Goal: Task Accomplishment & Management: Manage account settings

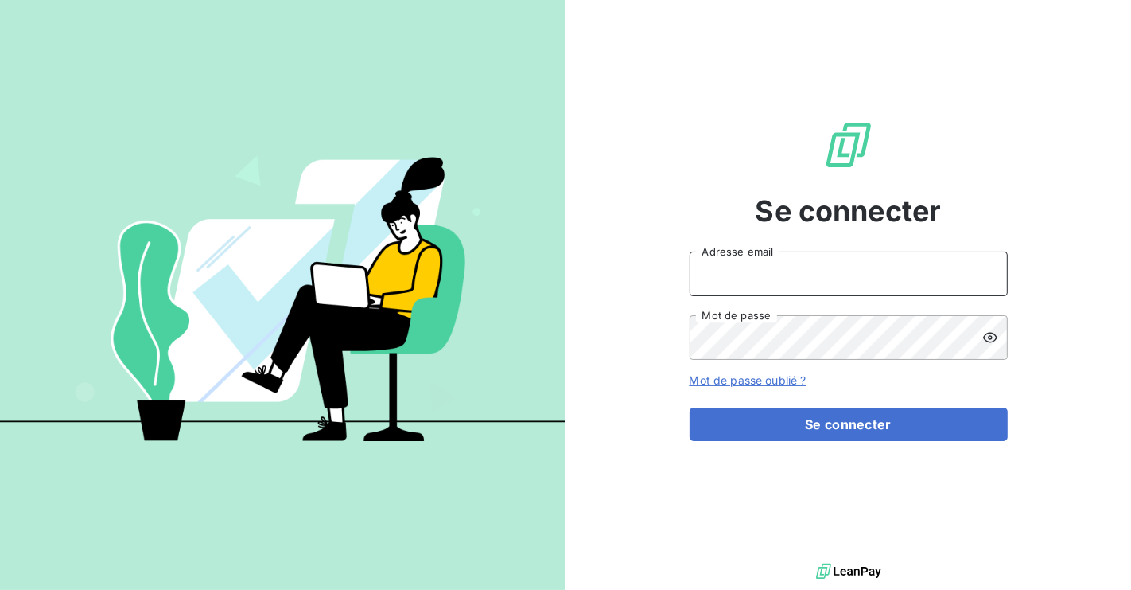
click at [802, 269] on input "Adresse email" at bounding box center [849, 273] width 318 height 45
type input "[EMAIL_ADDRESS][DOMAIN_NAME]"
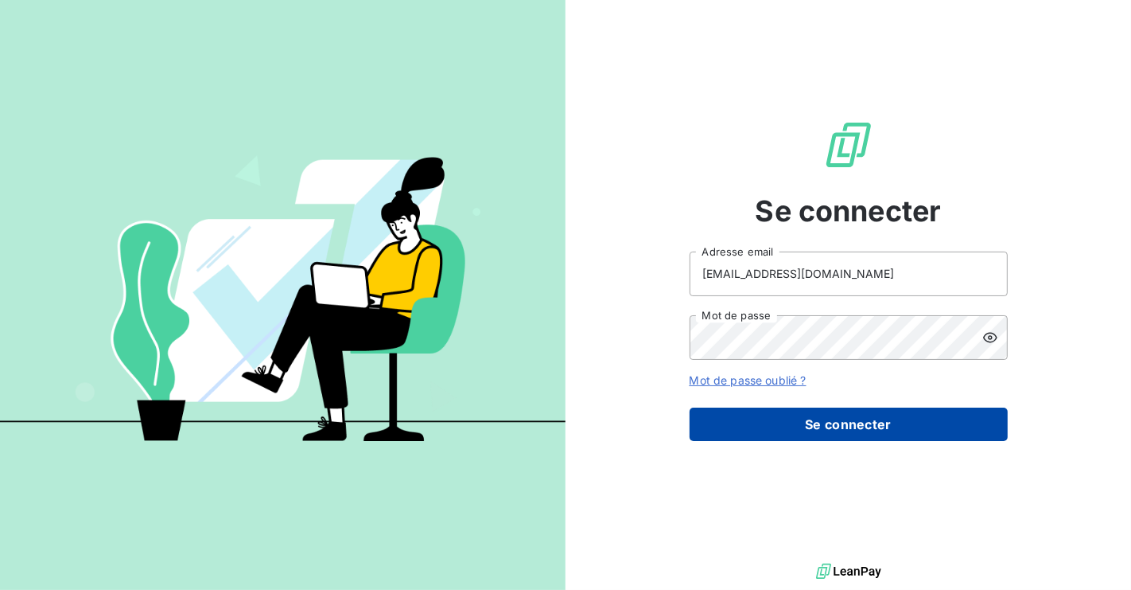
click at [843, 425] on button "Se connecter" at bounding box center [849, 423] width 318 height 33
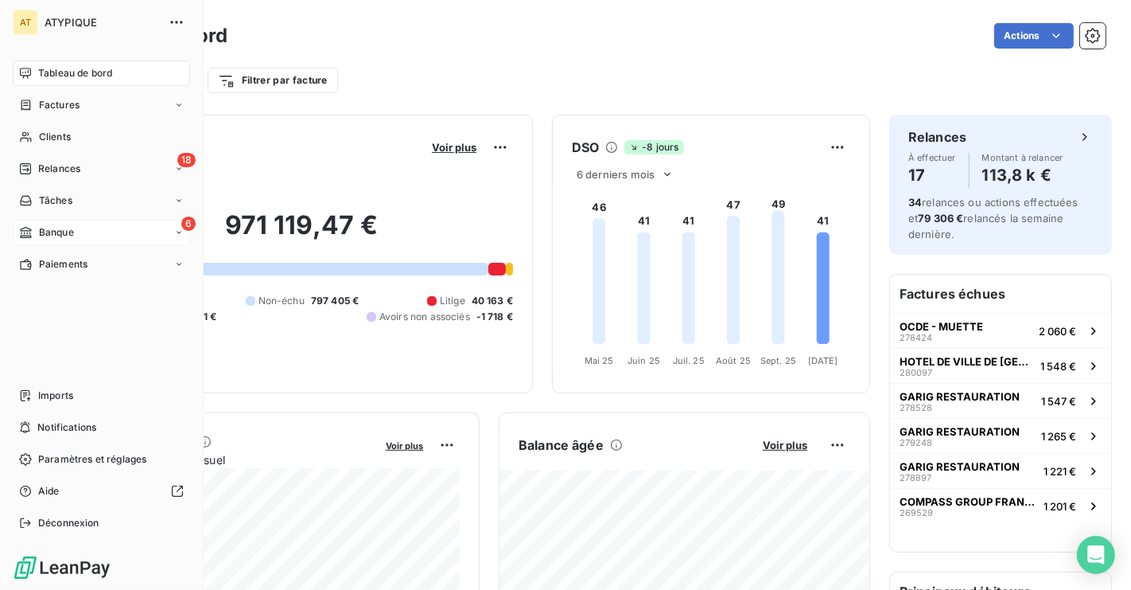
click at [37, 232] on div "Banque" at bounding box center [46, 232] width 55 height 14
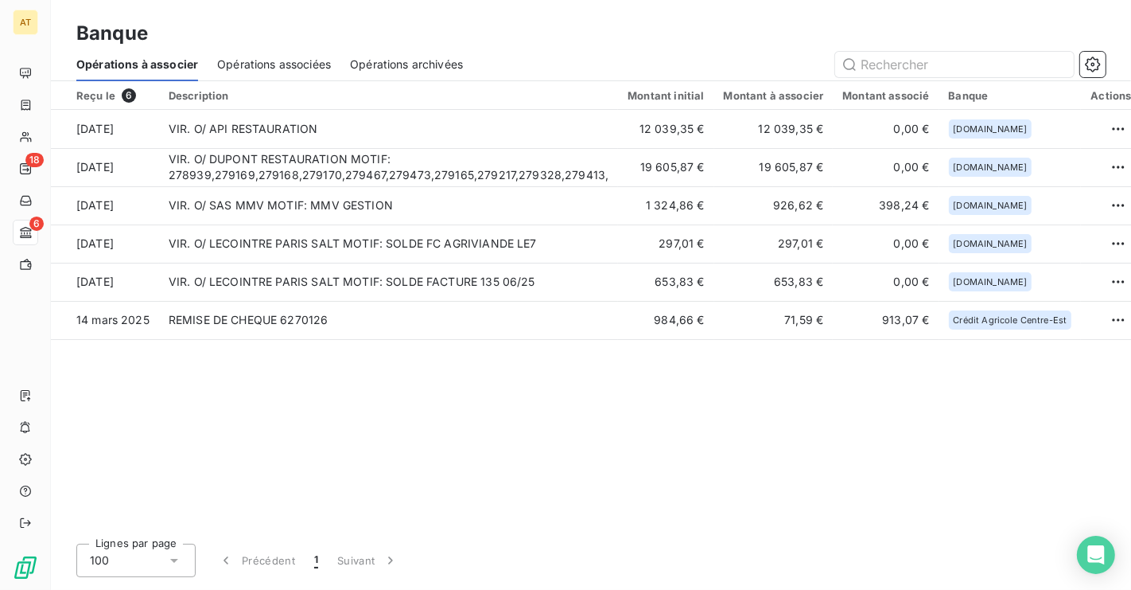
click at [516, 432] on div "Reçu le 6 Description Montant initial Montant à associer Montant associé Banque…" at bounding box center [591, 306] width 1080 height 450
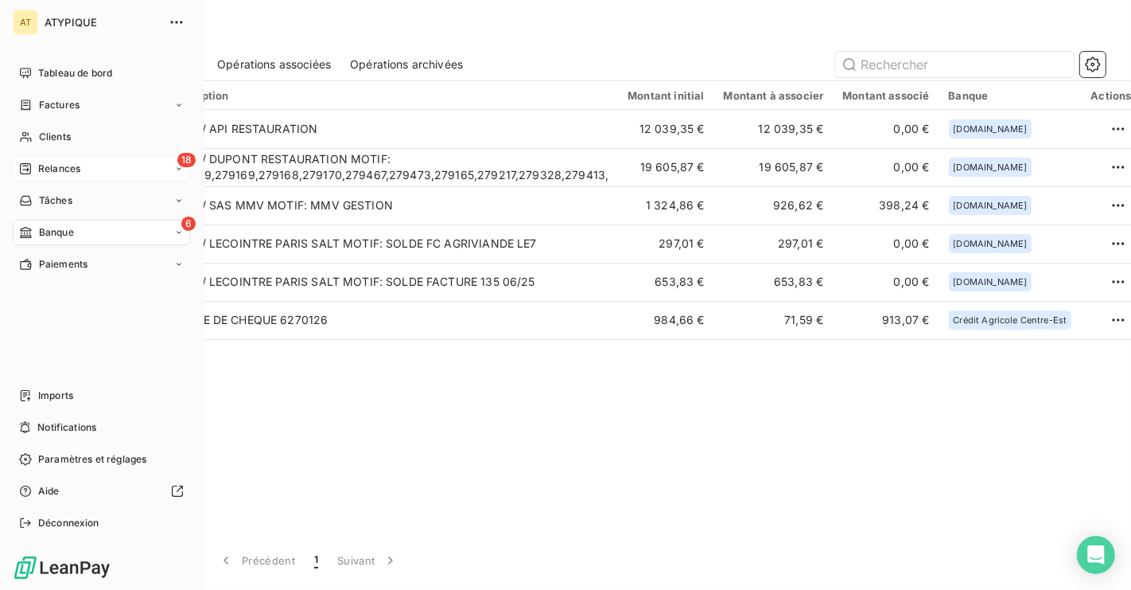
click at [26, 169] on icon at bounding box center [25, 168] width 11 height 11
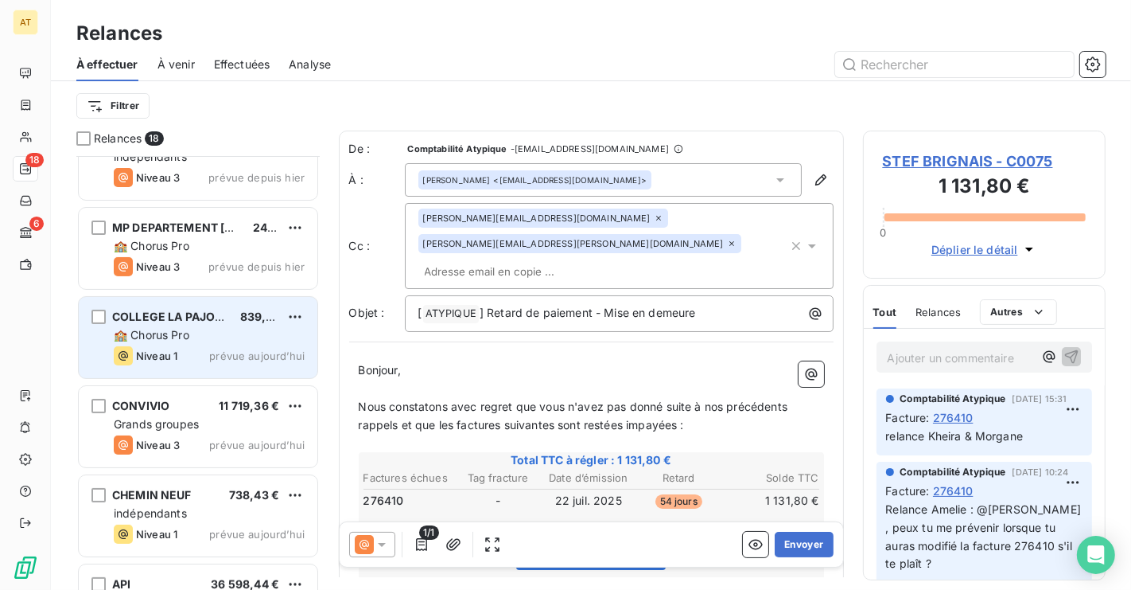
scroll to position [133, 0]
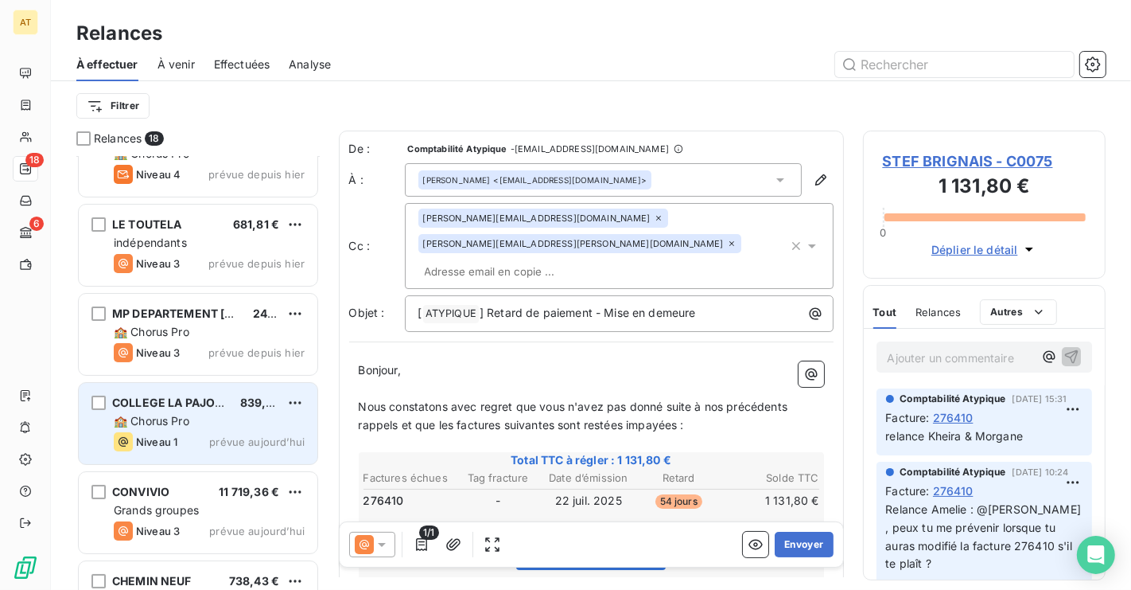
click at [183, 421] on span "🏫 Chorus Pro" at bounding box center [152, 421] width 76 height 14
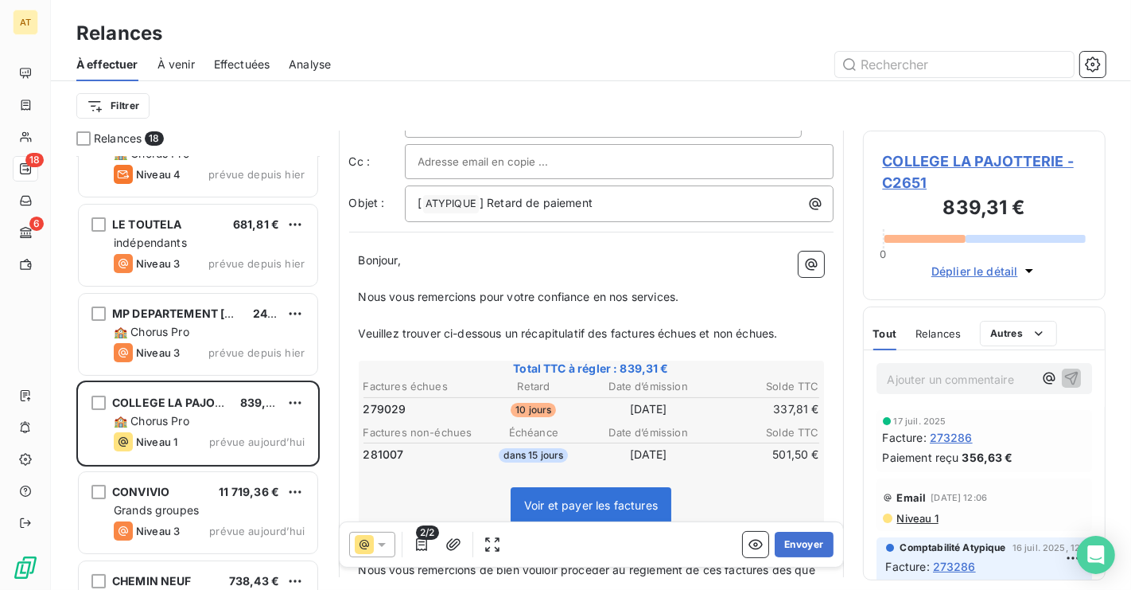
scroll to position [60, 0]
click at [925, 151] on span "COLLEGE LA PAJOTTERIE - C2651" at bounding box center [985, 171] width 204 height 43
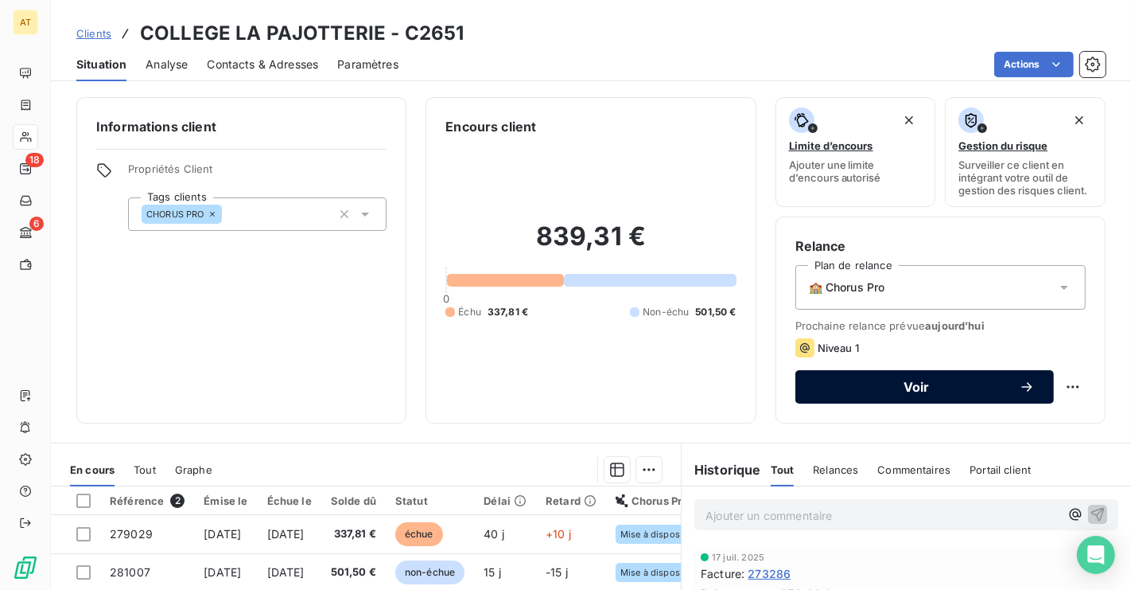
click at [882, 389] on span "Voir" at bounding box center [917, 386] width 204 height 13
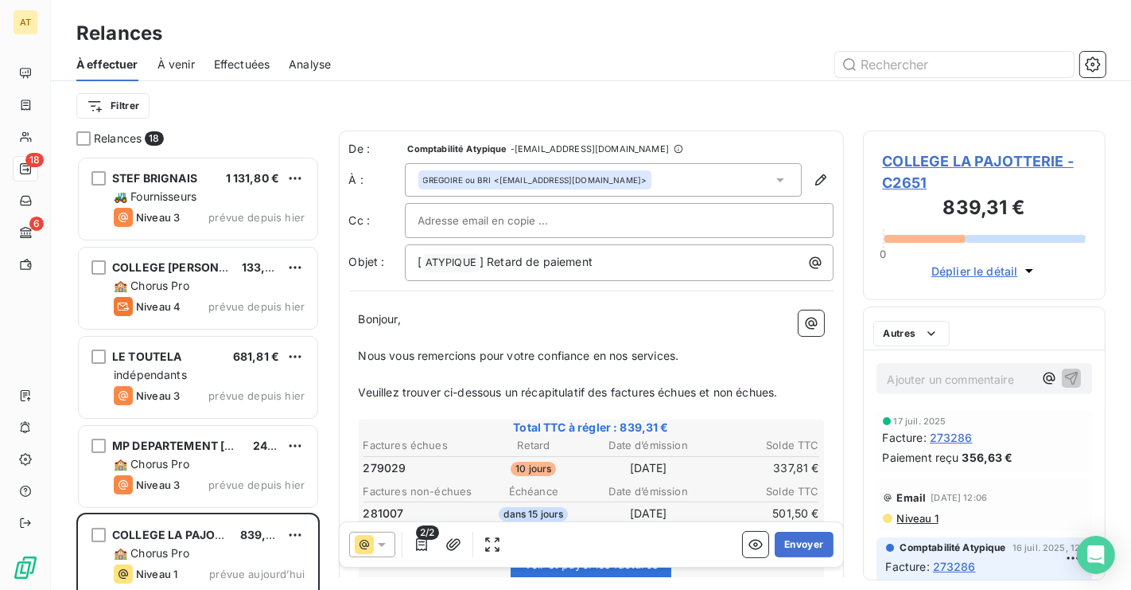
scroll to position [433, 243]
click at [797, 543] on button "Envoyer" at bounding box center [804, 543] width 58 height 25
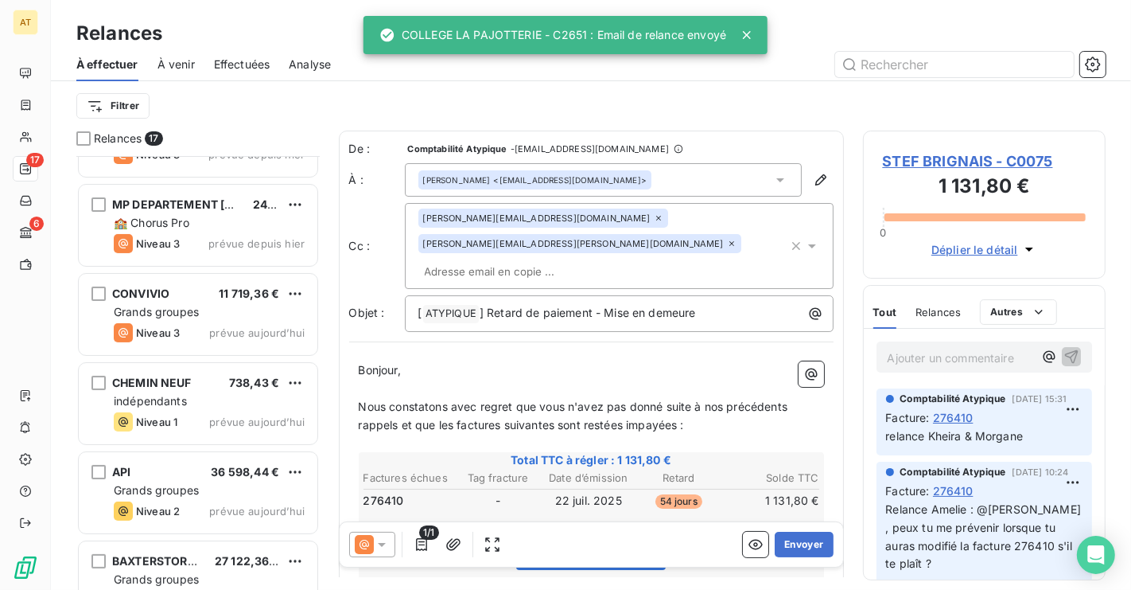
scroll to position [243, 0]
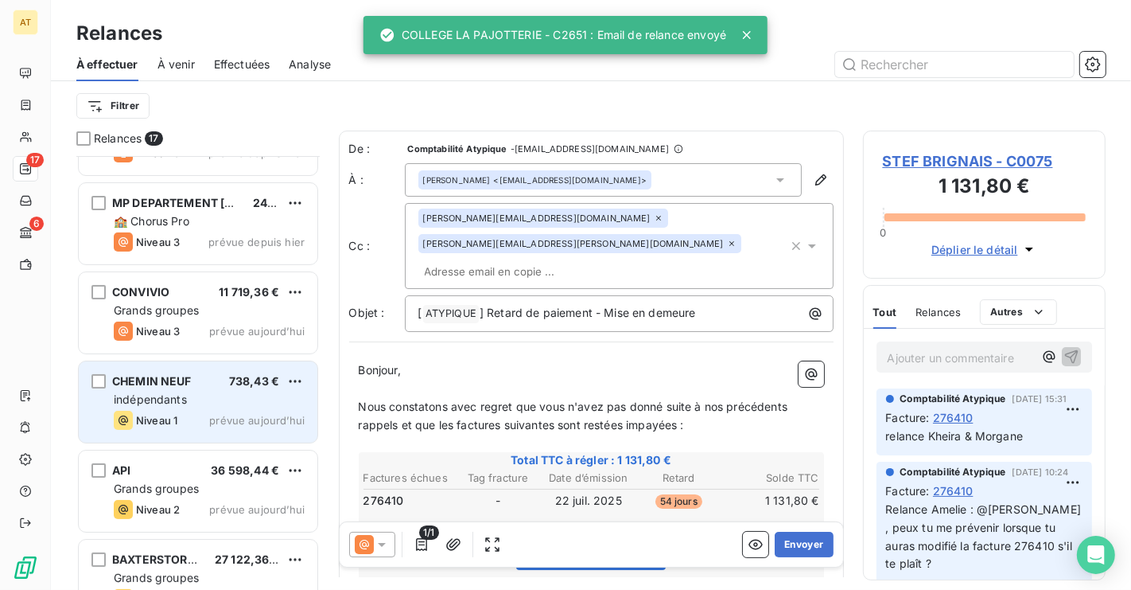
click at [194, 402] on div "indépendants" at bounding box center [209, 399] width 191 height 16
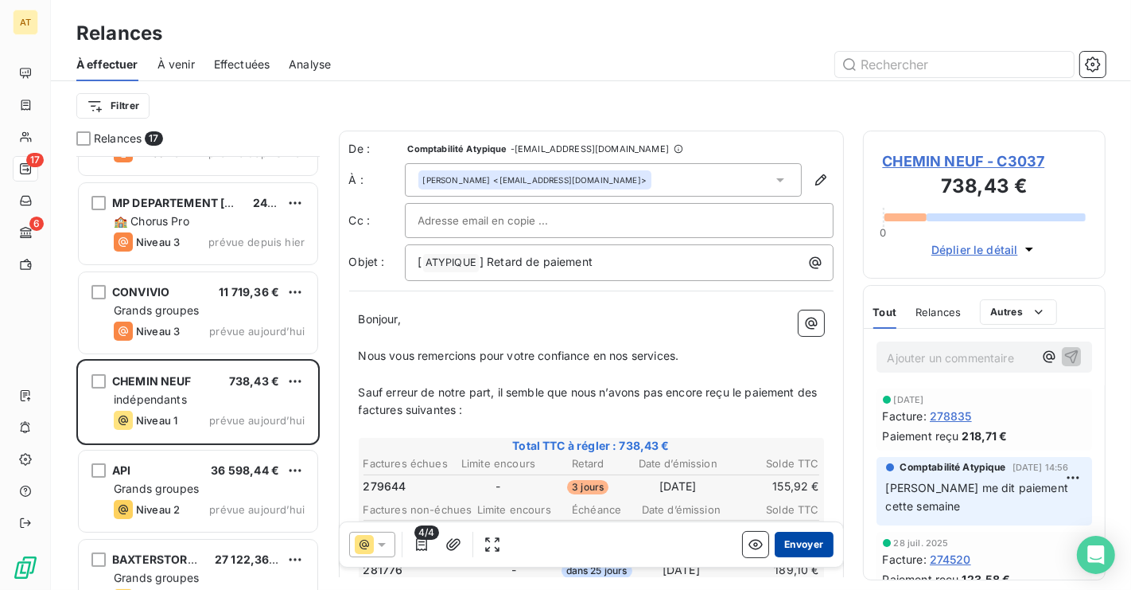
click at [803, 539] on button "Envoyer" at bounding box center [804, 543] width 58 height 25
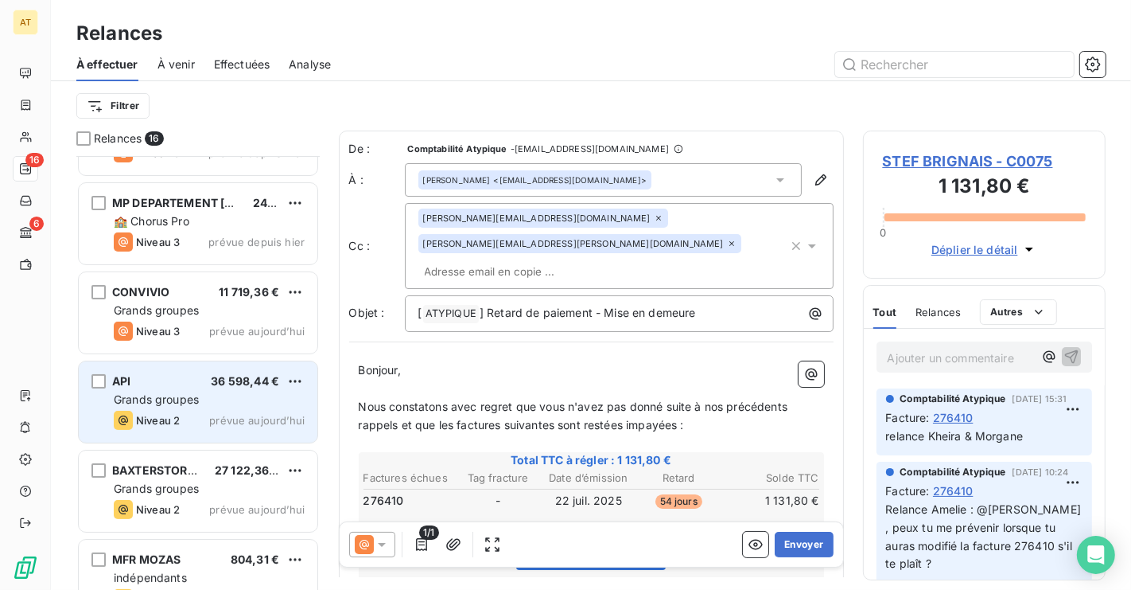
click at [169, 398] on span "Grands groupes" at bounding box center [156, 399] width 85 height 14
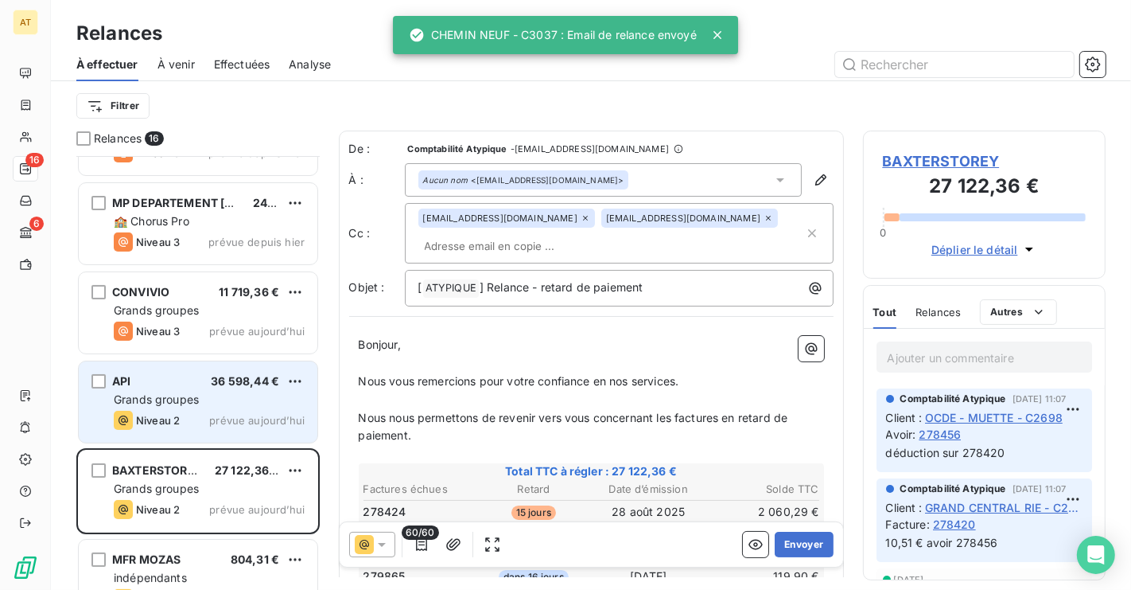
click at [241, 391] on div "Grands groupes" at bounding box center [209, 399] width 191 height 16
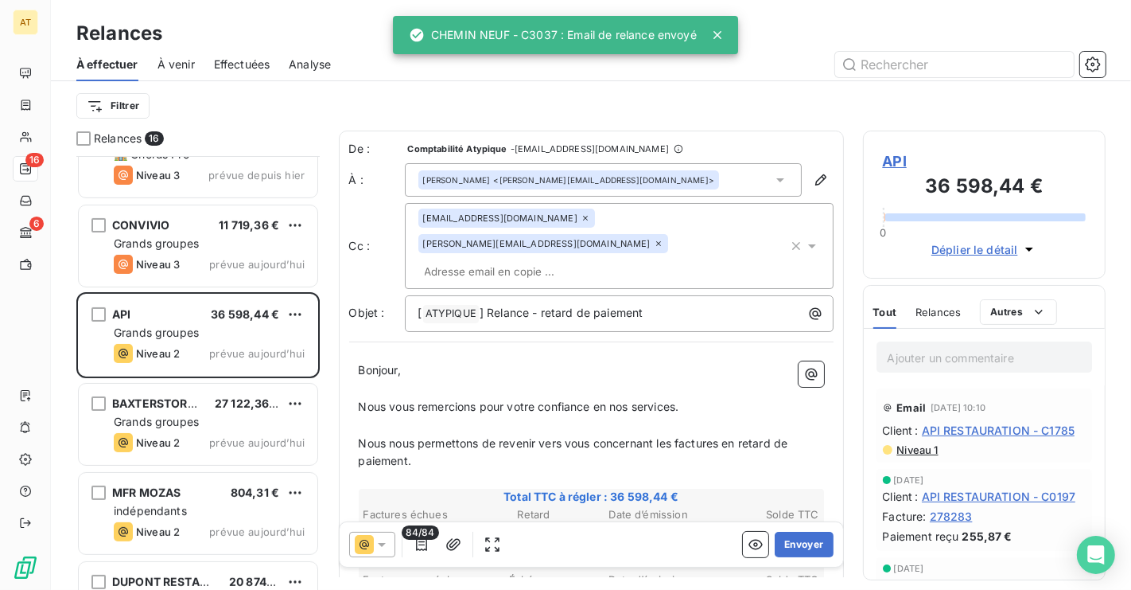
scroll to position [321, 0]
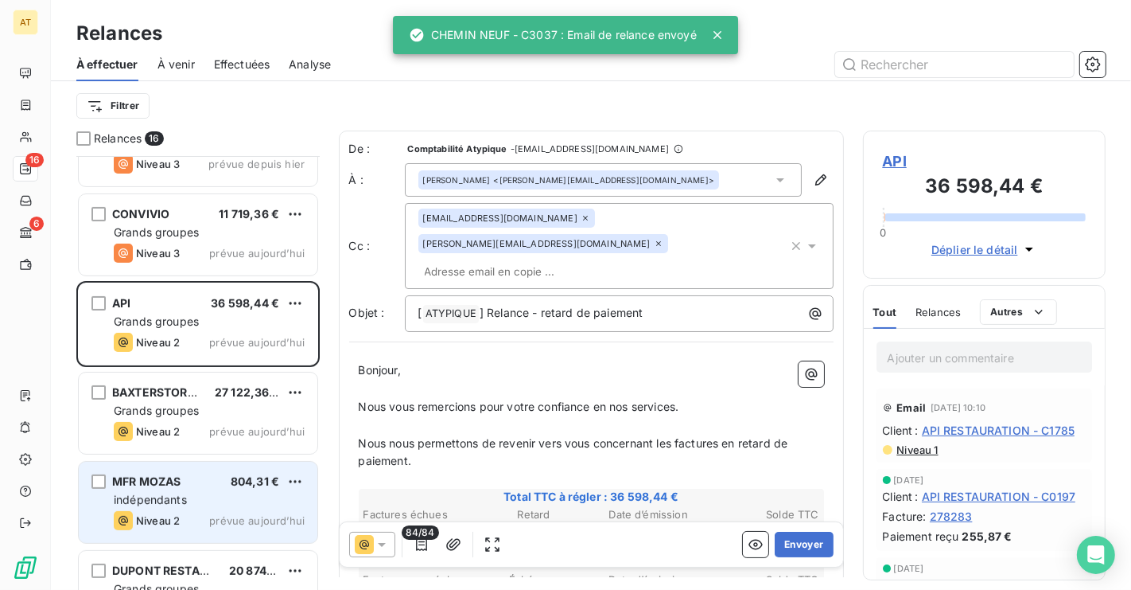
click at [188, 492] on div "indépendants" at bounding box center [209, 500] width 191 height 16
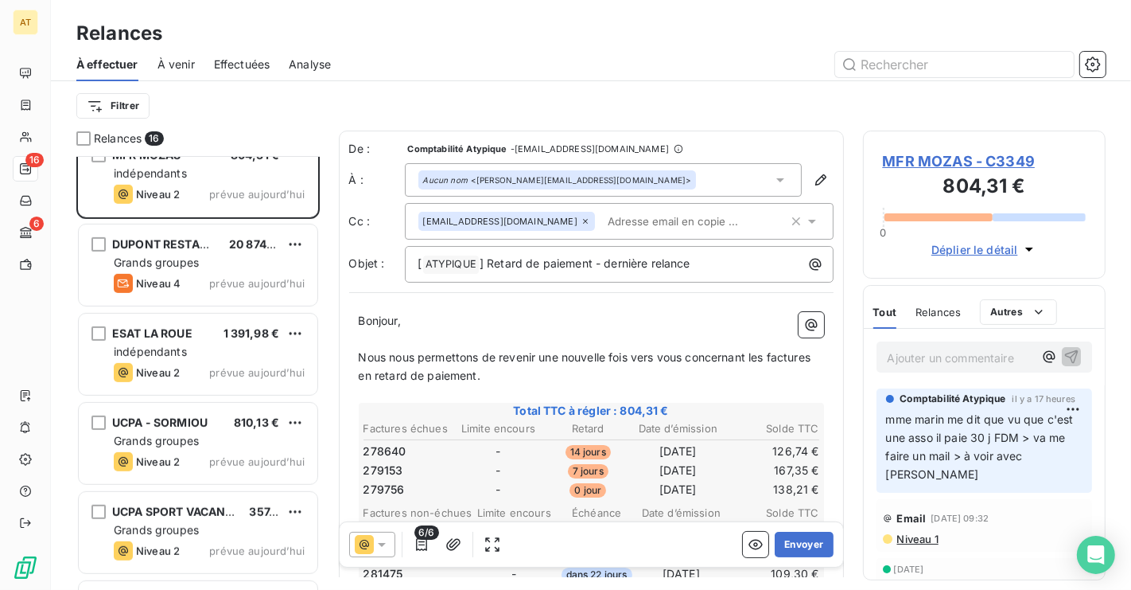
scroll to position [697, 0]
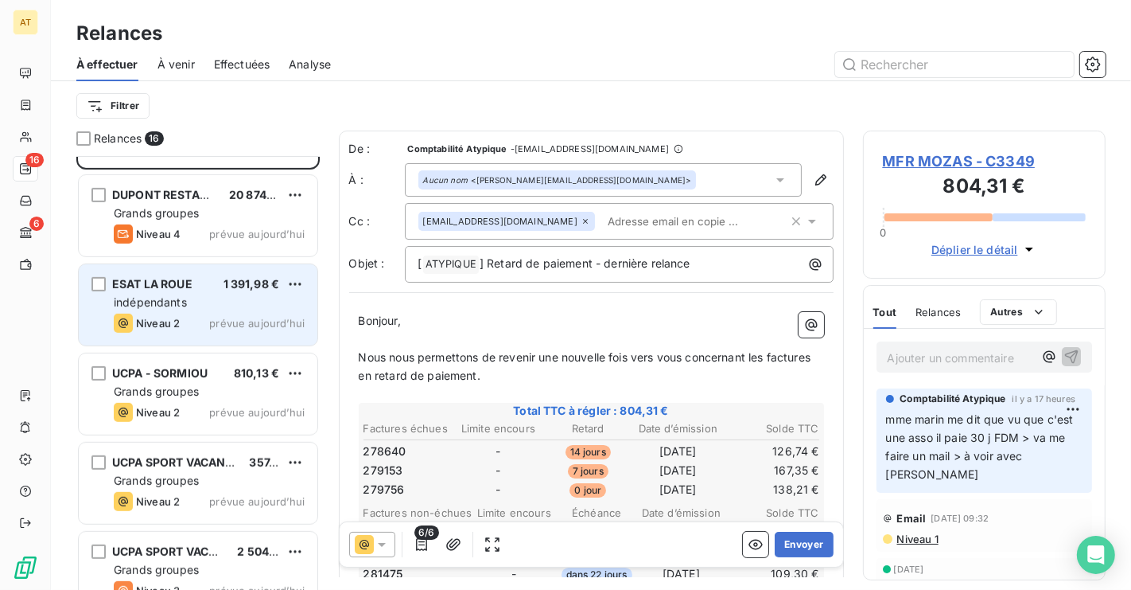
click at [193, 334] on div "ESAT LA ROUE 1 391,98 € indépendants Niveau 2 prévue aujourd’hui" at bounding box center [198, 304] width 239 height 81
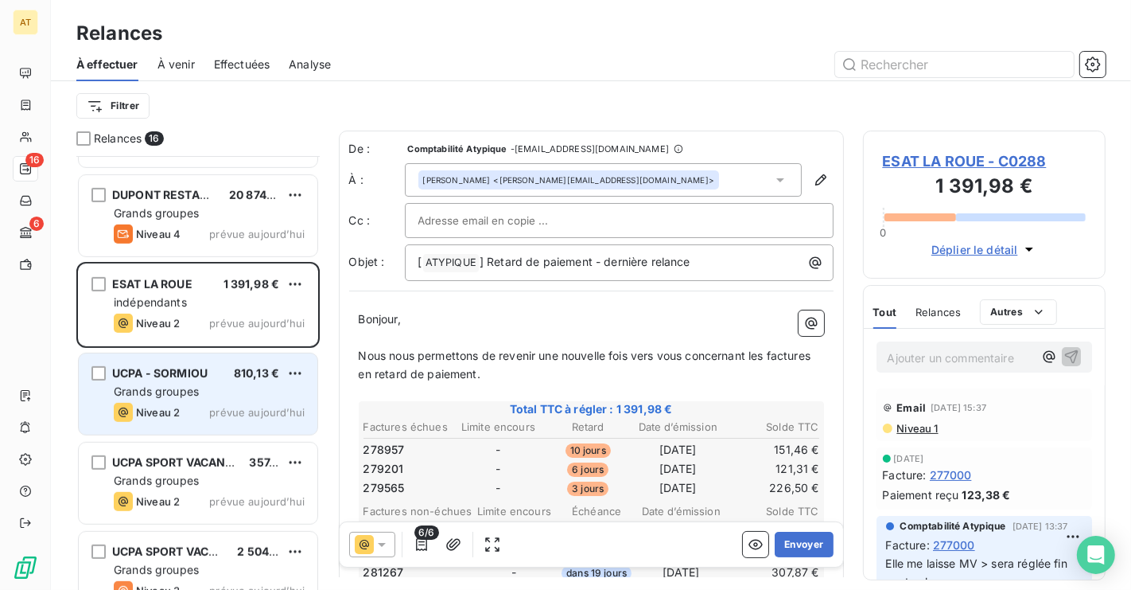
click at [185, 406] on div "Niveau 2 prévue aujourd’hui" at bounding box center [209, 412] width 191 height 19
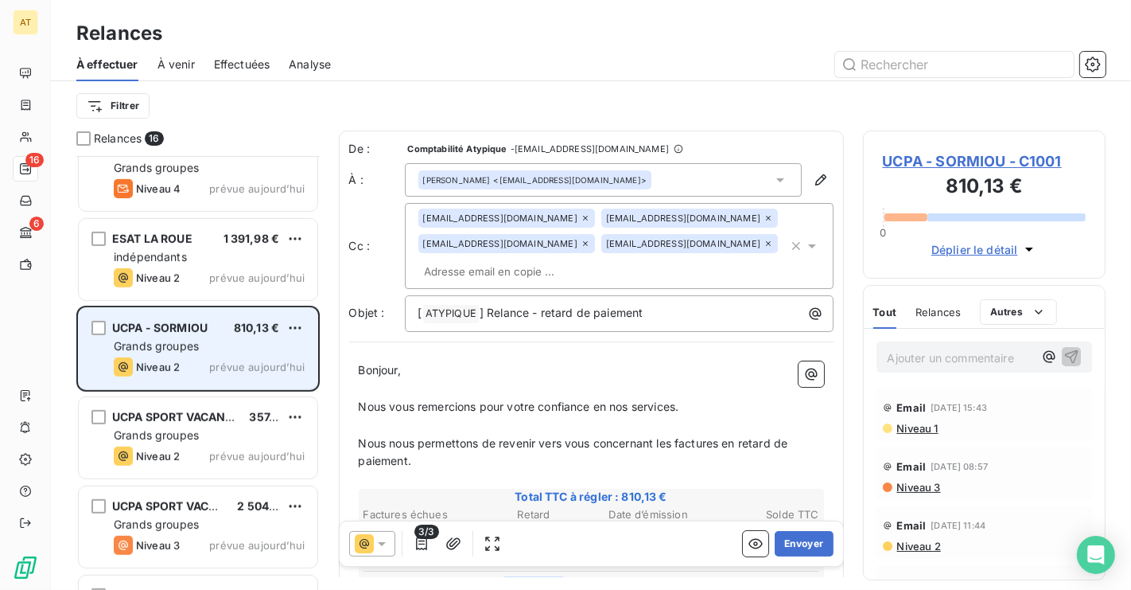
scroll to position [748, 0]
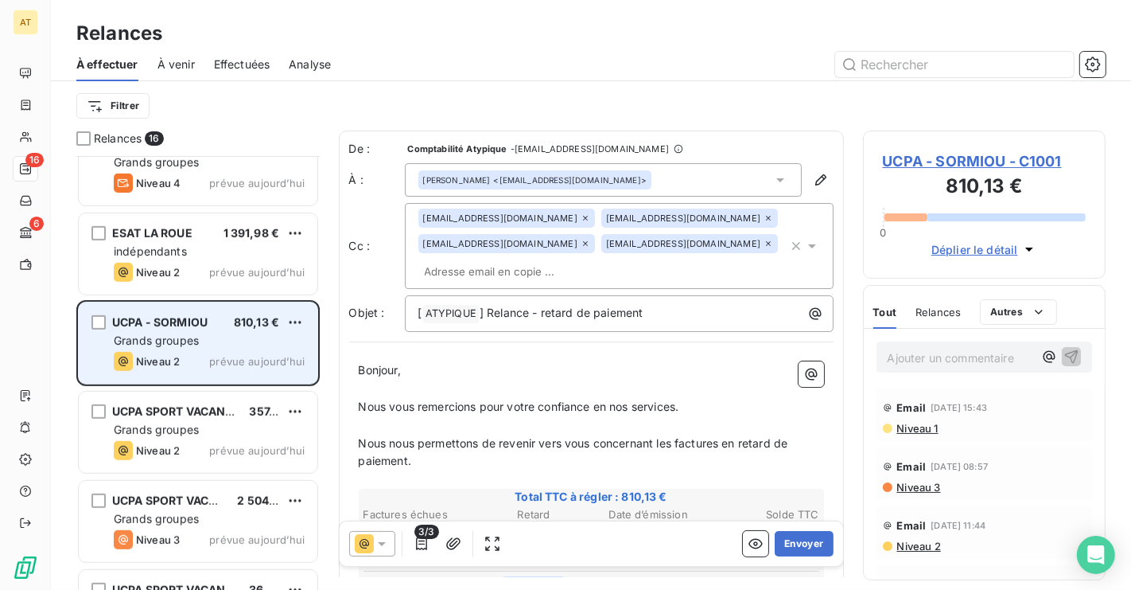
click at [200, 348] on div "UCPA - SORMIOU 810,13 € Grands groupes Niveau 2 prévue aujourd’hui" at bounding box center [198, 342] width 239 height 81
click at [214, 361] on span "prévue aujourd’hui" at bounding box center [256, 361] width 95 height 13
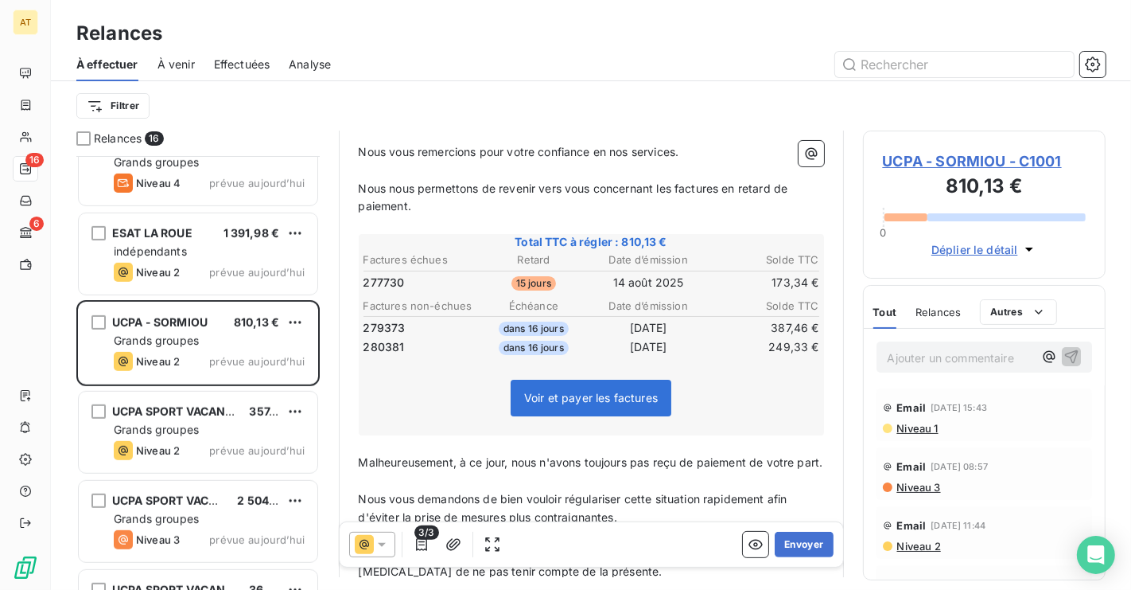
scroll to position [256, 0]
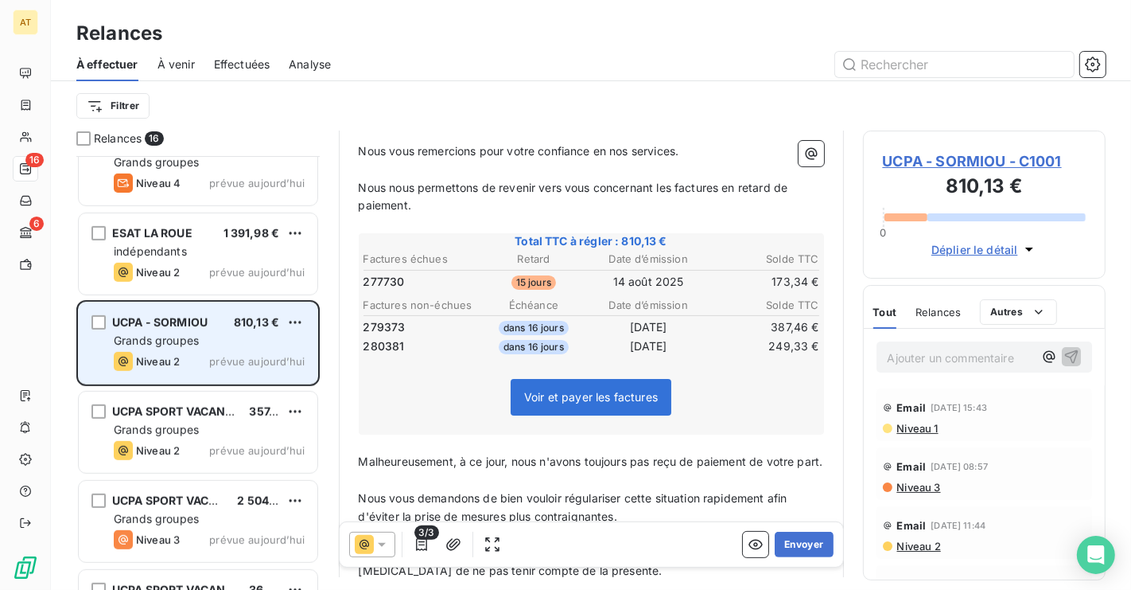
click at [169, 338] on span "Grands groupes" at bounding box center [156, 340] width 85 height 14
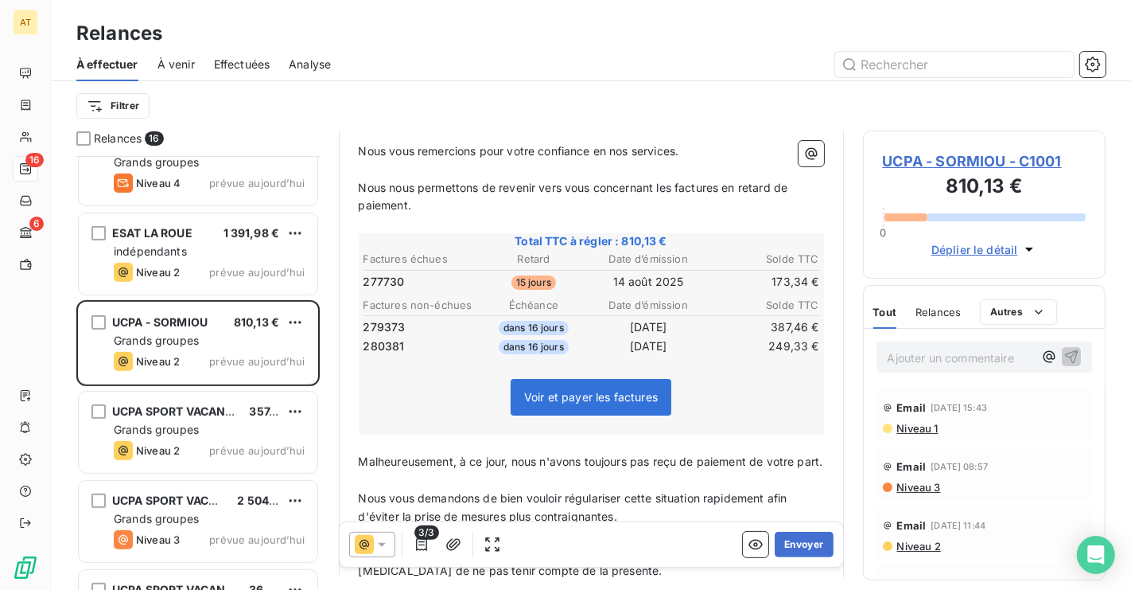
click at [996, 162] on span "UCPA - SORMIOU - C1001" at bounding box center [985, 160] width 204 height 21
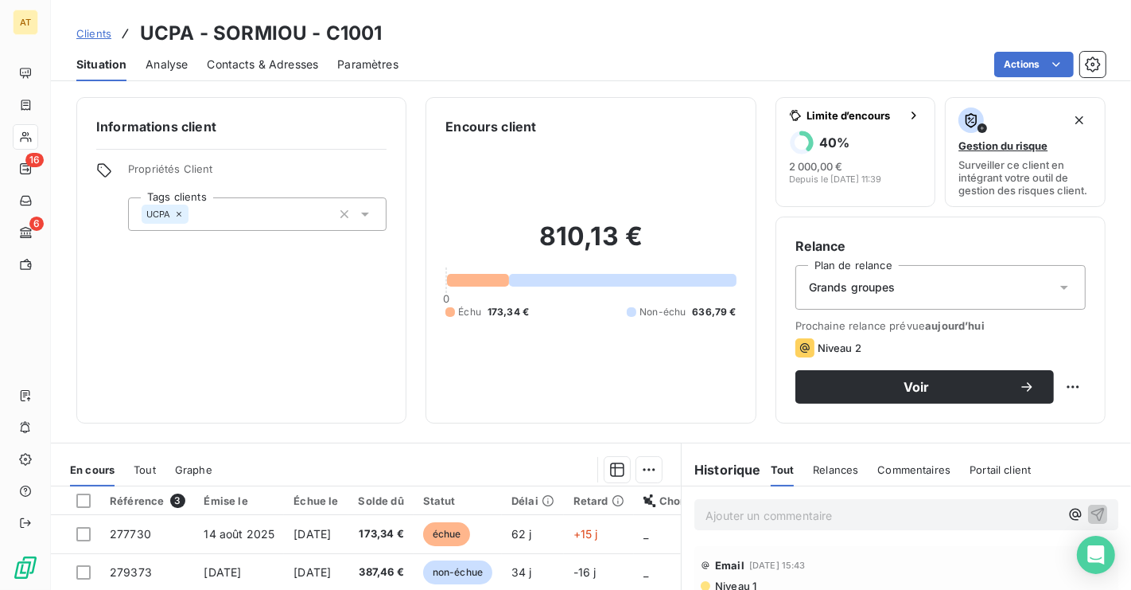
click at [285, 76] on div "Contacts & Adresses" at bounding box center [262, 64] width 111 height 33
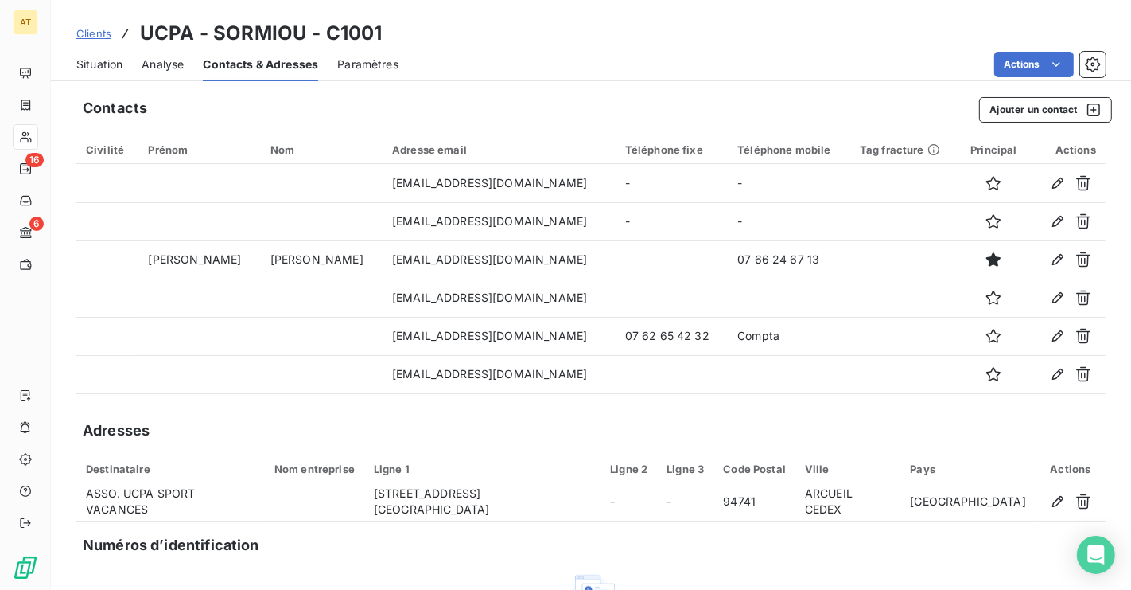
click at [92, 68] on span "Situation" at bounding box center [99, 64] width 46 height 16
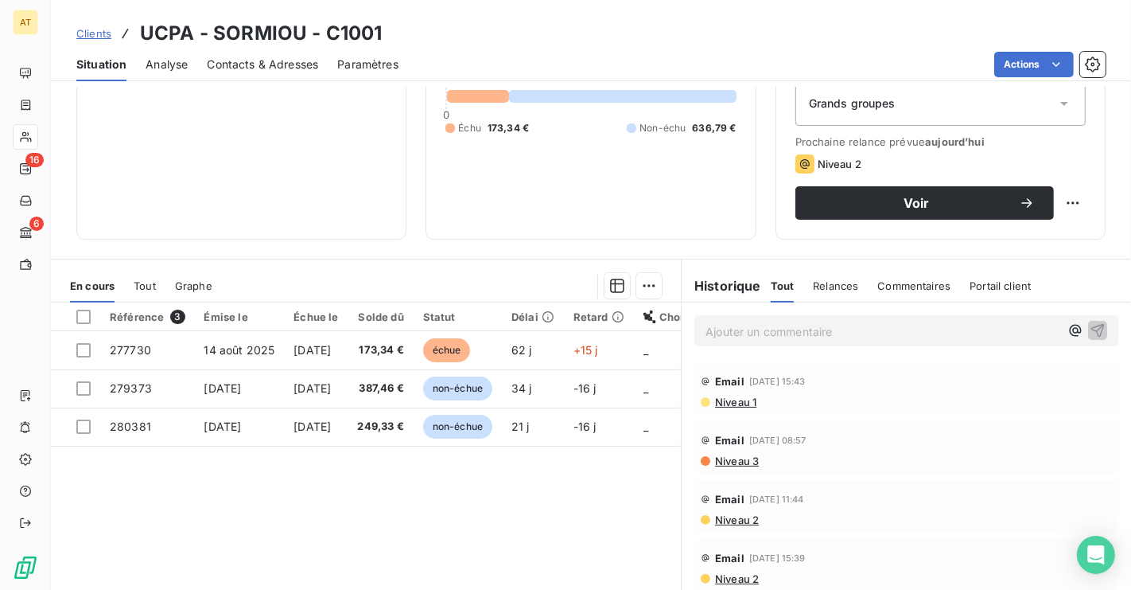
scroll to position [251, 0]
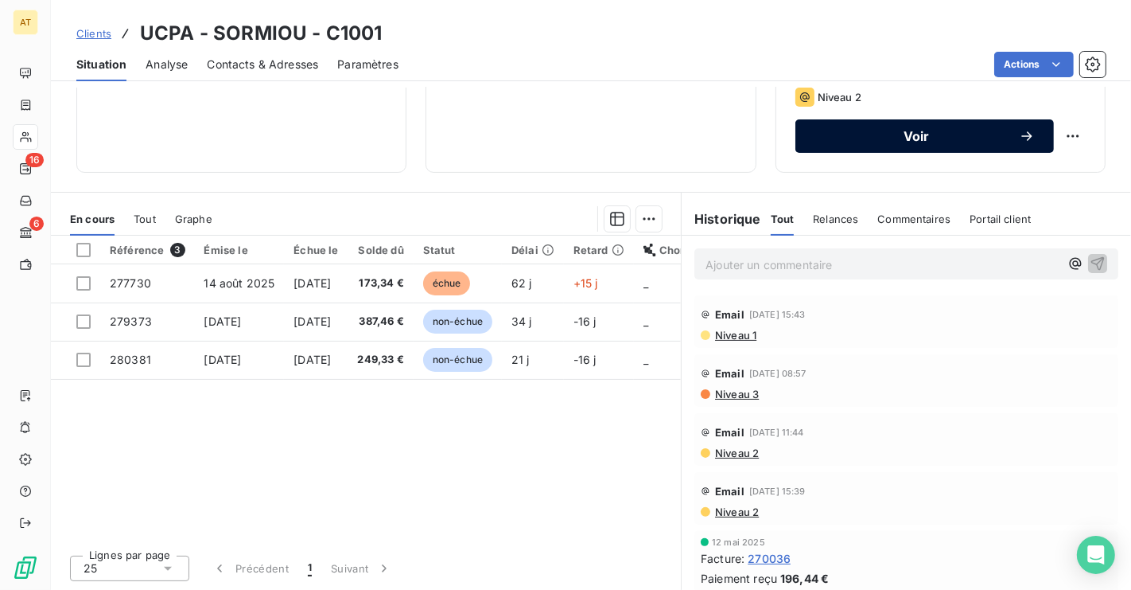
click at [928, 130] on span "Voir" at bounding box center [917, 136] width 204 height 13
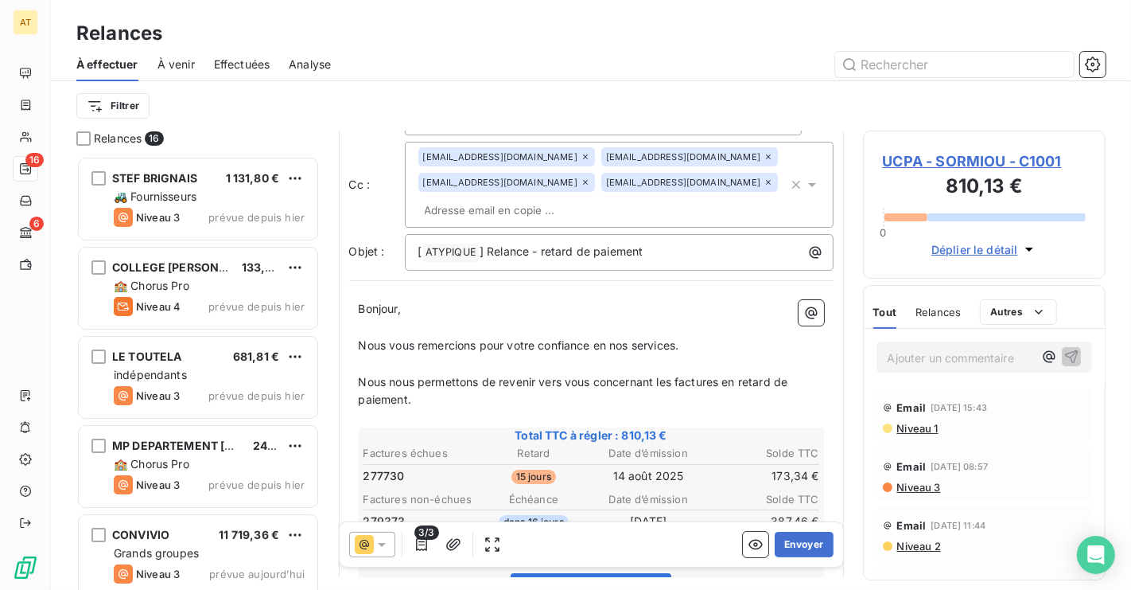
scroll to position [70, 0]
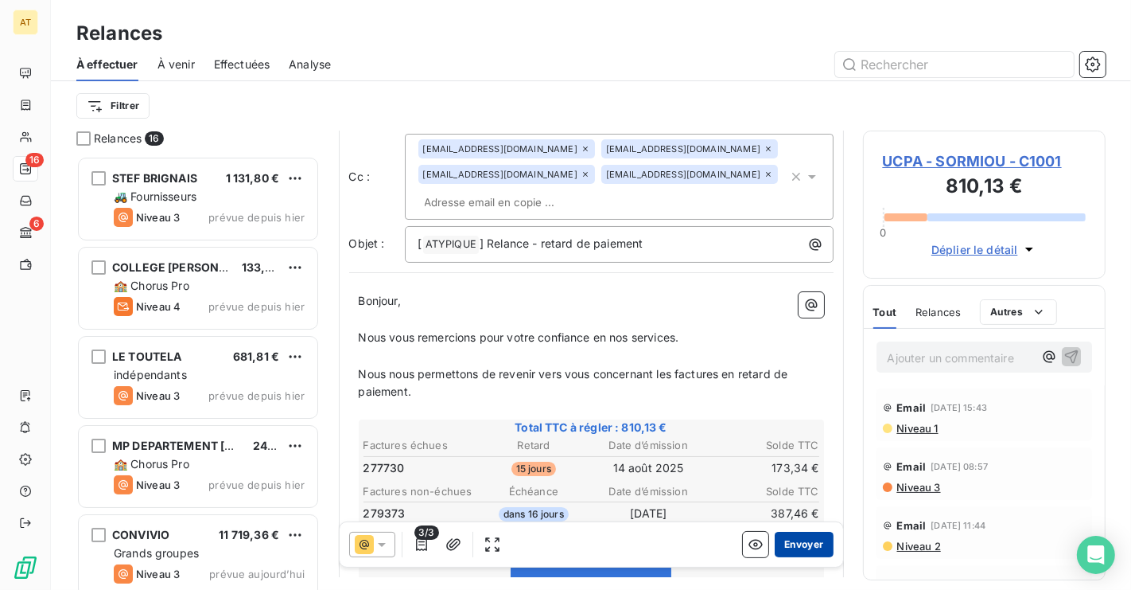
click at [793, 537] on button "Envoyer" at bounding box center [804, 543] width 58 height 25
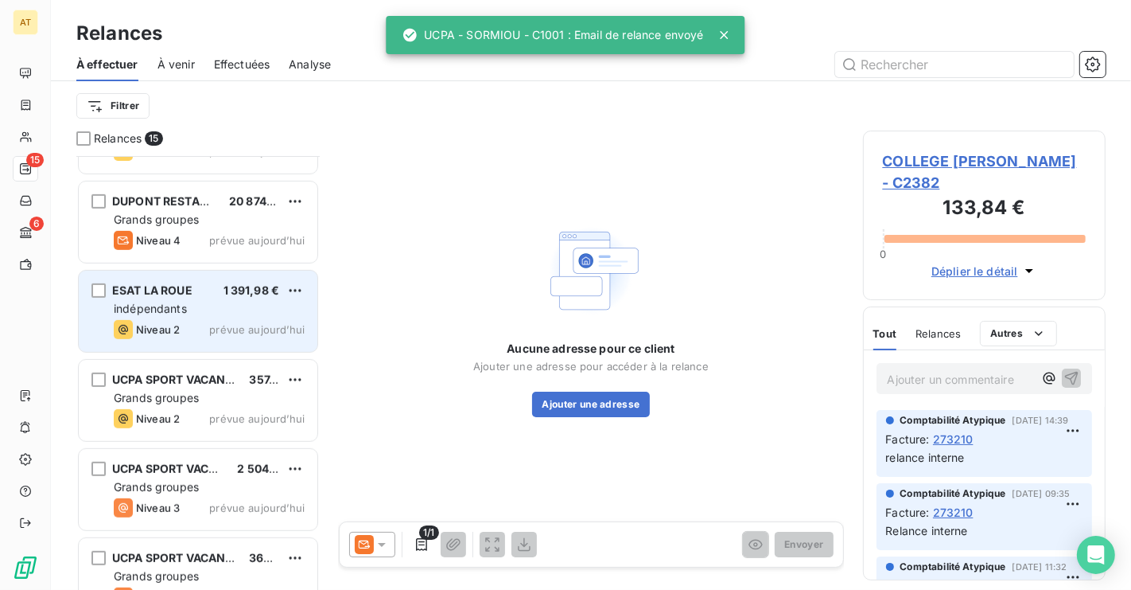
scroll to position [729, 0]
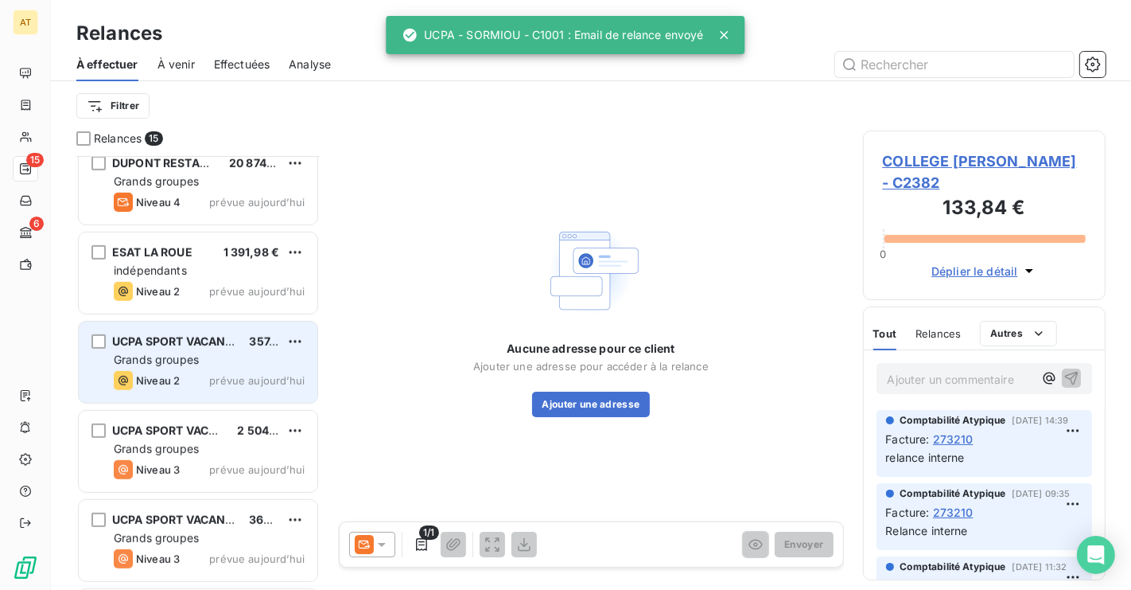
click at [187, 352] on span "Grands groupes" at bounding box center [156, 359] width 85 height 14
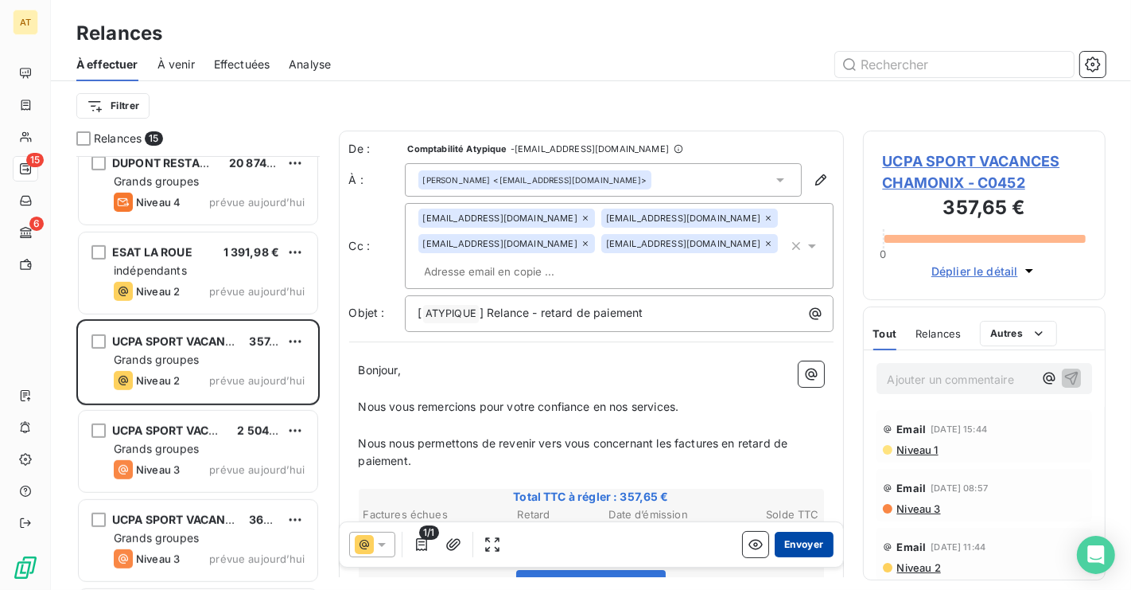
click at [796, 535] on button "Envoyer" at bounding box center [804, 543] width 58 height 25
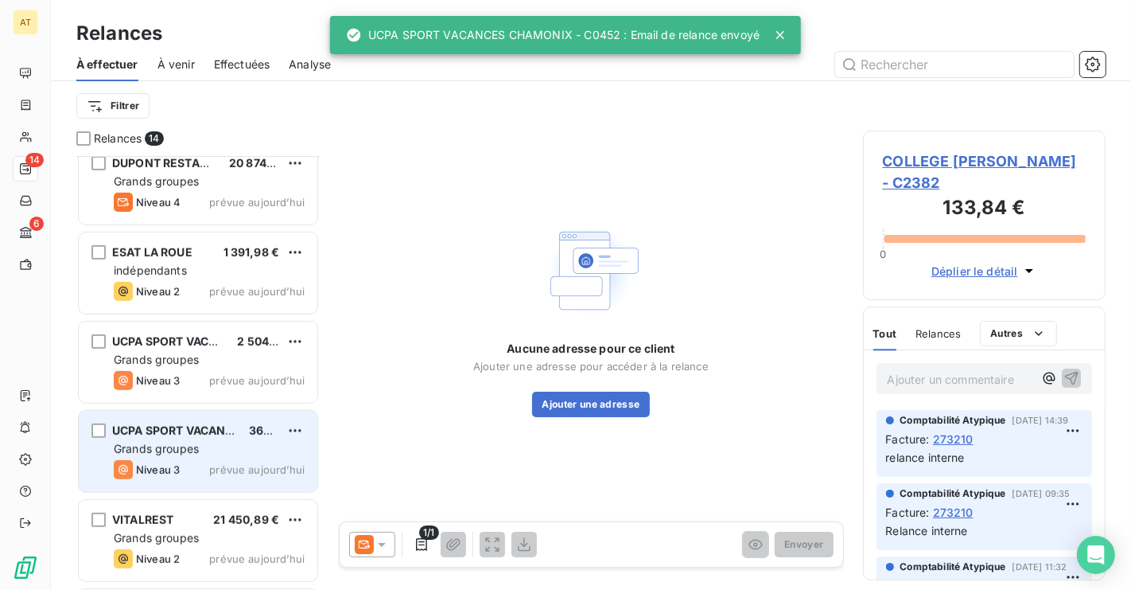
click at [205, 418] on div "UCPA SPORT VACANCES - VILLAGE 364,71 € Grands groupes Niveau 3 prévue aujourd’h…" at bounding box center [198, 451] width 239 height 81
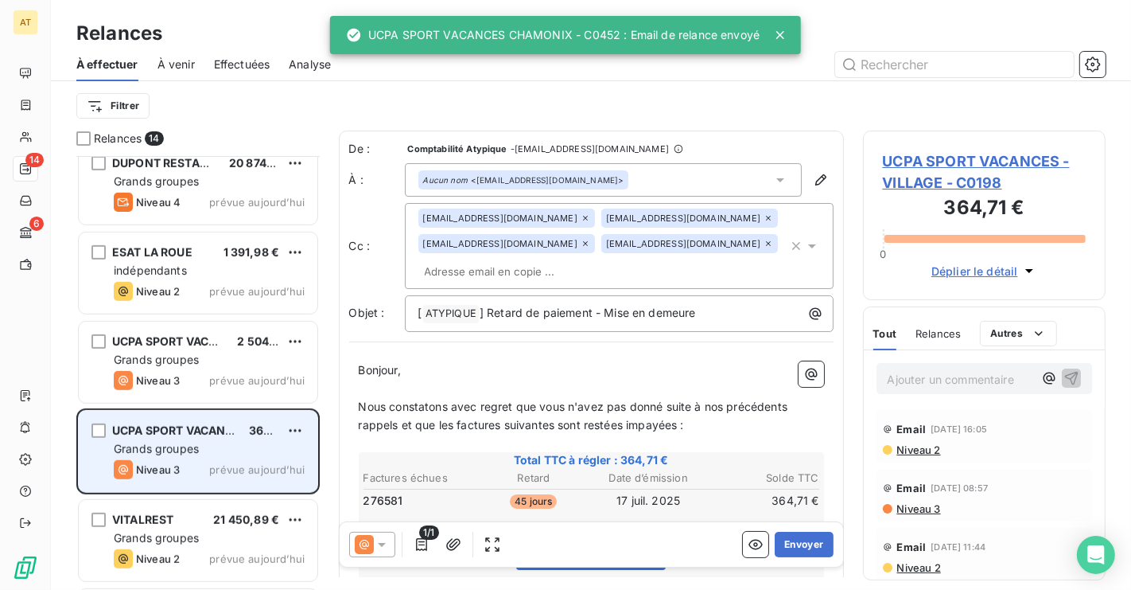
click at [137, 411] on div "UCPA SPORT VACANCES - VILLAGE 364,71 € Grands groupes Niveau 3 prévue aujourd’h…" at bounding box center [198, 451] width 239 height 81
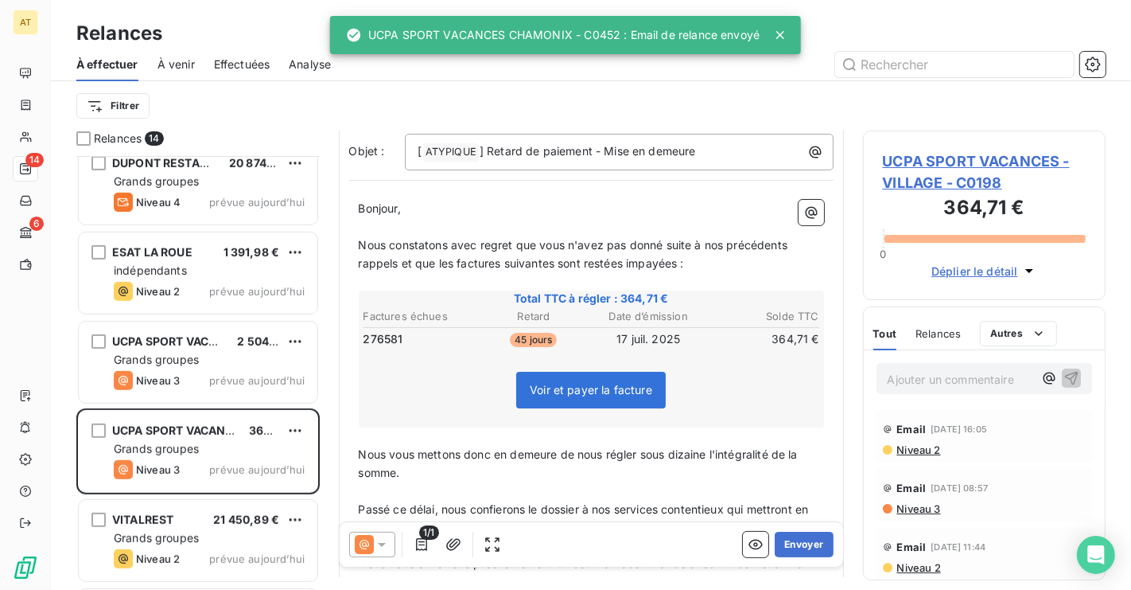
scroll to position [189, 0]
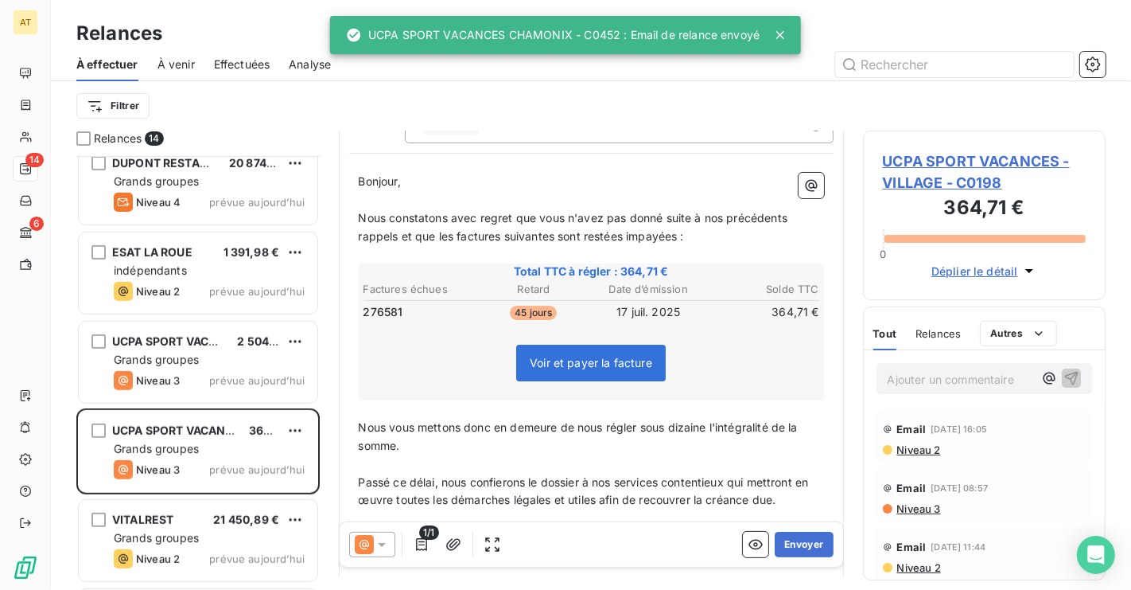
click at [1005, 176] on span "UCPA SPORT VACANCES - VILLAGE - C0198" at bounding box center [985, 171] width 204 height 43
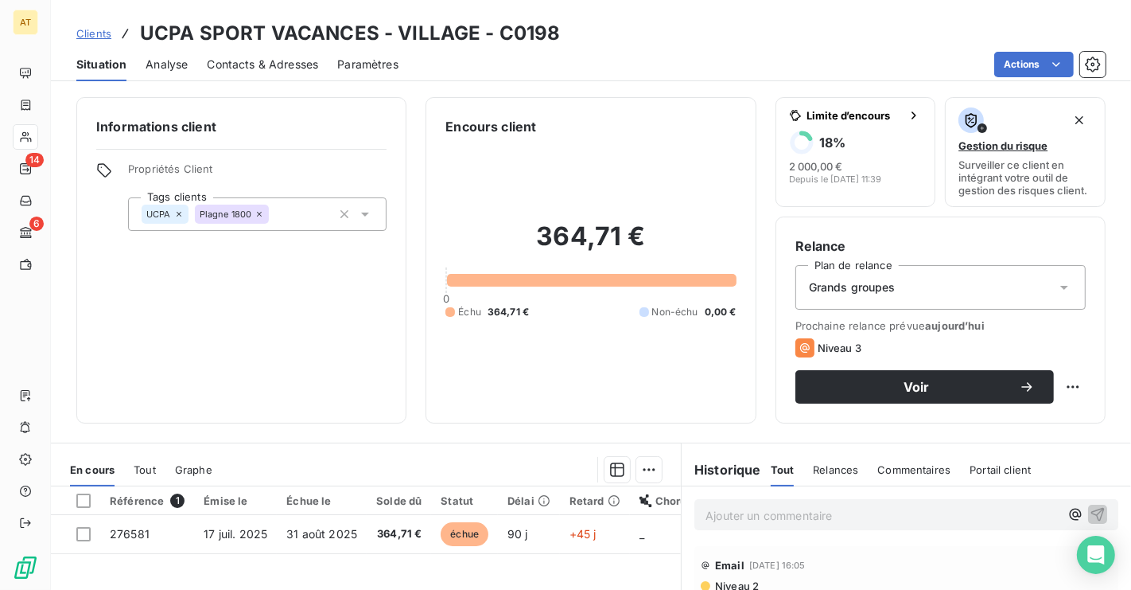
click at [216, 65] on span "Contacts & Adresses" at bounding box center [262, 64] width 111 height 16
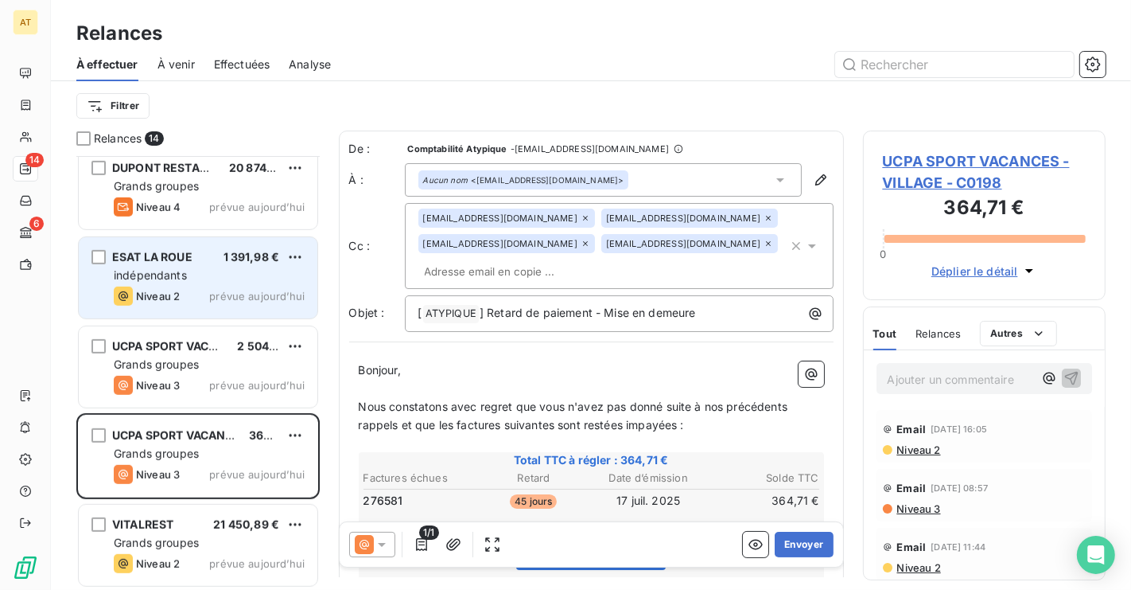
scroll to position [727, 0]
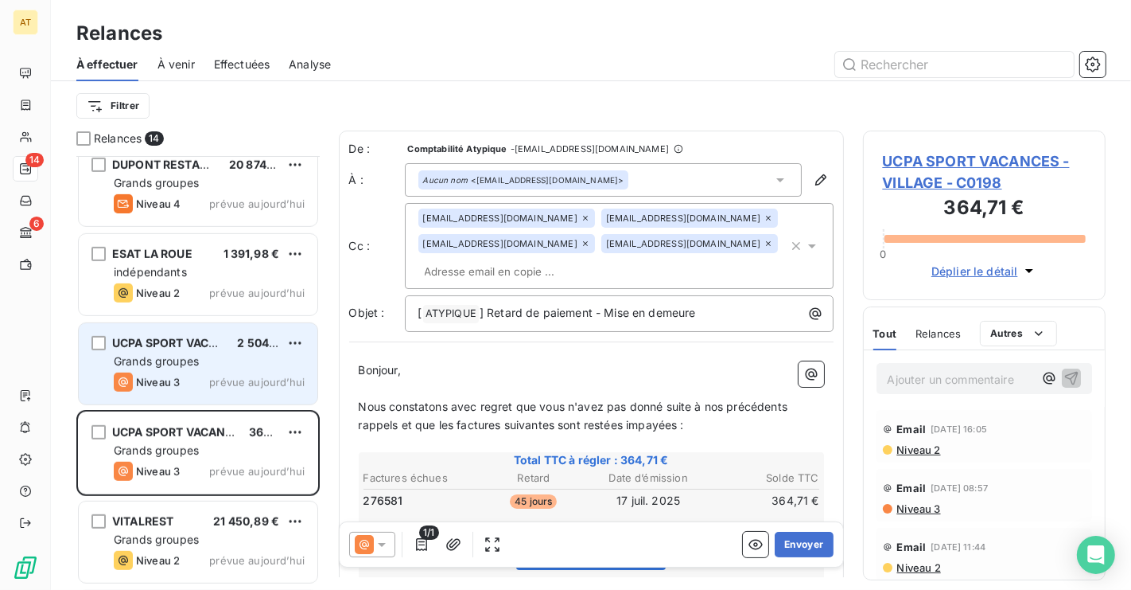
click at [180, 351] on div "UCPA SPORT VACANCES SCE 2 504,72 € Grands groupes Niveau 3 prévue aujourd’hui" at bounding box center [198, 363] width 239 height 81
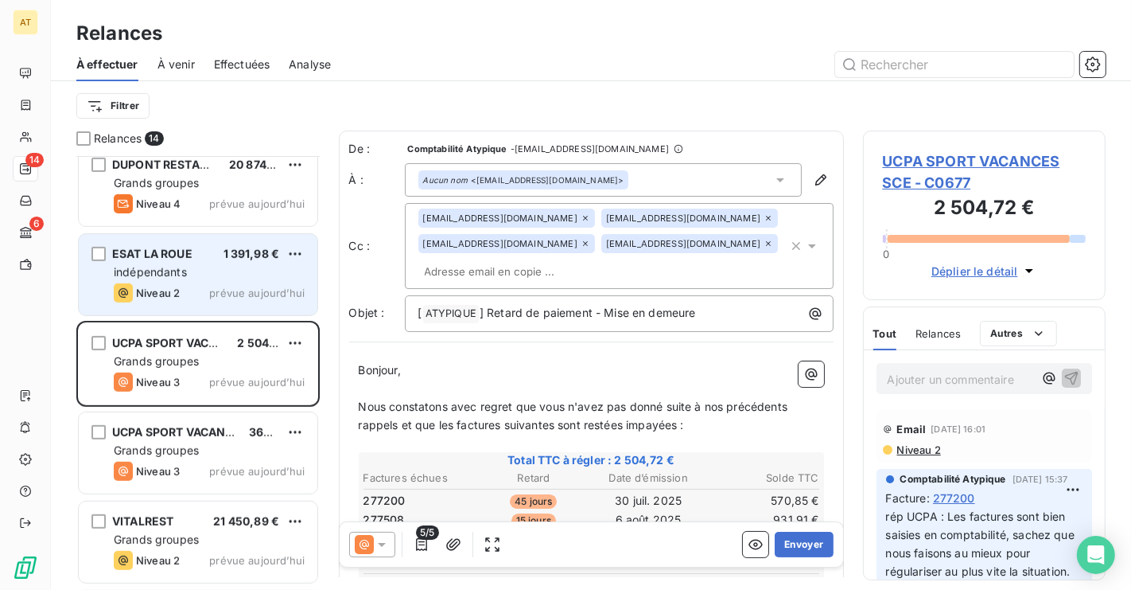
click at [177, 260] on div "ESAT LA ROUE" at bounding box center [152, 254] width 80 height 16
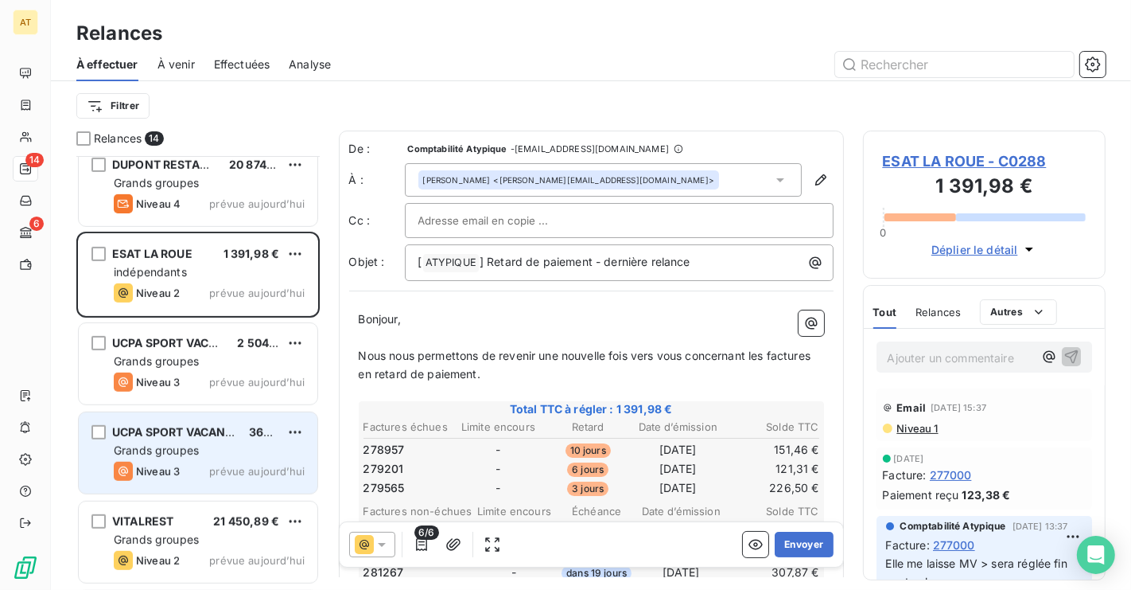
scroll to position [814, 0]
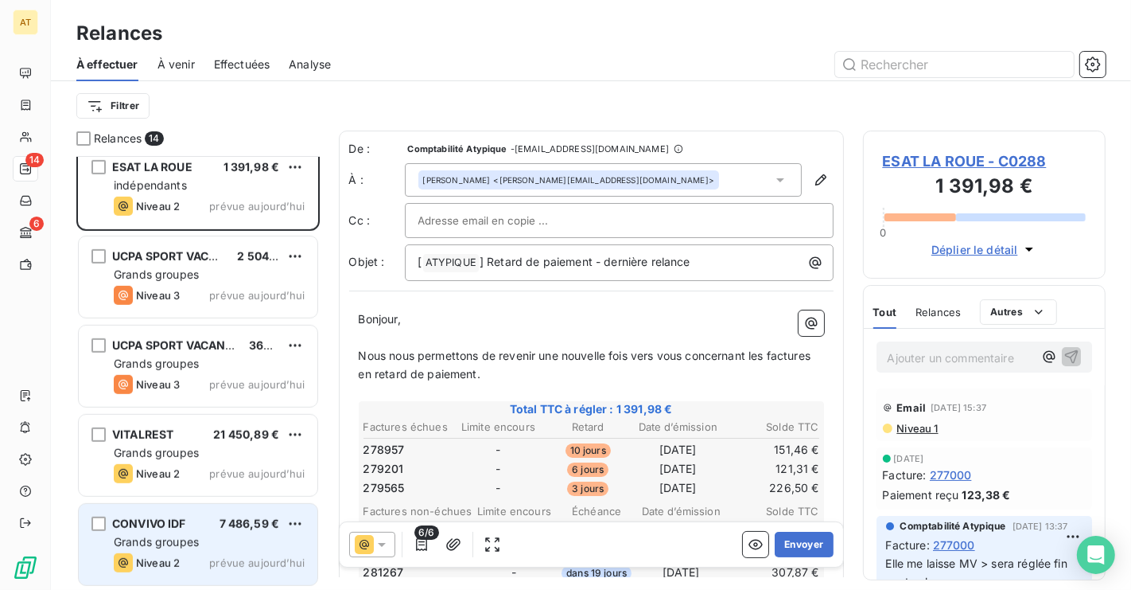
click at [181, 559] on div "Niveau 2 prévue [DATE]" at bounding box center [209, 562] width 191 height 19
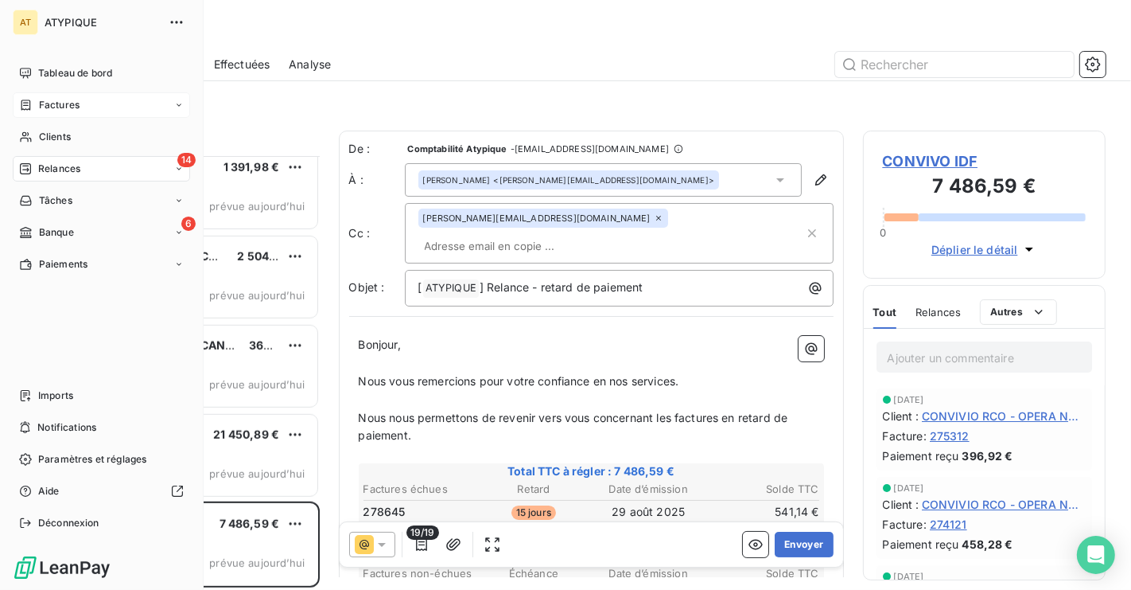
click at [37, 108] on div "Factures" at bounding box center [49, 105] width 60 height 14
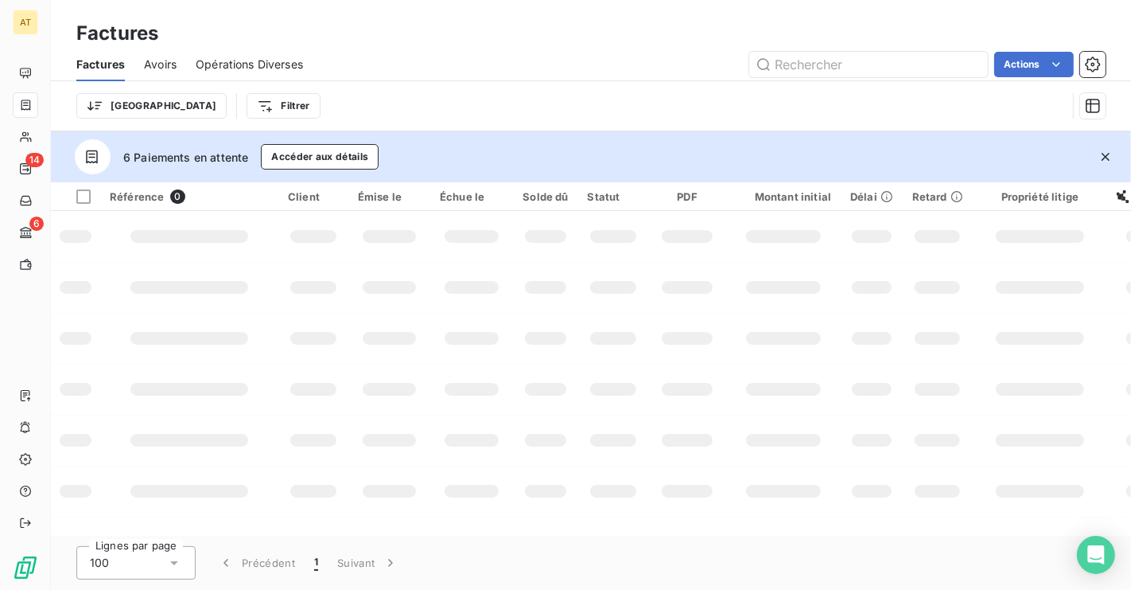
click at [1109, 162] on icon "button" at bounding box center [1106, 157] width 16 height 16
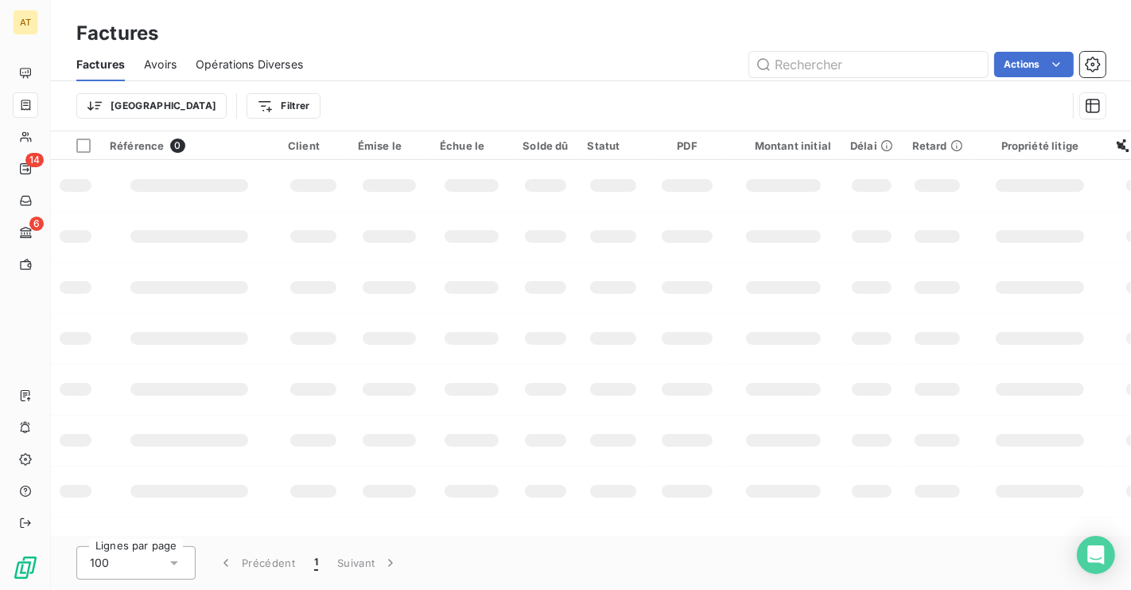
click at [698, 103] on div "Trier Filtrer" at bounding box center [571, 106] width 991 height 30
click at [845, 72] on input "text" at bounding box center [868, 64] width 239 height 25
paste input "278567"
type input "278567"
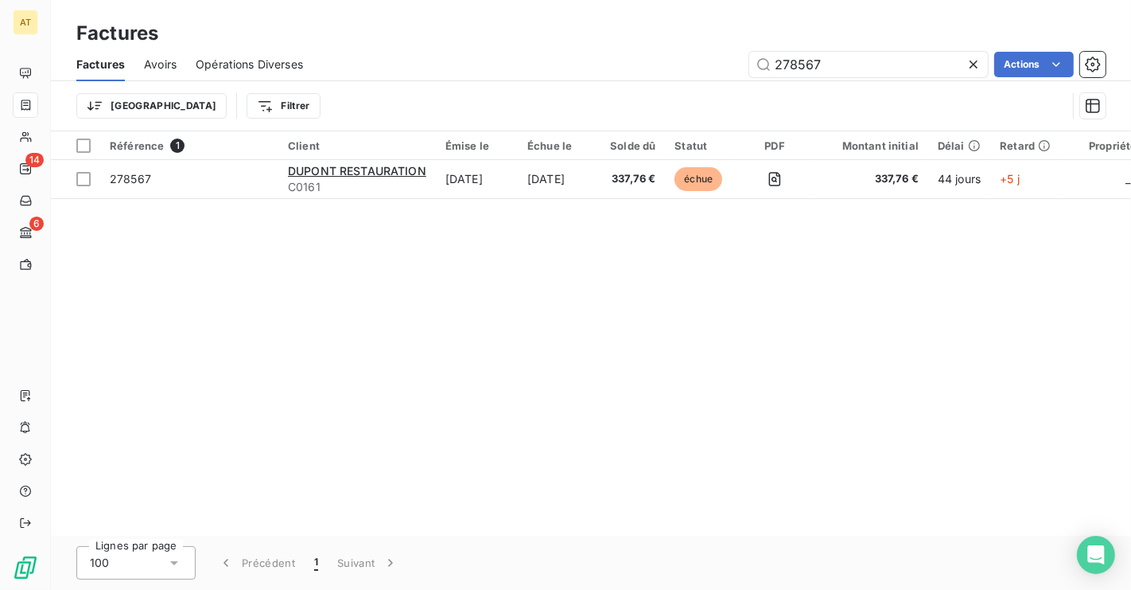
click at [312, 418] on div "Référence 1 Client Émise le Échue le Solde dû Statut PDF Montant initial Délai …" at bounding box center [591, 333] width 1080 height 404
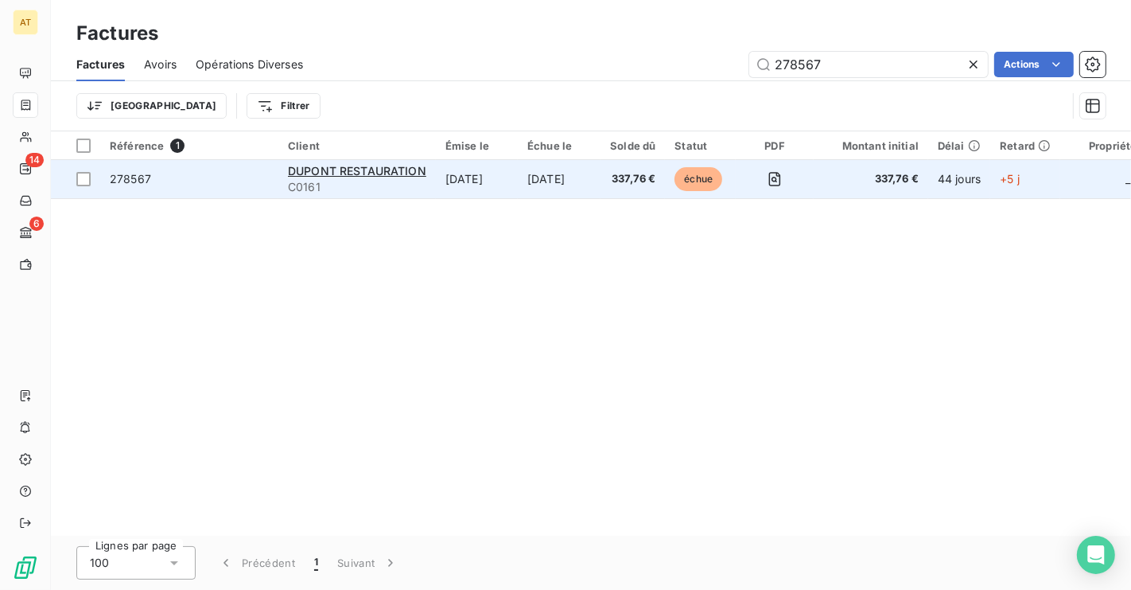
click at [148, 187] on td "278567" at bounding box center [189, 179] width 178 height 38
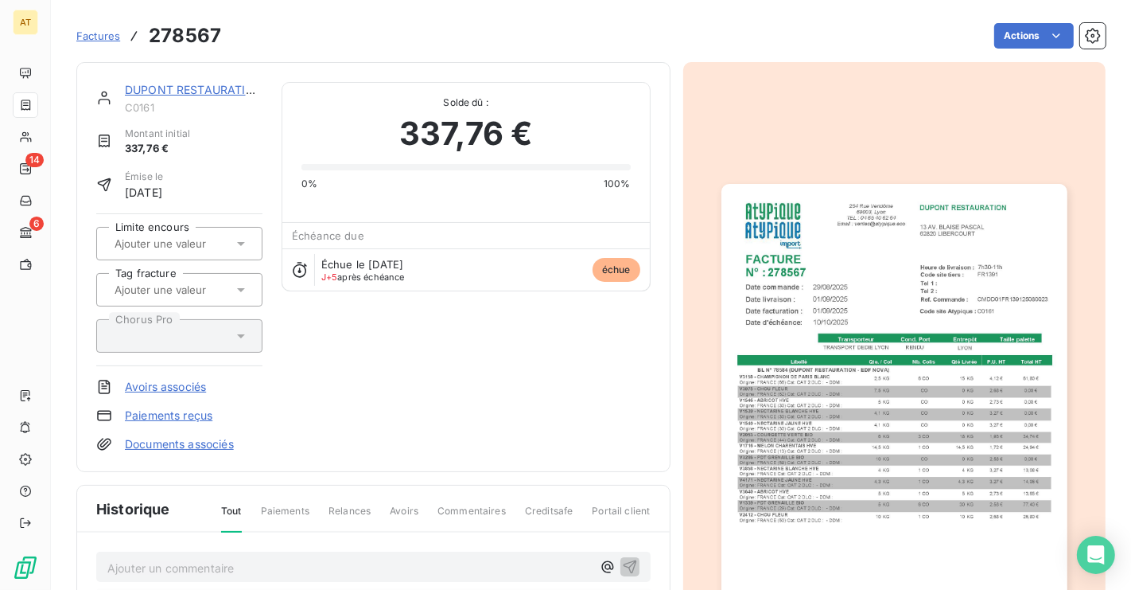
click at [204, 91] on link "DUPONT RESTAURATION" at bounding box center [194, 90] width 138 height 14
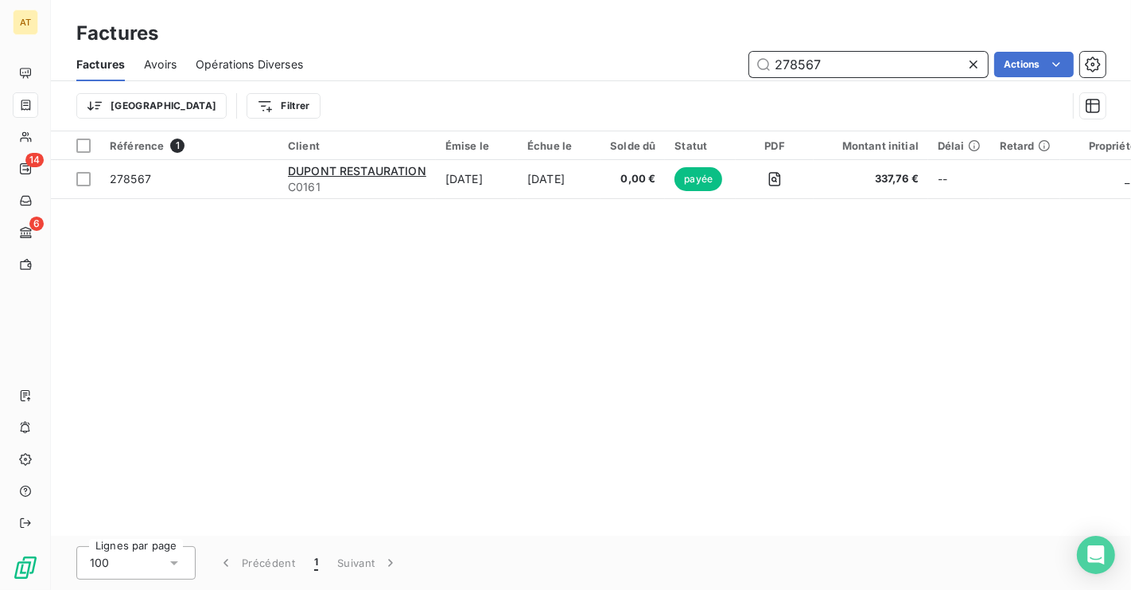
paste input "701"
paste input "9108"
paste input "8706"
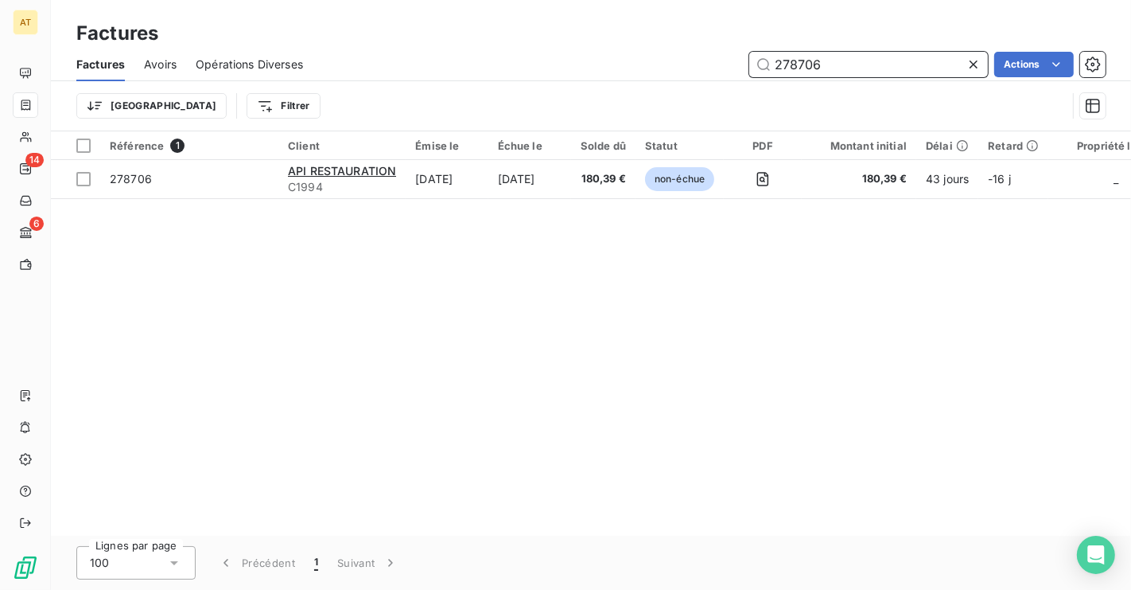
paste input "564"
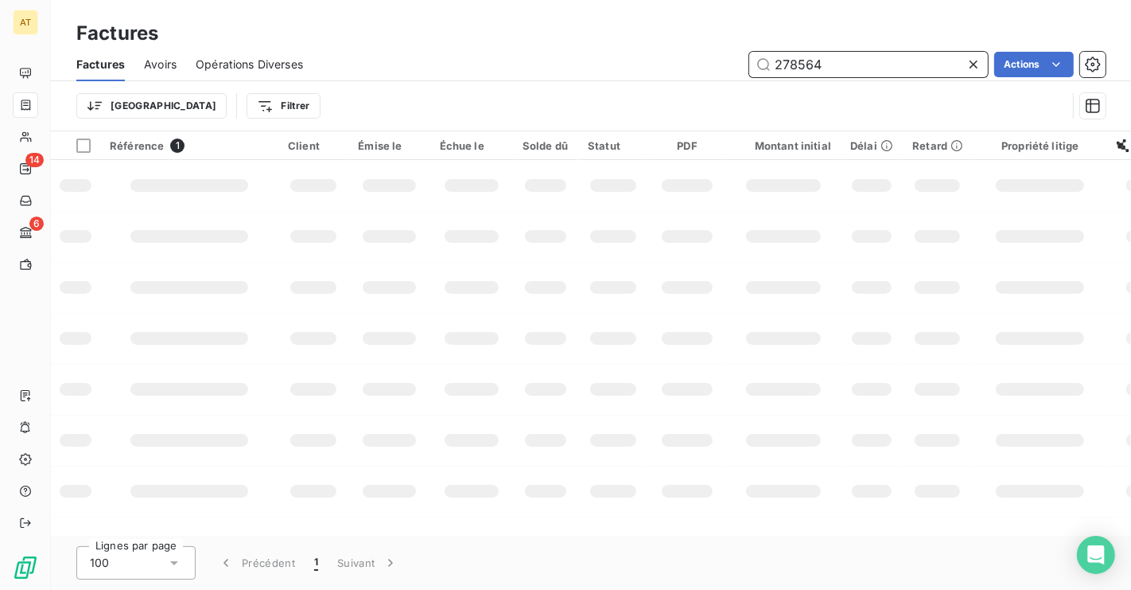
type input "278564"
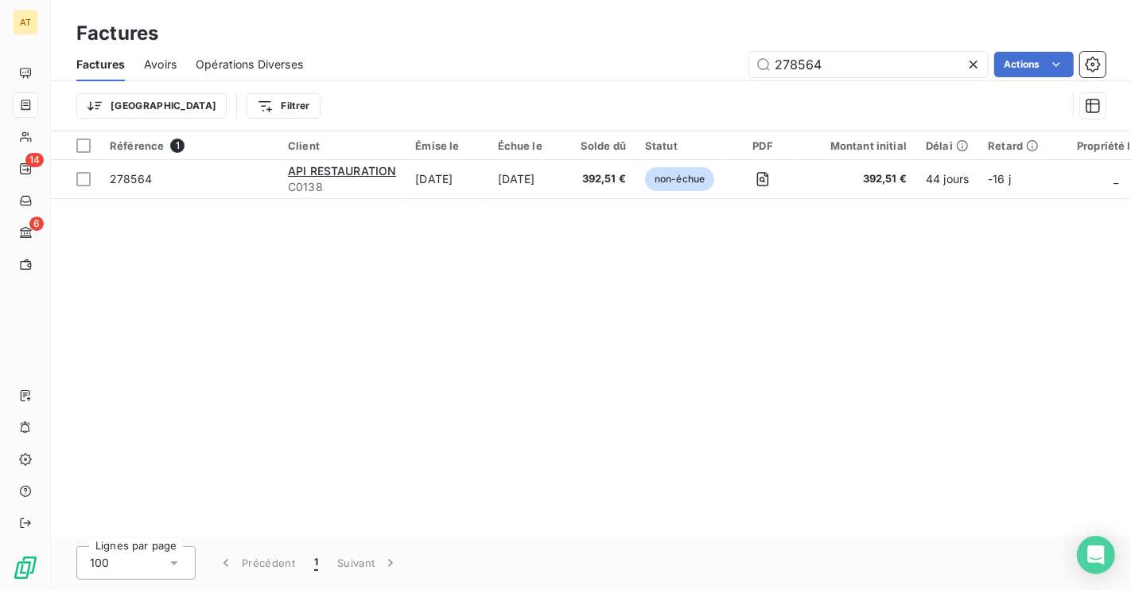
click at [703, 416] on div "Référence 1 Client Émise le Échue le Solde dû Statut PDF Montant initial Délai …" at bounding box center [591, 333] width 1080 height 404
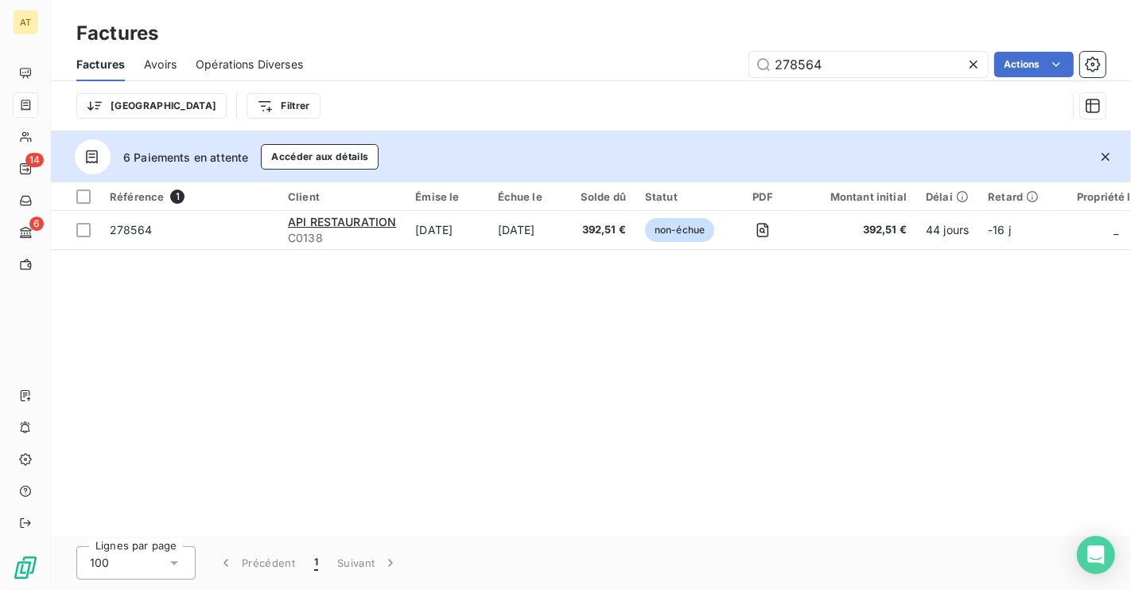
click at [346, 326] on div "Référence 1 Client Émise le Échue le Solde dû Statut PDF Montant initial Délai …" at bounding box center [591, 358] width 1080 height 353
click at [1105, 153] on icon "button" at bounding box center [1106, 157] width 16 height 16
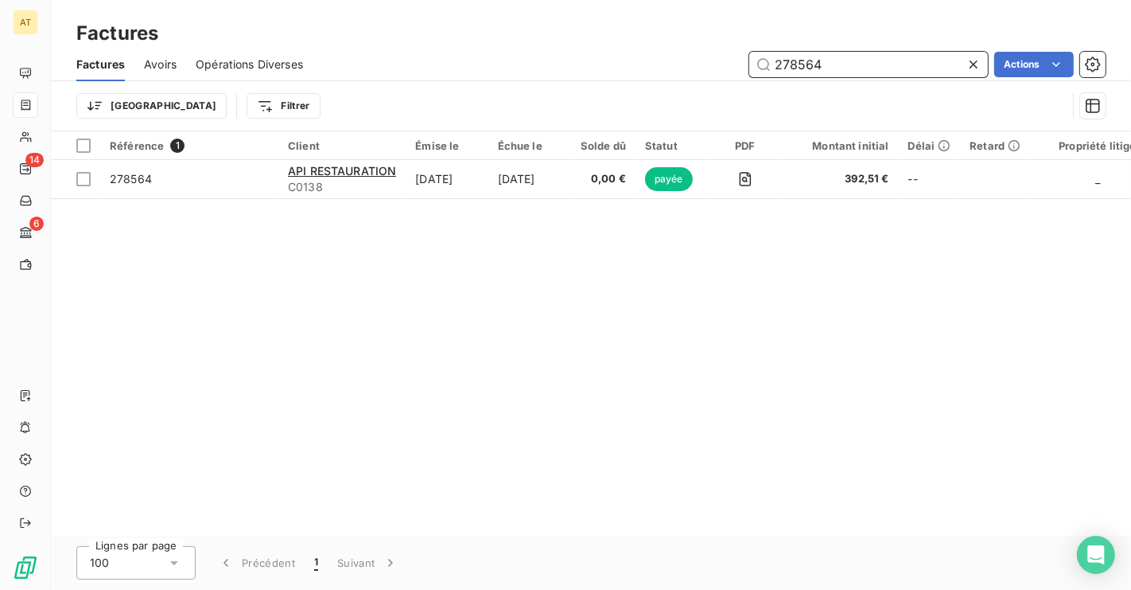
click at [830, 64] on input "278564" at bounding box center [868, 64] width 239 height 25
paste input "780"
paste input "9223"
paste input "33"
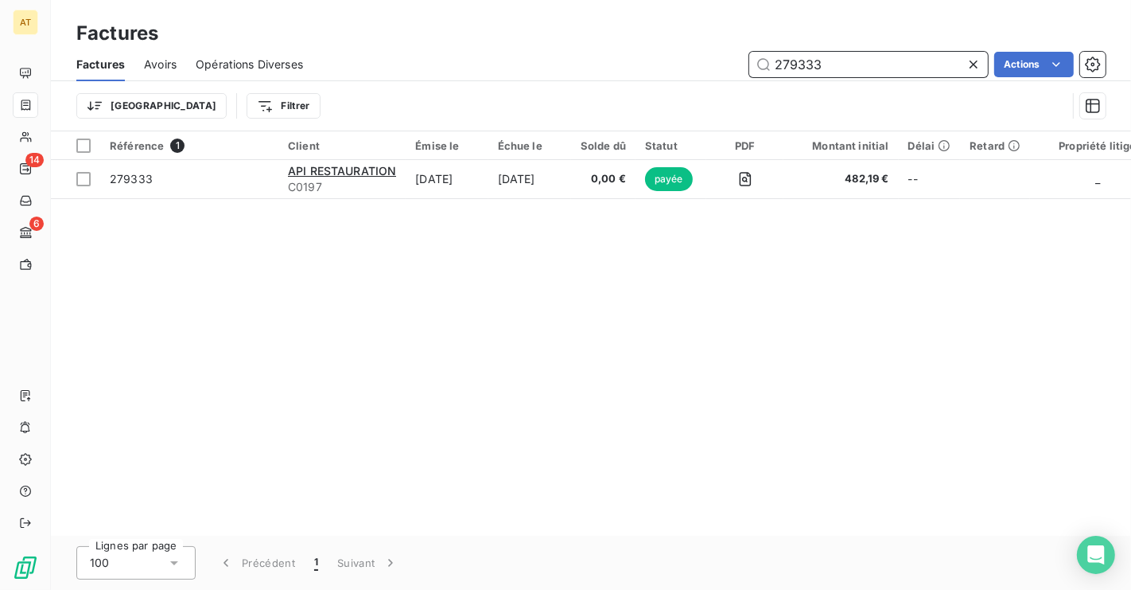
type input "279333"
click at [683, 358] on div "Référence 1 Client Émise le Échue le Solde dû Statut PDF Montant initial Délai …" at bounding box center [591, 333] width 1080 height 404
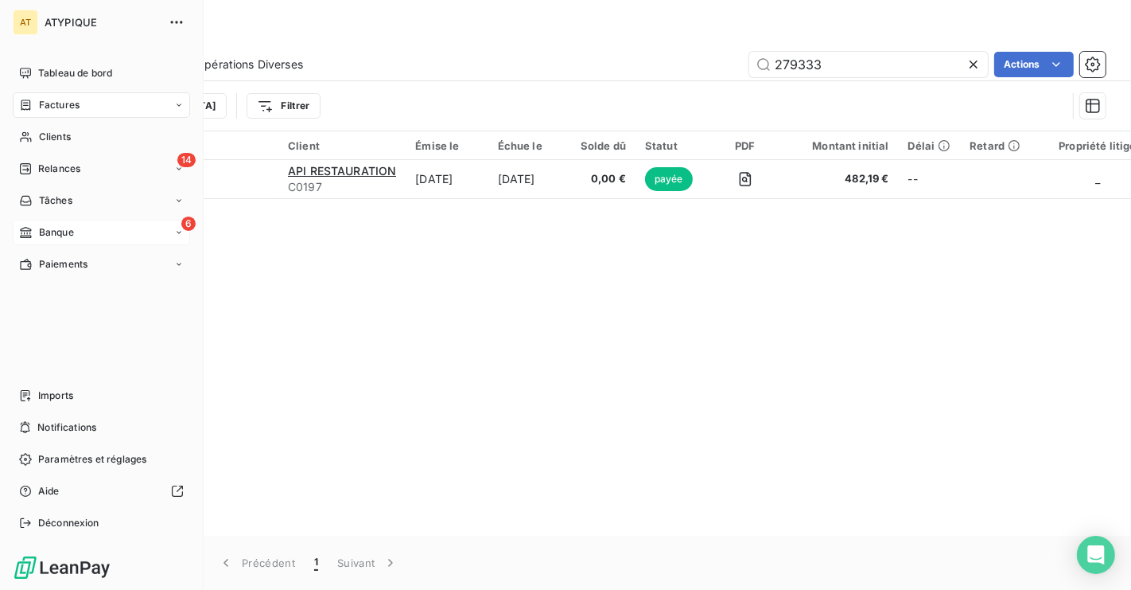
click at [31, 238] on icon at bounding box center [26, 232] width 14 height 13
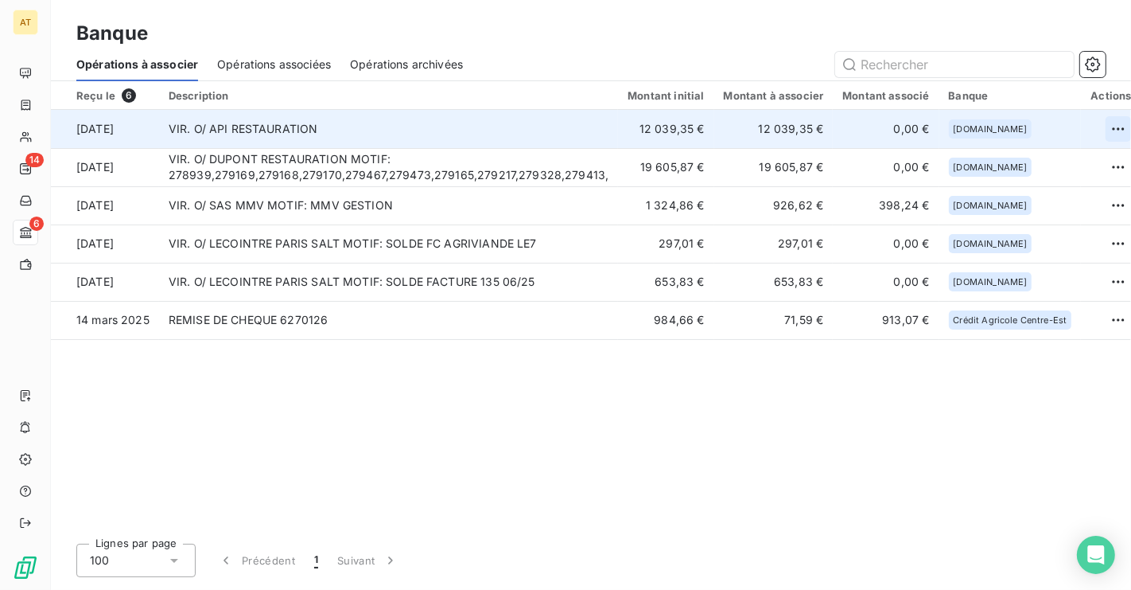
click at [1097, 133] on html "AT 14 6 Banque Opérations à associer Opérations associées Opérations archivées …" at bounding box center [565, 295] width 1131 height 590
click at [1055, 159] on div "Archiver l’opération" at bounding box center [1039, 163] width 123 height 25
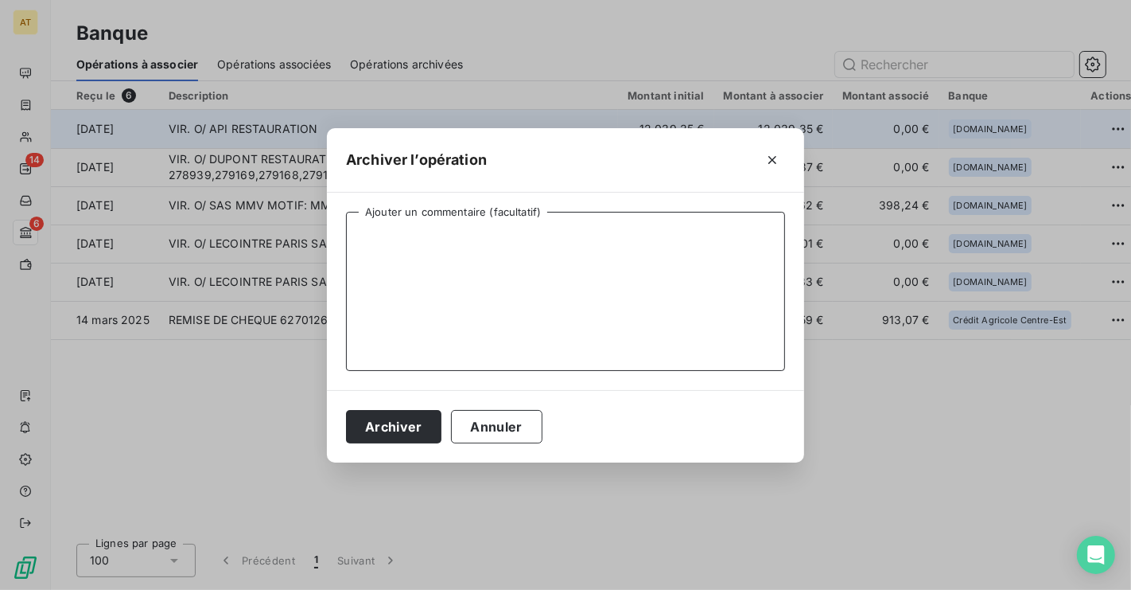
click at [539, 290] on textarea "Ajouter un commentaire (facultatif)" at bounding box center [565, 291] width 439 height 159
type textarea "PEM"
click at [377, 438] on button "Archiver" at bounding box center [393, 426] width 95 height 33
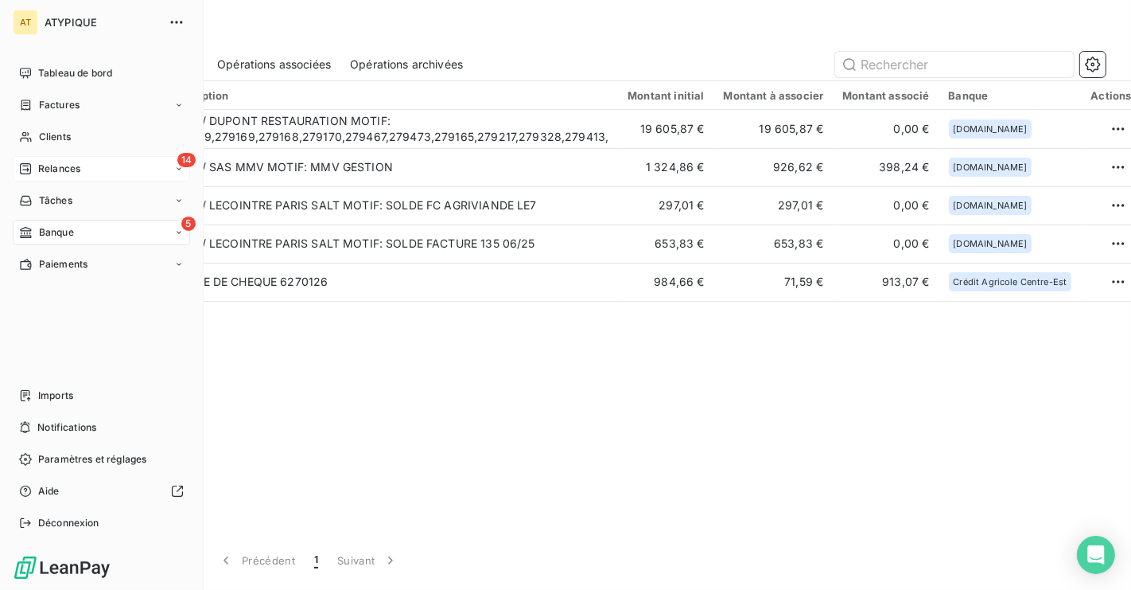
click at [59, 165] on span "Relances" at bounding box center [59, 169] width 42 height 14
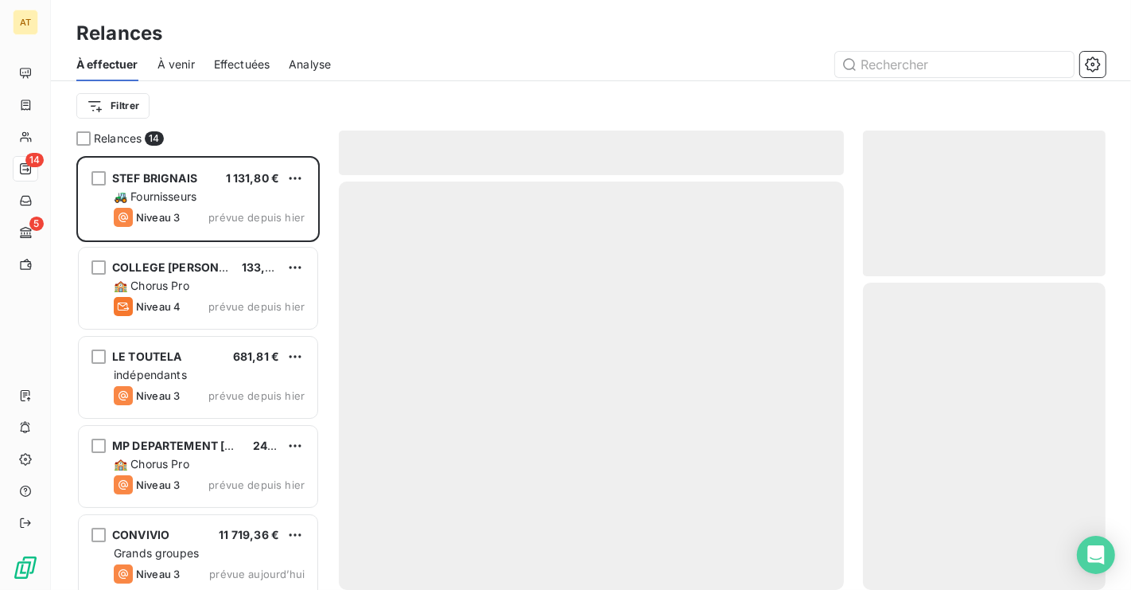
scroll to position [433, 243]
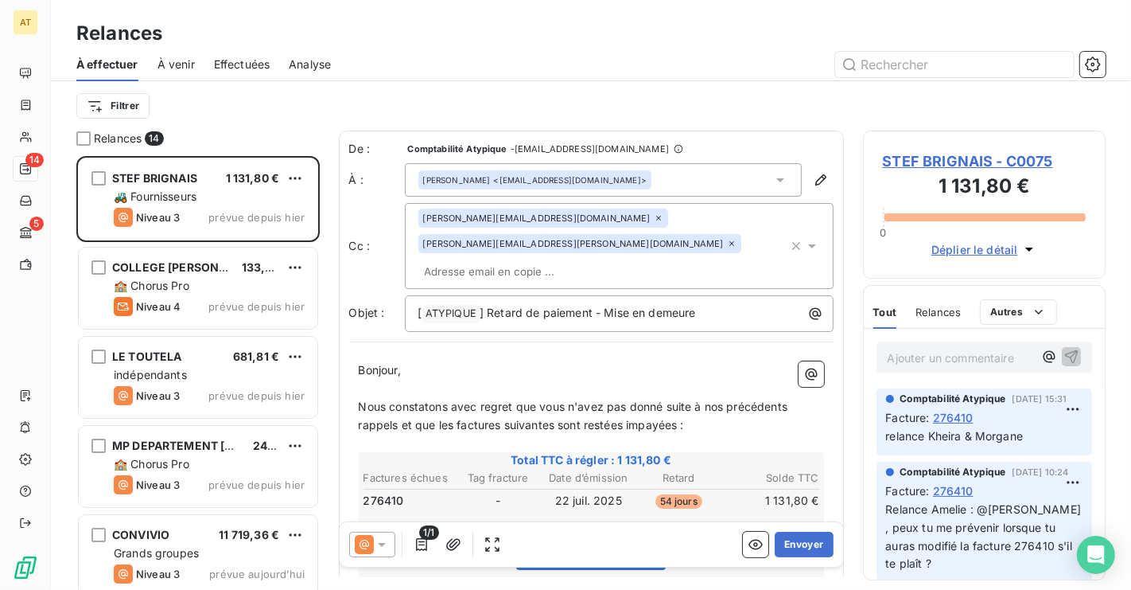
click at [237, 67] on span "Effectuées" at bounding box center [242, 64] width 56 height 16
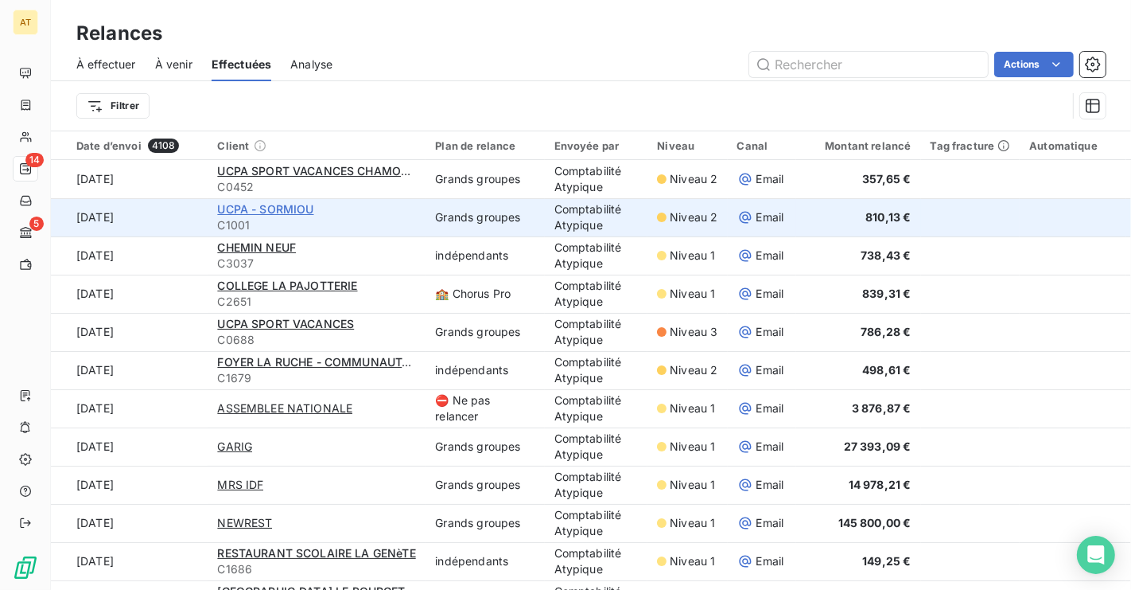
click at [283, 215] on span "UCPA - SORMIOU" at bounding box center [265, 209] width 96 height 14
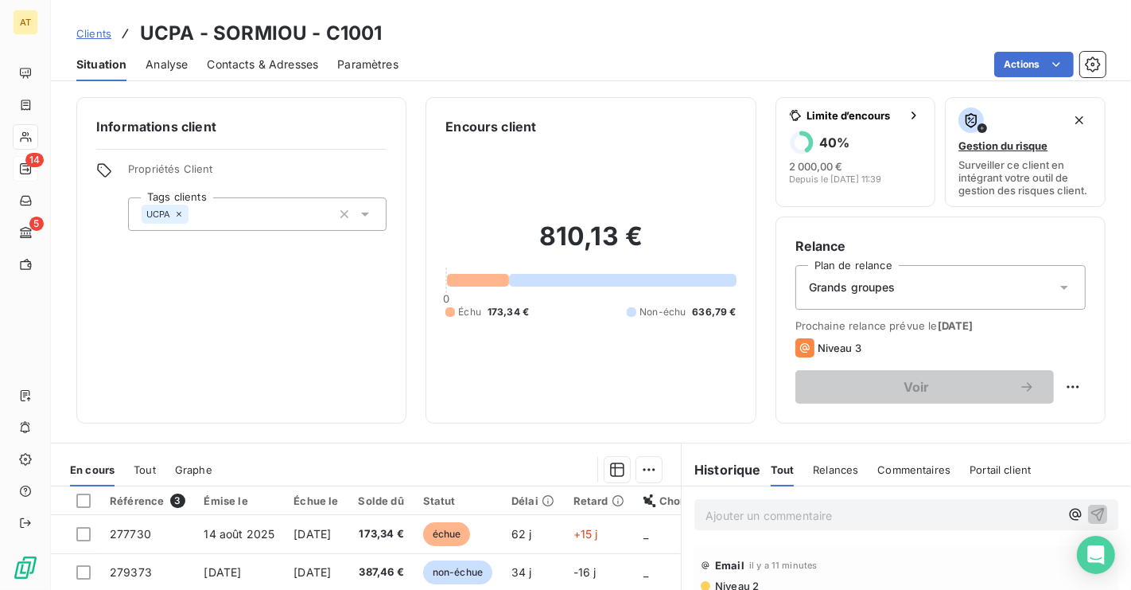
click at [366, 17] on div "Clients UCPA - SORMIOU - C1001 Situation Analyse Contacts & Adresses Paramètres…" at bounding box center [591, 40] width 1080 height 81
copy h3 "UCPA"
click at [356, 37] on h3 "UCPA - SORMIOU - C1001" at bounding box center [261, 33] width 242 height 29
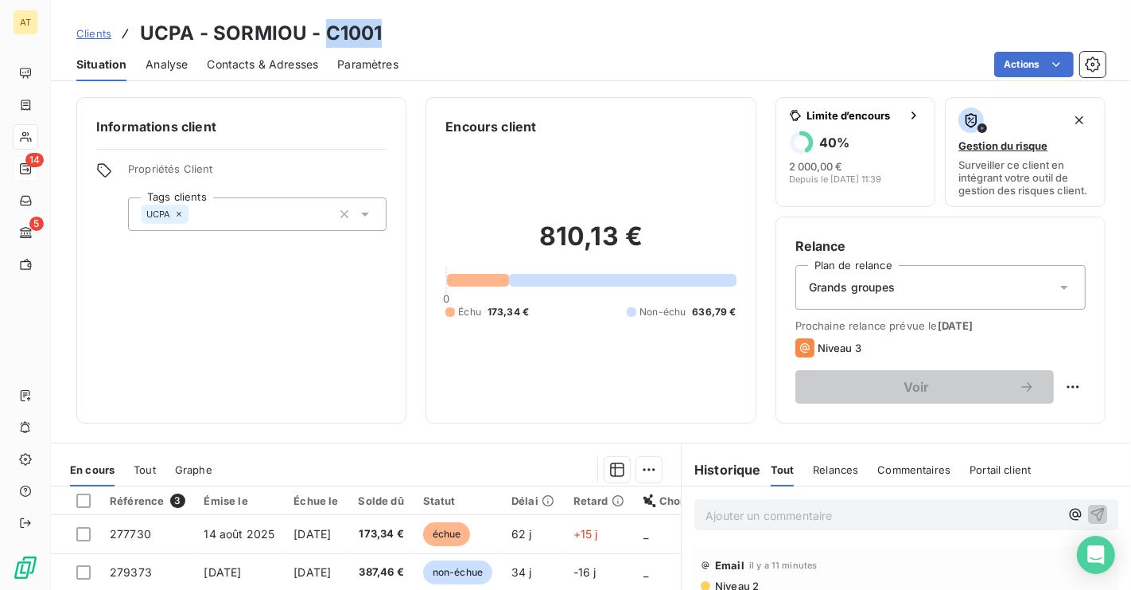
copy h3 "C1001"
click at [271, 58] on span "Contacts & Adresses" at bounding box center [262, 64] width 111 height 16
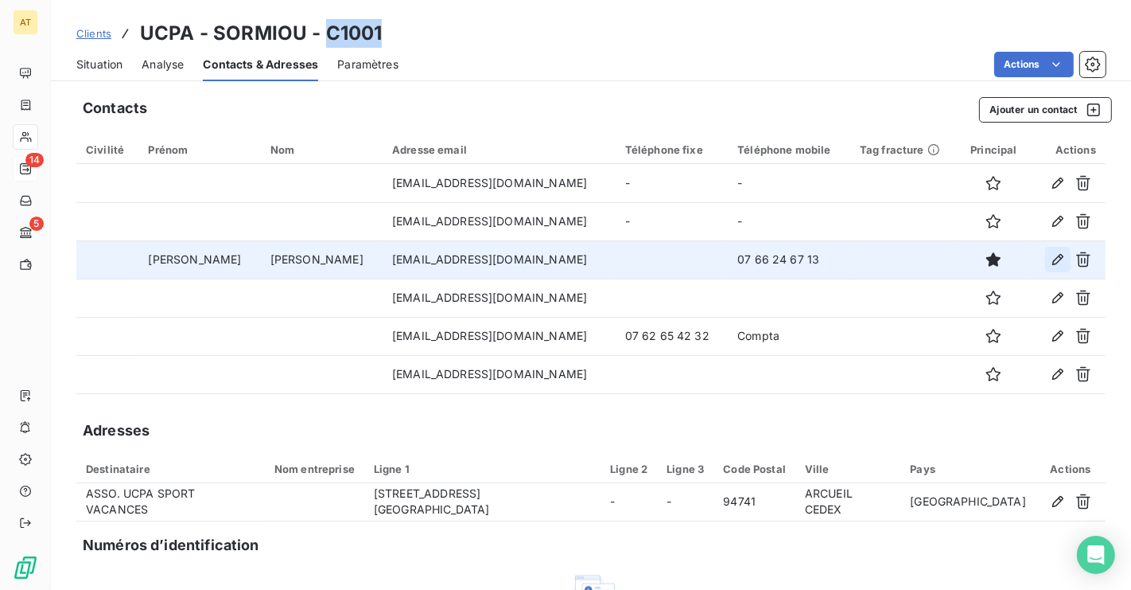
click at [1062, 258] on icon "button" at bounding box center [1058, 259] width 11 height 11
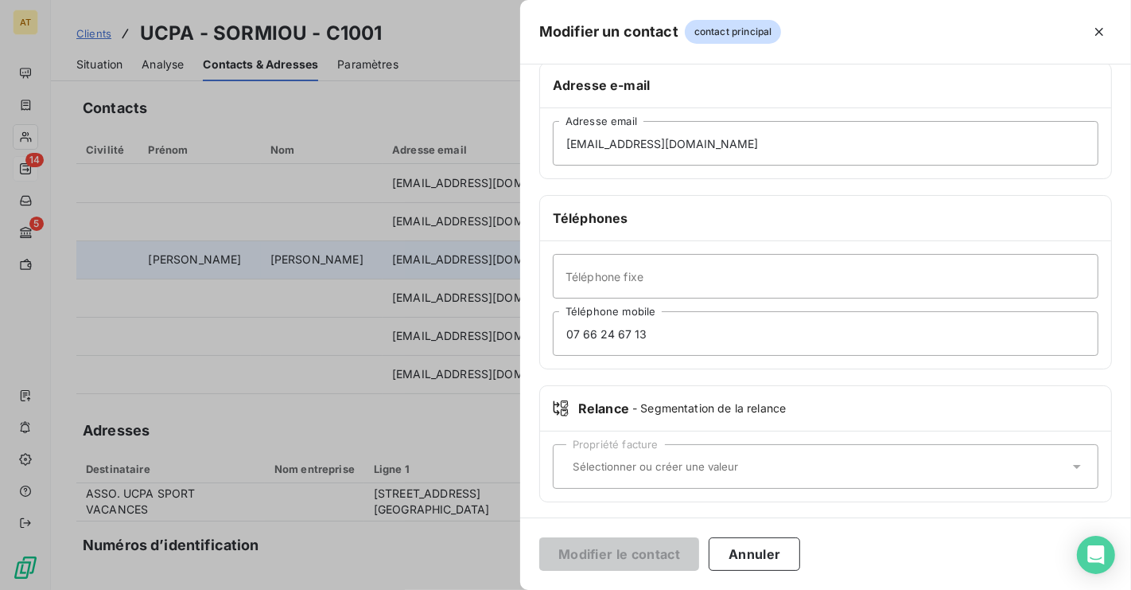
scroll to position [274, 0]
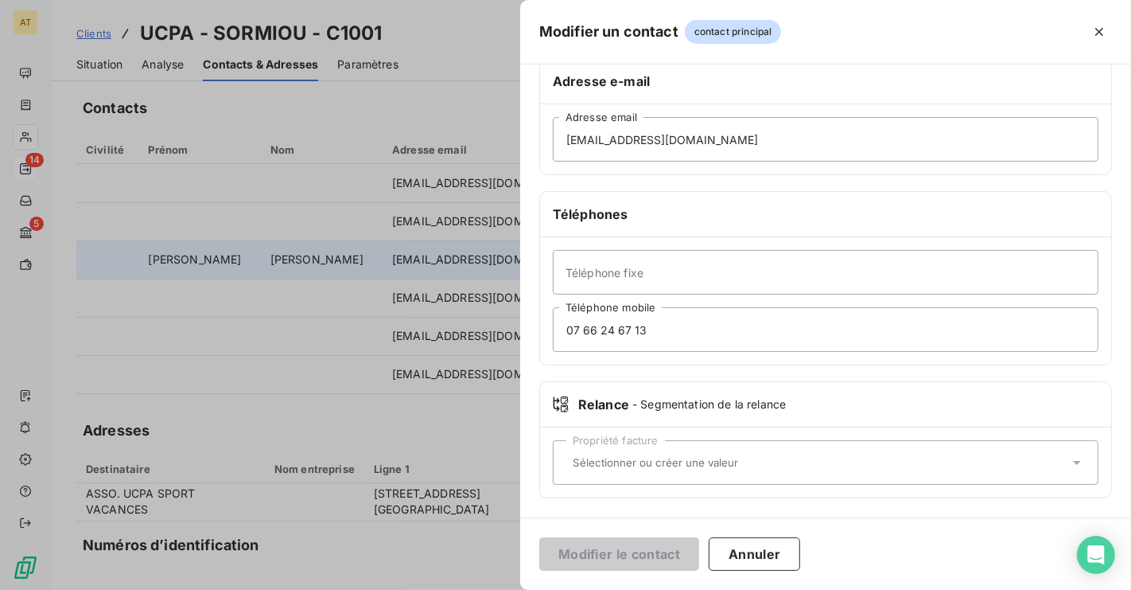
click at [704, 449] on div "Propriété facture" at bounding box center [826, 462] width 546 height 45
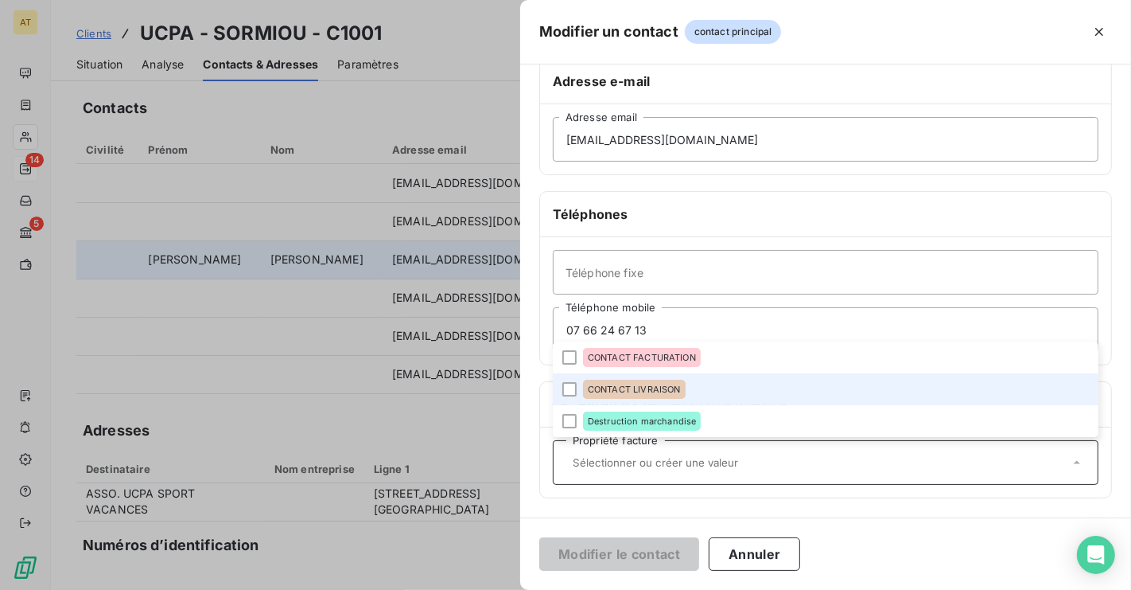
click at [667, 387] on span "CONTACT LIVRAISON" at bounding box center [634, 389] width 93 height 10
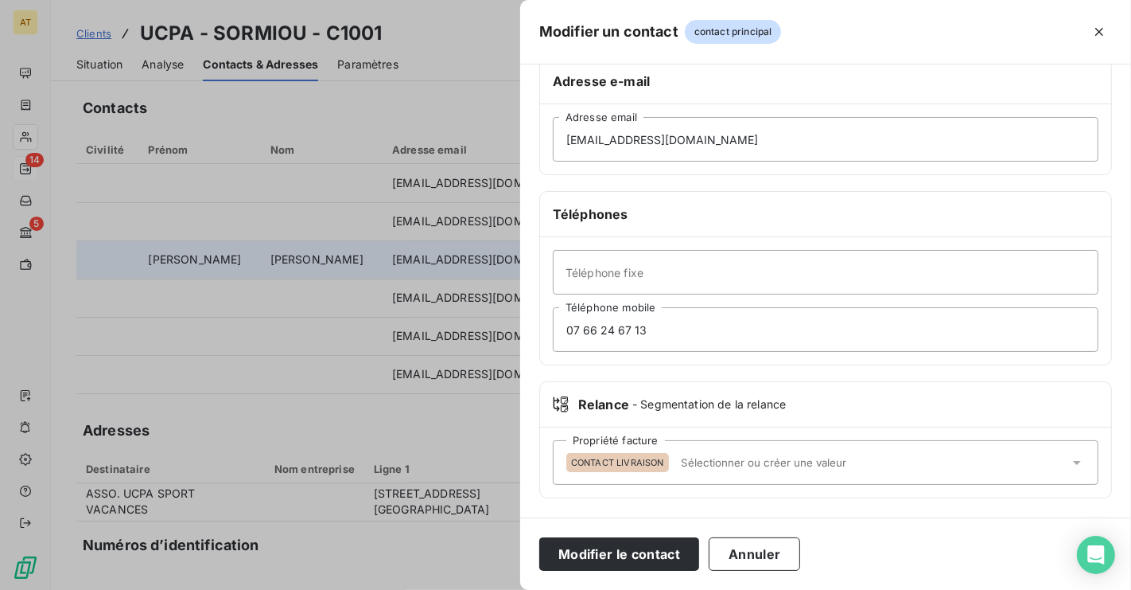
click at [633, 571] on div "Modifier le contact Annuler" at bounding box center [825, 553] width 611 height 72
click at [615, 550] on button "Modifier le contact" at bounding box center [619, 553] width 160 height 33
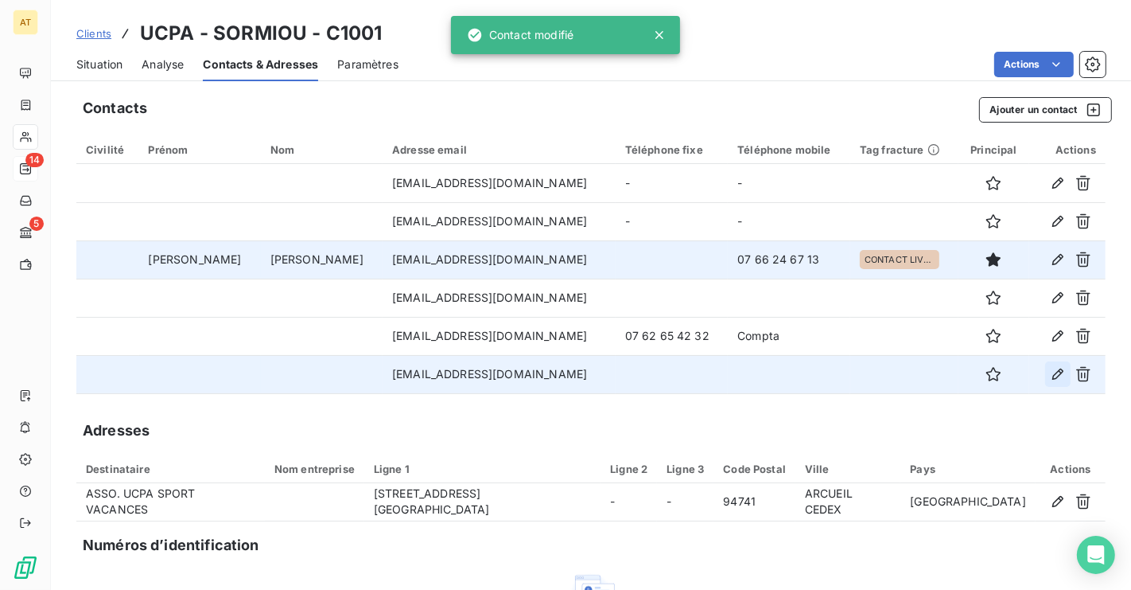
click at [1060, 376] on icon "button" at bounding box center [1058, 374] width 16 height 16
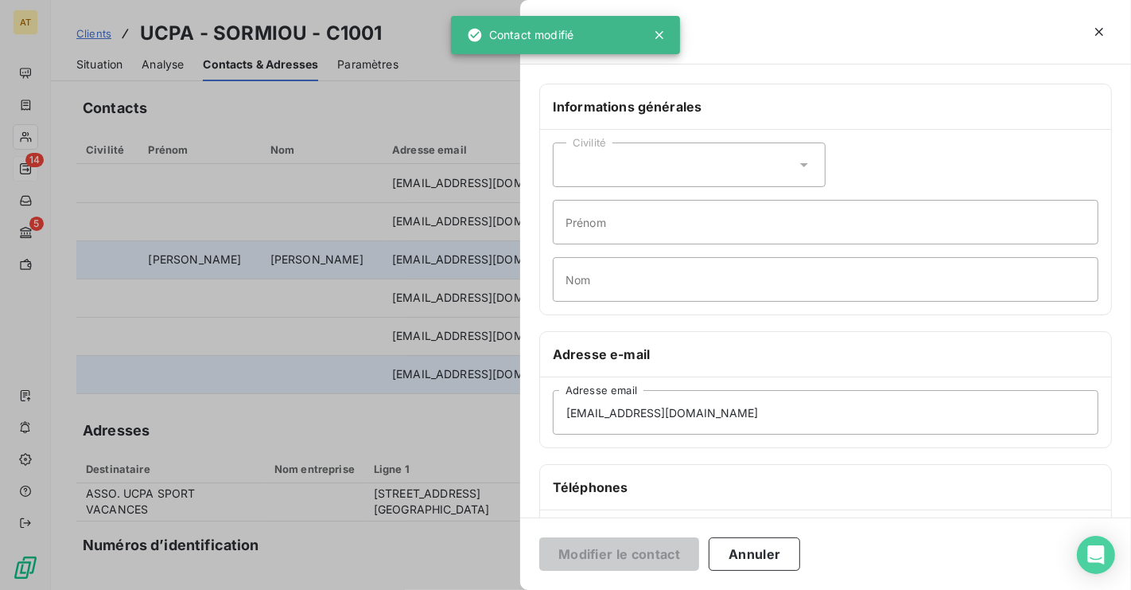
click at [484, 400] on div at bounding box center [565, 295] width 1131 height 590
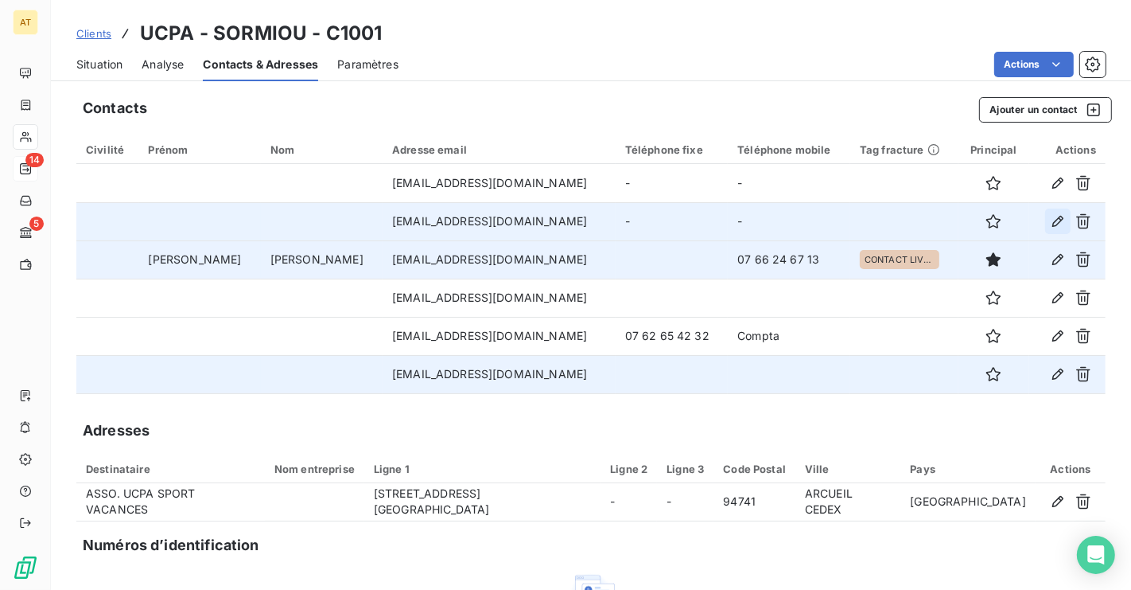
click at [1059, 224] on icon "button" at bounding box center [1058, 221] width 16 height 16
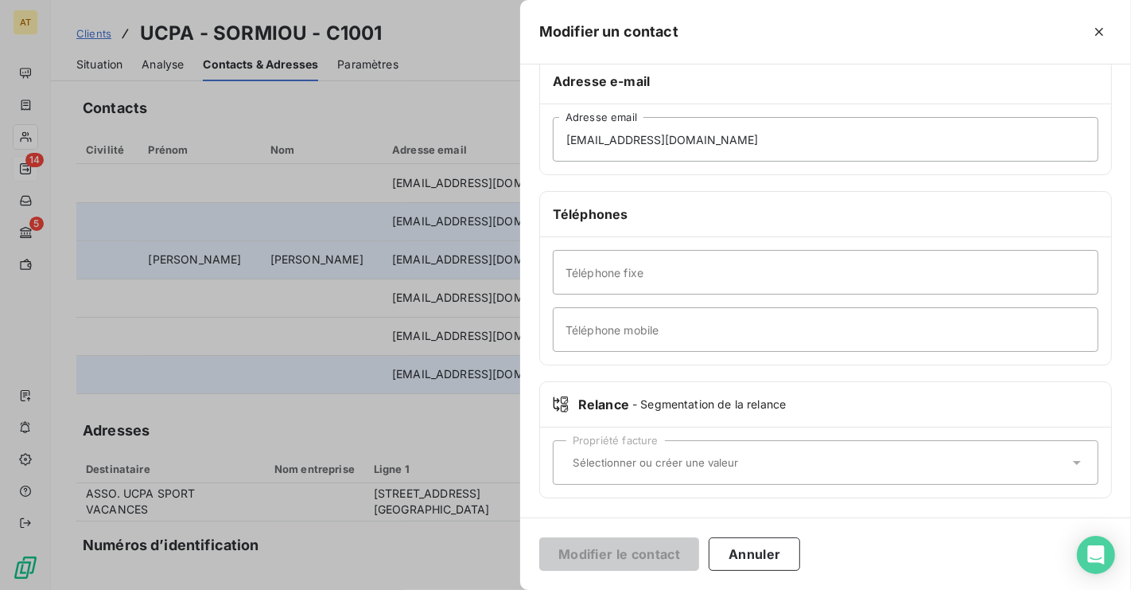
click at [648, 471] on div "Propriété facture" at bounding box center [826, 462] width 546 height 45
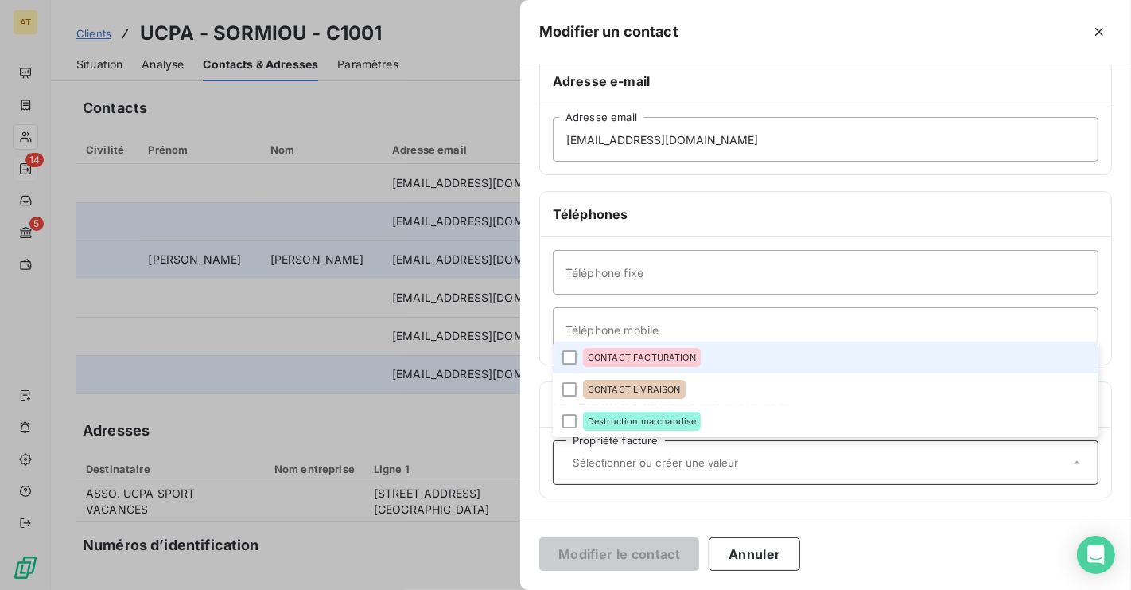
click at [669, 364] on div "CONTACT FACTURATION" at bounding box center [642, 357] width 118 height 19
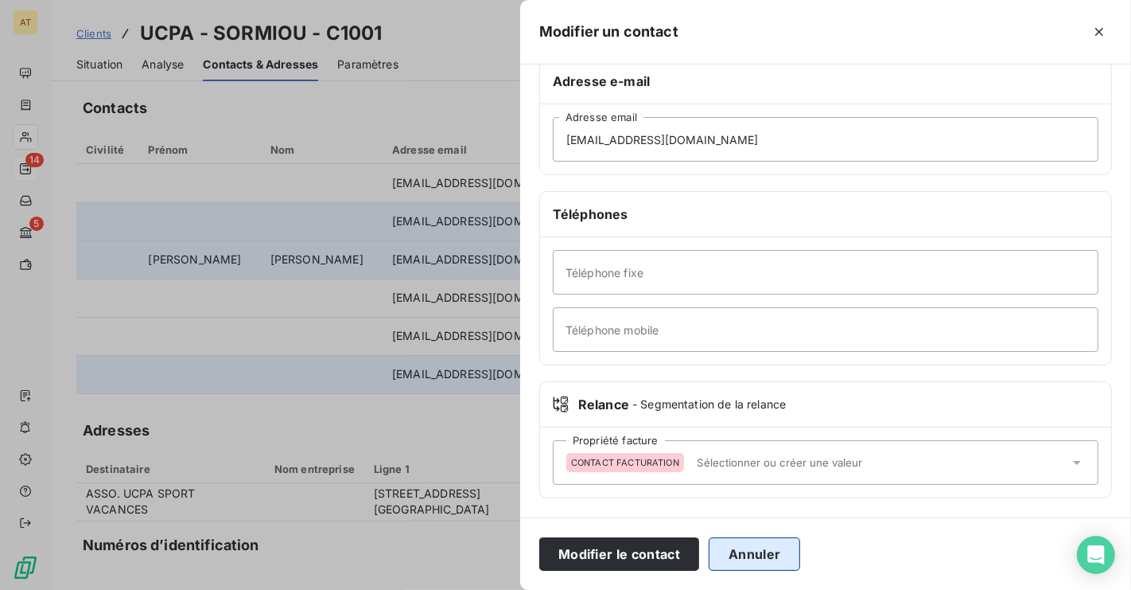
click at [743, 547] on button "Annuler" at bounding box center [754, 553] width 91 height 33
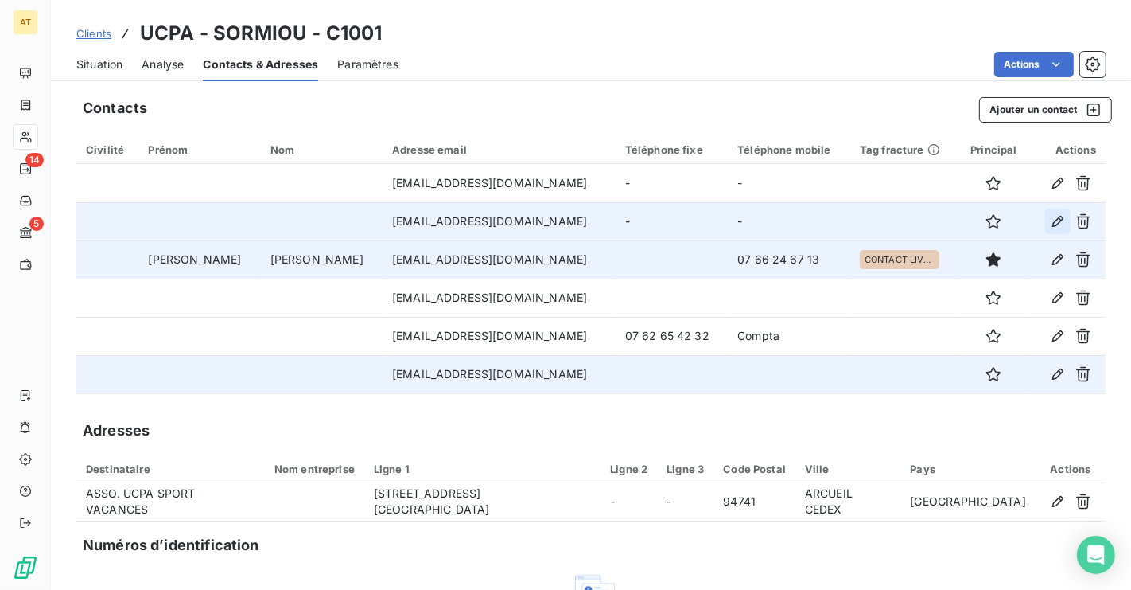
click at [1056, 223] on icon "button" at bounding box center [1058, 221] width 16 height 16
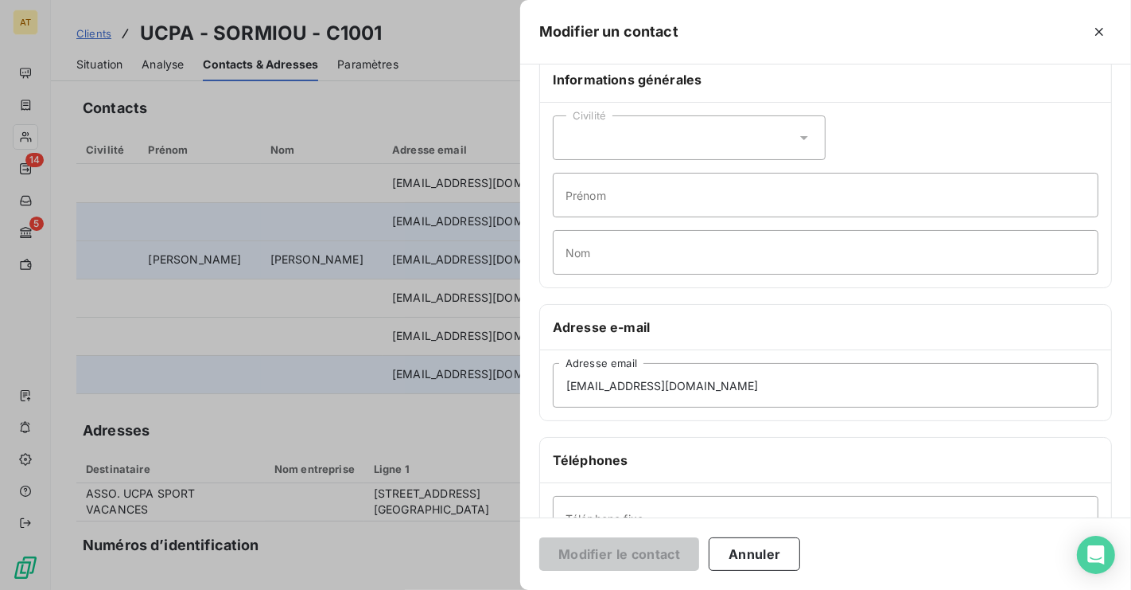
scroll to position [33, 0]
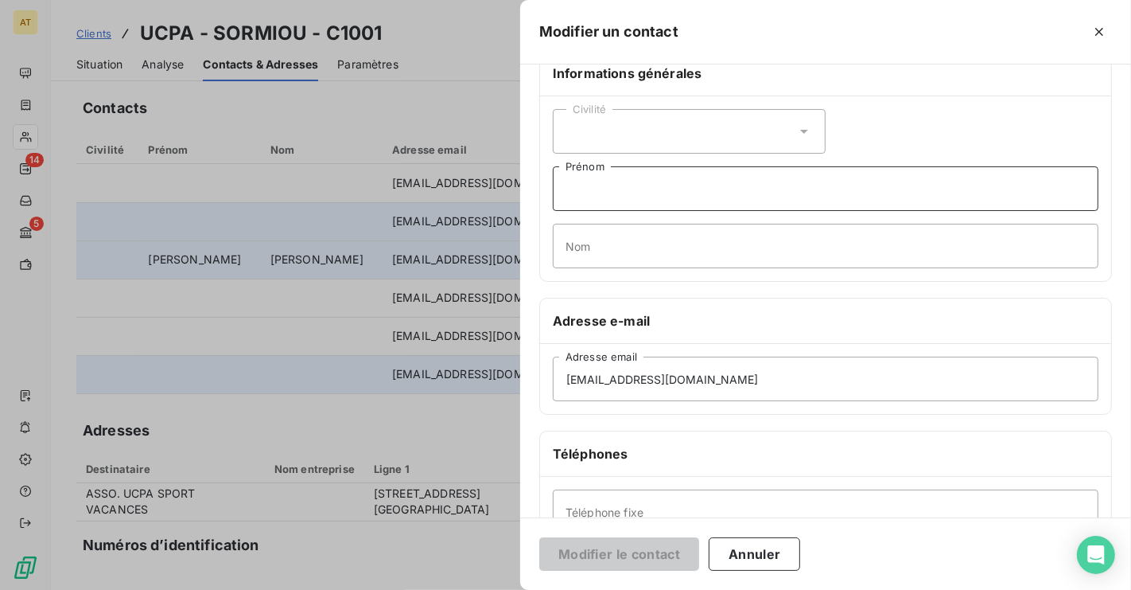
click at [603, 193] on input "Prénom" at bounding box center [826, 188] width 546 height 45
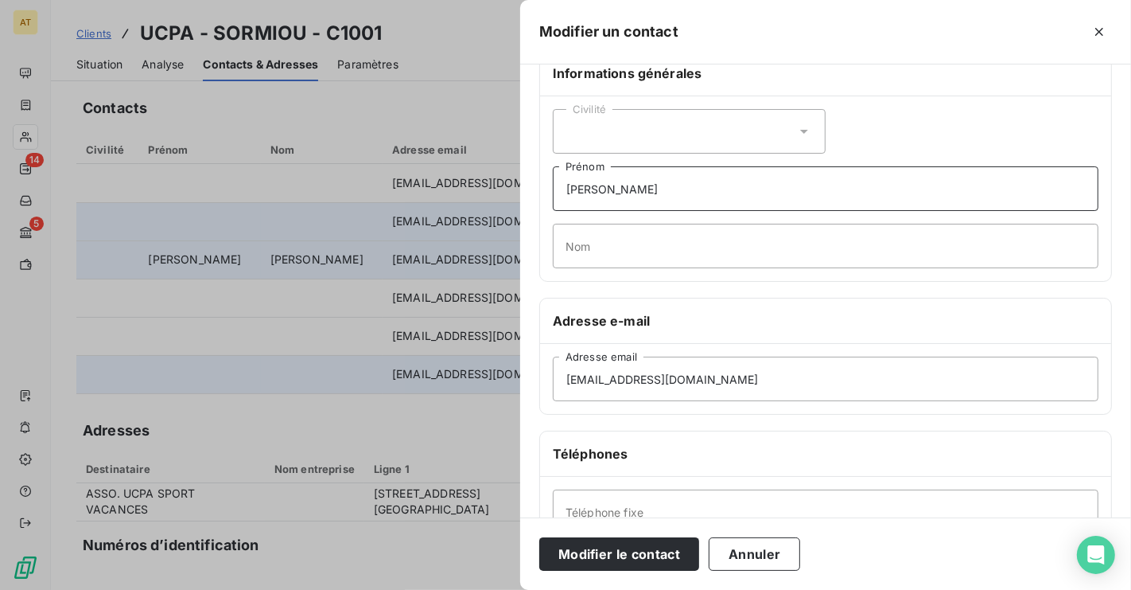
type input "Lise"
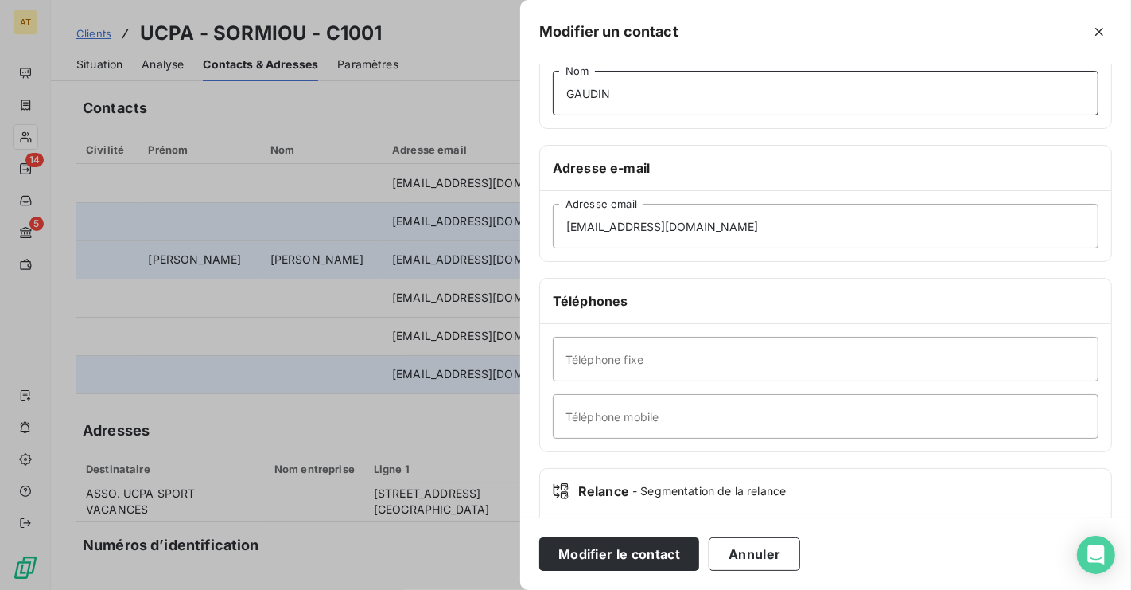
scroll to position [274, 0]
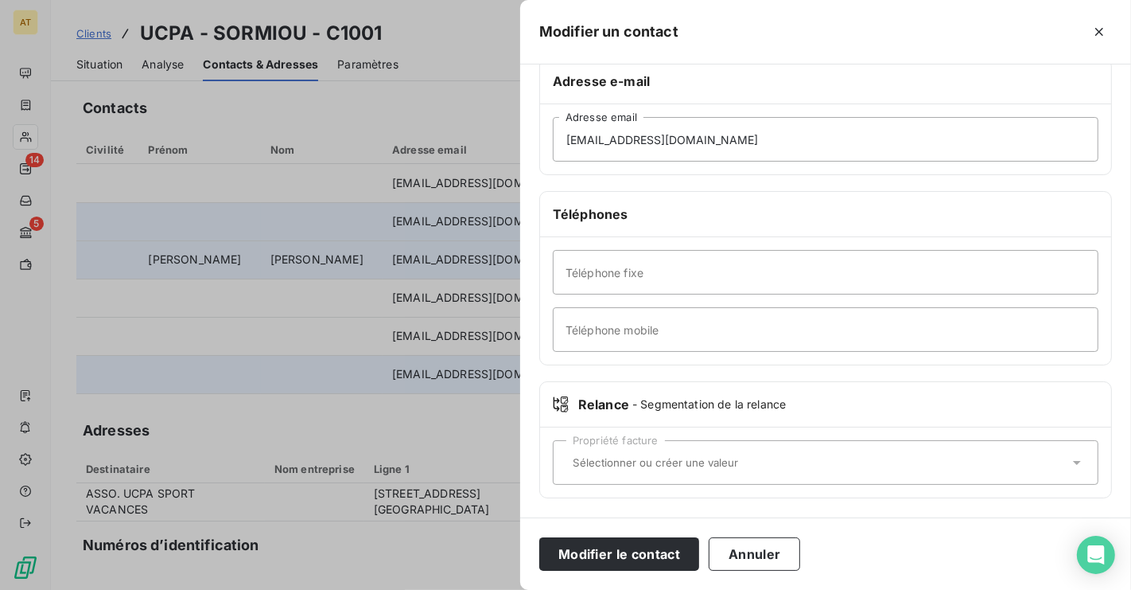
type input "GAUDIN"
click at [653, 473] on div "Propriété facture" at bounding box center [826, 462] width 546 height 45
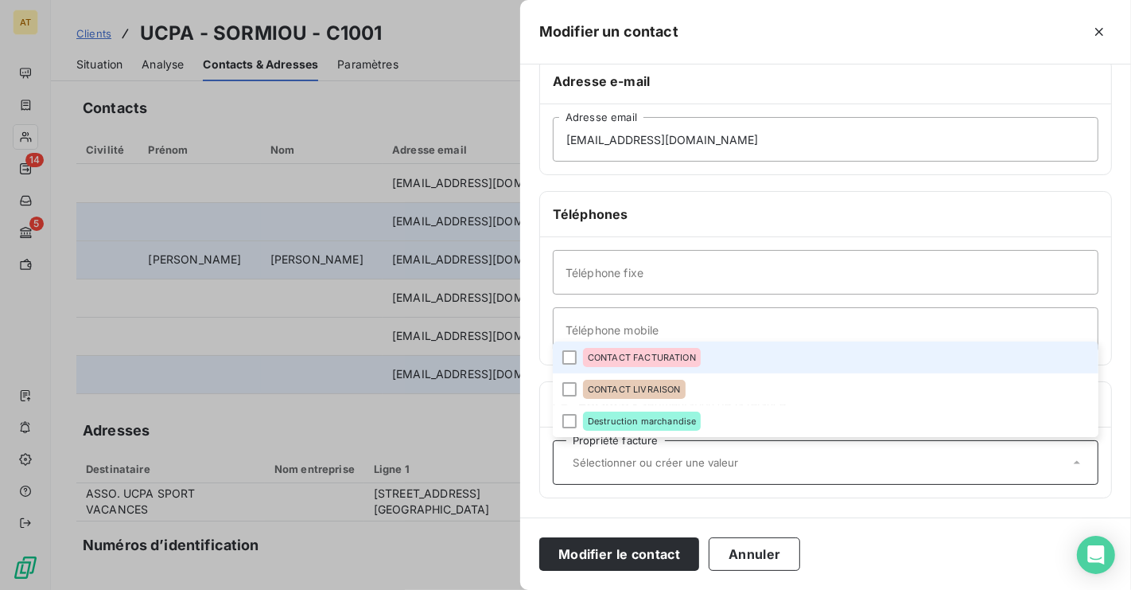
click at [656, 363] on div "CONTACT FACTURATION" at bounding box center [642, 357] width 118 height 19
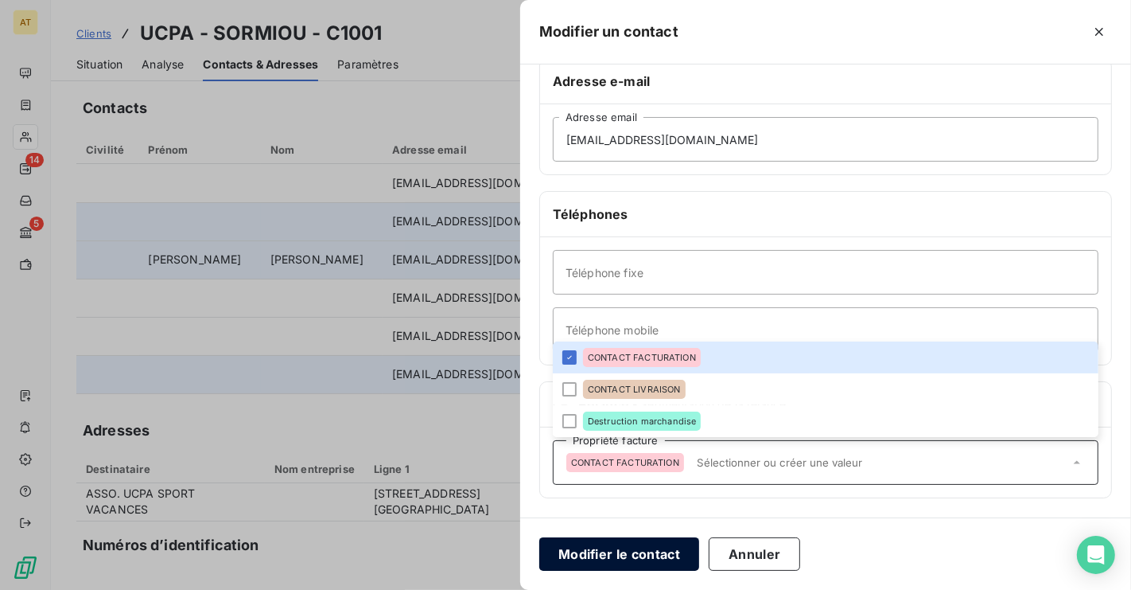
click at [627, 569] on button "Modifier le contact" at bounding box center [619, 553] width 160 height 33
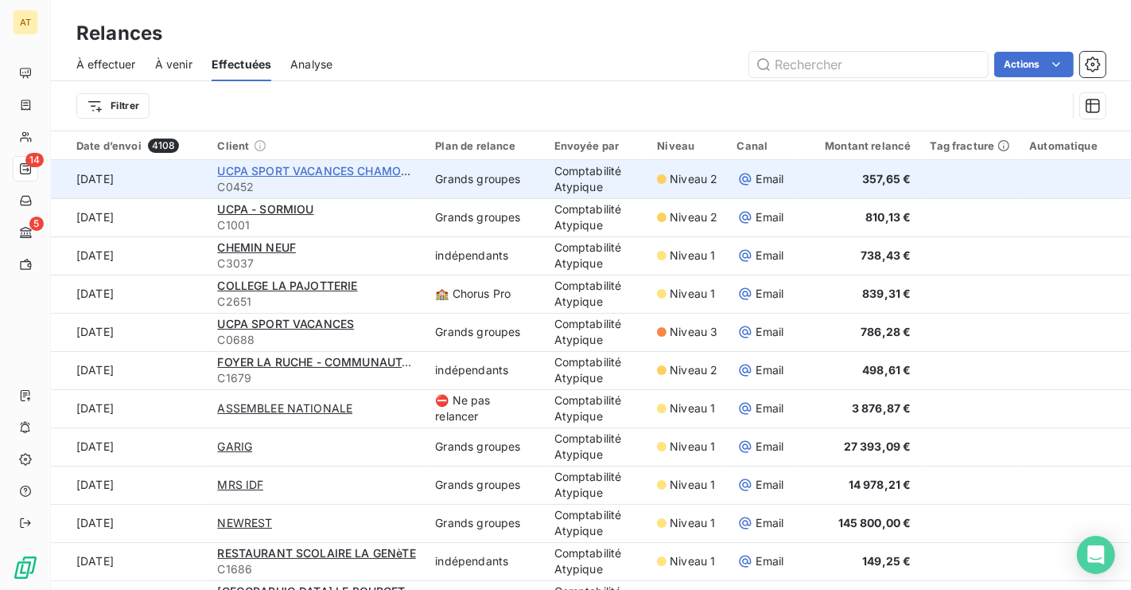
click at [279, 168] on span "UCPA SPORT VACANCES CHAMONIX" at bounding box center [319, 171] width 204 height 14
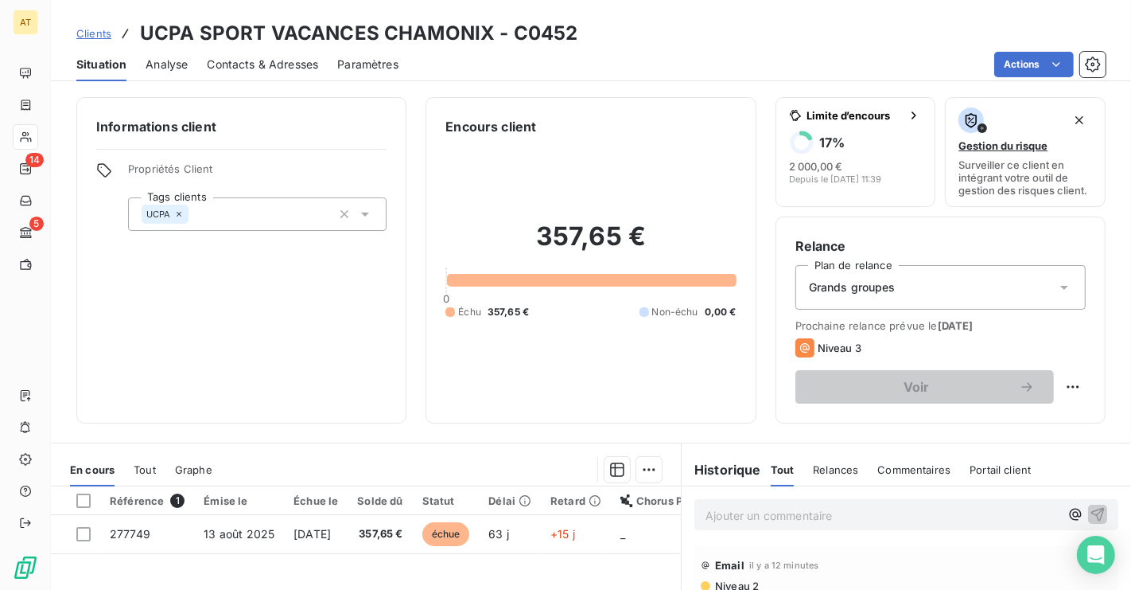
click at [522, 32] on h3 "UCPA SPORT VACANCES CHAMONIX - C0452" at bounding box center [359, 33] width 438 height 29
copy h3 "C0452"
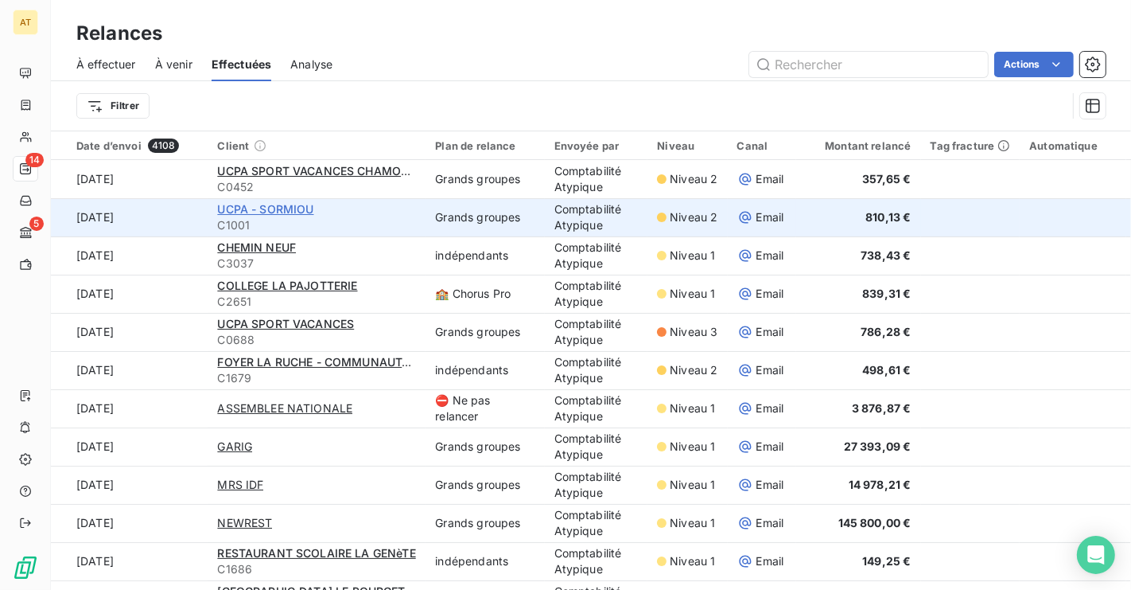
click at [286, 212] on span "UCPA - SORMIOU" at bounding box center [265, 209] width 96 height 14
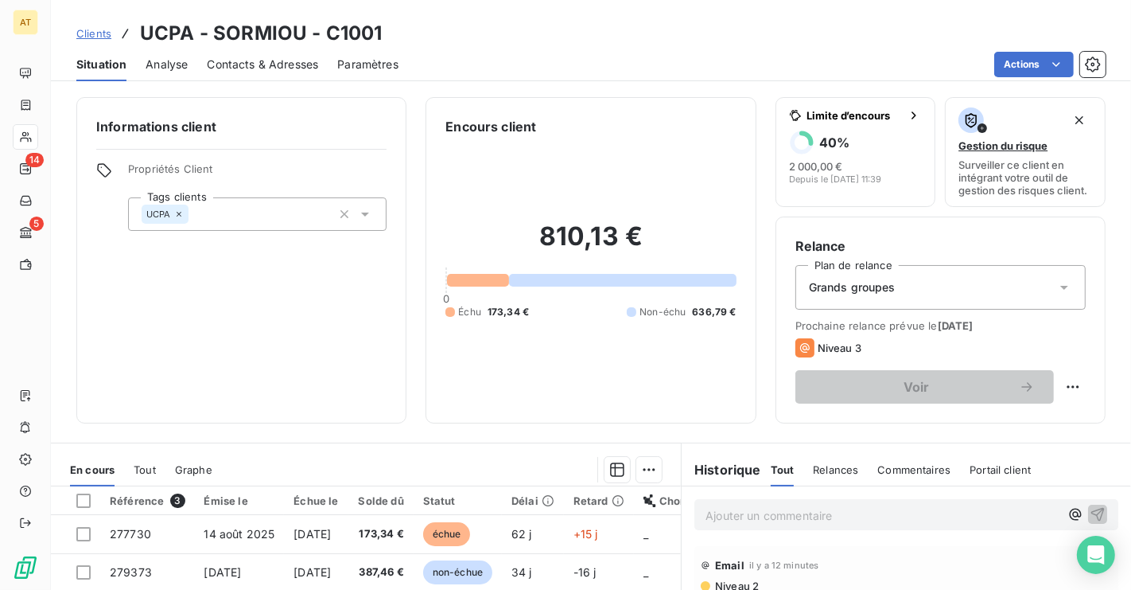
click at [279, 72] on div "Contacts & Adresses" at bounding box center [262, 64] width 111 height 33
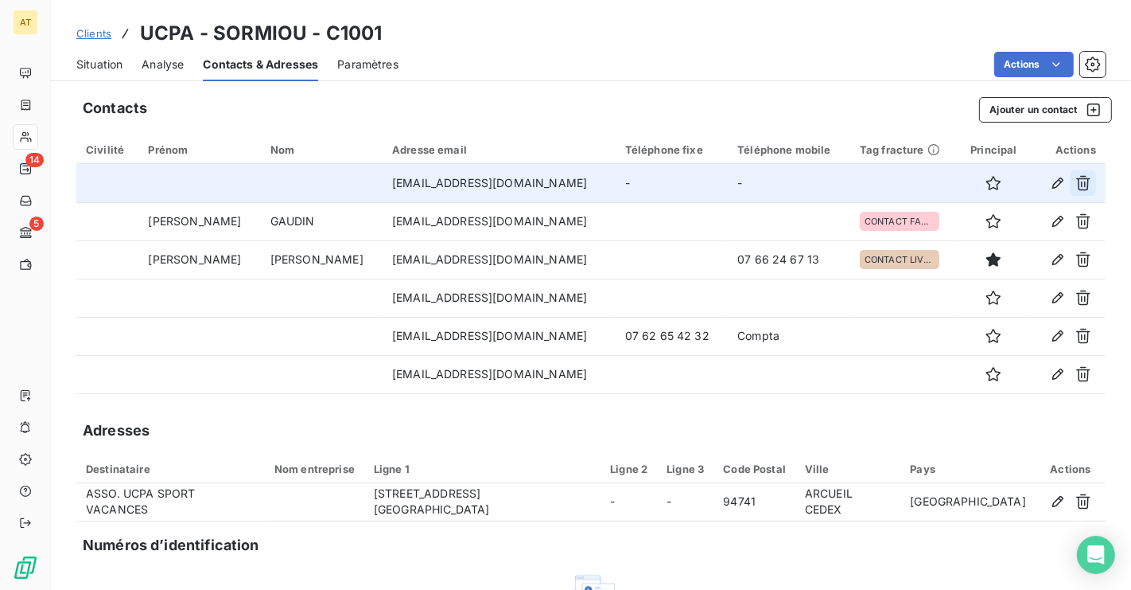
click at [1093, 185] on button "button" at bounding box center [1083, 182] width 25 height 25
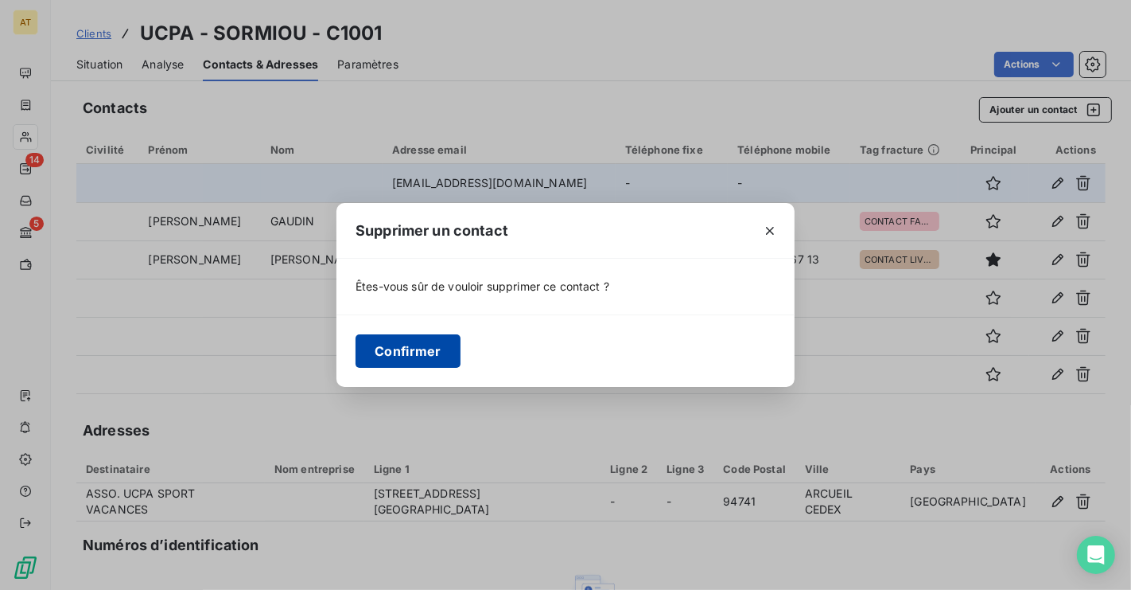
click at [433, 342] on button "Confirmer" at bounding box center [408, 350] width 105 height 33
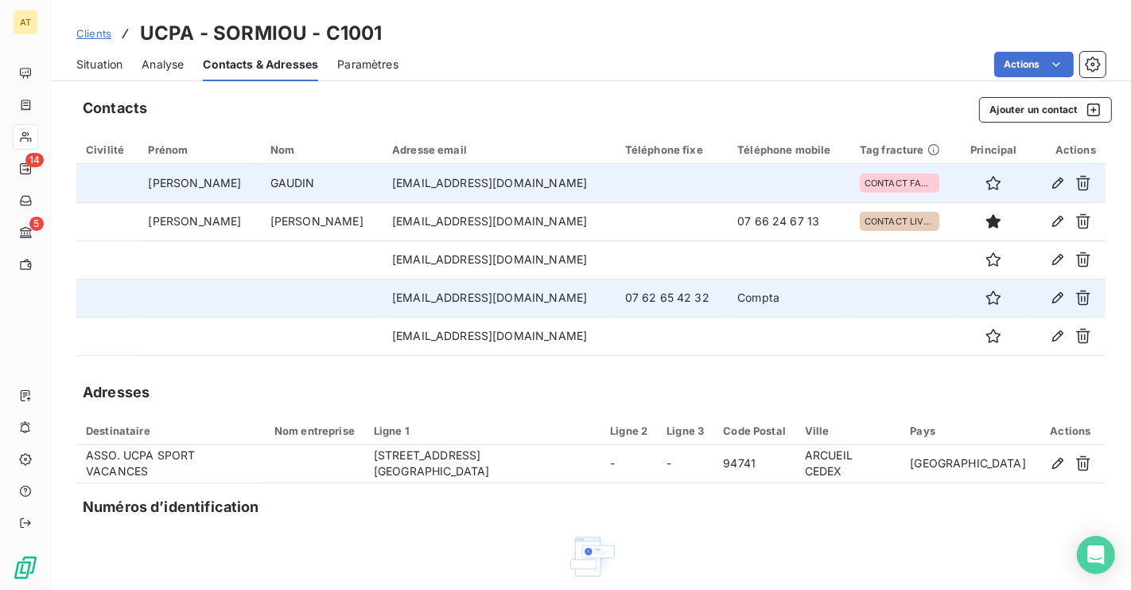
click at [421, 301] on td "imuzellec@ucpa.asso.fr" at bounding box center [499, 297] width 233 height 38
copy td "imuzellec@ucpa.asso.fr"
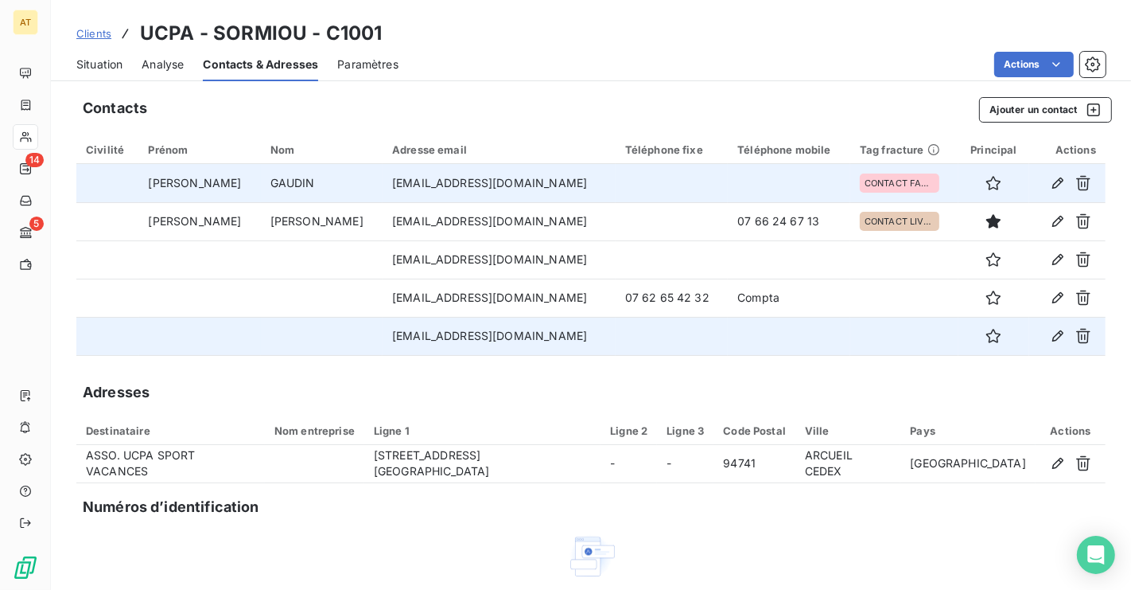
click at [728, 317] on td at bounding box center [789, 336] width 123 height 38
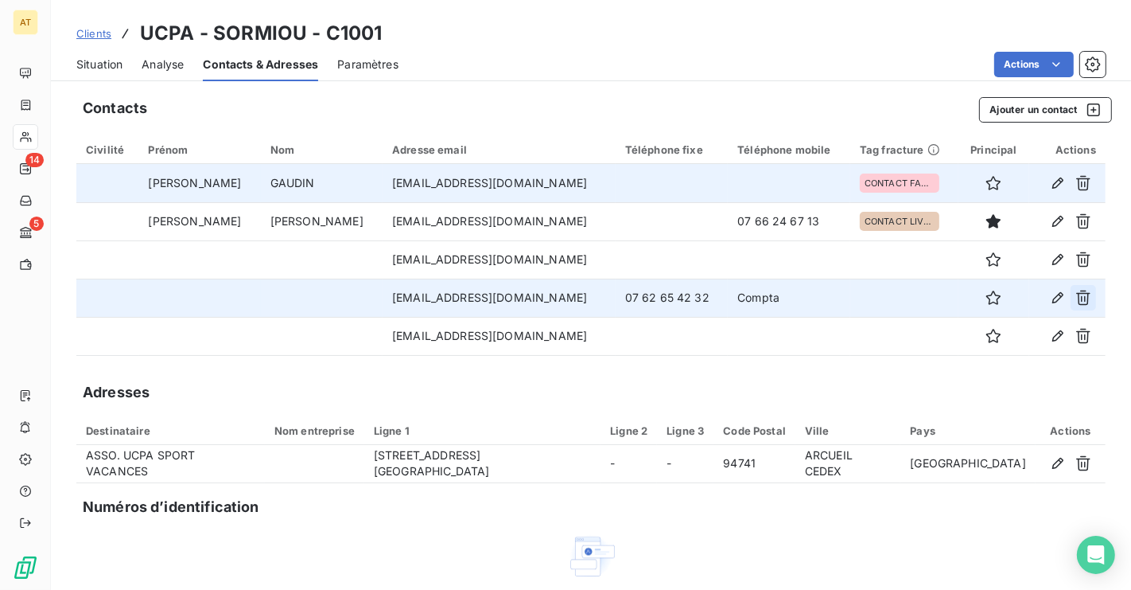
click at [1088, 300] on icon "button" at bounding box center [1083, 297] width 14 height 15
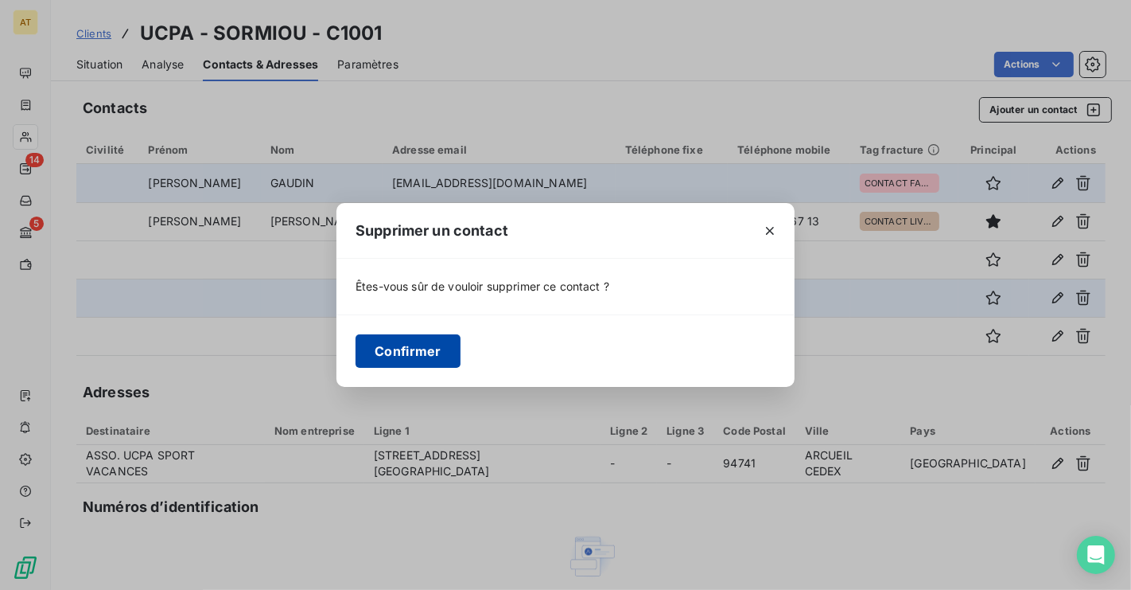
click at [390, 348] on button "Confirmer" at bounding box center [408, 350] width 105 height 33
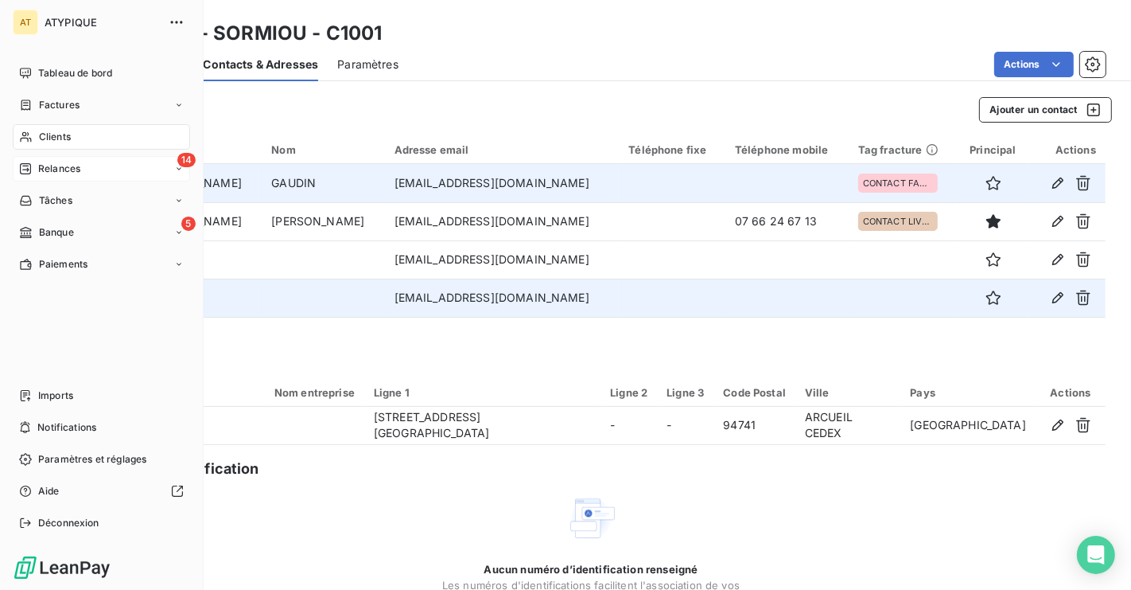
click at [56, 176] on div "14 Relances" at bounding box center [101, 168] width 177 height 25
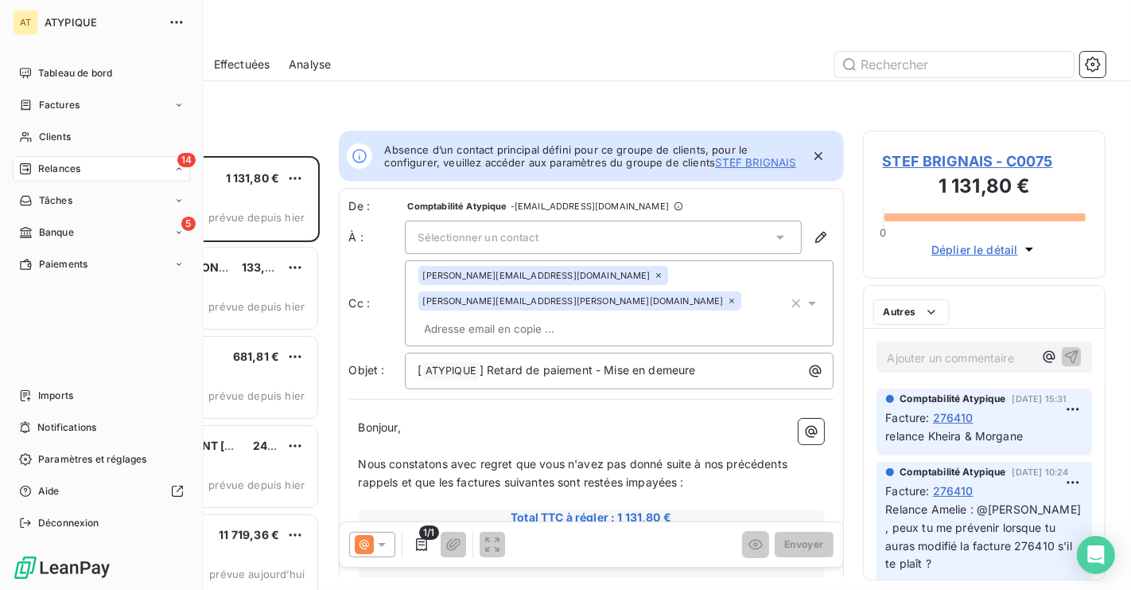
scroll to position [433, 243]
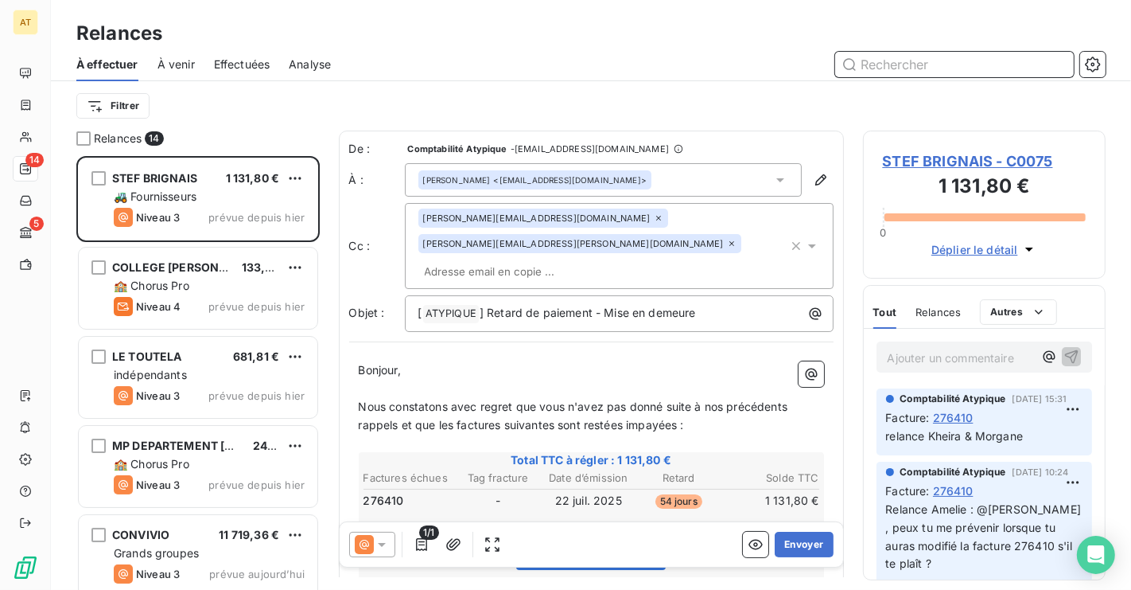
click at [250, 72] on div "Effectuées" at bounding box center [242, 64] width 56 height 33
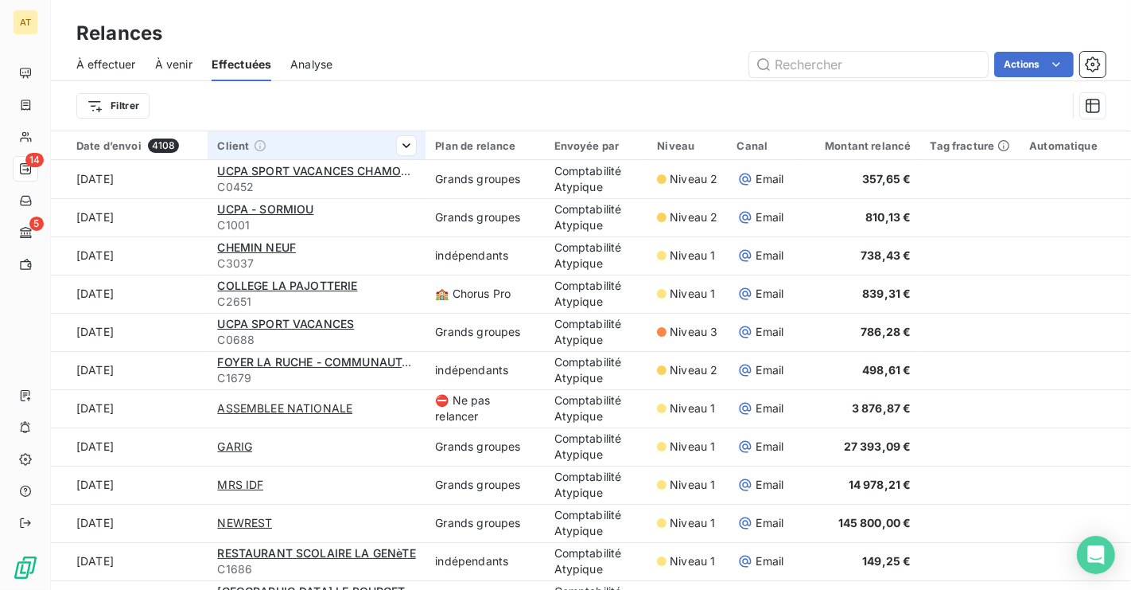
click at [325, 158] on th "Client" at bounding box center [317, 145] width 218 height 29
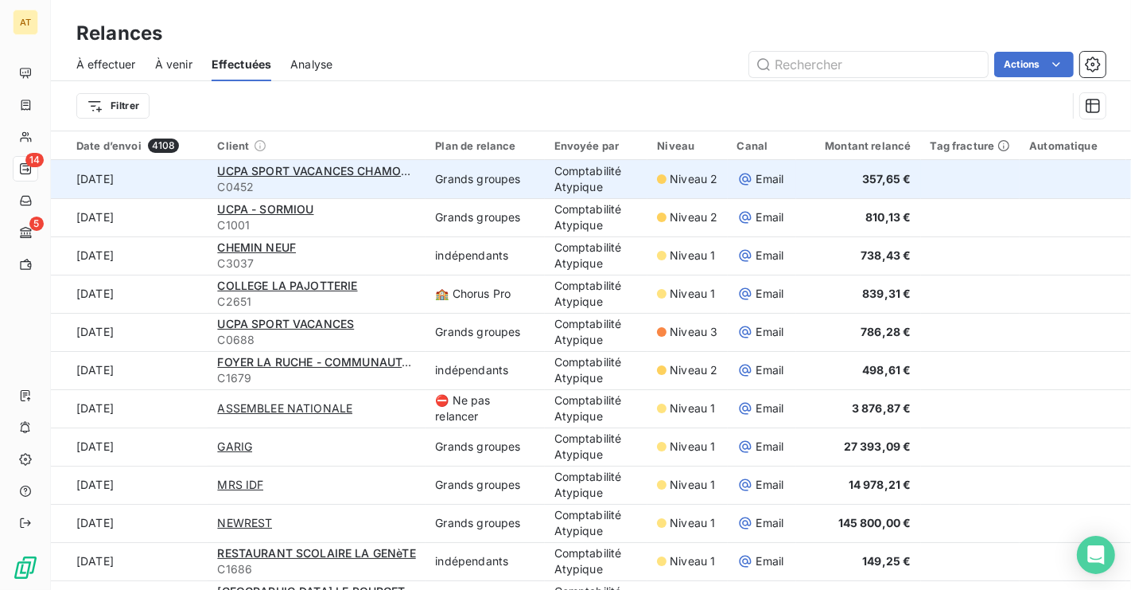
click at [320, 180] on span "C0452" at bounding box center [316, 187] width 199 height 16
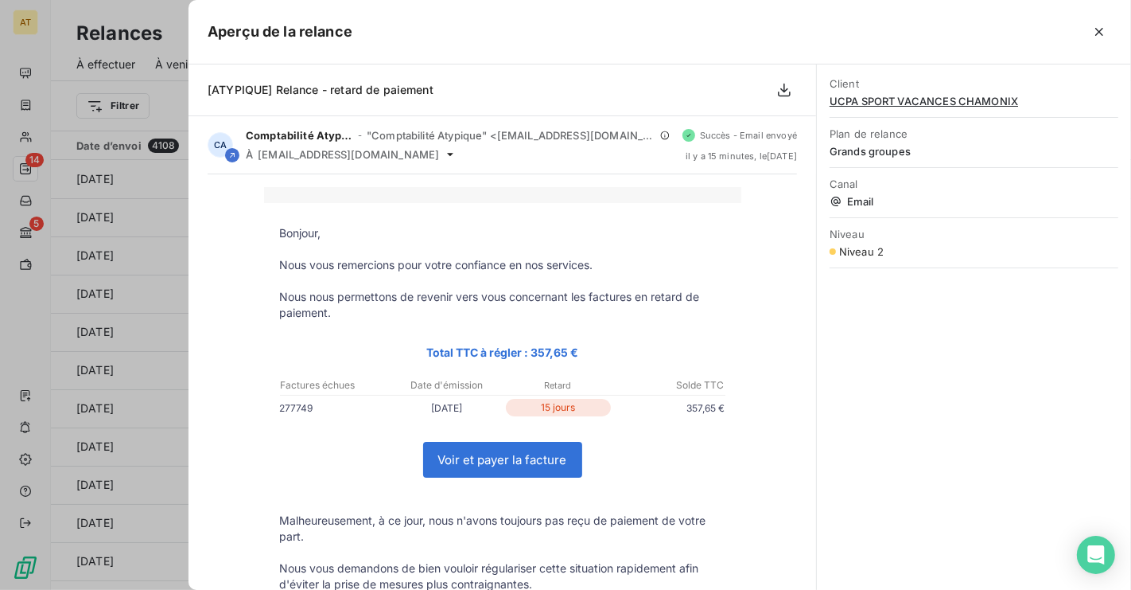
click at [901, 105] on span "UCPA SPORT VACANCES CHAMONIX" at bounding box center [974, 101] width 289 height 13
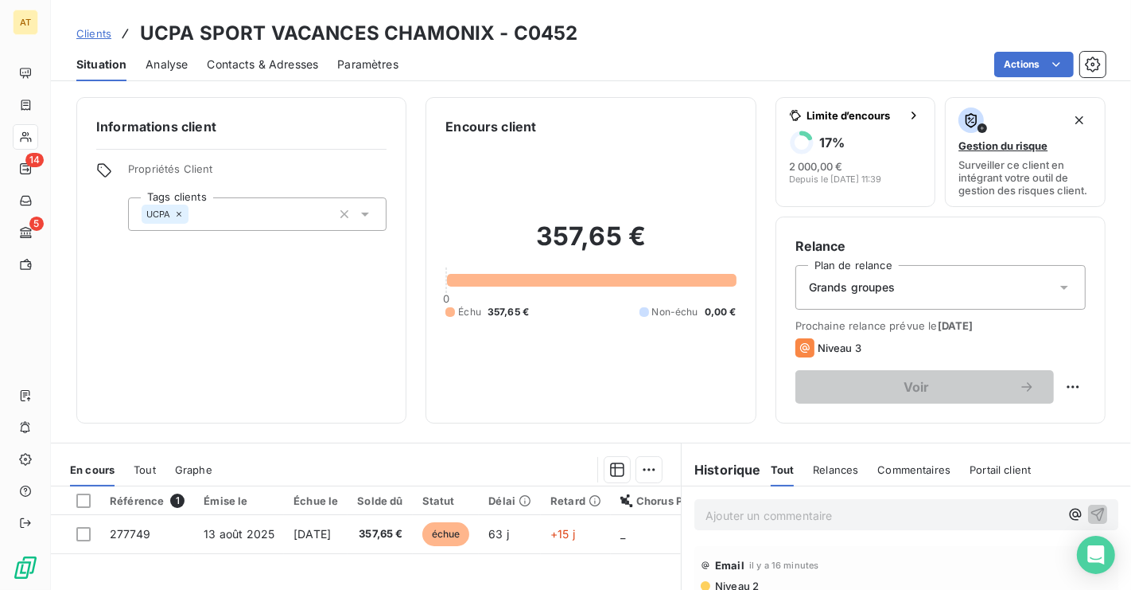
click at [278, 61] on span "Contacts & Adresses" at bounding box center [262, 64] width 111 height 16
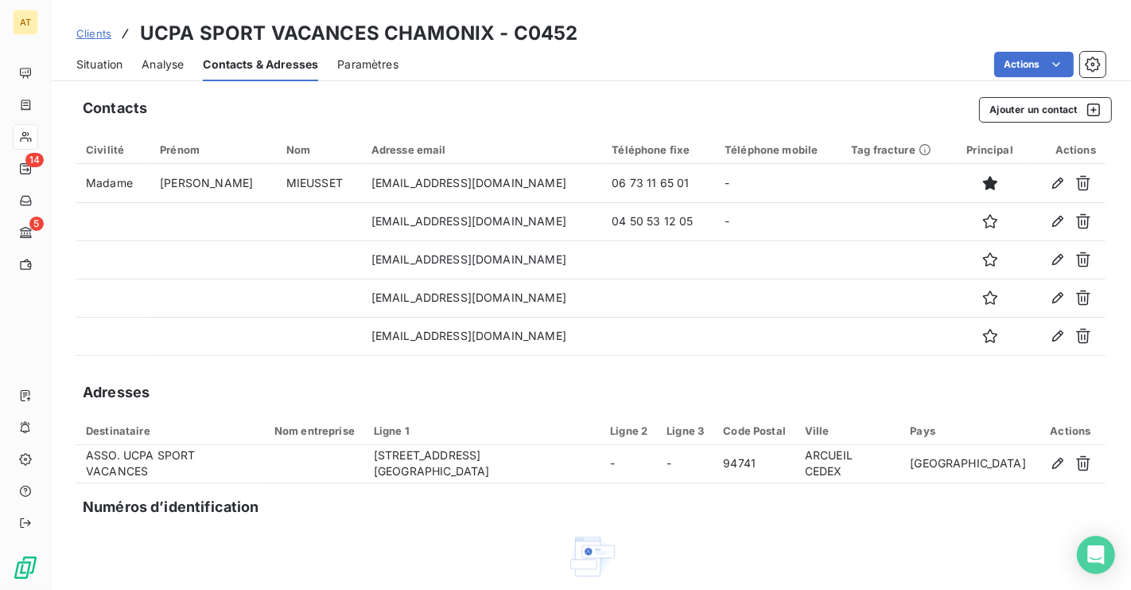
click at [534, 34] on h3 "UCPA SPORT VACANCES CHAMONIX - C0452" at bounding box center [359, 33] width 438 height 29
copy h3 "C0452"
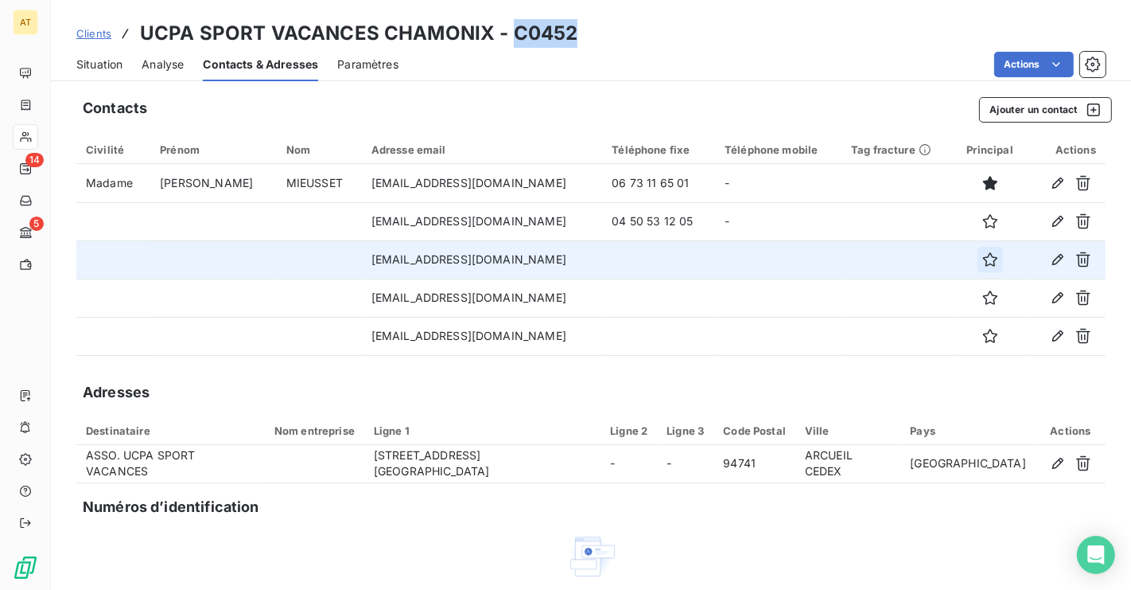
click at [983, 265] on icon "button" at bounding box center [990, 259] width 14 height 14
click at [1060, 260] on icon "button" at bounding box center [1058, 259] width 11 height 11
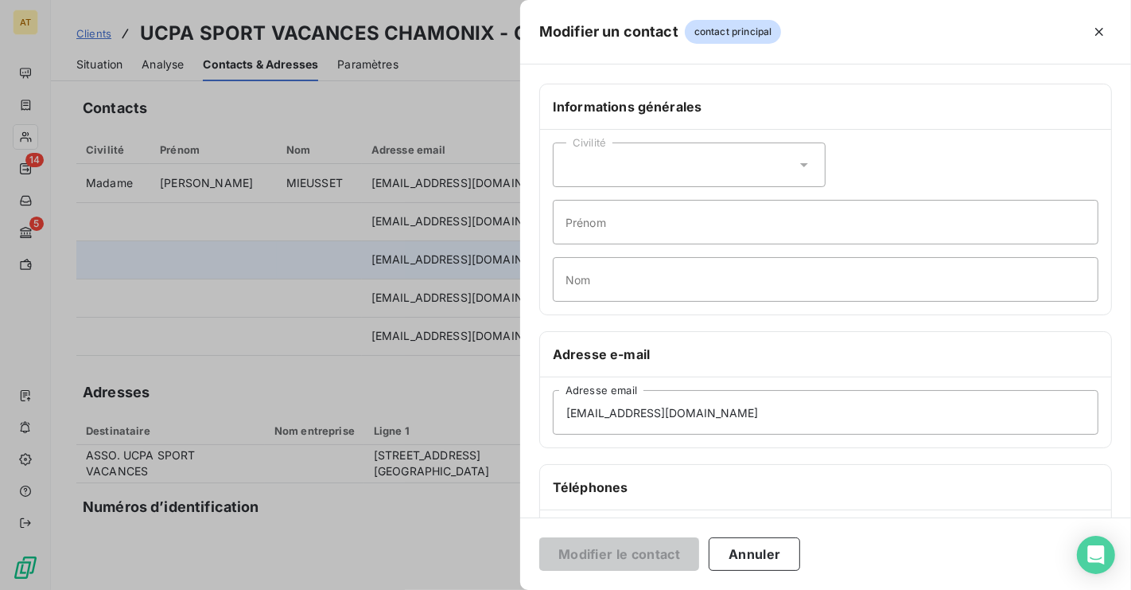
scroll to position [96, 0]
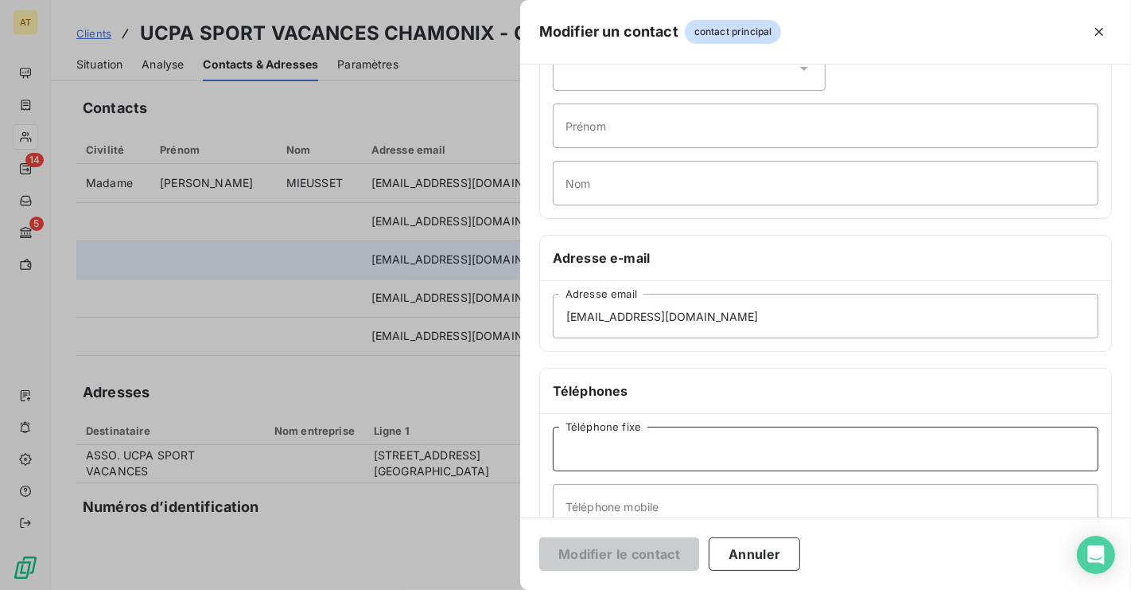
click at [632, 443] on input "Téléphone fixe" at bounding box center [826, 448] width 546 height 45
paste input "04 50 55 59 74"
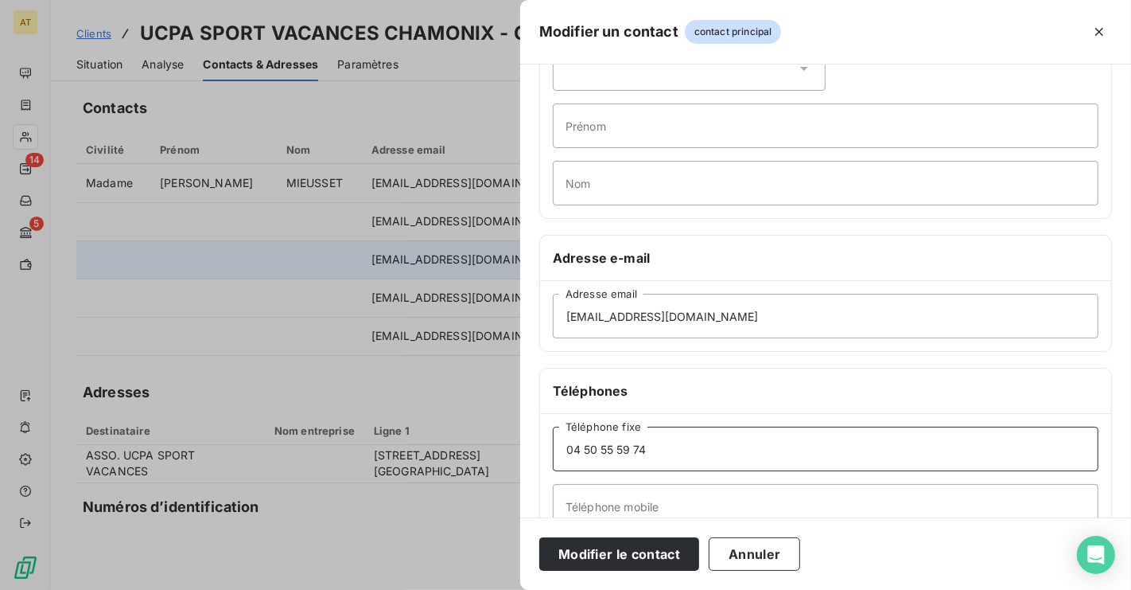
type input "04 50 55 59 74"
click at [895, 418] on div "04 50 55 59 74 Téléphone fixe Téléphone mobile" at bounding box center [825, 477] width 571 height 127
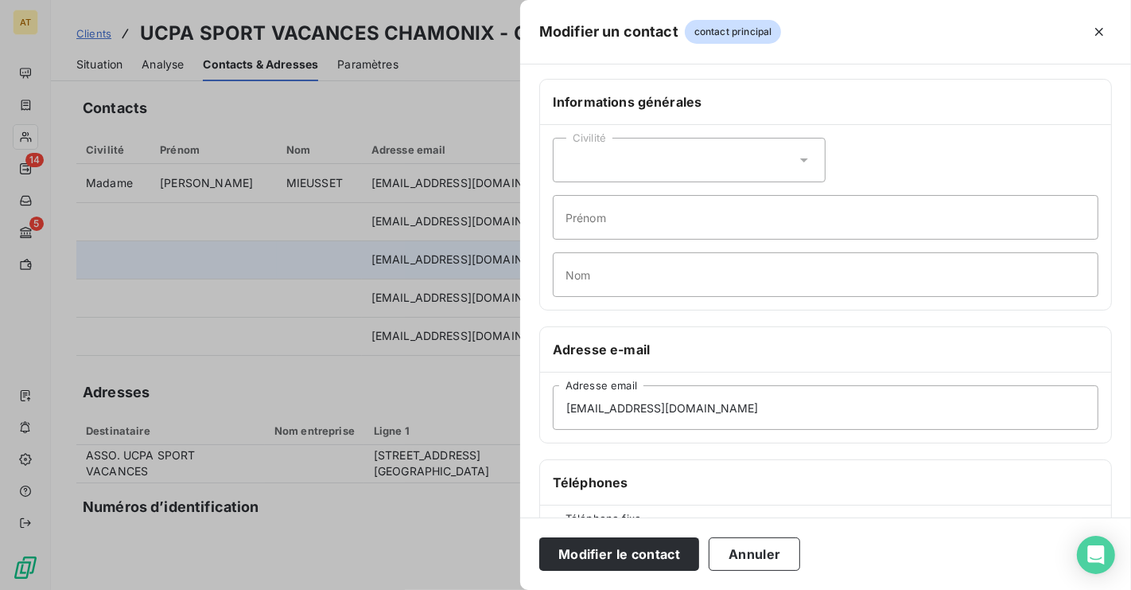
scroll to position [0, 0]
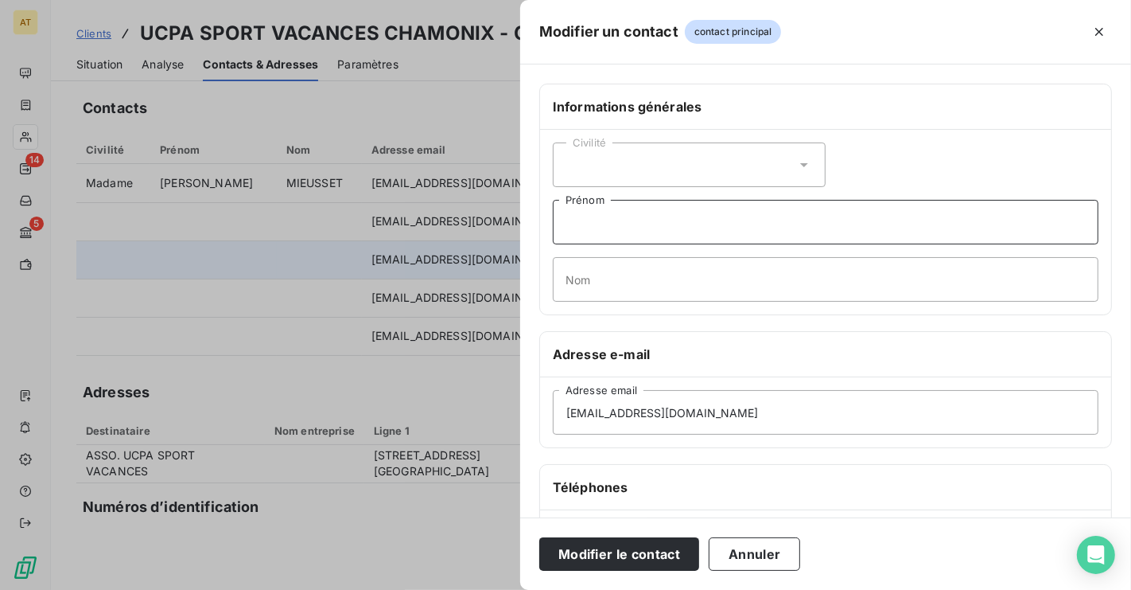
click at [659, 218] on input "Prénom" at bounding box center [826, 222] width 546 height 45
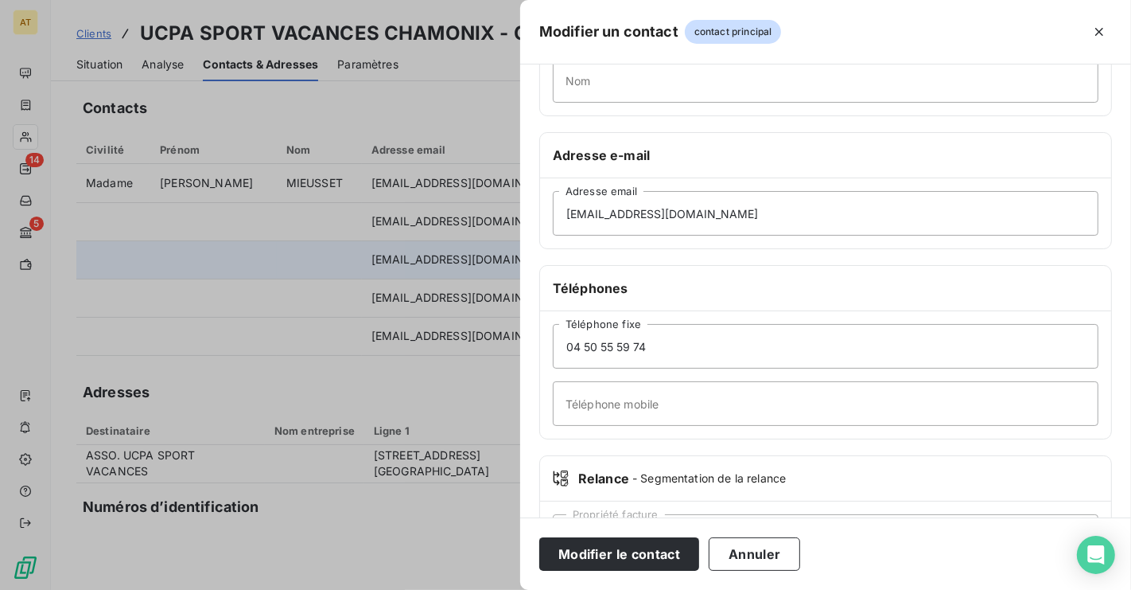
scroll to position [274, 0]
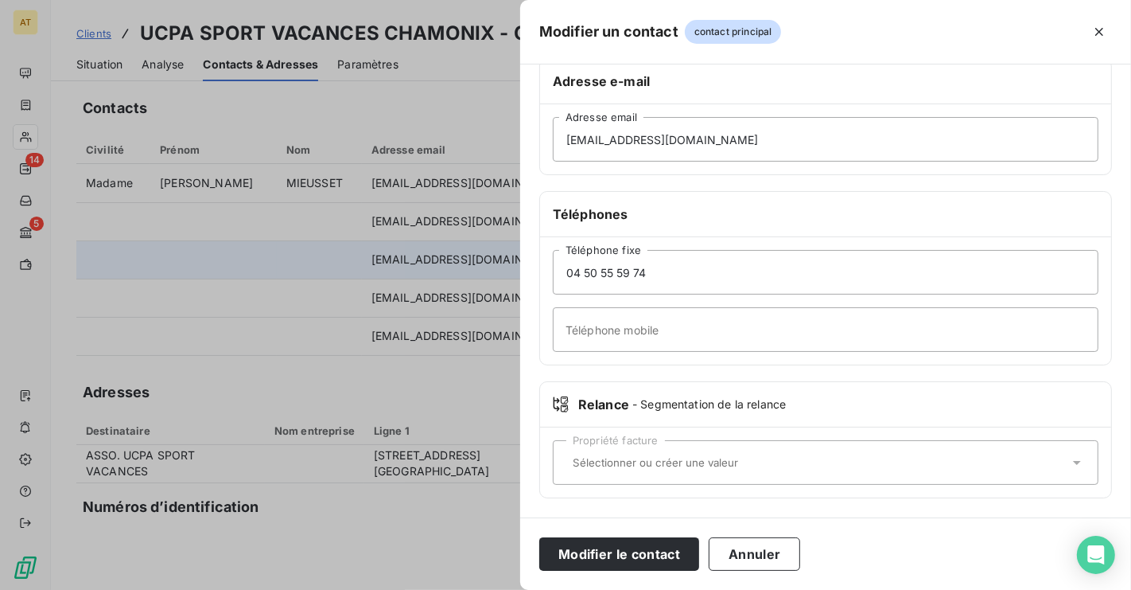
type input "Alain"
click at [692, 463] on input "text" at bounding box center [817, 462] width 503 height 14
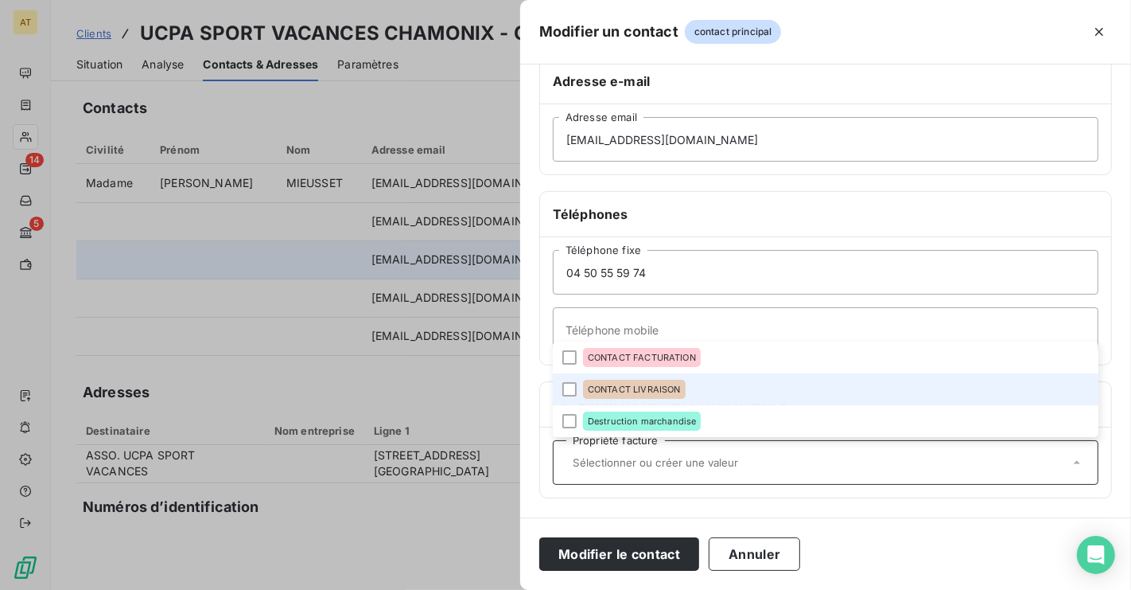
click at [659, 386] on span "CONTACT LIVRAISON" at bounding box center [634, 389] width 93 height 10
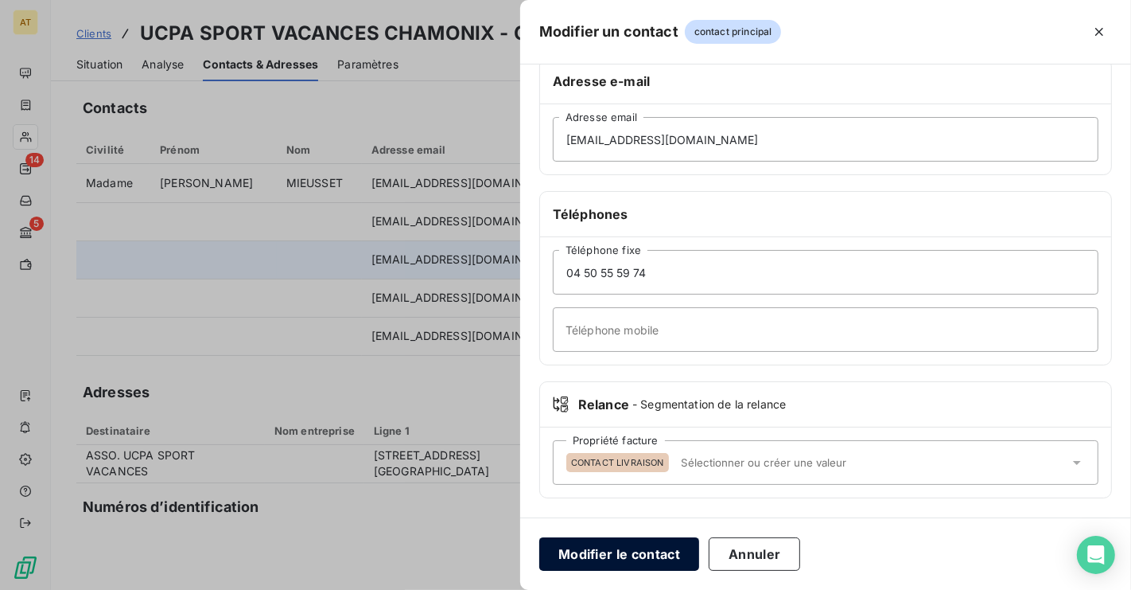
click at [641, 551] on button "Modifier le contact" at bounding box center [619, 553] width 160 height 33
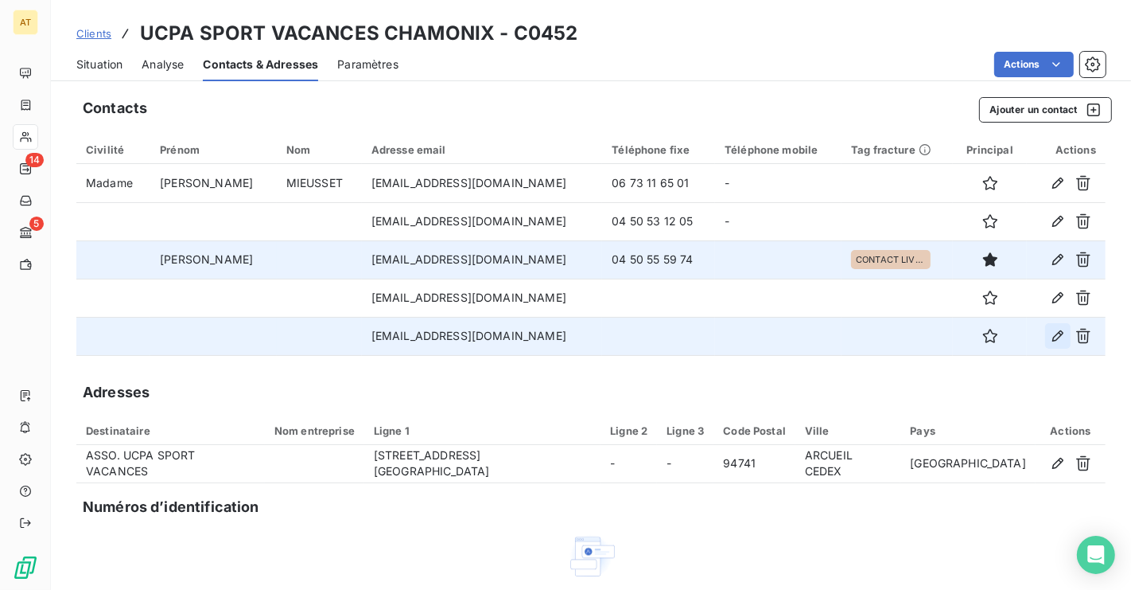
click at [1057, 344] on button "button" at bounding box center [1057, 335] width 25 height 25
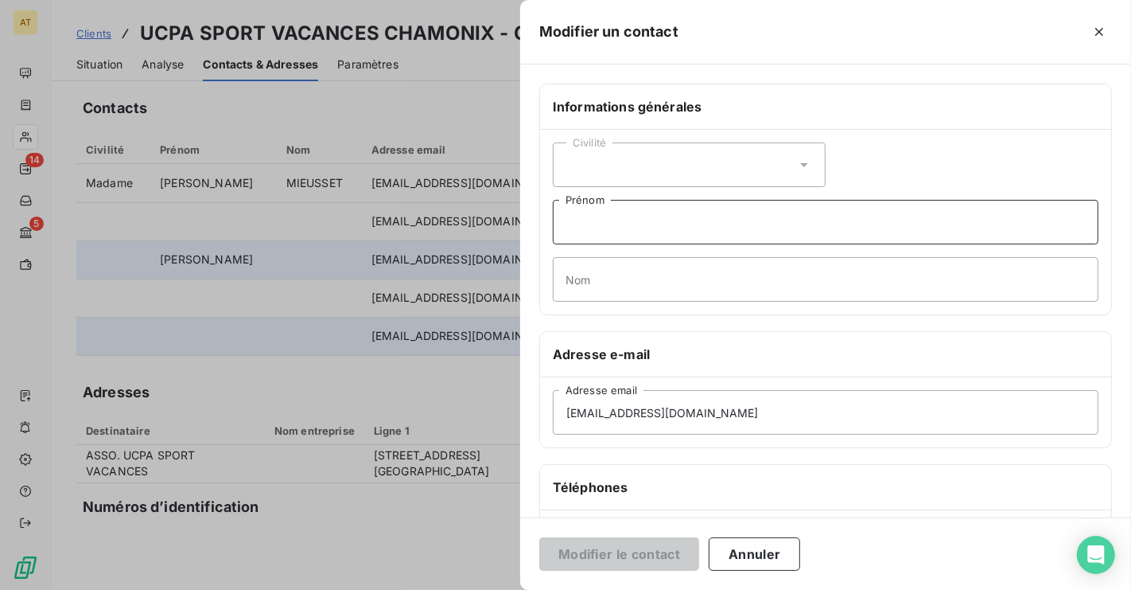
click at [638, 234] on input "Prénom" at bounding box center [826, 222] width 546 height 45
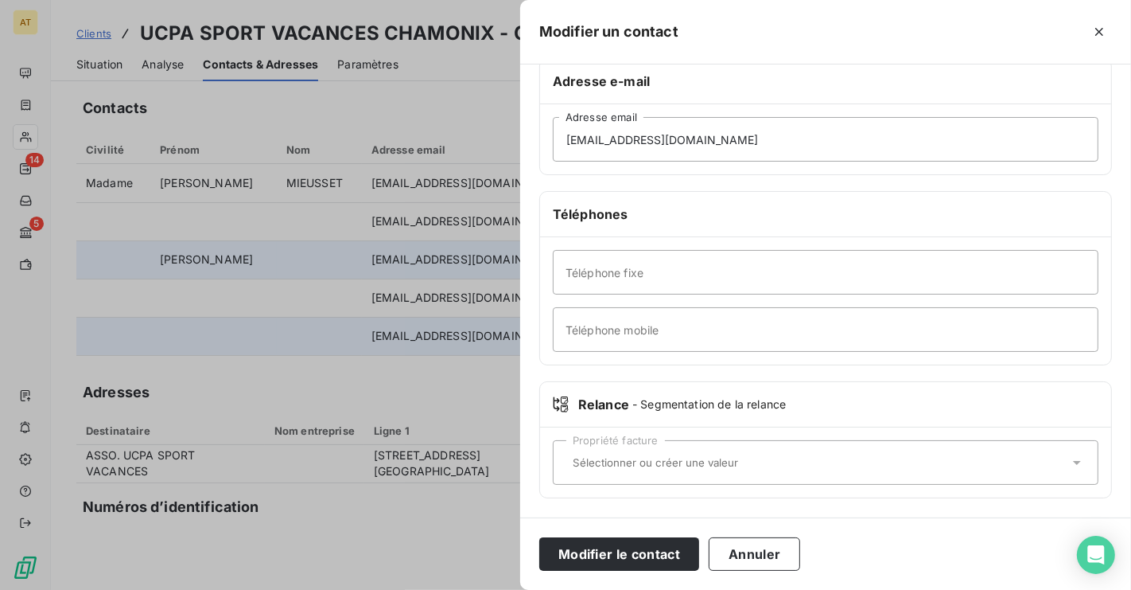
type input "Alain"
click at [676, 277] on input "Téléphone fixe" at bounding box center [826, 272] width 546 height 45
click at [569, 332] on input "Téléphone mobile" at bounding box center [826, 329] width 546 height 45
paste input "07 62 65 43 09"
type input "07 62 65 43 09"
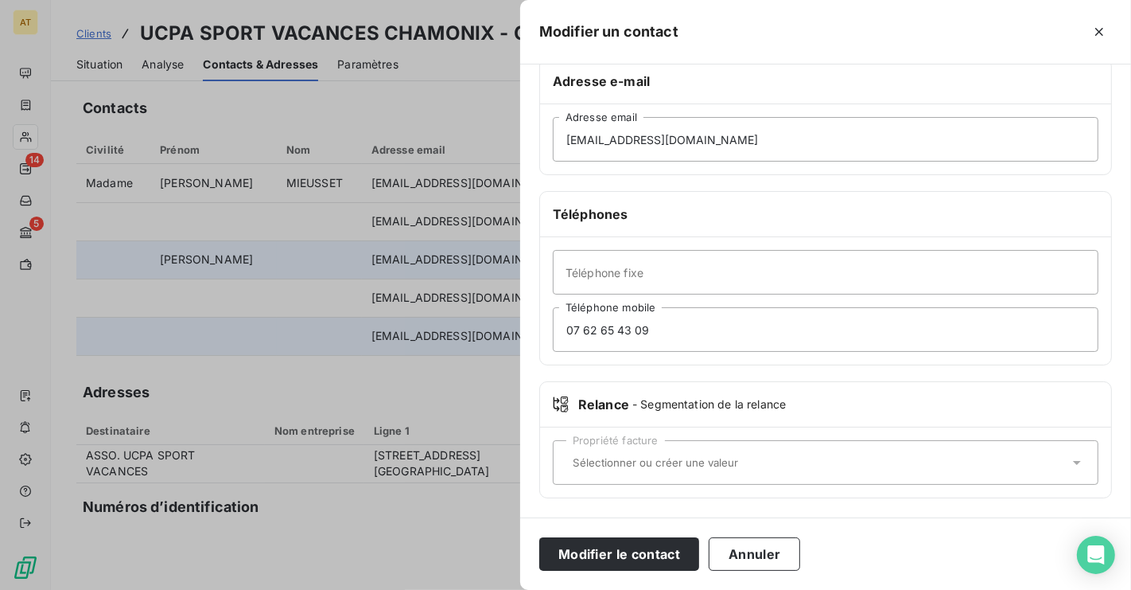
click at [726, 470] on div "Propriété facture" at bounding box center [826, 462] width 546 height 45
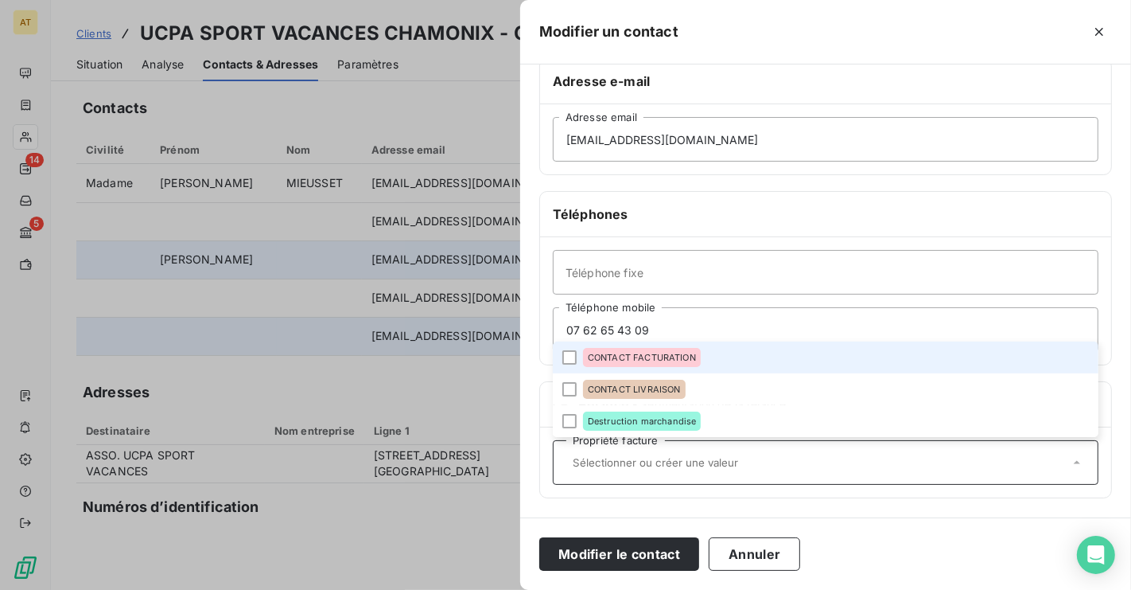
click at [674, 348] on div "CONTACT FACTURATION" at bounding box center [642, 357] width 118 height 19
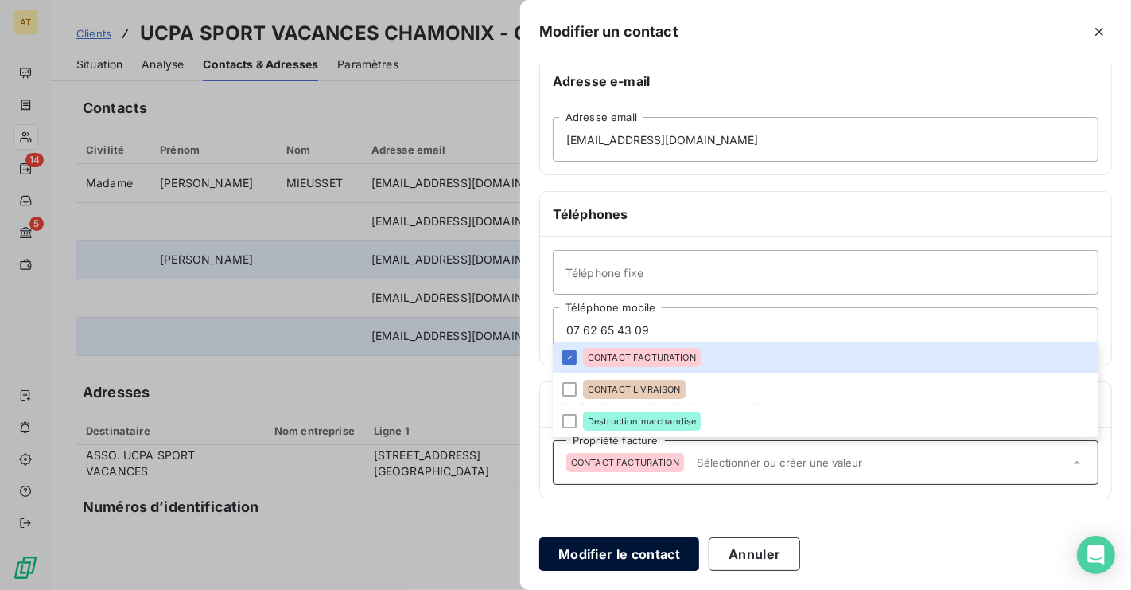
click at [652, 566] on button "Modifier le contact" at bounding box center [619, 553] width 160 height 33
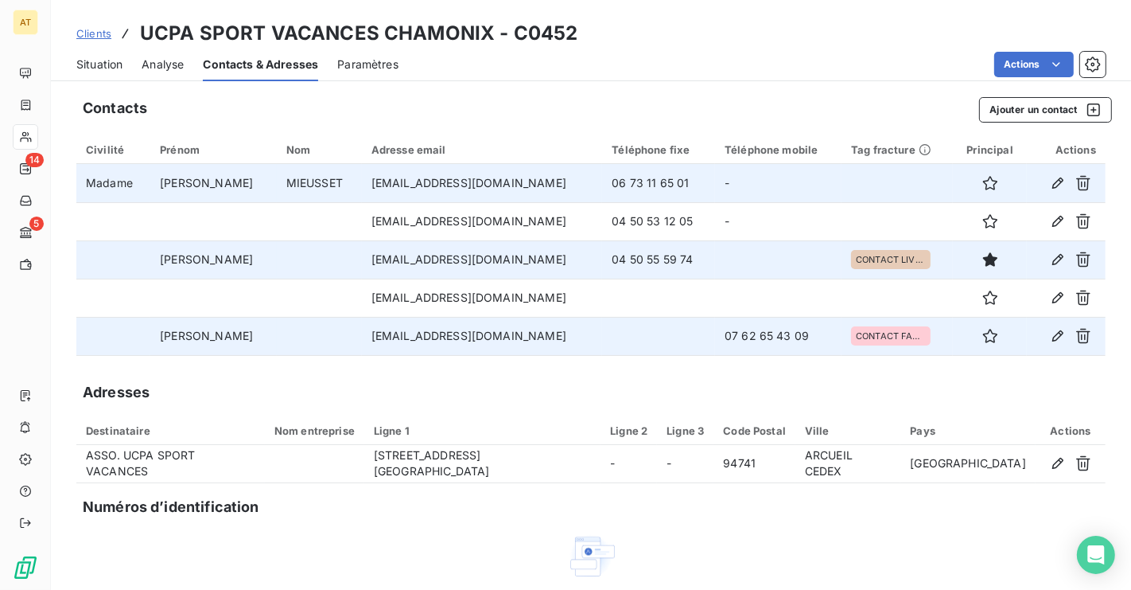
click at [440, 183] on td "kmieusset@ucpa.asso.fr" at bounding box center [482, 183] width 241 height 38
copy td "kmieusset@ucpa.asso.fr"
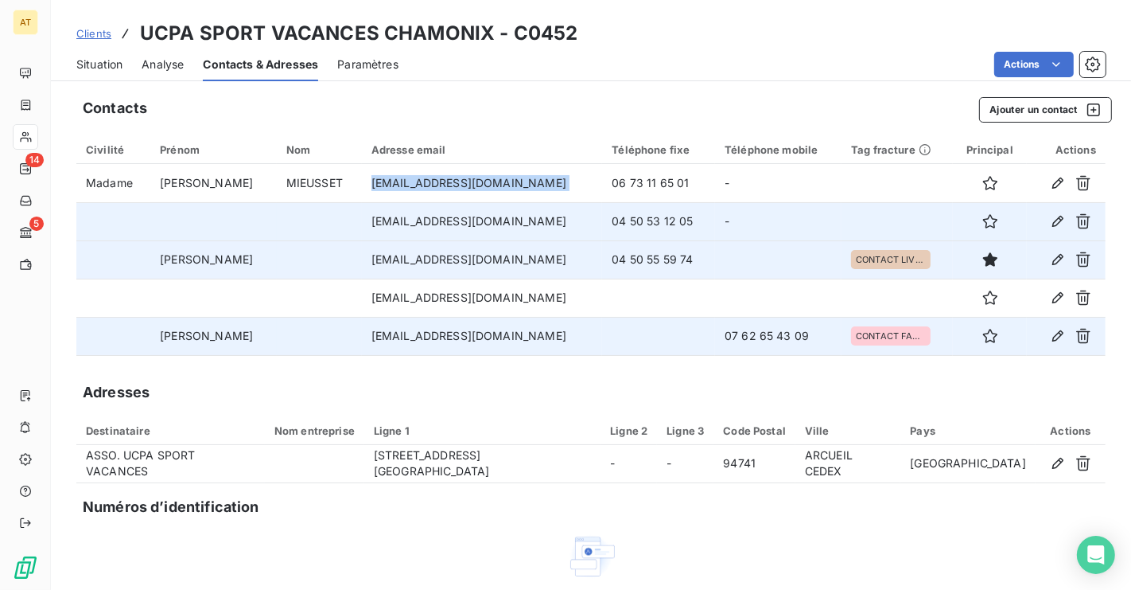
click at [715, 223] on td "-" at bounding box center [778, 221] width 126 height 38
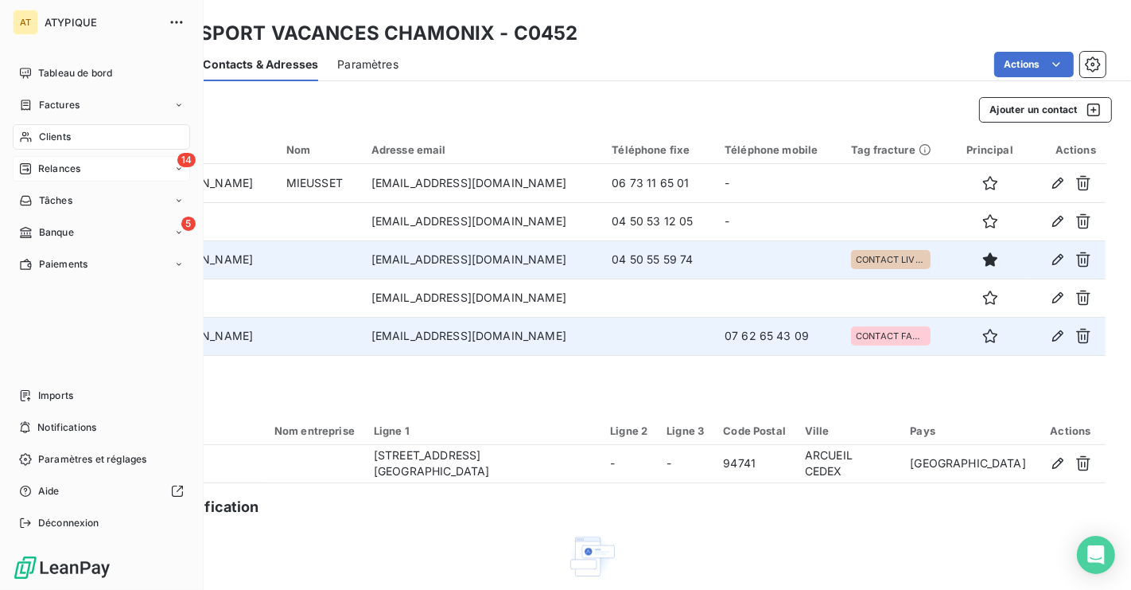
click at [42, 166] on span "Relances" at bounding box center [59, 169] width 42 height 14
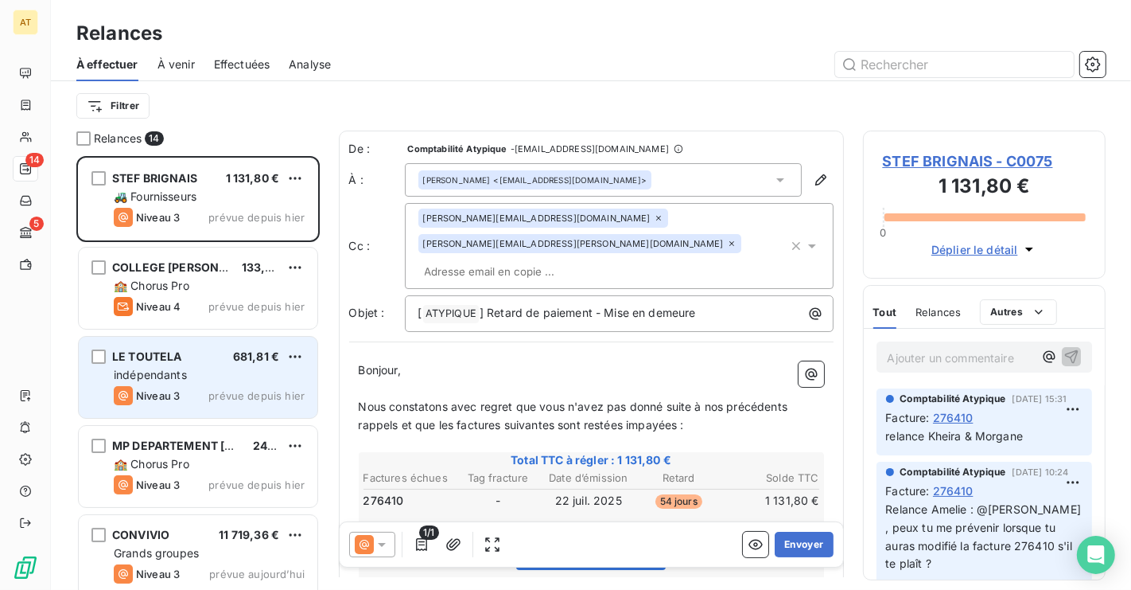
click at [212, 375] on div "indépendants" at bounding box center [209, 375] width 191 height 16
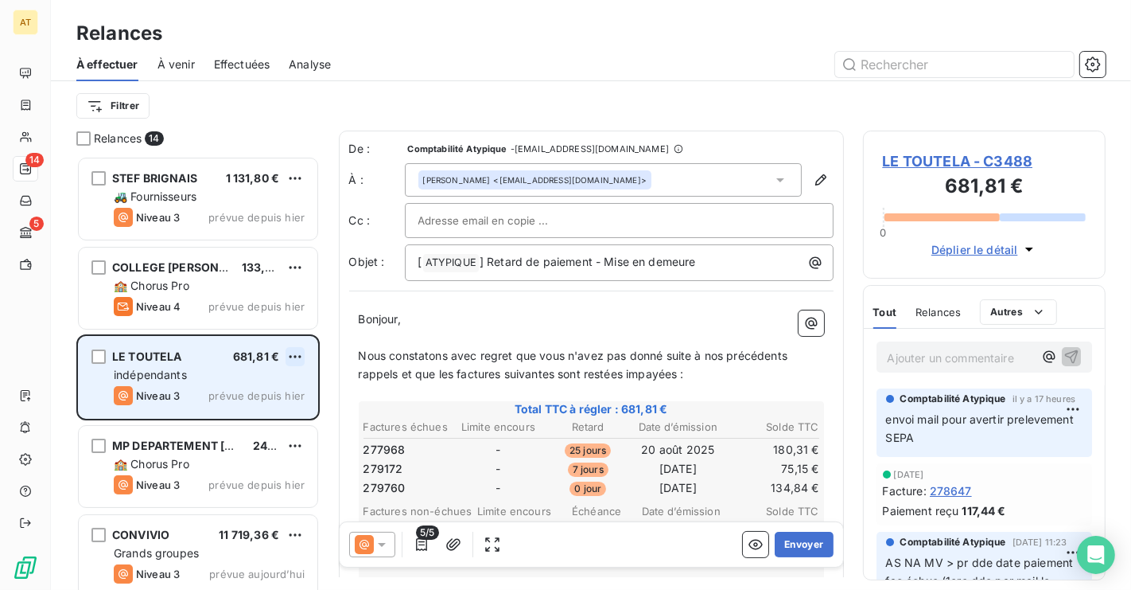
click at [290, 359] on html "AT 14 5 Relances À effectuer À venir Effectuées Analyse Filtrer Relances 14 STE…" at bounding box center [565, 295] width 1131 height 590
click at [275, 383] on div "Replanifier cette action" at bounding box center [226, 388] width 142 height 25
select select "9"
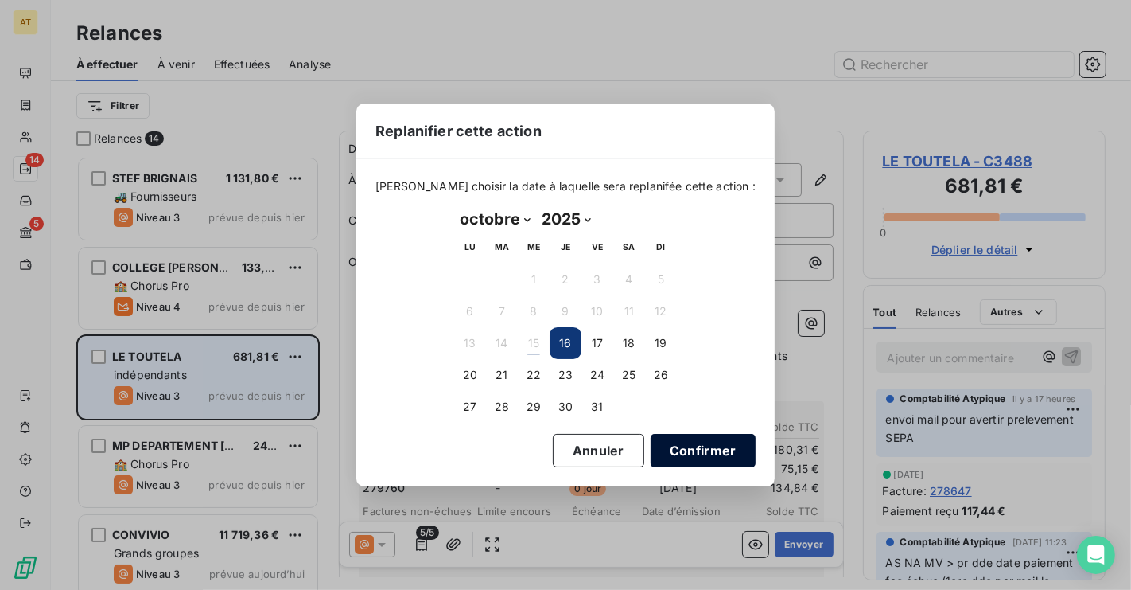
click at [706, 435] on button "Confirmer" at bounding box center [703, 450] width 105 height 33
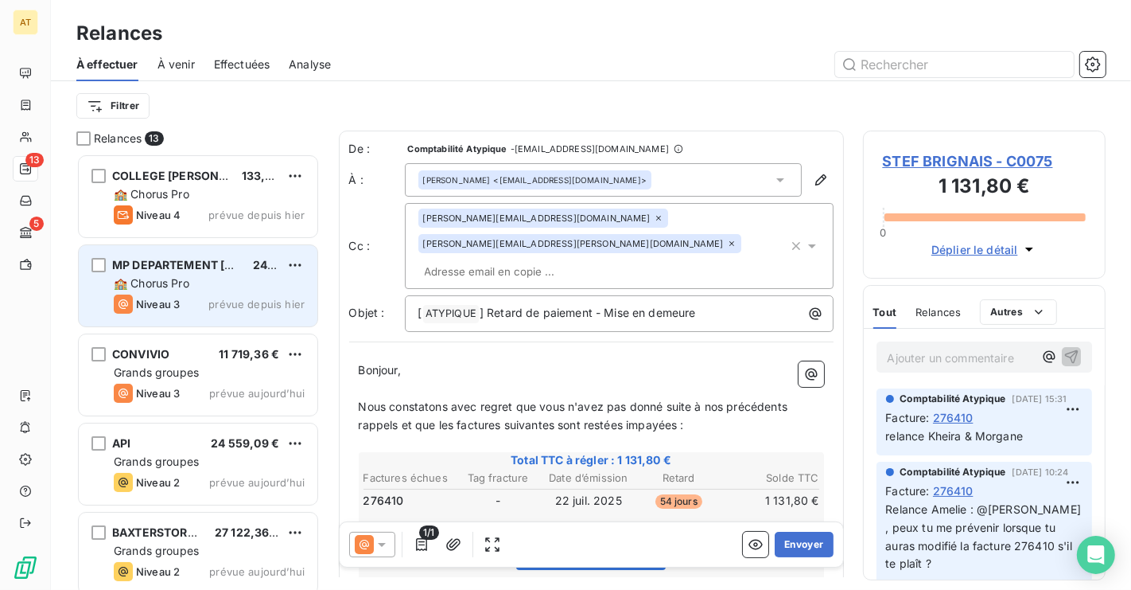
scroll to position [98, 0]
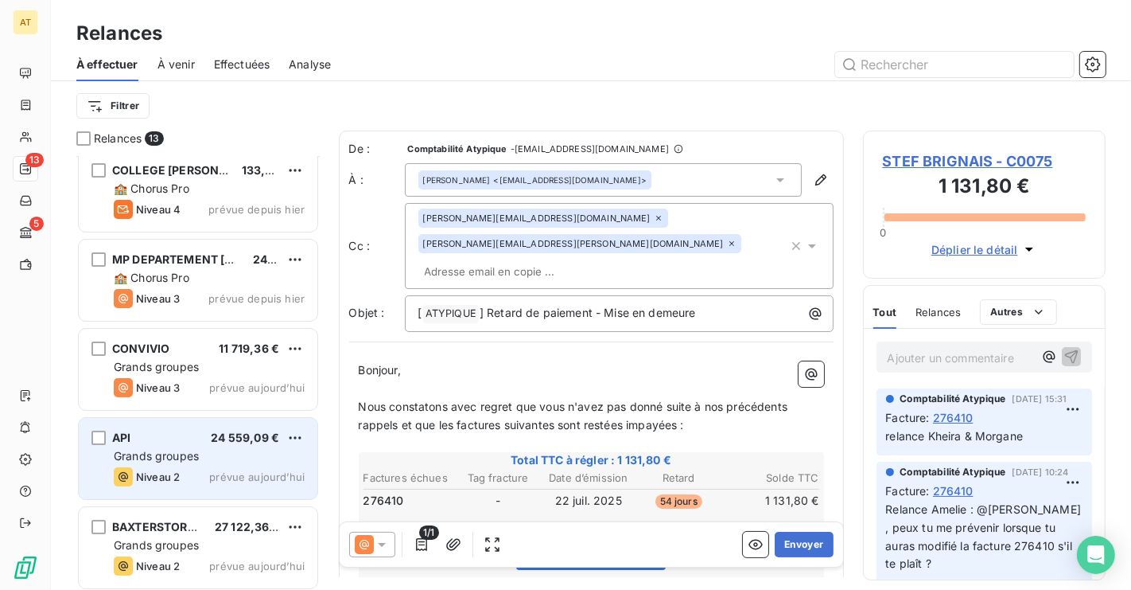
click at [200, 480] on div "Niveau 2 prévue aujourd’hui" at bounding box center [209, 476] width 191 height 19
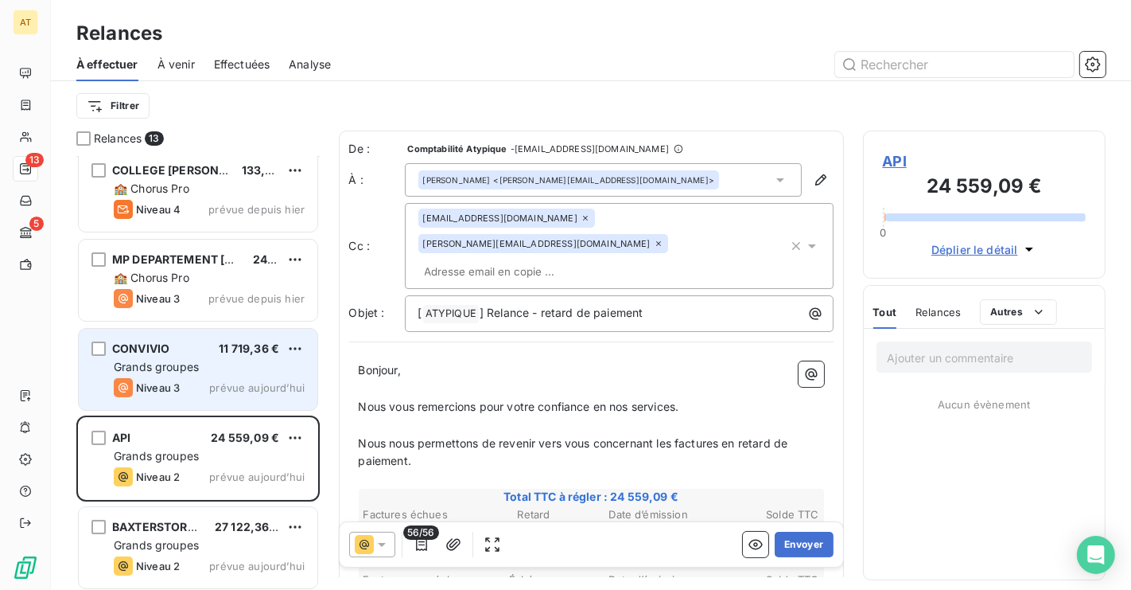
scroll to position [132, 0]
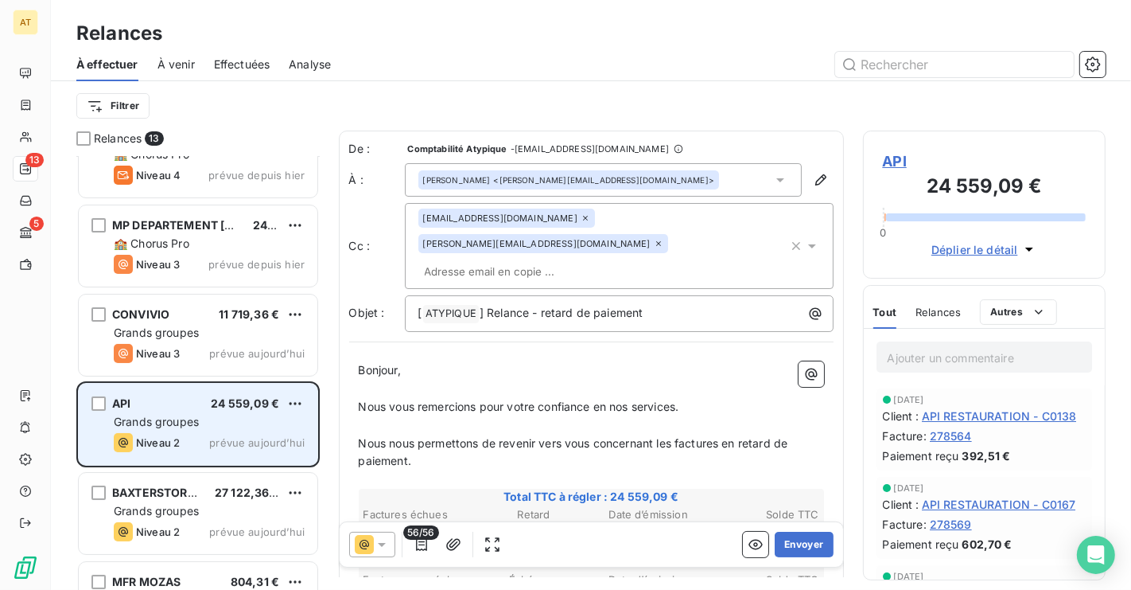
click at [194, 404] on div "API 24 559,09 €" at bounding box center [209, 403] width 191 height 14
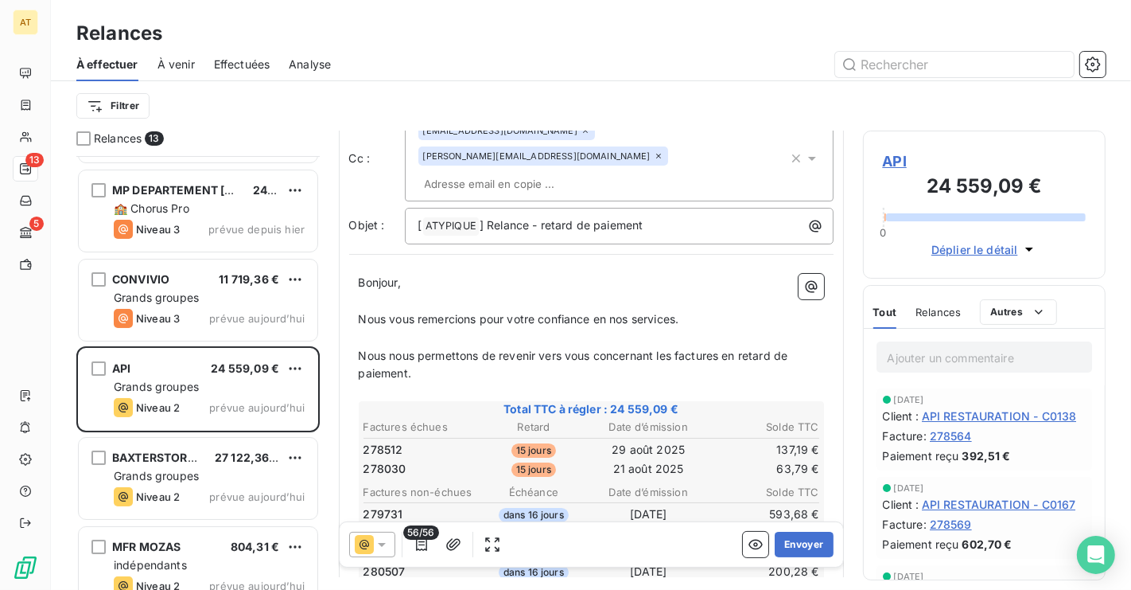
scroll to position [96, 0]
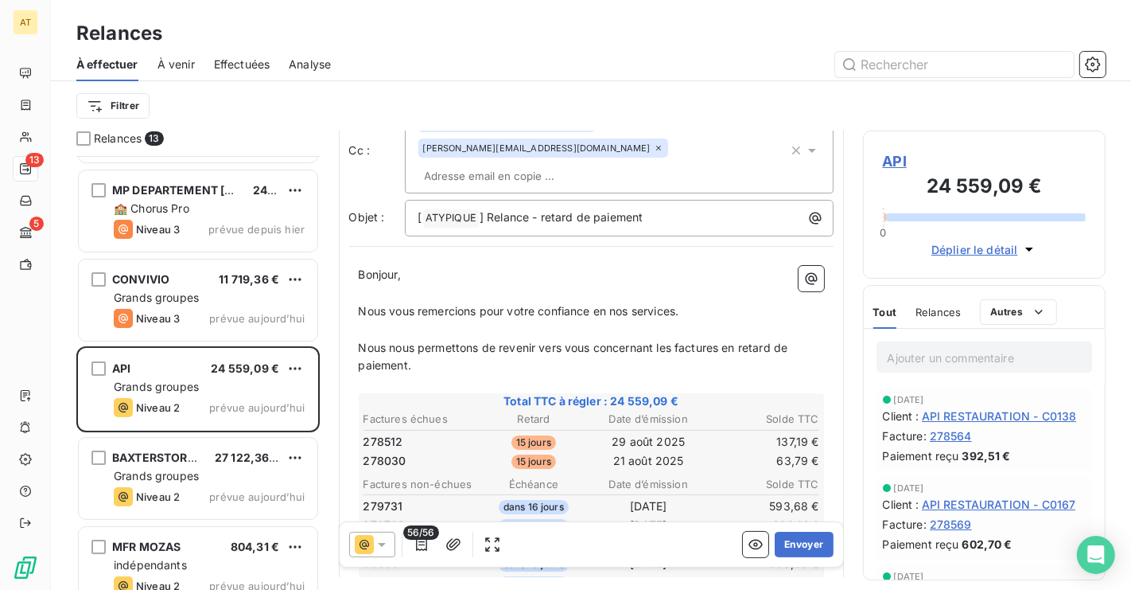
click at [392, 434] on span "278512" at bounding box center [384, 442] width 40 height 16
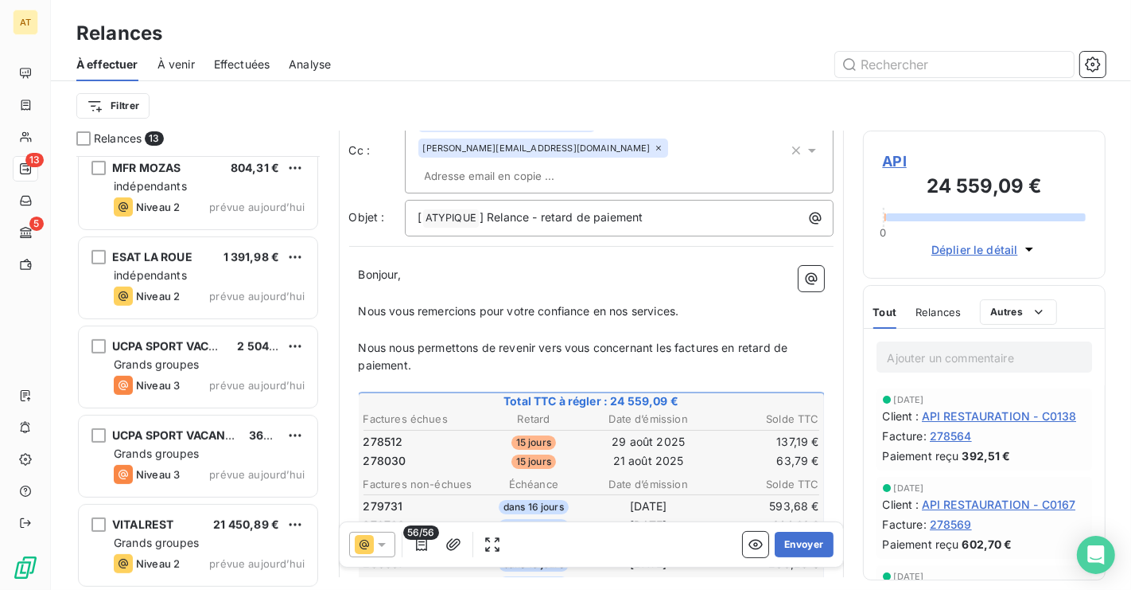
scroll to position [554, 0]
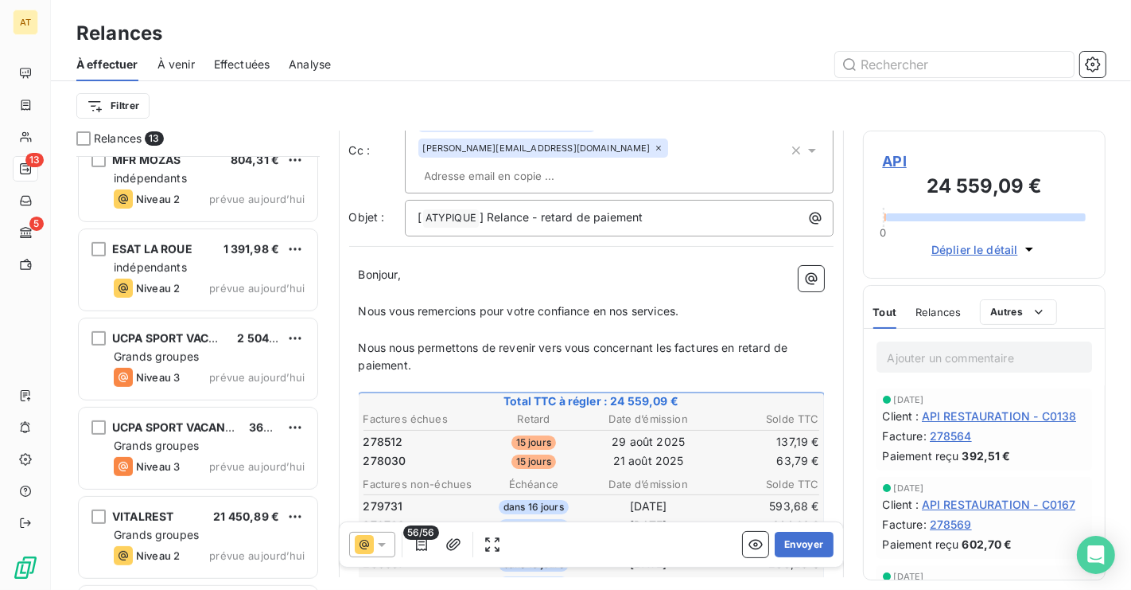
click at [195, 356] on span "Grands groupes" at bounding box center [156, 356] width 85 height 14
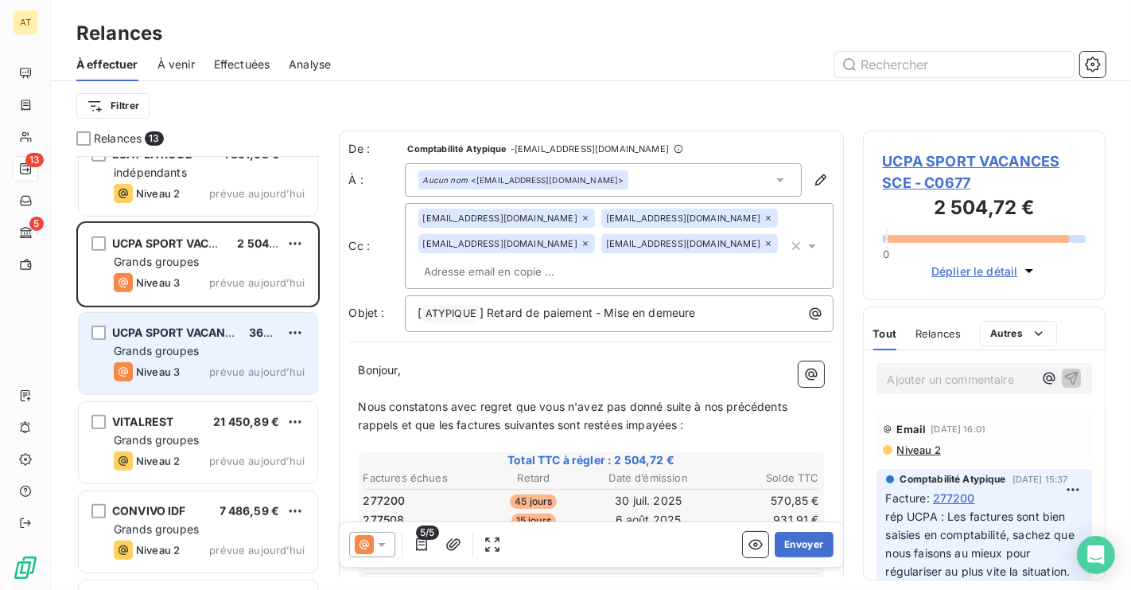
scroll to position [640, 0]
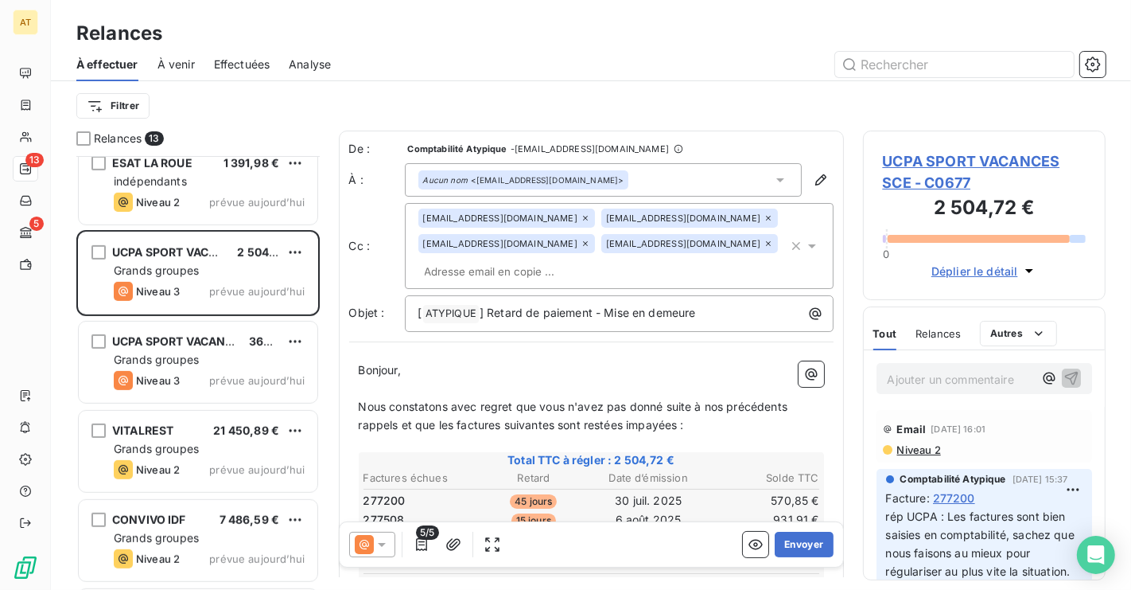
click at [929, 166] on span "UCPA SPORT VACANCES SCE - C0677" at bounding box center [985, 171] width 204 height 43
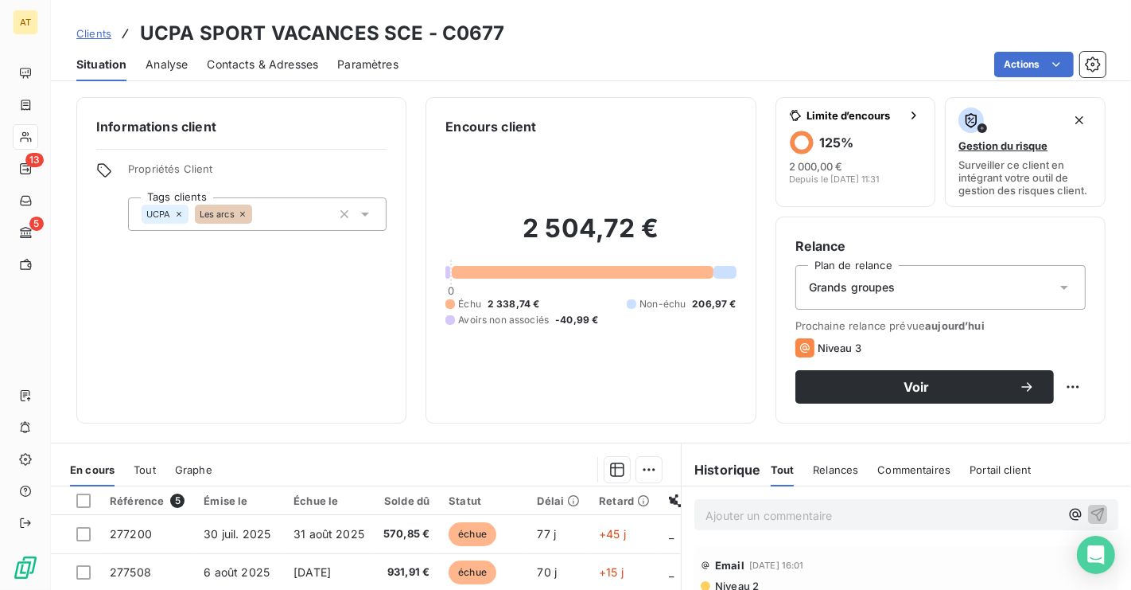
click at [284, 73] on div "Contacts & Adresses" at bounding box center [262, 64] width 111 height 33
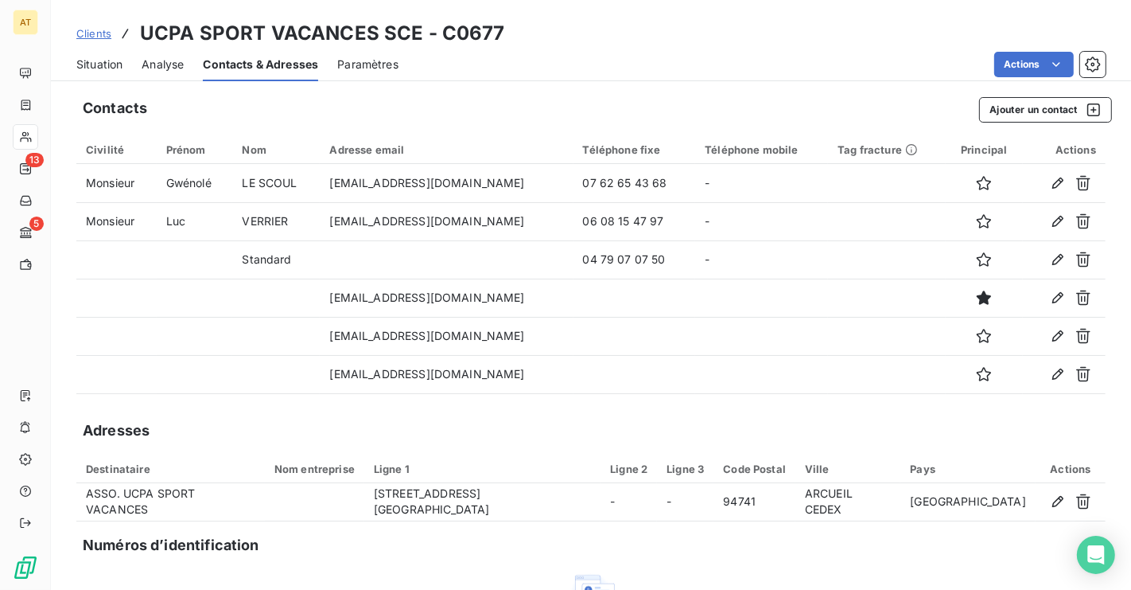
click at [466, 37] on h3 "UCPA SPORT VACANCES SCE - C0677" at bounding box center [322, 33] width 365 height 29
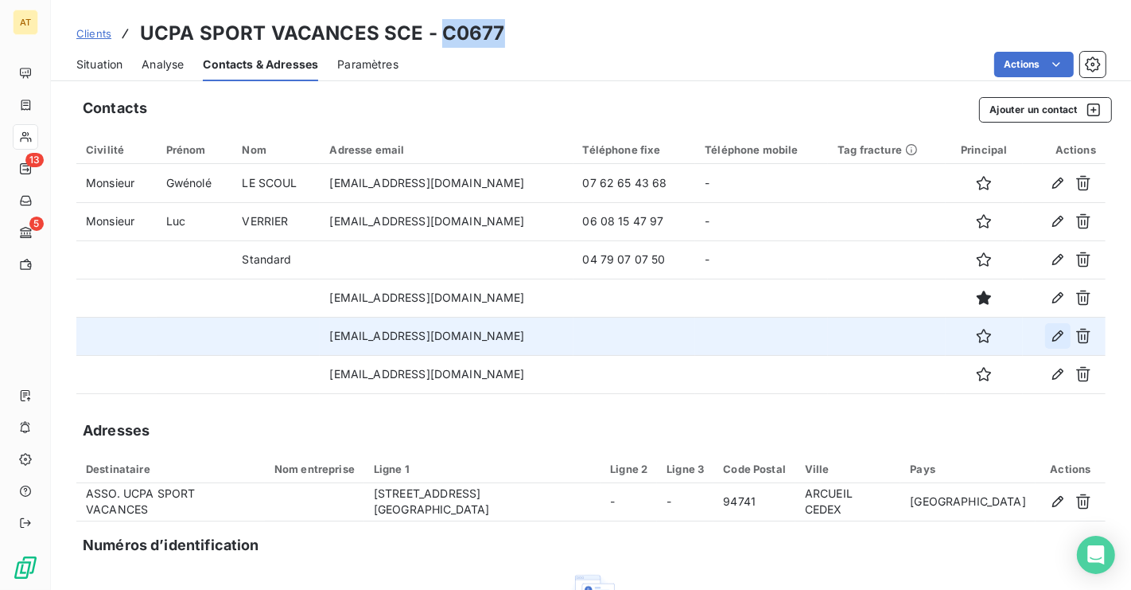
click at [1057, 336] on icon "button" at bounding box center [1058, 336] width 16 height 16
type input "fdouteau@ucpa.asso.fr"
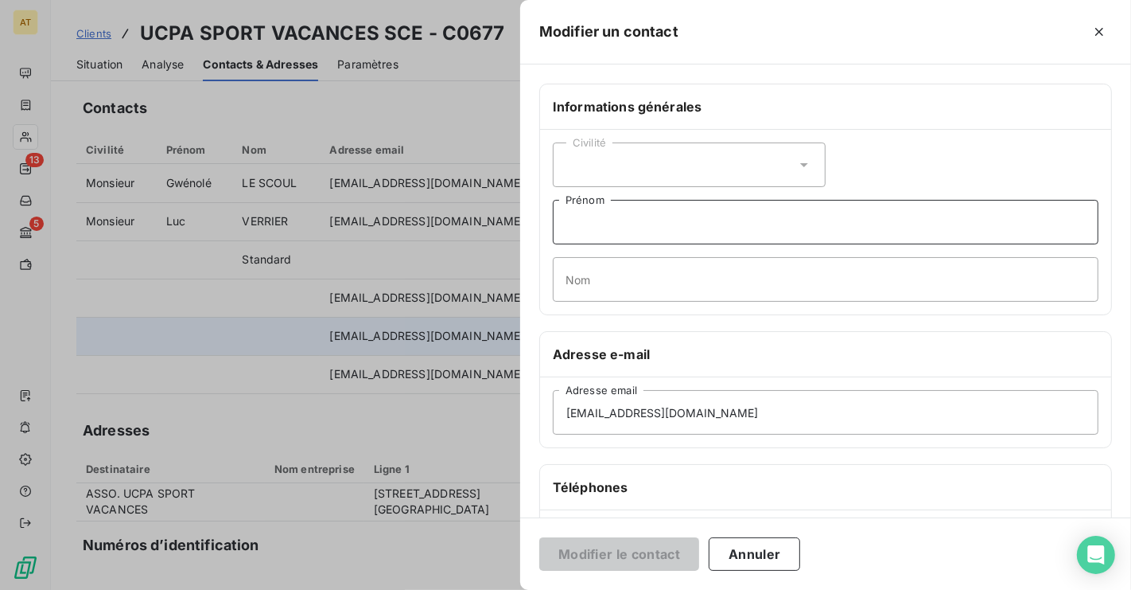
click at [658, 214] on input "Prénom" at bounding box center [826, 222] width 546 height 45
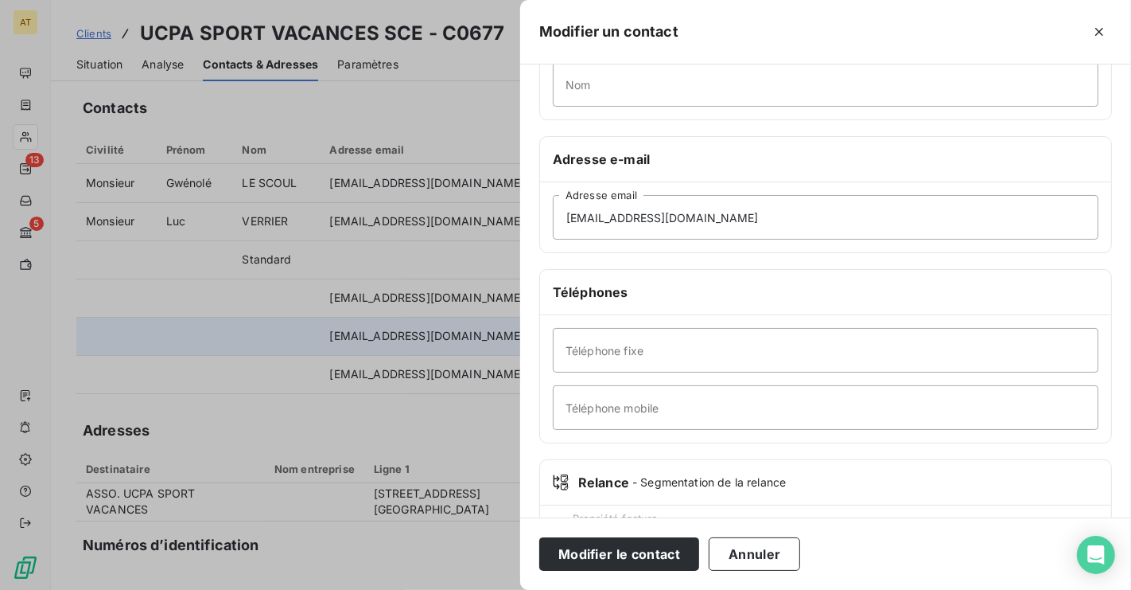
scroll to position [274, 0]
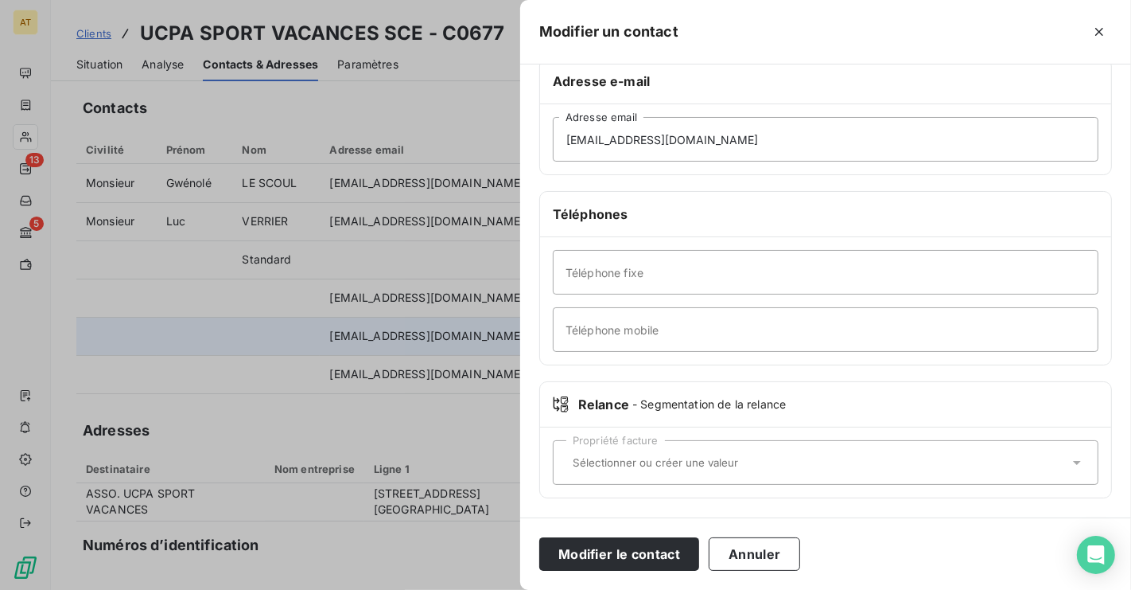
type input "Florian"
click at [653, 459] on input "text" at bounding box center [817, 462] width 503 height 14
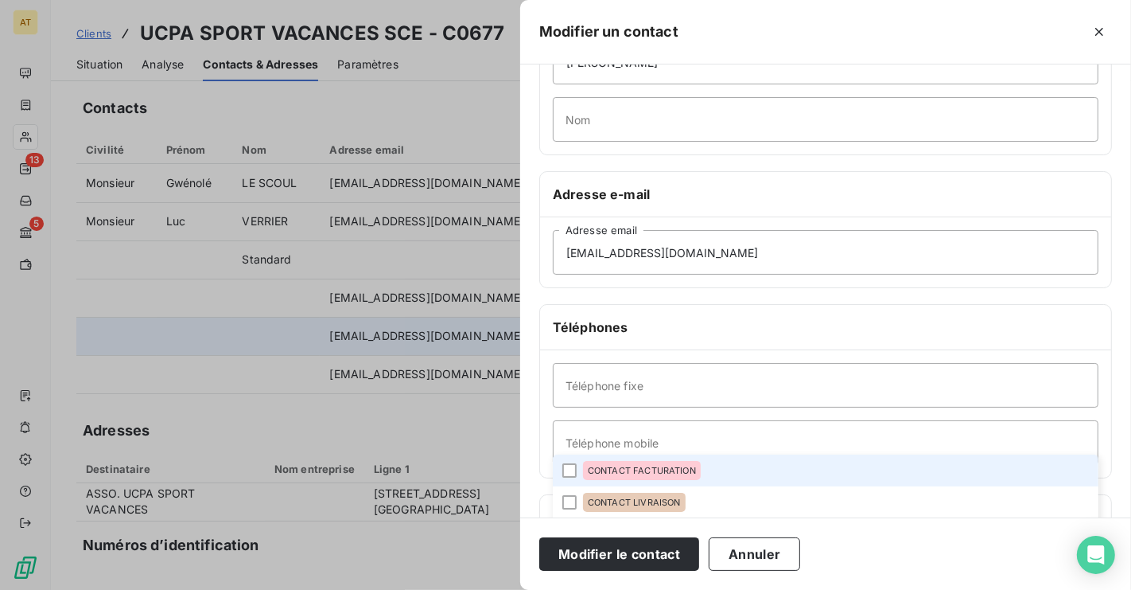
scroll to position [197, 0]
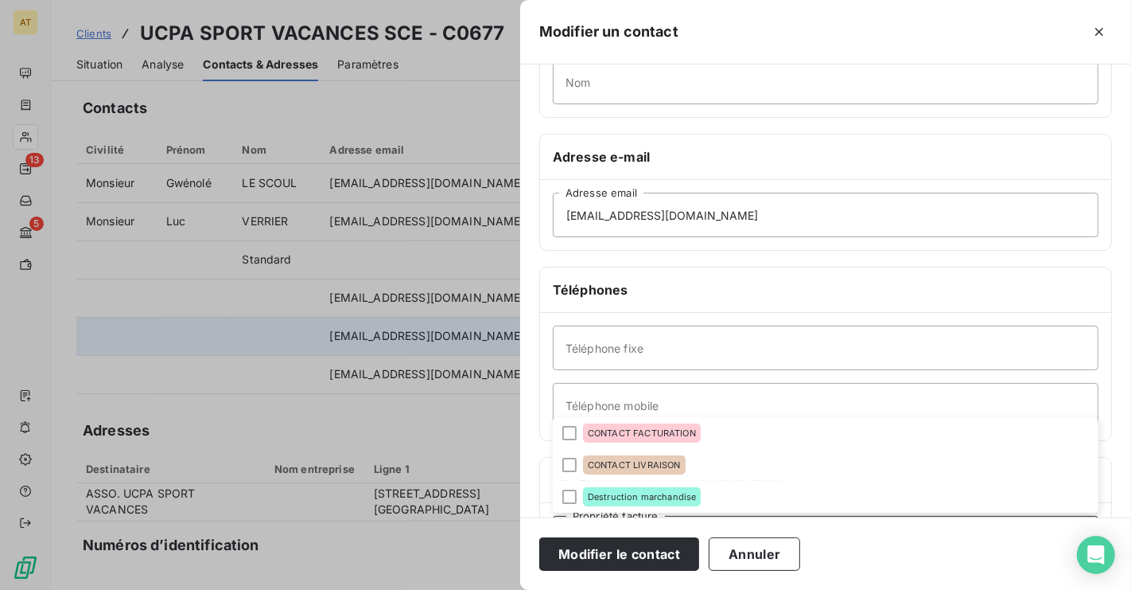
click at [778, 275] on div "Téléphones" at bounding box center [825, 289] width 571 height 45
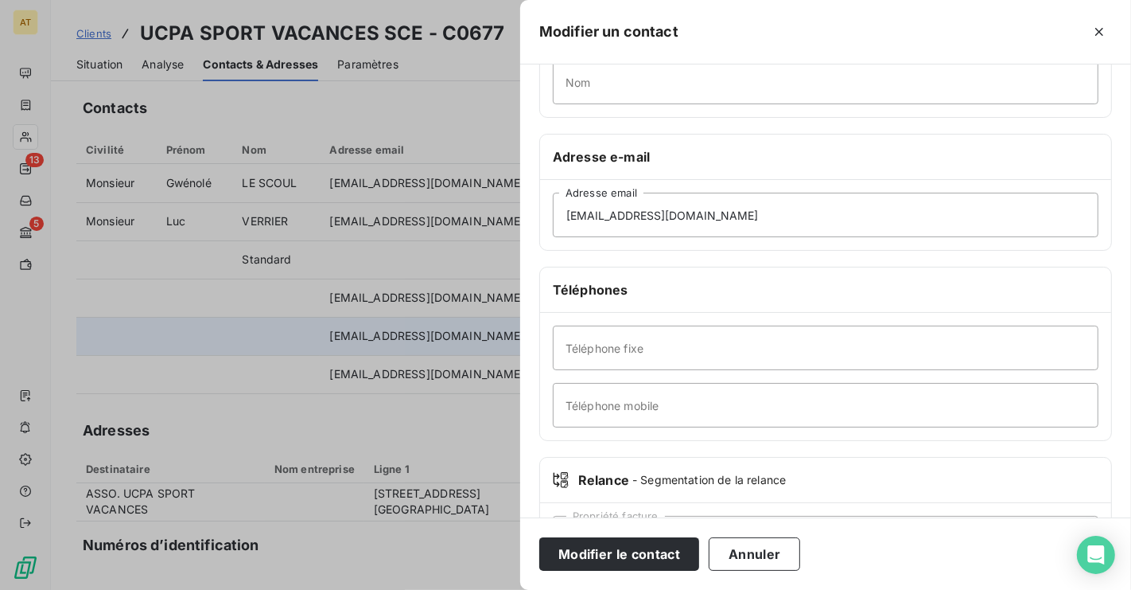
scroll to position [274, 0]
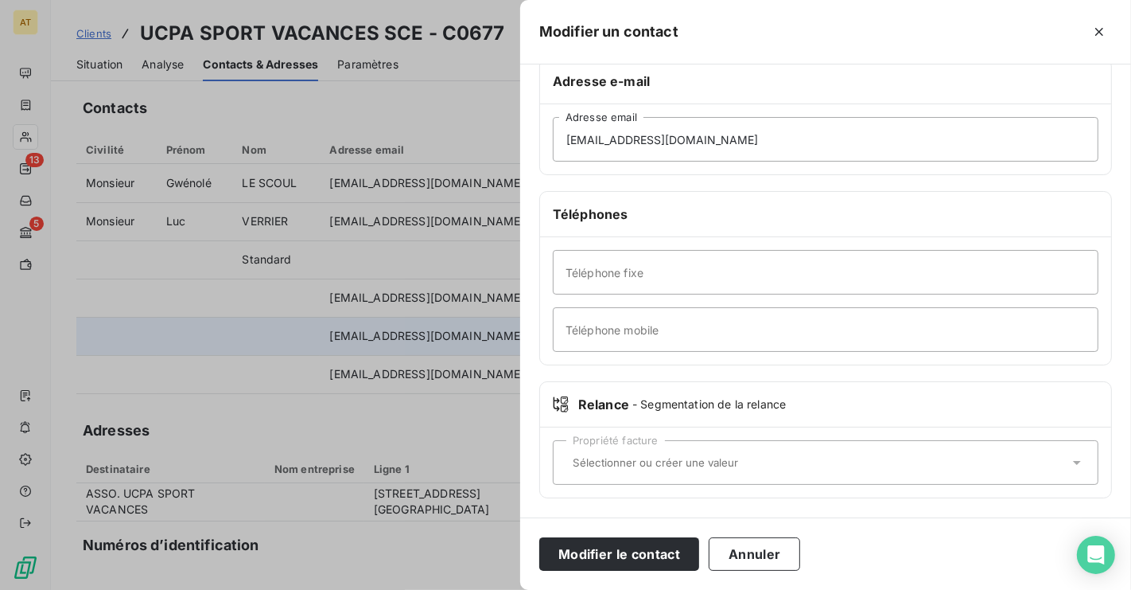
click at [687, 456] on input "text" at bounding box center [817, 462] width 503 height 14
type input "CDS"
click at [670, 469] on div "Propriété facture" at bounding box center [826, 462] width 546 height 45
type input "CDS"
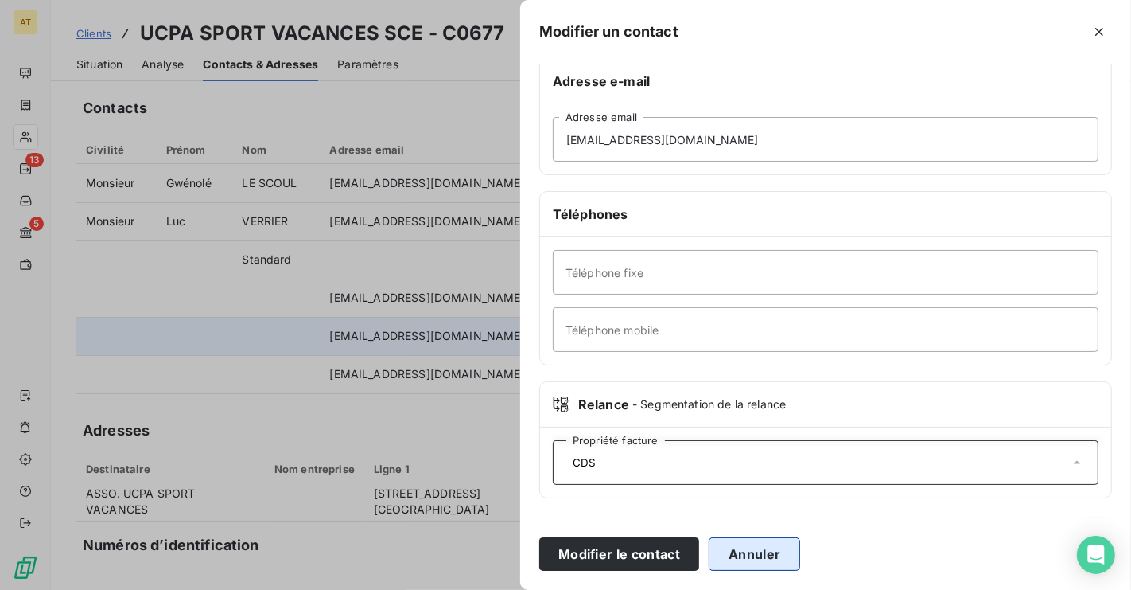
click at [740, 547] on button "Annuler" at bounding box center [754, 553] width 91 height 33
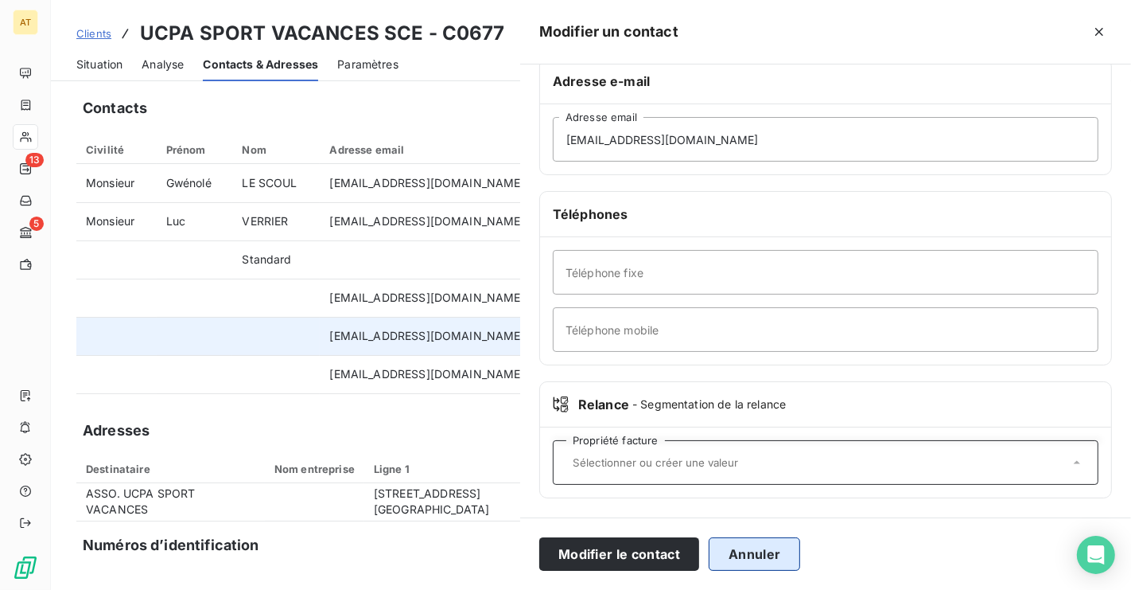
type input "CDS"
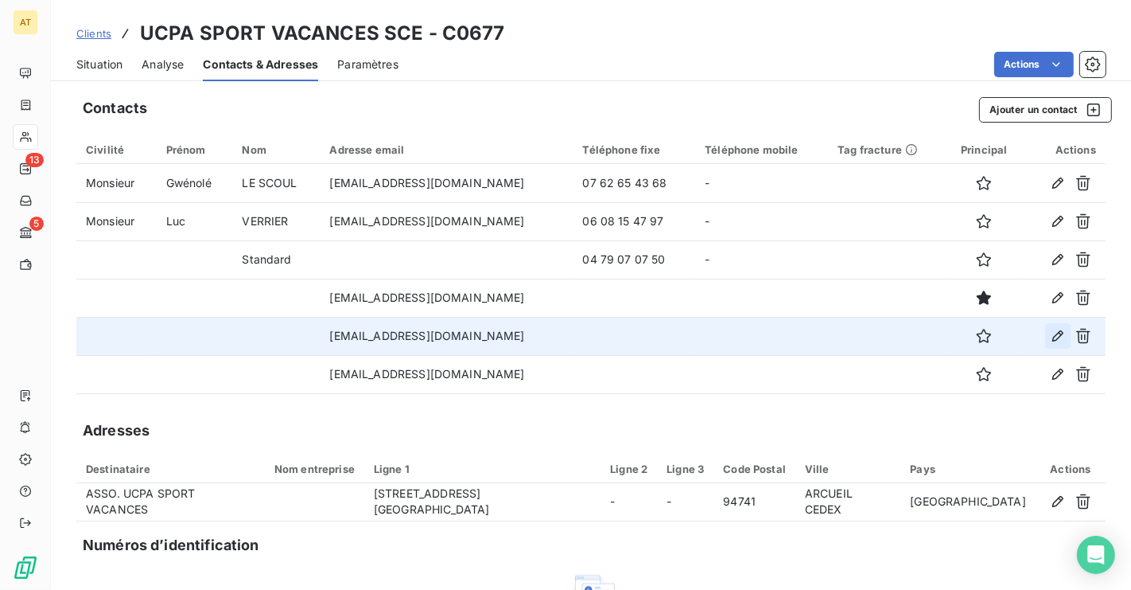
click at [1056, 332] on icon "button" at bounding box center [1058, 336] width 16 height 16
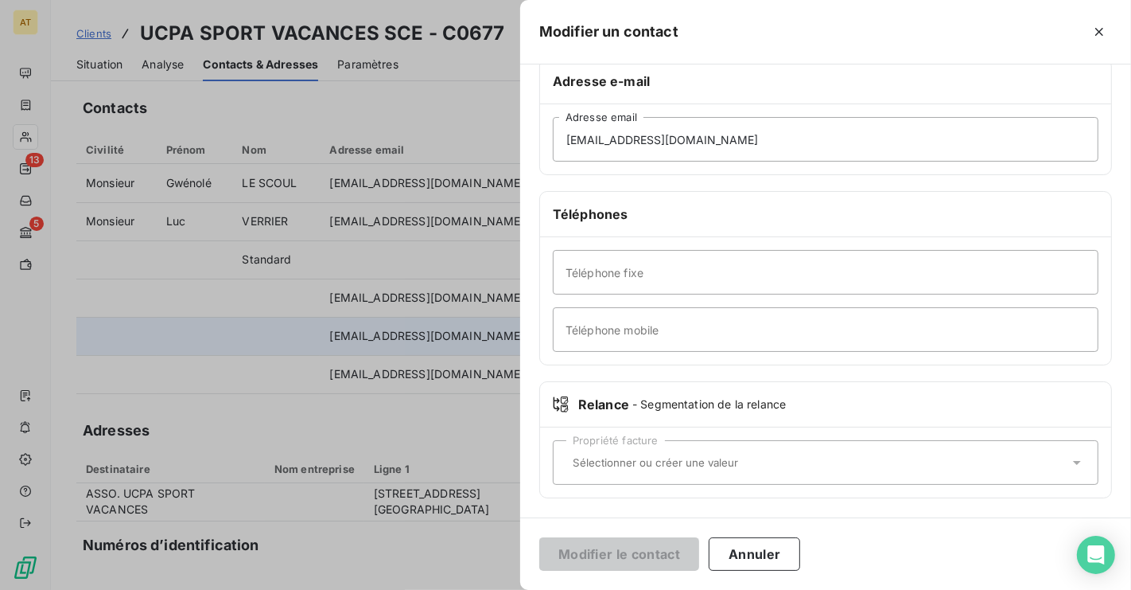
click at [687, 463] on input "text" at bounding box center [817, 462] width 503 height 14
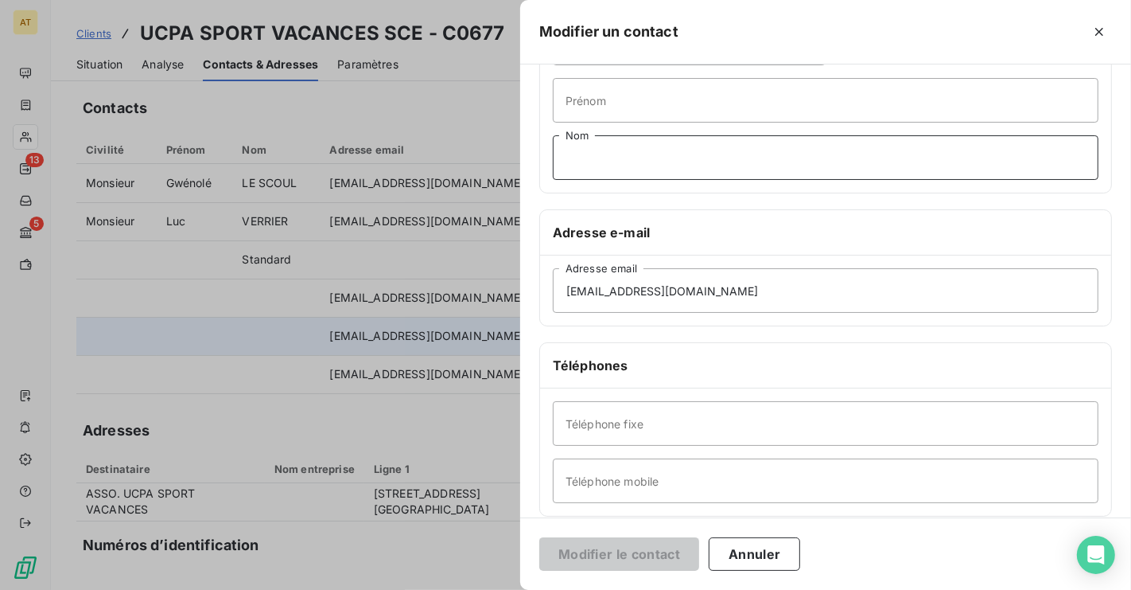
scroll to position [115, 0]
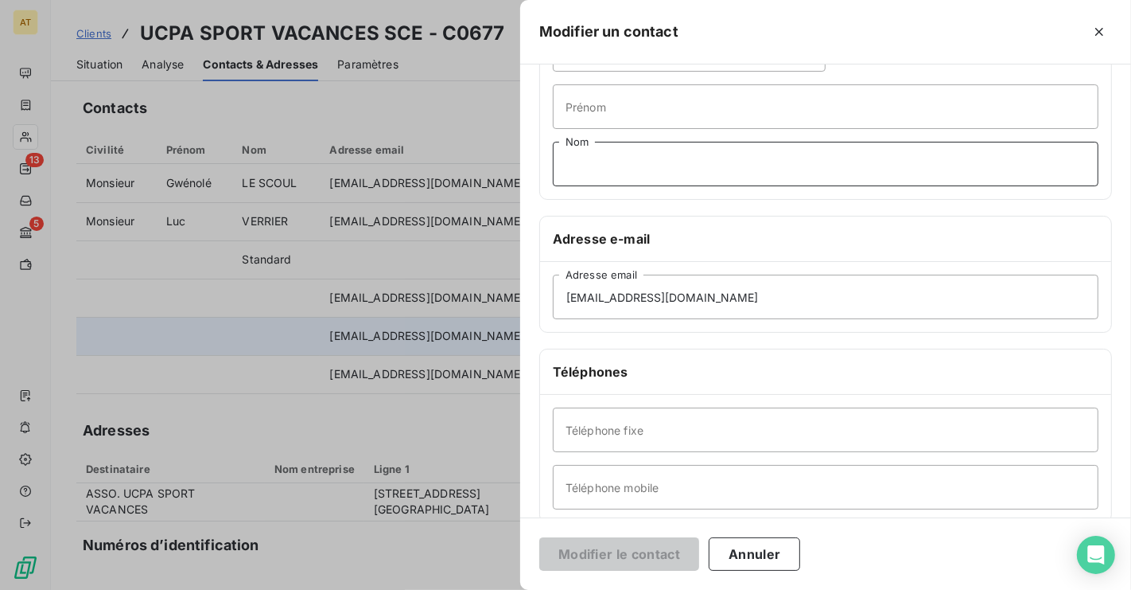
click at [845, 168] on input "Nom" at bounding box center [826, 164] width 546 height 45
click at [450, 274] on div at bounding box center [565, 295] width 1131 height 590
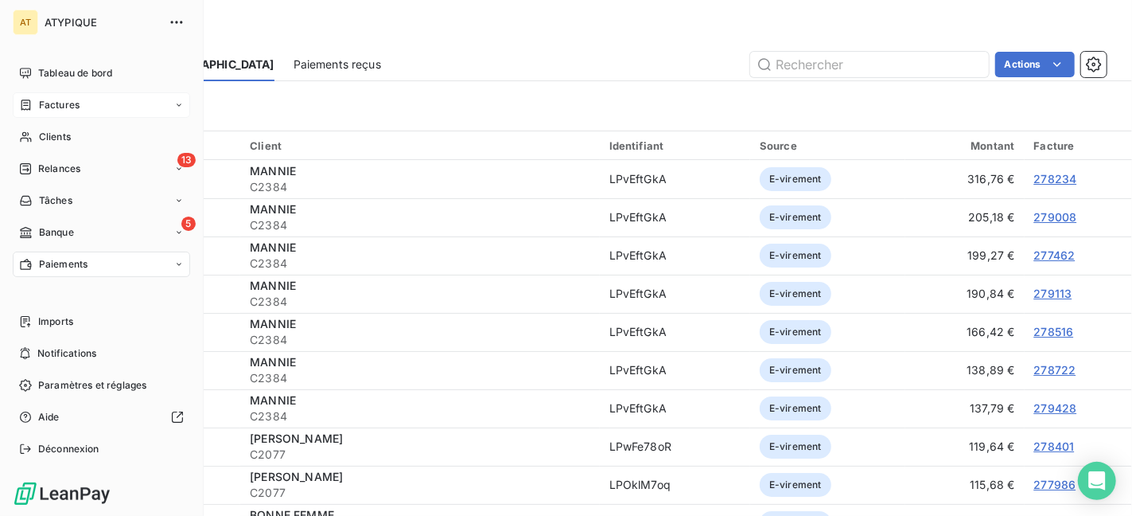
click at [77, 111] on span "Factures" at bounding box center [59, 105] width 41 height 14
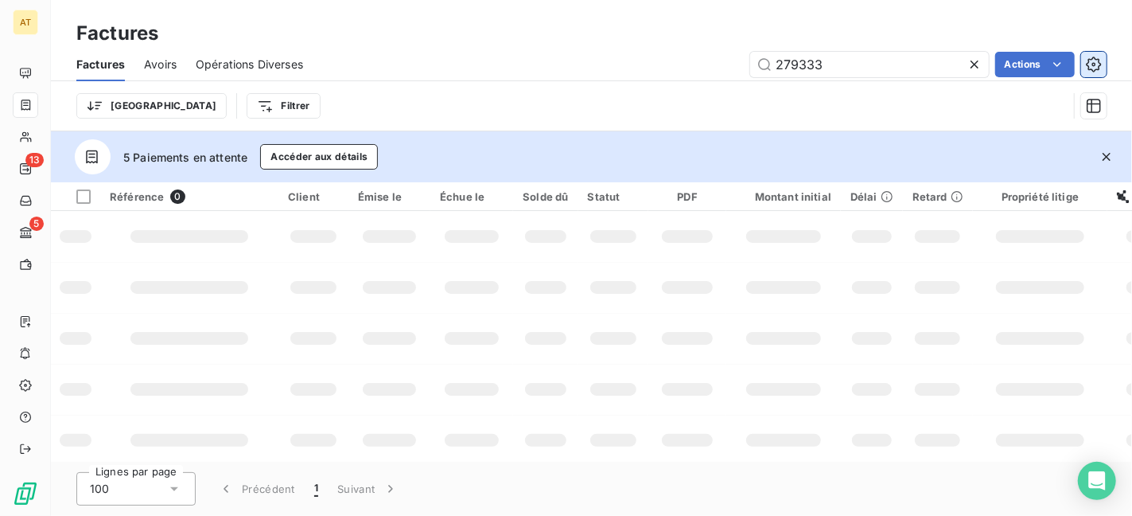
click at [1096, 56] on icon "button" at bounding box center [1094, 64] width 16 height 16
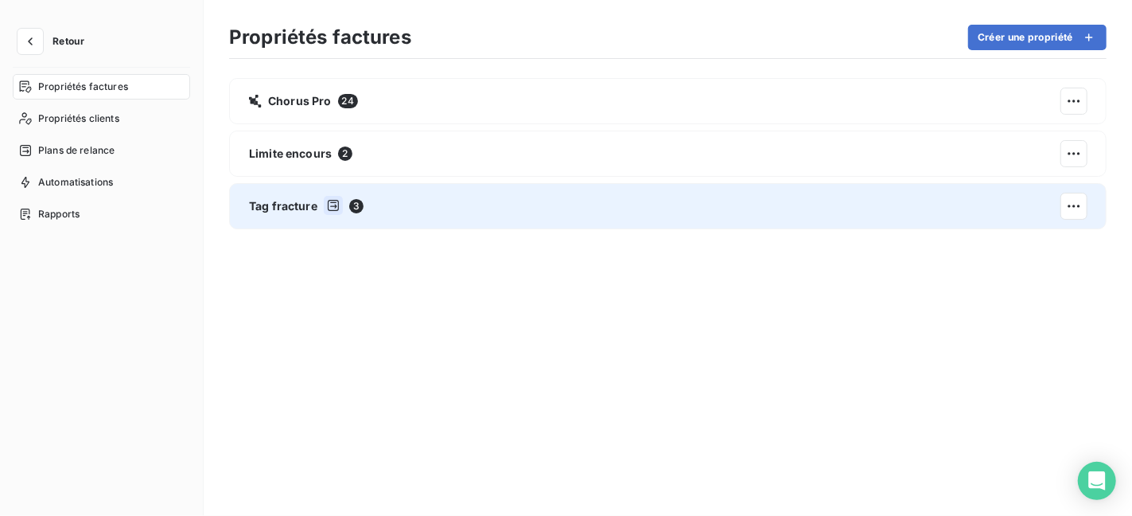
click at [544, 212] on div "Tag fracture 3" at bounding box center [668, 206] width 878 height 46
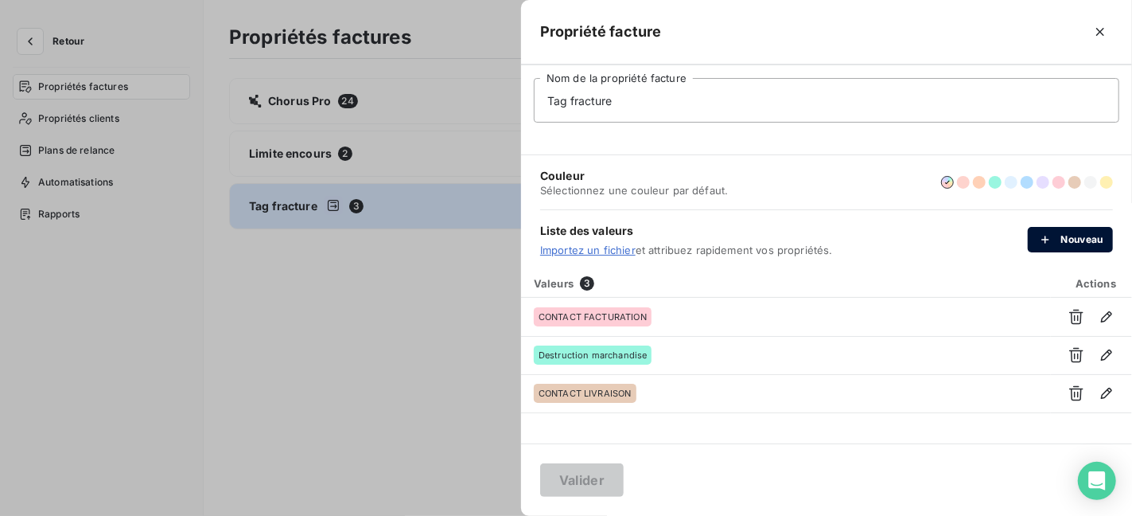
click at [1073, 239] on button "Nouveau" at bounding box center [1070, 239] width 85 height 25
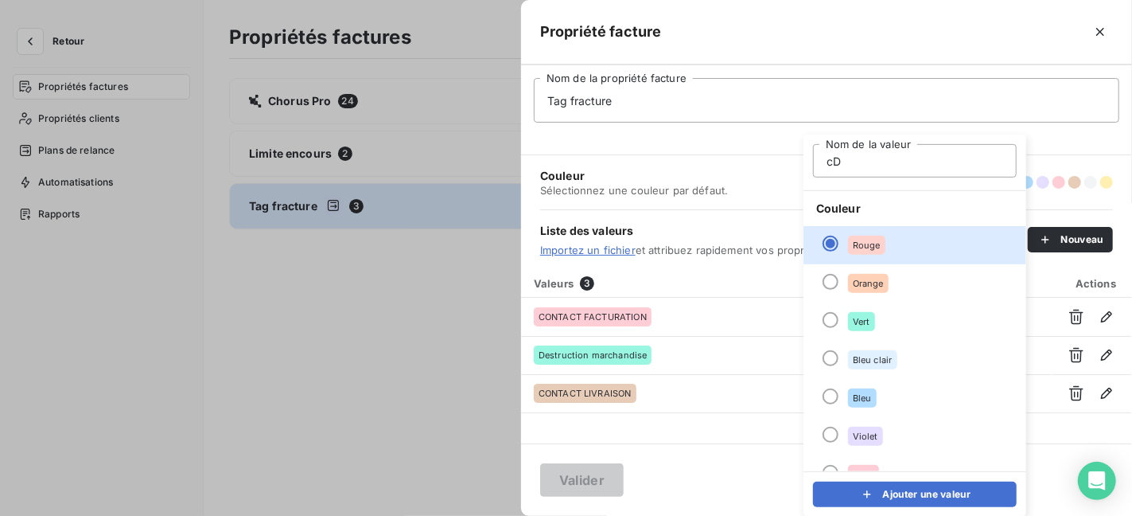
type input "c"
type input "CDS"
click at [918, 491] on button "Ajouter une valeur" at bounding box center [915, 493] width 204 height 25
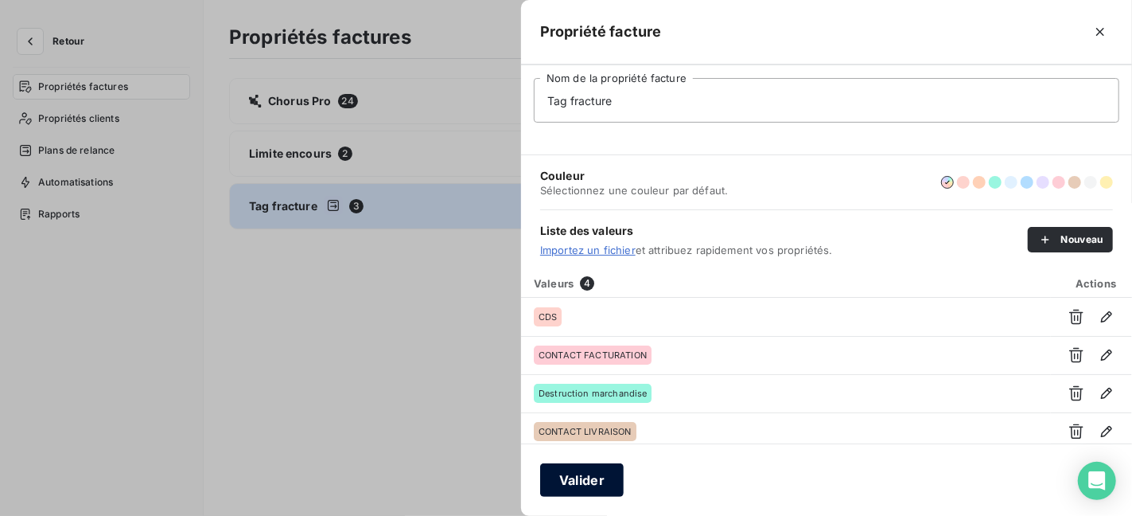
click at [586, 482] on button "Valider" at bounding box center [582, 479] width 84 height 33
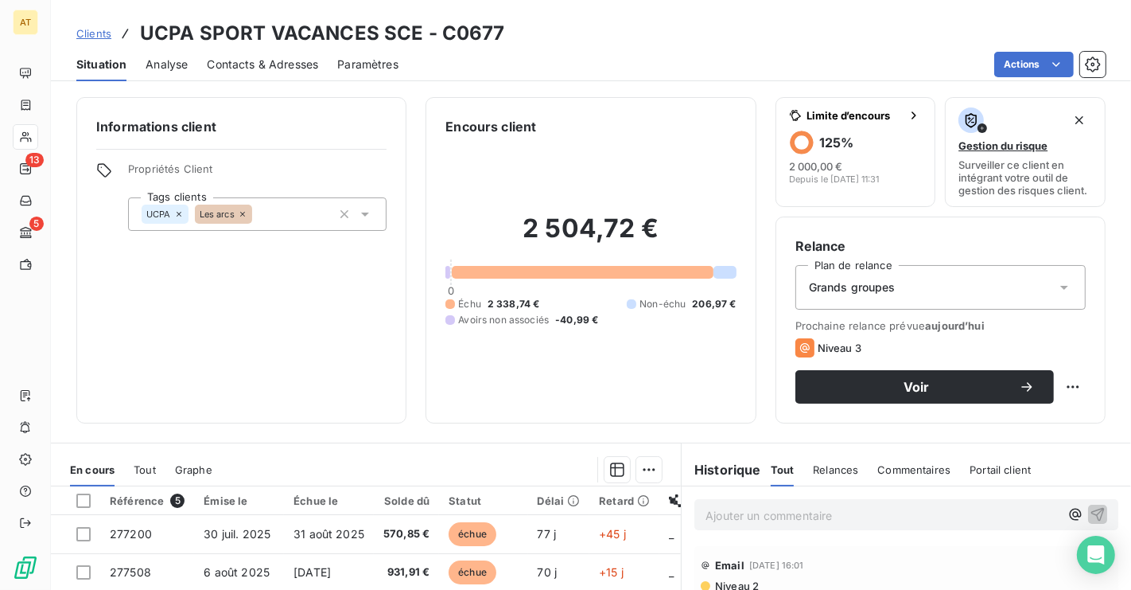
click at [272, 65] on span "Contacts & Adresses" at bounding box center [262, 64] width 111 height 16
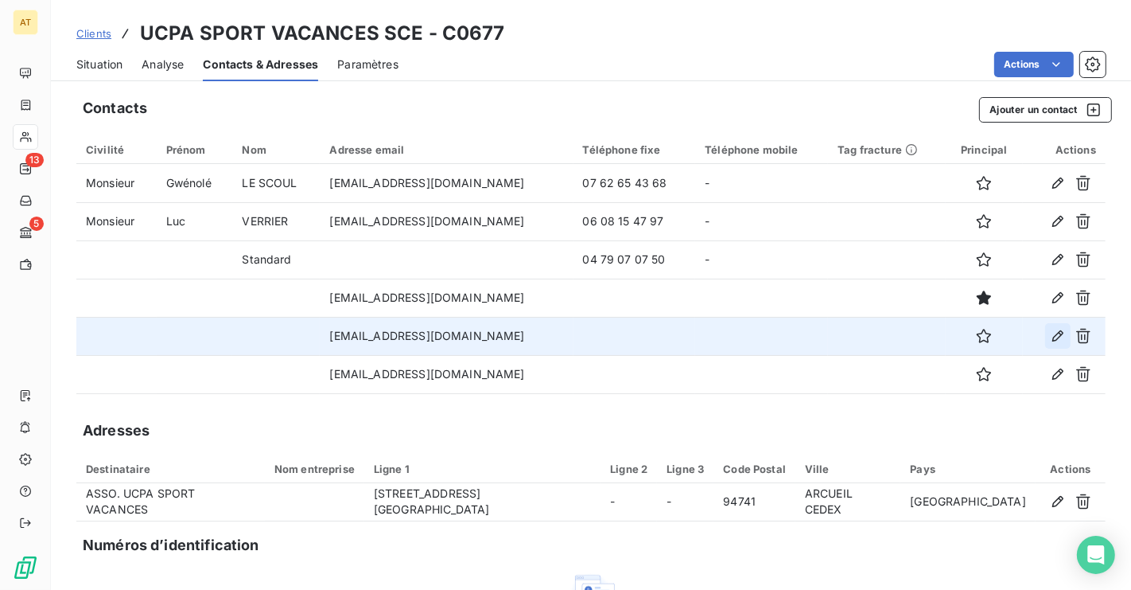
click at [1056, 334] on icon "button" at bounding box center [1058, 335] width 11 height 11
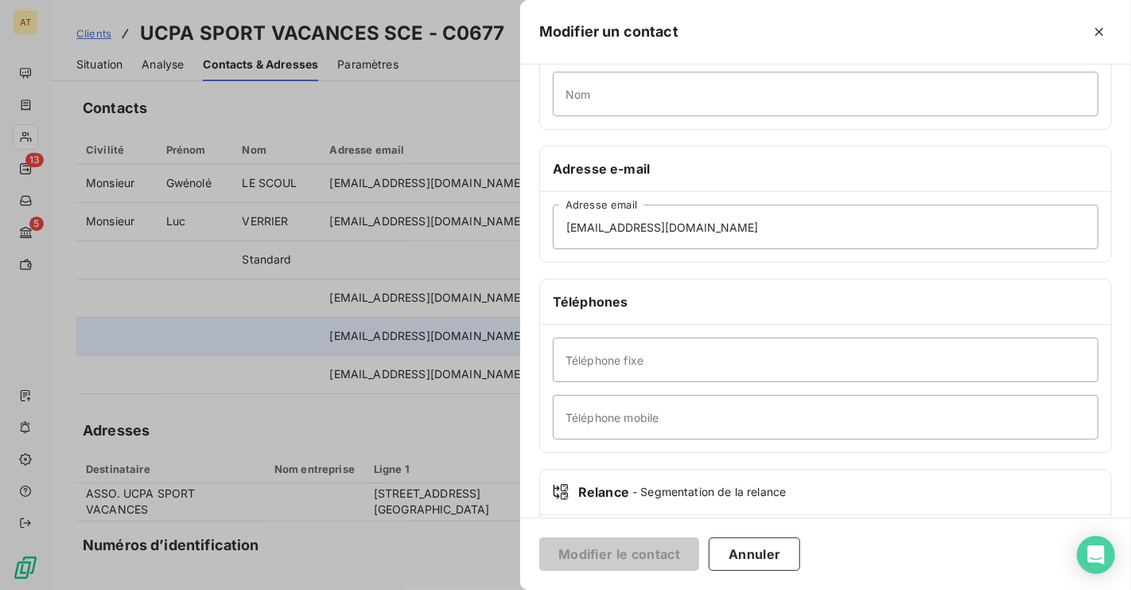
scroll to position [274, 0]
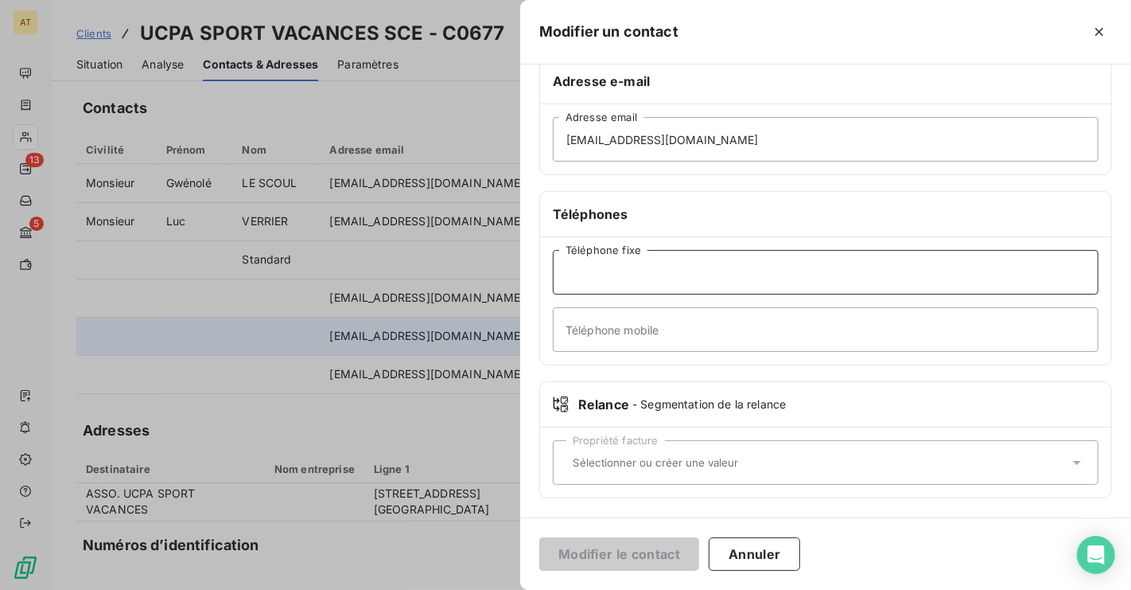
click at [668, 257] on input "Téléphone fixe" at bounding box center [826, 272] width 546 height 45
paste input "06 60 72 80 19"
type input "06 60 72 80 19"
click at [671, 339] on input "Téléphone mobile" at bounding box center [826, 329] width 546 height 45
paste input "06 60 72 80 19"
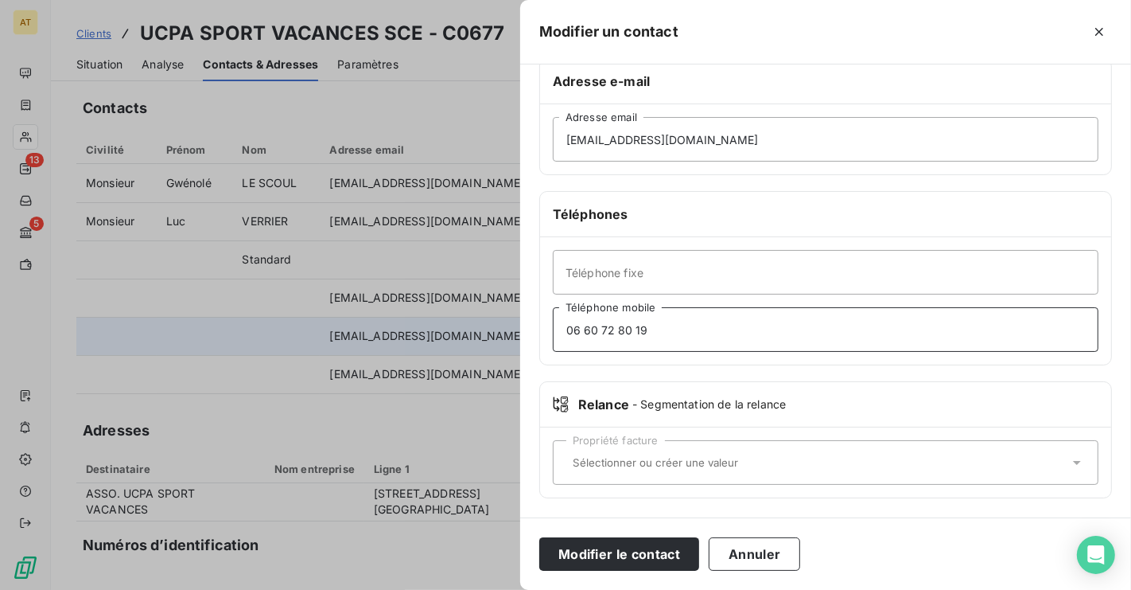
type input "06 60 72 80 19"
click at [630, 470] on div "Propriété facture" at bounding box center [826, 462] width 546 height 45
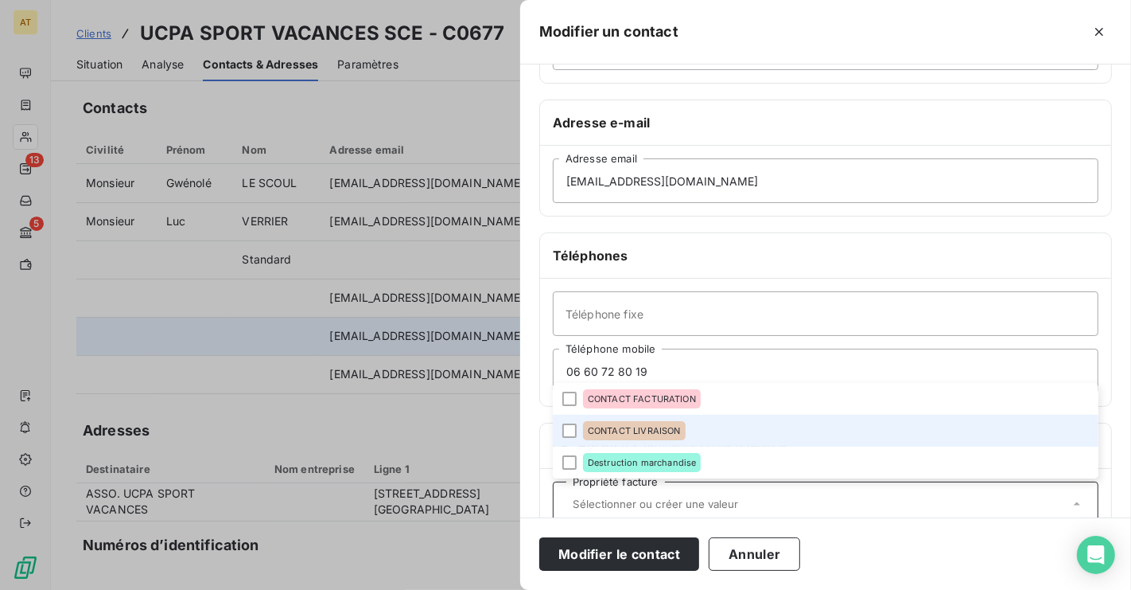
scroll to position [244, 0]
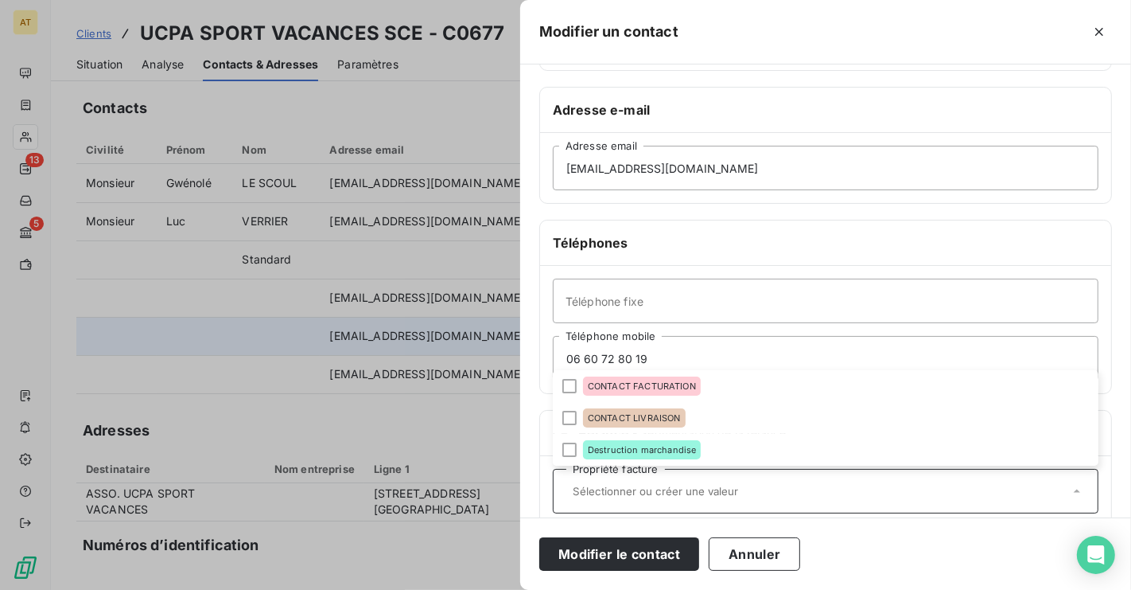
click at [827, 235] on h6 "Téléphones" at bounding box center [826, 242] width 546 height 19
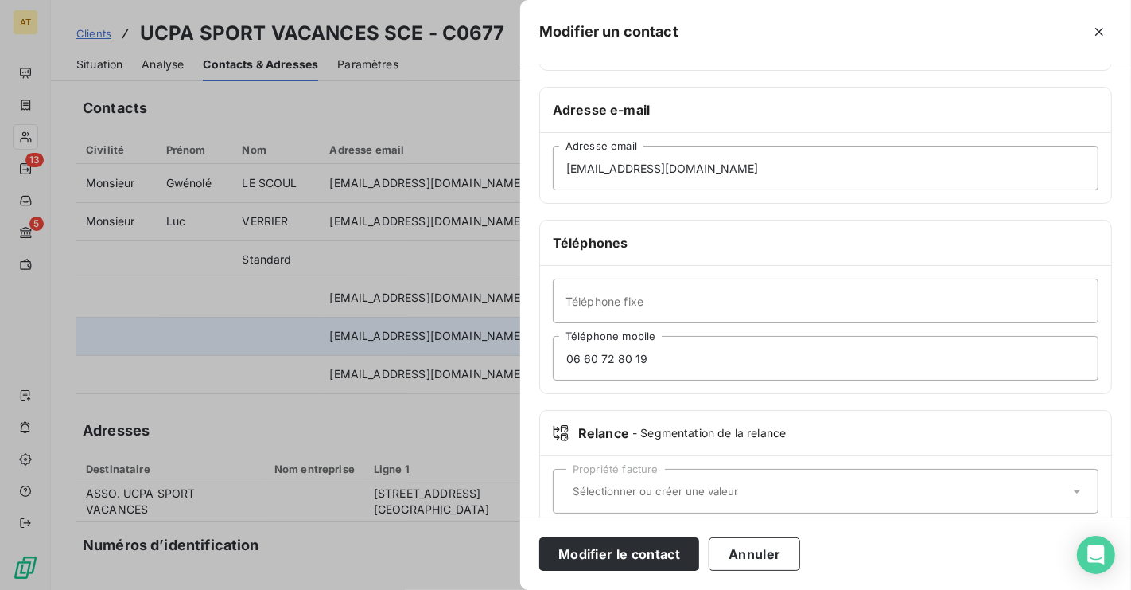
click at [683, 488] on input "text" at bounding box center [817, 491] width 503 height 14
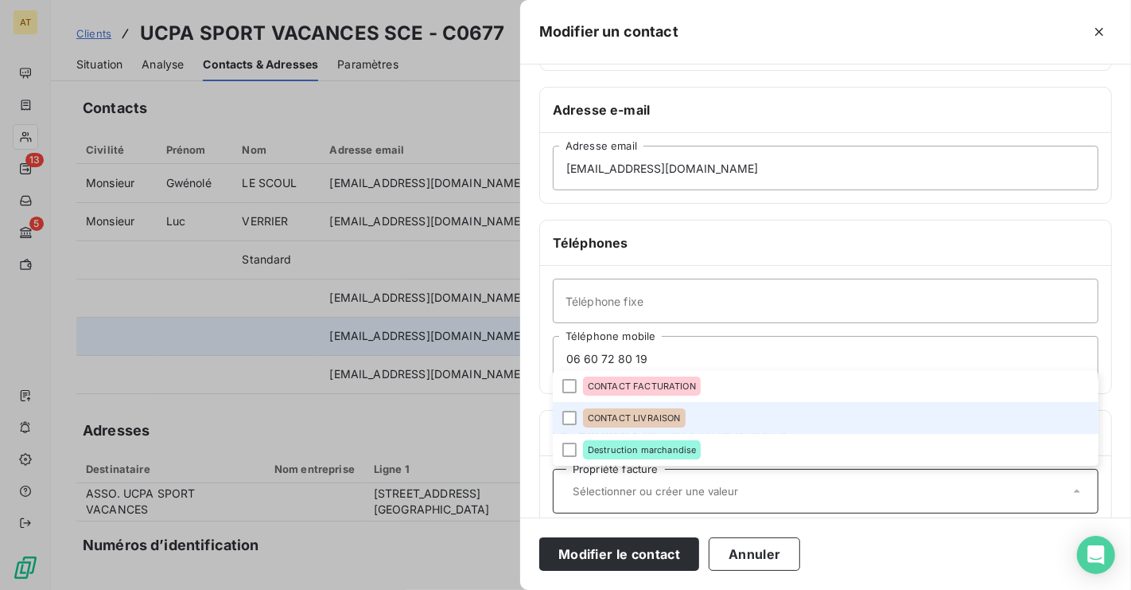
scroll to position [274, 0]
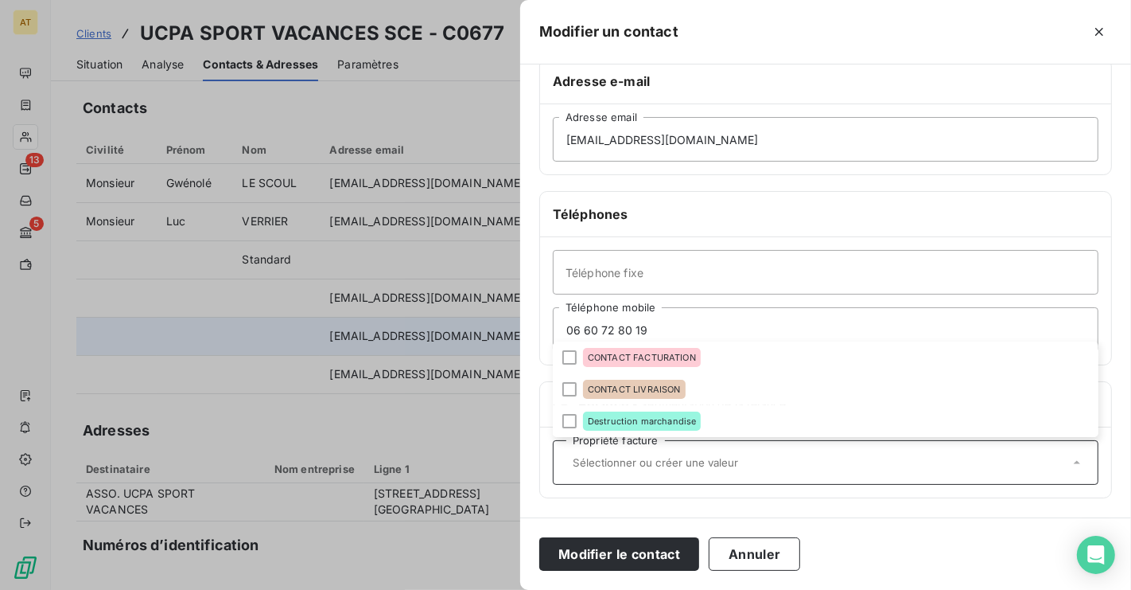
click at [870, 207] on h6 "Téléphones" at bounding box center [826, 213] width 546 height 19
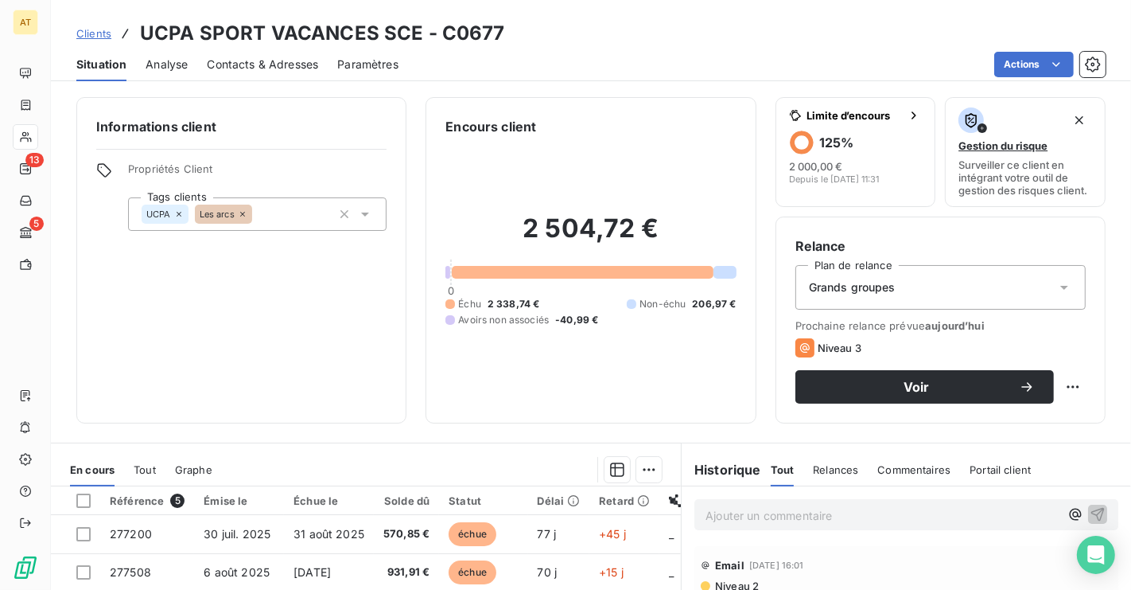
click at [267, 72] on div "Contacts & Adresses" at bounding box center [262, 64] width 111 height 33
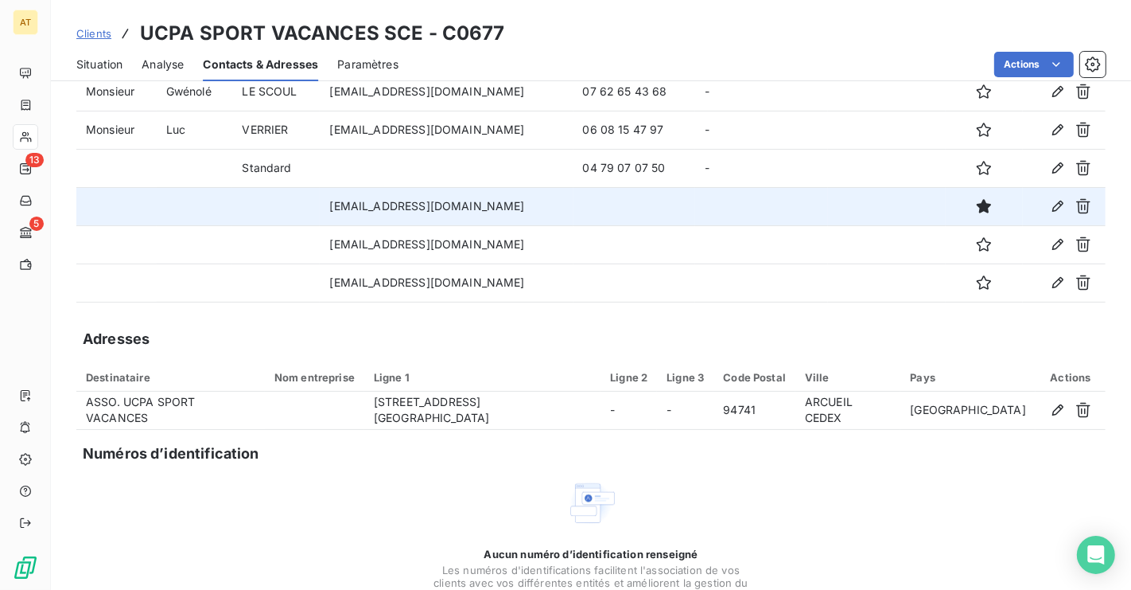
scroll to position [84, 0]
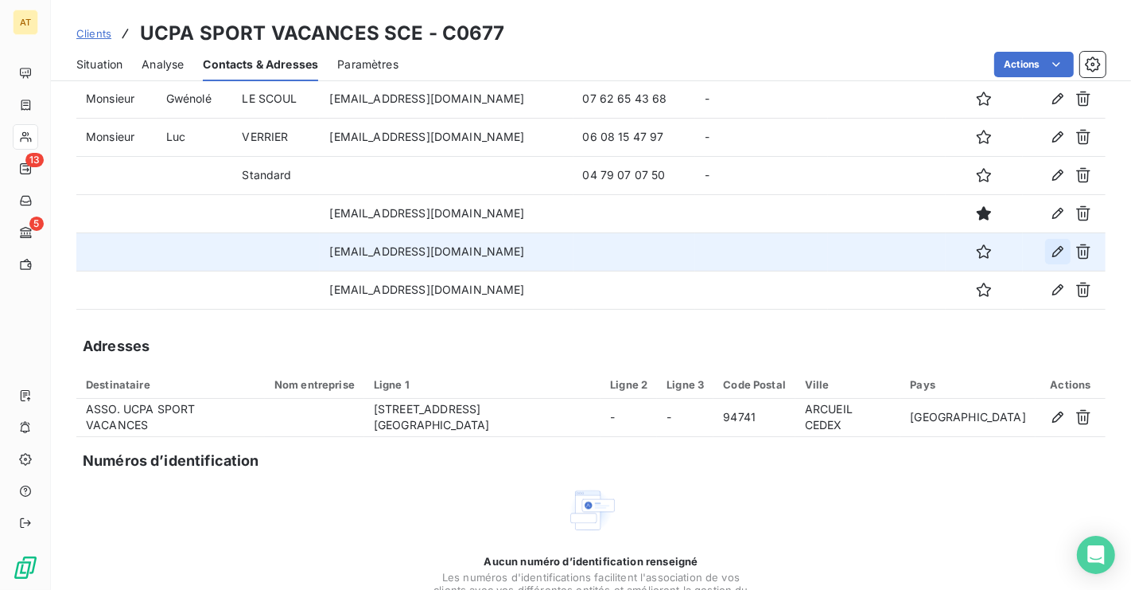
click at [1052, 247] on icon "button" at bounding box center [1058, 251] width 16 height 16
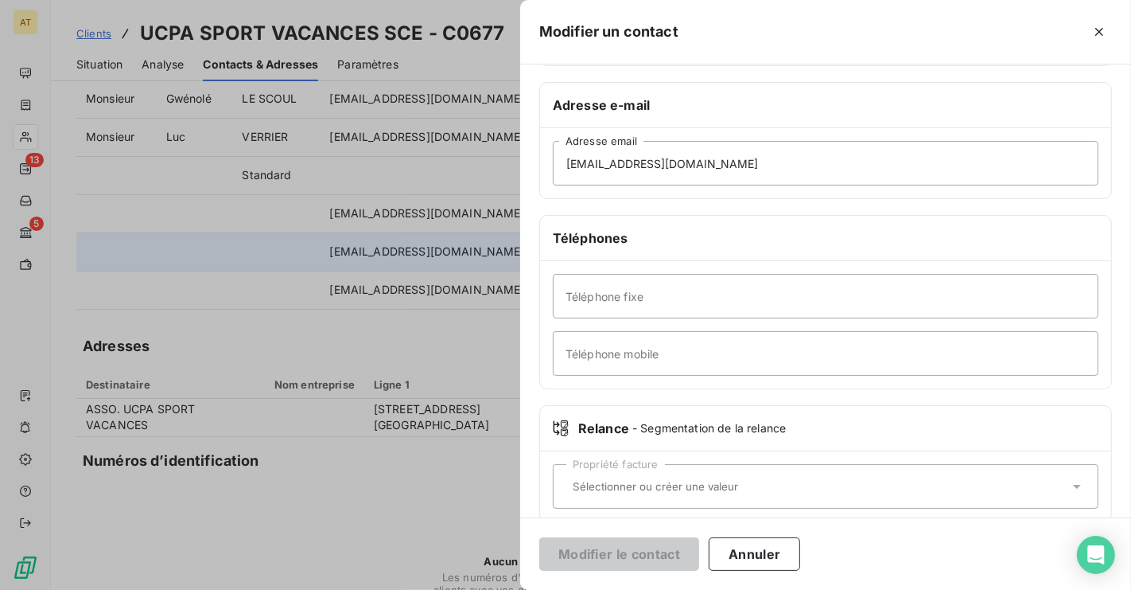
scroll to position [274, 0]
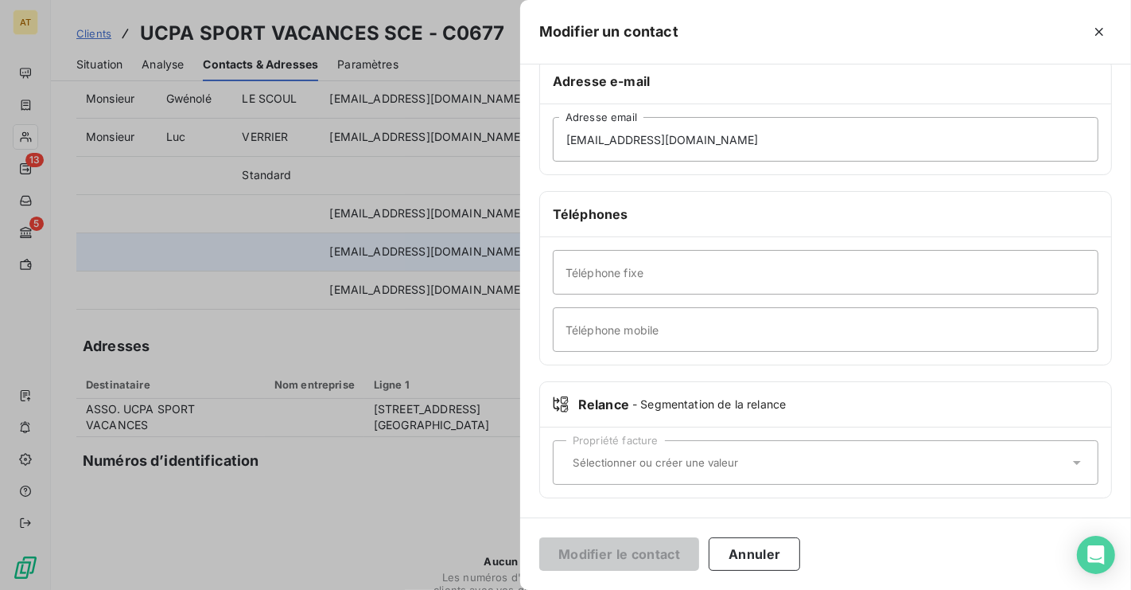
click at [695, 455] on input "text" at bounding box center [817, 462] width 503 height 14
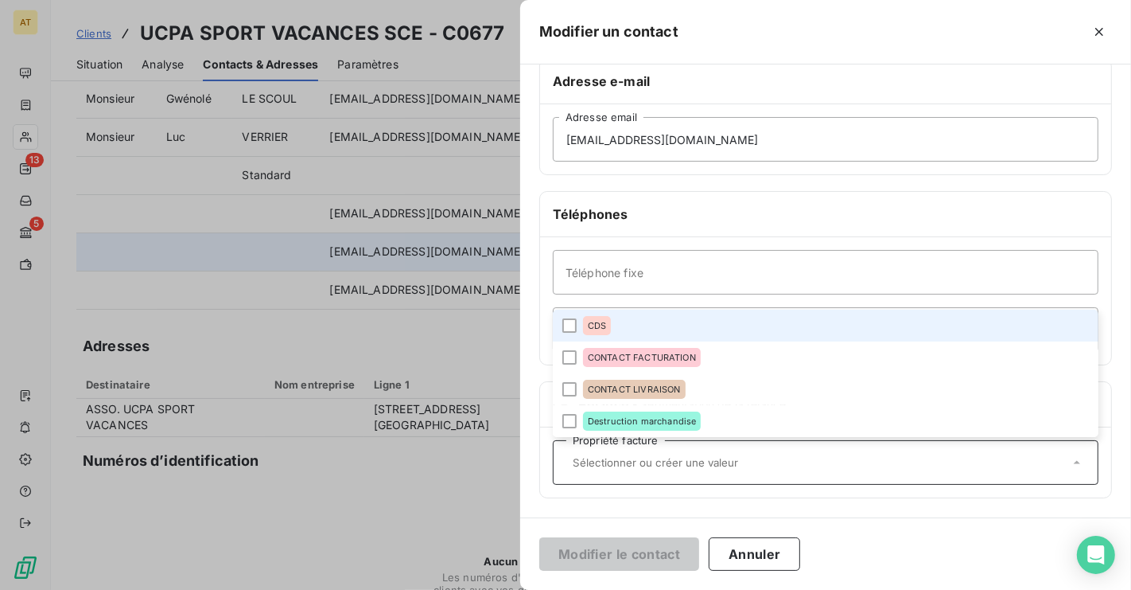
click at [597, 337] on li "CDS" at bounding box center [826, 325] width 546 height 32
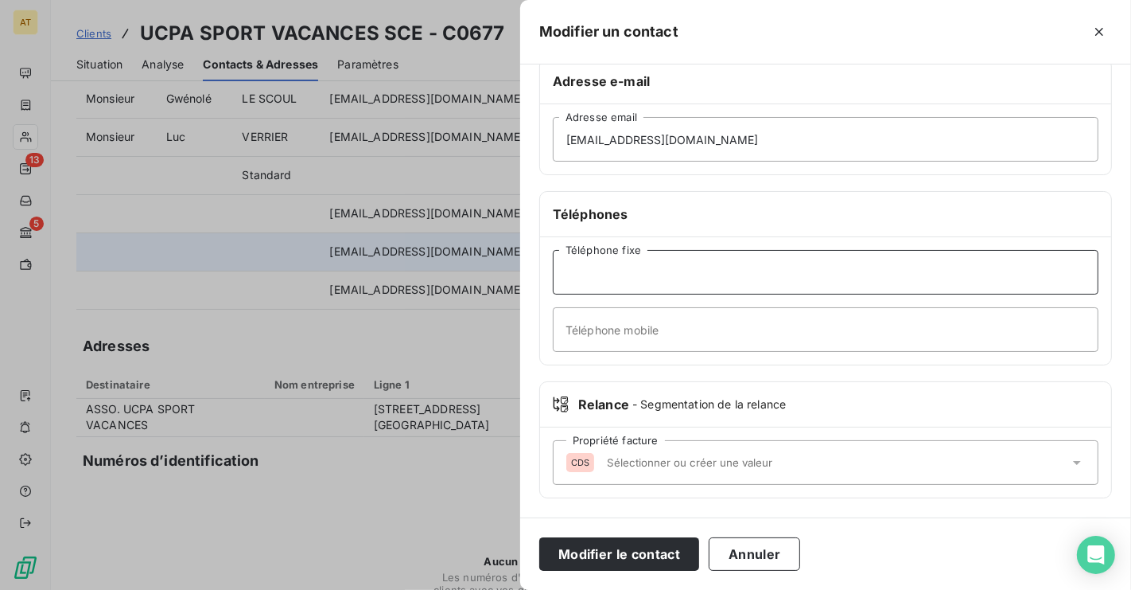
click at [647, 266] on input "Téléphone fixe" at bounding box center [826, 272] width 546 height 45
click at [608, 333] on input "Téléphone mobile" at bounding box center [826, 329] width 546 height 45
paste input "06 60 72 80 19"
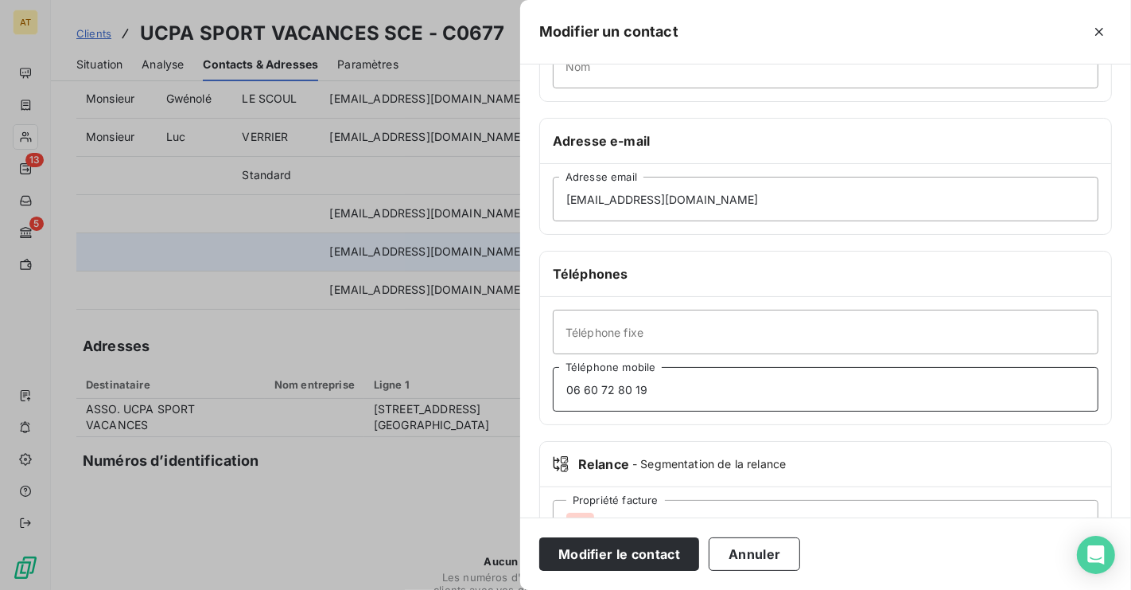
scroll to position [0, 0]
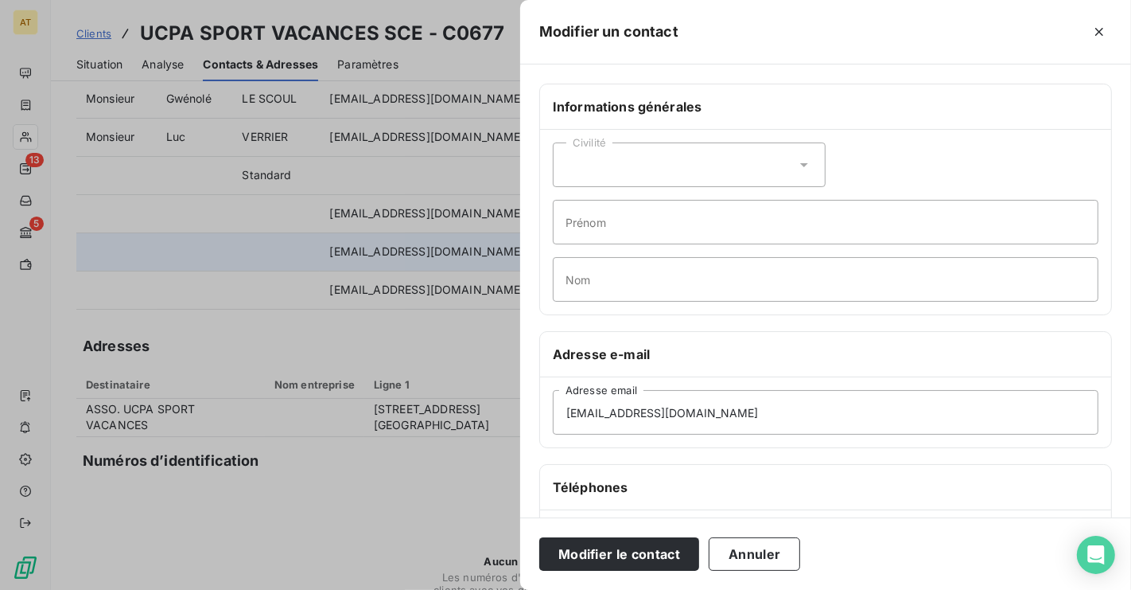
type input "06 60 72 80 19"
click at [621, 213] on input "Prénom" at bounding box center [826, 222] width 546 height 45
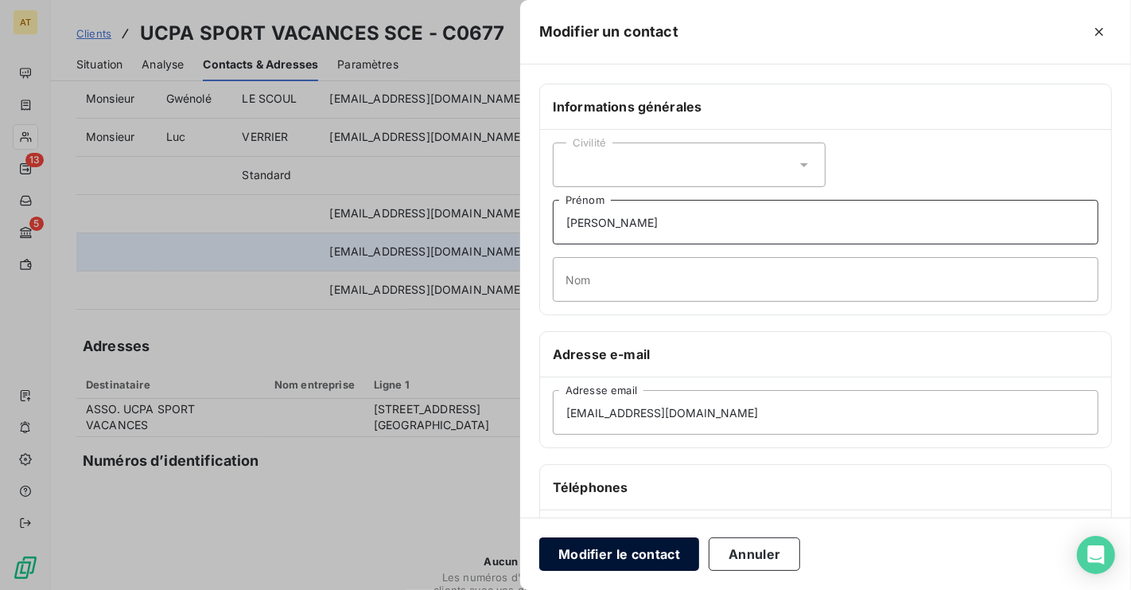
type input "Florian"
click at [595, 554] on button "Modifier le contact" at bounding box center [619, 553] width 160 height 33
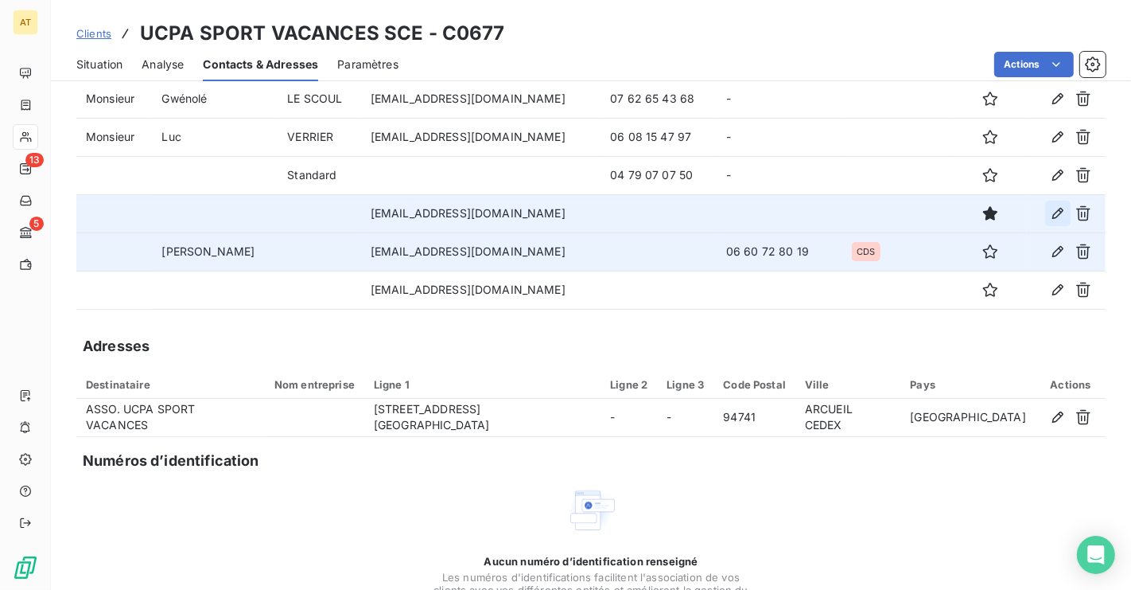
click at [1058, 210] on icon "button" at bounding box center [1058, 213] width 11 height 11
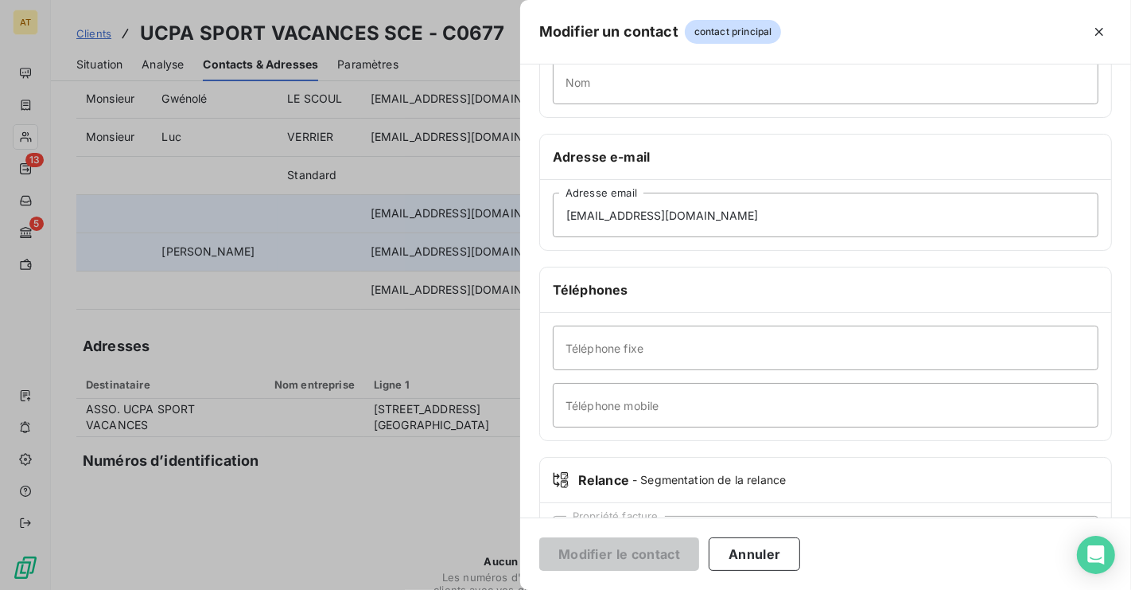
scroll to position [274, 0]
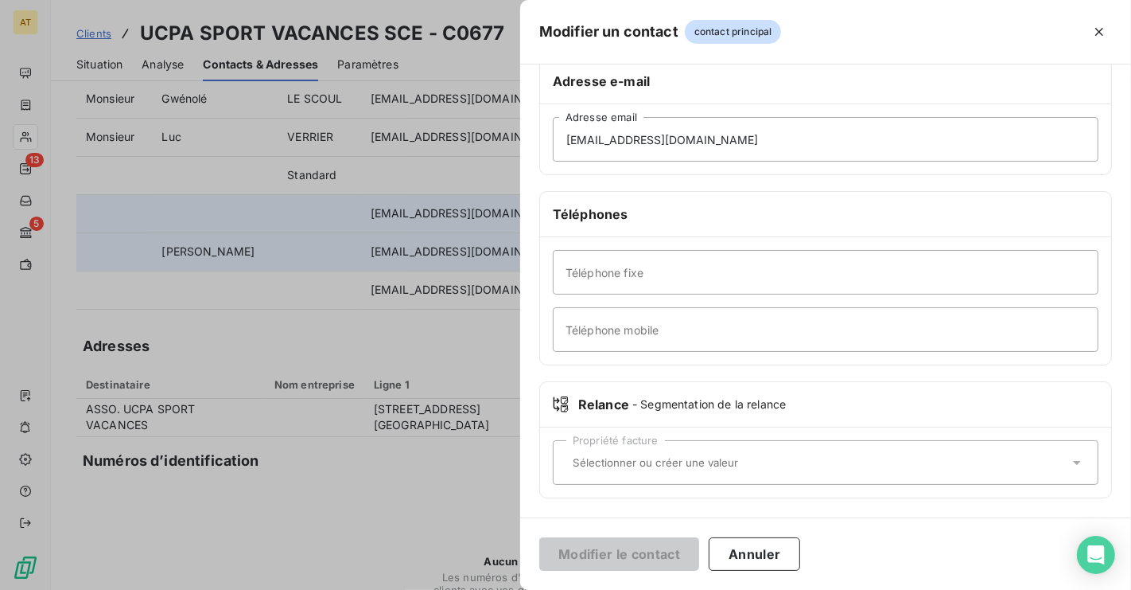
click at [703, 457] on input "text" at bounding box center [817, 462] width 503 height 14
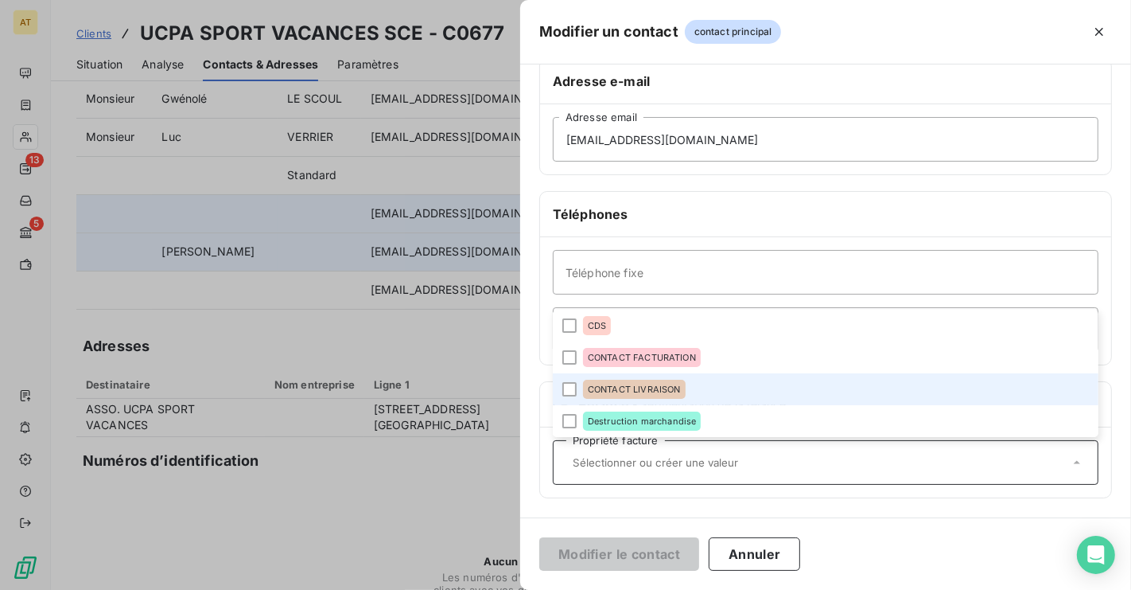
click at [650, 396] on div "CONTACT LIVRAISON" at bounding box center [634, 388] width 103 height 19
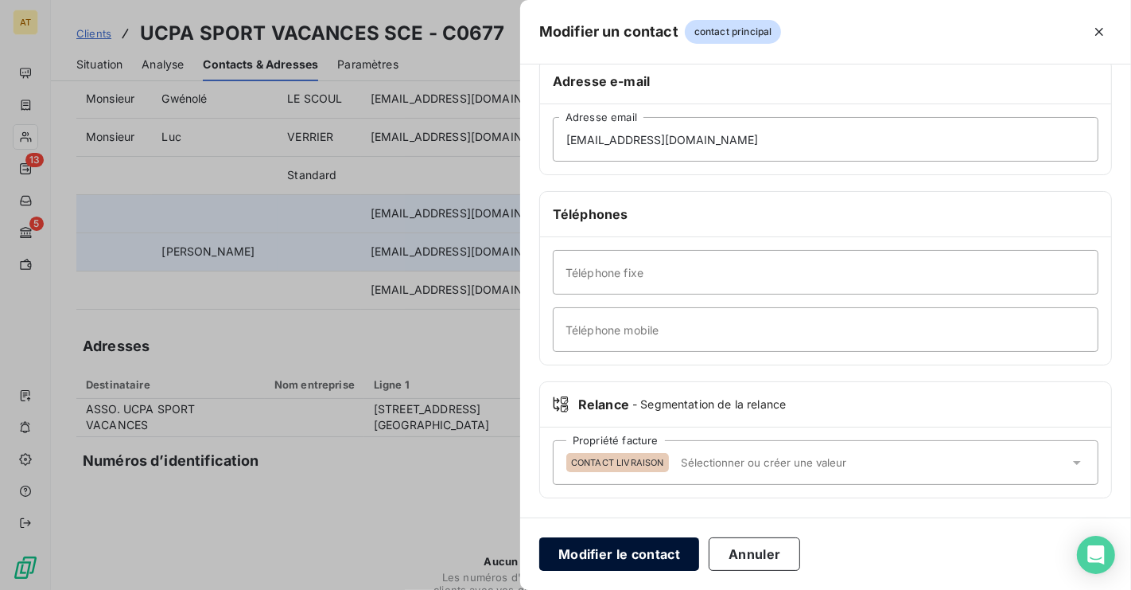
click at [656, 554] on button "Modifier le contact" at bounding box center [619, 553] width 160 height 33
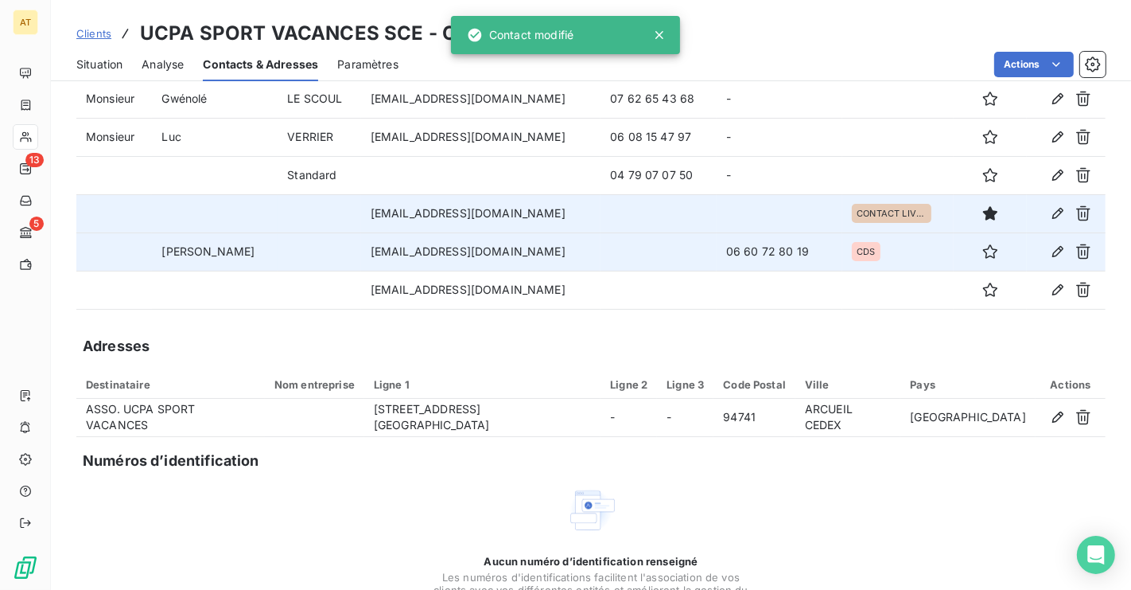
scroll to position [56, 0]
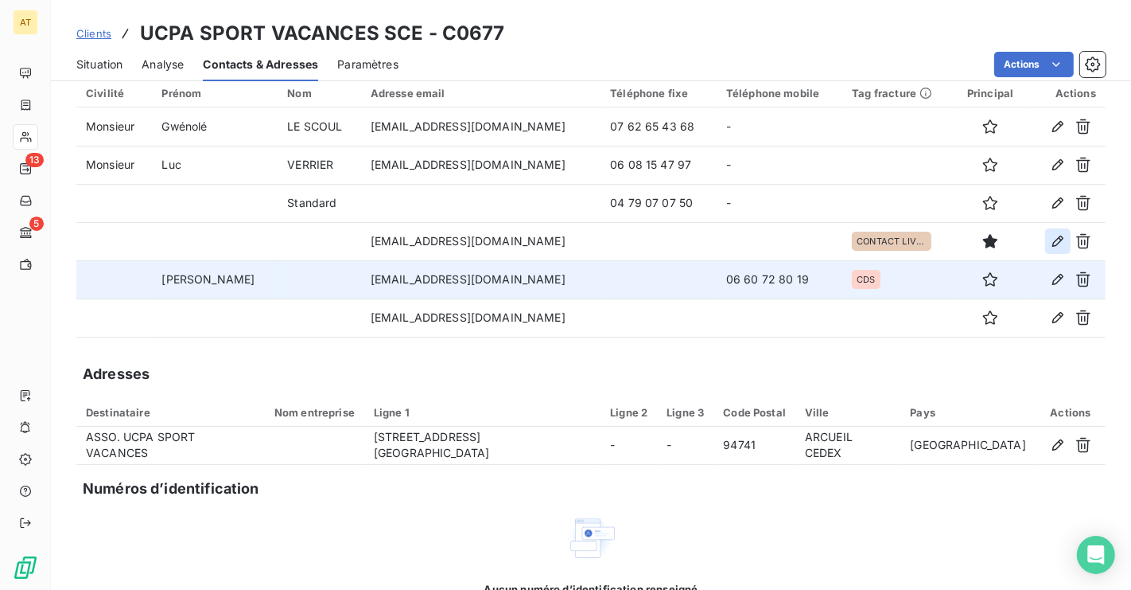
click at [1058, 241] on icon "button" at bounding box center [1058, 241] width 16 height 16
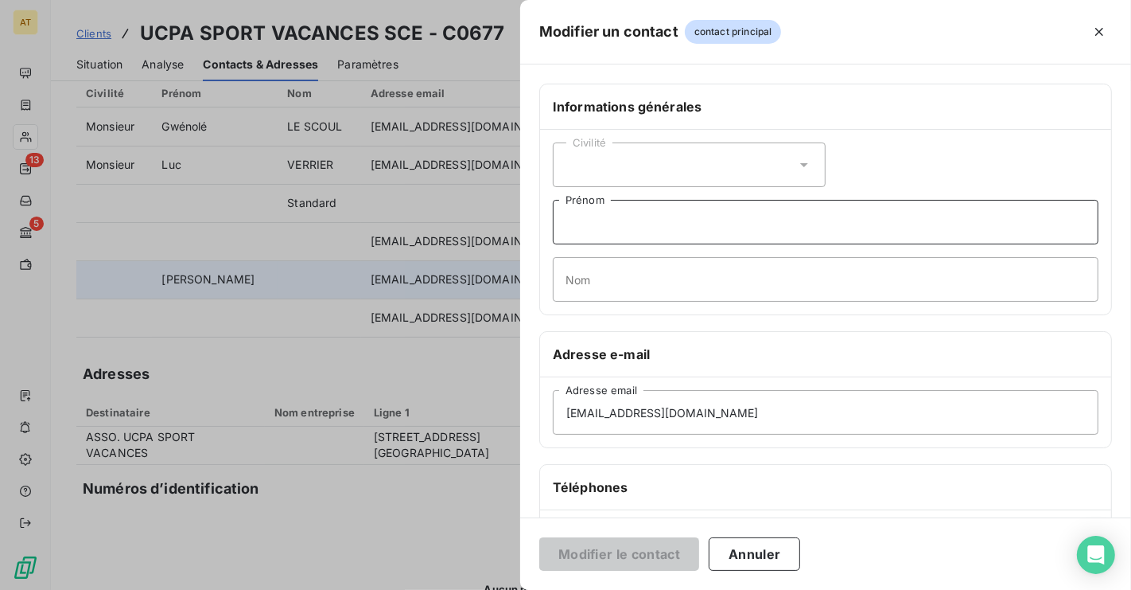
click at [660, 229] on input "Prénom" at bounding box center [826, 222] width 546 height 45
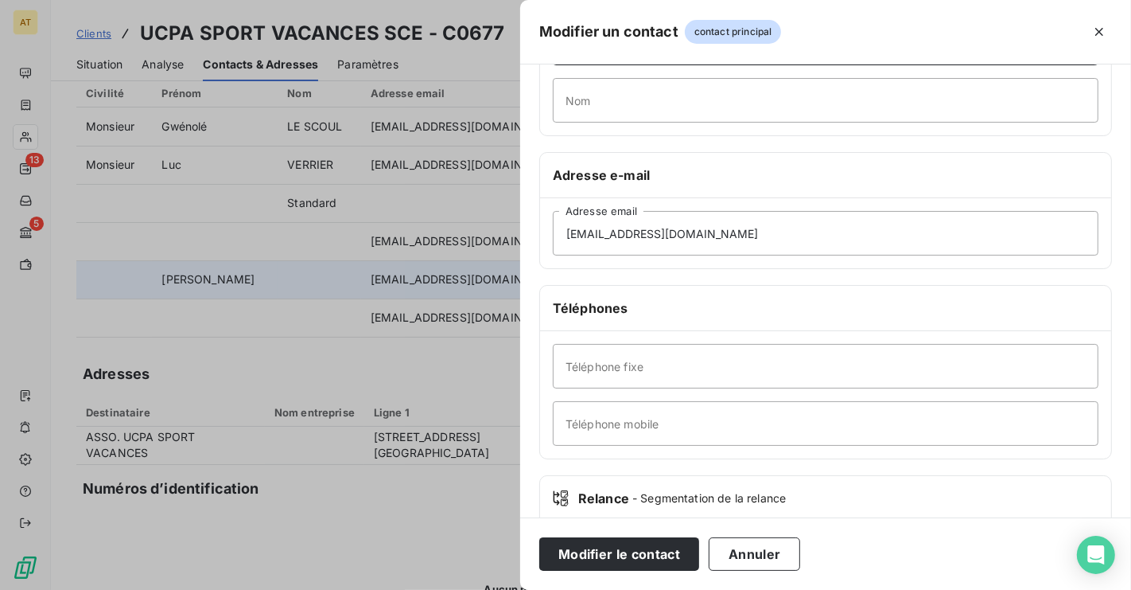
scroll to position [192, 0]
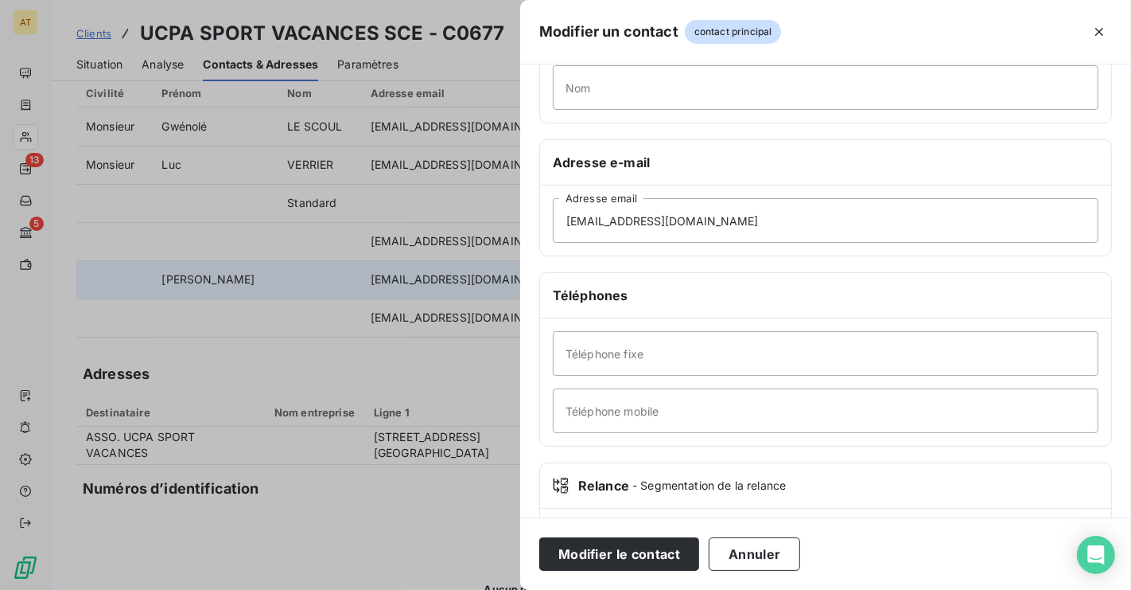
type input "Jérome"
paste input "06 58 52 79 42"
click at [652, 411] on input "Téléphone mobile" at bounding box center [826, 410] width 546 height 45
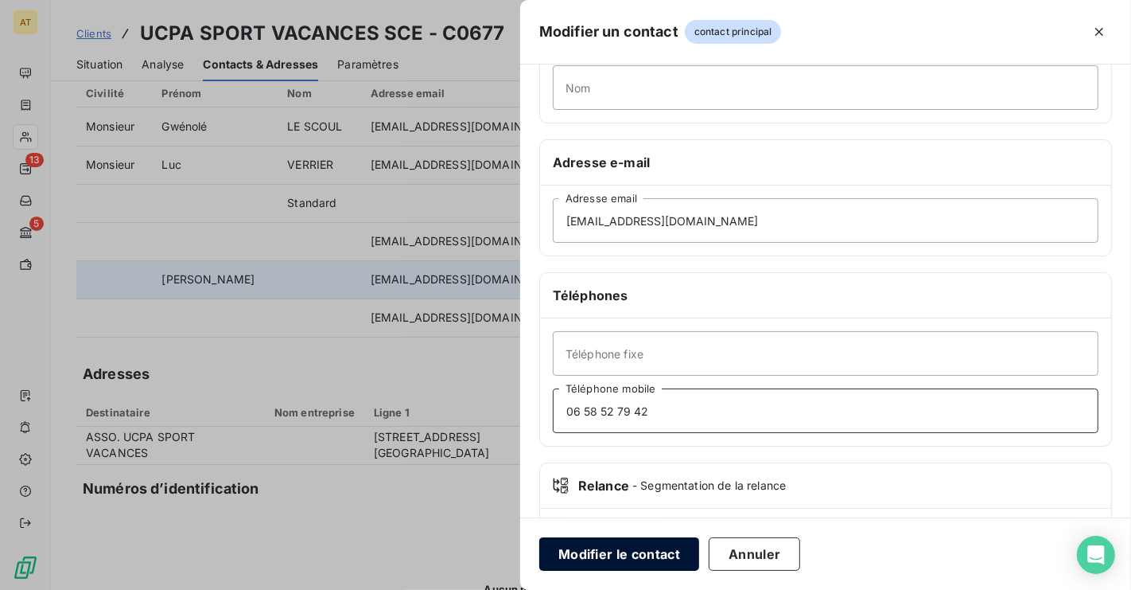
type input "06 58 52 79 42"
click at [627, 560] on button "Modifier le contact" at bounding box center [619, 553] width 160 height 33
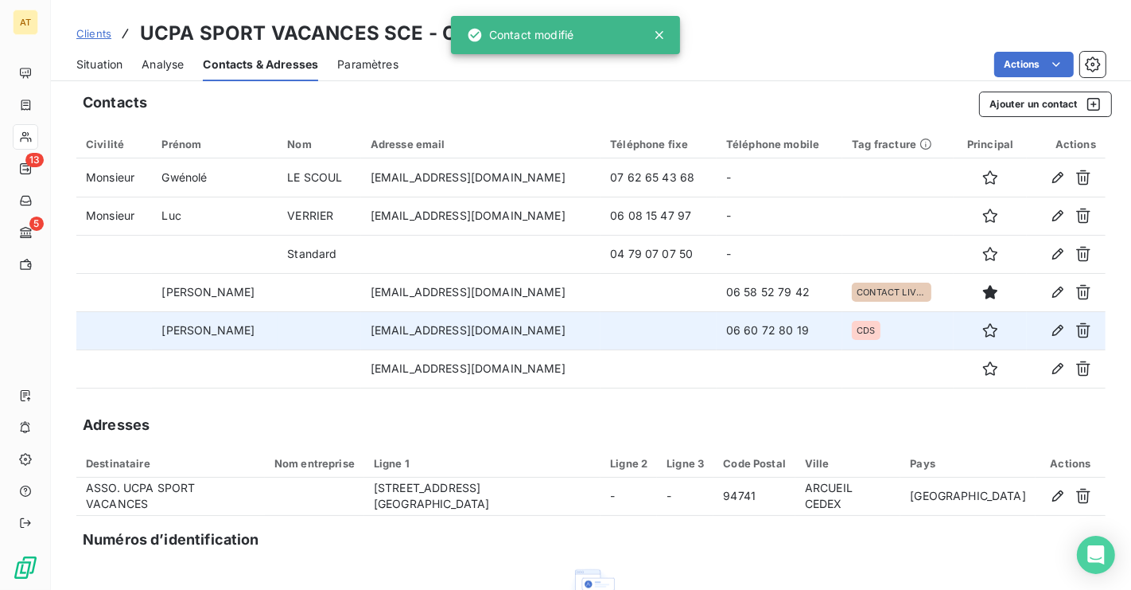
scroll to position [0, 0]
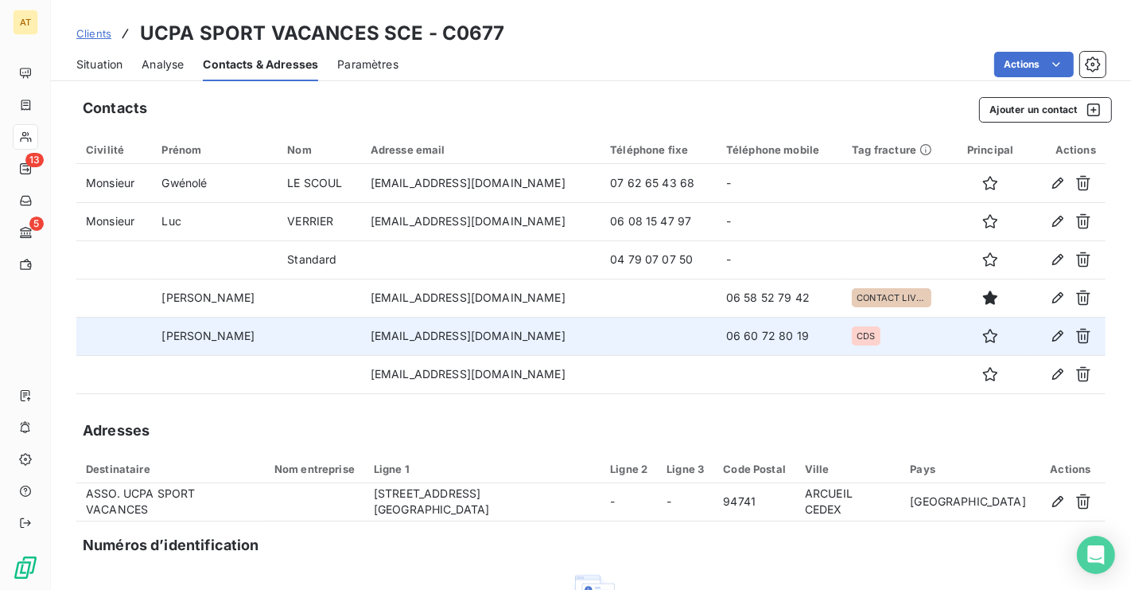
click at [450, 343] on td "fdouteau@ucpa.asso.fr" at bounding box center [481, 336] width 240 height 38
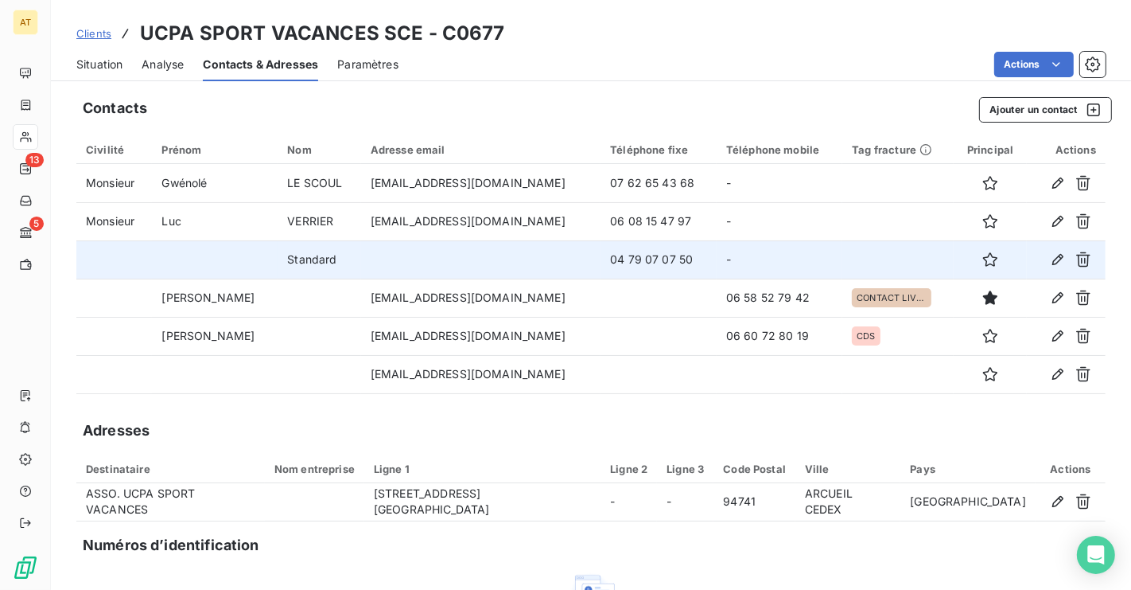
click at [601, 255] on td "04 79 07 07 50" at bounding box center [659, 259] width 116 height 38
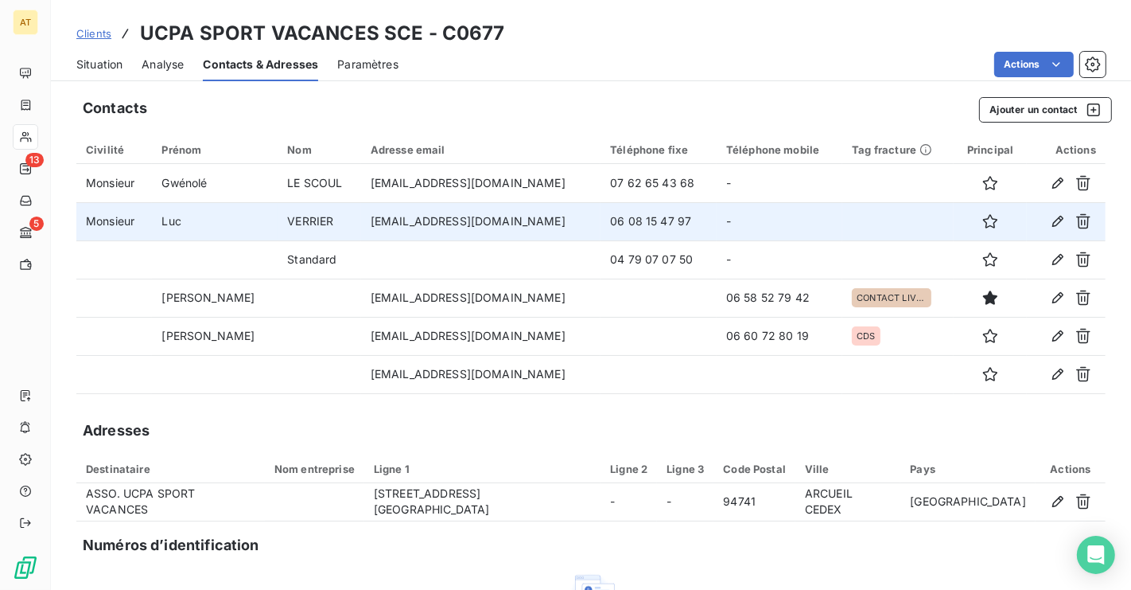
click at [494, 218] on td "lverrier@ucpa.asso.fr" at bounding box center [481, 221] width 240 height 38
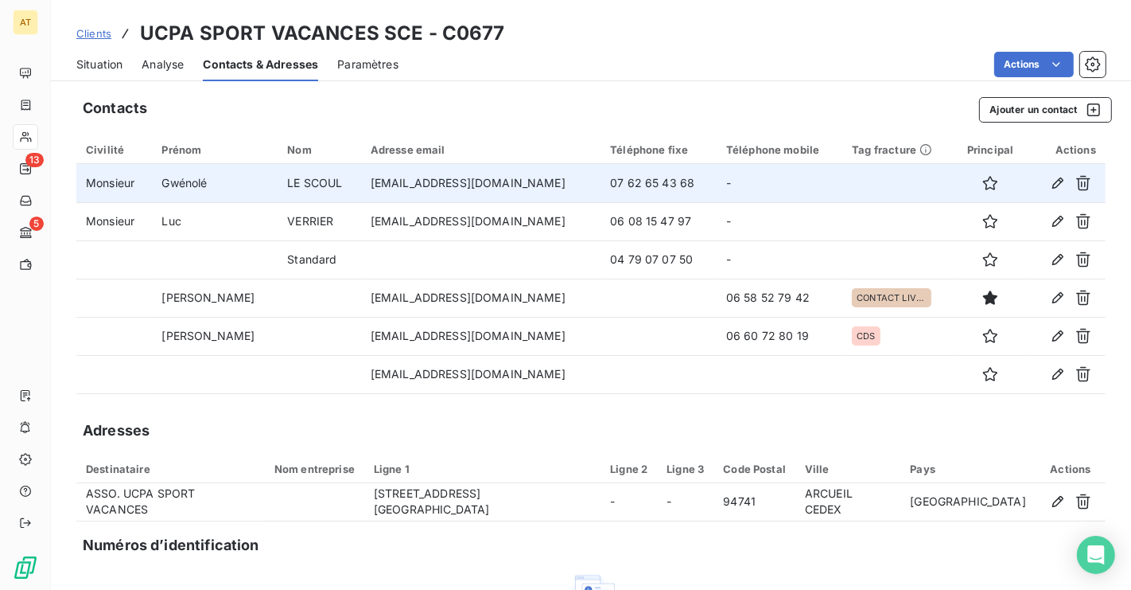
click at [425, 191] on td "glescoul@ucpa.asso.fr" at bounding box center [481, 183] width 240 height 38
click at [426, 187] on td "glescoul@ucpa.asso.fr" at bounding box center [481, 183] width 240 height 38
copy td "glescoul@ucpa.asso.fr"
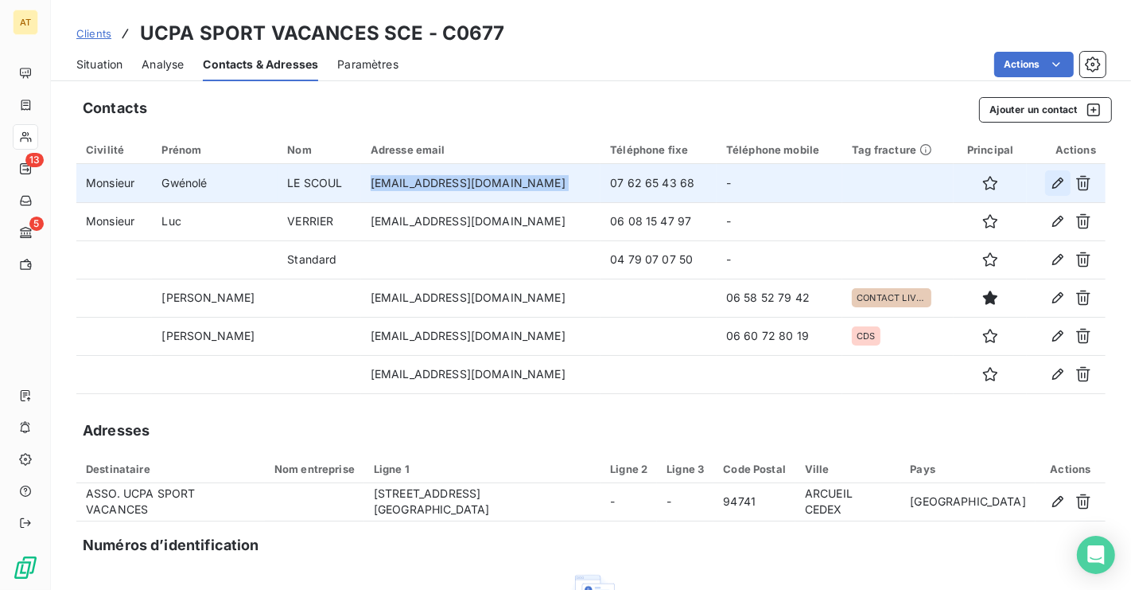
click at [1065, 181] on icon "button" at bounding box center [1058, 183] width 16 height 16
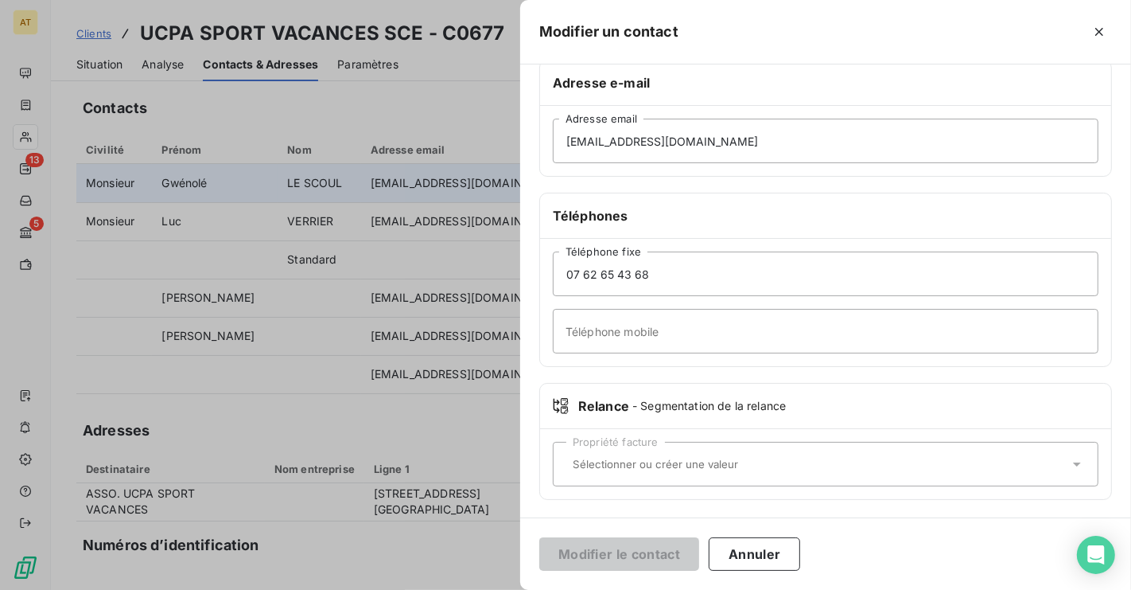
scroll to position [274, 0]
click at [667, 461] on input "text" at bounding box center [817, 462] width 503 height 14
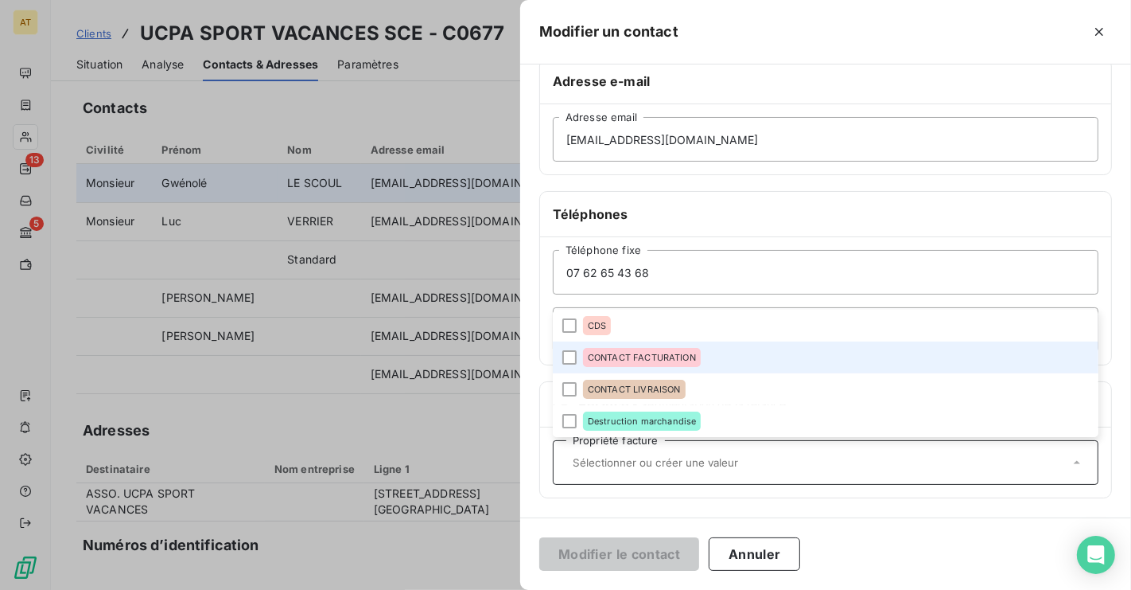
click at [660, 360] on span "CONTACT FACTURATION" at bounding box center [642, 357] width 108 height 10
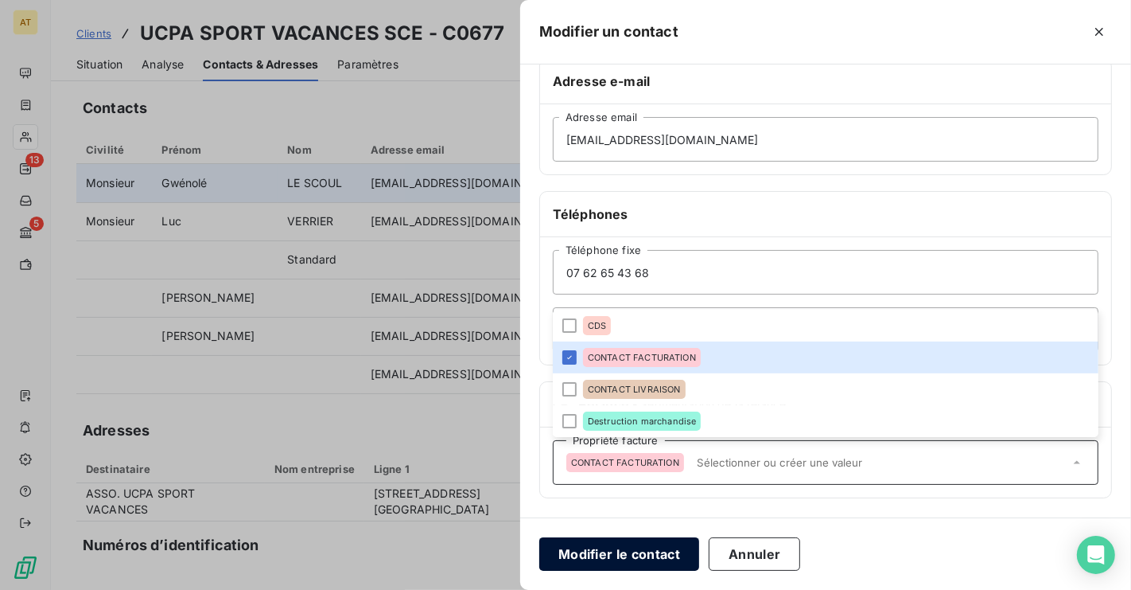
click at [638, 547] on button "Modifier le contact" at bounding box center [619, 553] width 160 height 33
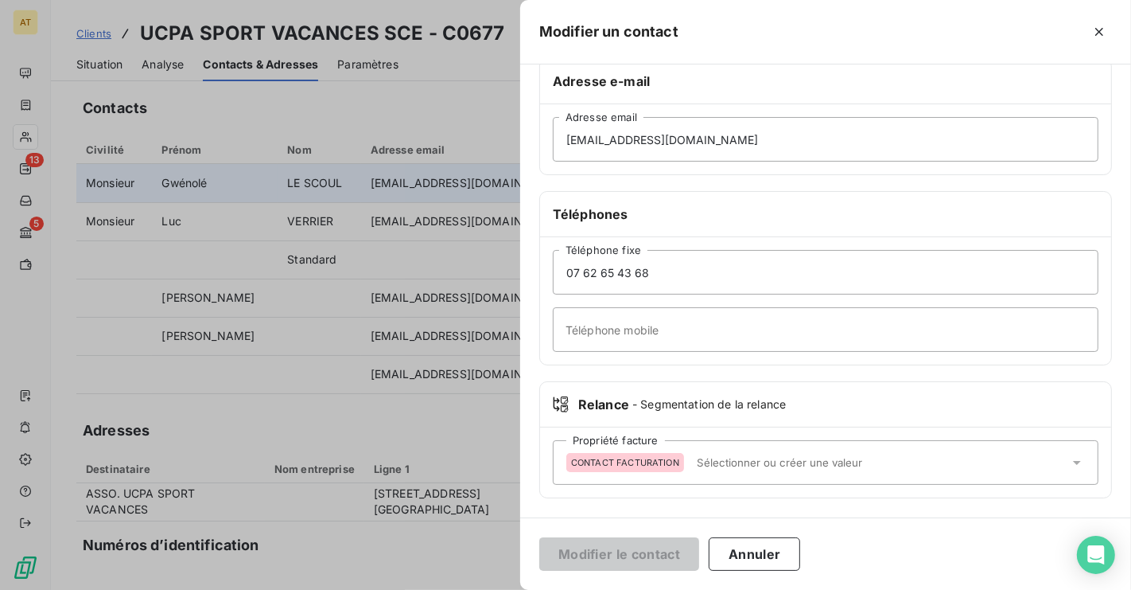
click at [420, 198] on div at bounding box center [565, 295] width 1131 height 590
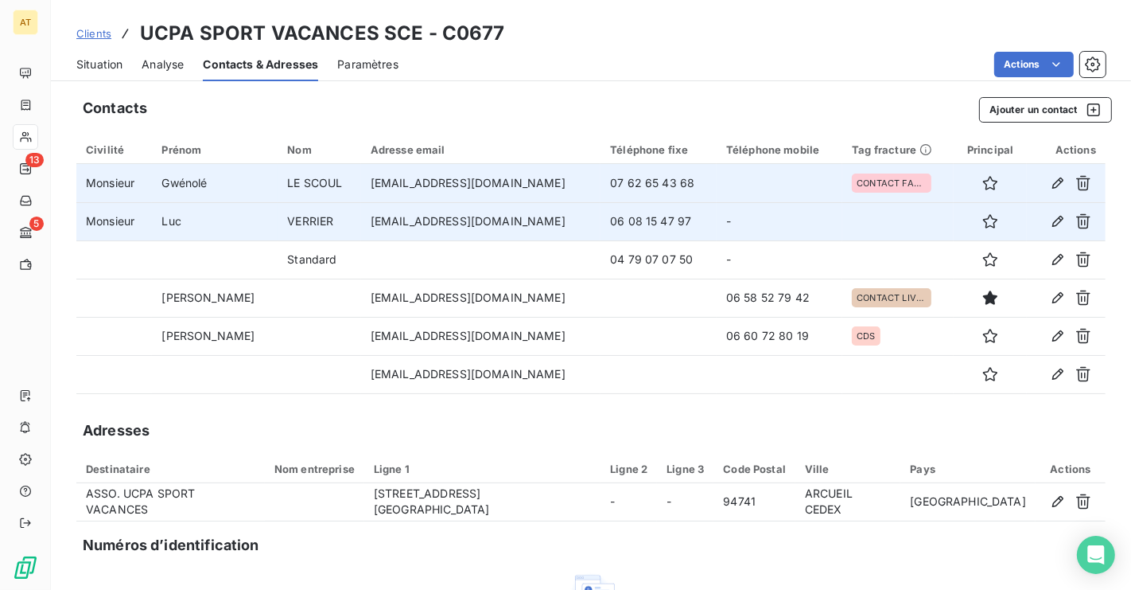
click at [410, 221] on td "lverrier@ucpa.asso.fr" at bounding box center [481, 221] width 240 height 38
copy td "lverrier@ucpa.asso.fr"
click at [1084, 222] on icon "button" at bounding box center [1084, 221] width 16 height 16
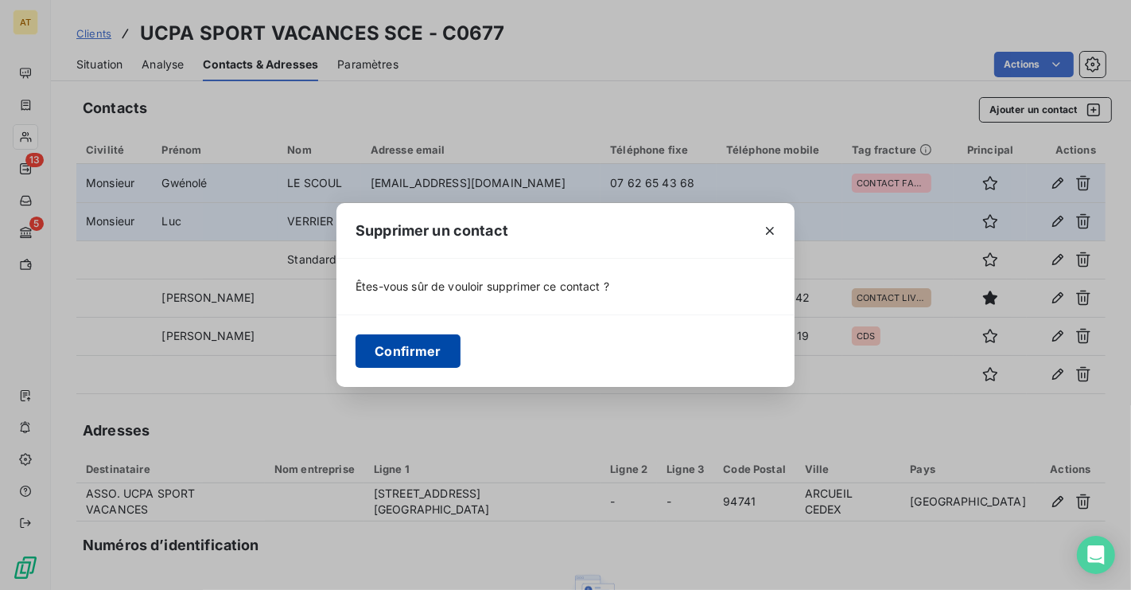
click at [411, 337] on button "Confirmer" at bounding box center [408, 350] width 105 height 33
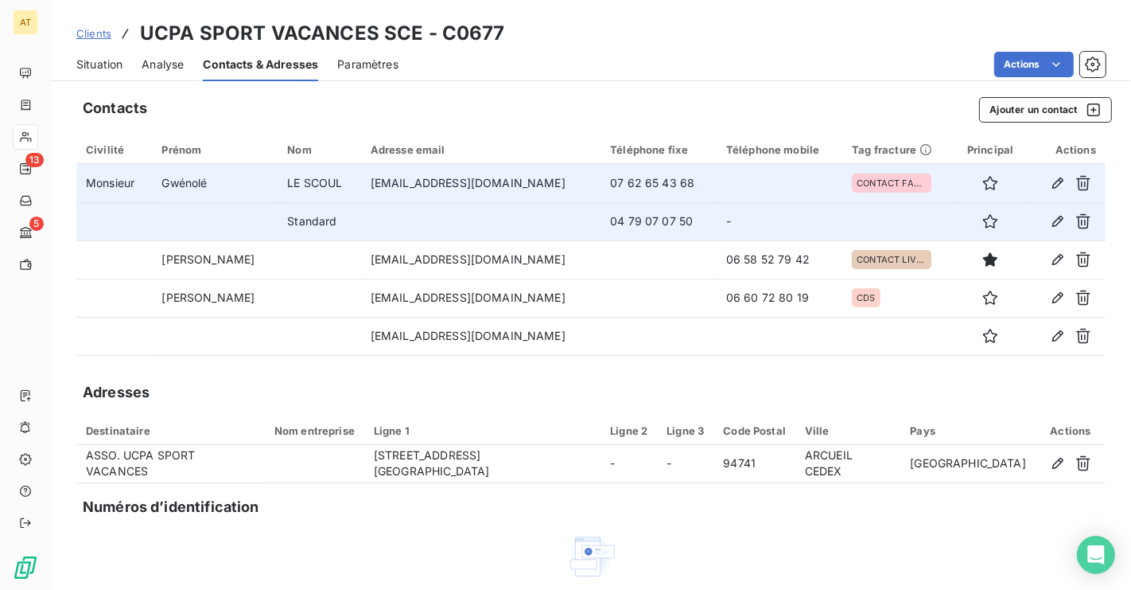
click at [102, 56] on span "Situation" at bounding box center [99, 64] width 46 height 16
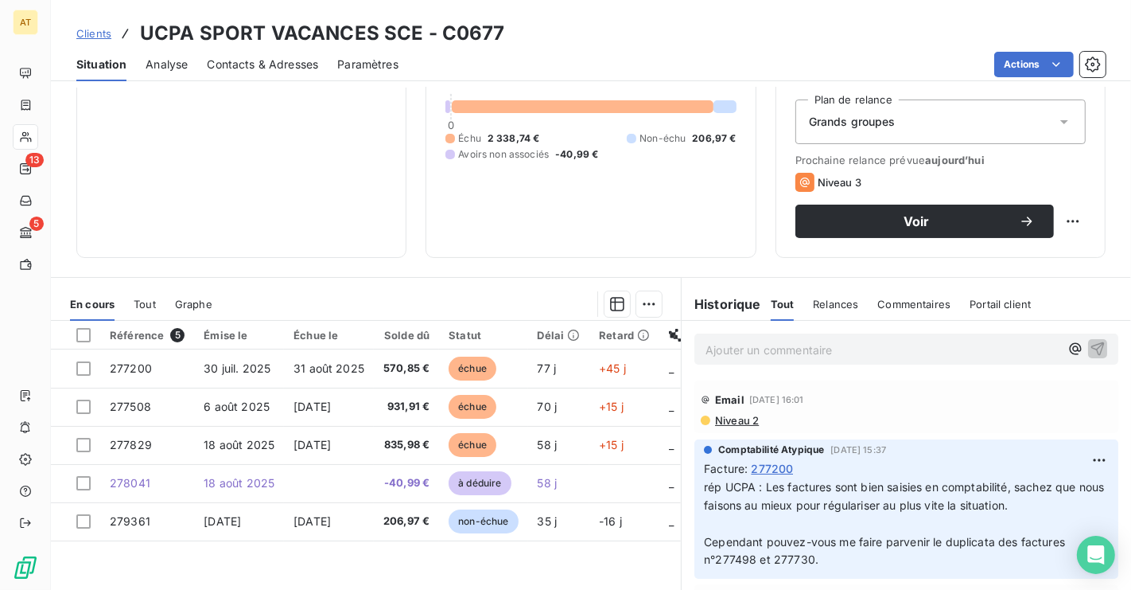
scroll to position [169, 0]
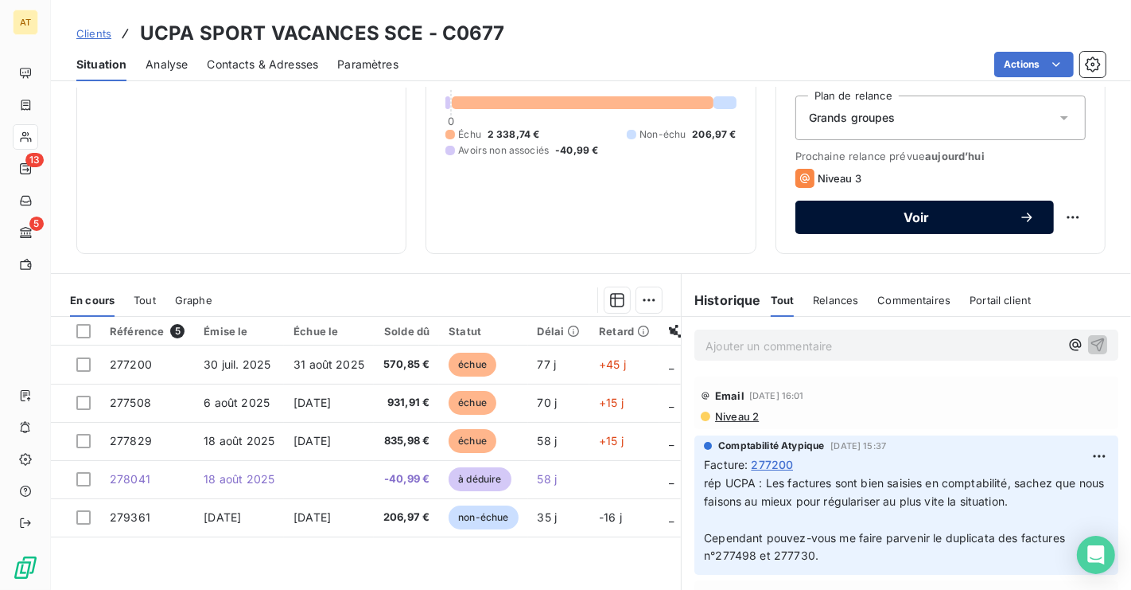
click at [887, 231] on button "Voir" at bounding box center [925, 216] width 259 height 33
click at [890, 227] on button "Voir" at bounding box center [925, 216] width 259 height 33
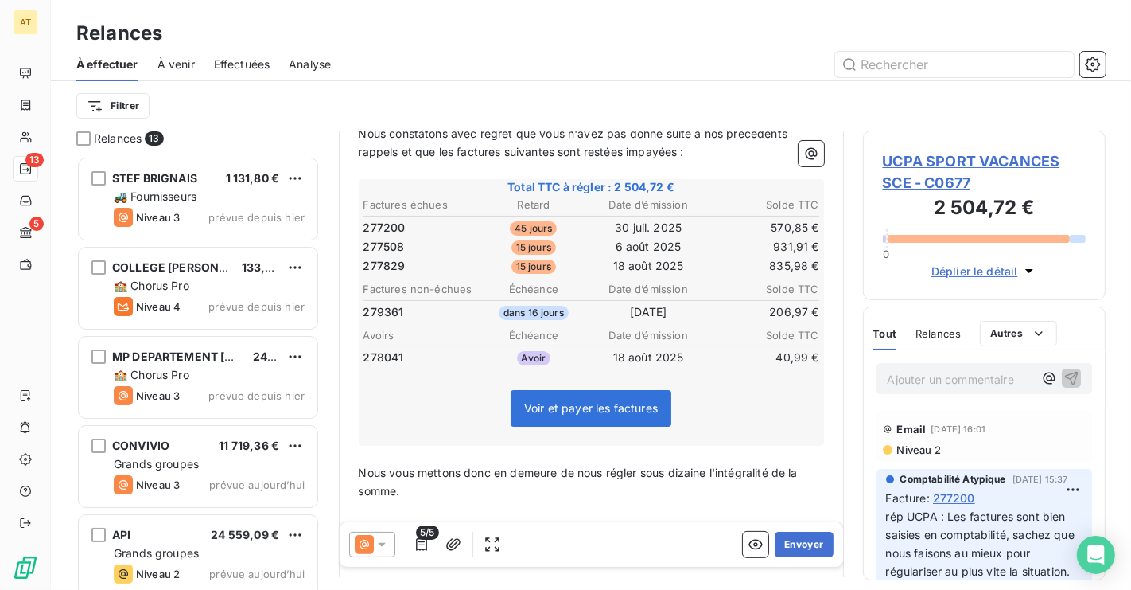
scroll to position [186, 0]
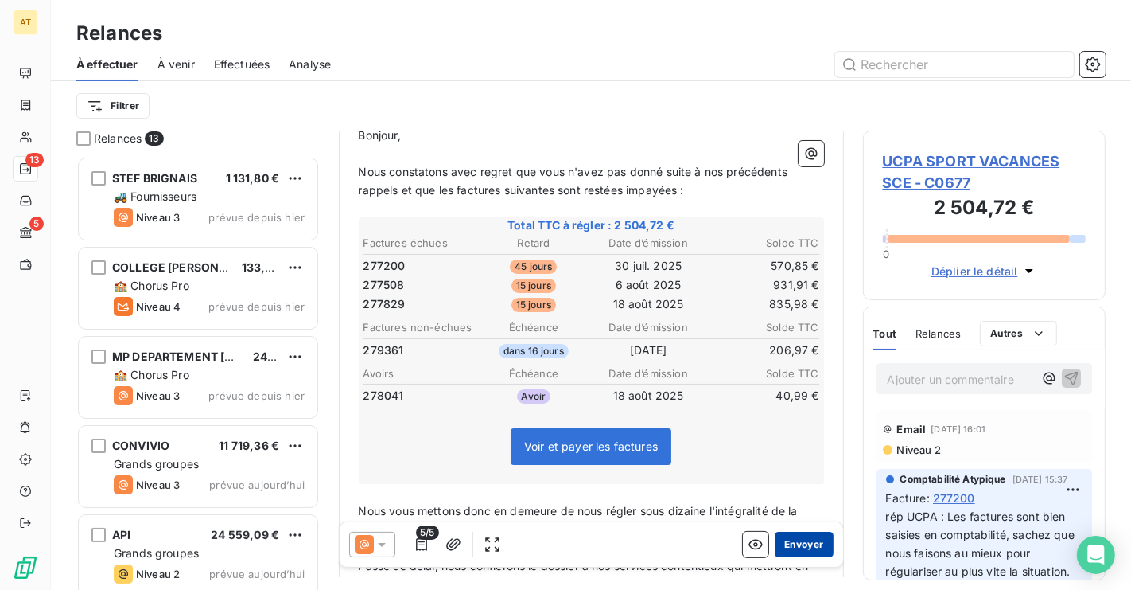
click at [792, 535] on button "Envoyer" at bounding box center [804, 543] width 58 height 25
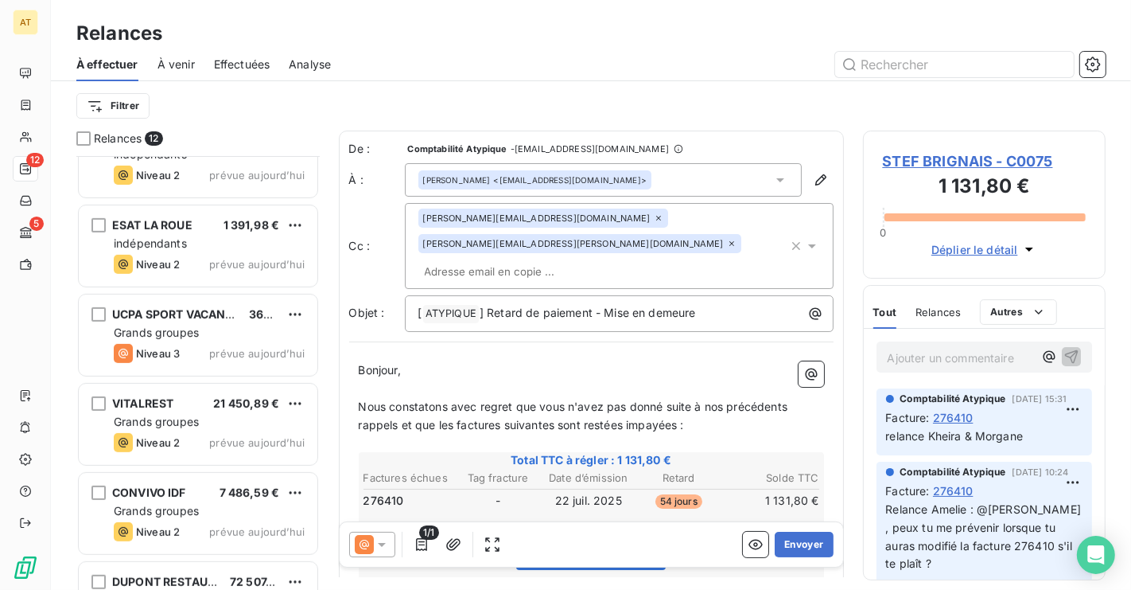
scroll to position [590, 0]
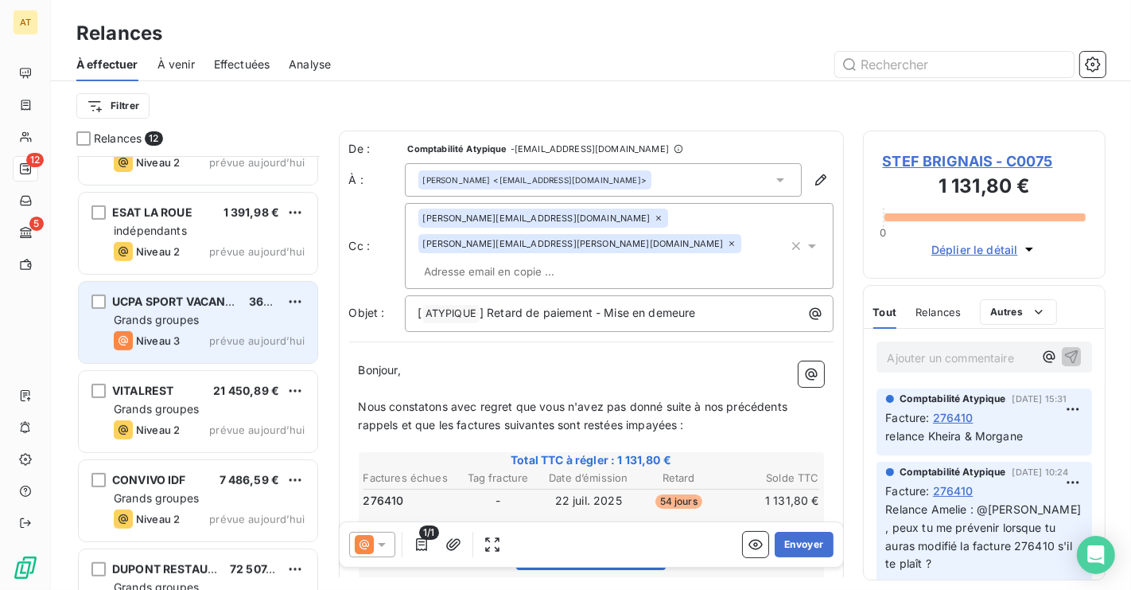
click at [173, 327] on div "Grands groupes" at bounding box center [209, 320] width 191 height 16
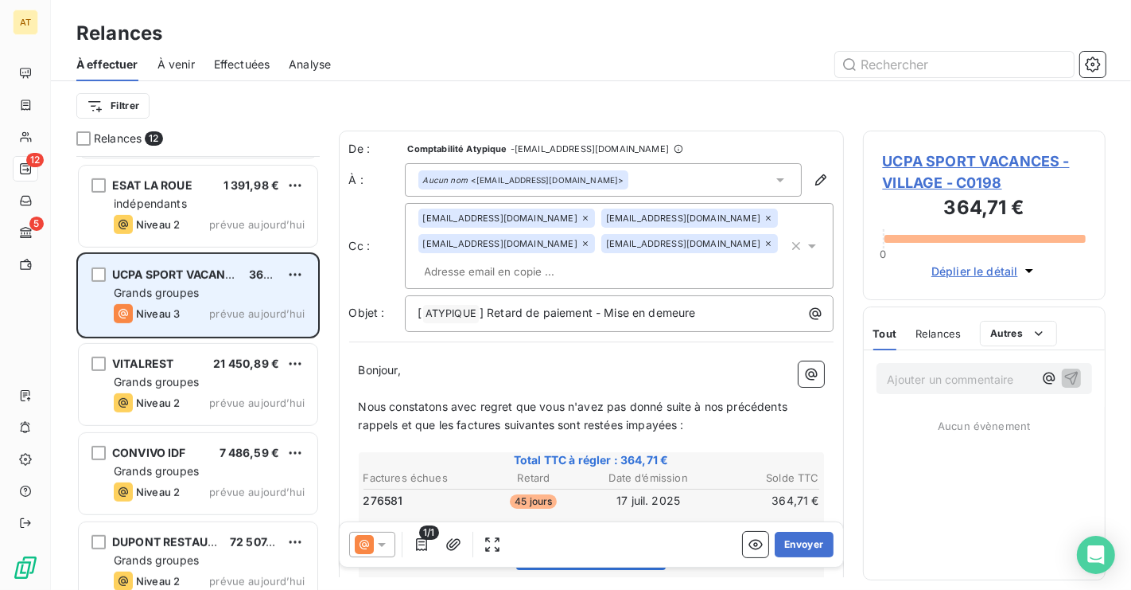
scroll to position [636, 0]
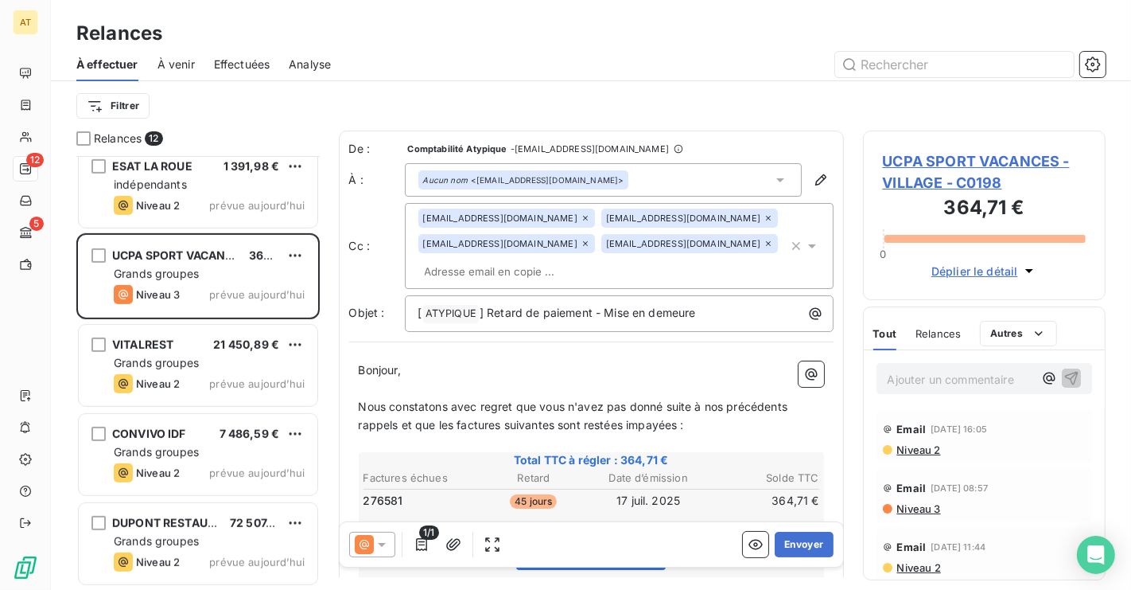
click at [933, 164] on span "UCPA SPORT VACANCES - VILLAGE - C0198" at bounding box center [985, 171] width 204 height 43
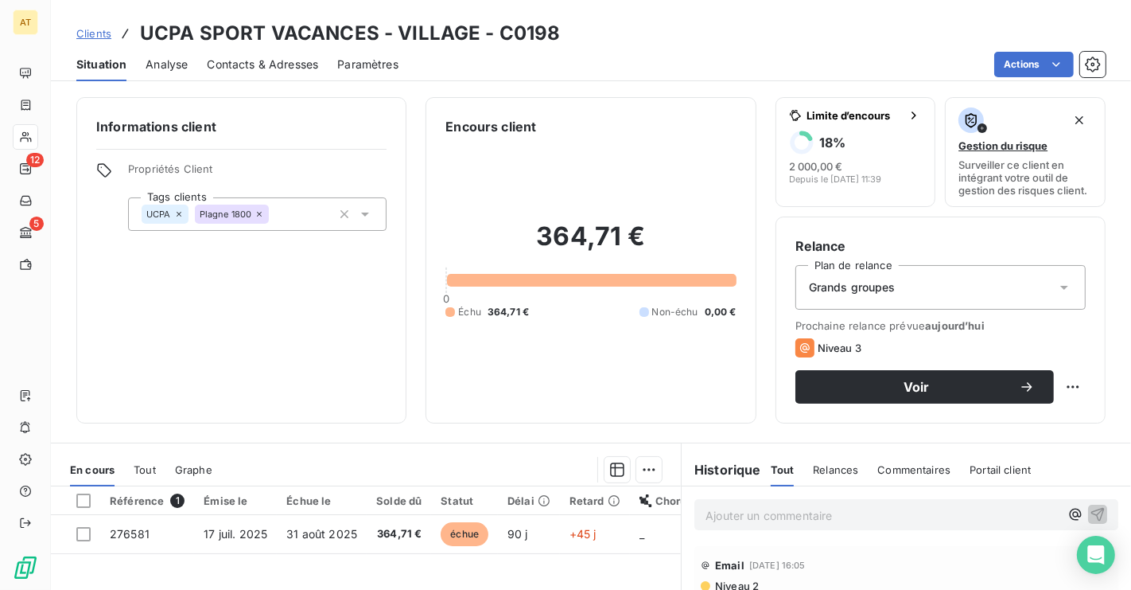
click at [263, 61] on span "Contacts & Adresses" at bounding box center [262, 64] width 111 height 16
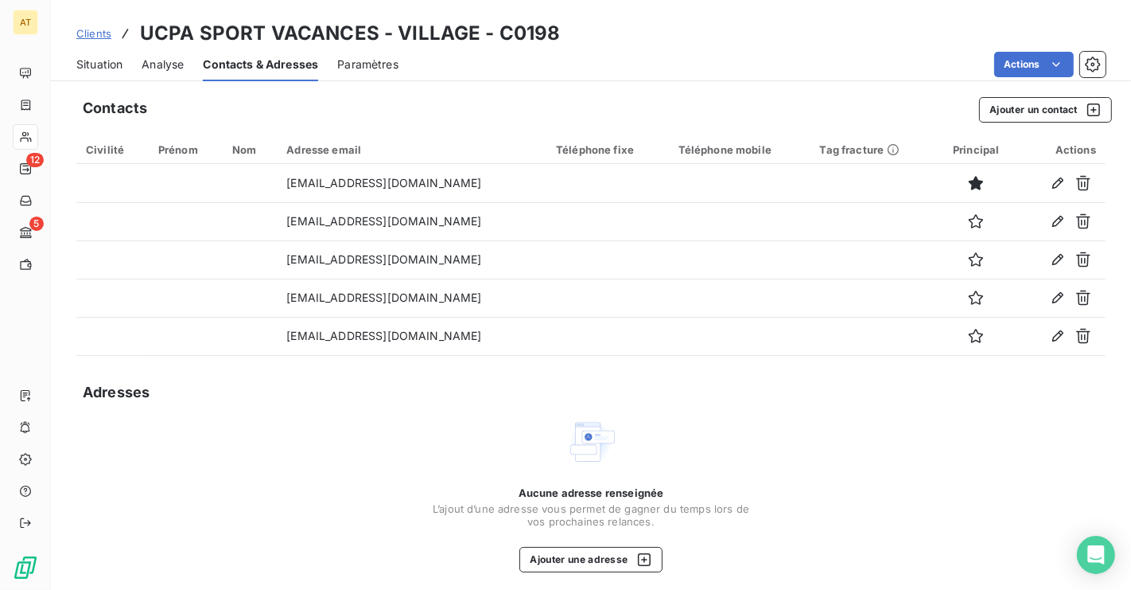
click at [505, 21] on h3 "UCPA SPORT VACANCES - VILLAGE - C0198" at bounding box center [350, 33] width 421 height 29
click at [516, 37] on h3 "UCPA SPORT VACANCES - VILLAGE - C0198" at bounding box center [350, 33] width 421 height 29
copy h3 "C0198"
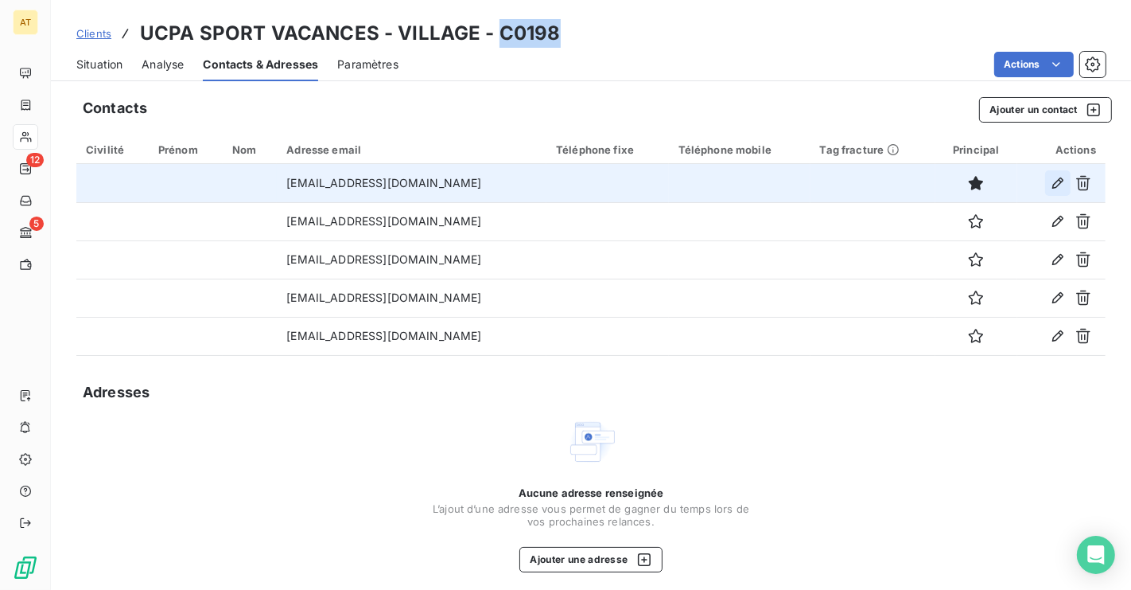
click at [1050, 185] on icon "button" at bounding box center [1058, 183] width 16 height 16
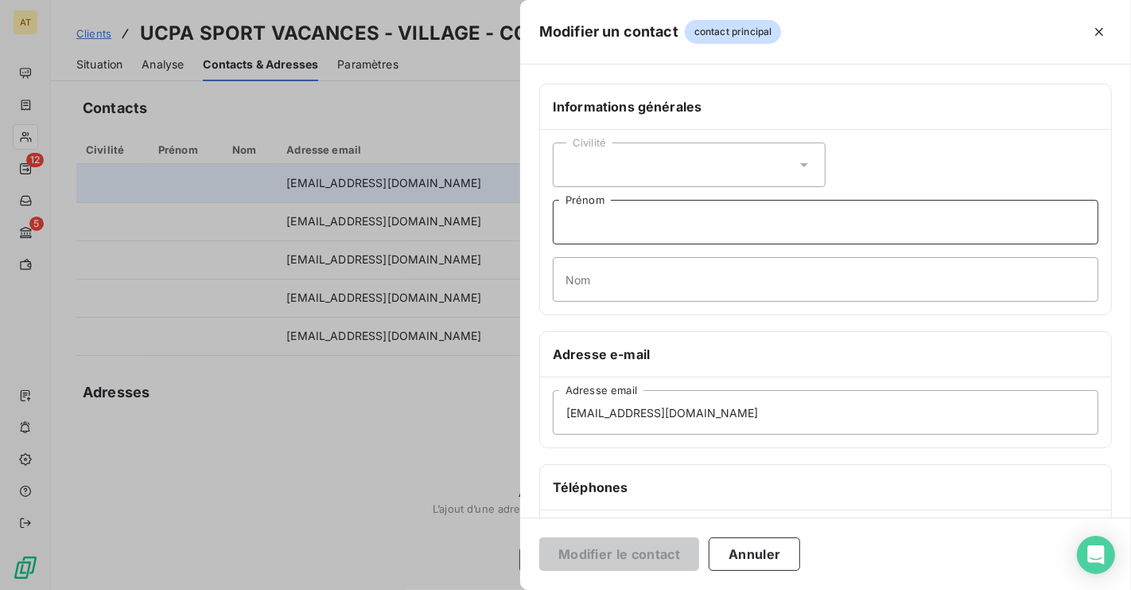
click at [683, 225] on input "Prénom" at bounding box center [826, 222] width 546 height 45
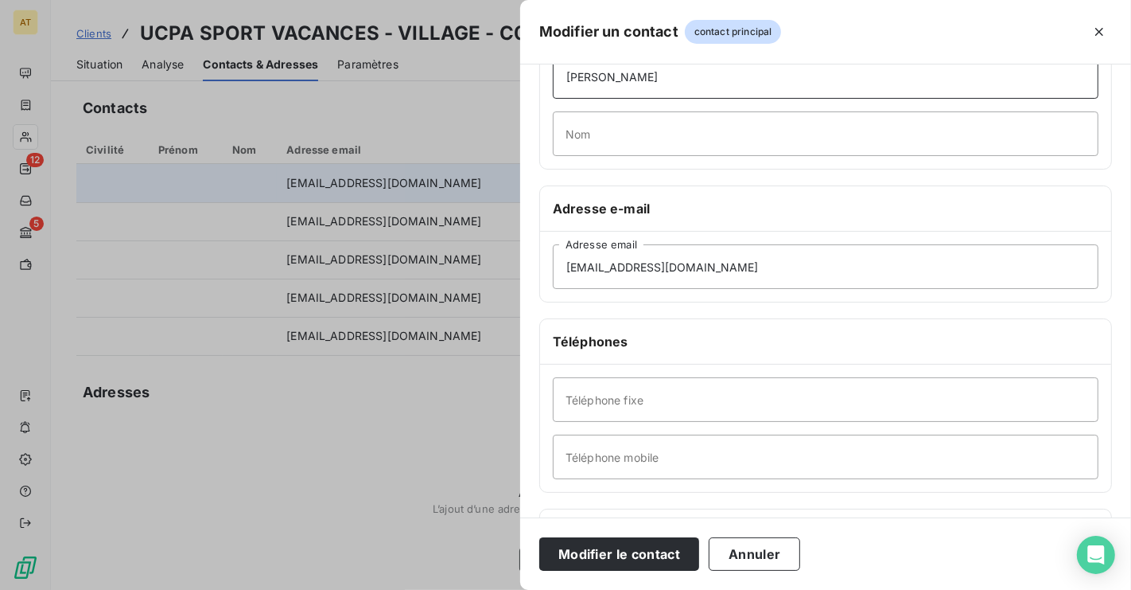
scroll to position [147, 0]
type input "Mathieu"
click at [654, 466] on input "Téléphone mobile" at bounding box center [826, 455] width 546 height 45
paste input "06 84 92 36 72"
type input "06 84 92 36 72"
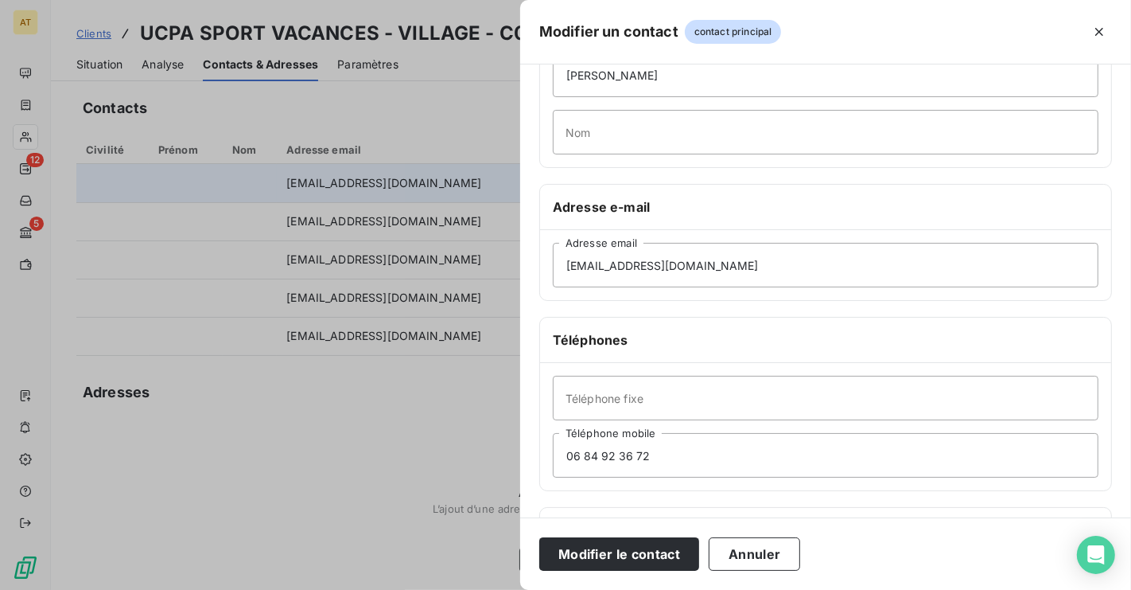
click at [872, 368] on div "Téléphone fixe 06 84 92 36 72 Téléphone mobile" at bounding box center [825, 426] width 571 height 127
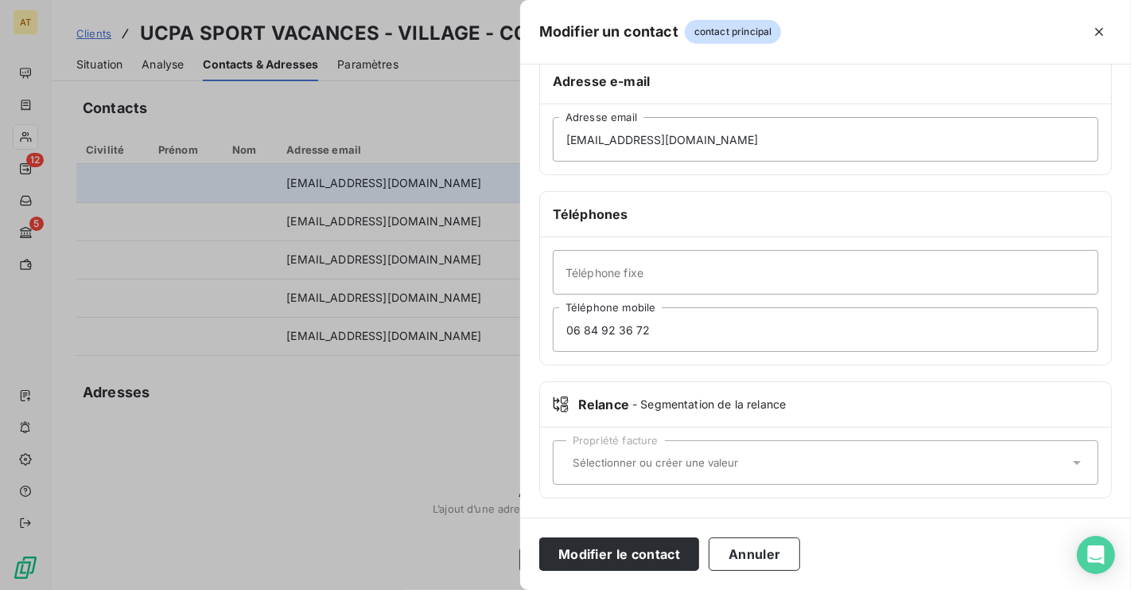
click at [741, 462] on input "text" at bounding box center [817, 462] width 503 height 14
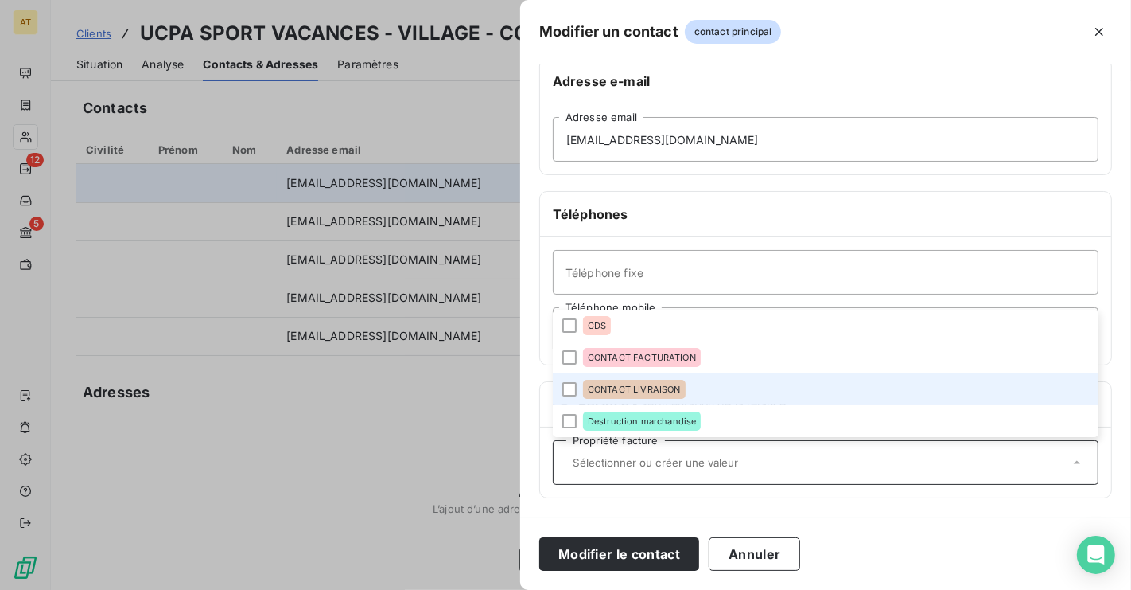
click at [664, 388] on span "CONTACT LIVRAISON" at bounding box center [634, 389] width 93 height 10
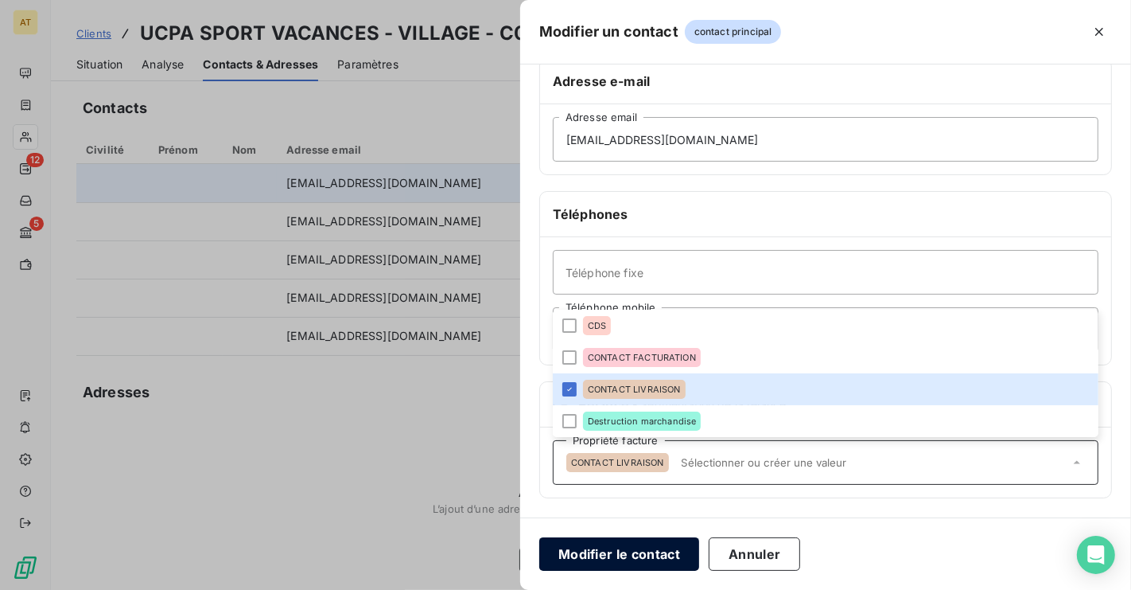
click at [655, 555] on button "Modifier le contact" at bounding box center [619, 553] width 160 height 33
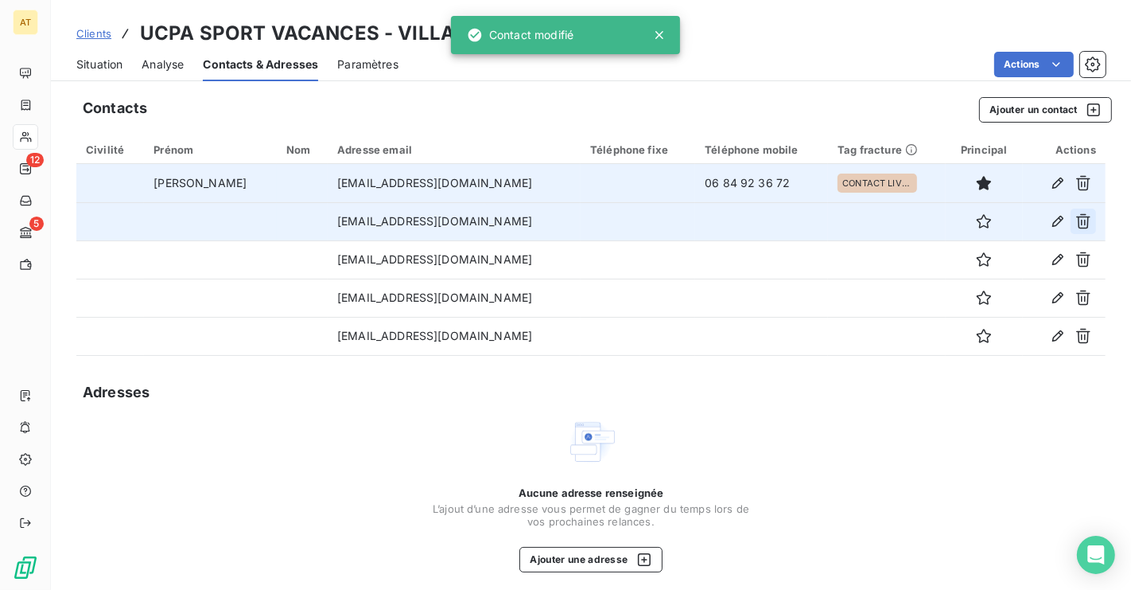
click at [1087, 220] on icon "button" at bounding box center [1084, 221] width 16 height 16
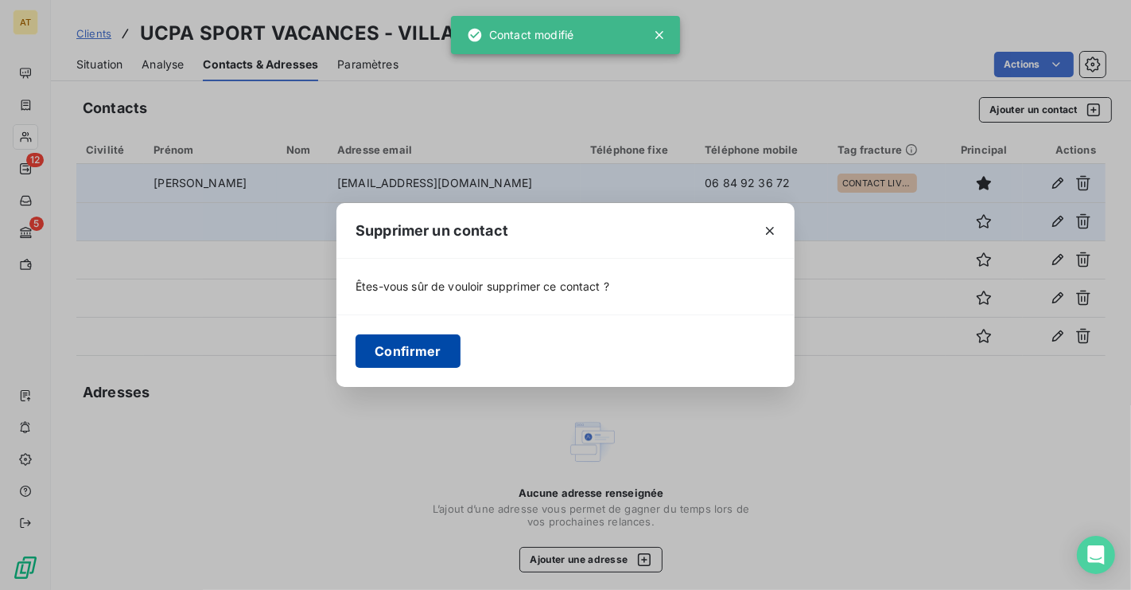
click at [416, 344] on button "Confirmer" at bounding box center [408, 350] width 105 height 33
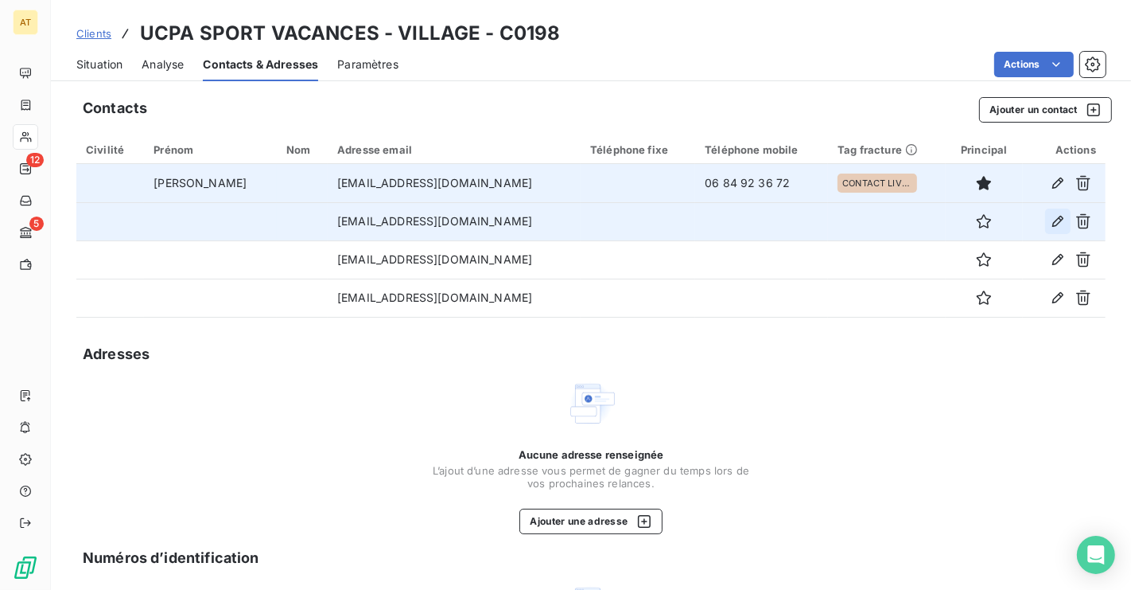
click at [1061, 223] on icon "button" at bounding box center [1058, 221] width 16 height 16
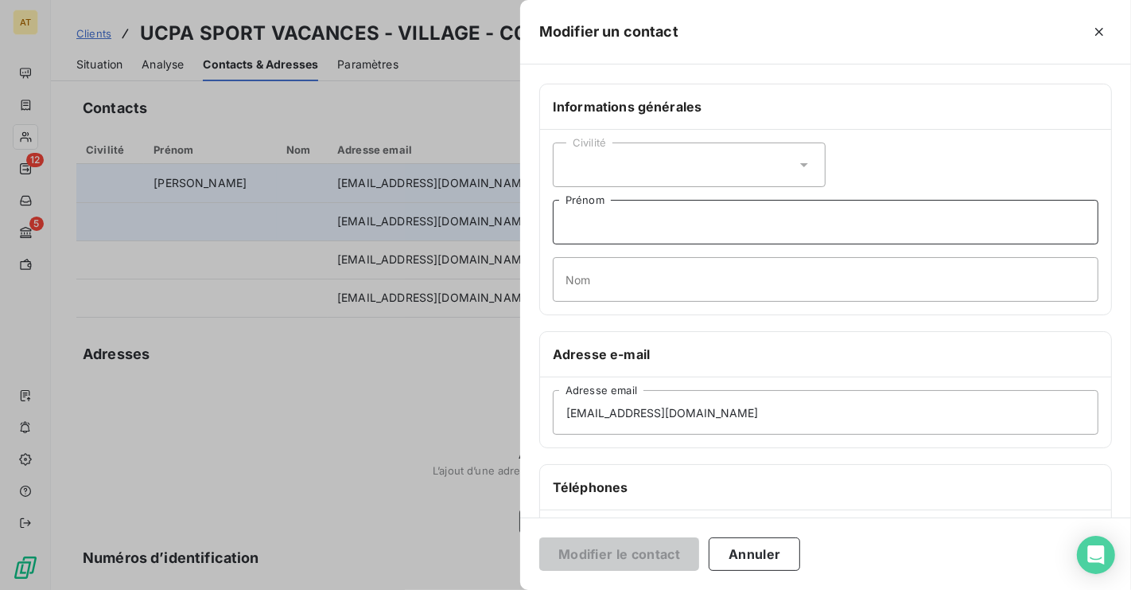
click at [659, 228] on input "Prénom" at bounding box center [826, 222] width 546 height 45
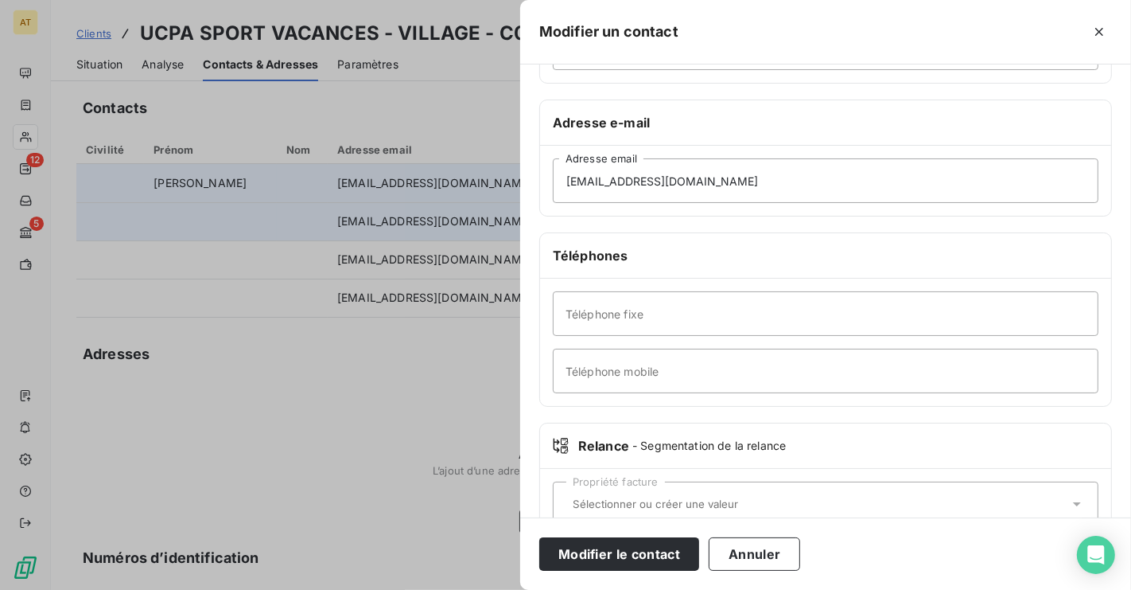
paste input "06 38 39 08 68"
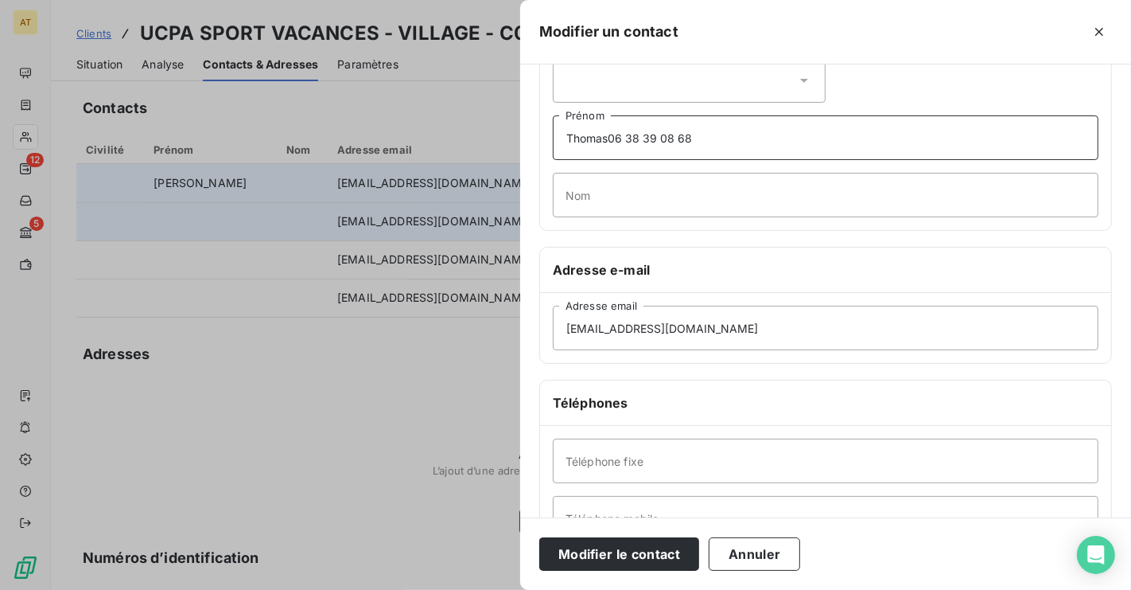
type input "Thomas"
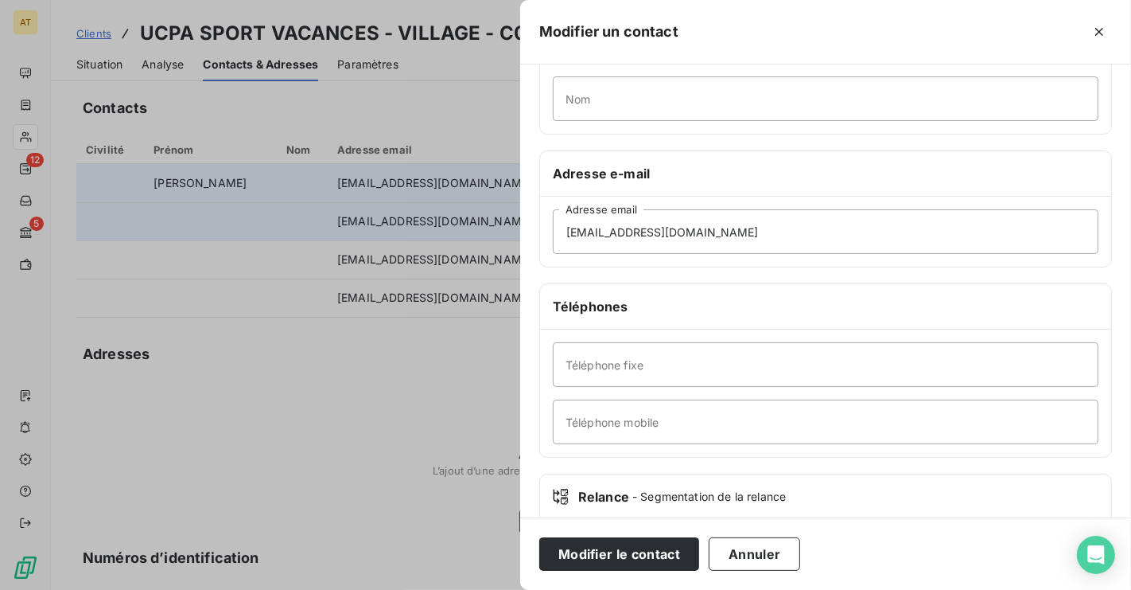
scroll to position [207, 0]
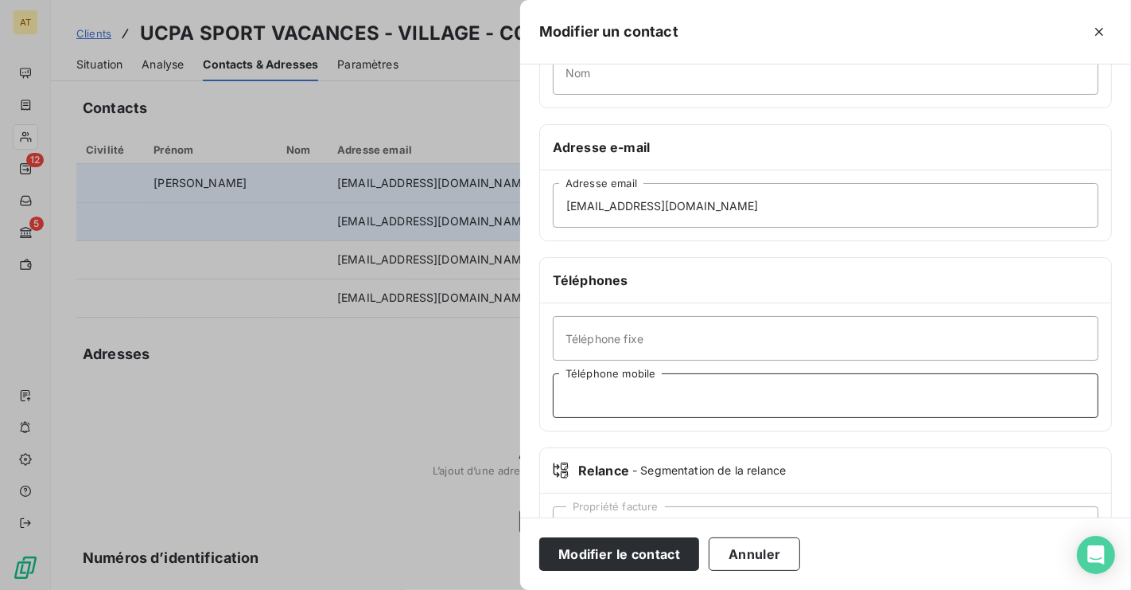
click at [672, 406] on input "Téléphone mobile" at bounding box center [826, 395] width 546 height 45
paste input "06 38 39 08 68"
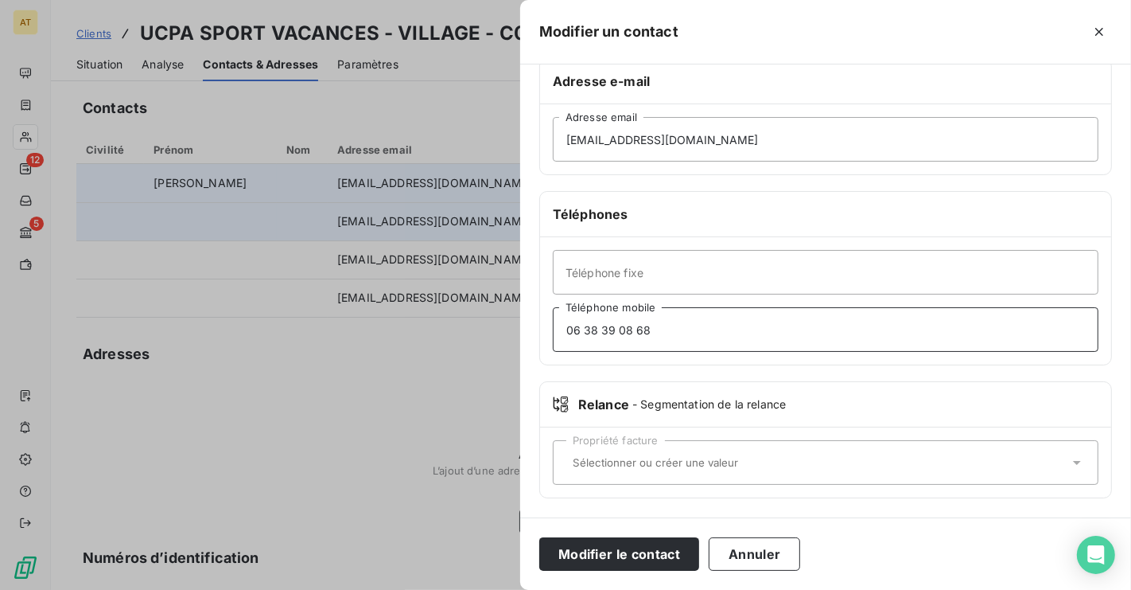
type input "06 38 39 08 68"
click at [741, 484] on div "Propriété facture" at bounding box center [825, 462] width 571 height 70
click at [741, 481] on div "Propriété facture" at bounding box center [826, 462] width 546 height 45
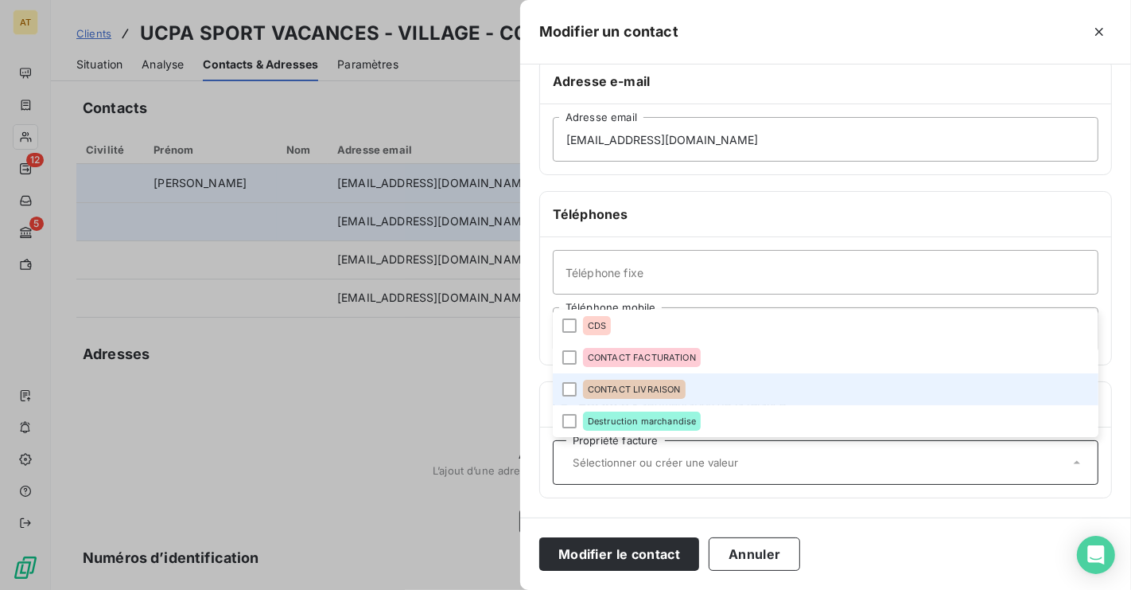
click at [664, 399] on li "CONTACT LIVRAISON" at bounding box center [826, 389] width 546 height 32
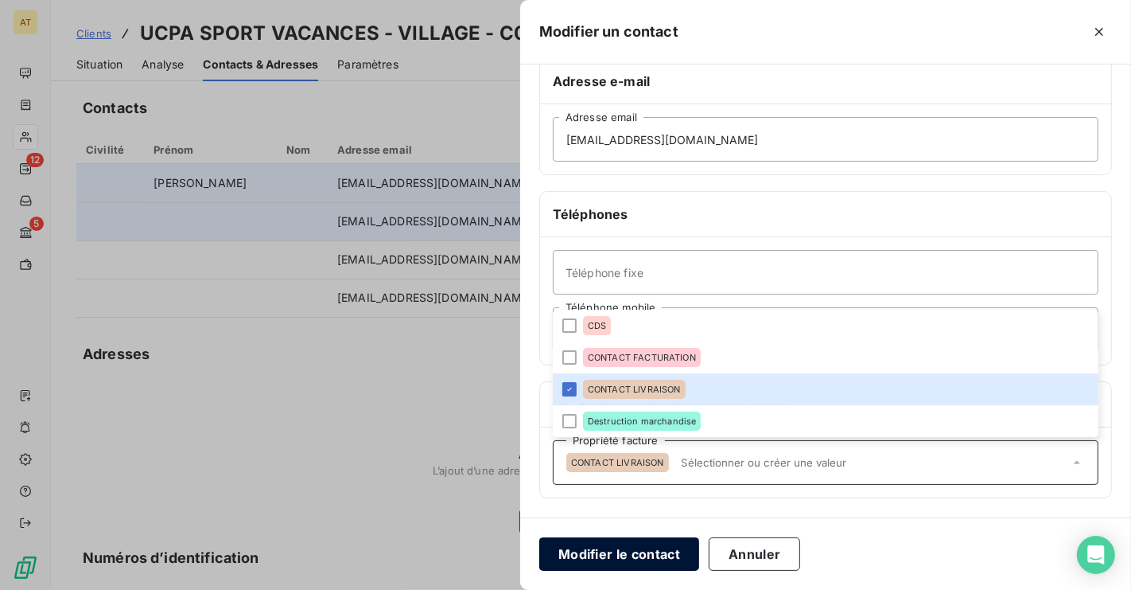
click at [636, 555] on button "Modifier le contact" at bounding box center [619, 553] width 160 height 33
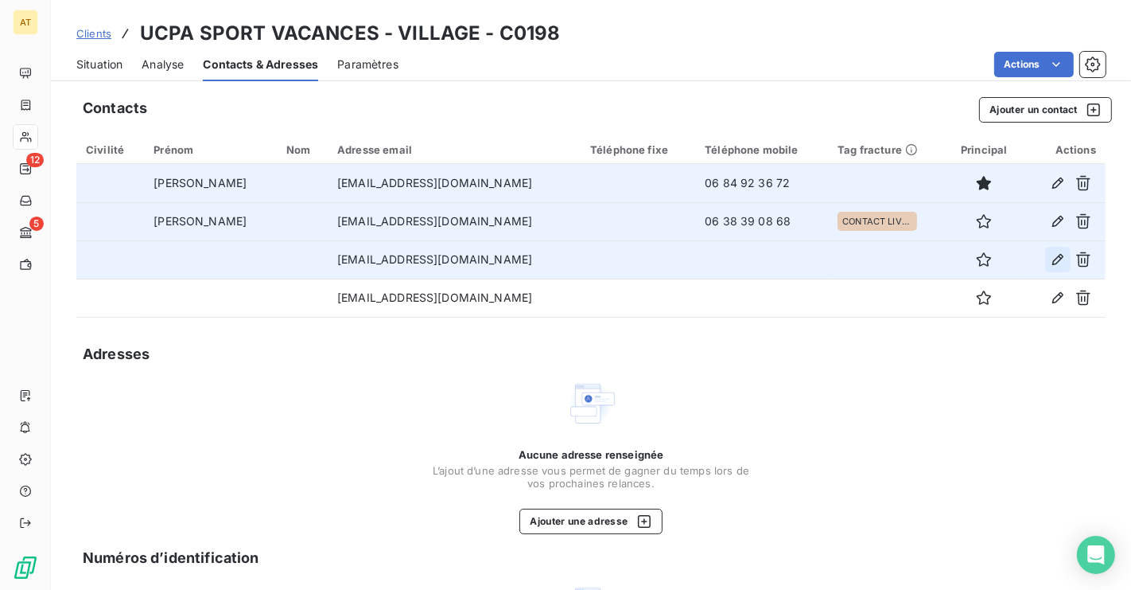
click at [1053, 255] on icon "button" at bounding box center [1058, 259] width 16 height 16
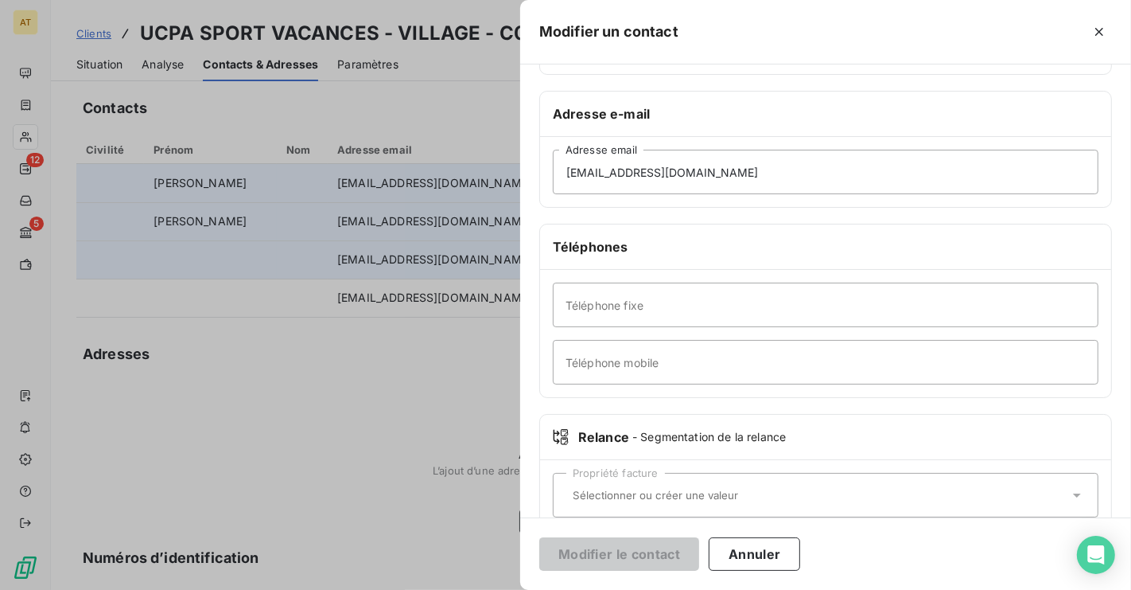
scroll to position [272, 0]
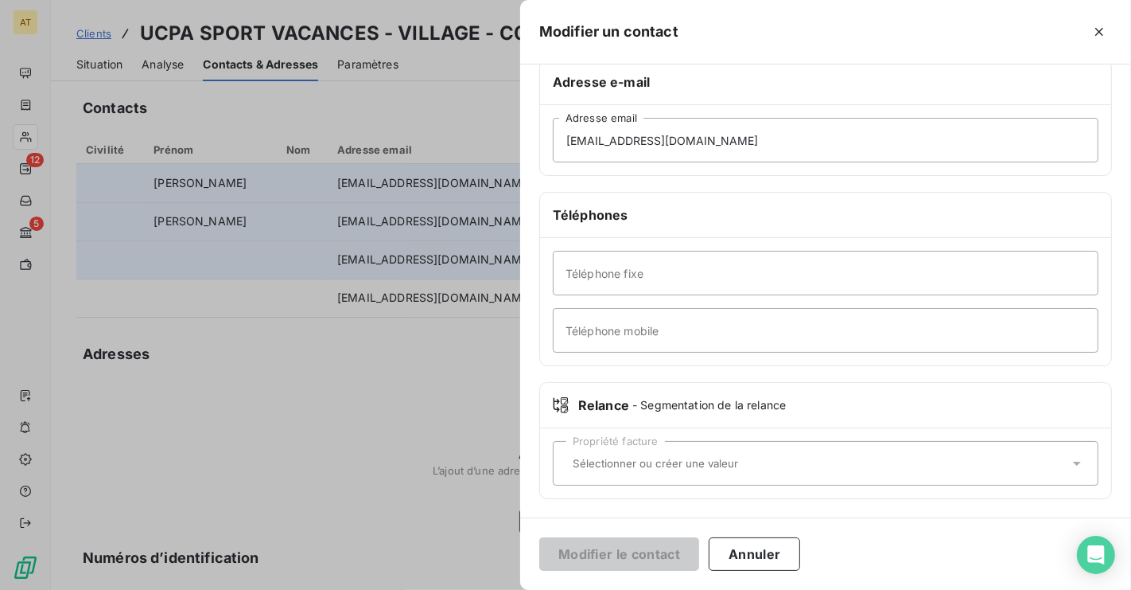
click at [629, 449] on div "Propriété facture" at bounding box center [826, 463] width 546 height 45
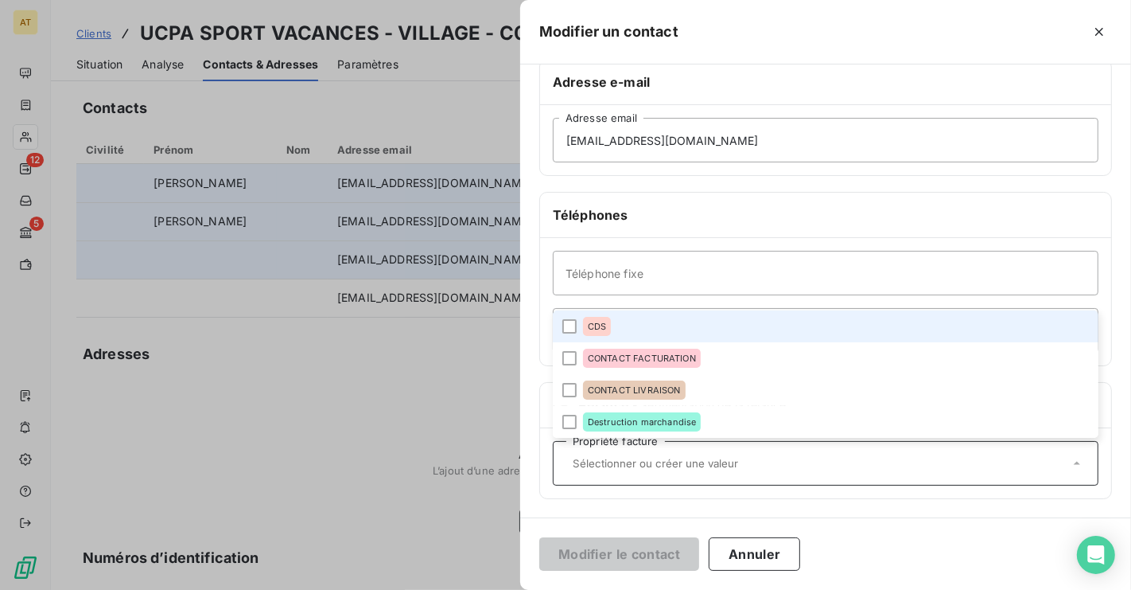
click at [613, 323] on li "CDS" at bounding box center [826, 326] width 546 height 32
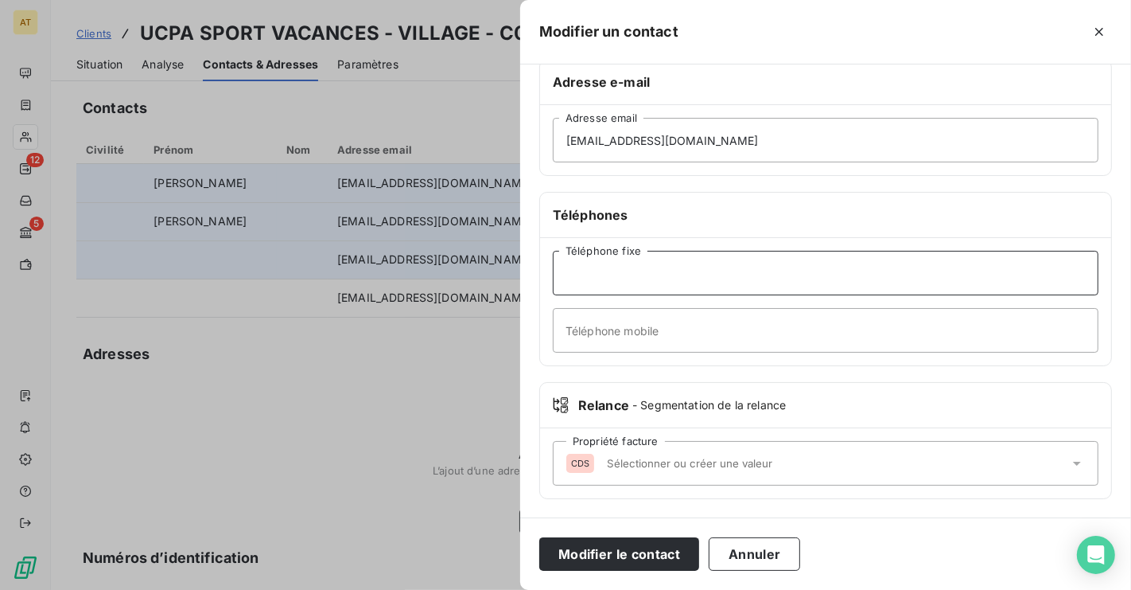
click at [660, 288] on input "Téléphone fixe" at bounding box center [826, 273] width 546 height 45
click at [575, 331] on input "Téléphone mobile" at bounding box center [826, 330] width 546 height 45
paste input "fdouteau@ucpa.asso.fr"
type input "fdouteau@ucpa.asso.fr"
paste input "06 60 72 80 19"
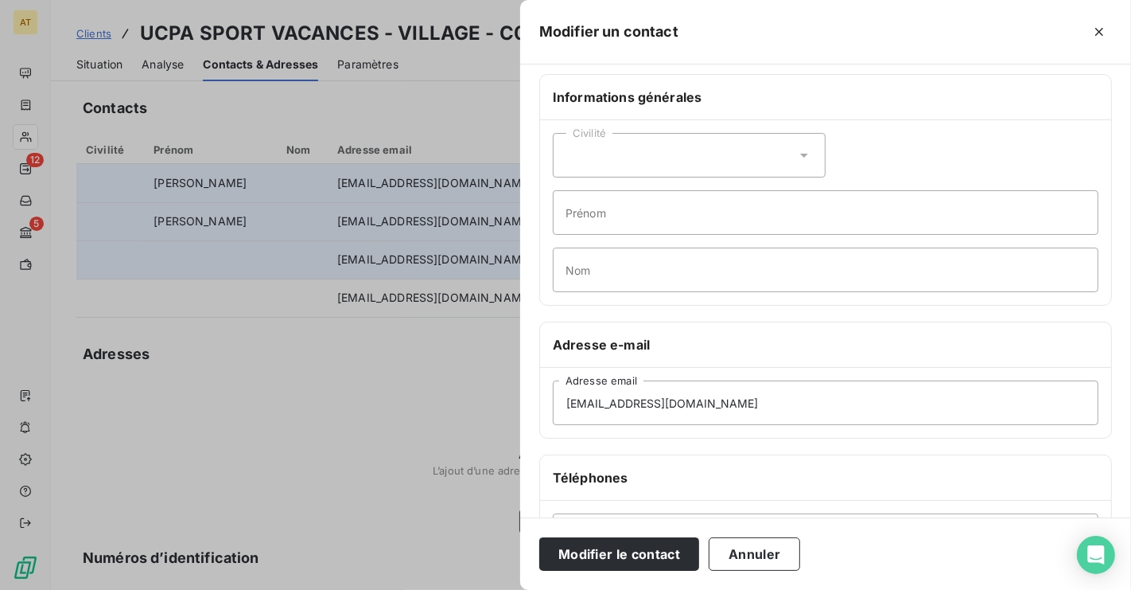
scroll to position [0, 0]
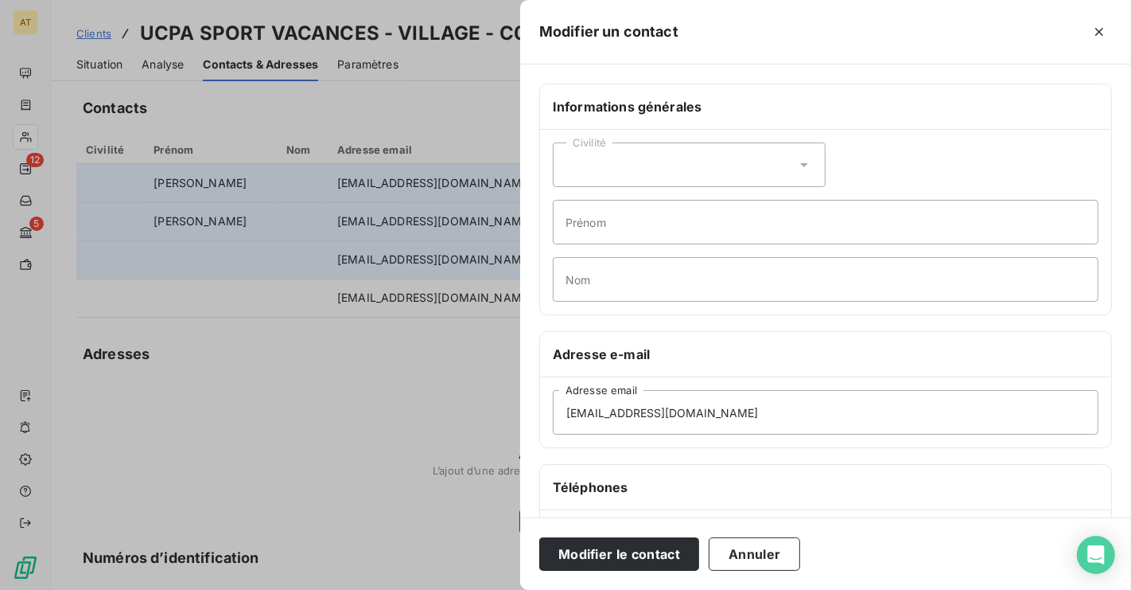
type input "06 60 72 80 19"
click at [699, 216] on input "Prénom" at bounding box center [826, 222] width 546 height 45
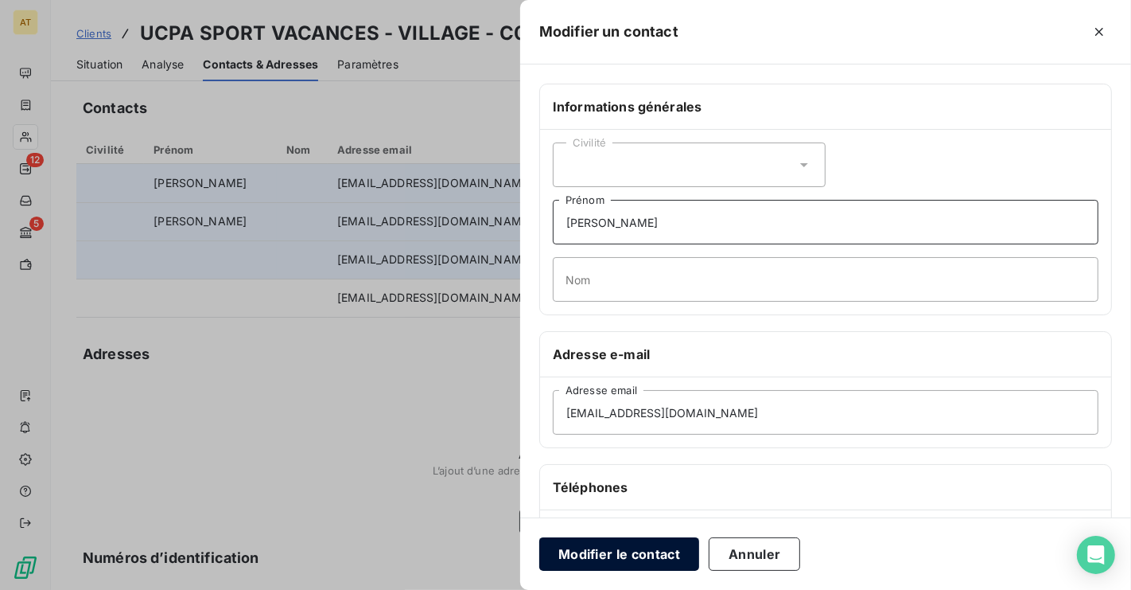
type input "Florian"
click at [567, 549] on button "Modifier le contact" at bounding box center [619, 553] width 160 height 33
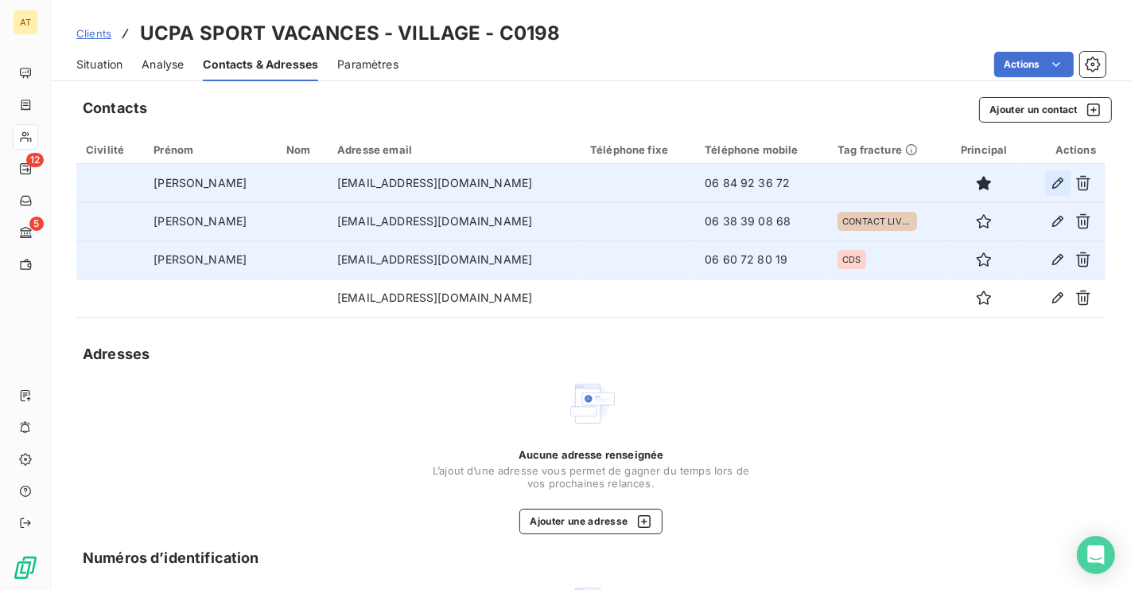
click at [1057, 179] on icon "button" at bounding box center [1058, 183] width 16 height 16
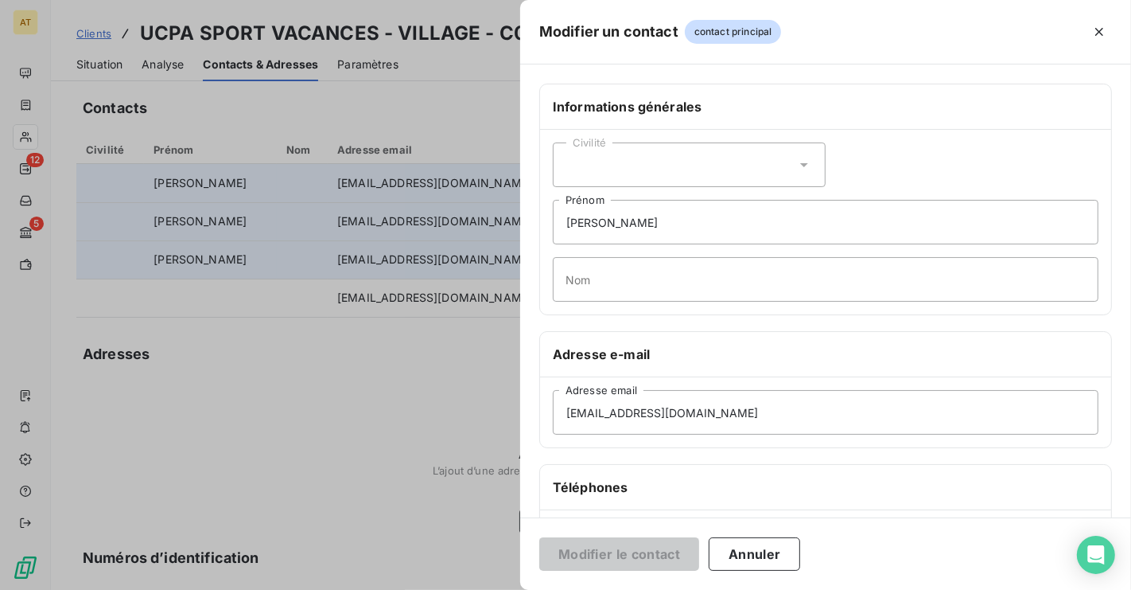
scroll to position [274, 0]
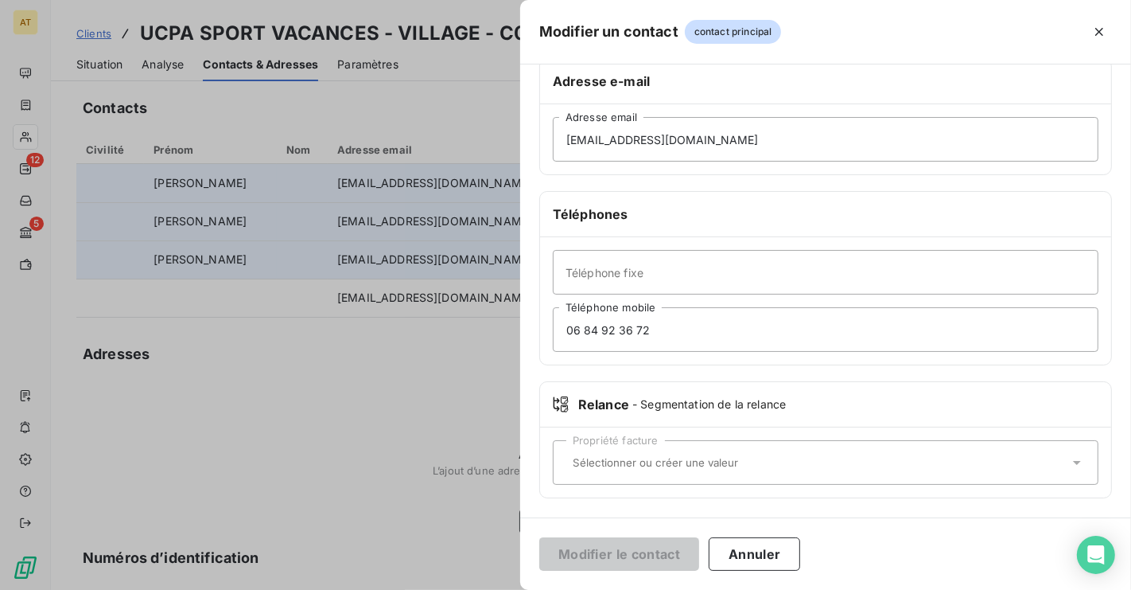
click at [699, 453] on div "Propriété facture" at bounding box center [826, 462] width 546 height 45
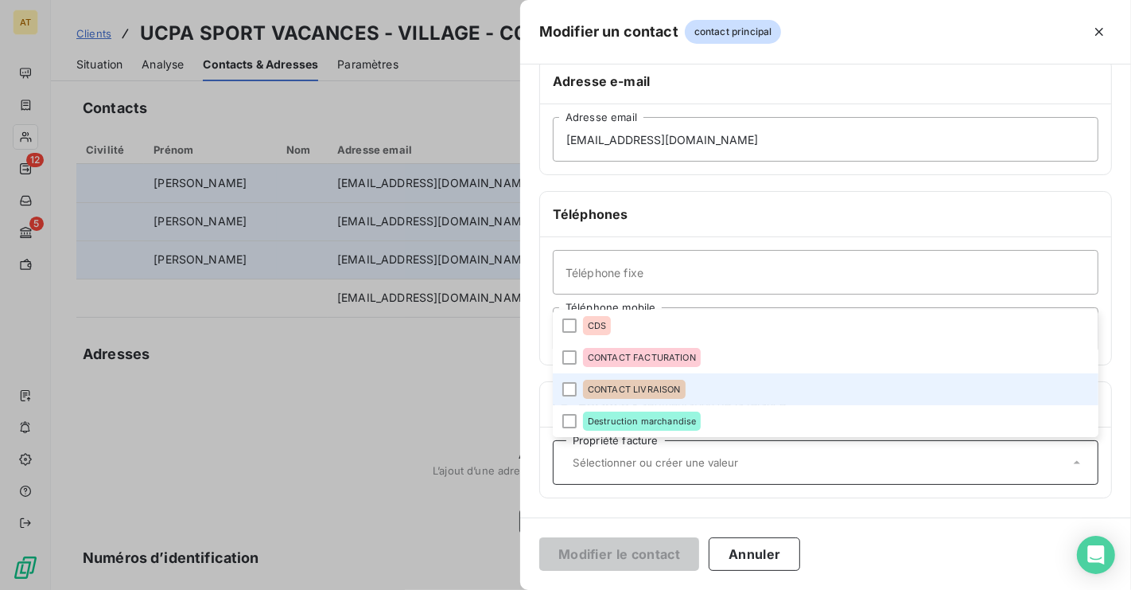
click at [671, 398] on div "CONTACT LIVRAISON" at bounding box center [634, 388] width 103 height 19
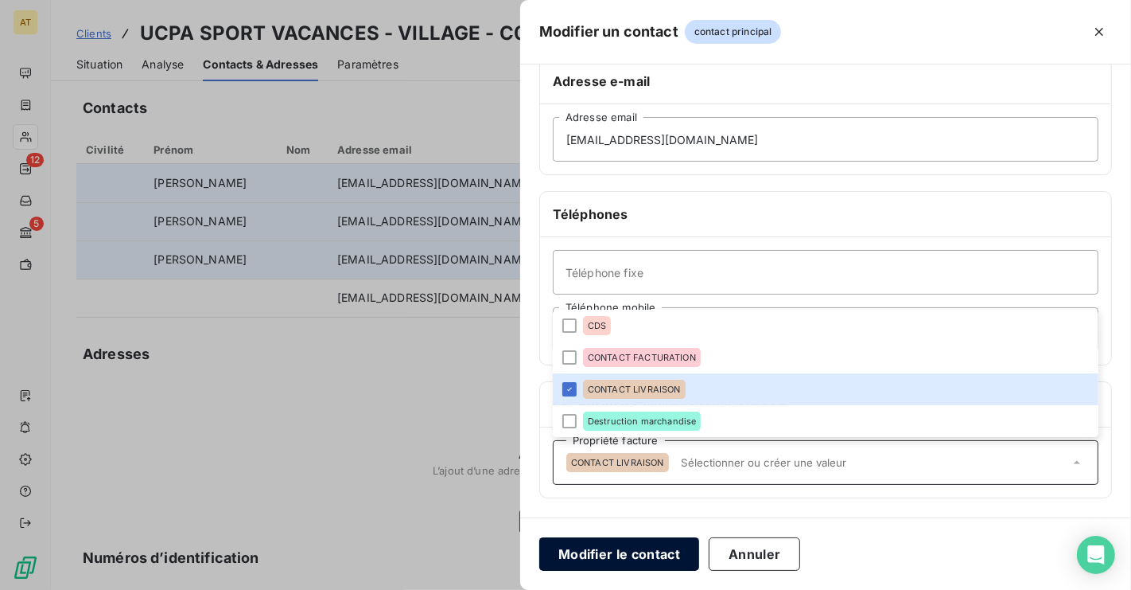
click at [639, 558] on button "Modifier le contact" at bounding box center [619, 553] width 160 height 33
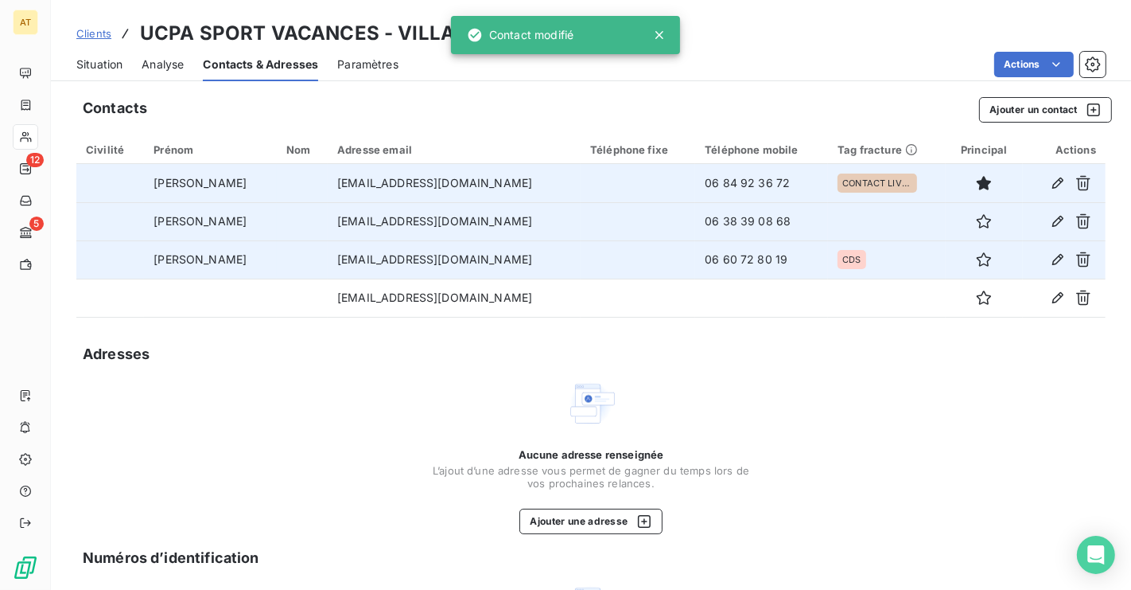
click at [447, 445] on div "Aucune adresse renseignée L’ajout d’une adresse vous permet de gagner du temps …" at bounding box center [591, 456] width 318 height 156
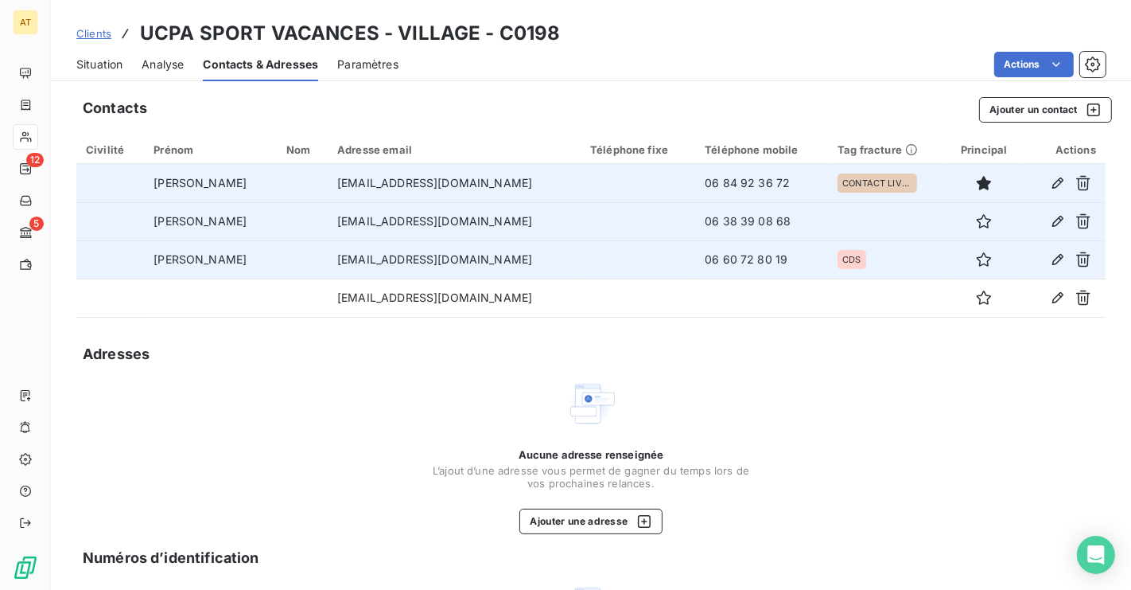
click at [107, 62] on span "Situation" at bounding box center [99, 64] width 46 height 16
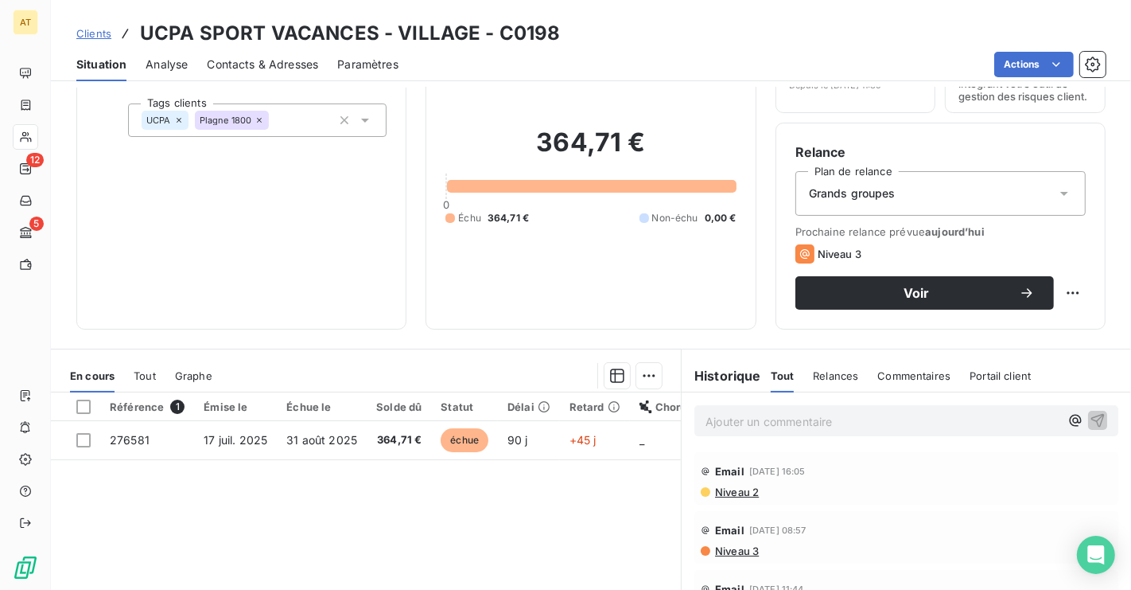
scroll to position [92, 0]
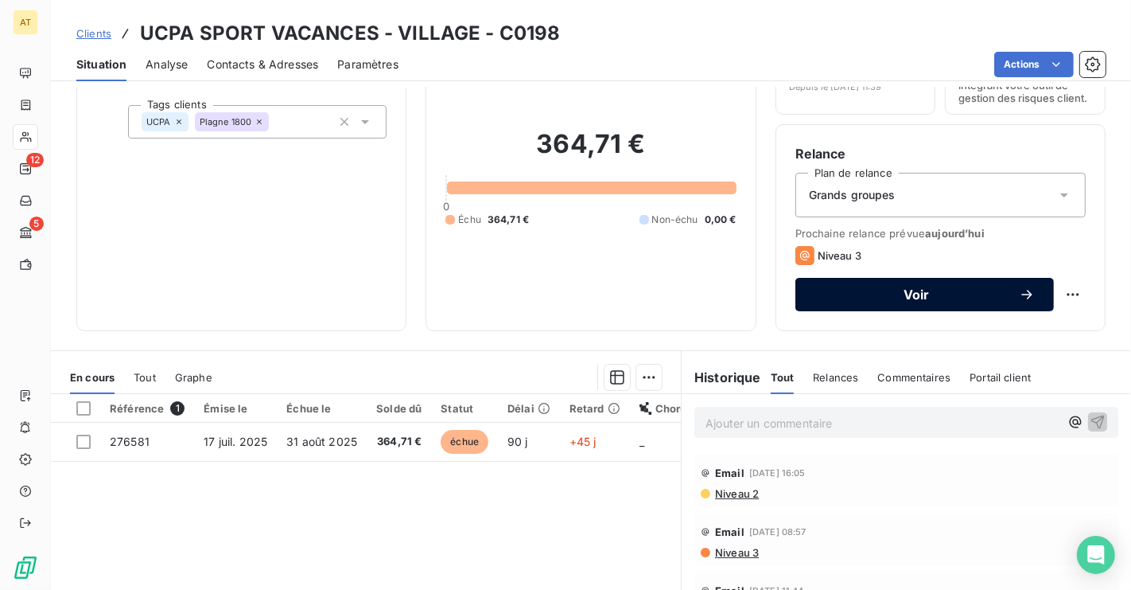
click at [880, 289] on span "Voir" at bounding box center [917, 294] width 204 height 13
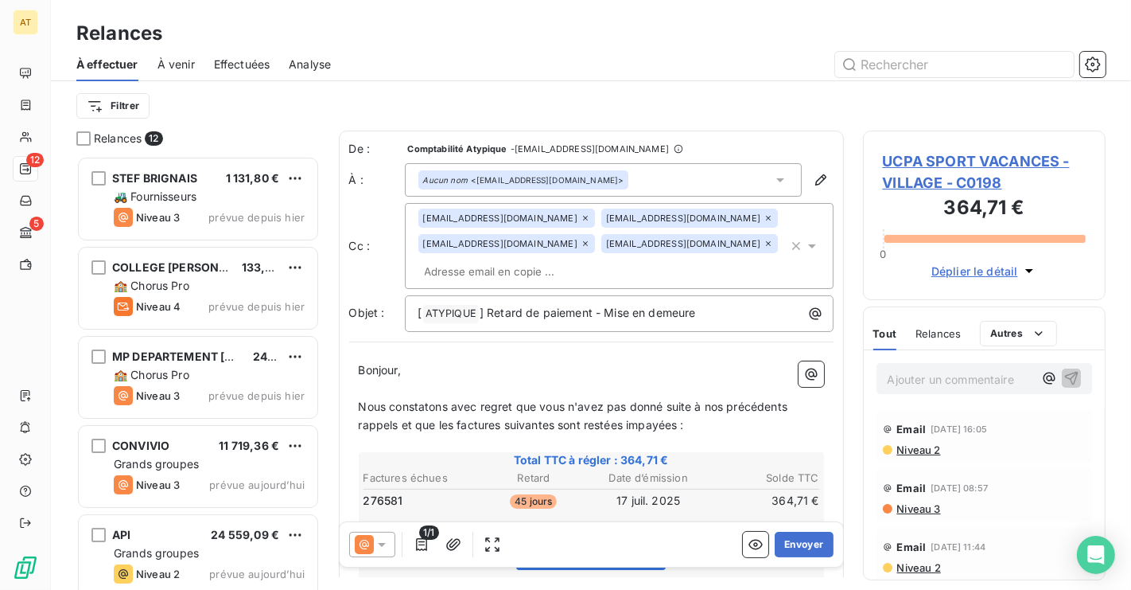
scroll to position [433, 243]
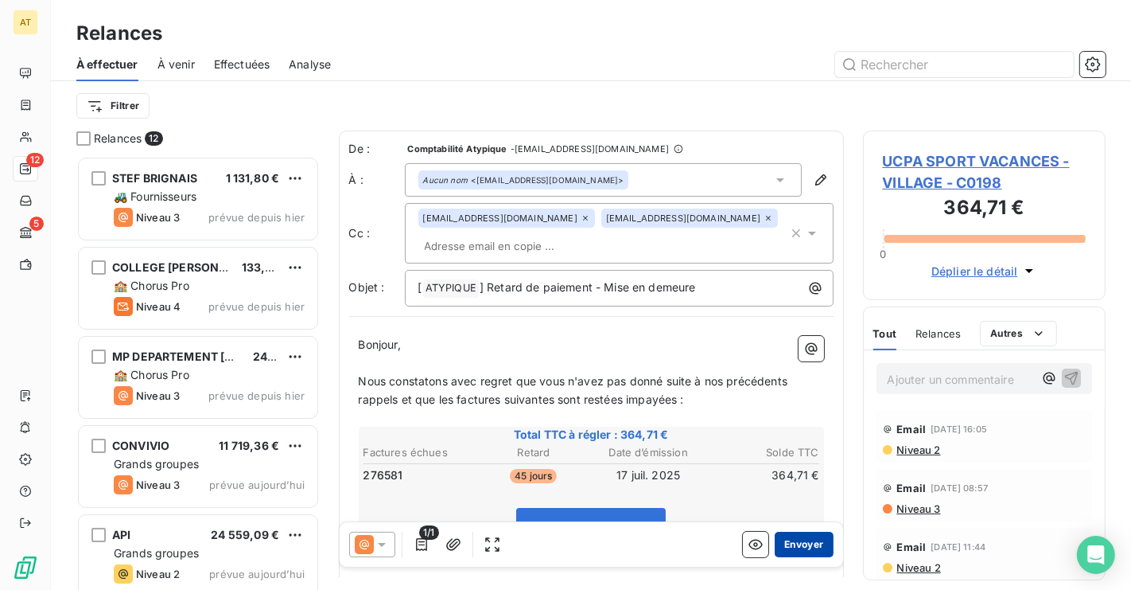
click at [800, 540] on button "Envoyer" at bounding box center [804, 543] width 58 height 25
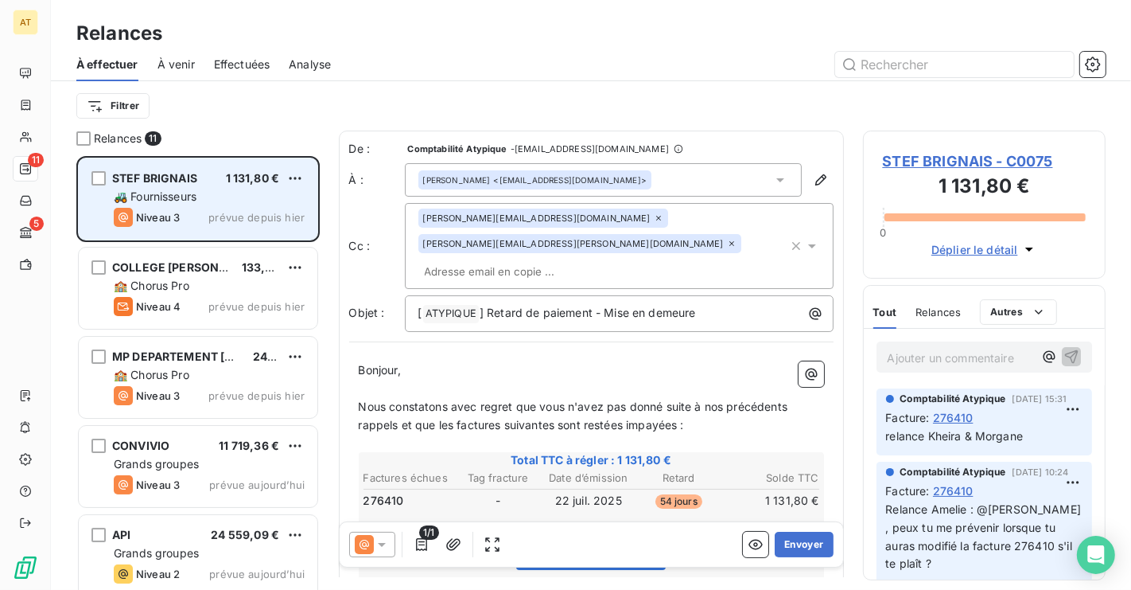
click at [208, 218] on div "Niveau 3 prévue depuis hier" at bounding box center [209, 217] width 191 height 19
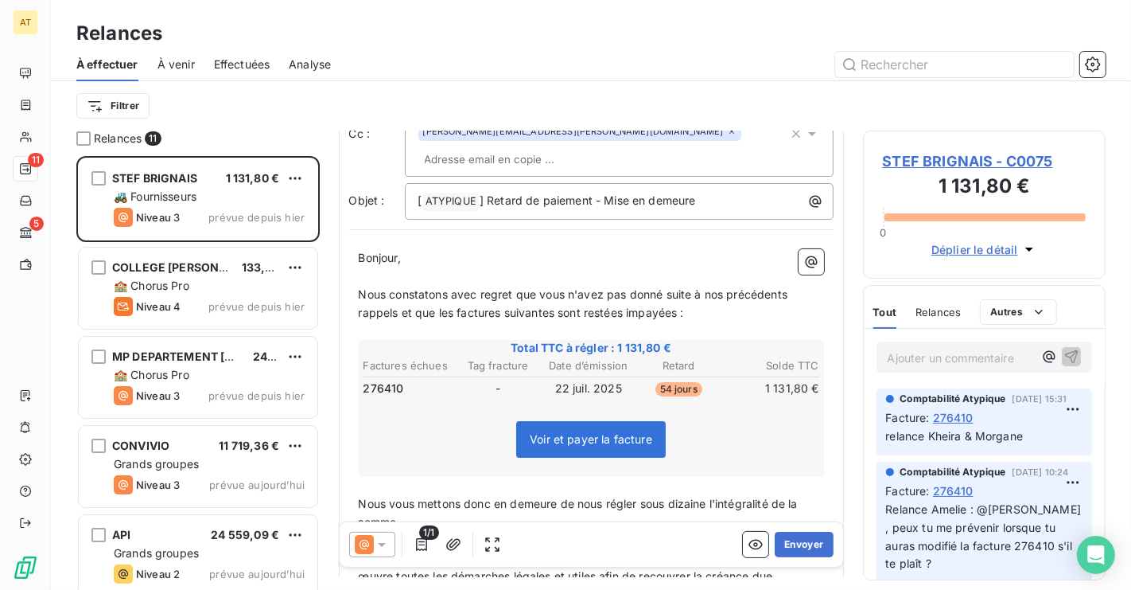
scroll to position [117, 0]
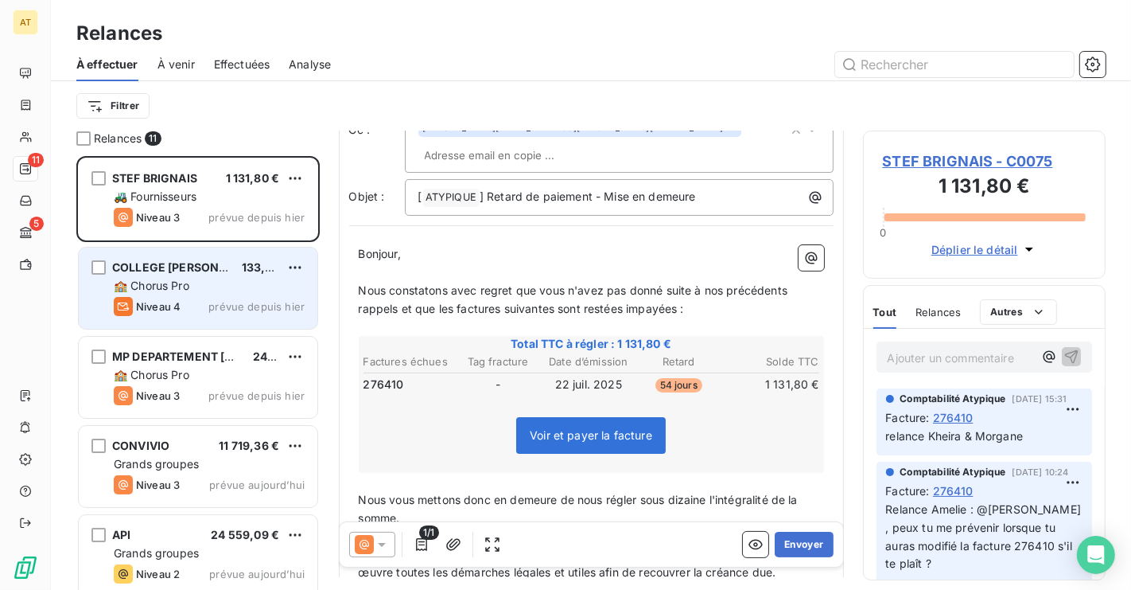
click at [193, 297] on div "Niveau 4 prévue depuis hier" at bounding box center [209, 306] width 191 height 19
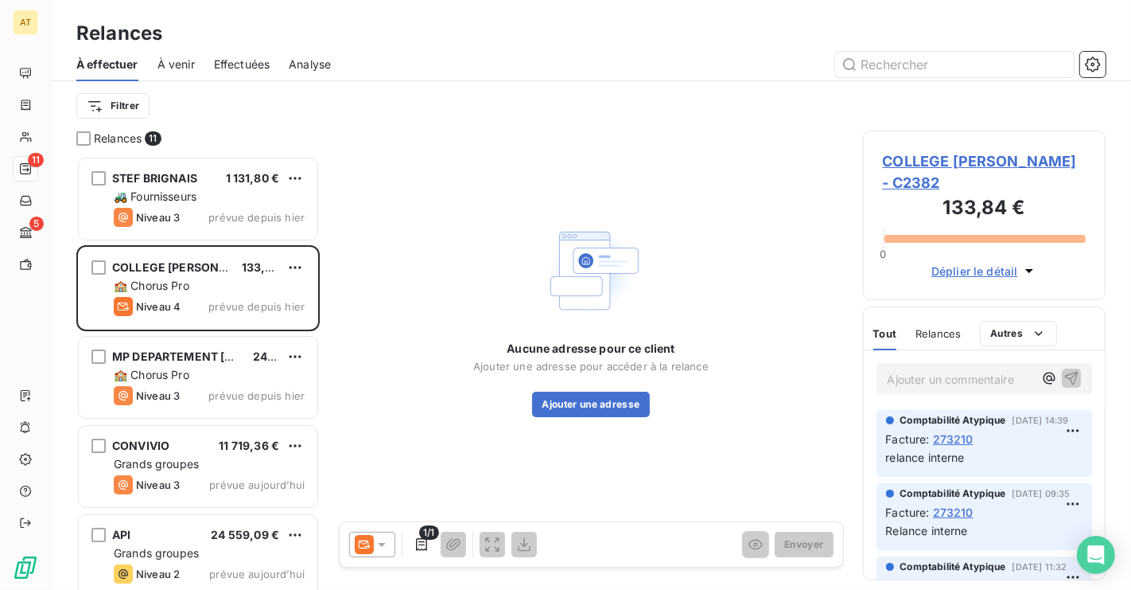
click at [457, 283] on div "Aucune adresse pour ce client Ajouter une adresse pour accéder à la relance Ajo…" at bounding box center [591, 317] width 505 height 375
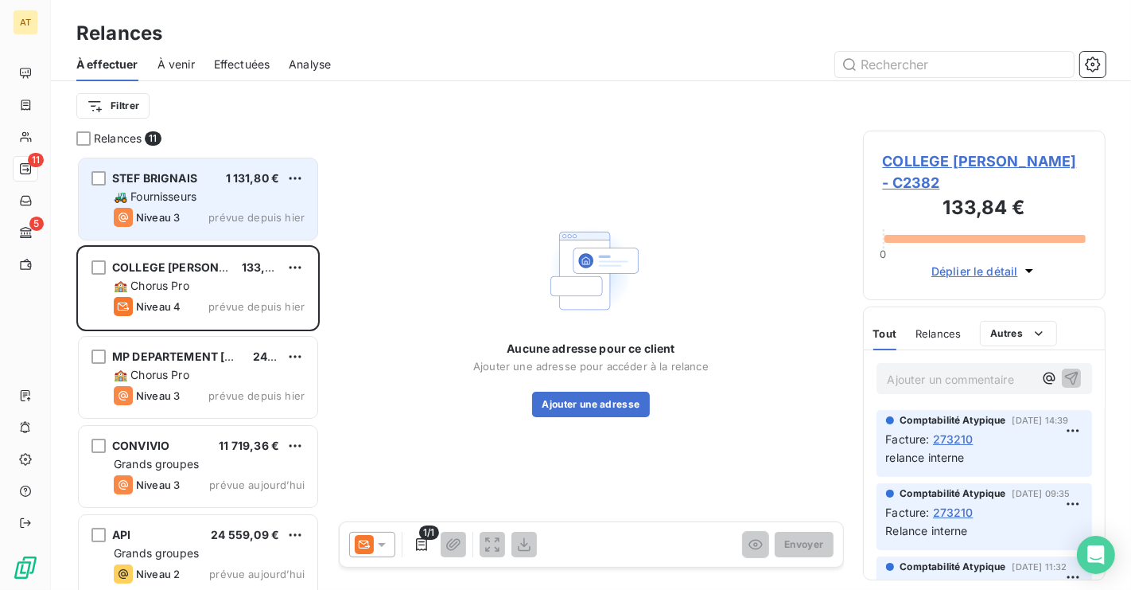
click at [247, 187] on div "STEF BRIGNAIS 1 131,80 € 🚜 Fournisseurs Niveau 3 prévue depuis h[DATE]" at bounding box center [198, 198] width 239 height 81
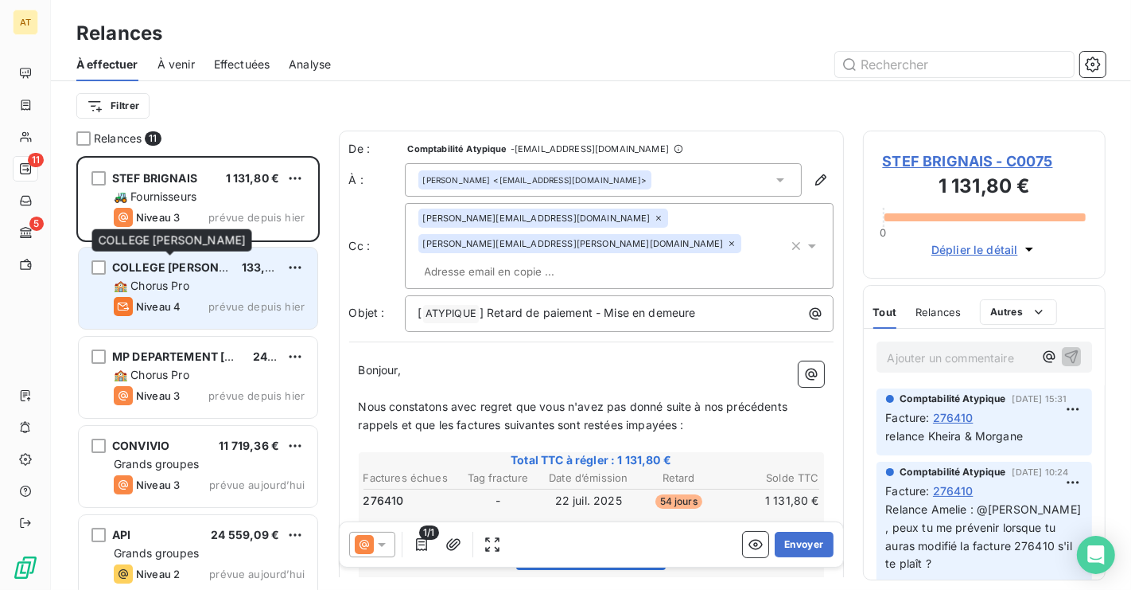
click at [224, 271] on span "COLLEGE[PERSON_NAME]" at bounding box center [187, 267] width 151 height 14
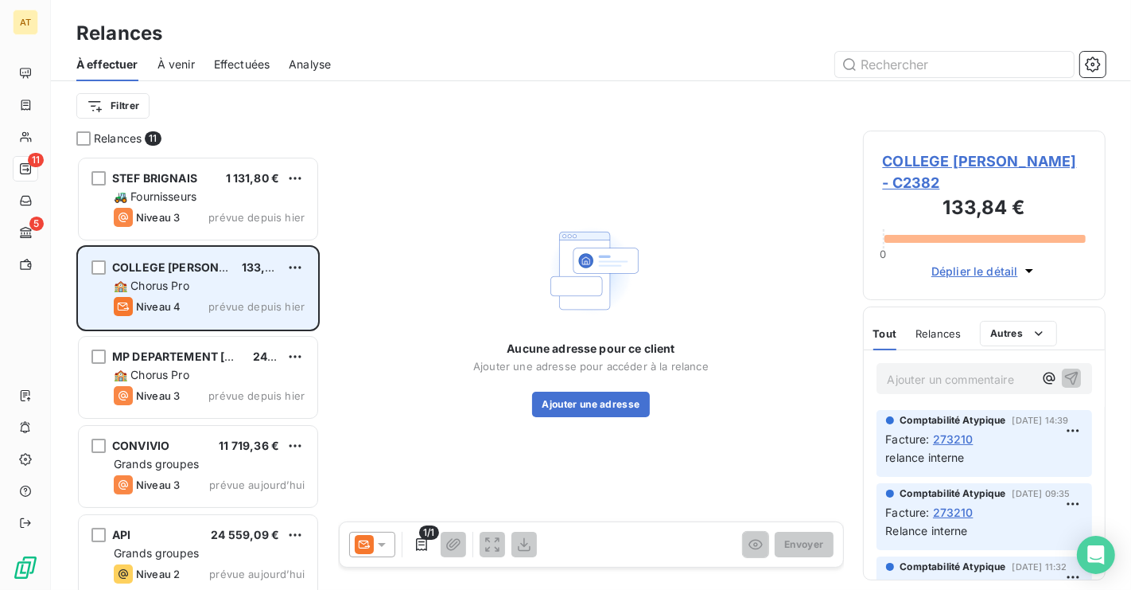
click at [221, 297] on div "Niveau 4 prévue depuis hier" at bounding box center [209, 306] width 191 height 19
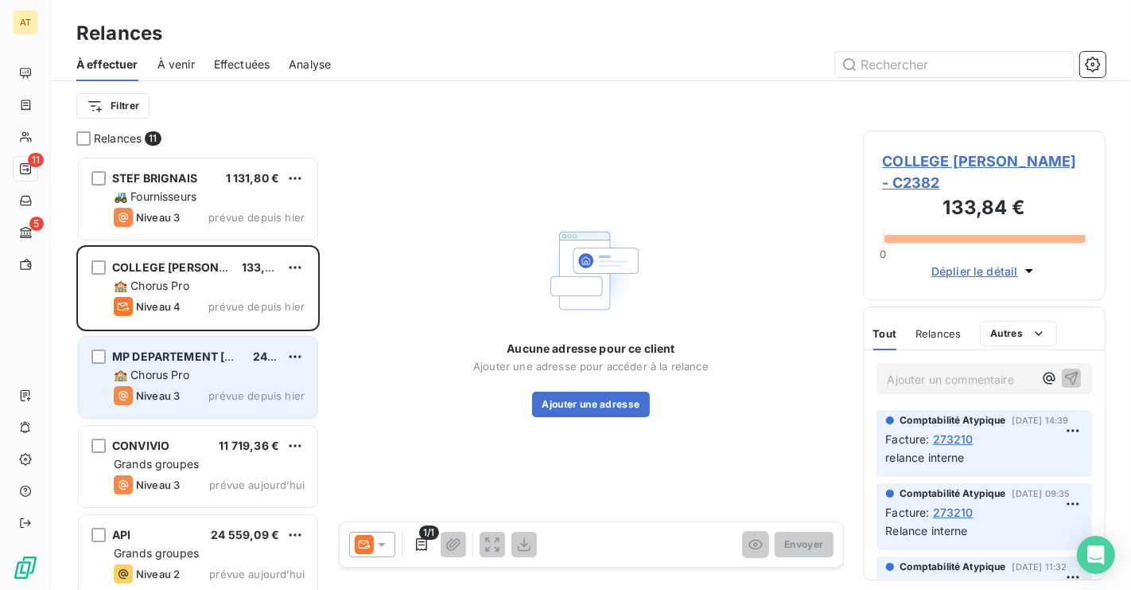
click at [195, 357] on span "MP DEPARTEMENT [GEOGRAPHIC_DATA]" at bounding box center [225, 356] width 227 height 14
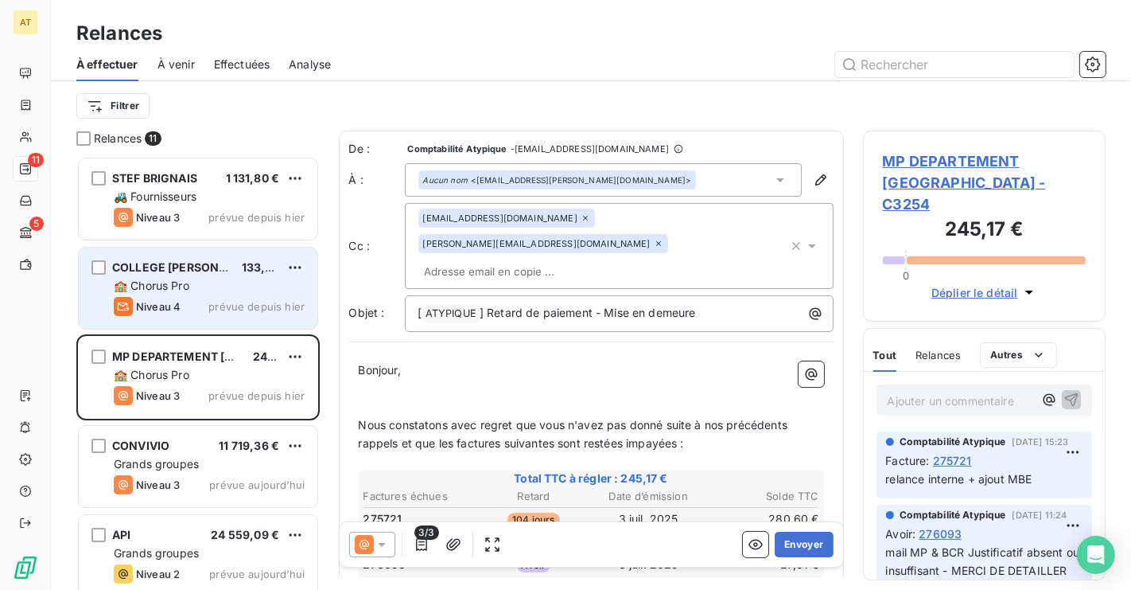
click at [200, 301] on div "Niveau 4 prévue depuis hier" at bounding box center [209, 306] width 191 height 19
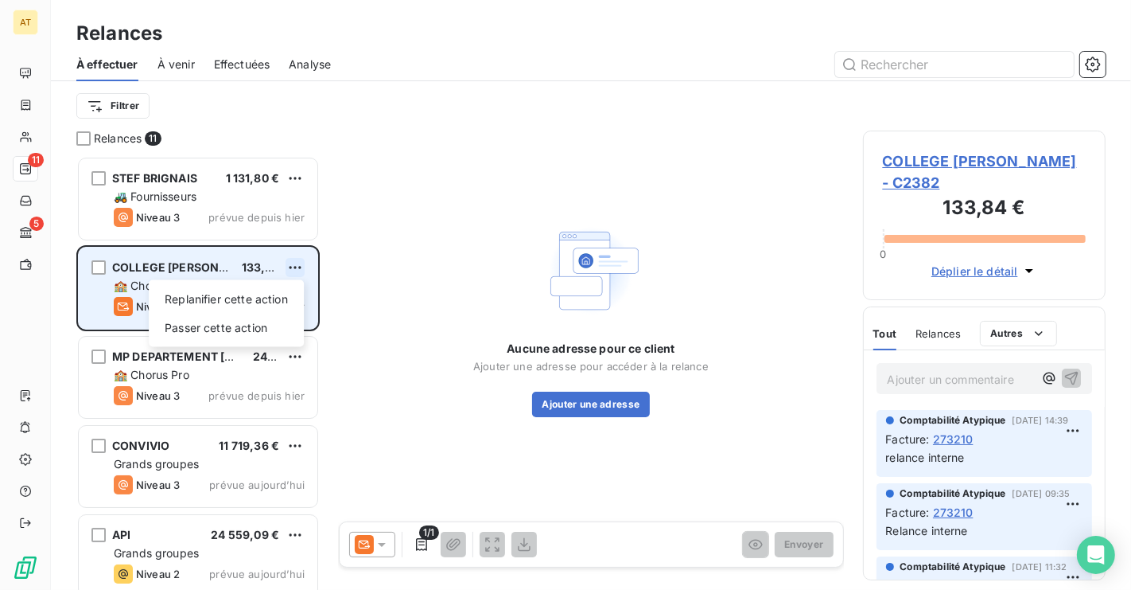
click at [299, 267] on html "AT 11 5 Relances À effectuer À venir Effectuées Analyse Filtrer Relances 11 STE…" at bounding box center [565, 295] width 1131 height 590
click at [253, 302] on div "Replanifier cette action" at bounding box center [226, 298] width 142 height 25
select select "9"
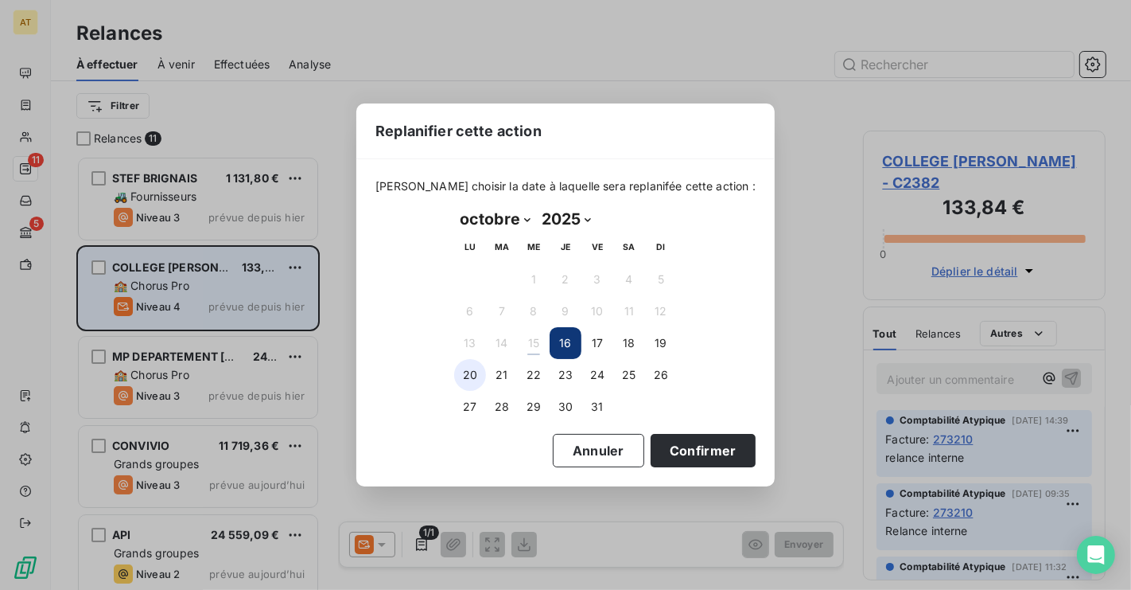
click at [469, 371] on button "20" at bounding box center [470, 375] width 32 height 32
click at [683, 439] on button "Confirmer" at bounding box center [703, 450] width 105 height 33
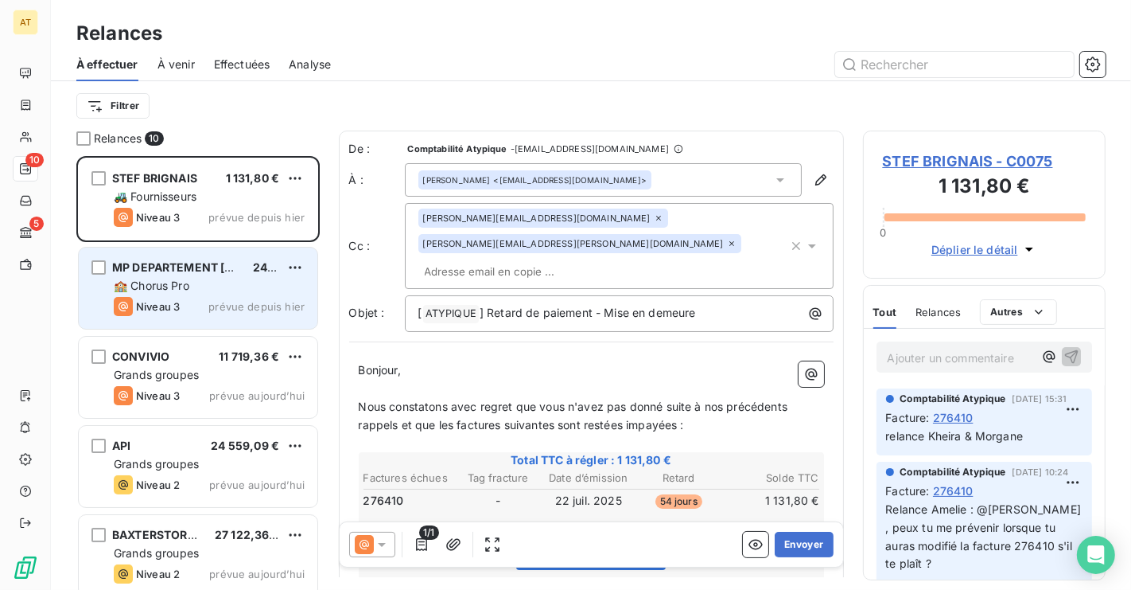
click at [197, 300] on div "Niveau 3 prévue depuis hier" at bounding box center [209, 306] width 191 height 19
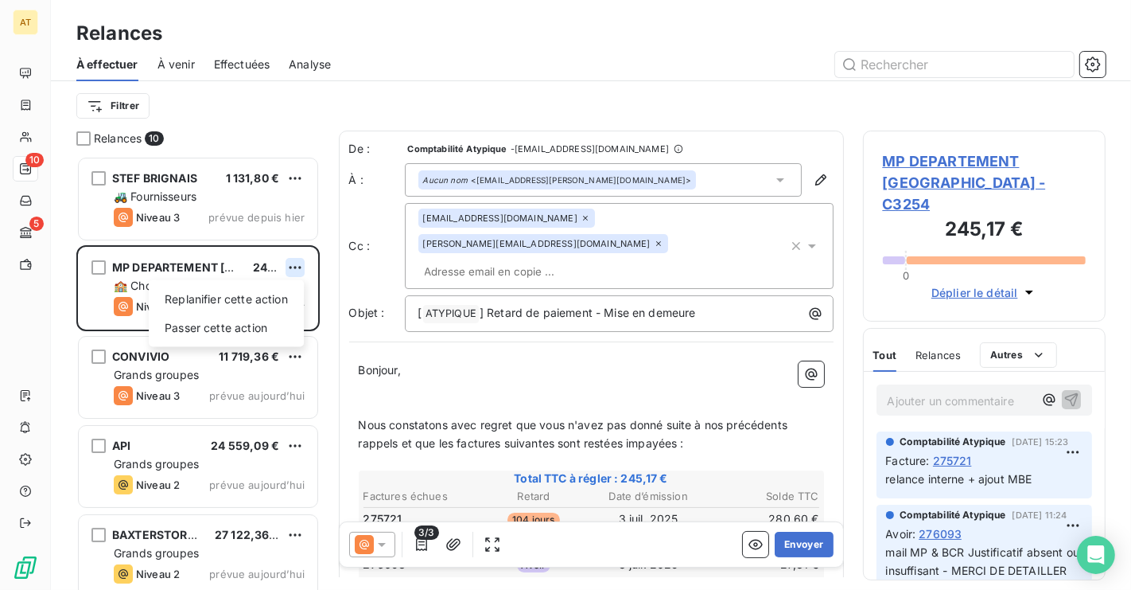
click at [297, 267] on html "AT 10 5 Relances À effectuer À venir Effectuées Analyse Filtrer Relances 10 STE…" at bounding box center [565, 295] width 1131 height 590
click at [274, 286] on div "Replanifier cette action" at bounding box center [226, 298] width 142 height 25
select select "9"
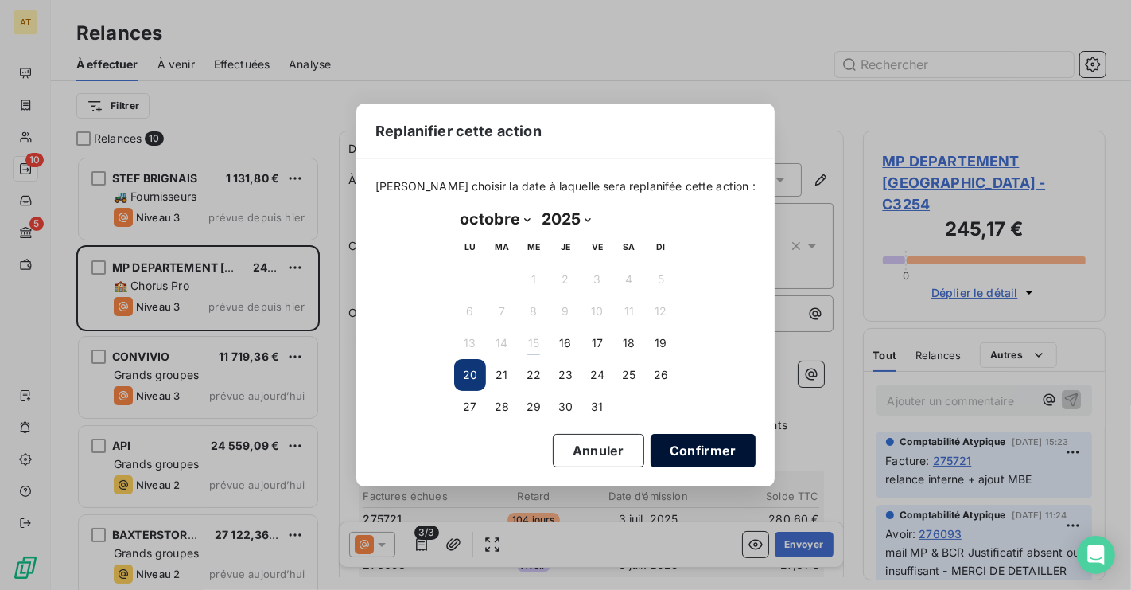
click at [652, 441] on button "Confirmer" at bounding box center [703, 450] width 105 height 33
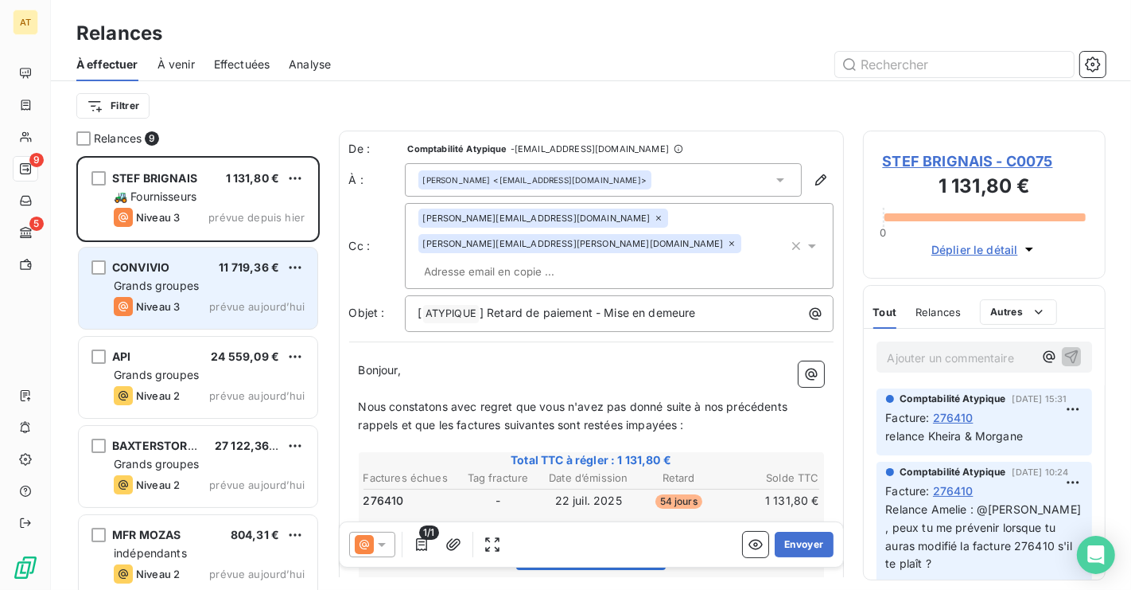
click at [119, 283] on span "Grands groupes" at bounding box center [156, 285] width 85 height 14
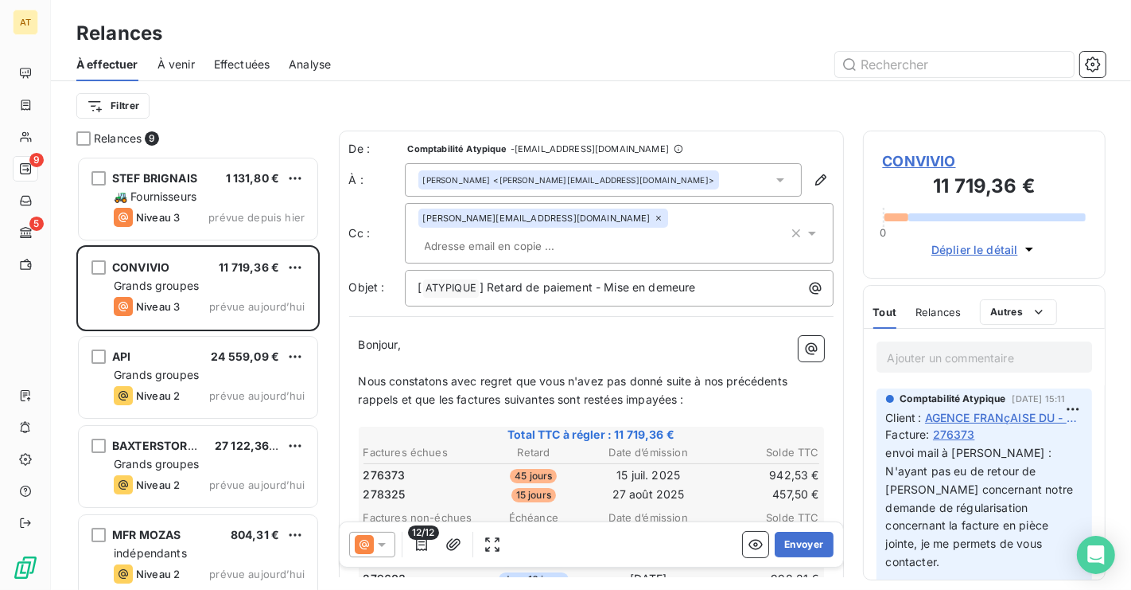
click at [174, 263] on div "CONVIVIO 11 719,36 €" at bounding box center [209, 267] width 191 height 14
click at [175, 279] on span "Grands groupes" at bounding box center [156, 285] width 85 height 14
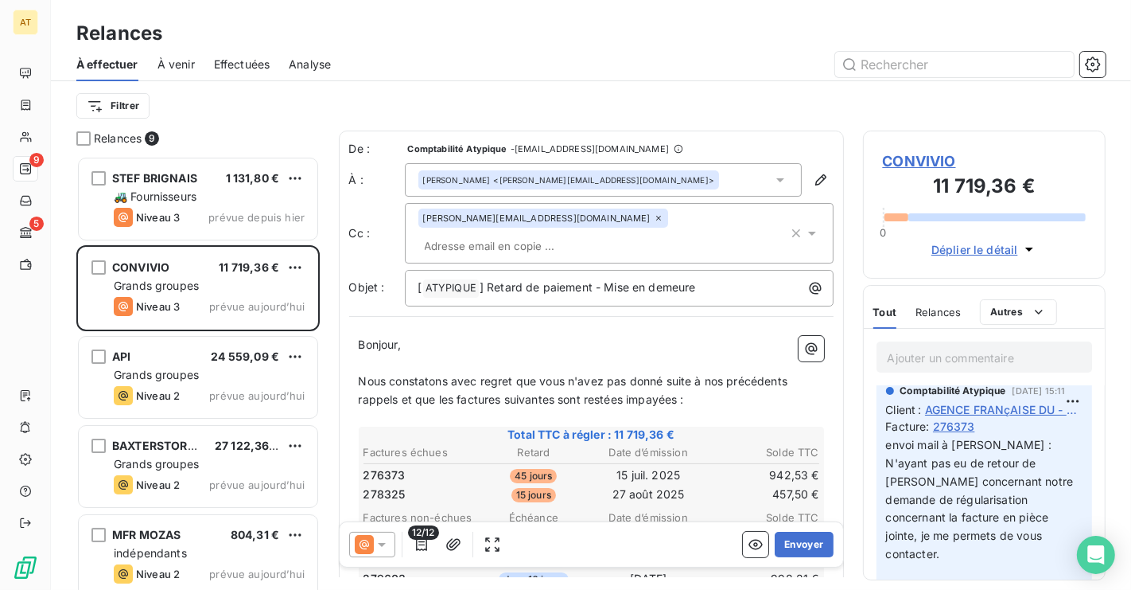
scroll to position [3, 0]
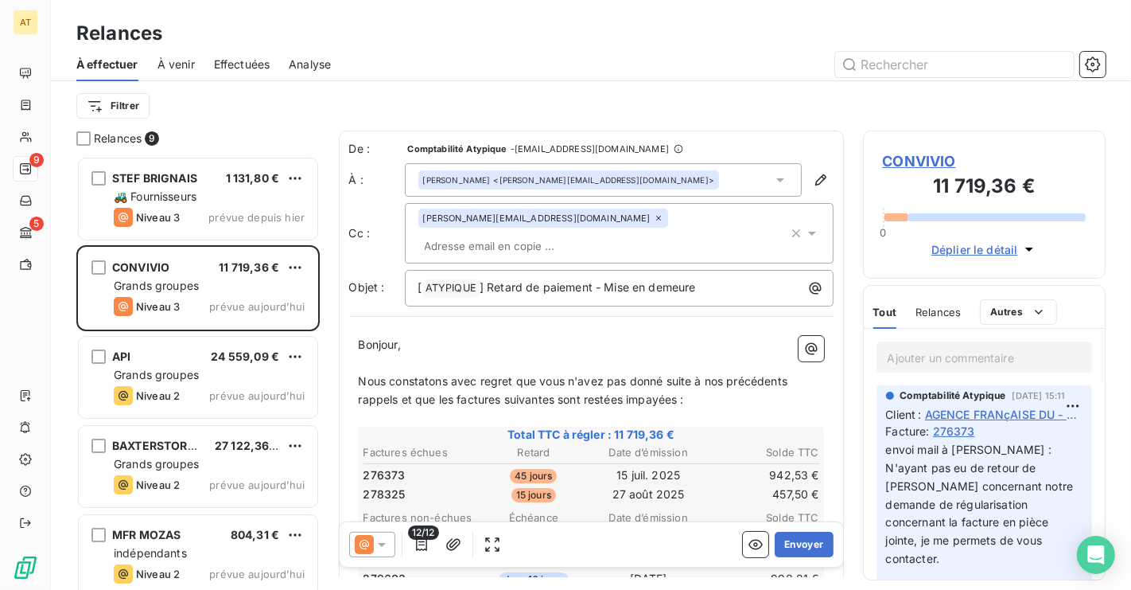
click at [944, 147] on div "CONVIVIO 11 719,36 € 0 Déplier le détail" at bounding box center [984, 204] width 243 height 148
click at [934, 162] on span "CONVIVIO" at bounding box center [985, 160] width 204 height 21
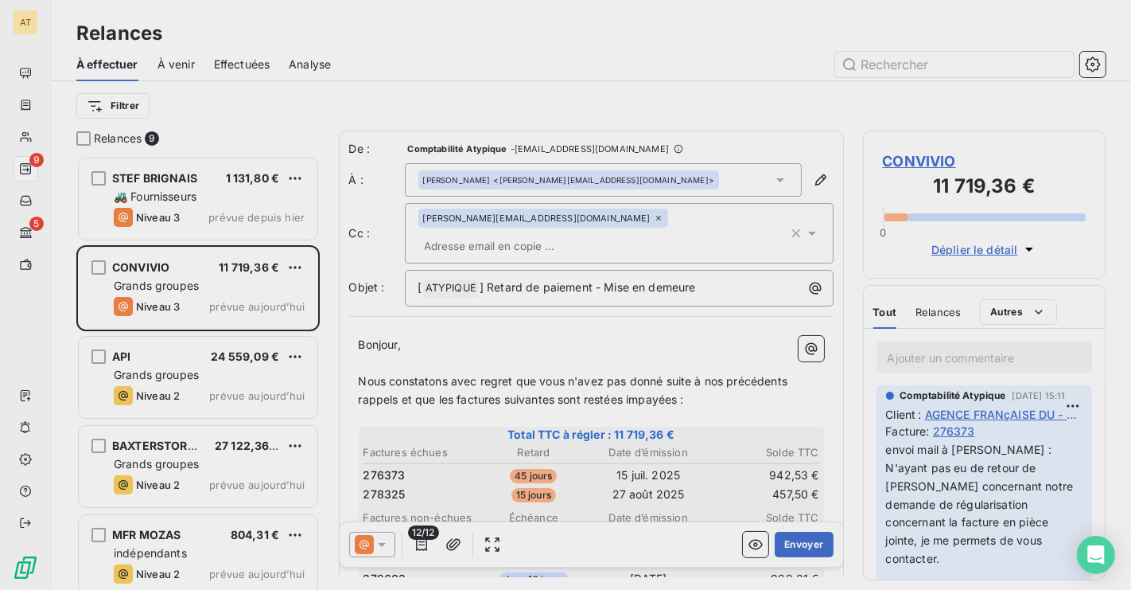
type input "CONVIVIO"
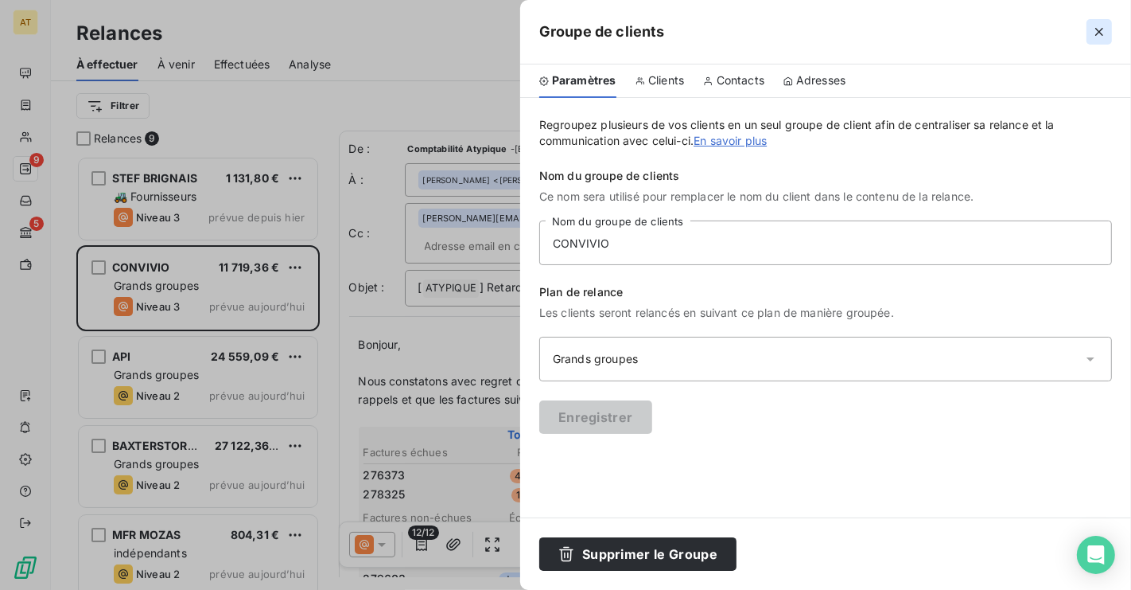
click at [1109, 32] on button "button" at bounding box center [1099, 31] width 25 height 25
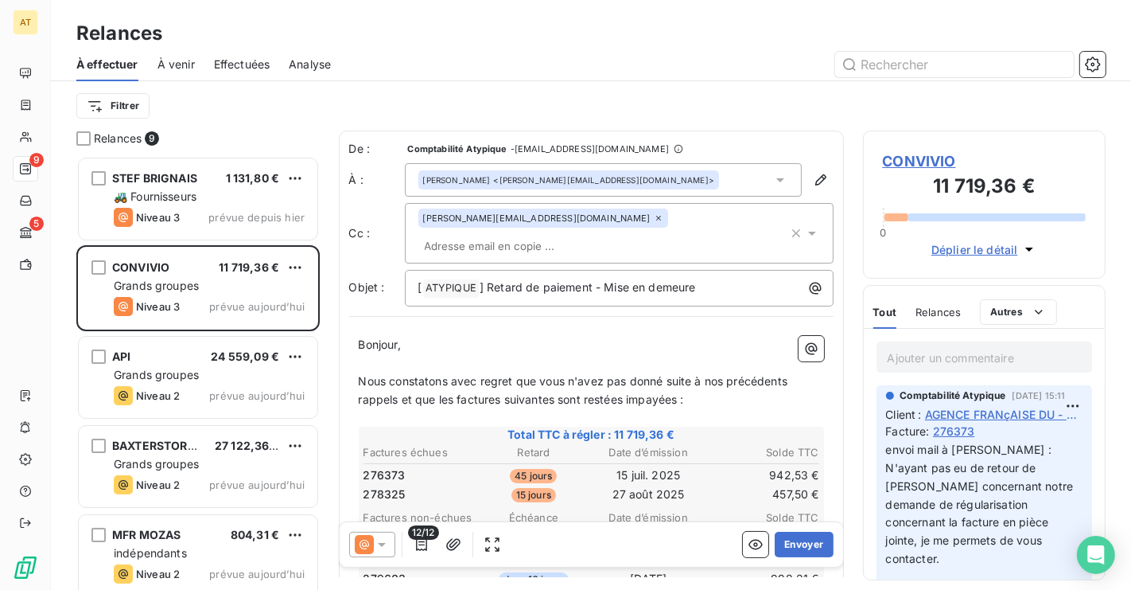
scroll to position [0, 0]
click at [395, 467] on span "276373" at bounding box center [385, 475] width 42 height 16
copy span "276373"
click at [395, 467] on span "276373" at bounding box center [385, 475] width 42 height 16
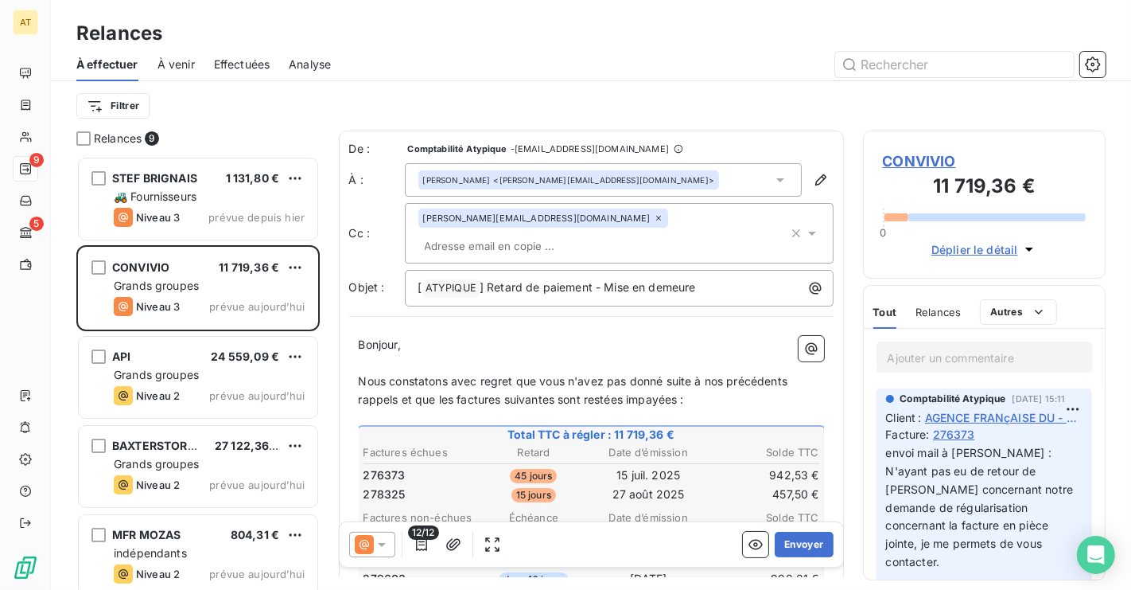
click at [393, 467] on span "276373" at bounding box center [385, 475] width 42 height 16
copy span "276373"
click at [393, 467] on span "276373" at bounding box center [385, 475] width 42 height 16
click at [917, 162] on span "CONVIVIO" at bounding box center [985, 160] width 204 height 21
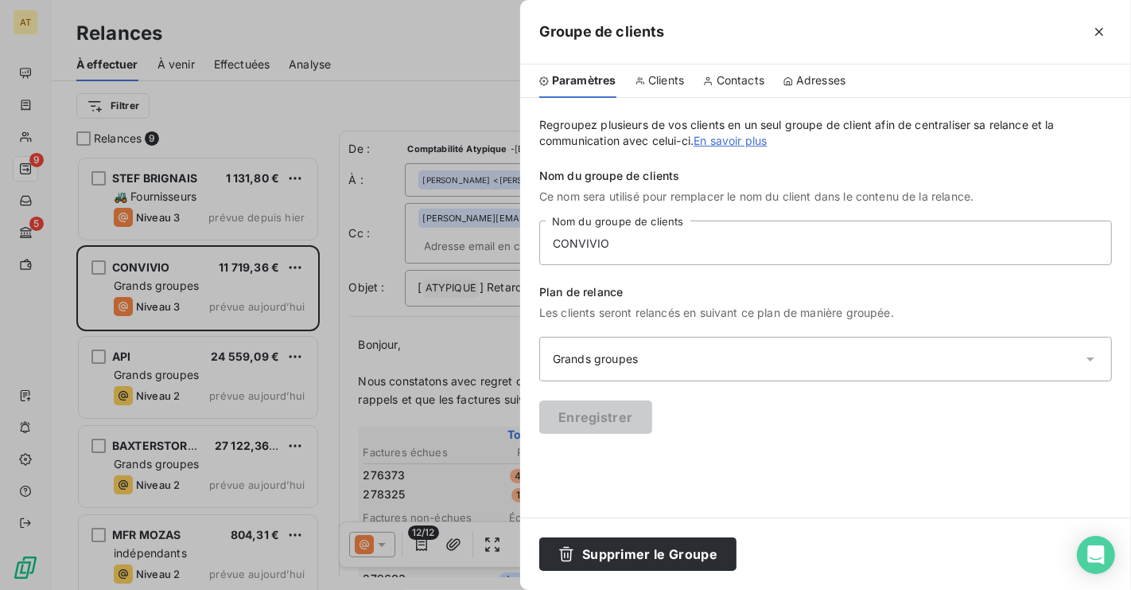
click at [644, 83] on icon at bounding box center [641, 81] width 10 height 10
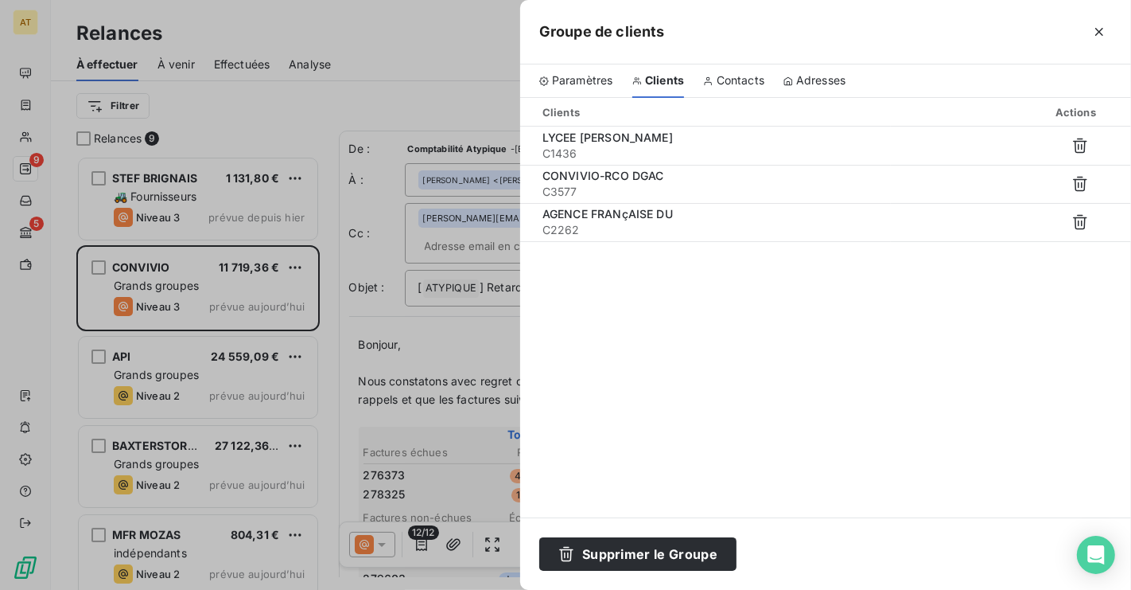
click at [747, 87] on span "Contacts" at bounding box center [741, 80] width 48 height 16
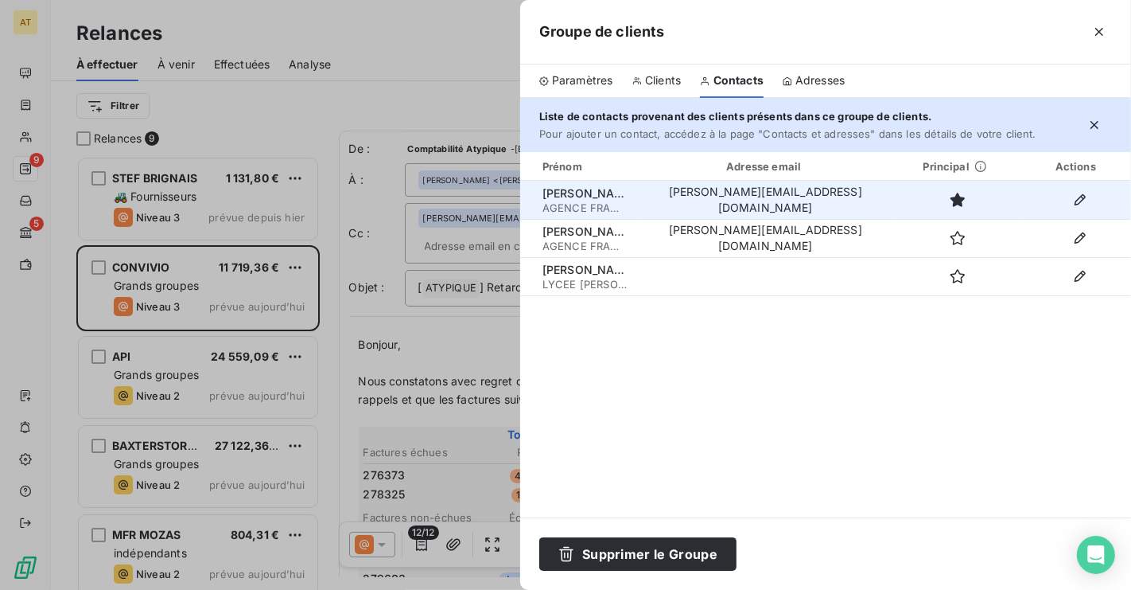
click at [765, 204] on td "[PERSON_NAME][EMAIL_ADDRESS][DOMAIN_NAME]" at bounding box center [766, 200] width 252 height 38
copy tr "[PERSON_NAME][EMAIL_ADDRESS][DOMAIN_NAME]"
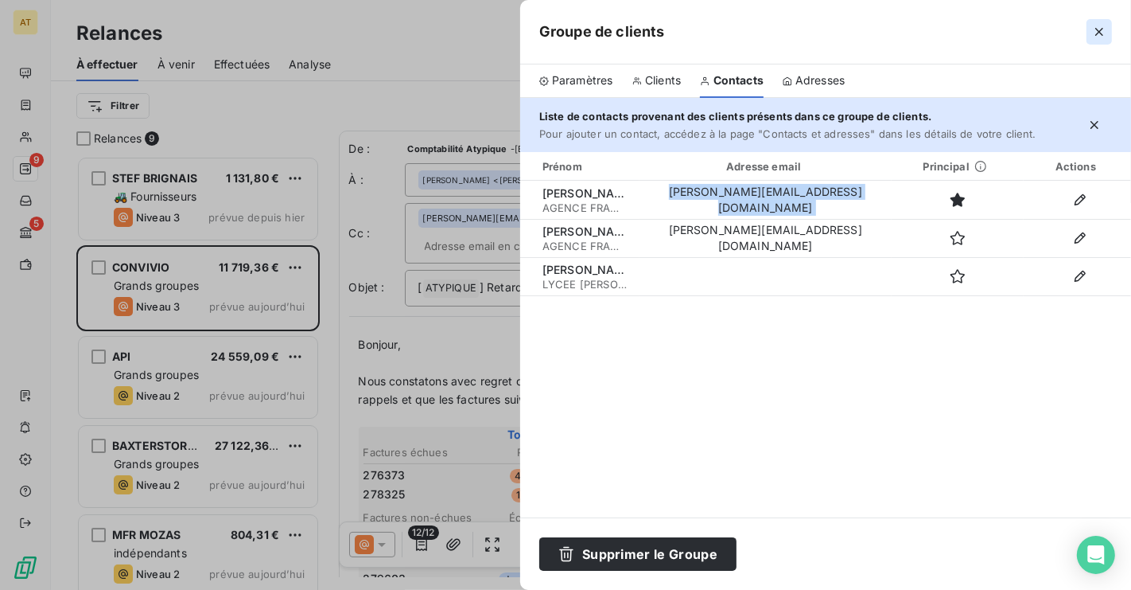
click at [1103, 36] on icon "button" at bounding box center [1100, 32] width 16 height 16
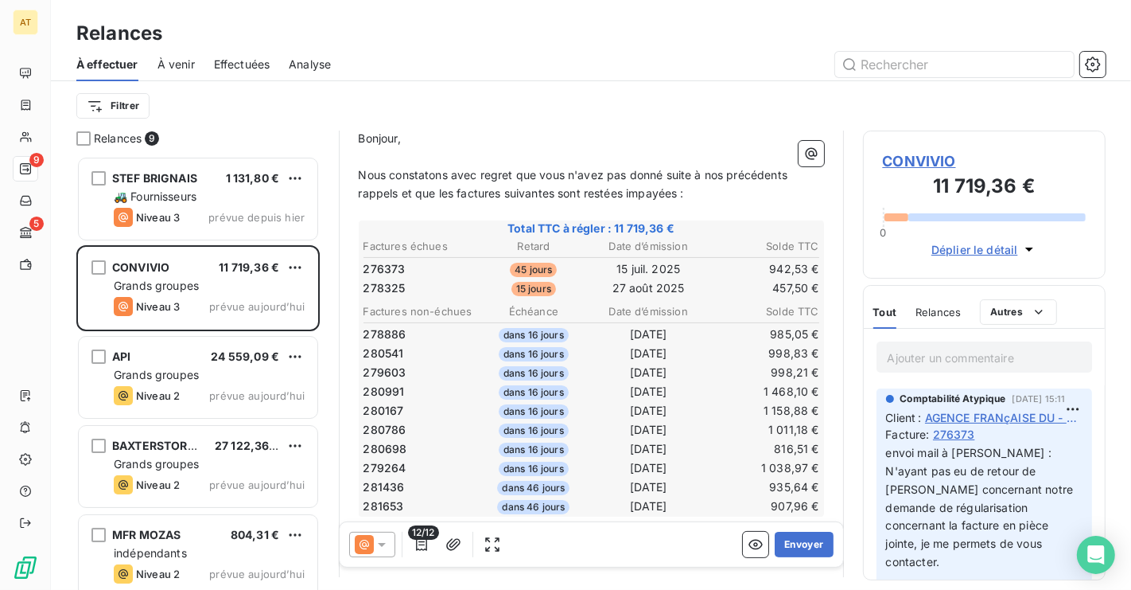
scroll to position [209, 0]
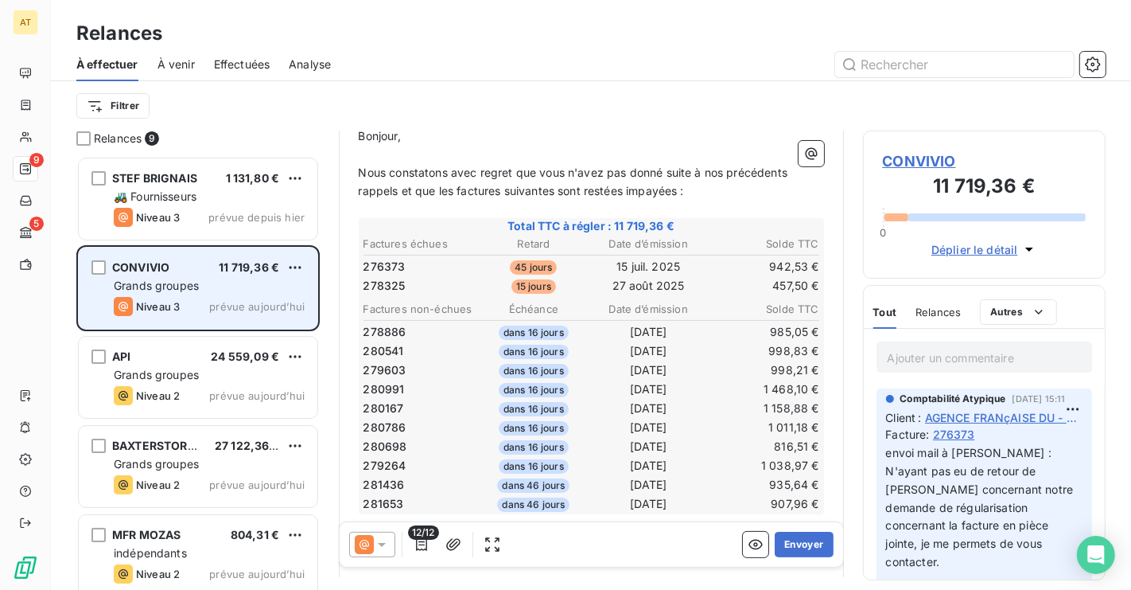
click at [194, 281] on span "Grands groupes" at bounding box center [156, 285] width 85 height 14
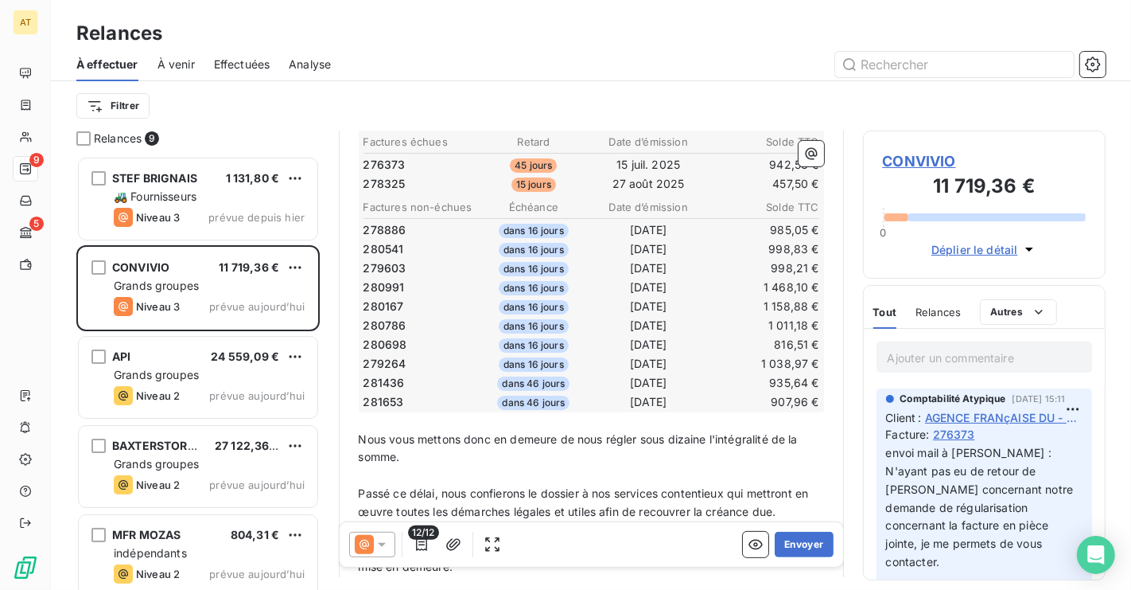
scroll to position [319, 0]
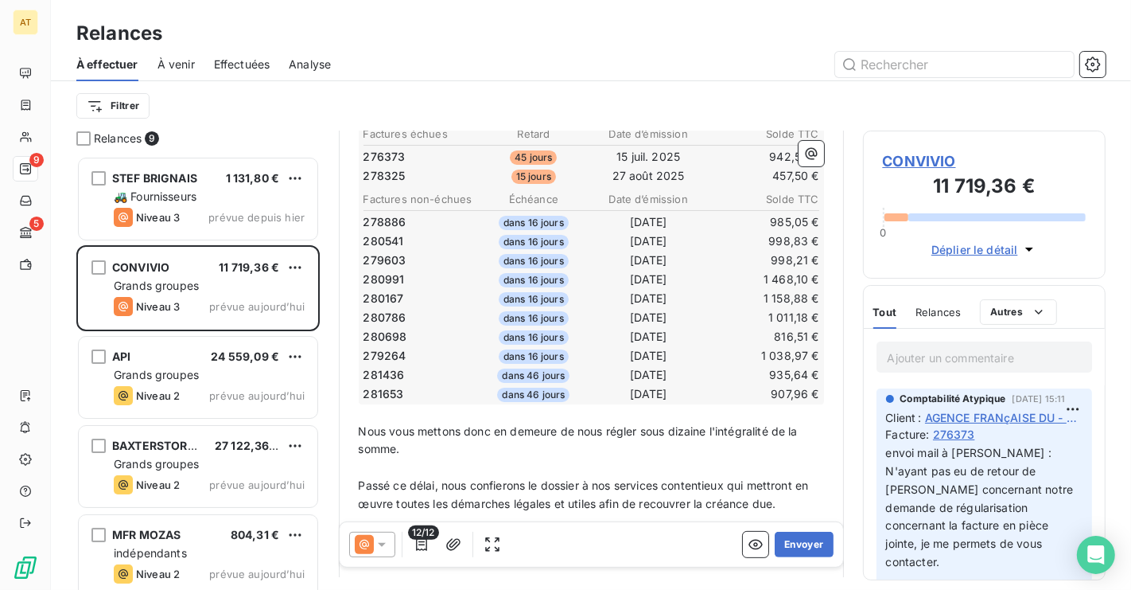
click at [928, 152] on span "CONVIVIO" at bounding box center [985, 160] width 204 height 21
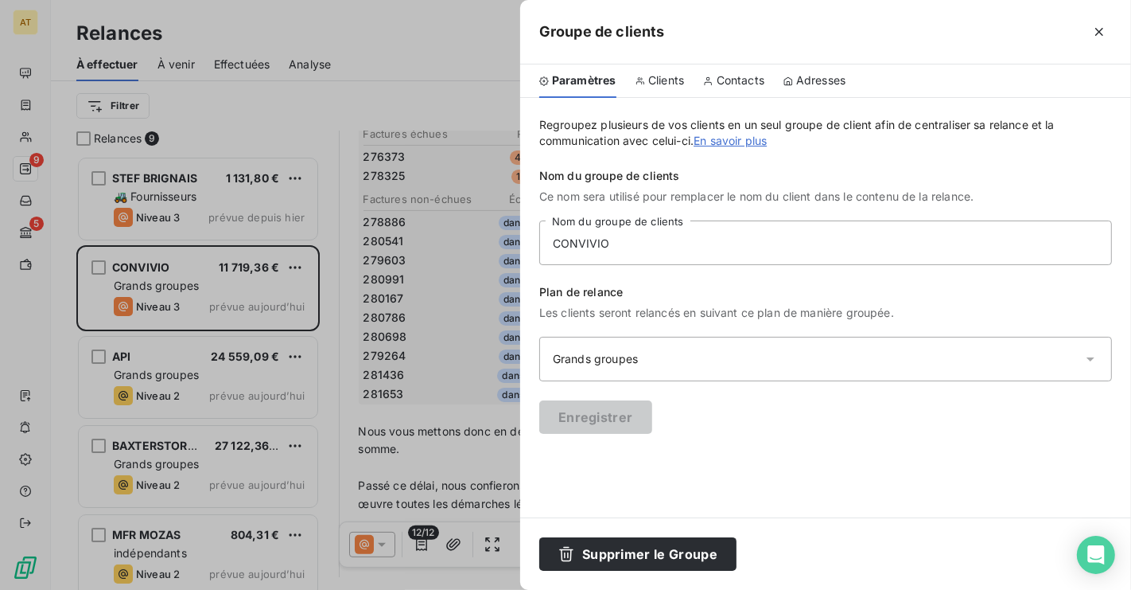
click at [738, 91] on div "Contacts" at bounding box center [733, 80] width 61 height 33
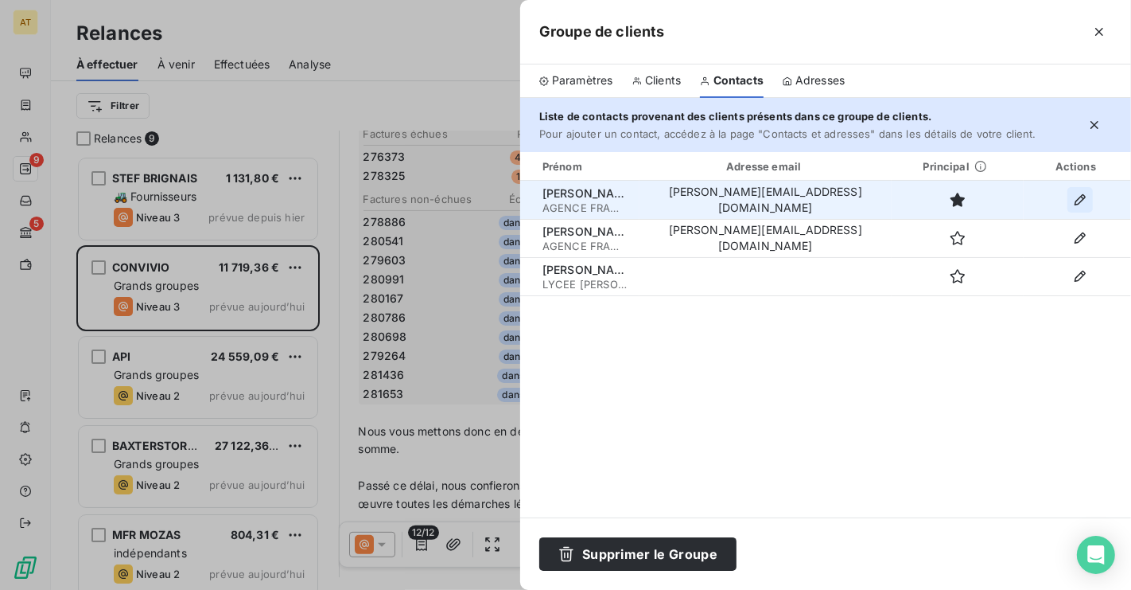
click at [1080, 208] on button "button" at bounding box center [1080, 199] width 25 height 25
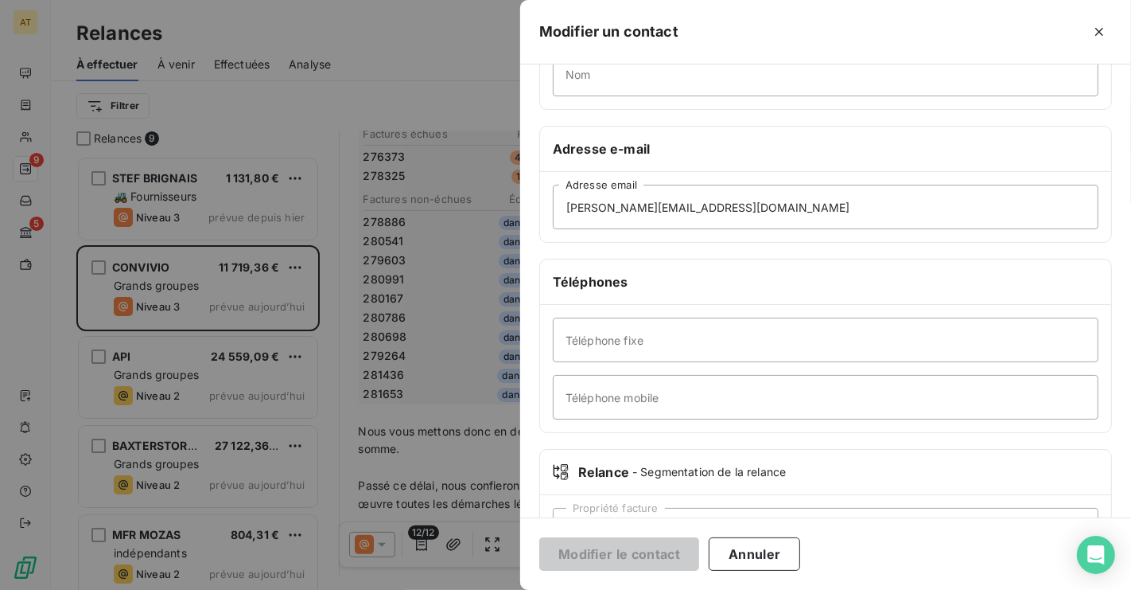
scroll to position [215, 0]
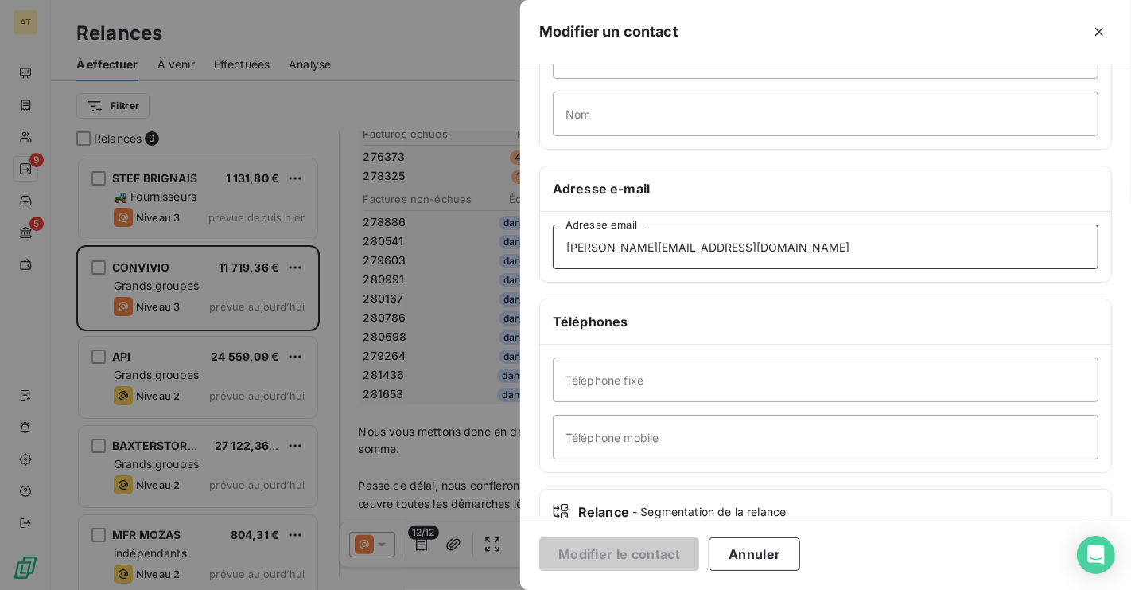
click at [746, 242] on input "[PERSON_NAME][EMAIL_ADDRESS][DOMAIN_NAME]" at bounding box center [826, 246] width 546 height 45
click at [692, 394] on input "Téléphone fixe" at bounding box center [826, 379] width 546 height 45
paste input "02 32 80 02 26"
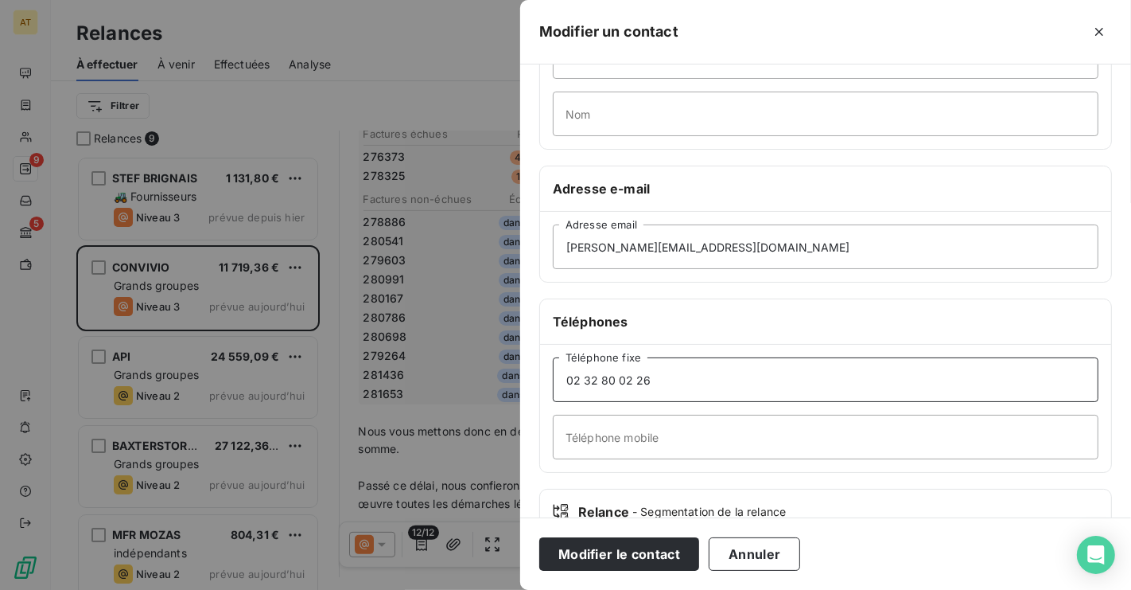
type input "02 32 80 02 26"
click at [839, 332] on div "Téléphones" at bounding box center [825, 321] width 571 height 45
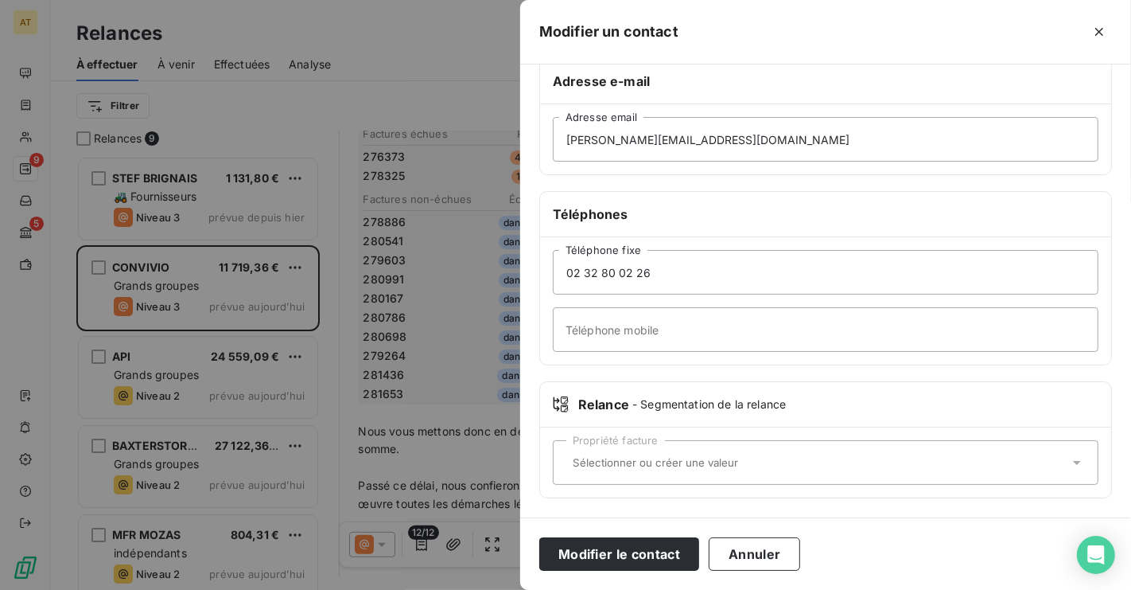
click at [679, 472] on div "Propriété facture" at bounding box center [826, 462] width 546 height 45
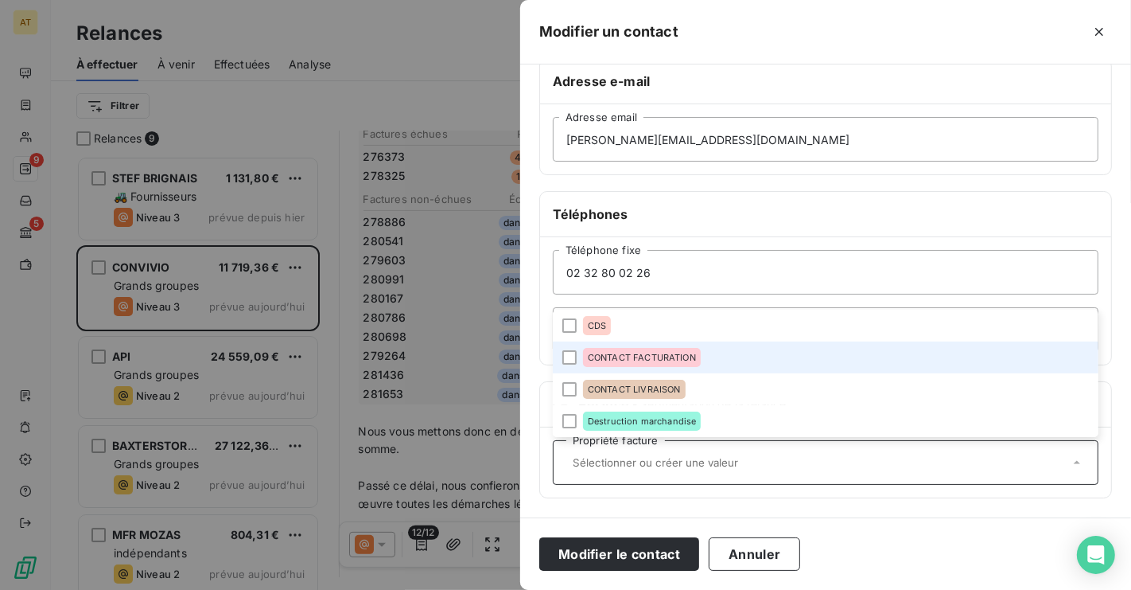
click at [675, 357] on span "CONTACT FACTURATION" at bounding box center [642, 357] width 108 height 10
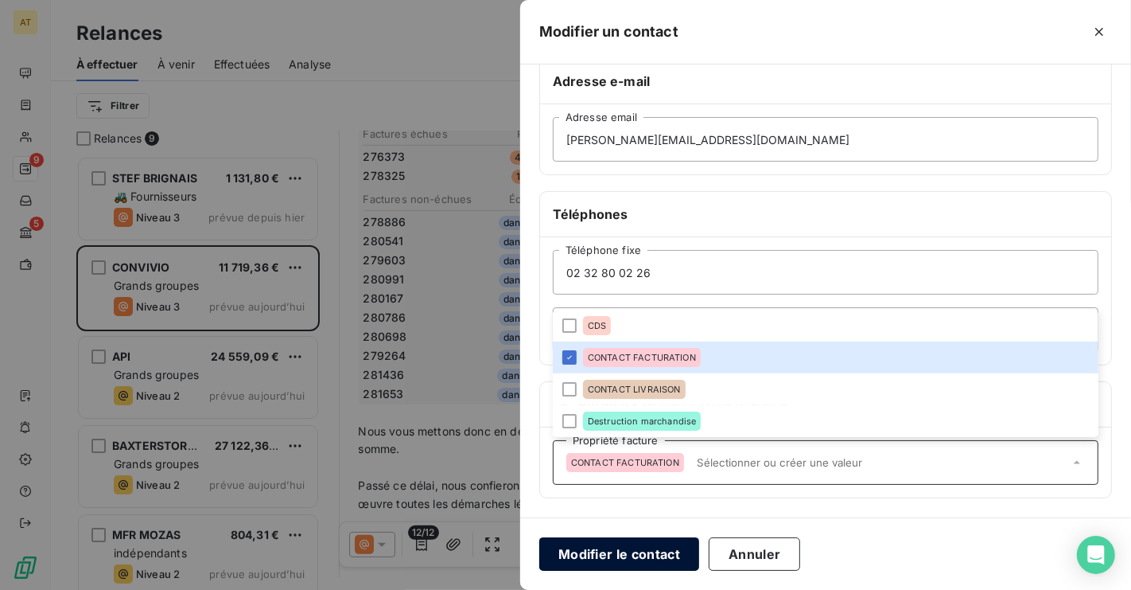
click at [635, 551] on button "Modifier le contact" at bounding box center [619, 553] width 160 height 33
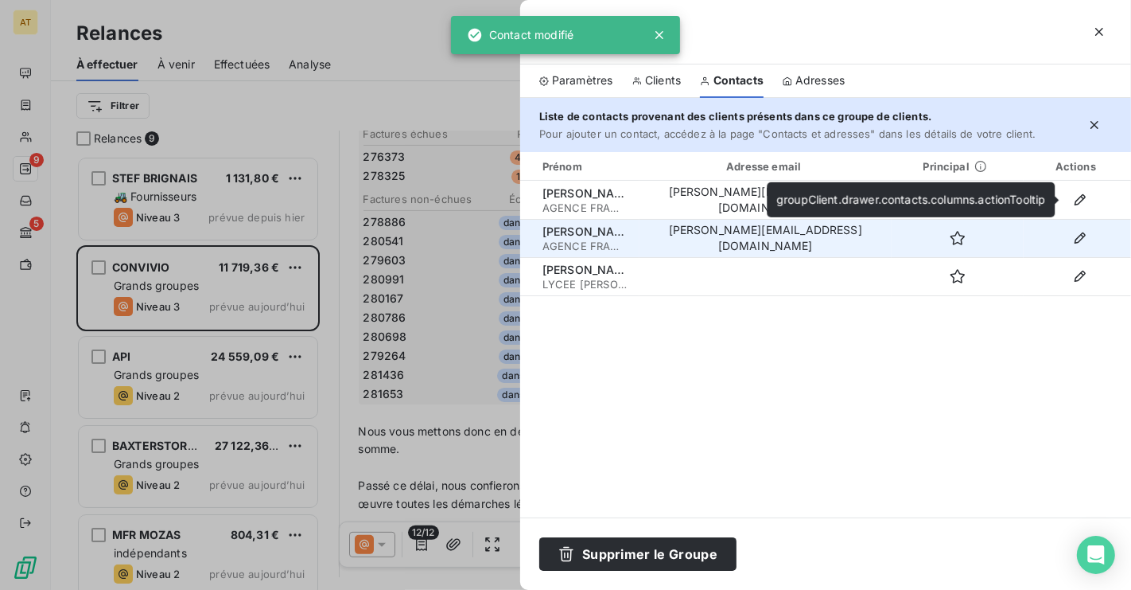
click at [779, 246] on td "jessy.kersten@convivio.fr" at bounding box center [766, 238] width 252 height 38
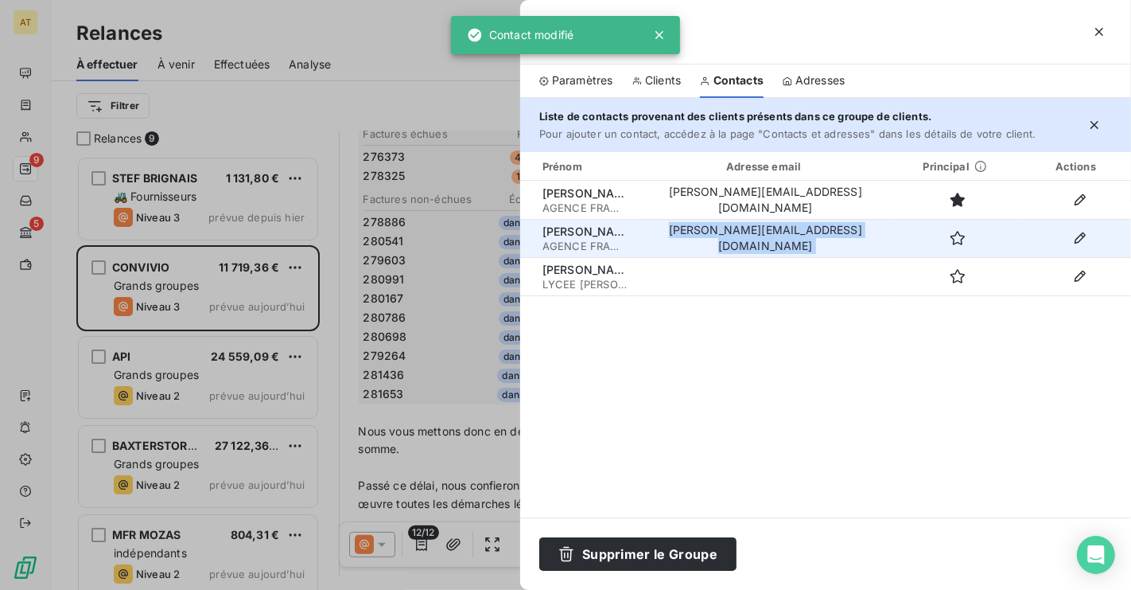
click at [779, 246] on td "jessy.kersten@convivio.fr" at bounding box center [766, 238] width 252 height 38
copy tr "jessy.kersten@convivio.fr"
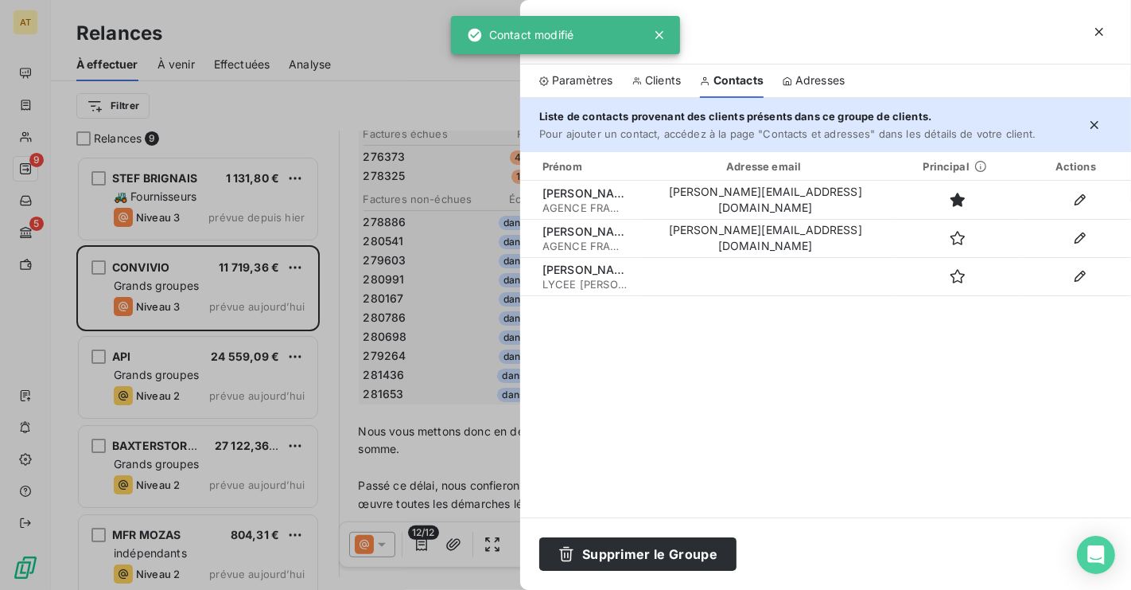
click at [446, 451] on div at bounding box center [565, 295] width 1131 height 590
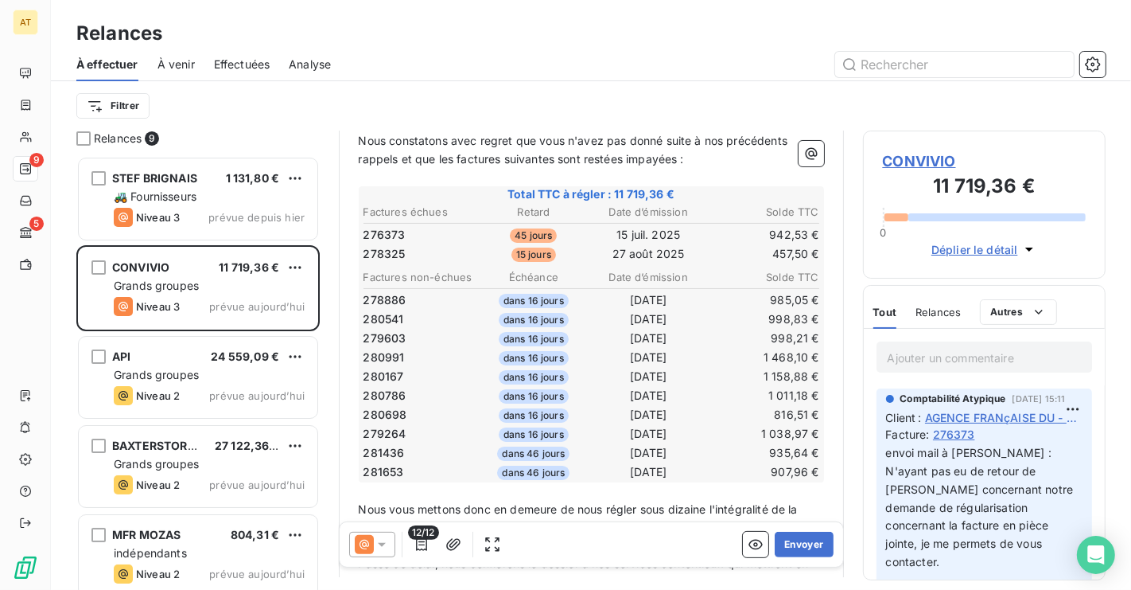
scroll to position [239, 0]
click at [932, 169] on span "CONVIVIO" at bounding box center [985, 160] width 204 height 21
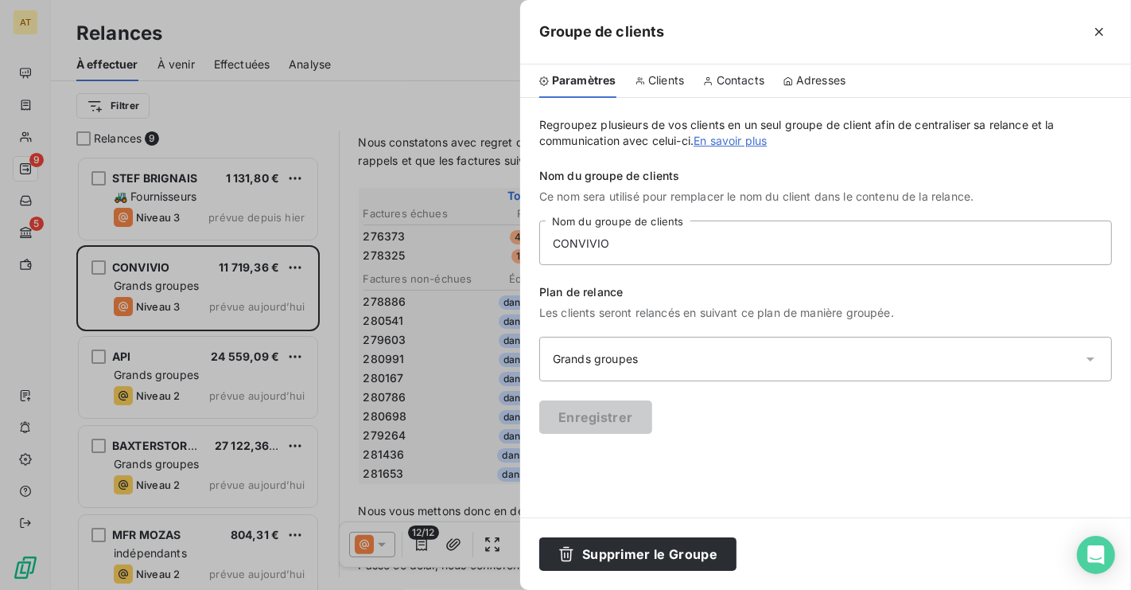
click at [664, 82] on span "Clients" at bounding box center [666, 80] width 36 height 16
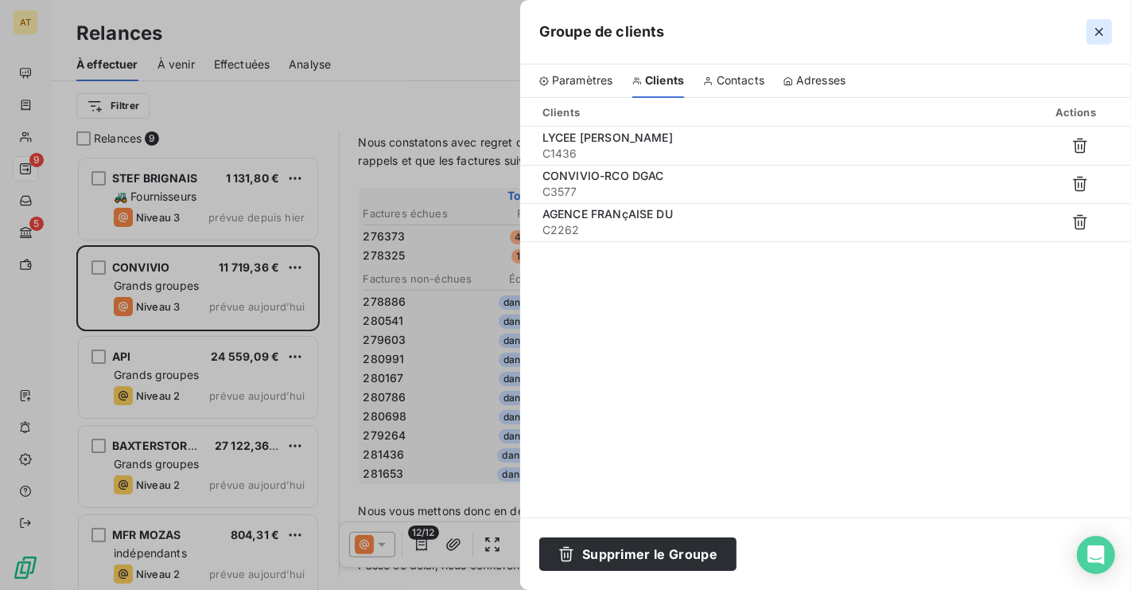
click at [1097, 27] on icon "button" at bounding box center [1100, 32] width 16 height 16
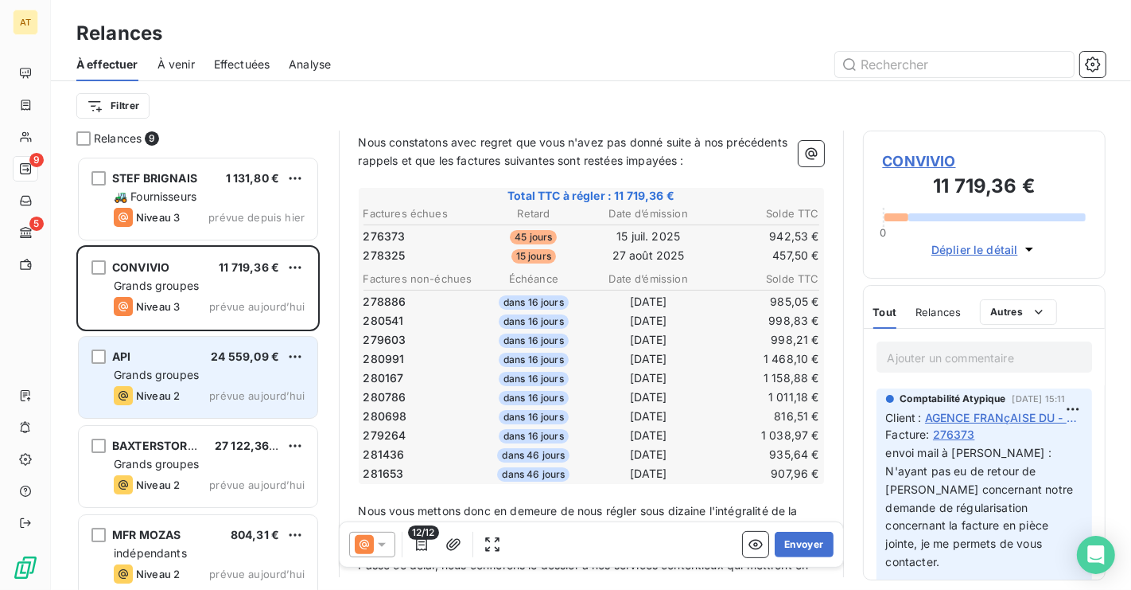
click at [181, 379] on span "Grands groupes" at bounding box center [156, 375] width 85 height 14
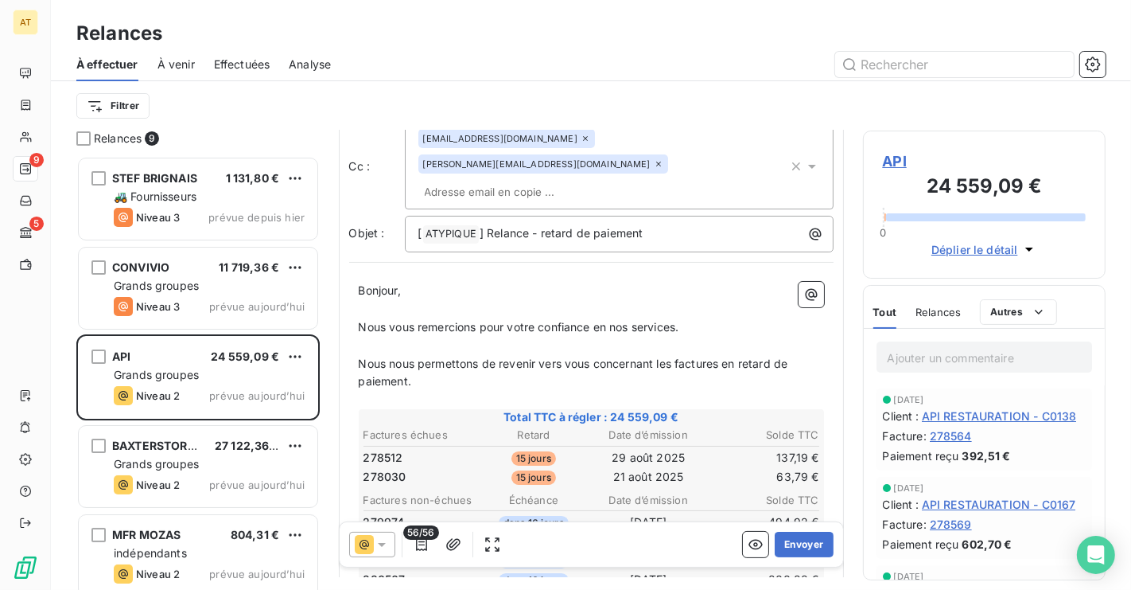
scroll to position [83, 0]
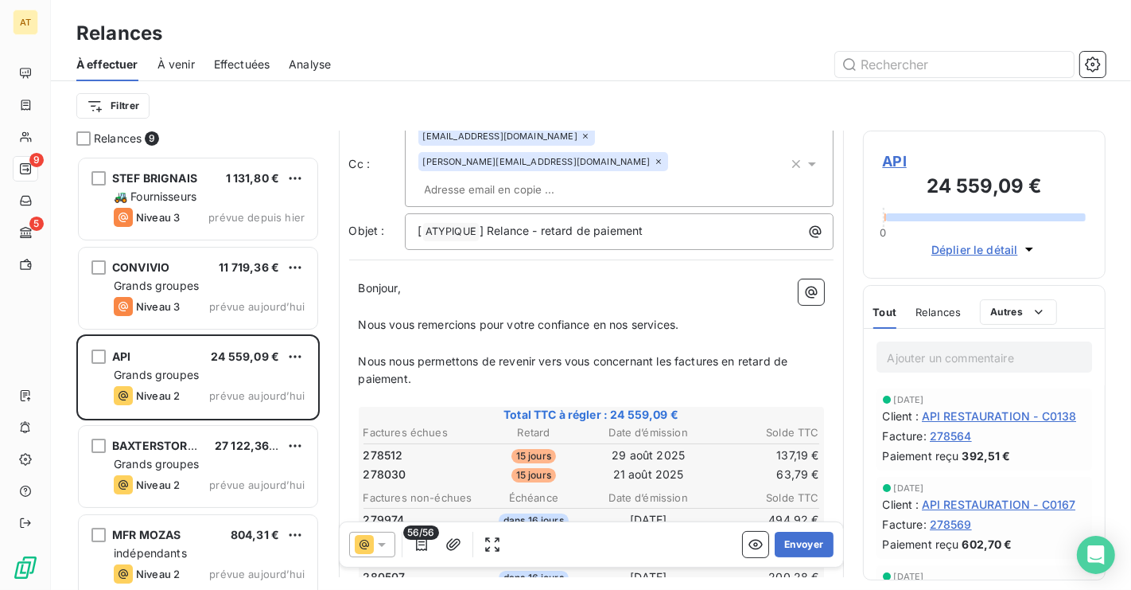
click at [383, 447] on span "278512" at bounding box center [384, 455] width 40 height 16
copy span "278512"
click at [383, 447] on span "278512" at bounding box center [384, 455] width 40 height 16
click at [395, 466] on span "278030" at bounding box center [385, 474] width 43 height 16
copy span "278030"
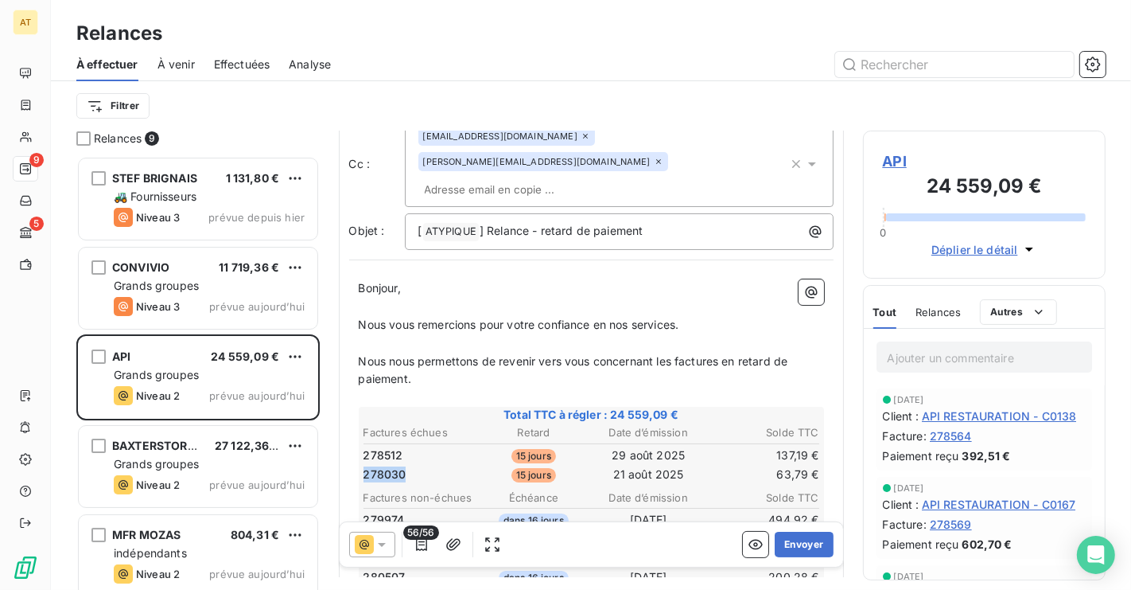
click at [395, 466] on span "278030" at bounding box center [385, 474] width 43 height 16
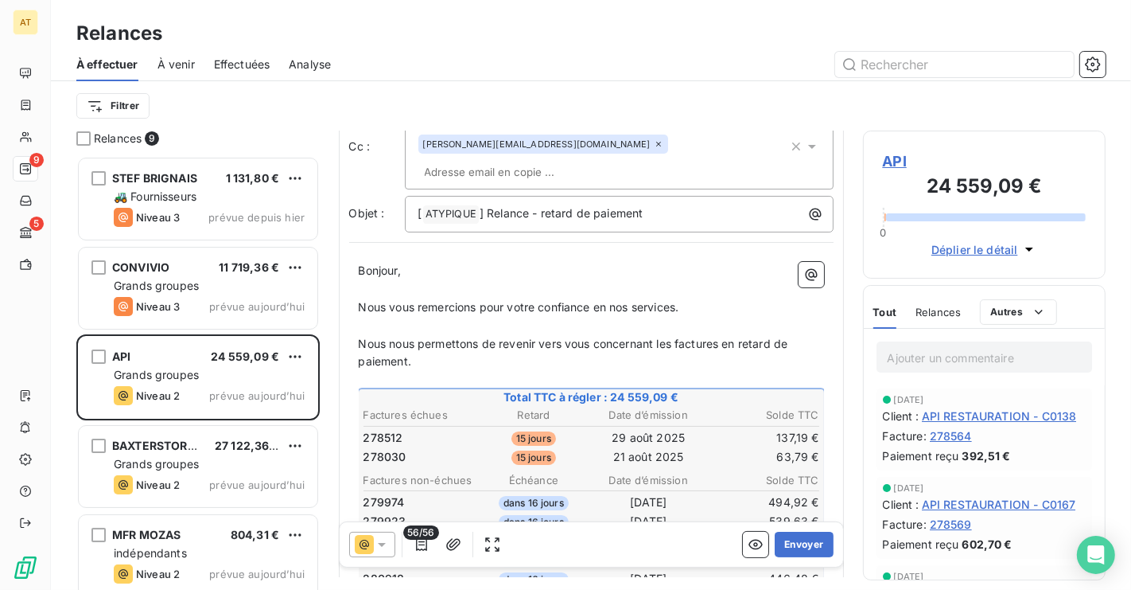
scroll to position [107, 0]
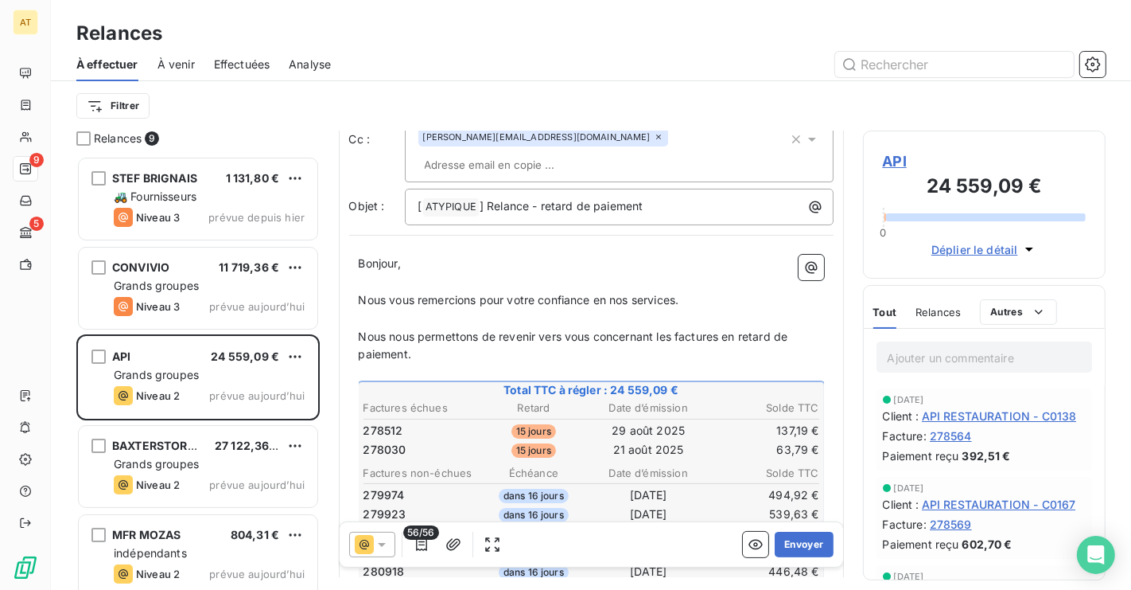
click at [943, 306] on span "Relances" at bounding box center [938, 312] width 45 height 13
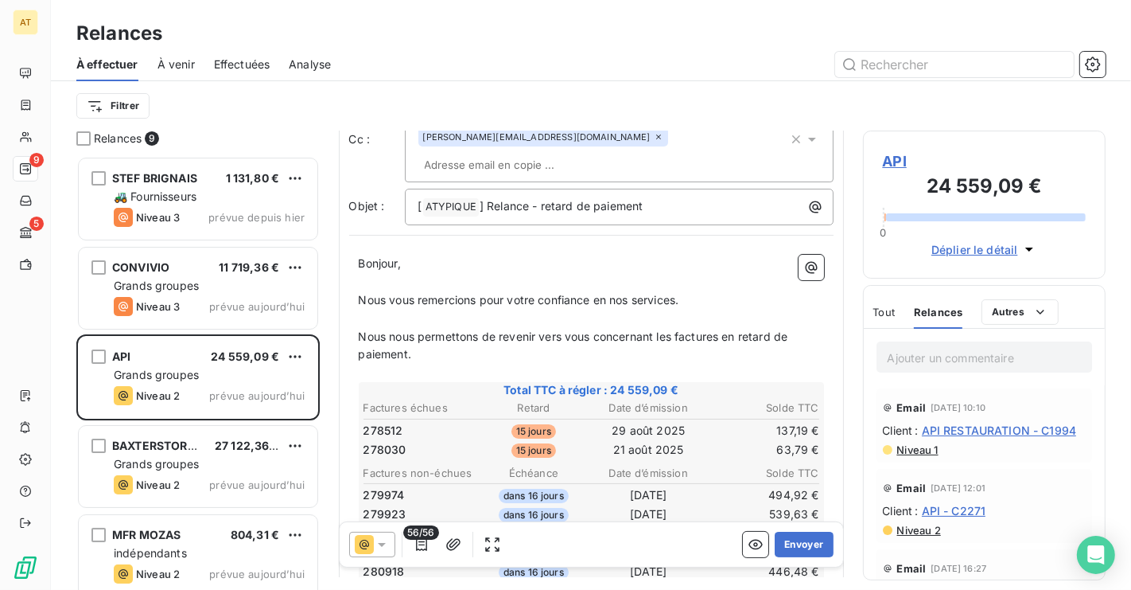
click at [388, 540] on icon at bounding box center [382, 544] width 16 height 16
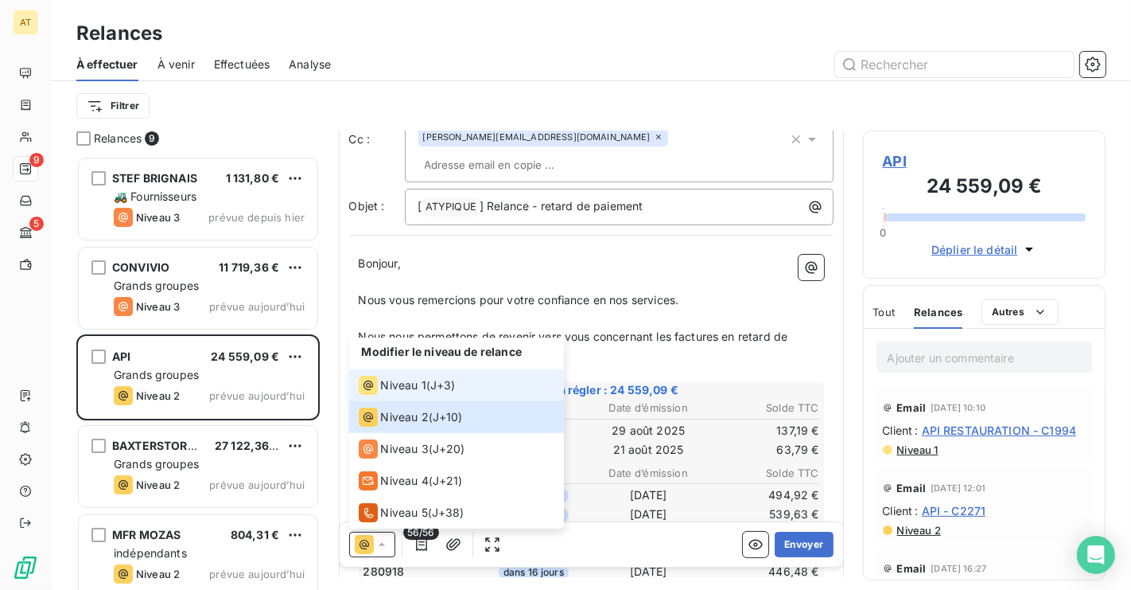
click at [409, 383] on span "Niveau 1" at bounding box center [403, 385] width 45 height 16
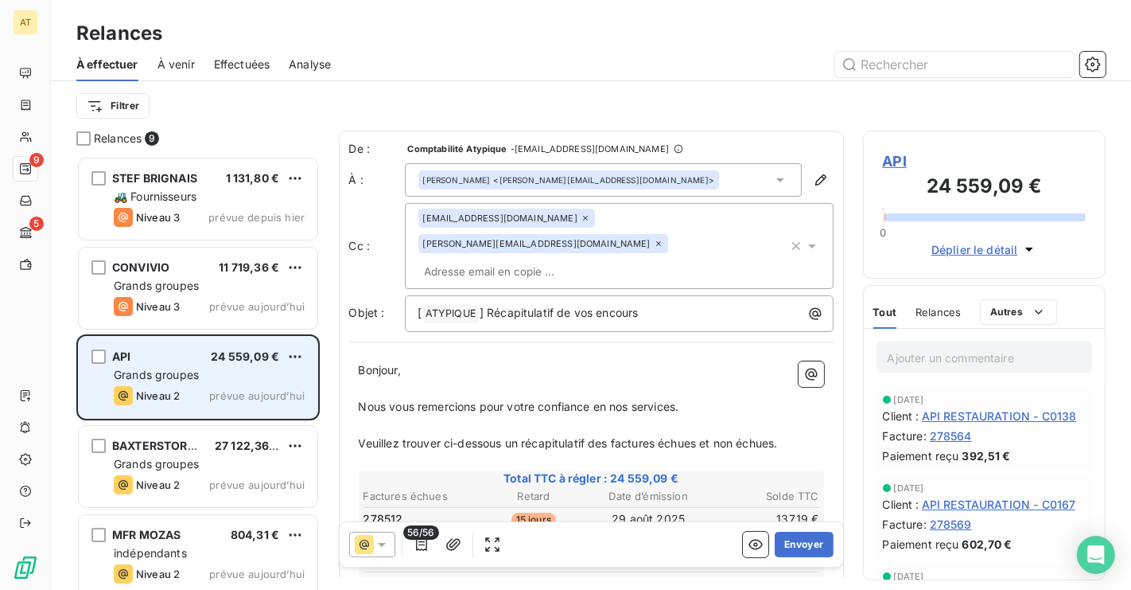
click at [179, 381] on div "Grands groupes" at bounding box center [209, 375] width 191 height 16
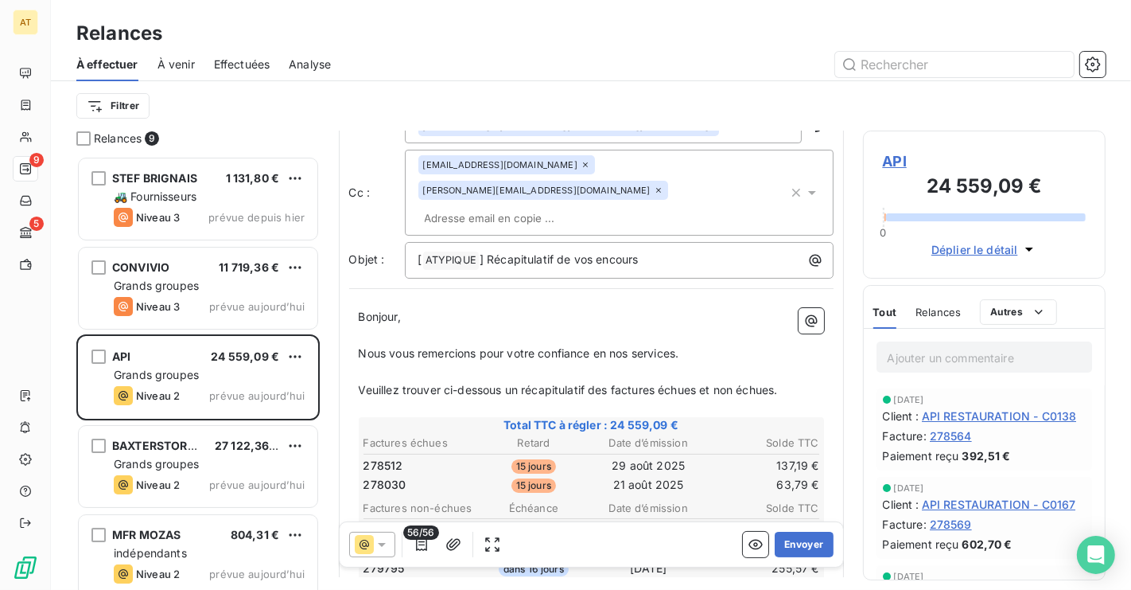
scroll to position [56, 0]
click at [800, 541] on button "Envoyer" at bounding box center [804, 543] width 58 height 25
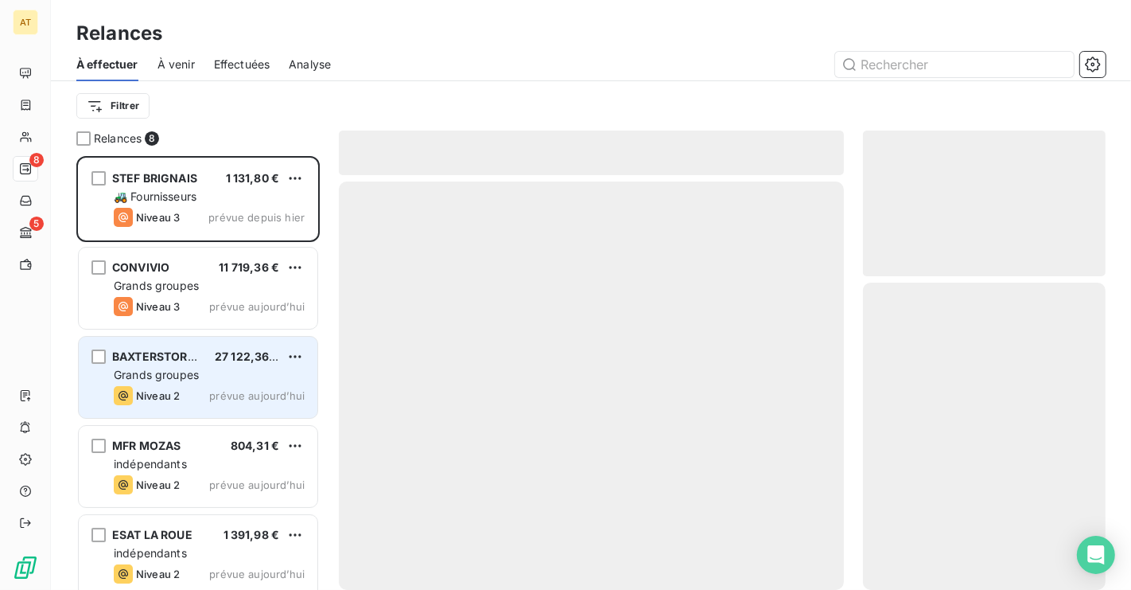
click at [171, 376] on span "Grands groupes" at bounding box center [156, 375] width 85 height 14
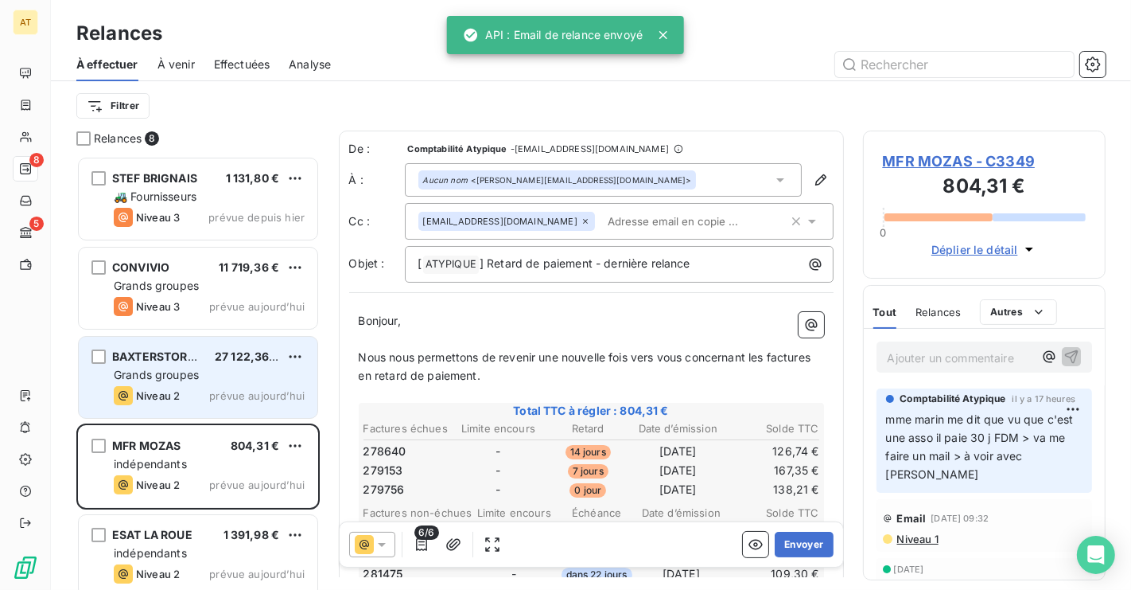
click at [123, 348] on div "BAXTERSTOREY" at bounding box center [157, 356] width 90 height 16
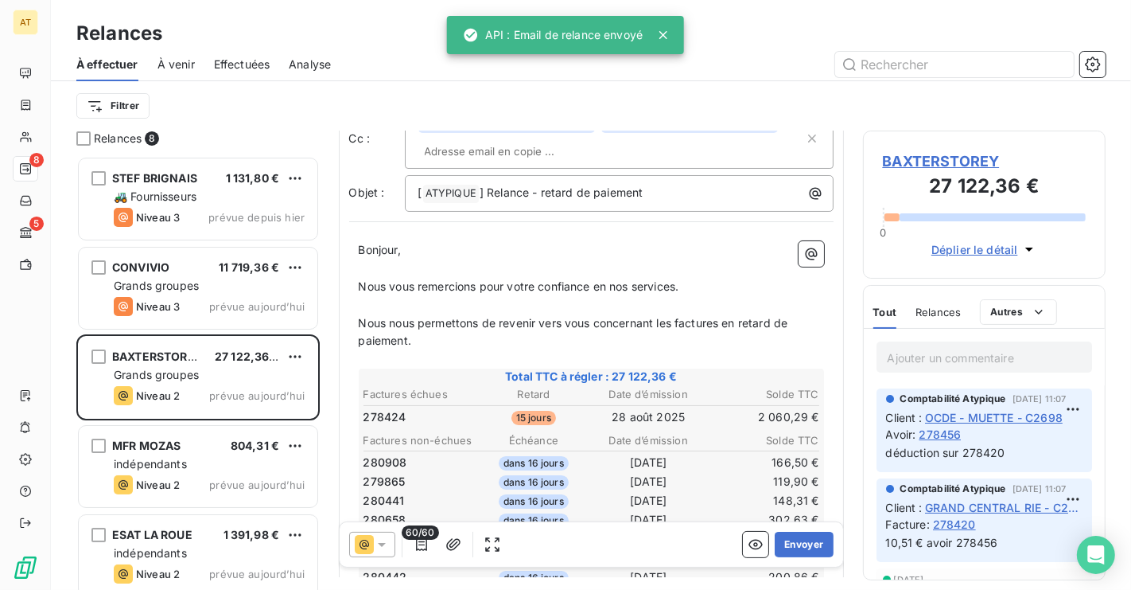
scroll to position [154, 0]
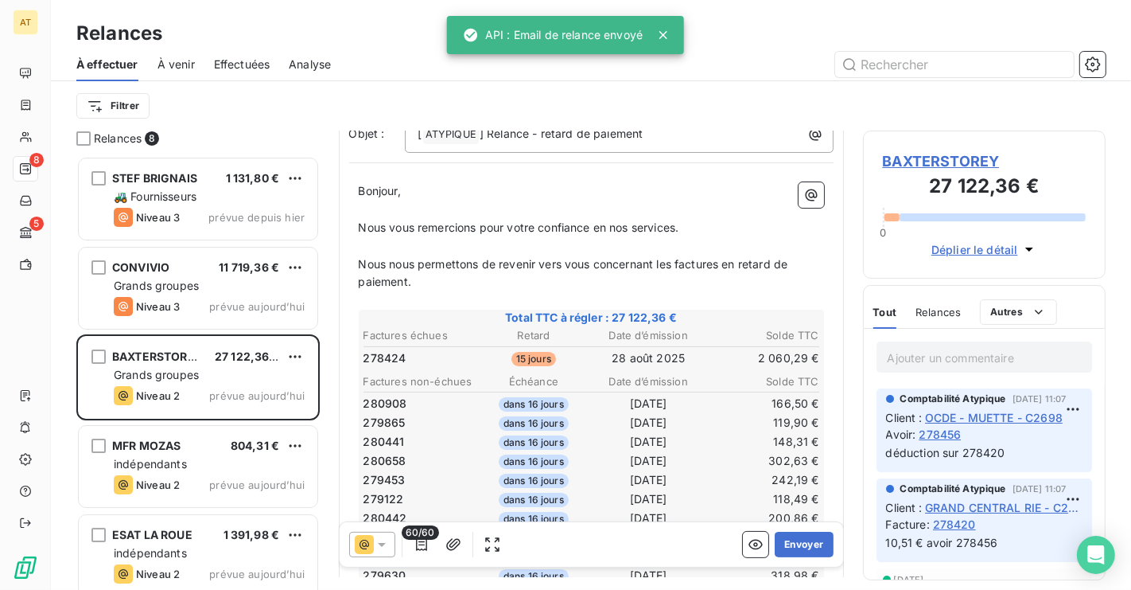
click at [391, 352] on span "278424" at bounding box center [385, 358] width 43 height 16
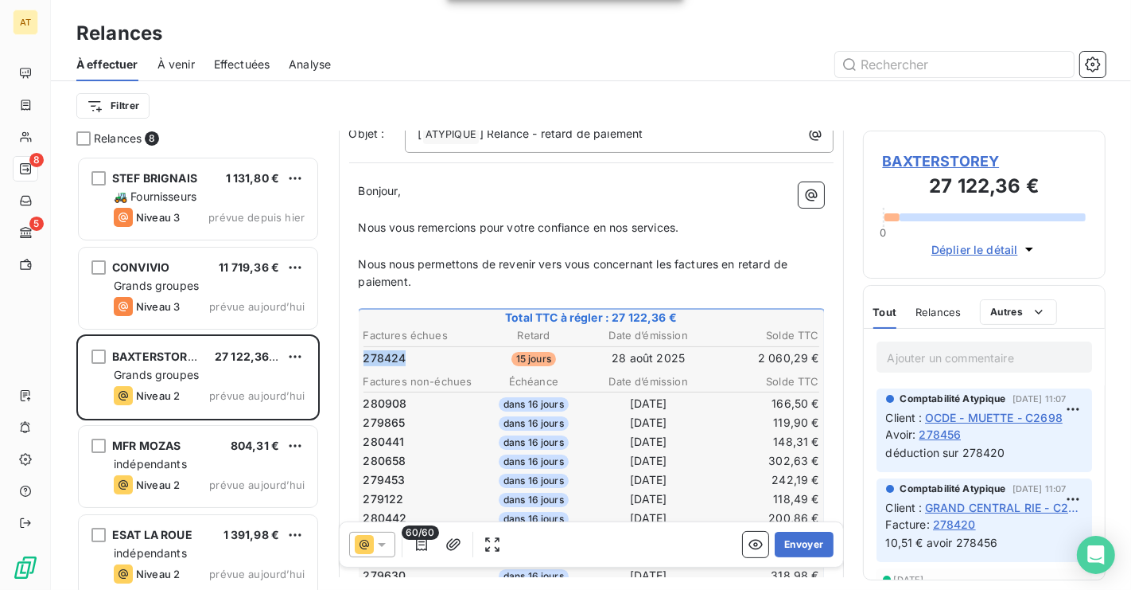
copy span "278424"
click at [391, 352] on span "278424" at bounding box center [385, 358] width 43 height 16
click at [372, 554] on div at bounding box center [372, 543] width 46 height 25
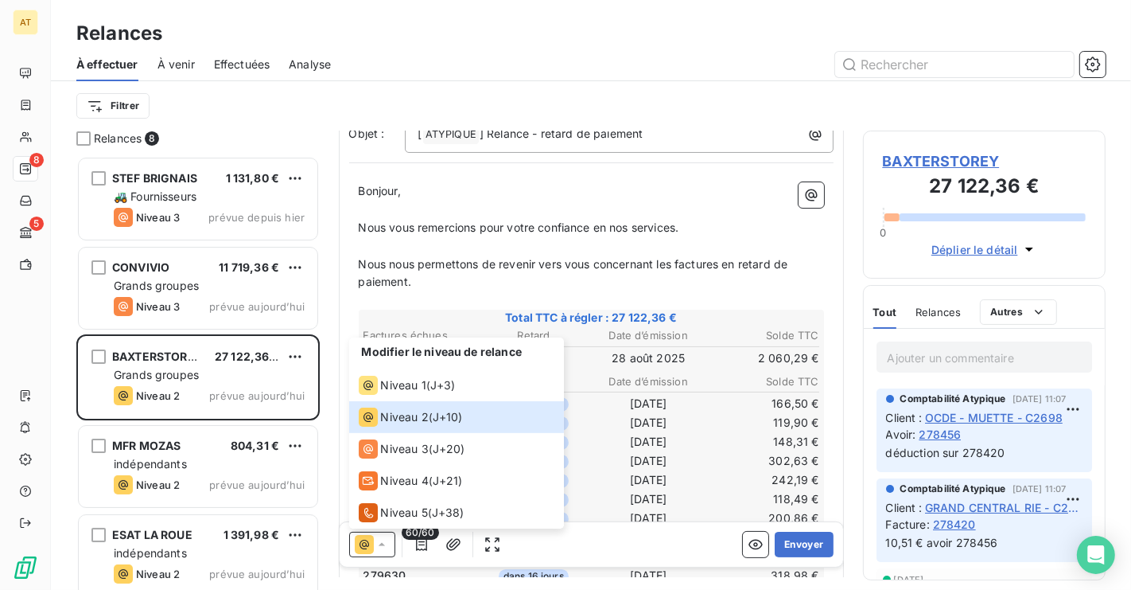
click at [957, 315] on span "Relances" at bounding box center [938, 312] width 45 height 13
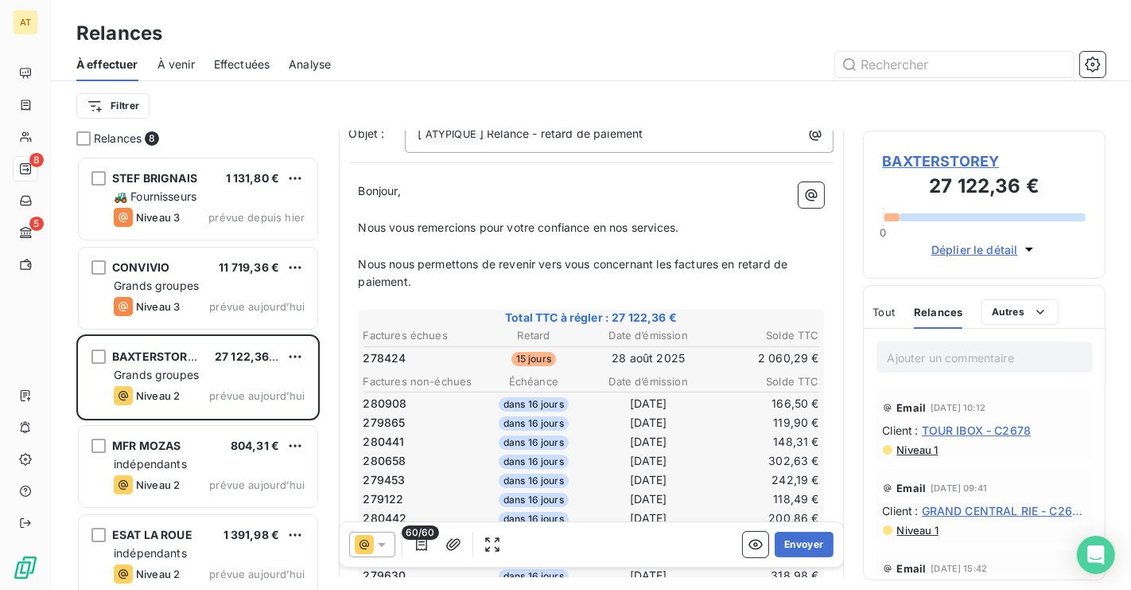
click at [368, 535] on icon at bounding box center [364, 544] width 19 height 19
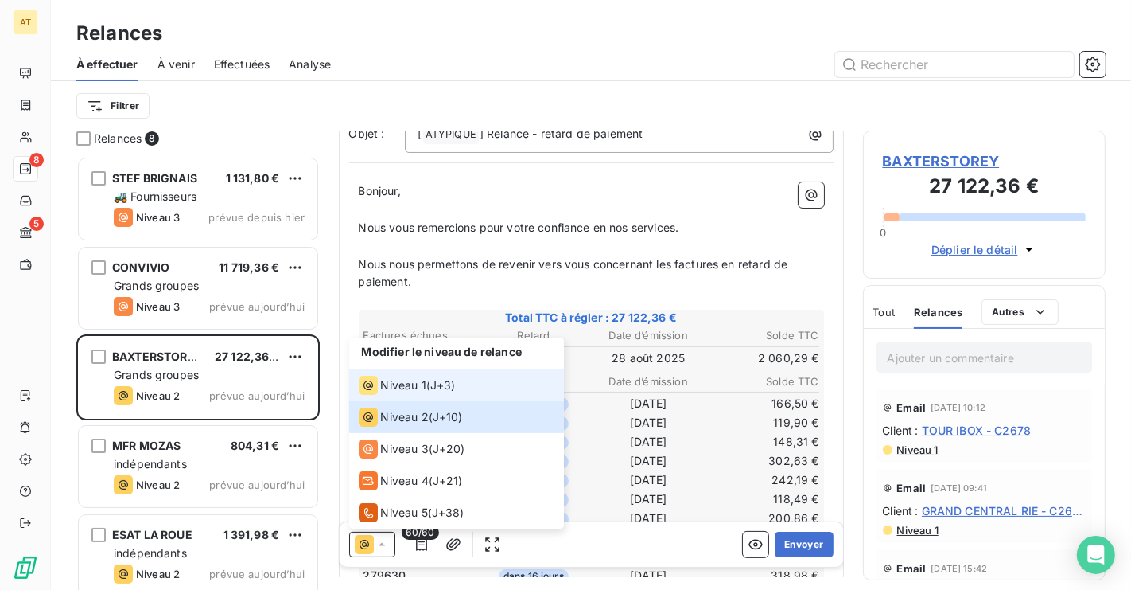
click at [411, 379] on span "Niveau 1" at bounding box center [403, 385] width 45 height 16
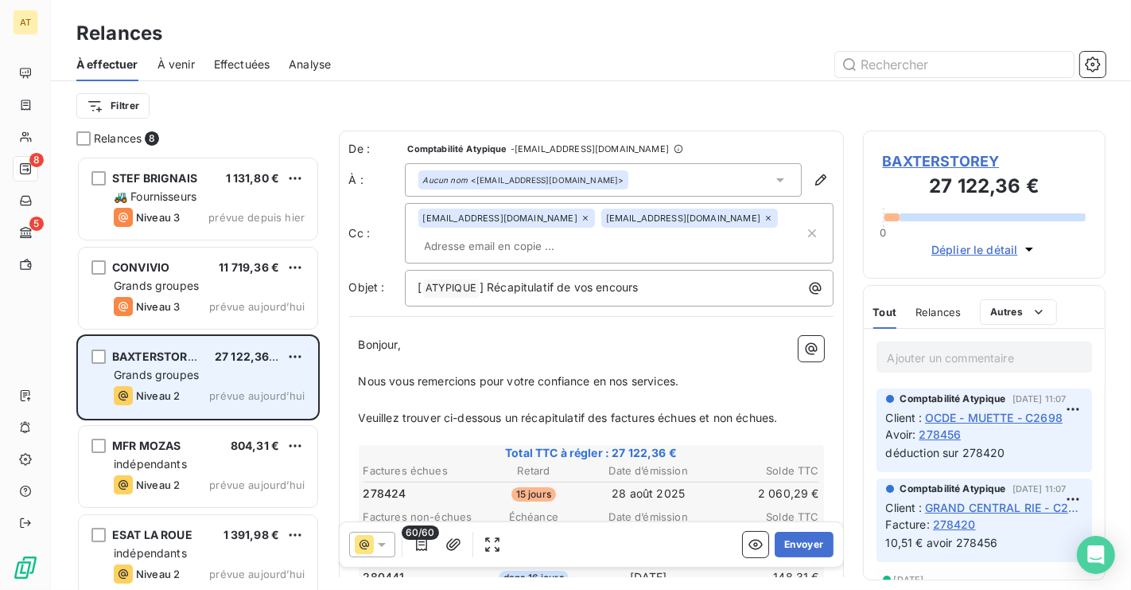
click at [158, 379] on span "Grands groupes" at bounding box center [156, 375] width 85 height 14
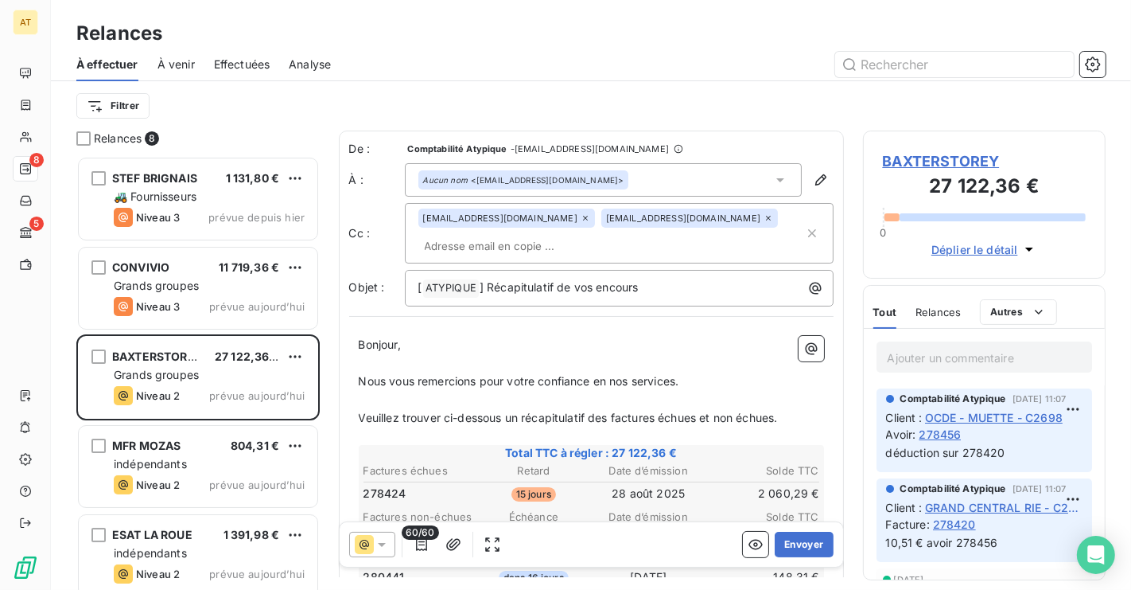
drag, startPoint x: 814, startPoint y: 547, endPoint x: 964, endPoint y: 154, distance: 420.1
click at [964, 154] on div "Relances 8 STEF BRIGNAIS 1 131,80 € 🚜 Fournisseurs Niveau 3 prévue depuis hier …" at bounding box center [591, 359] width 1080 height 459
click at [964, 154] on span "BAXTERSTOREY" at bounding box center [985, 160] width 204 height 21
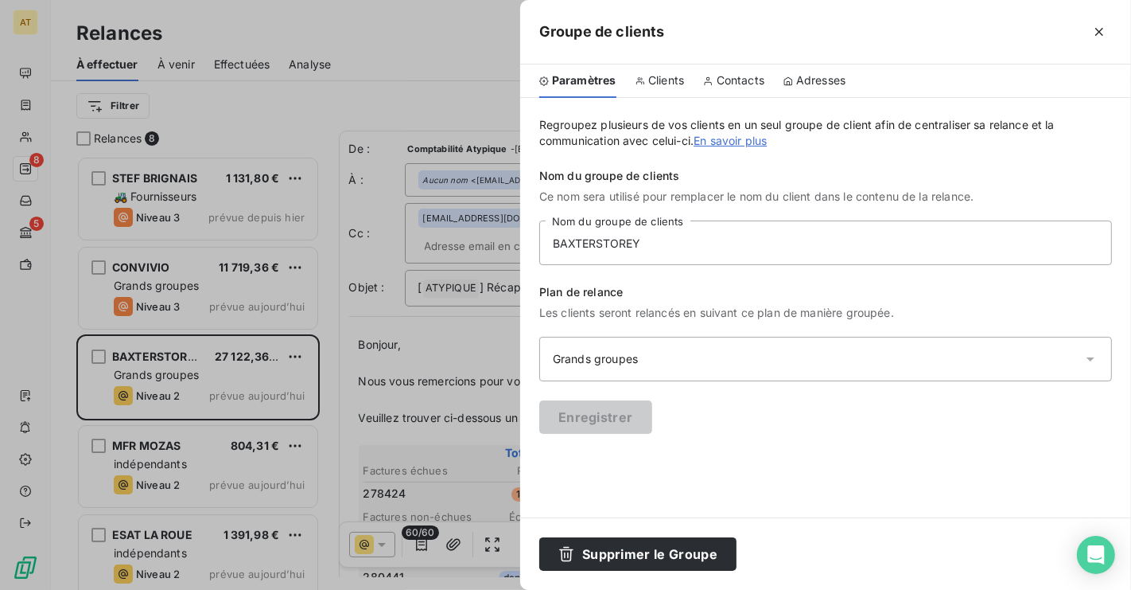
click at [699, 80] on div "Paramètres Clients Contacts Adresses" at bounding box center [825, 80] width 611 height 33
click at [668, 86] on span "Clients" at bounding box center [666, 80] width 36 height 16
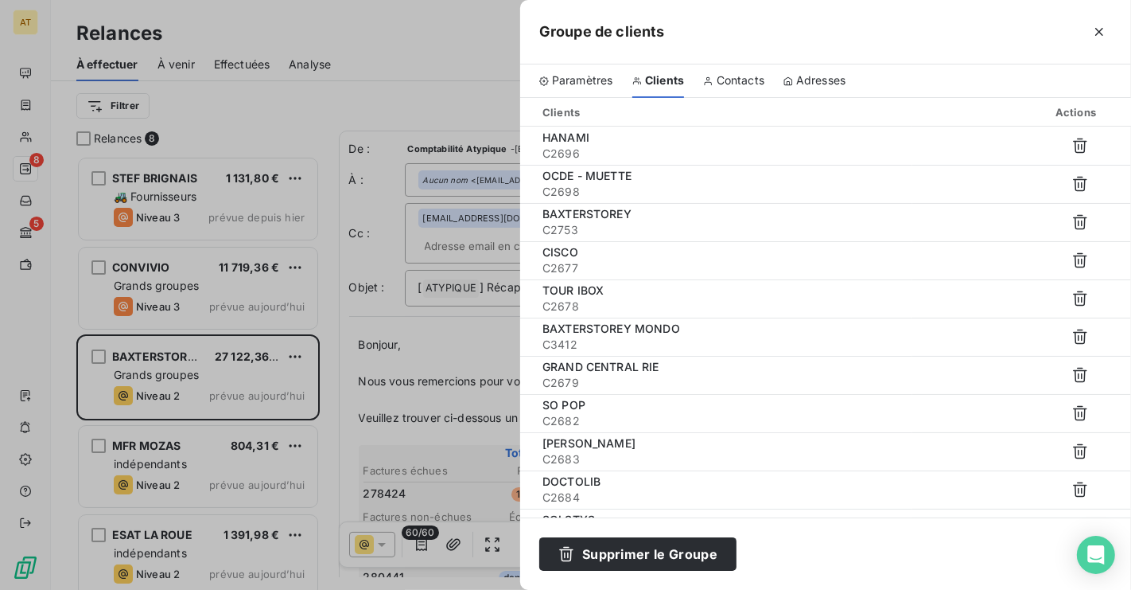
click at [691, 86] on div "Paramètres Clients Contacts Adresses" at bounding box center [825, 80] width 611 height 33
click at [726, 86] on span "Contacts" at bounding box center [741, 80] width 48 height 16
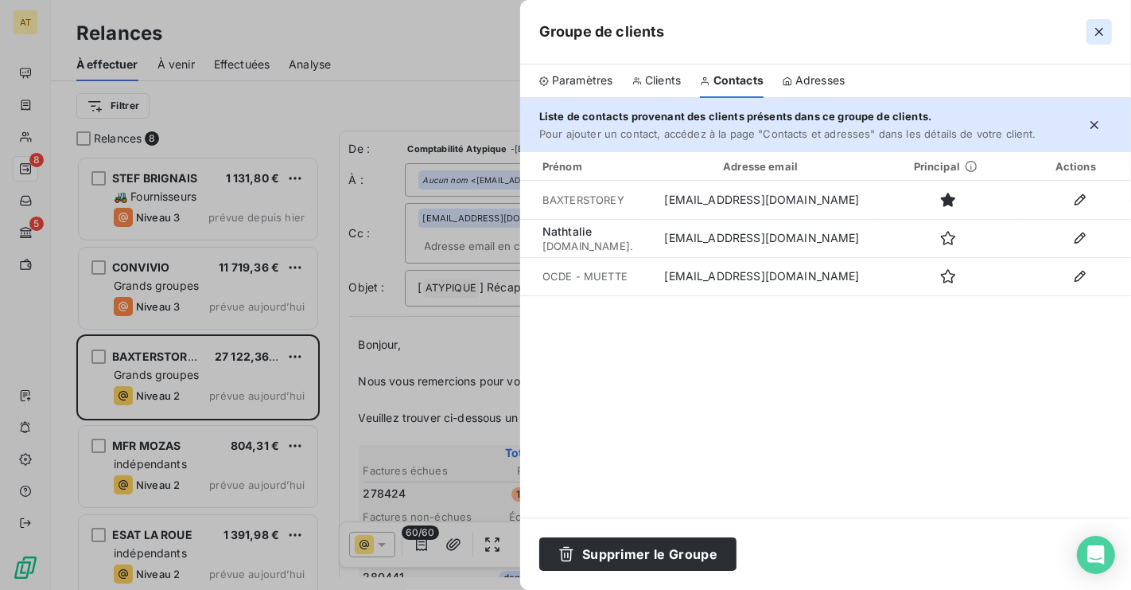
click at [1100, 32] on icon "button" at bounding box center [1100, 32] width 16 height 16
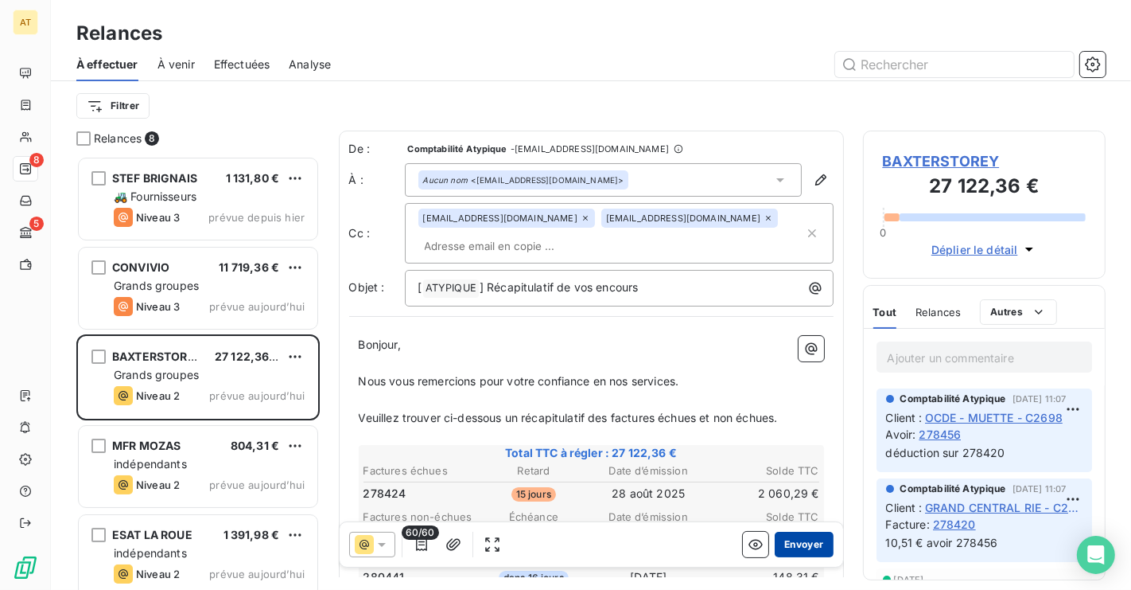
click at [808, 553] on button "Envoyer" at bounding box center [804, 543] width 58 height 25
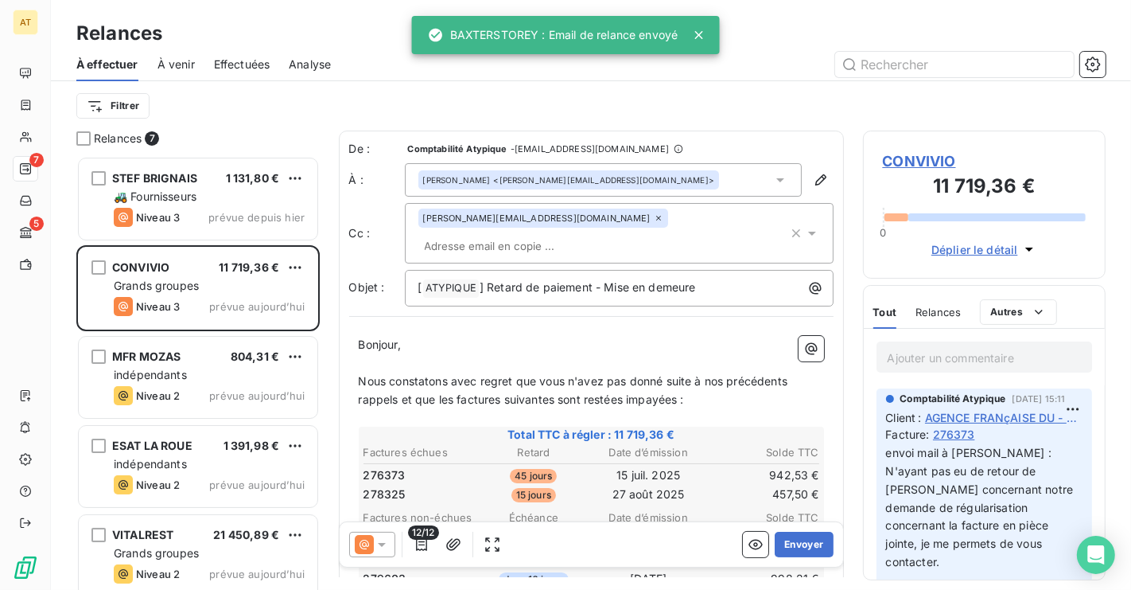
click at [224, 62] on span "Effectuées" at bounding box center [242, 64] width 56 height 16
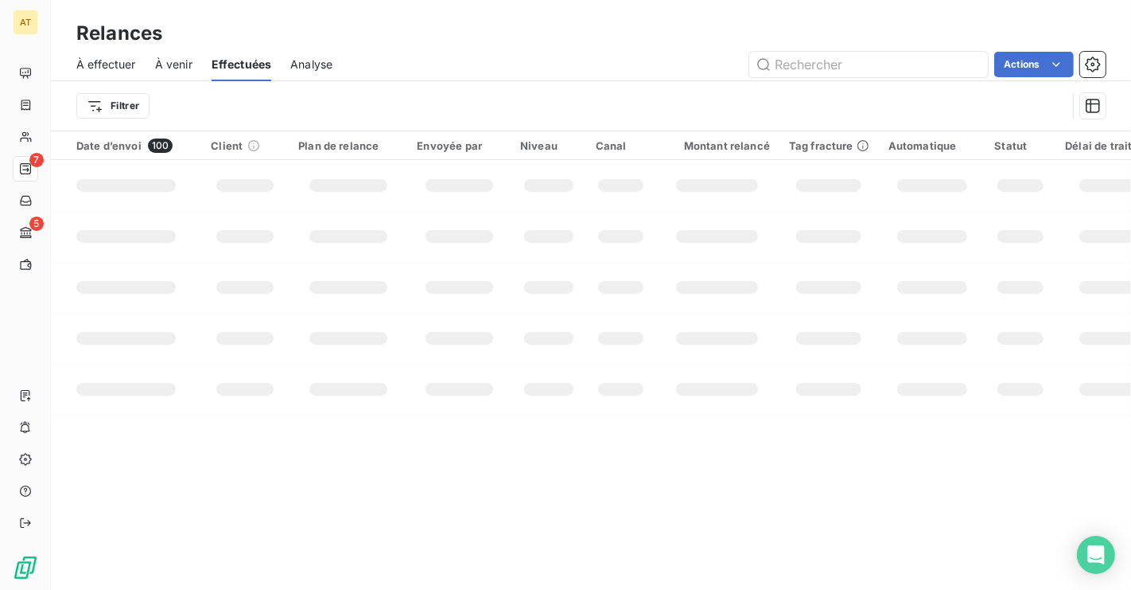
click at [239, 62] on span "Effectuées" at bounding box center [242, 64] width 60 height 16
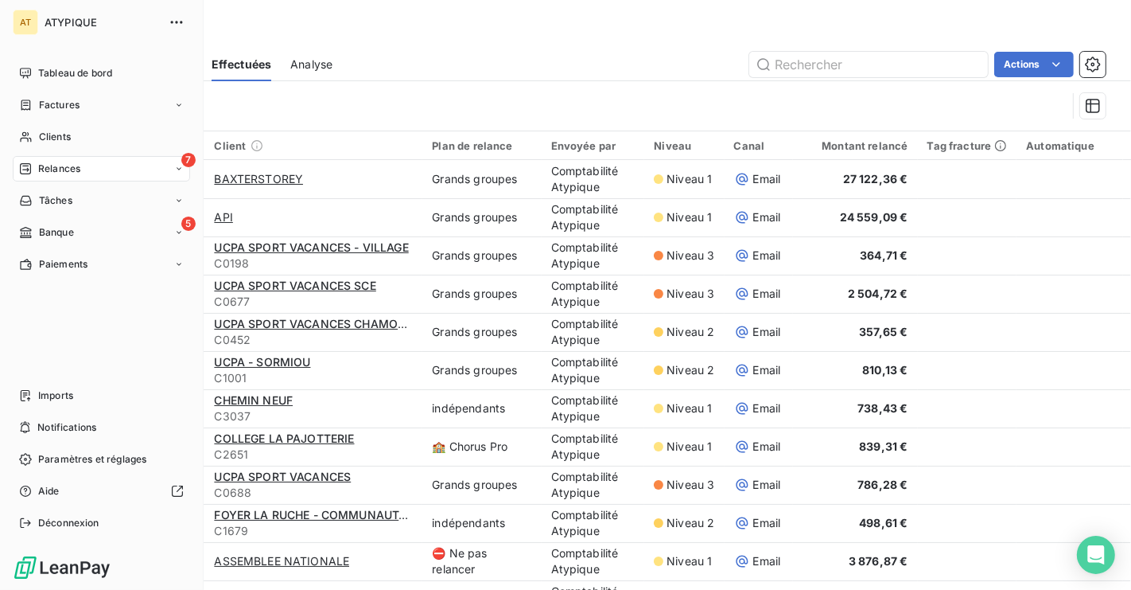
click at [47, 167] on span "Relances" at bounding box center [59, 169] width 42 height 14
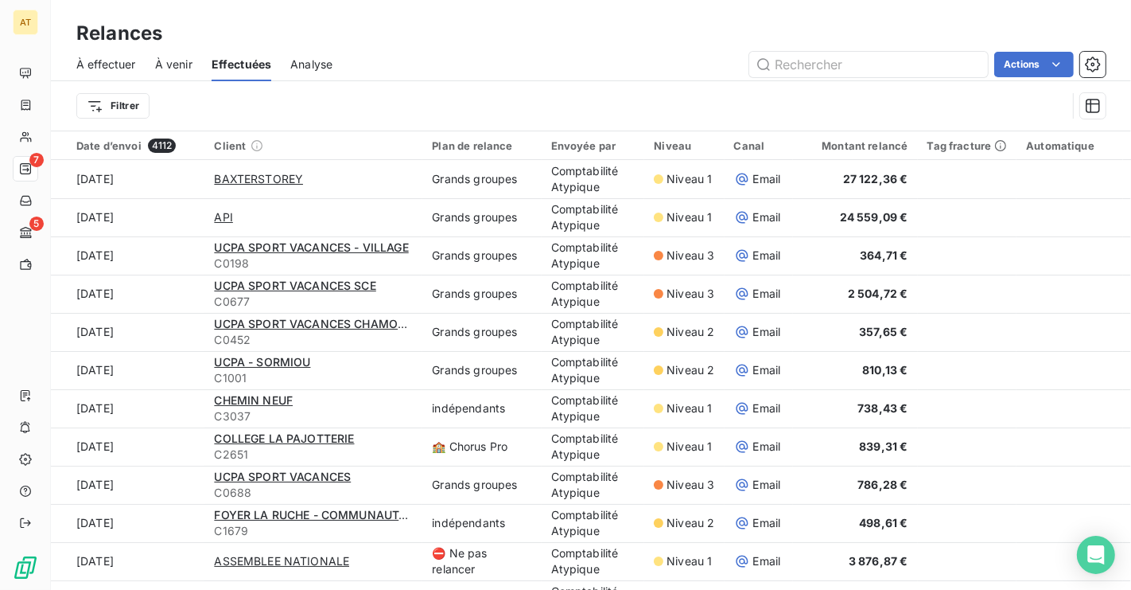
click at [115, 59] on span "À effectuer" at bounding box center [106, 64] width 60 height 16
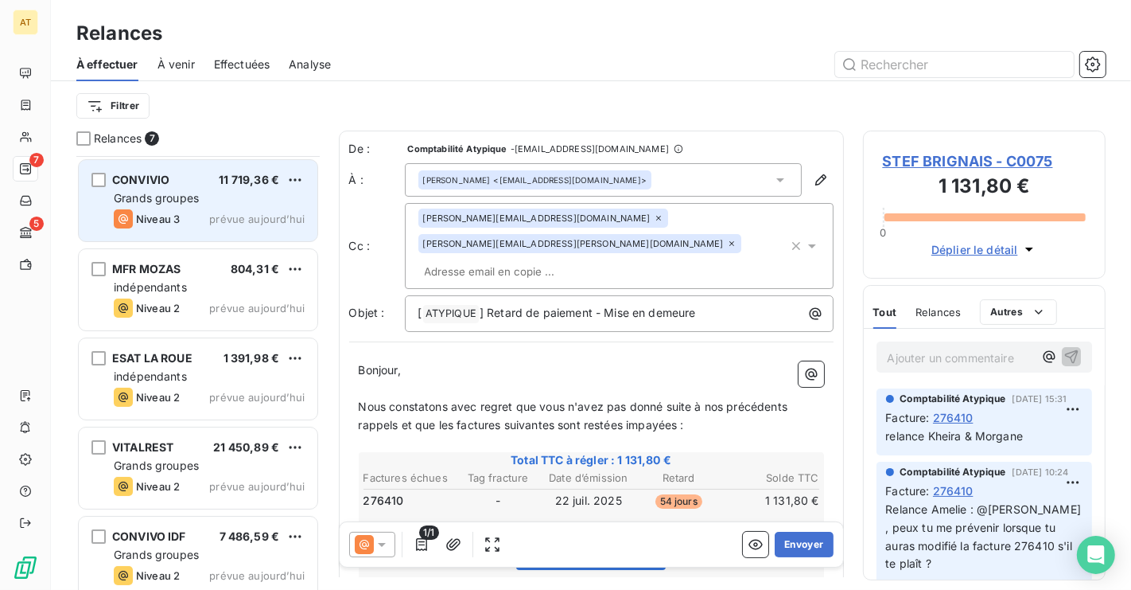
scroll to position [91, 0]
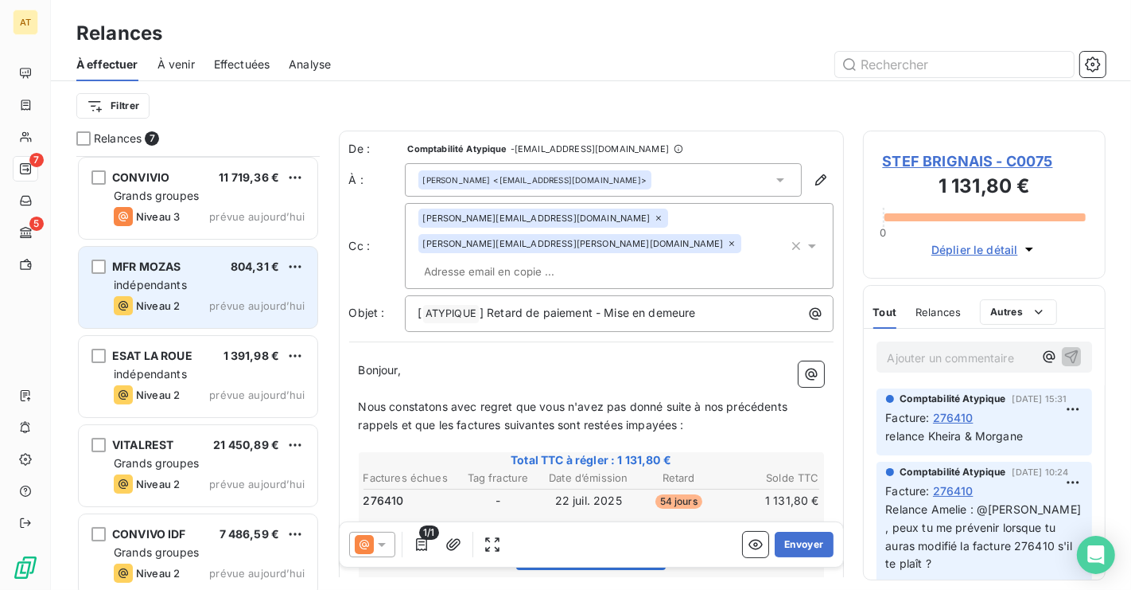
click at [219, 288] on div "indépendants" at bounding box center [209, 285] width 191 height 16
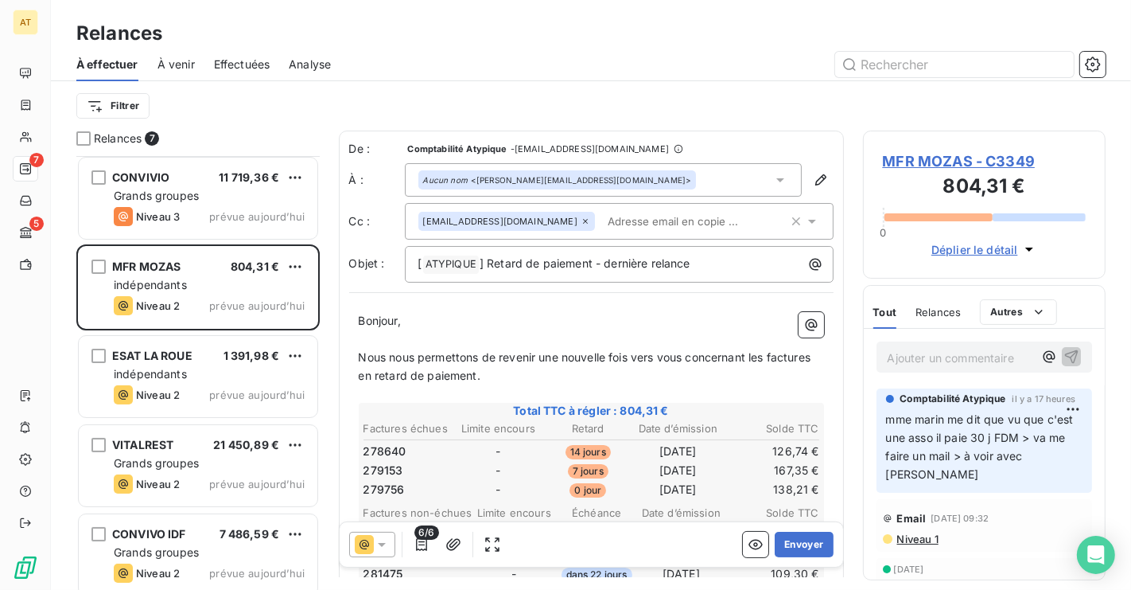
click at [978, 161] on span "MFR MOZAS - C3349" at bounding box center [985, 160] width 204 height 21
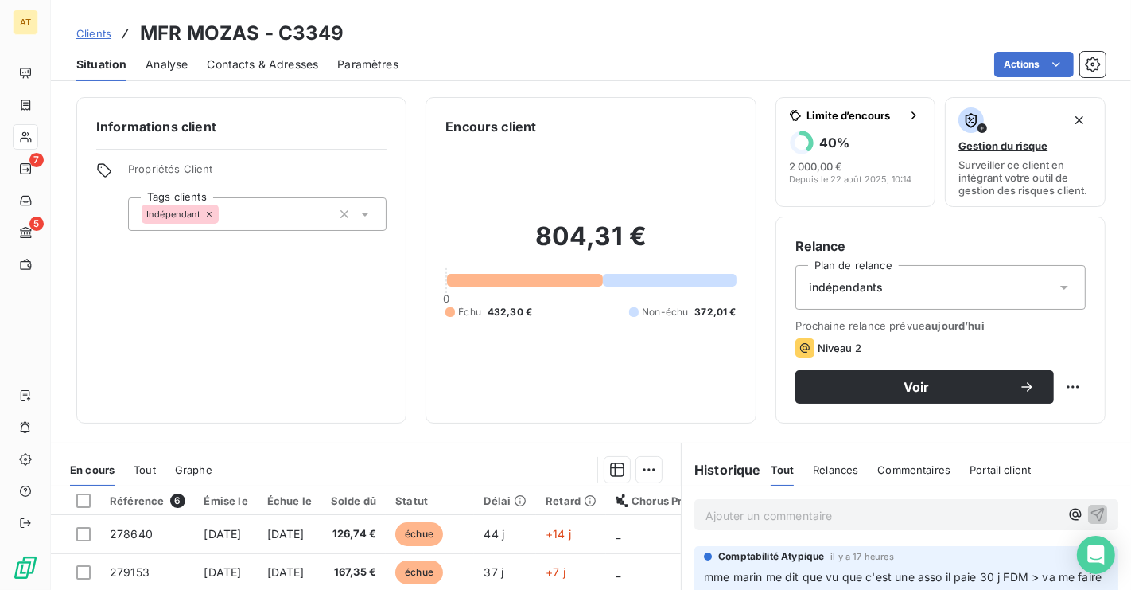
click at [289, 217] on div "Indépendant" at bounding box center [257, 213] width 259 height 33
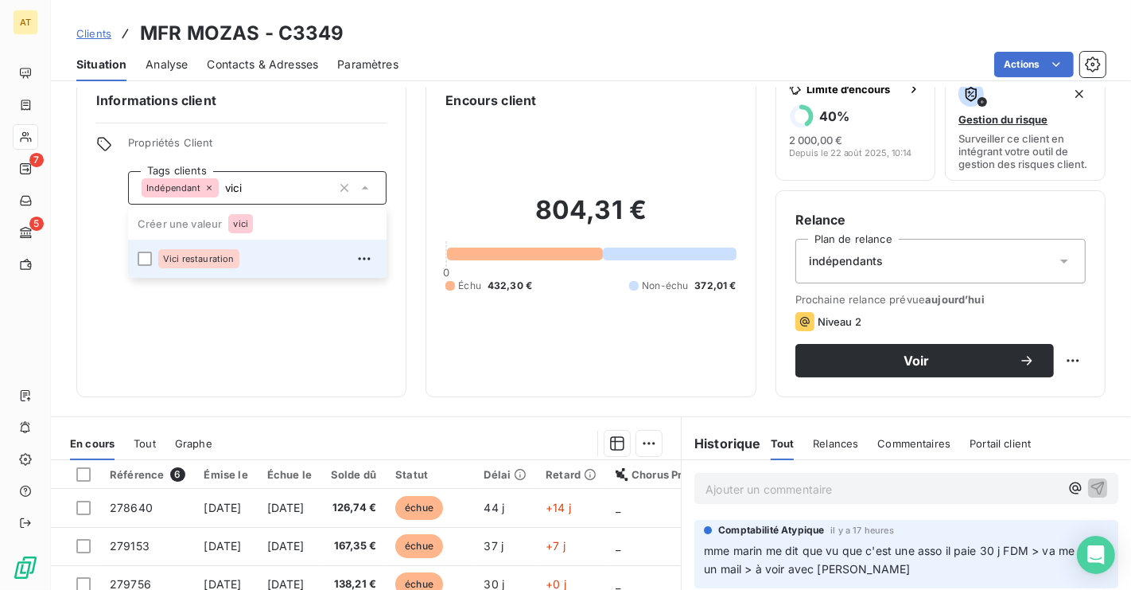
click at [208, 254] on span "Vici restauration" at bounding box center [199, 259] width 72 height 10
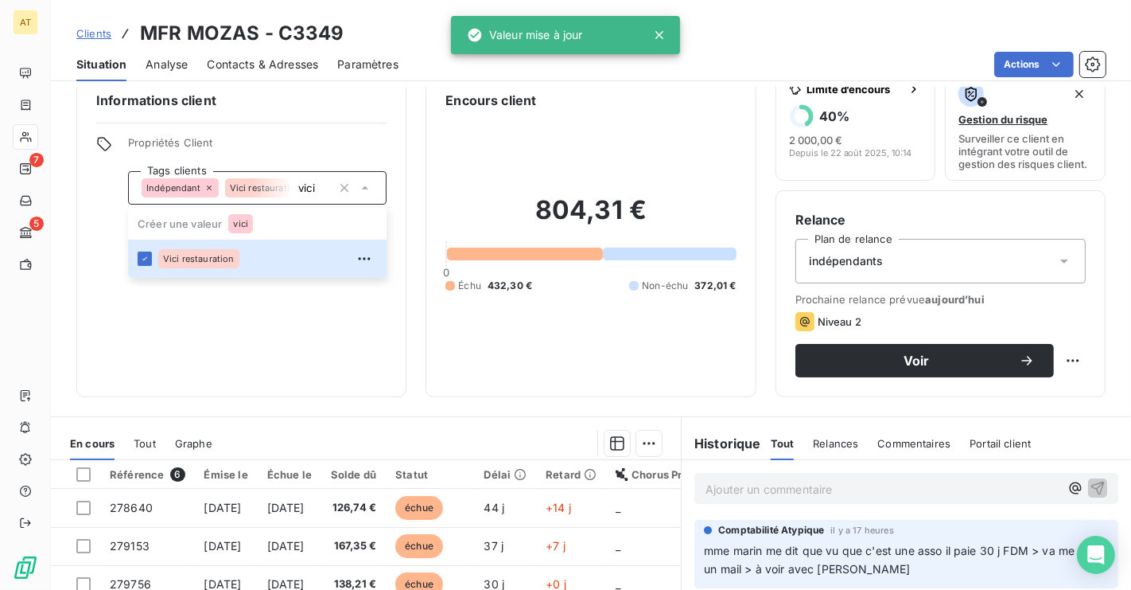
click at [211, 193] on div "Indépendant" at bounding box center [180, 187] width 77 height 19
type input "vici"
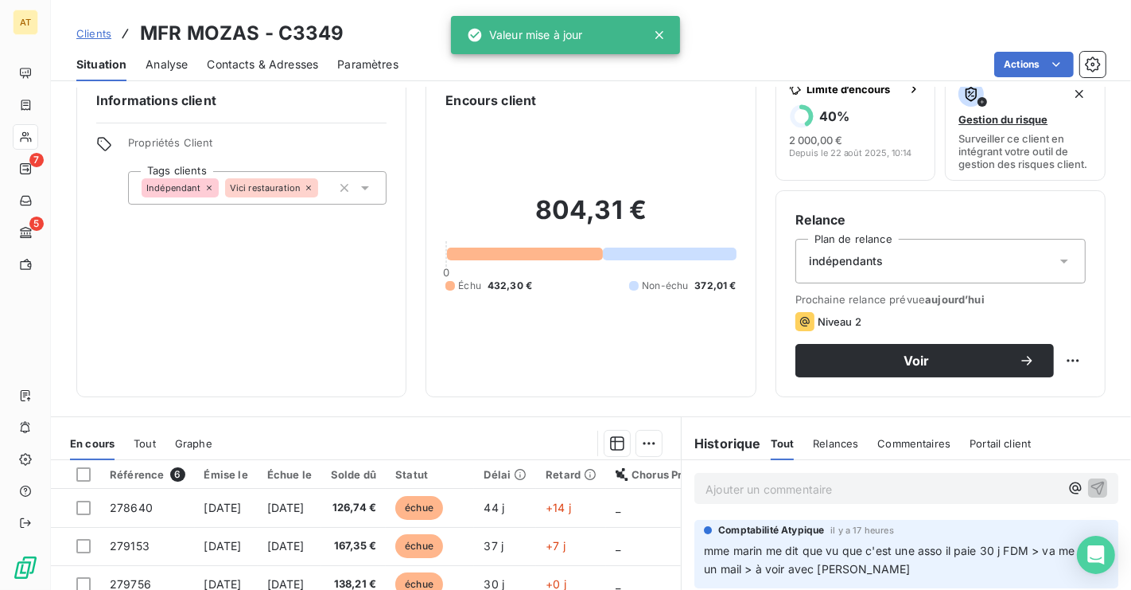
click at [241, 353] on div "Informations client Propriétés Client Tags clients Indépendant Vici restauratio…" at bounding box center [241, 234] width 330 height 326
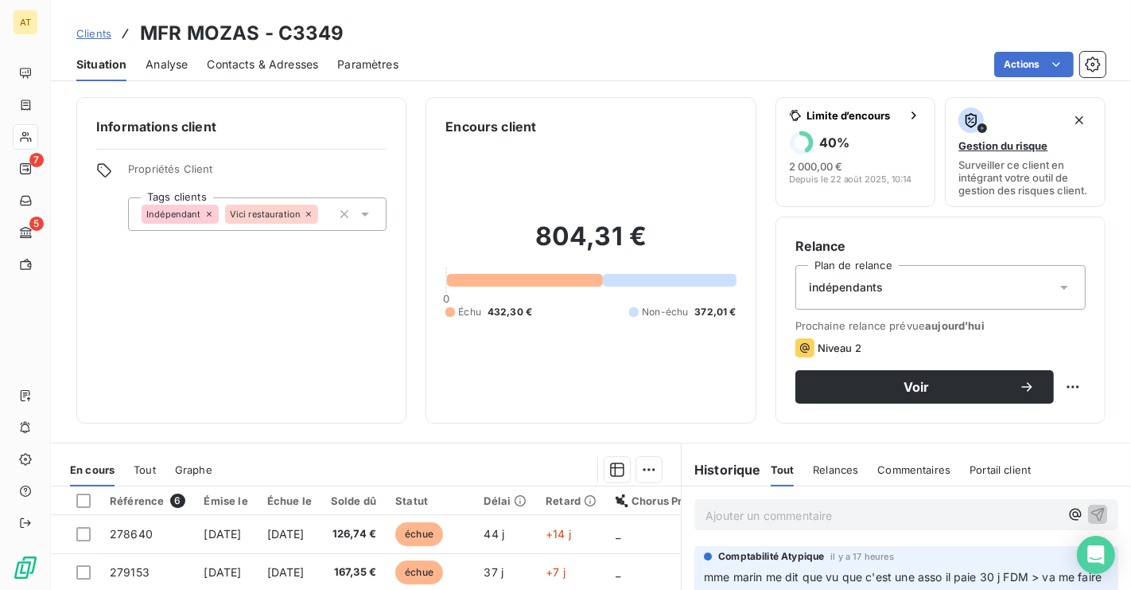
click at [273, 348] on div "Informations client Propriétés Client Tags clients Indépendant Vici restauration" at bounding box center [241, 260] width 330 height 326
click at [211, 215] on icon at bounding box center [209, 214] width 10 height 10
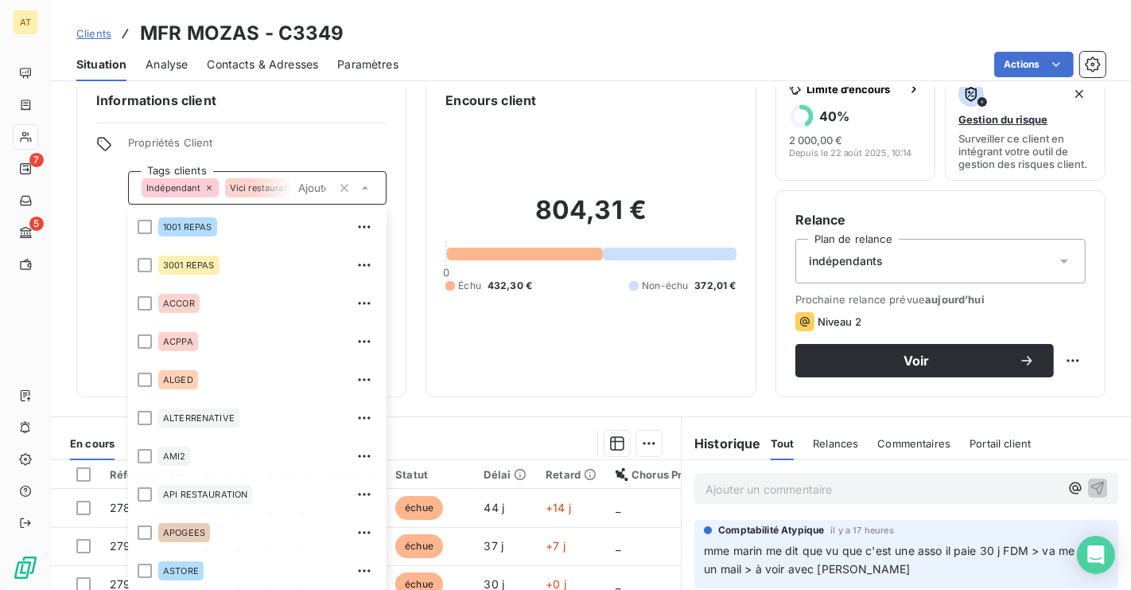
scroll to position [725, 0]
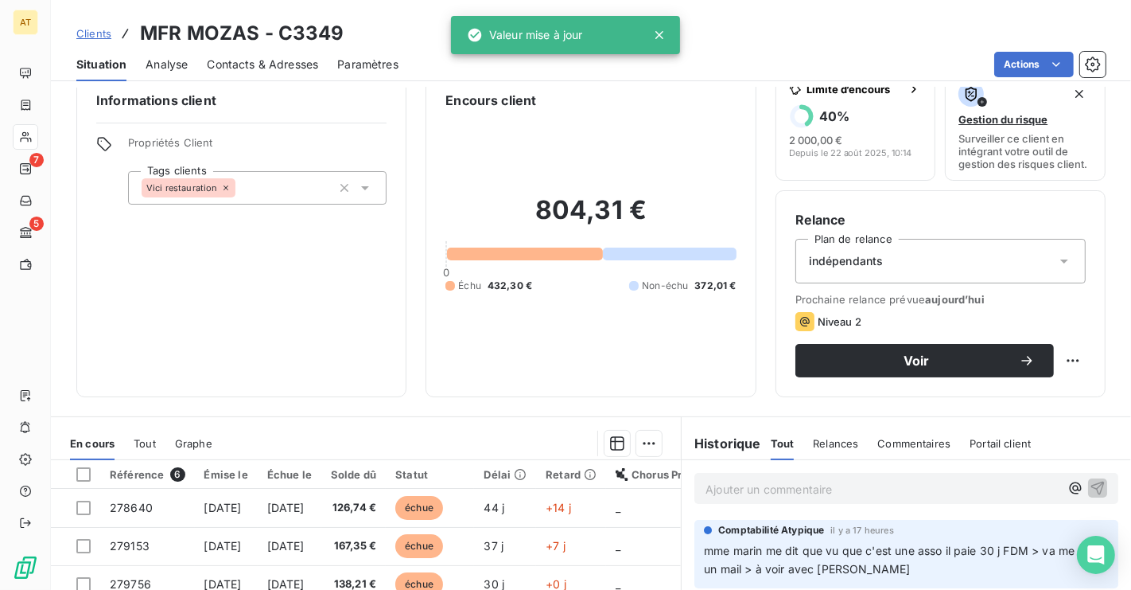
click at [308, 134] on div "Informations client Propriétés Client Tags clients Vici restauration" at bounding box center [241, 234] width 330 height 326
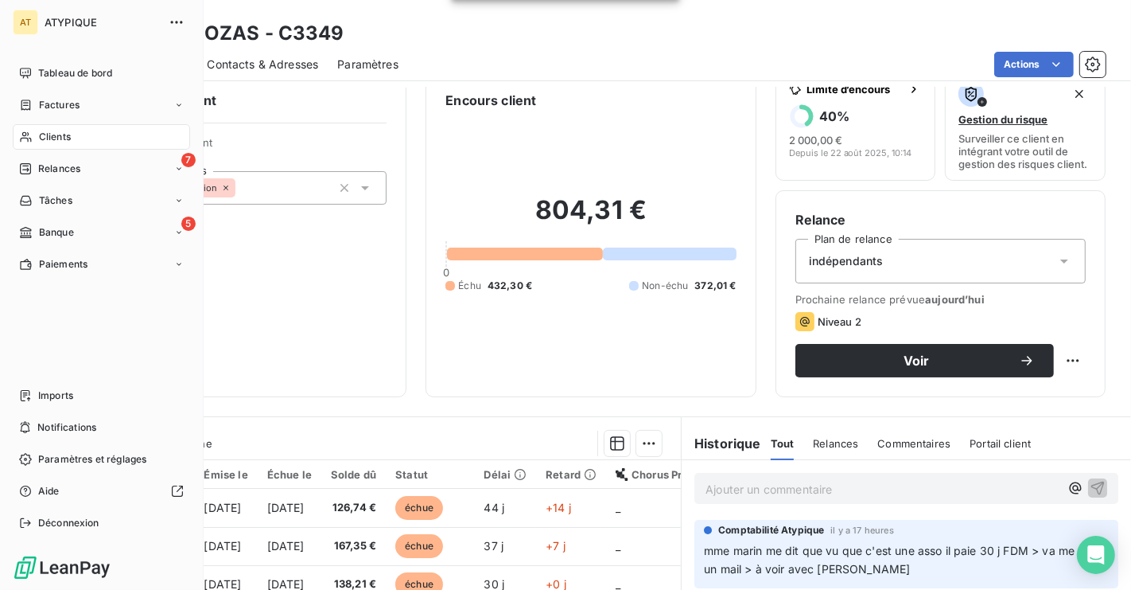
click at [68, 130] on span "Clients" at bounding box center [55, 137] width 32 height 14
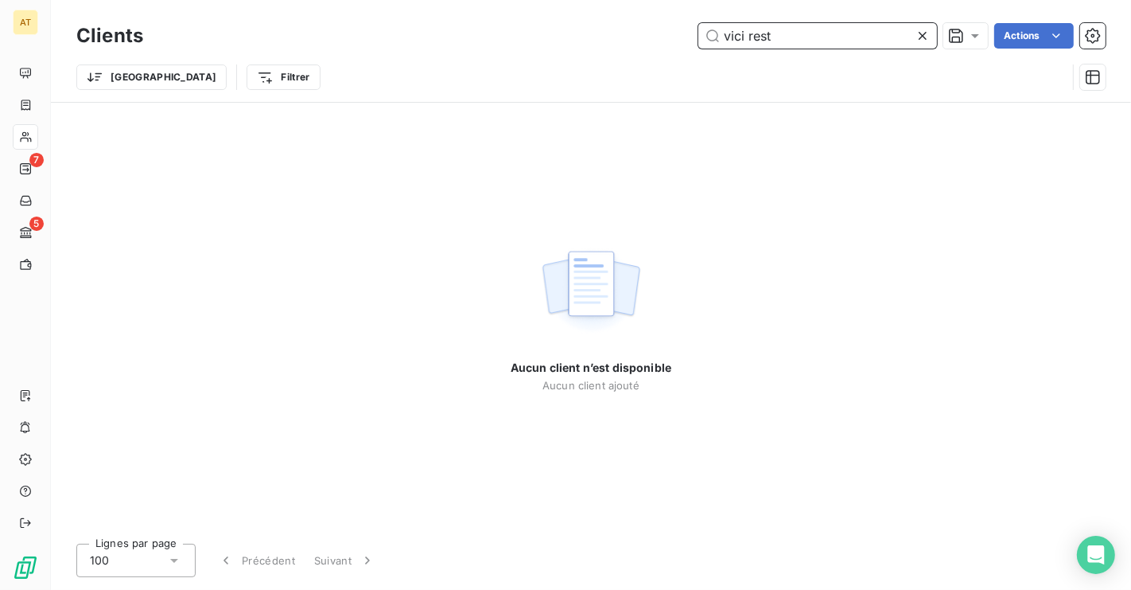
type input "vici rest"
click at [924, 39] on icon at bounding box center [923, 36] width 16 height 16
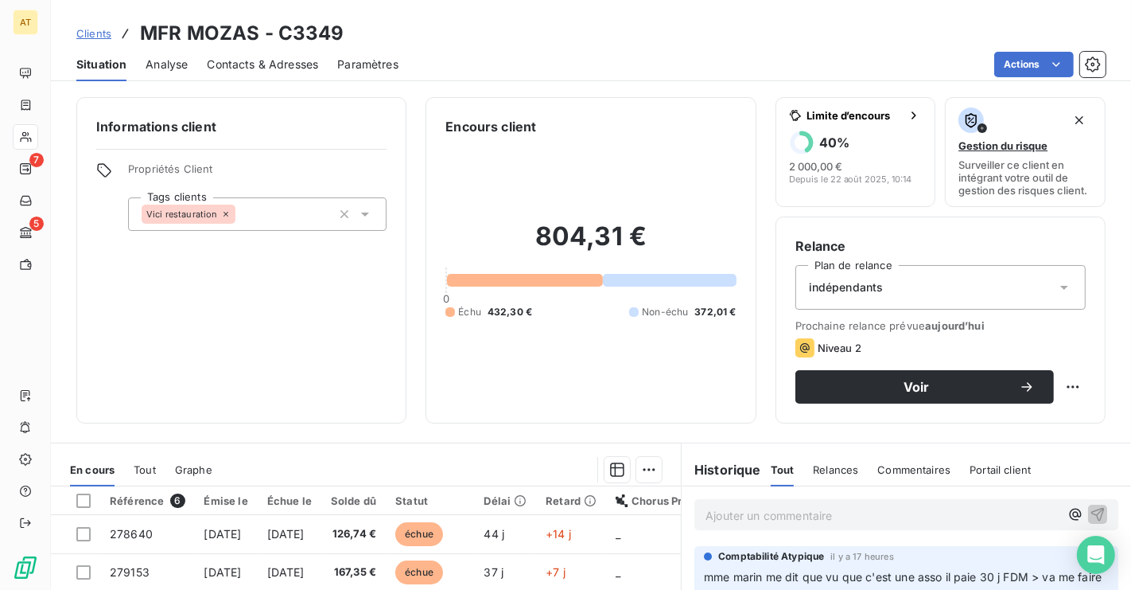
click at [312, 33] on h3 "MFR MOZAS - C3349" at bounding box center [242, 33] width 204 height 29
copy h3 "C3349"
click at [313, 33] on h3 "MFR MOZAS - C3349" at bounding box center [242, 33] width 204 height 29
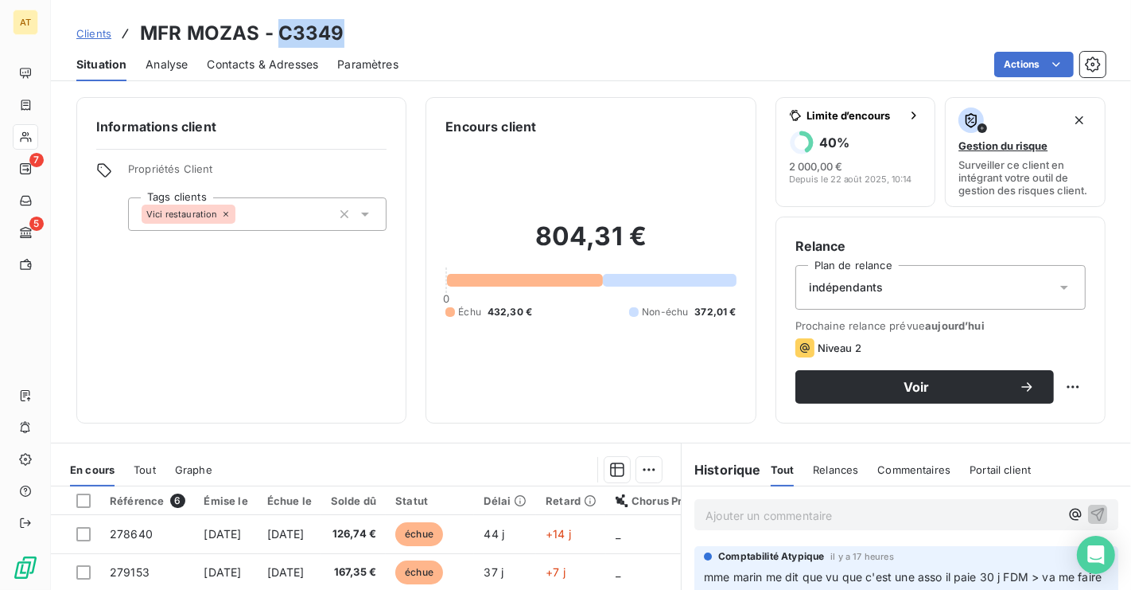
copy h3 "C3349"
click at [305, 37] on h3 "MFR MOZAS - C3349" at bounding box center [242, 33] width 204 height 29
copy h3 "C3349"
click at [283, 66] on span "Contacts & Adresses" at bounding box center [262, 64] width 111 height 16
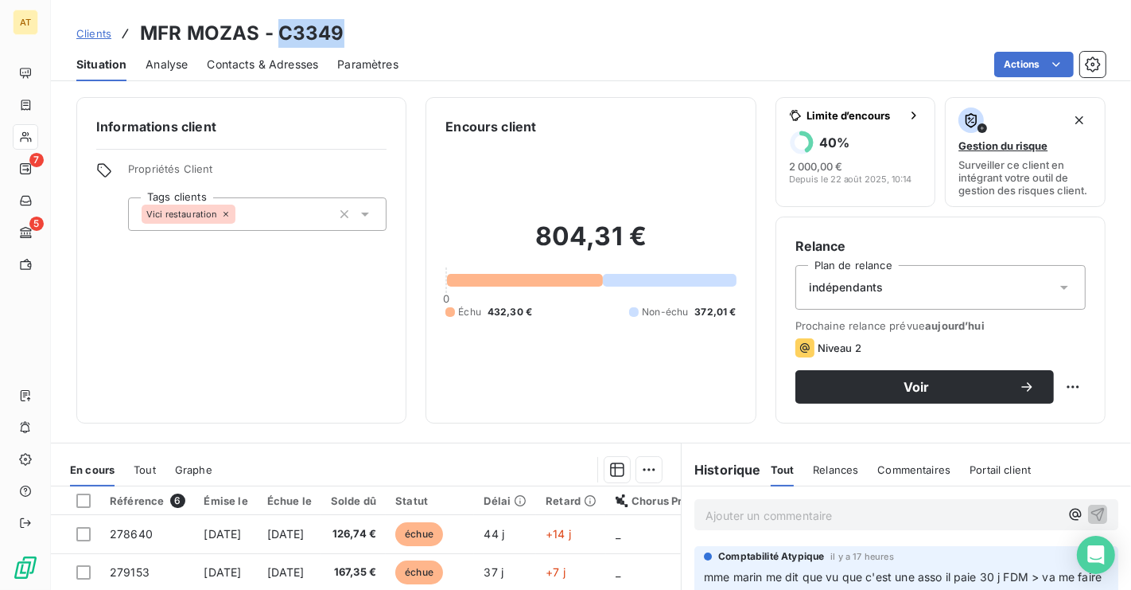
click at [283, 66] on span "Contacts & Adresses" at bounding box center [262, 64] width 111 height 16
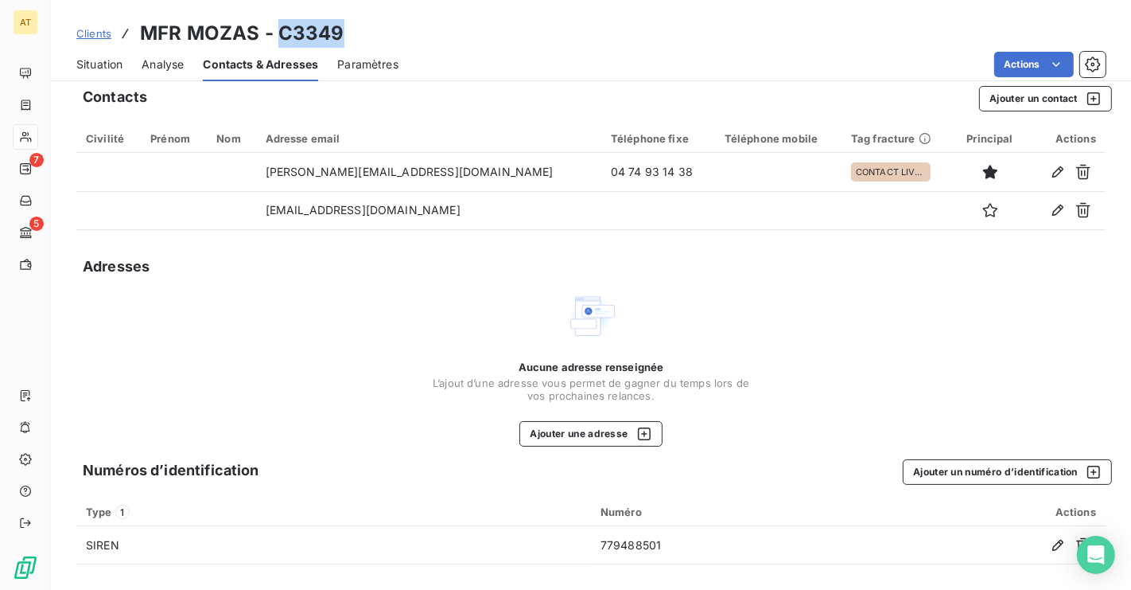
scroll to position [10, 0]
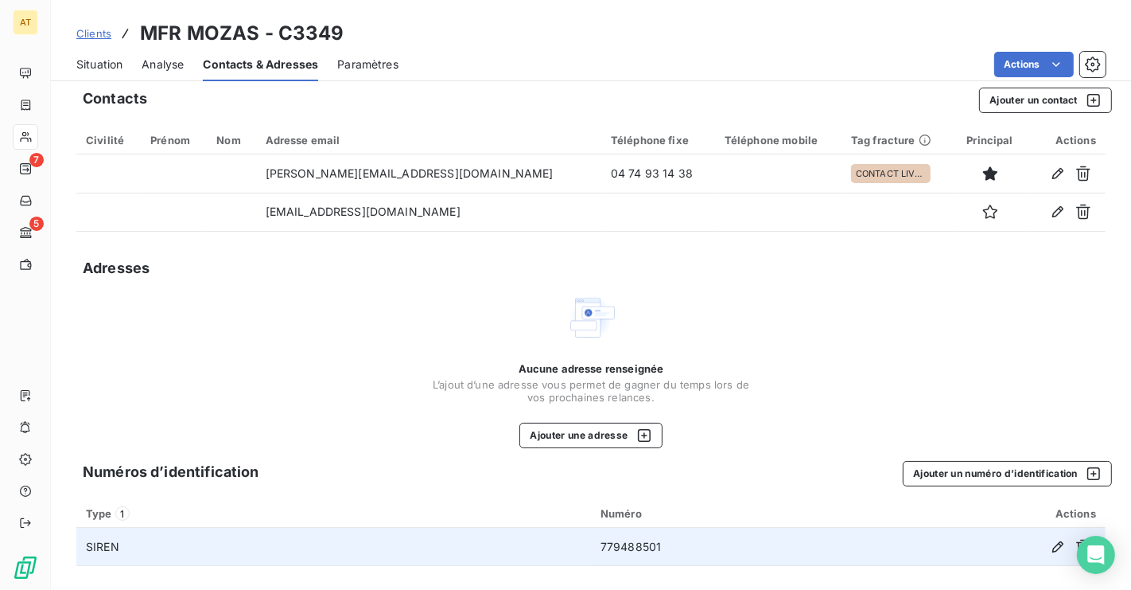
click at [636, 552] on td "779488501" at bounding box center [728, 546] width 274 height 38
copy td "779488501"
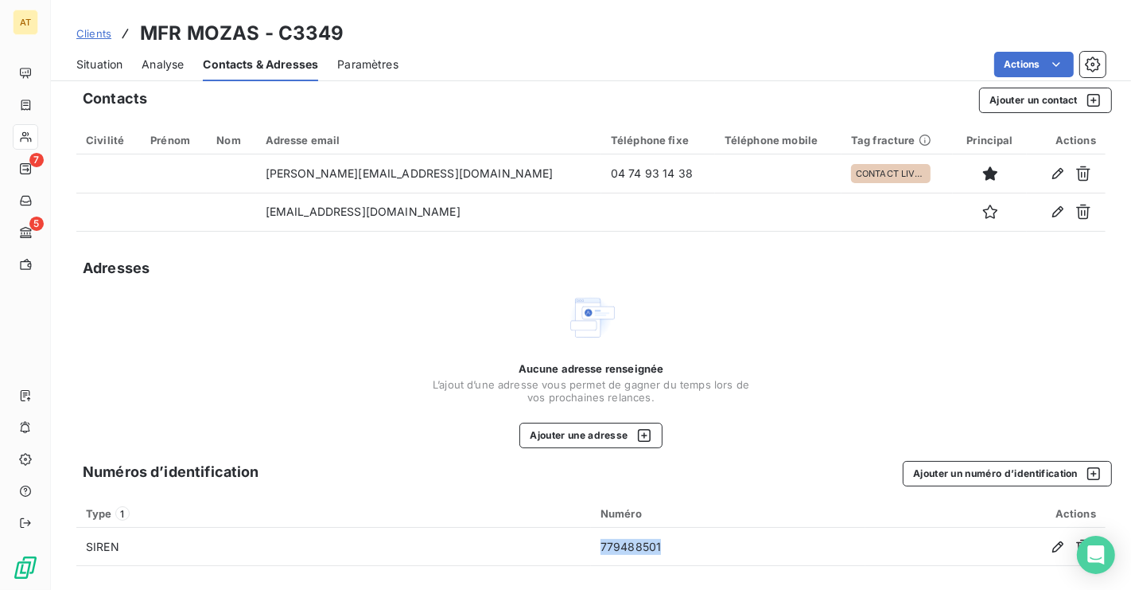
click at [103, 65] on span "Situation" at bounding box center [99, 64] width 46 height 16
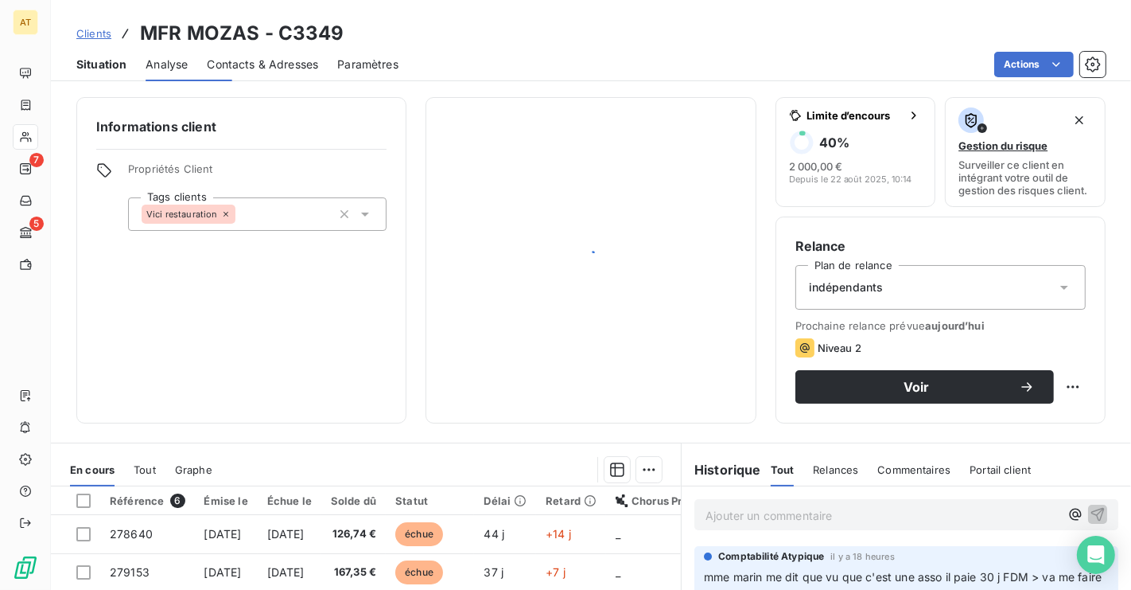
scroll to position [0, 0]
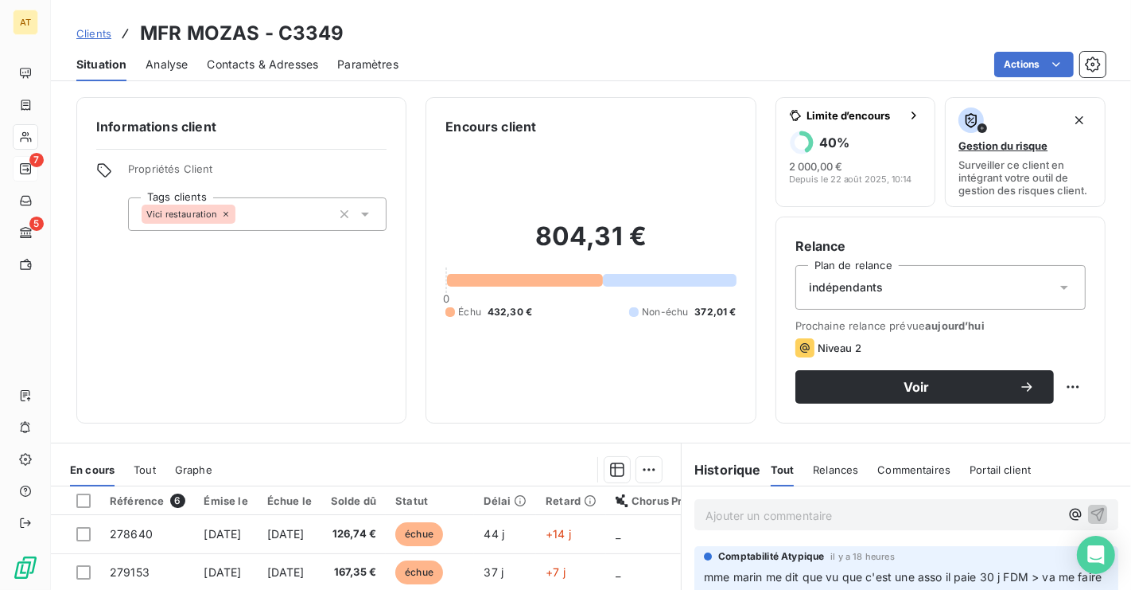
click at [28, 170] on icon at bounding box center [25, 168] width 13 height 13
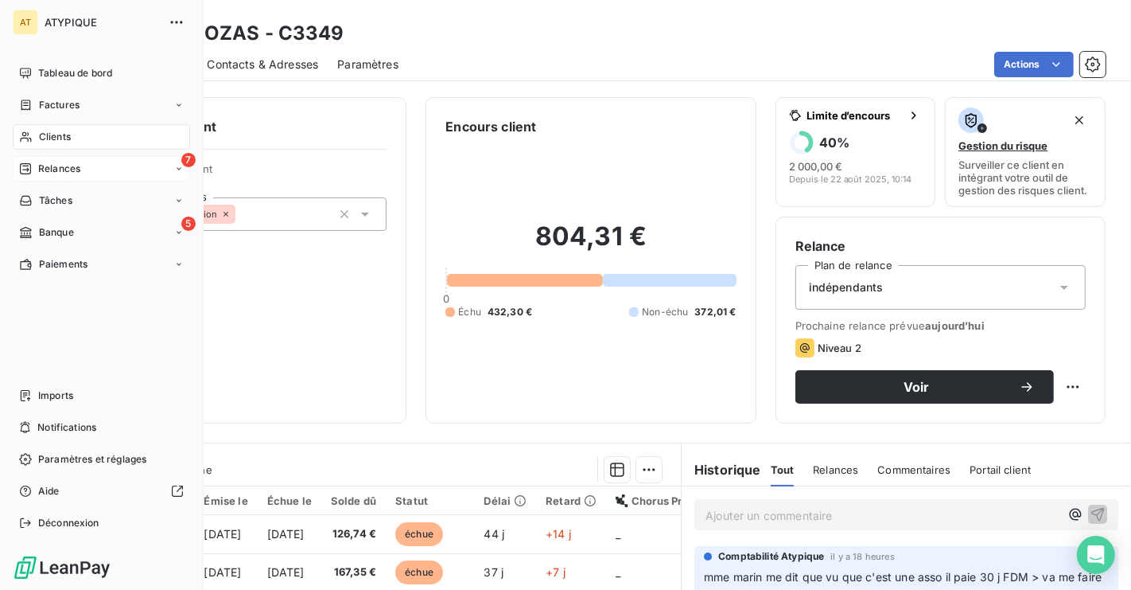
click at [45, 169] on span "Relances" at bounding box center [59, 169] width 42 height 14
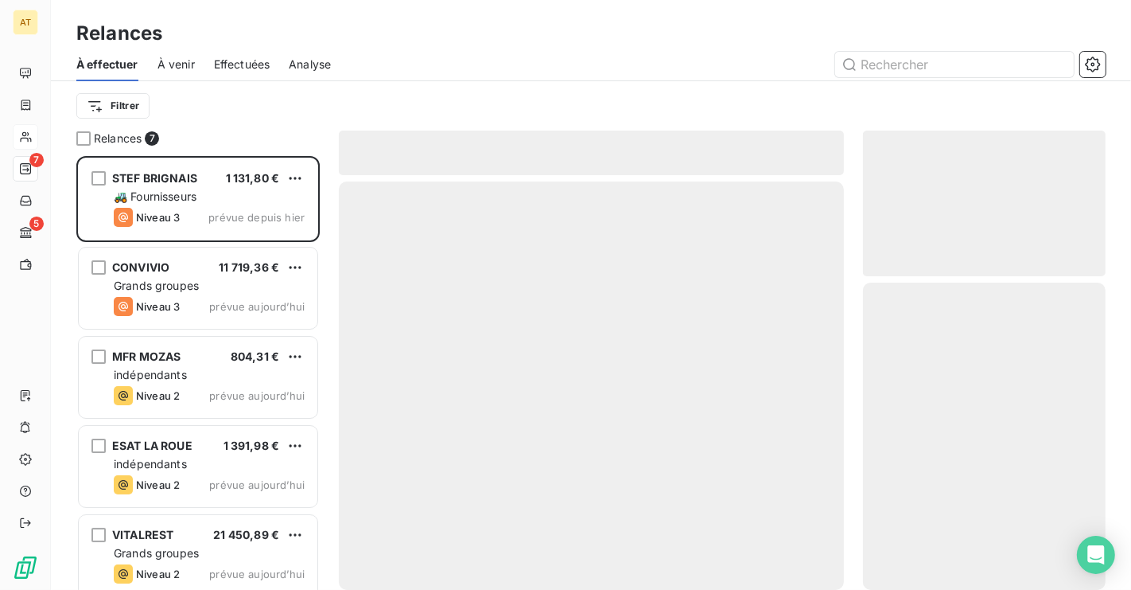
scroll to position [433, 243]
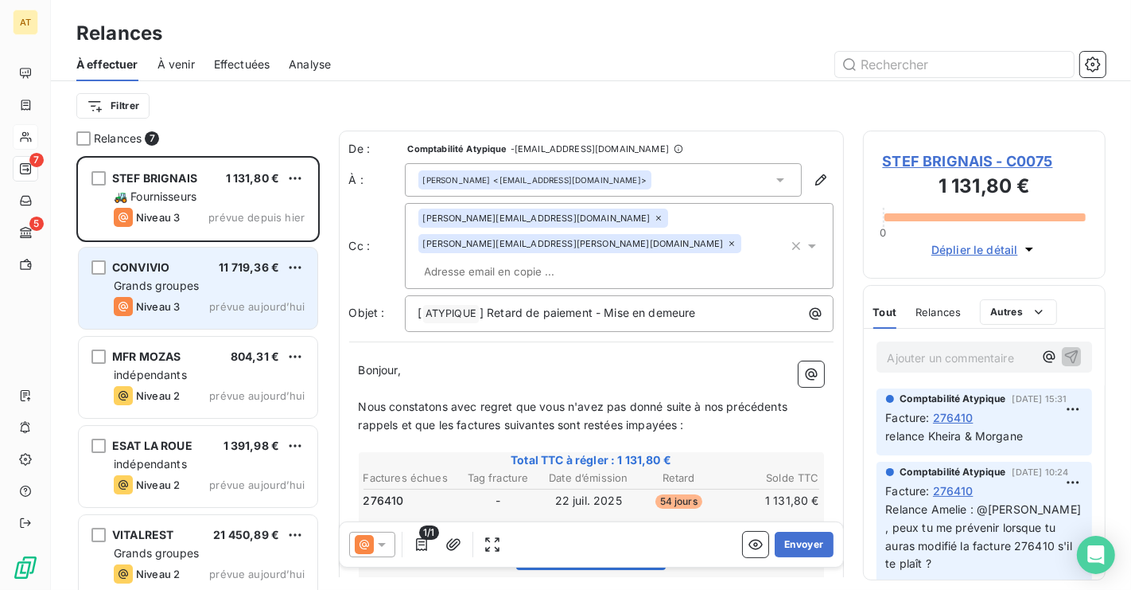
click at [200, 287] on div "Grands groupes" at bounding box center [209, 286] width 191 height 16
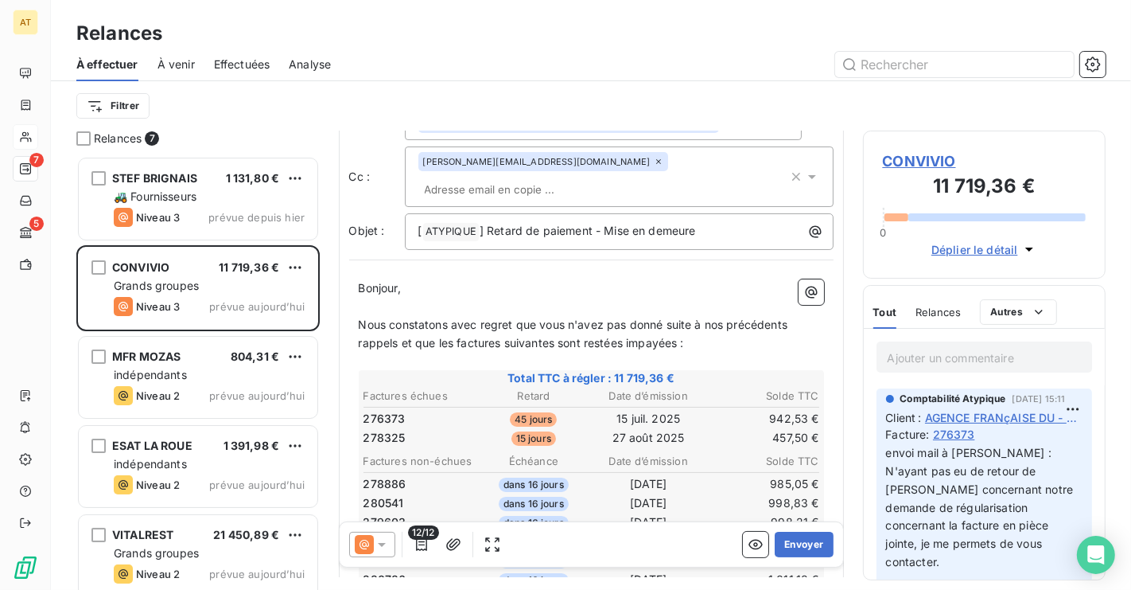
scroll to position [59, 0]
click at [438, 408] on td "276373" at bounding box center [419, 417] width 113 height 18
click at [429, 386] on th "Factures échues" at bounding box center [419, 394] width 113 height 17
click at [427, 408] on td "276373" at bounding box center [419, 417] width 113 height 18
click at [384, 409] on span "276373" at bounding box center [385, 417] width 42 height 16
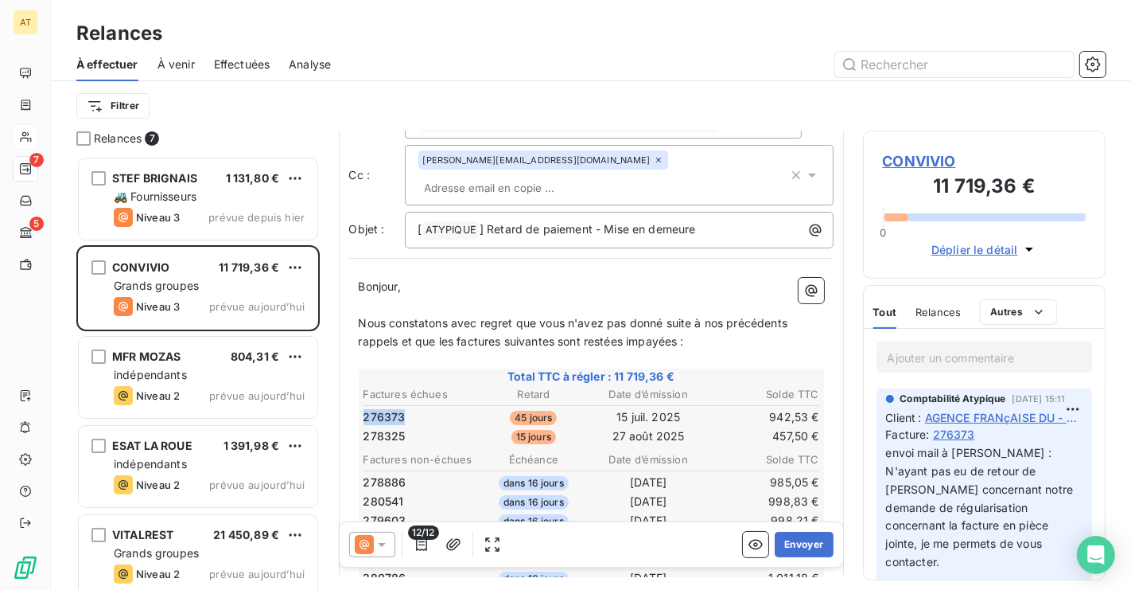
click at [384, 409] on span "276373" at bounding box center [385, 417] width 42 height 16
click at [391, 409] on span "276373" at bounding box center [385, 417] width 42 height 16
copy span "276373"
click at [391, 409] on span "276373" at bounding box center [385, 417] width 42 height 16
click at [379, 409] on span "276373" at bounding box center [385, 417] width 42 height 16
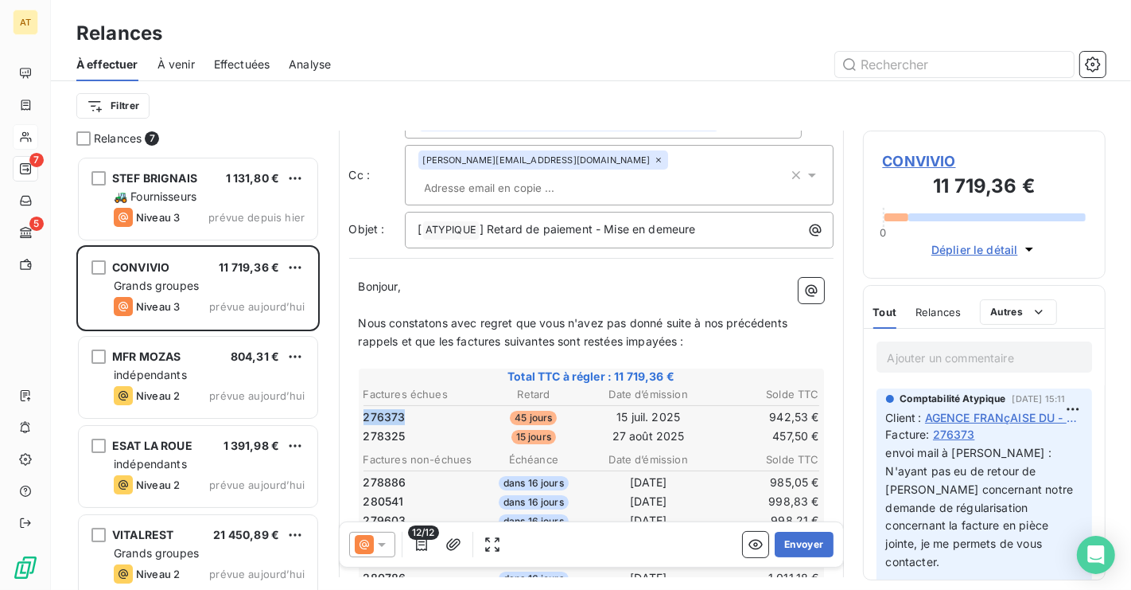
click at [379, 409] on span "276373" at bounding box center [385, 417] width 42 height 16
copy span "276373"
click at [379, 409] on span "276373" at bounding box center [385, 417] width 42 height 16
click at [391, 428] on span "278325" at bounding box center [385, 436] width 42 height 16
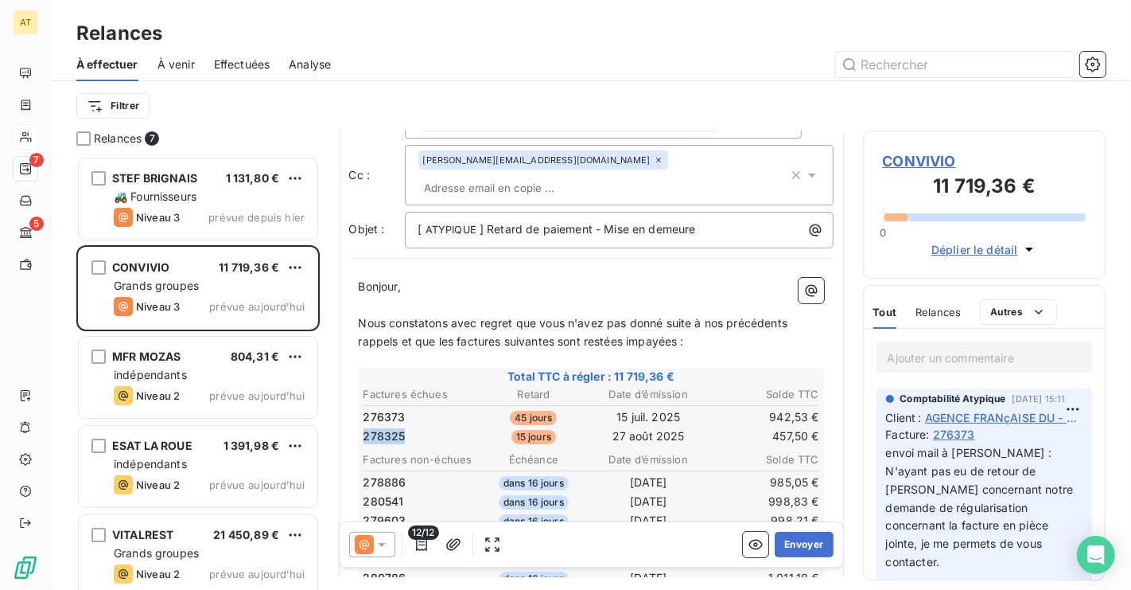
copy span "278325"
click at [391, 428] on span "278325" at bounding box center [385, 436] width 42 height 16
click at [919, 163] on span "CONVIVIO" at bounding box center [985, 160] width 204 height 21
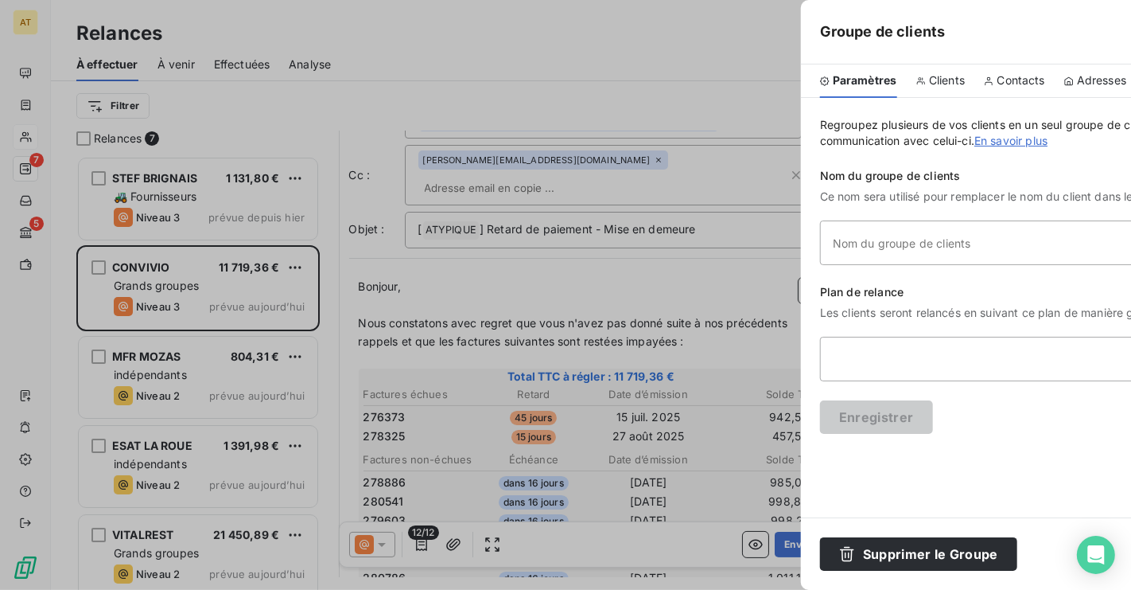
type input "CONVIVIO"
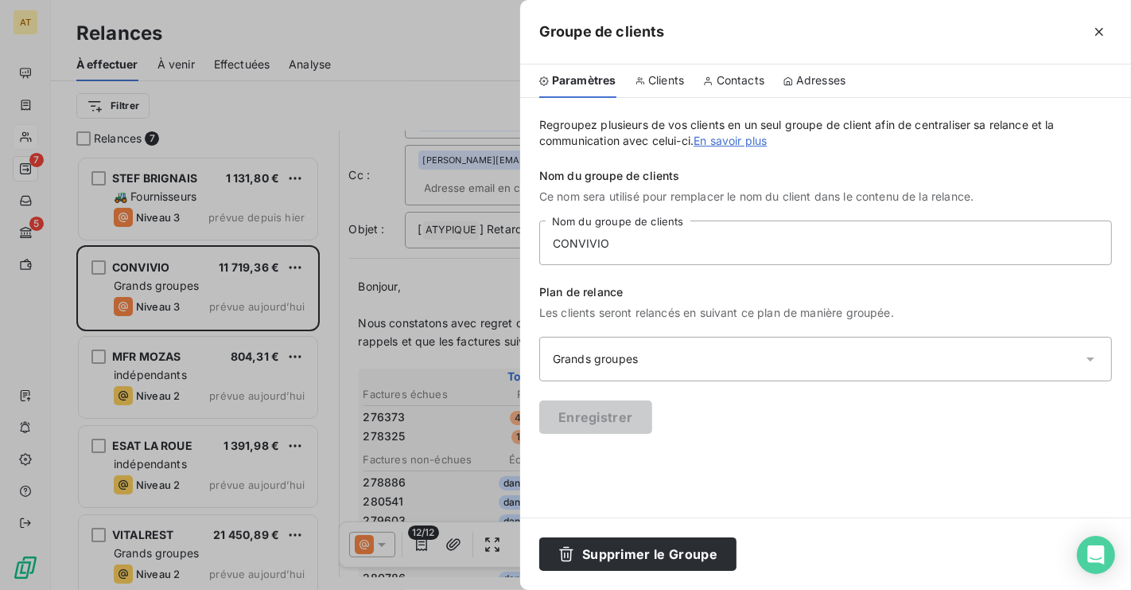
click at [695, 61] on div "Groupe de clients" at bounding box center [825, 32] width 611 height 64
click at [712, 68] on div "Contacts" at bounding box center [733, 80] width 61 height 33
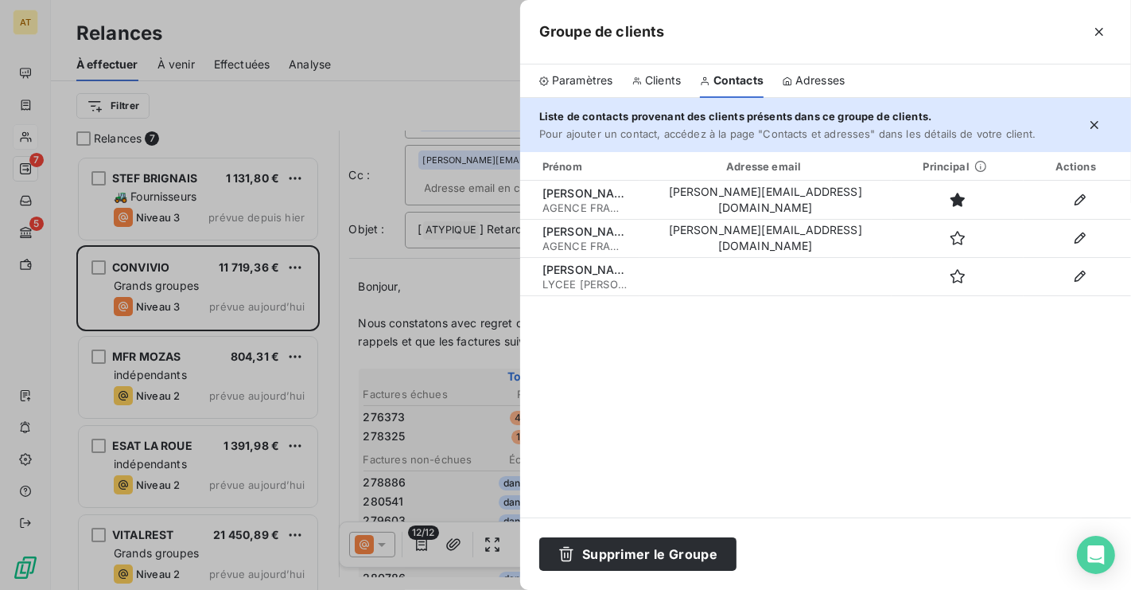
click at [287, 299] on div at bounding box center [565, 295] width 1131 height 590
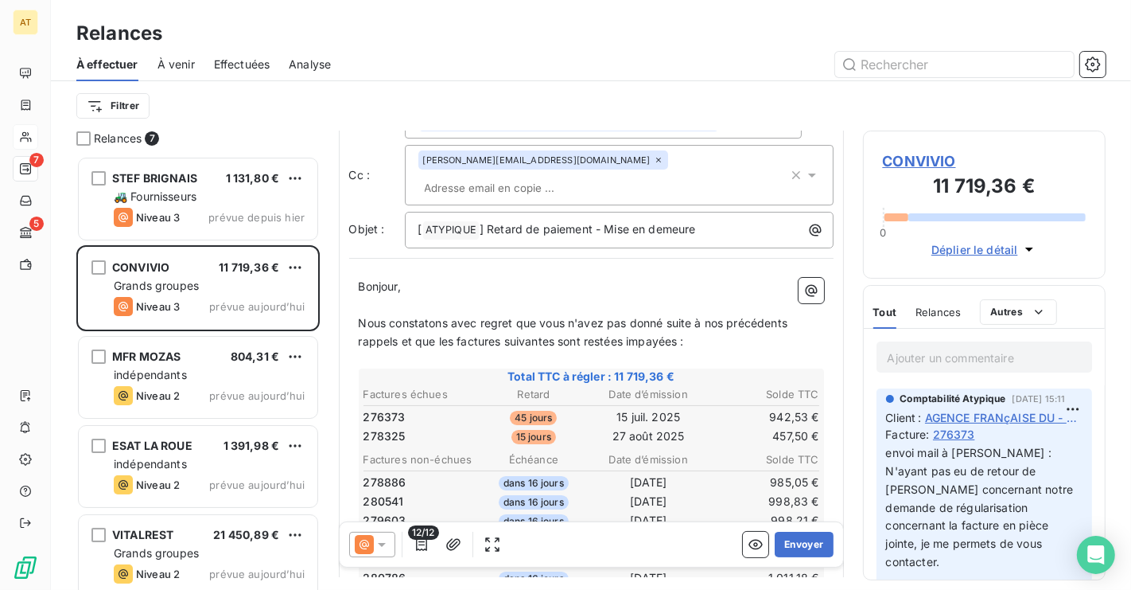
click at [399, 409] on span "276373" at bounding box center [385, 417] width 42 height 16
copy span
click at [399, 409] on span "276373" at bounding box center [385, 417] width 42 height 16
click at [394, 409] on span "276373" at bounding box center [385, 417] width 42 height 16
copy span "276373"
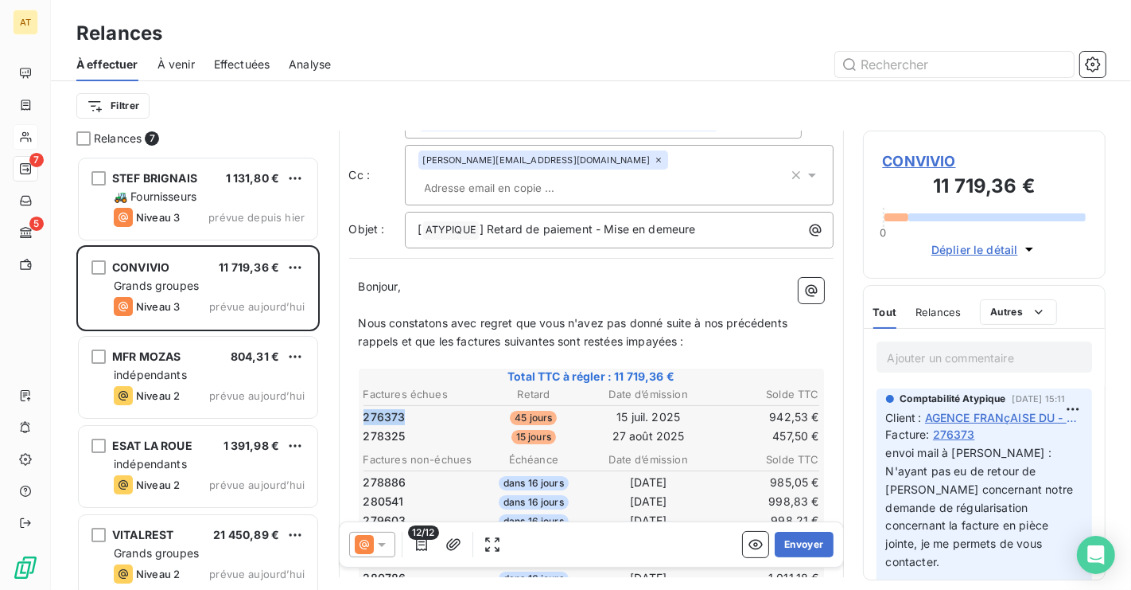
click at [394, 409] on span "276373" at bounding box center [385, 417] width 42 height 16
click at [393, 428] on span "278325" at bounding box center [385, 436] width 42 height 16
copy span "278325"
click at [393, 428] on span "278325" at bounding box center [385, 436] width 42 height 16
click at [944, 309] on span "Relances" at bounding box center [938, 312] width 45 height 13
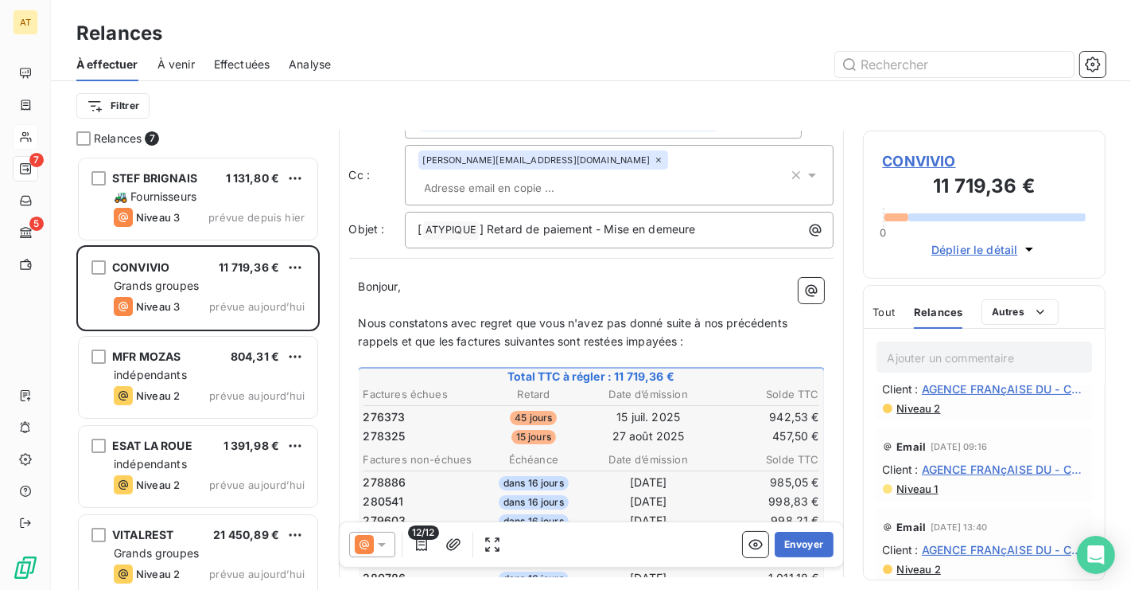
scroll to position [0, 0]
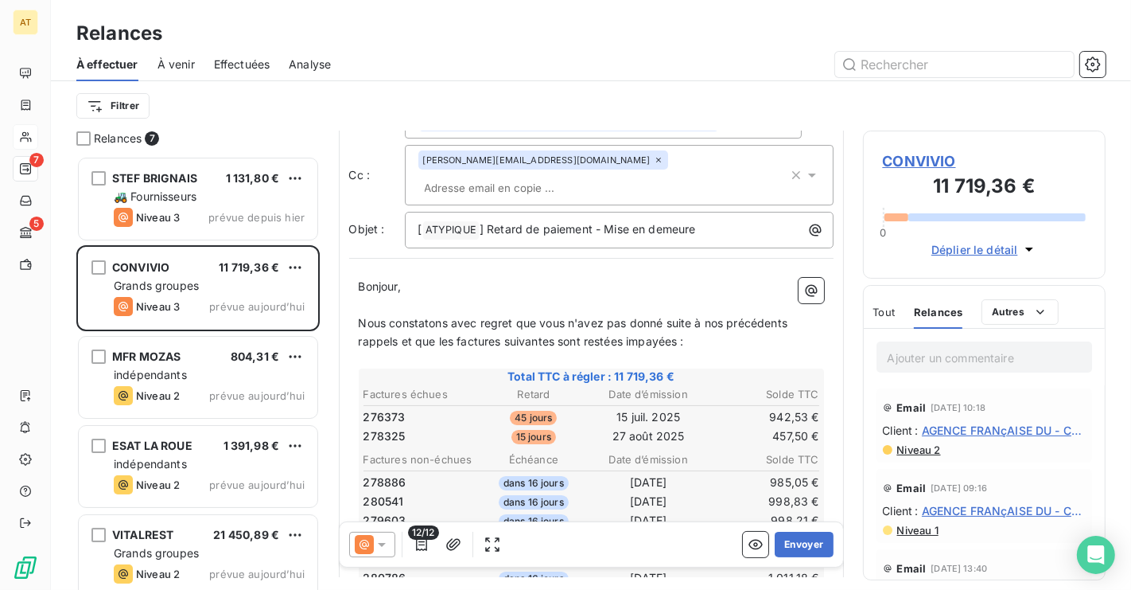
click at [921, 164] on span "CONVIVIO" at bounding box center [985, 160] width 204 height 21
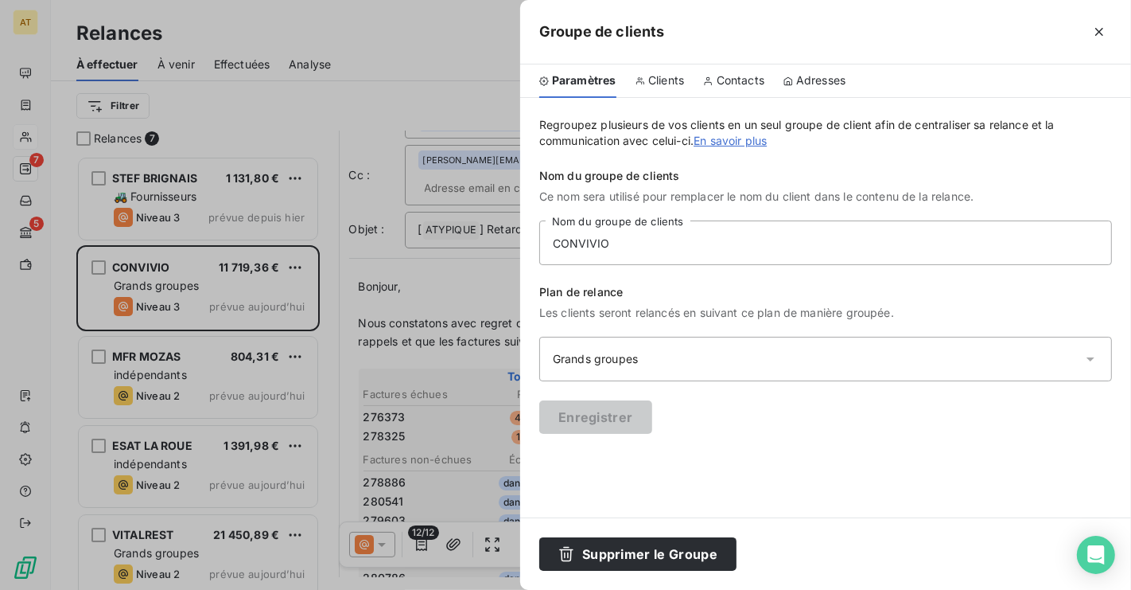
click at [730, 85] on span "Contacts" at bounding box center [741, 80] width 48 height 16
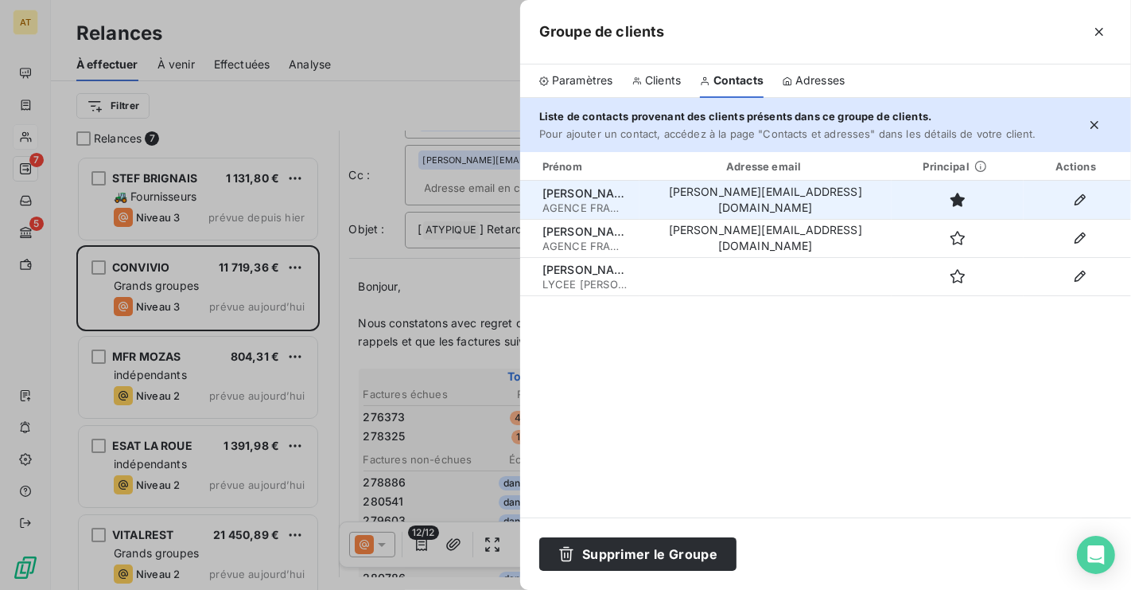
click at [768, 200] on td "[PERSON_NAME][EMAIL_ADDRESS][DOMAIN_NAME]" at bounding box center [766, 200] width 252 height 38
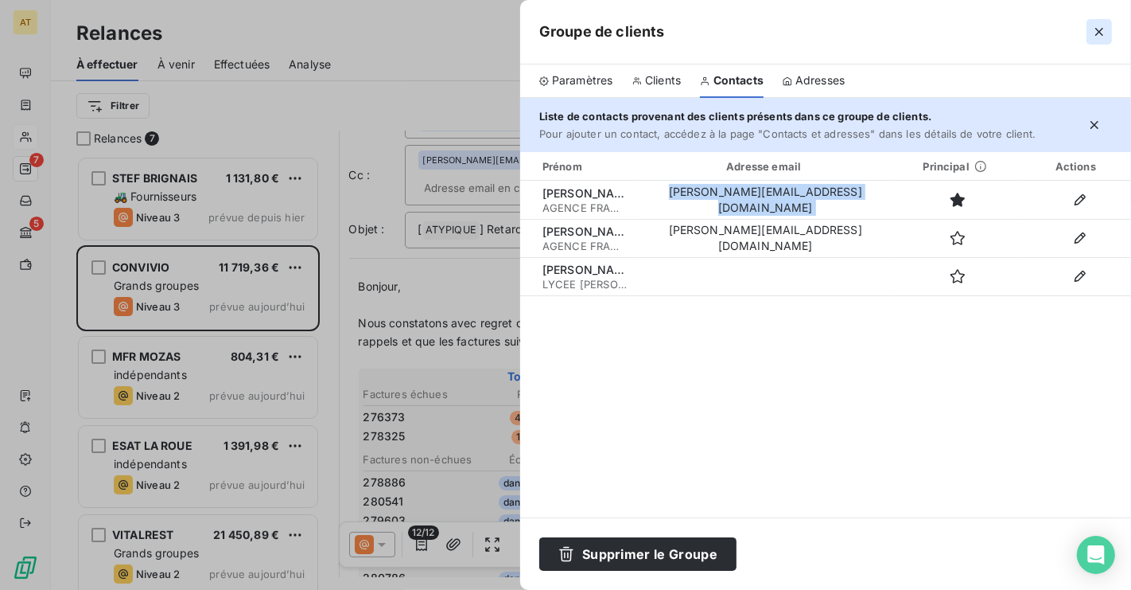
click at [1110, 39] on button "button" at bounding box center [1099, 31] width 25 height 25
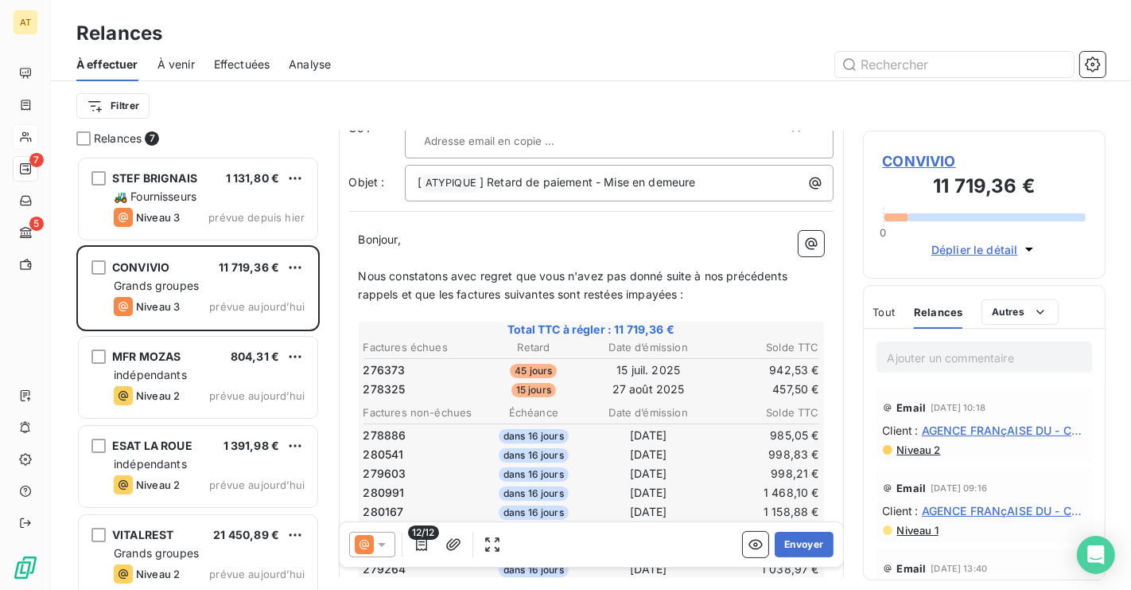
scroll to position [105, 0]
click at [387, 363] on span "276373" at bounding box center [385, 371] width 42 height 16
click at [398, 363] on span "276373" at bounding box center [385, 371] width 42 height 16
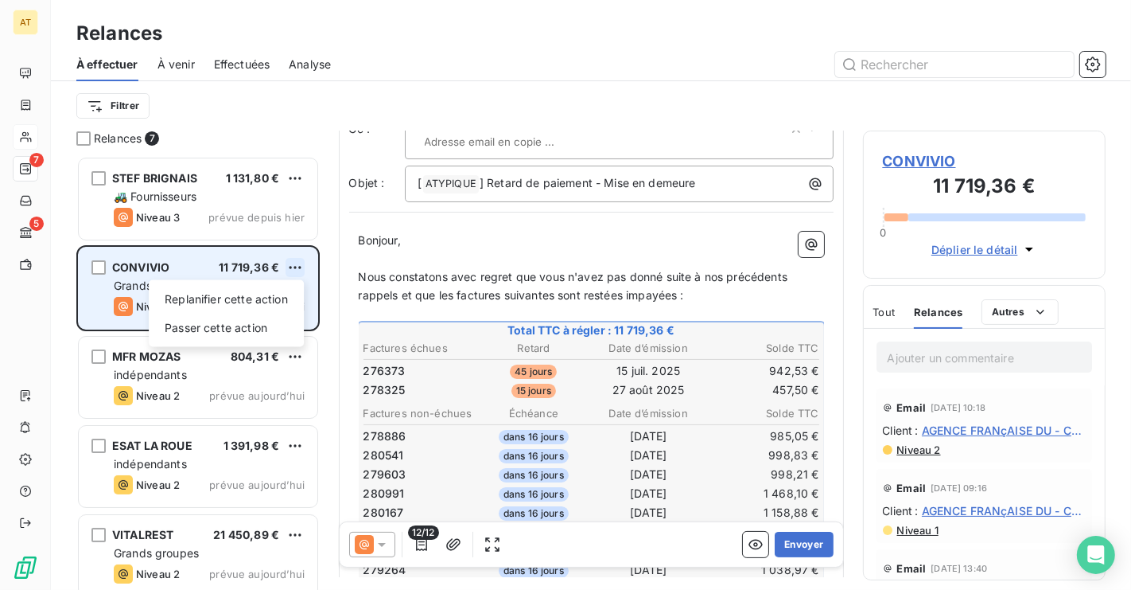
click at [293, 268] on html "AT 7 5 Relances À effectuer À venir Effectuées Analyse Filtrer Relances 7 STEF …" at bounding box center [565, 295] width 1131 height 590
click at [267, 295] on div "Replanifier cette action" at bounding box center [226, 298] width 142 height 25
select select "9"
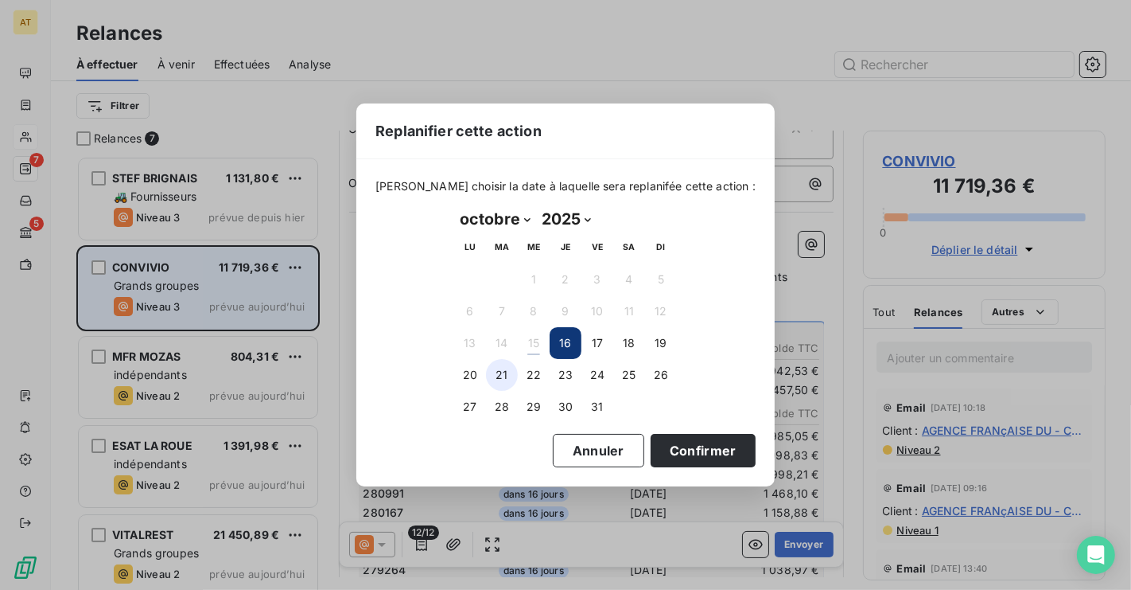
click at [486, 371] on button "21" at bounding box center [502, 375] width 32 height 32
click at [461, 372] on button "20" at bounding box center [470, 375] width 32 height 32
click at [686, 462] on button "Confirmer" at bounding box center [703, 450] width 105 height 33
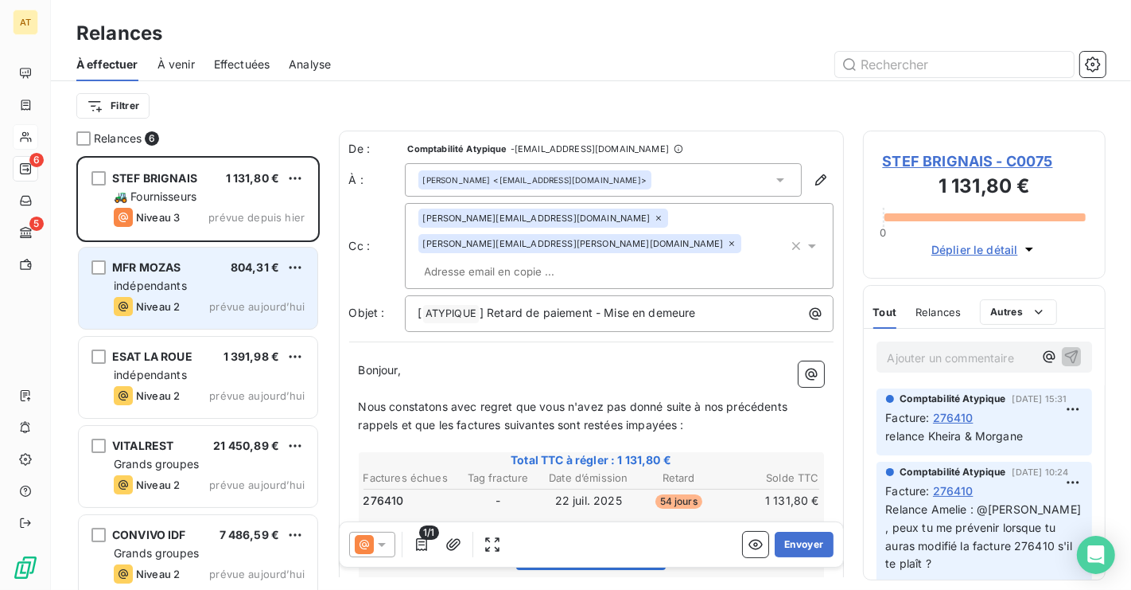
click at [154, 271] on span "MFR MOZAS" at bounding box center [146, 267] width 68 height 14
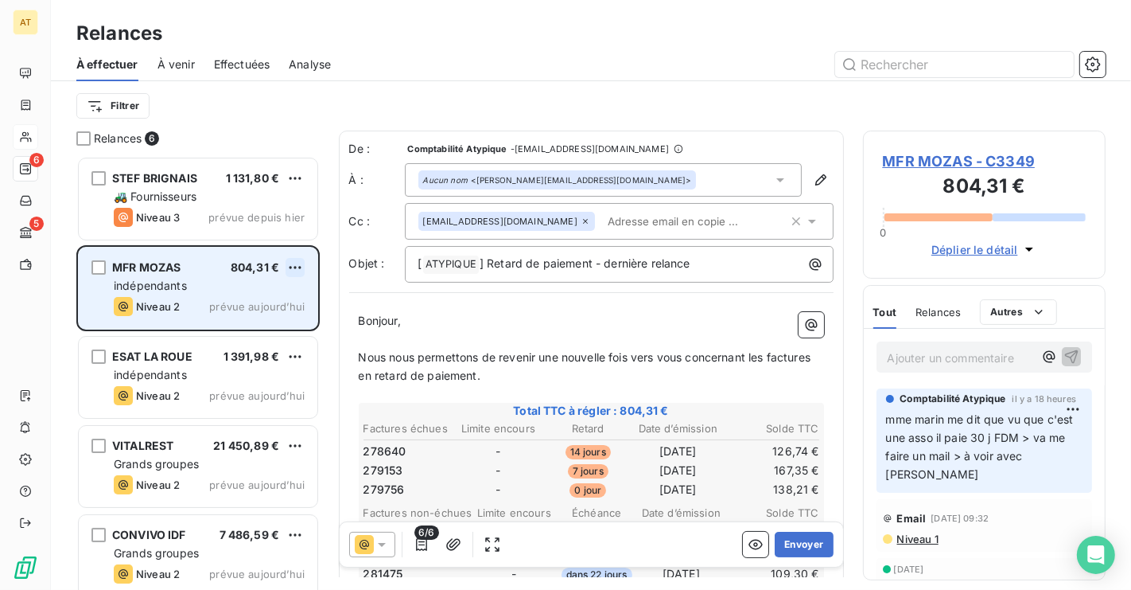
click at [291, 264] on html "AT 6 5 Relances À effectuer À venir Effectuées Analyse Filtrer Relances 6 STEF …" at bounding box center [565, 295] width 1131 height 590
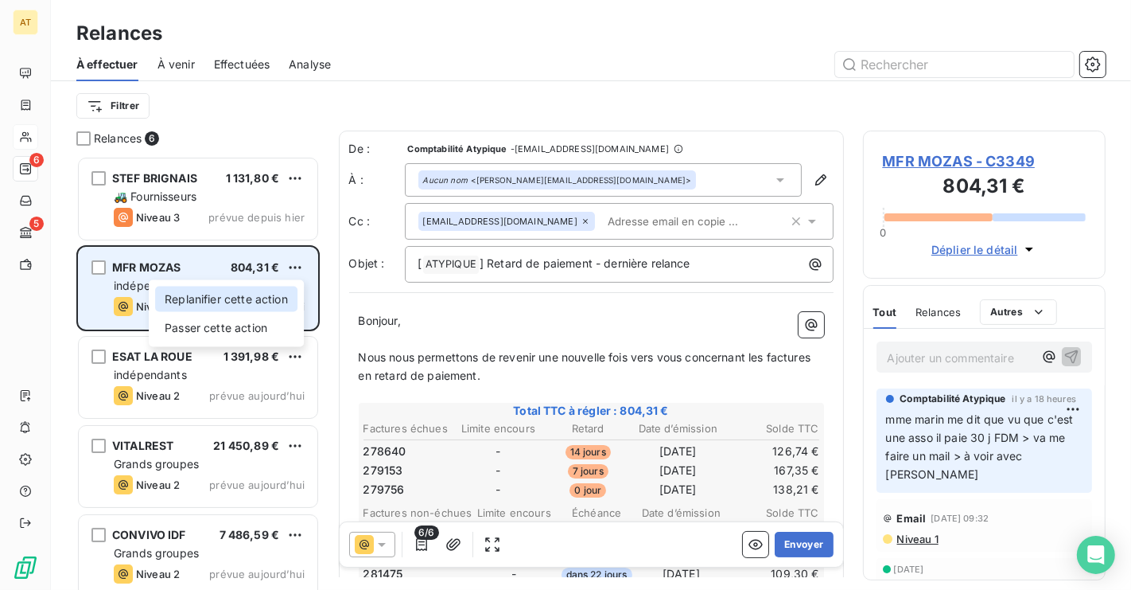
click at [260, 301] on div "Replanifier cette action" at bounding box center [226, 298] width 142 height 25
select select "9"
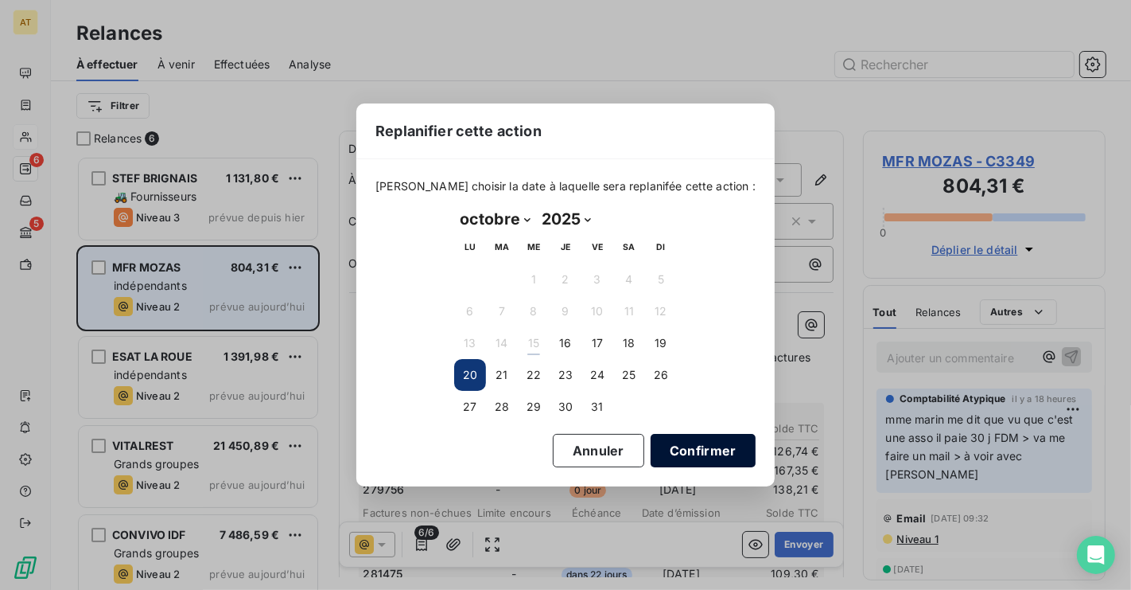
click at [707, 451] on button "Confirmer" at bounding box center [703, 450] width 105 height 33
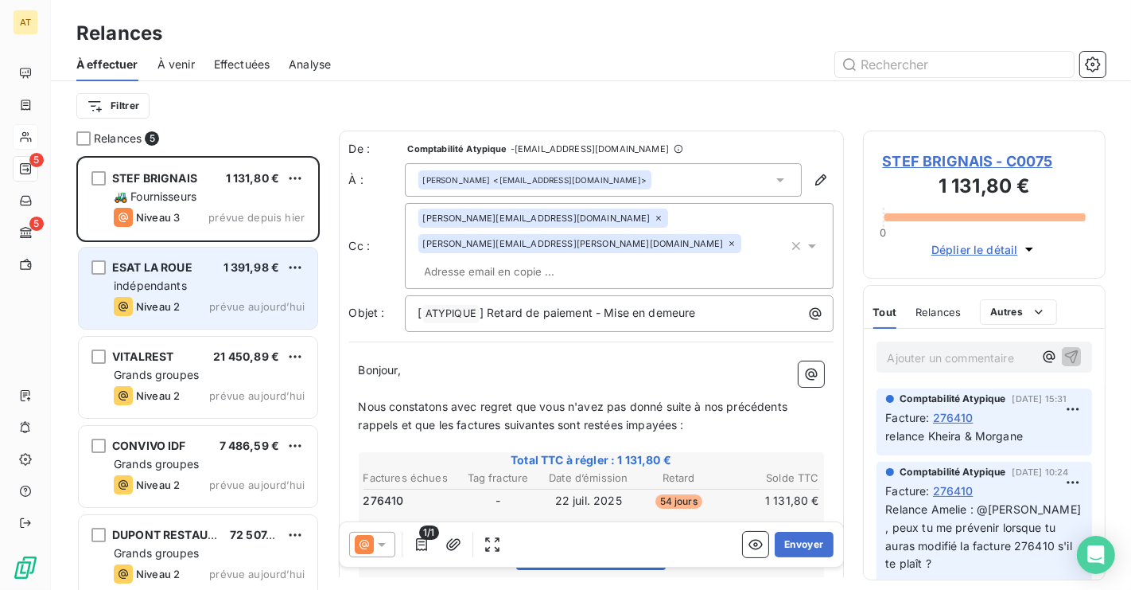
click at [212, 290] on div "indépendants" at bounding box center [209, 286] width 191 height 16
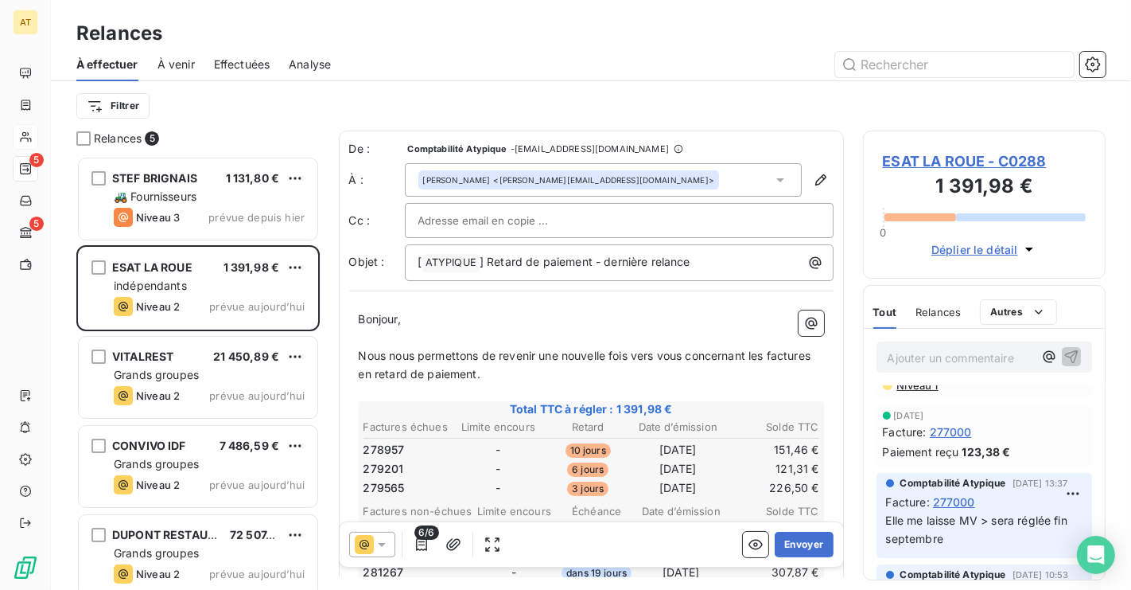
scroll to position [49, 0]
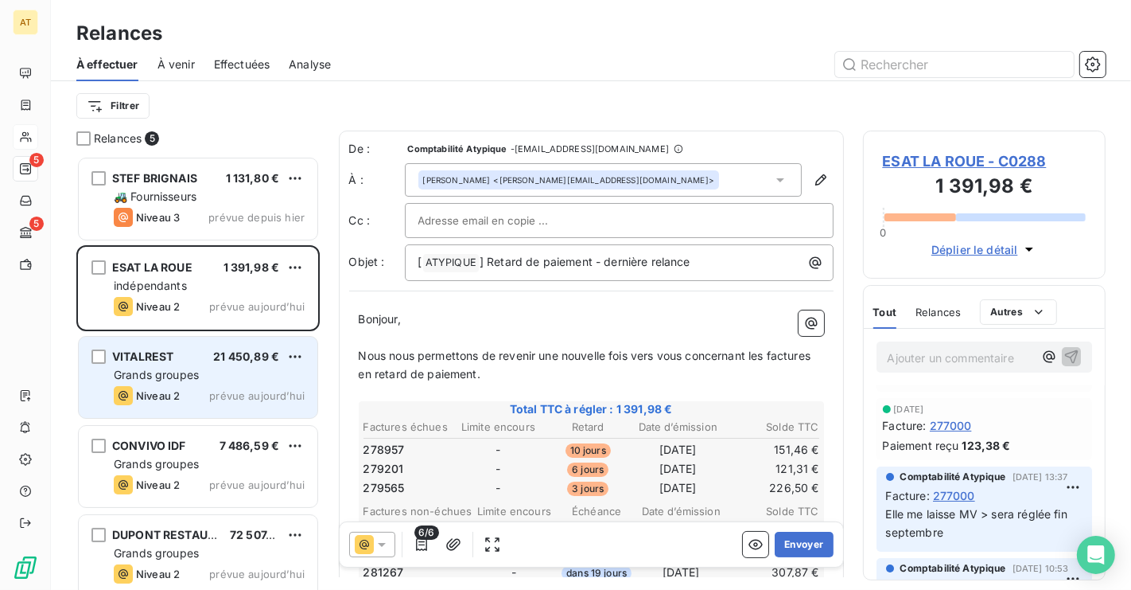
click at [222, 378] on div "Grands groupes" at bounding box center [209, 375] width 191 height 16
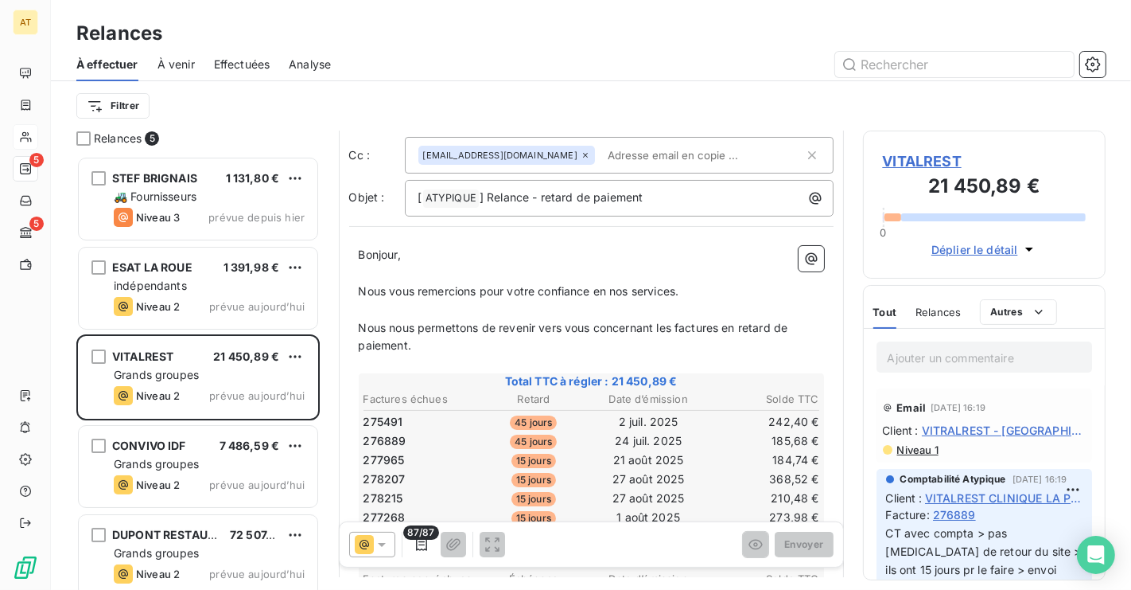
scroll to position [134, 0]
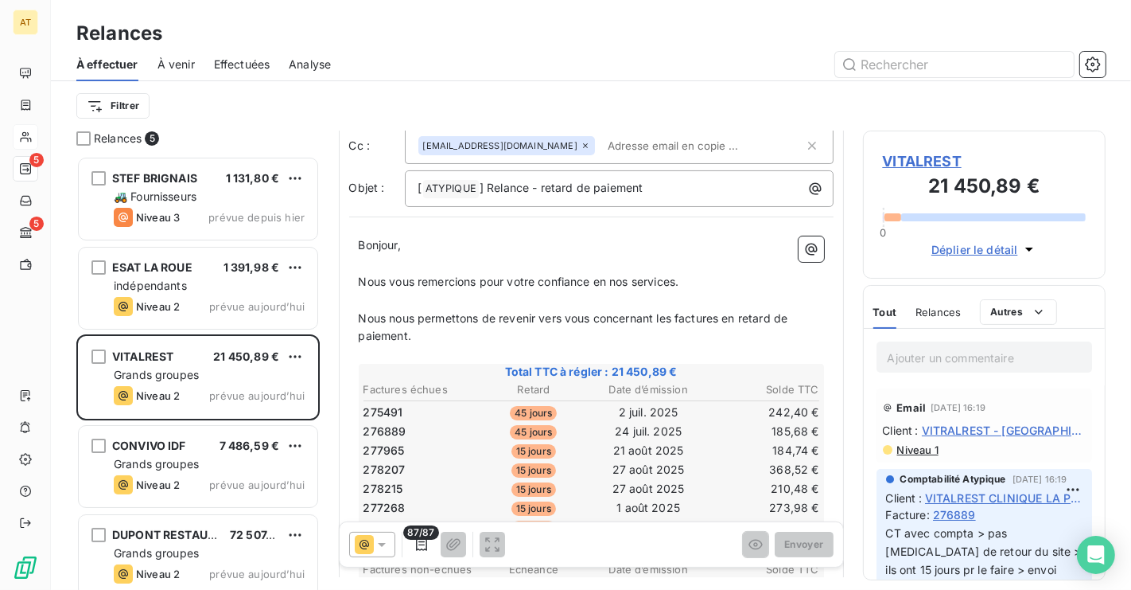
click at [389, 408] on span "275491" at bounding box center [384, 412] width 40 height 16
click at [936, 159] on span "VITALREST" at bounding box center [985, 160] width 204 height 21
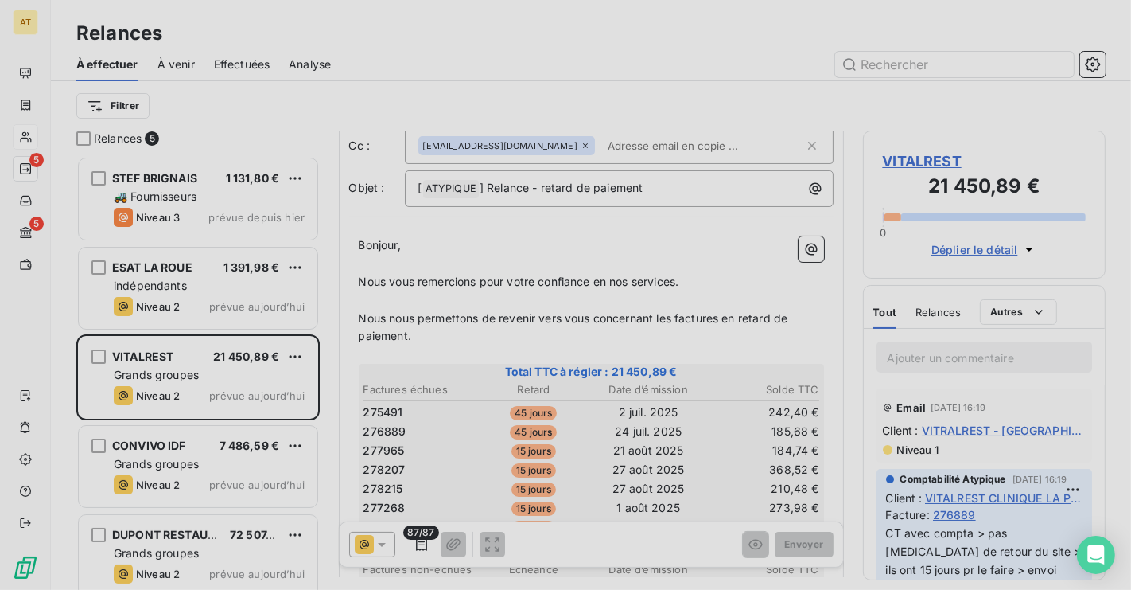
click at [936, 159] on div at bounding box center [565, 295] width 1131 height 590
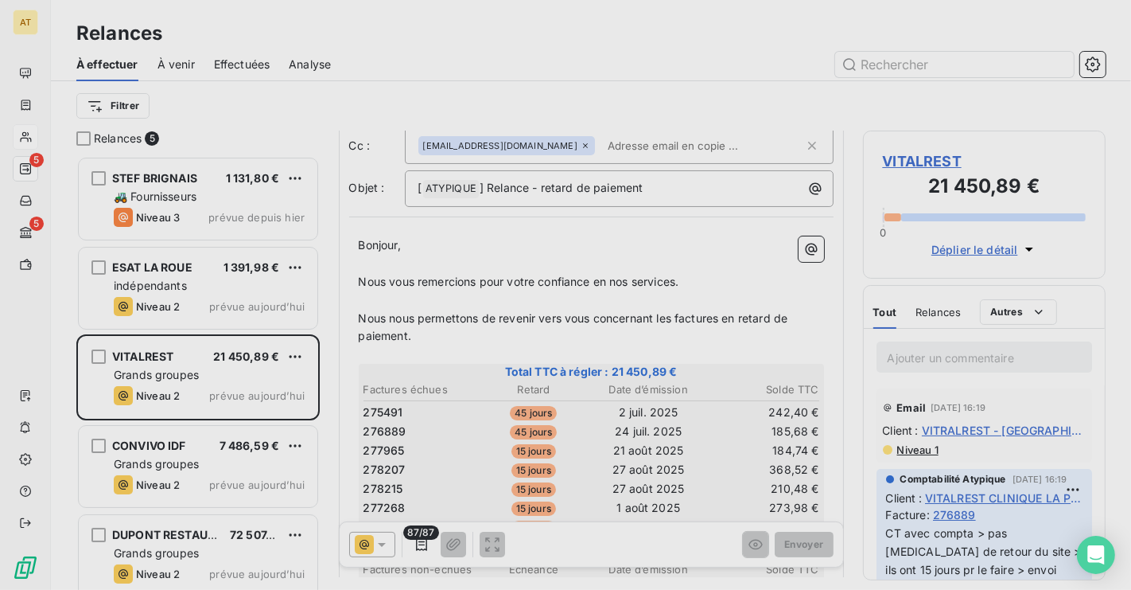
type input "VITALREST"
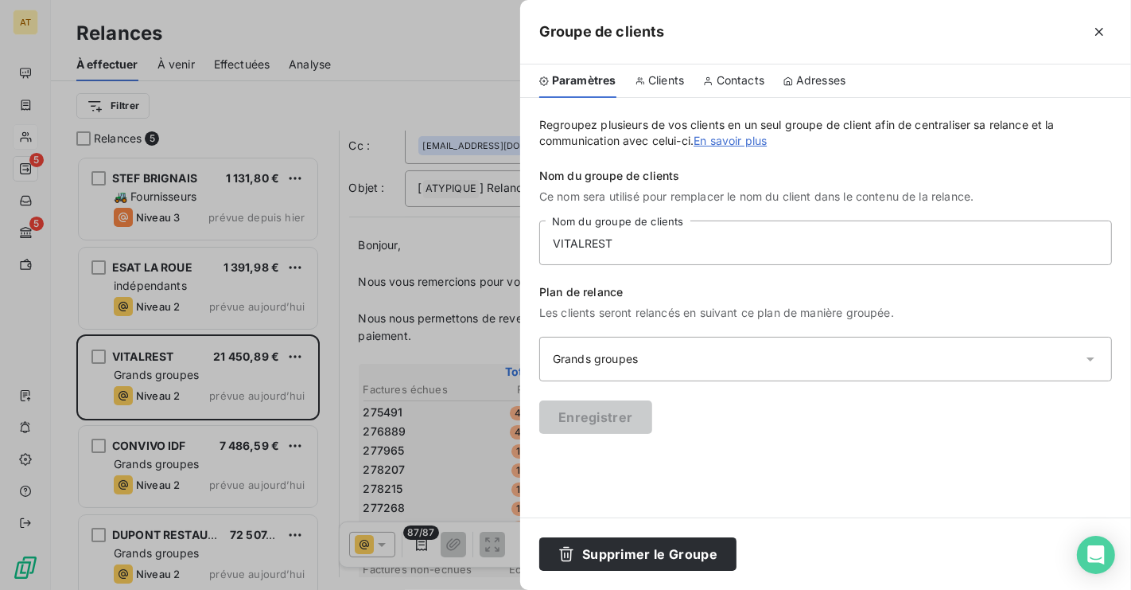
click at [702, 79] on div "Paramètres Clients Contacts Adresses" at bounding box center [825, 80] width 611 height 33
click at [730, 79] on span "Contacts" at bounding box center [741, 80] width 48 height 16
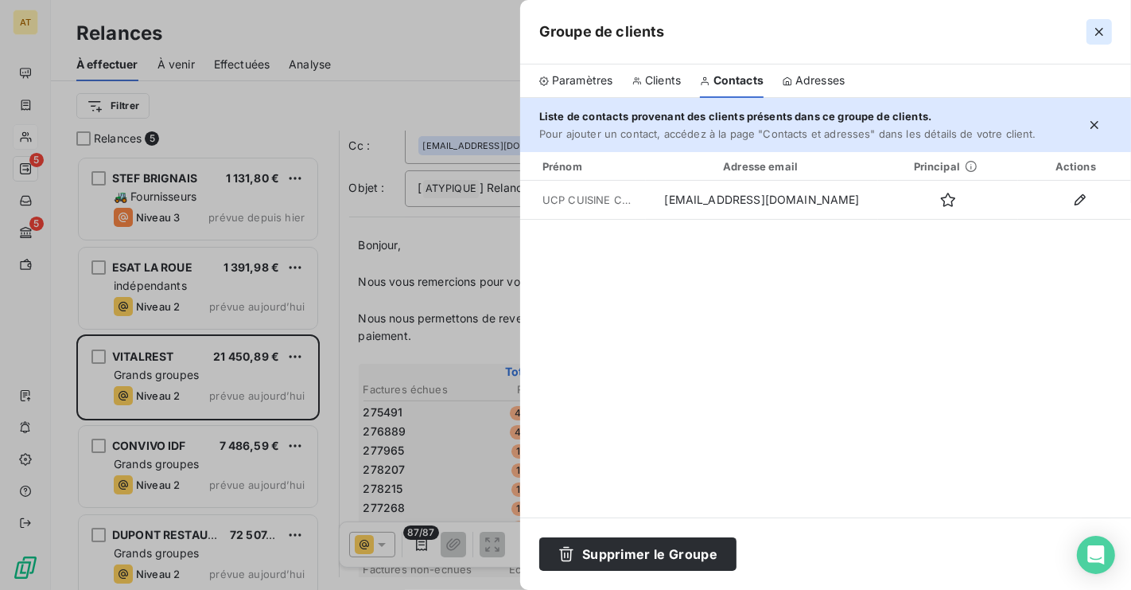
click at [1107, 28] on button "button" at bounding box center [1099, 31] width 25 height 25
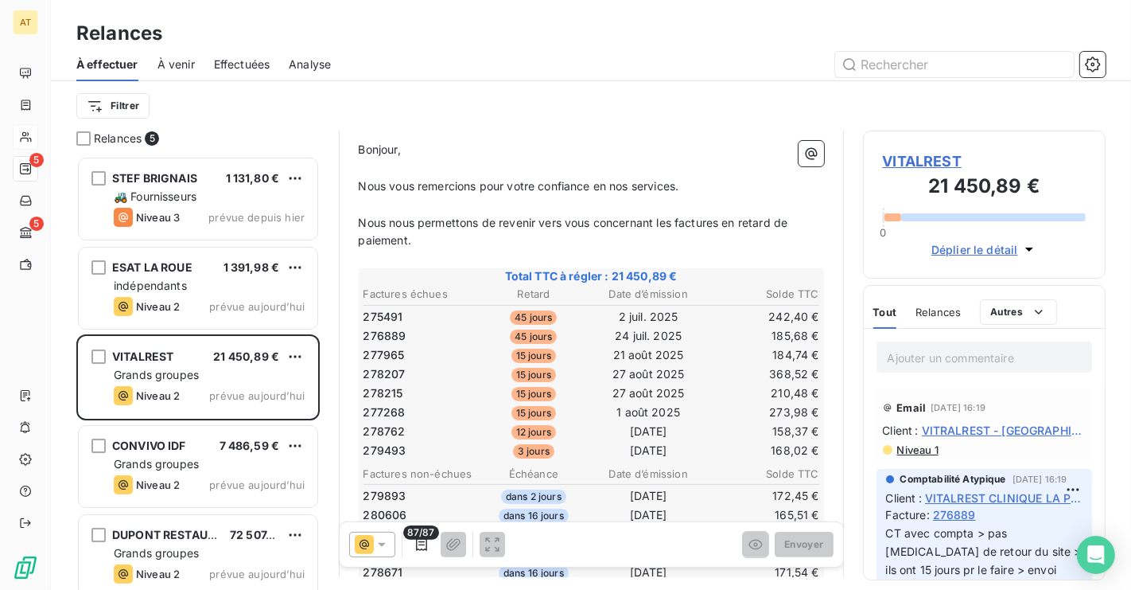
scroll to position [243, 0]
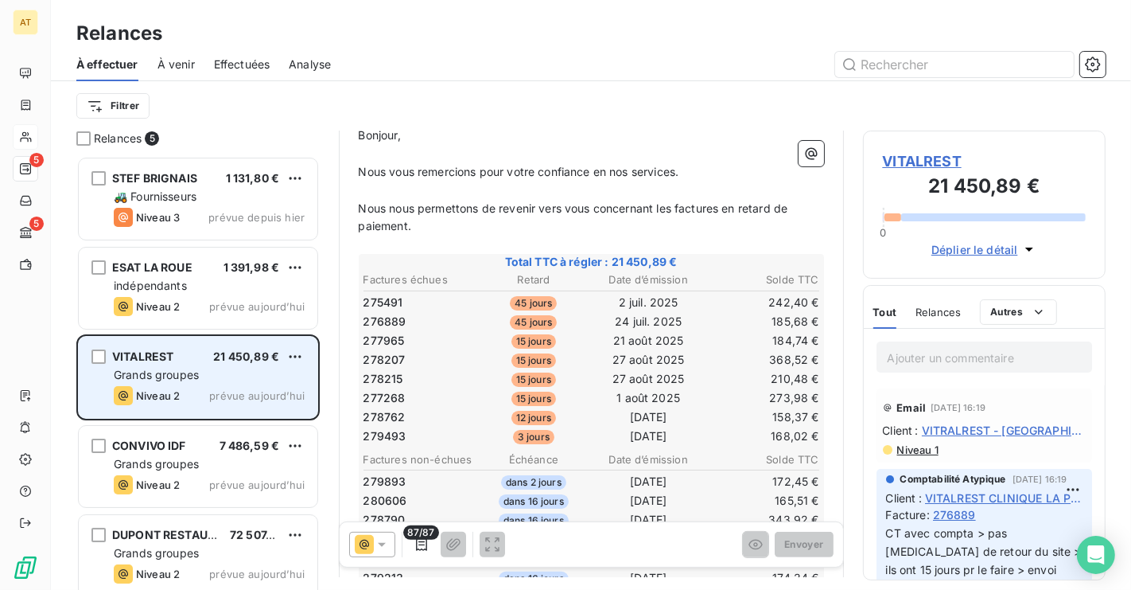
click at [210, 387] on div "Niveau 2 prévue a[DATE]" at bounding box center [209, 395] width 191 height 19
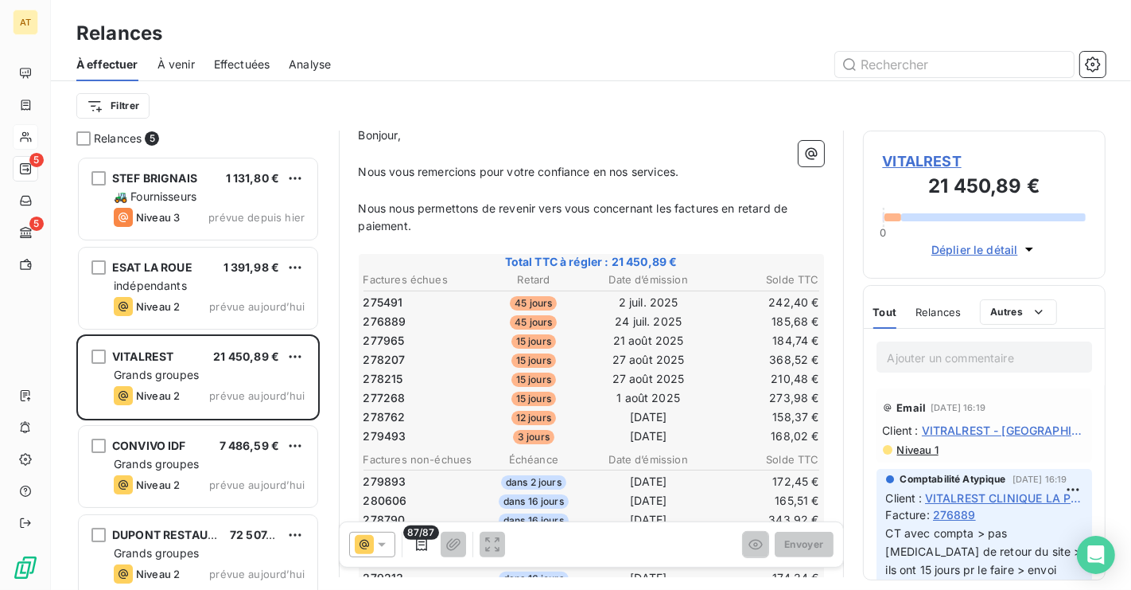
scroll to position [0, 0]
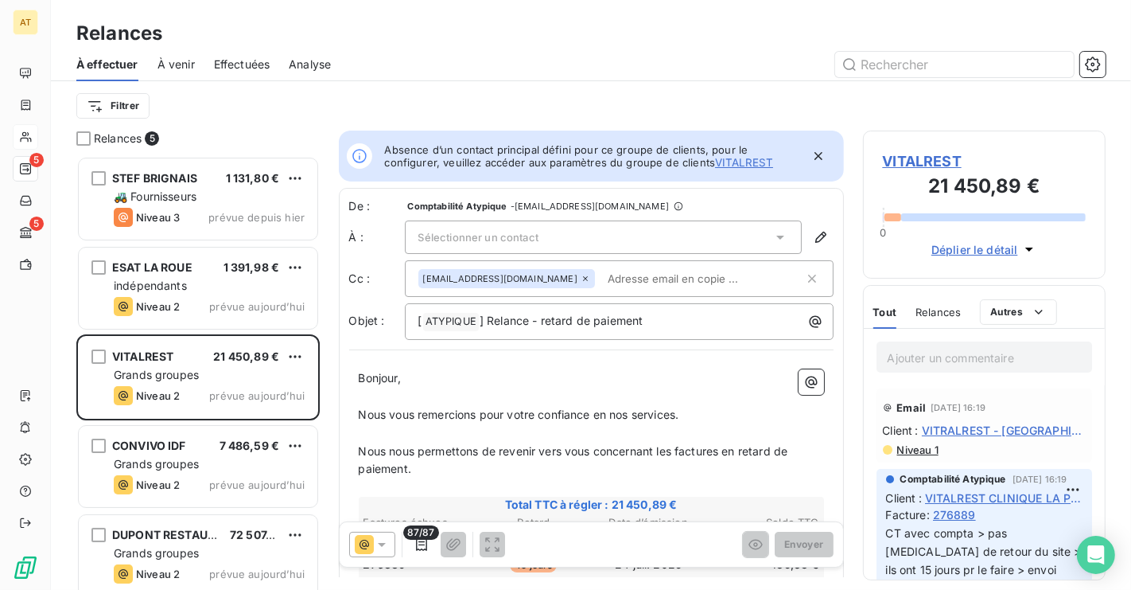
click at [944, 159] on span "VITALREST" at bounding box center [985, 160] width 204 height 21
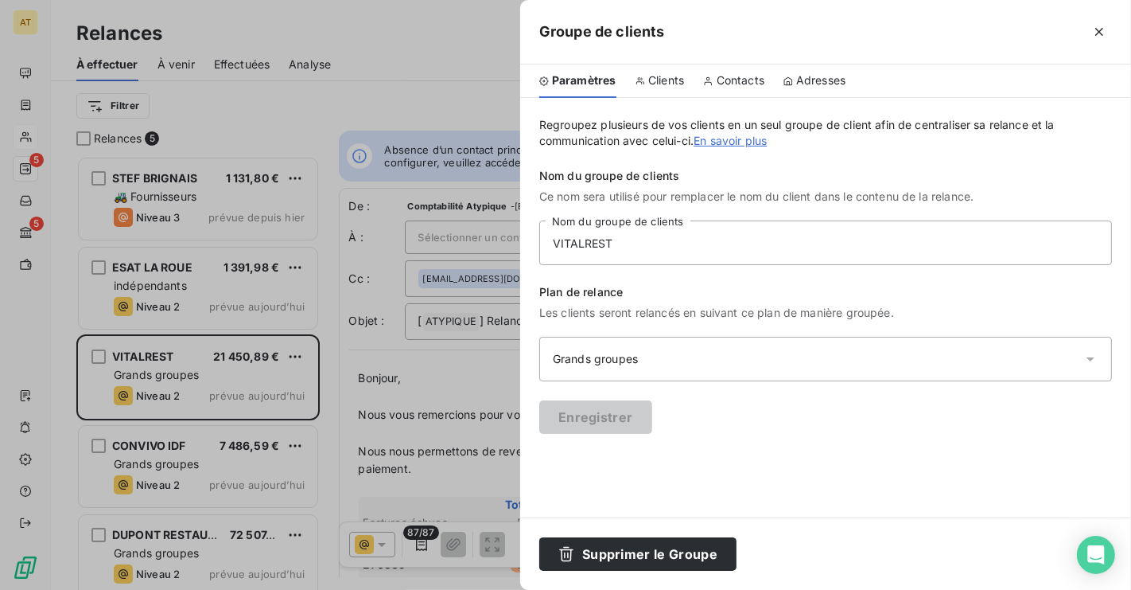
click at [752, 94] on div "Contacts" at bounding box center [733, 80] width 61 height 33
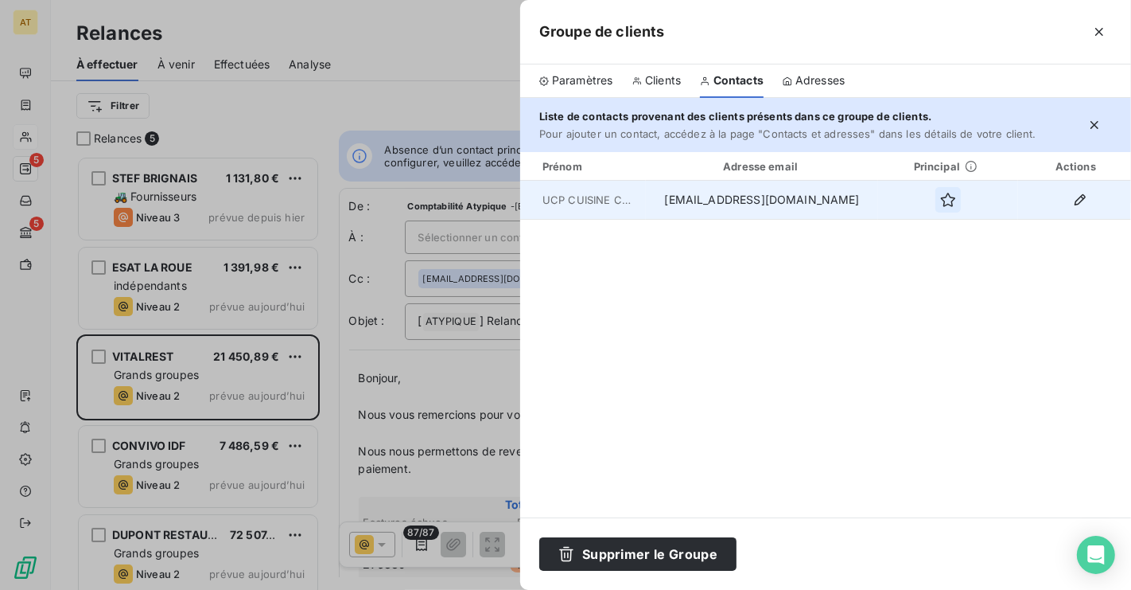
click at [939, 209] on button "button" at bounding box center [948, 199] width 25 height 25
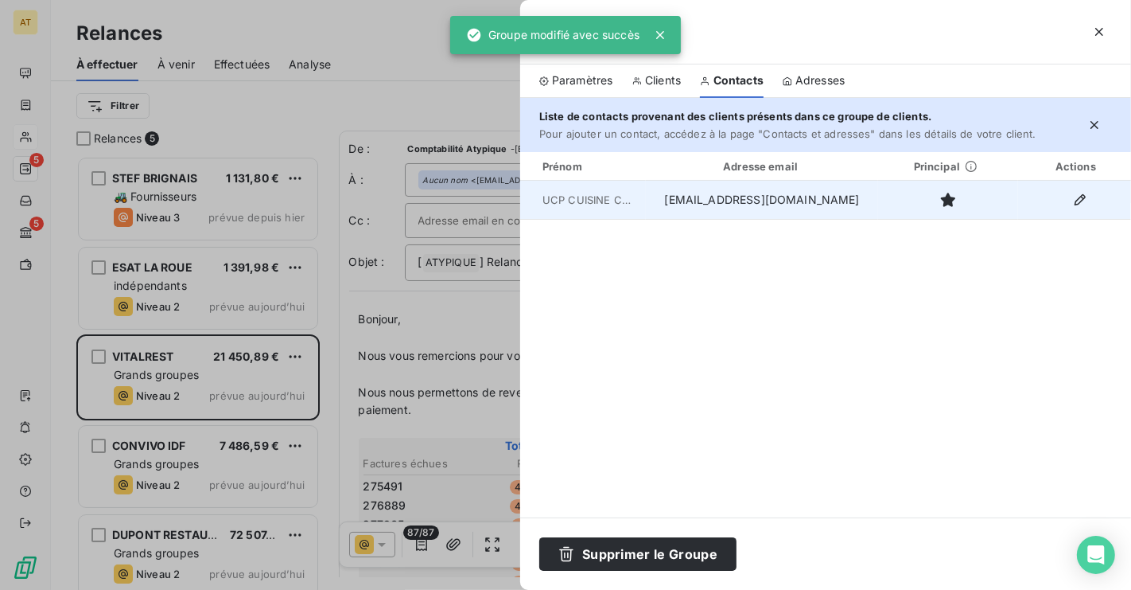
click at [501, 315] on div at bounding box center [565, 295] width 1131 height 590
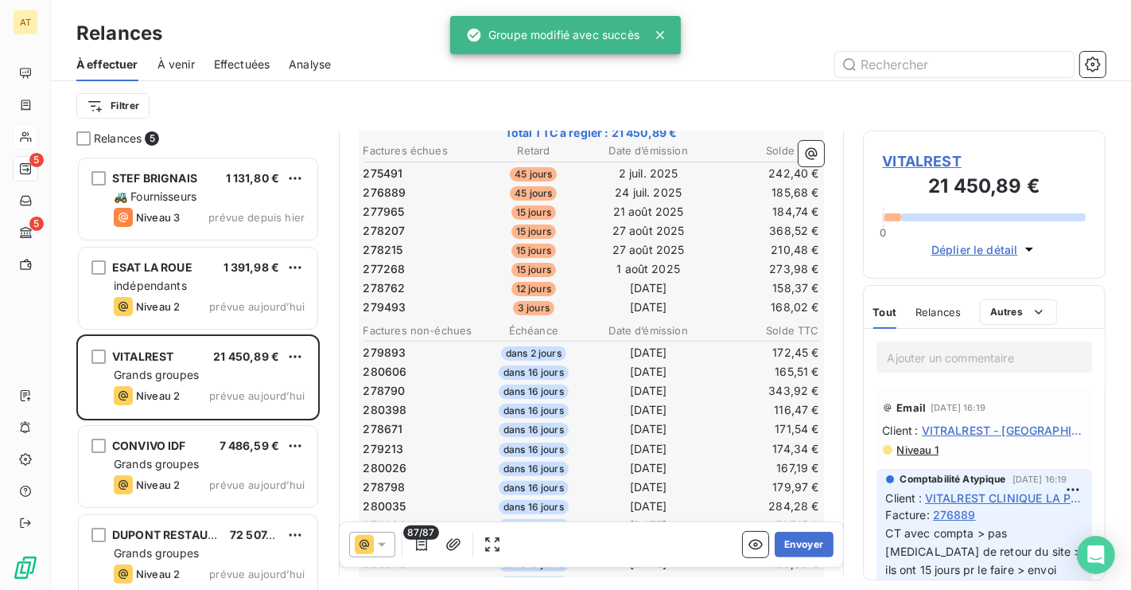
scroll to position [367, 0]
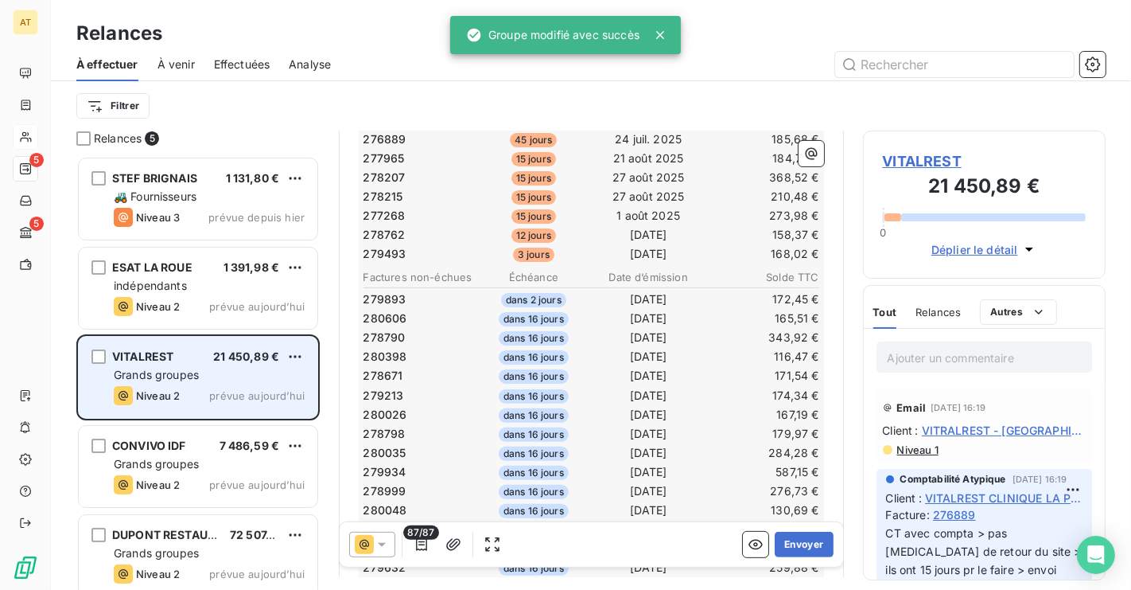
click at [204, 375] on div "Grands groupes" at bounding box center [209, 375] width 191 height 16
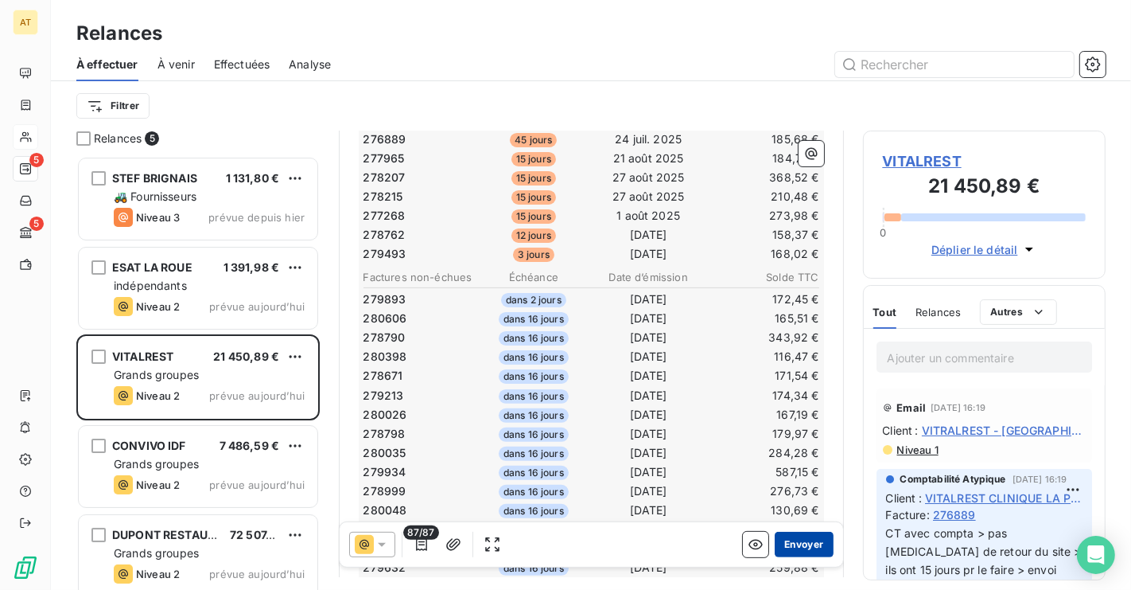
click at [817, 548] on button "Envoyer" at bounding box center [804, 543] width 58 height 25
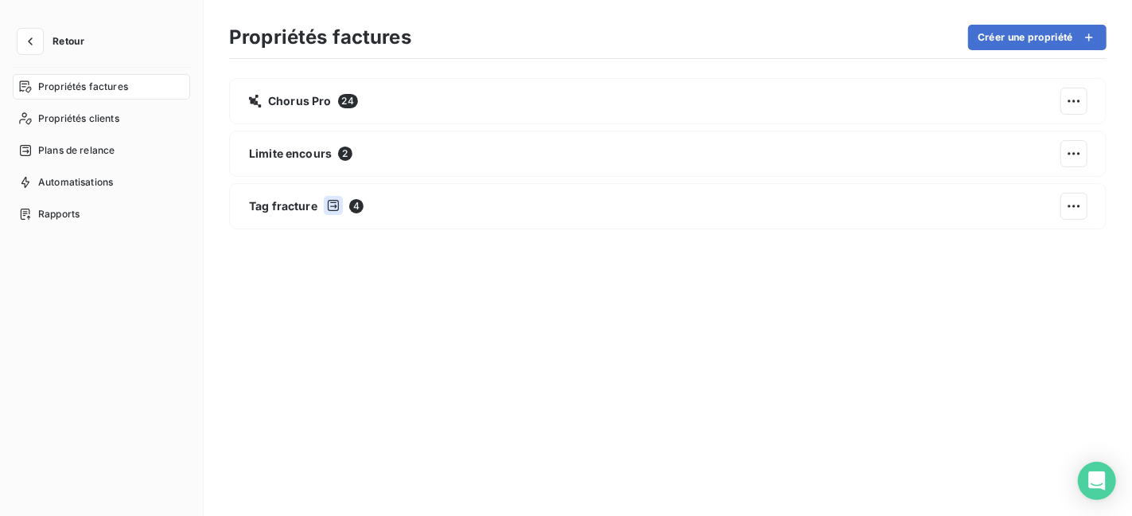
click at [14, 43] on button "Retour" at bounding box center [55, 41] width 84 height 25
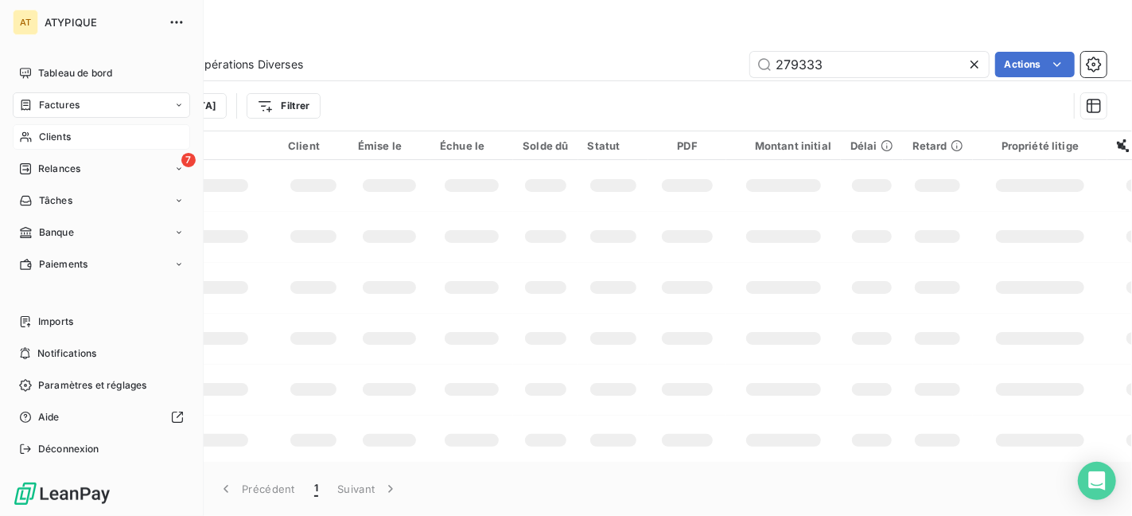
click at [67, 130] on span "Clients" at bounding box center [55, 137] width 32 height 14
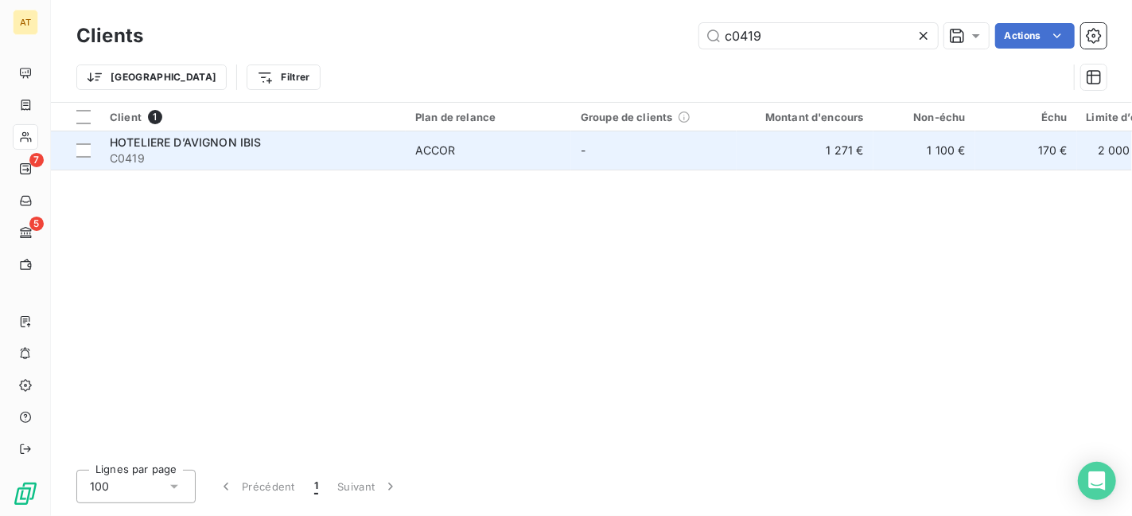
type input "c0419"
click at [159, 154] on span "C0419" at bounding box center [253, 158] width 286 height 16
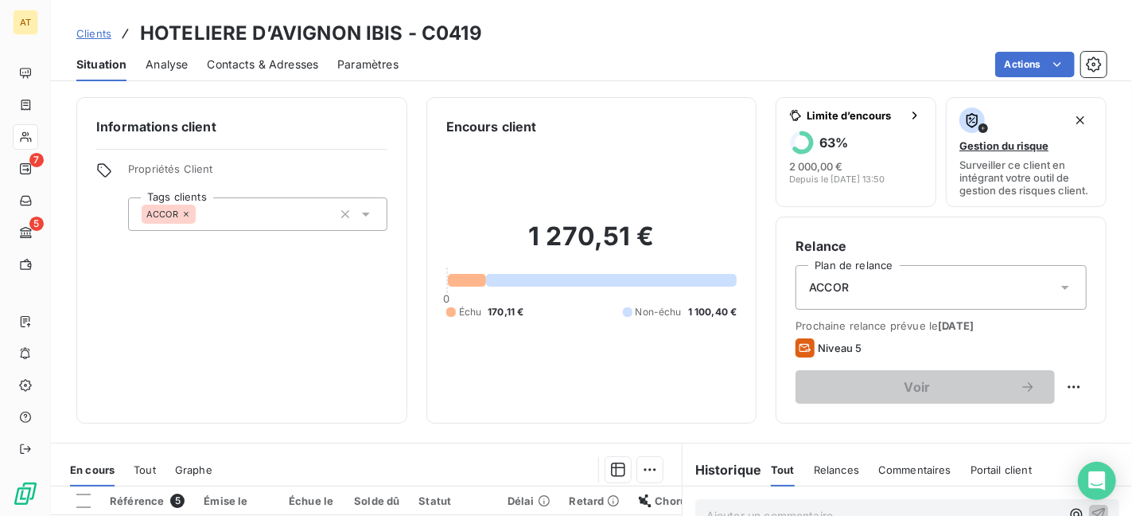
click at [464, 32] on h3 "HOTELIERE D’AVIGNON IBIS - C0419" at bounding box center [311, 33] width 342 height 29
copy h3 "C0419"
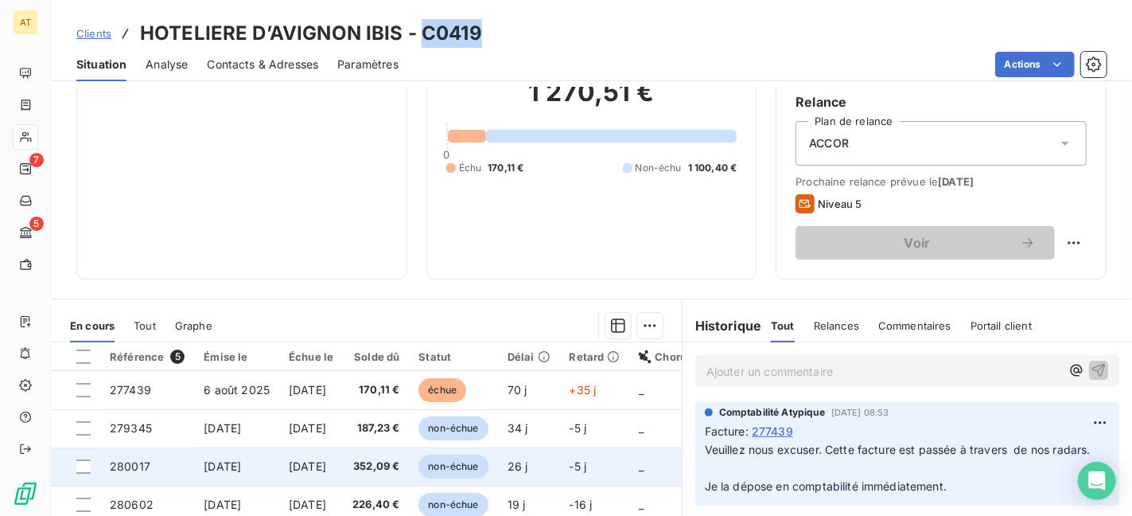
scroll to position [132, 0]
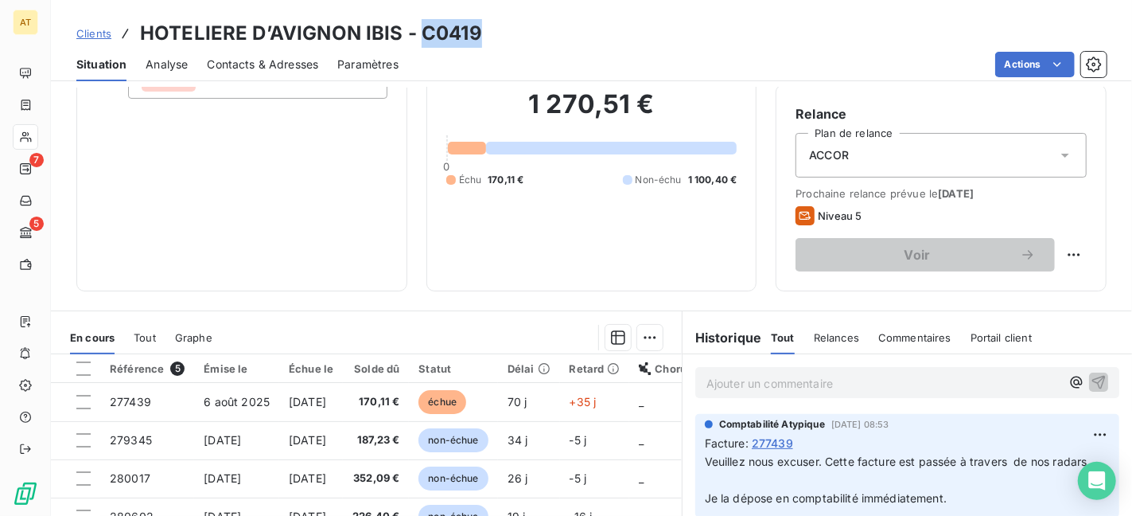
click at [447, 25] on h3 "HOTELIERE D’AVIGNON IBIS - C0419" at bounding box center [311, 33] width 342 height 29
click at [248, 57] on span "Contacts & Adresses" at bounding box center [262, 64] width 111 height 16
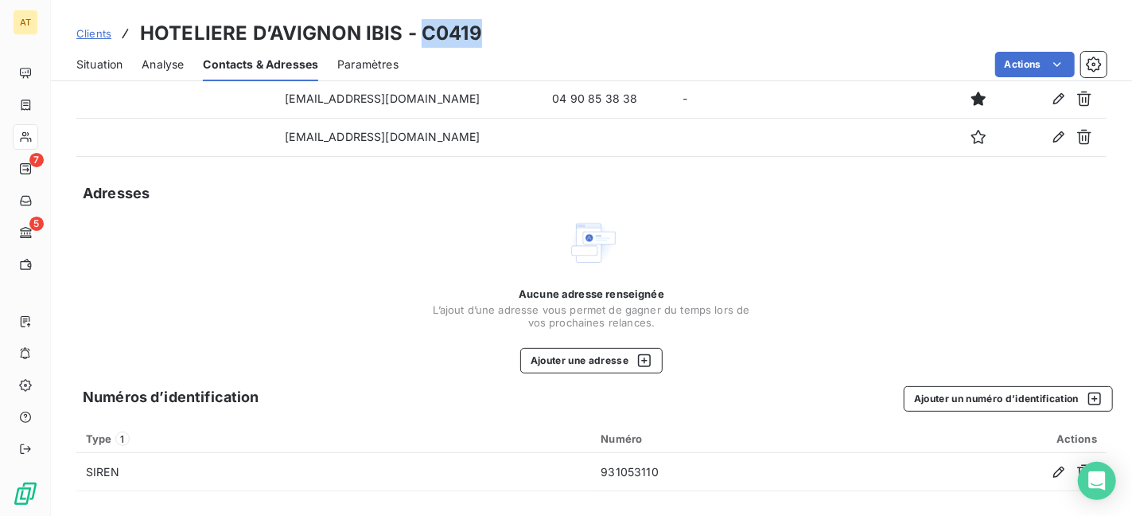
scroll to position [77, 0]
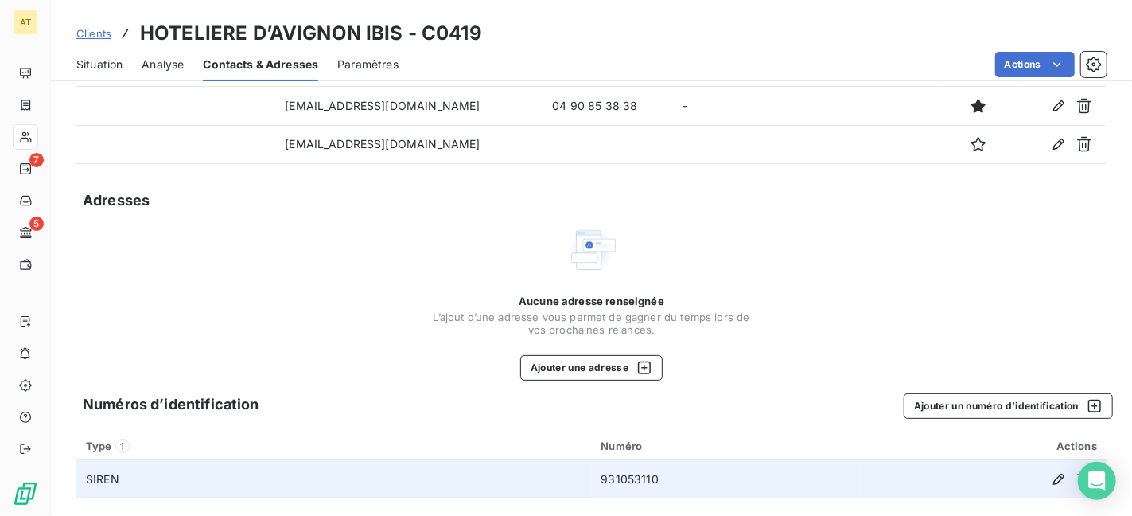
click at [617, 479] on td "931053110" at bounding box center [726, 479] width 269 height 38
copy td "931053110"
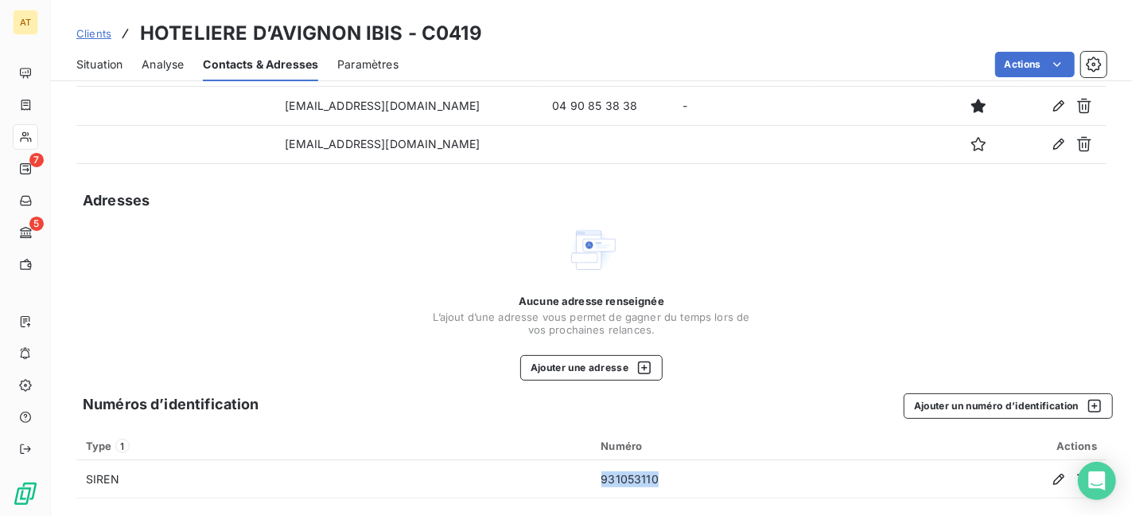
click at [106, 75] on div "Situation" at bounding box center [99, 64] width 46 height 33
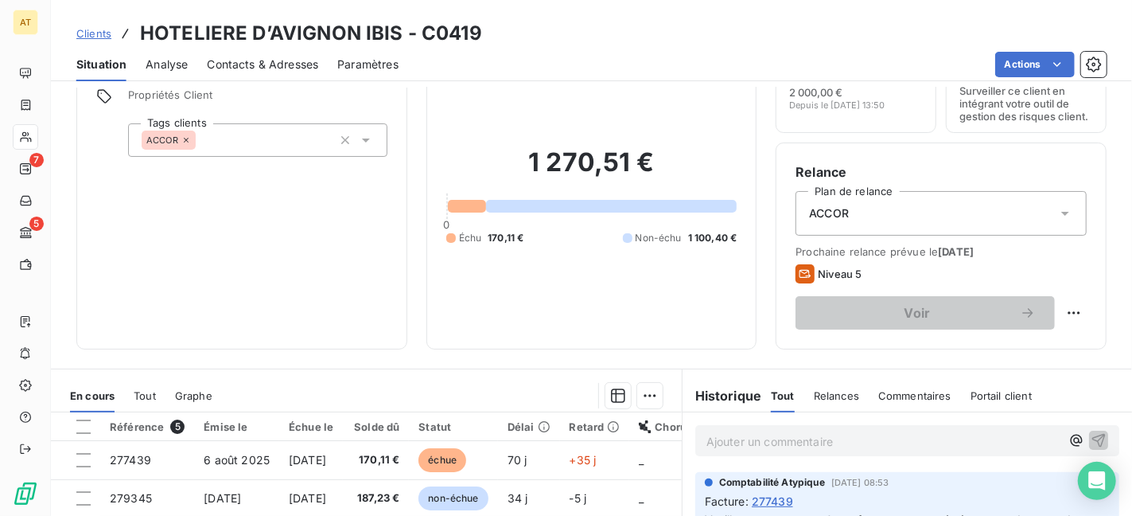
scroll to position [169, 0]
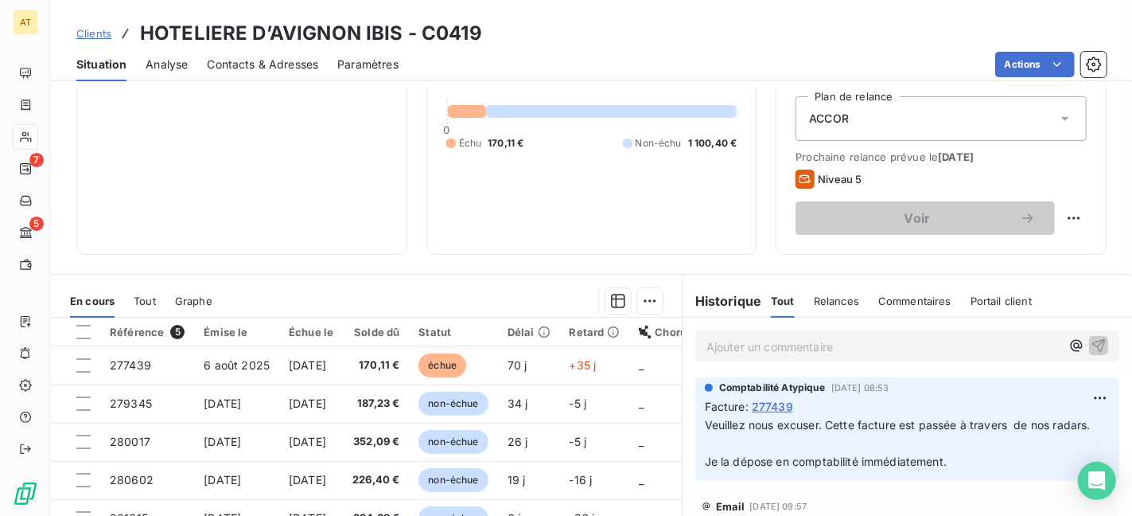
click at [777, 356] on p "Ajouter un commentaire ﻿" at bounding box center [883, 347] width 354 height 20
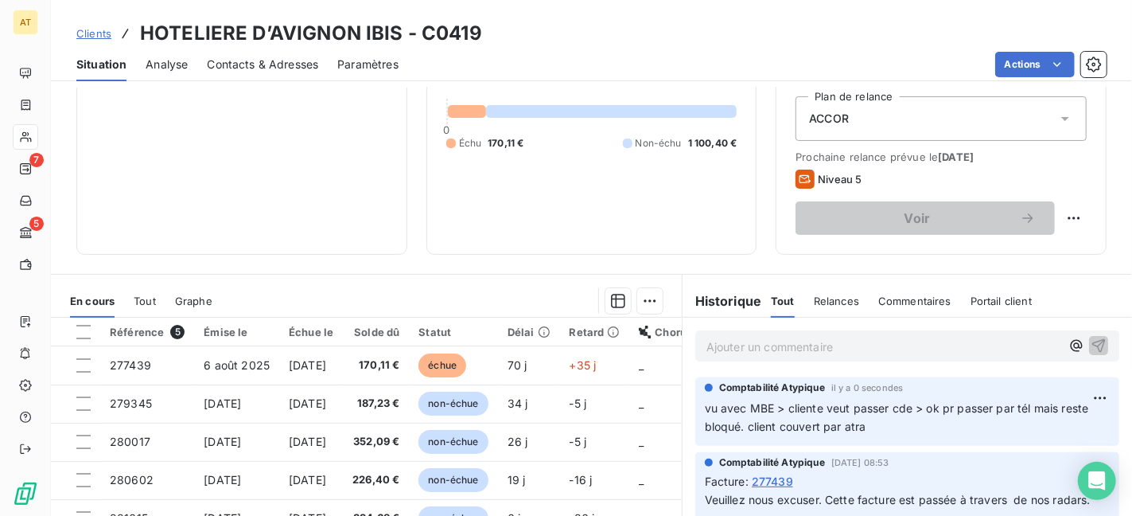
click at [56, 92] on div "Informations client Propriétés Client Tags clients ACCOR Encours client 1 270,5…" at bounding box center [591, 91] width 1081 height 326
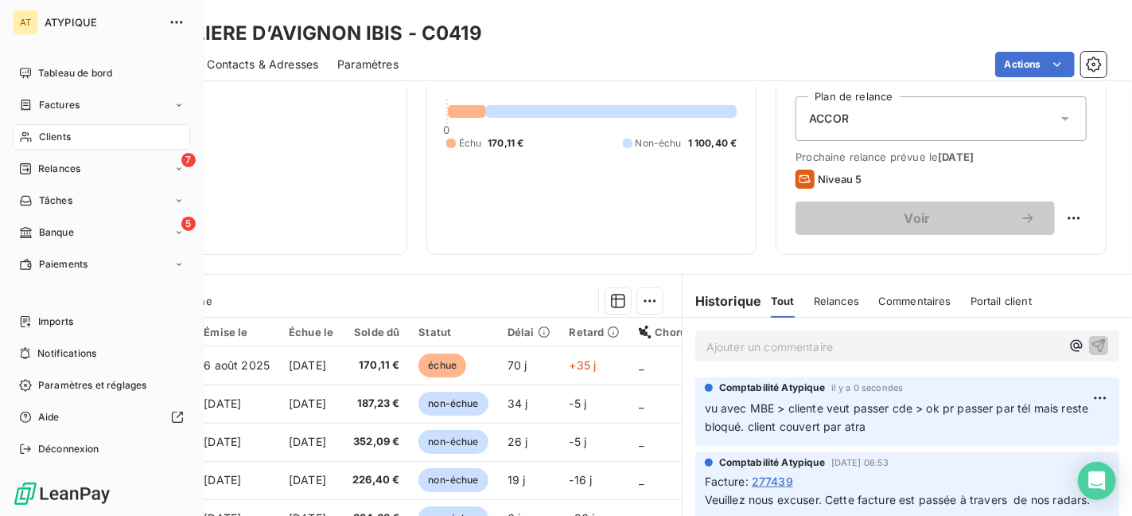
click at [45, 136] on span "Clients" at bounding box center [55, 137] width 32 height 14
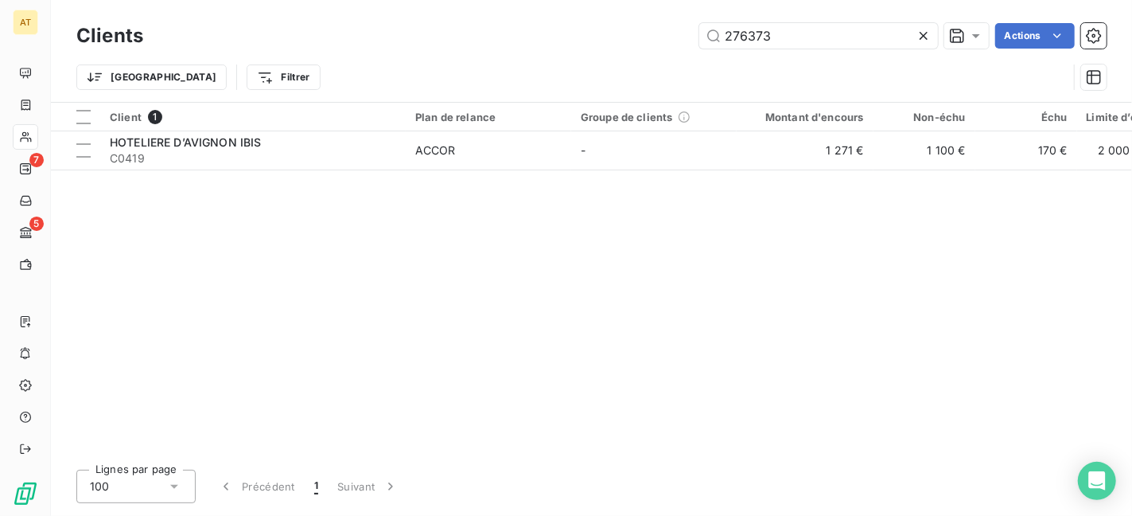
type input "276373"
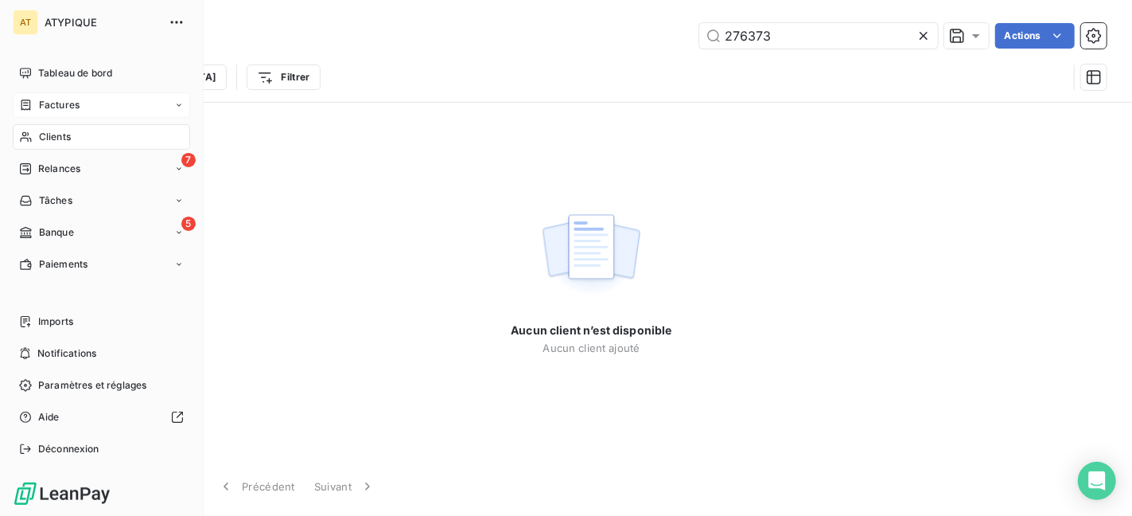
click at [74, 107] on span "Factures" at bounding box center [59, 105] width 41 height 14
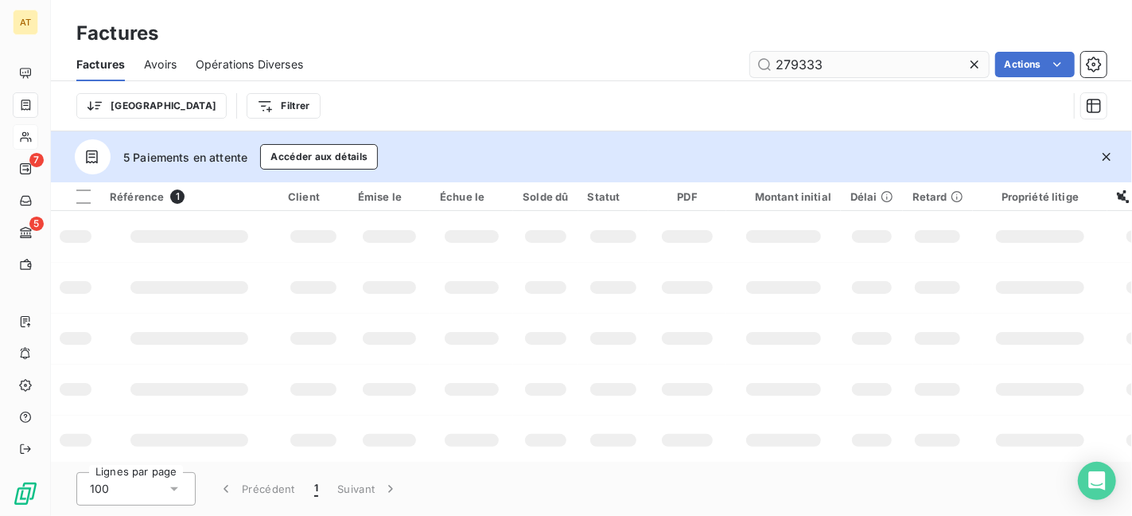
click at [891, 70] on input "279333" at bounding box center [869, 64] width 239 height 25
type input "276373"
click at [1105, 155] on icon "button" at bounding box center [1107, 157] width 8 height 8
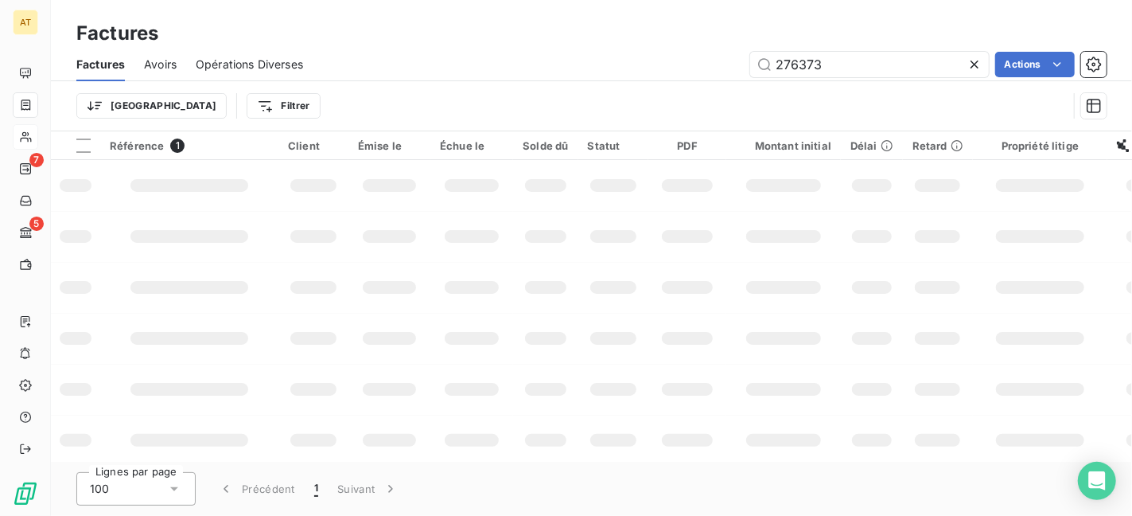
click at [356, 238] on td at bounding box center [389, 236] width 82 height 51
click at [344, 200] on td at bounding box center [313, 185] width 70 height 51
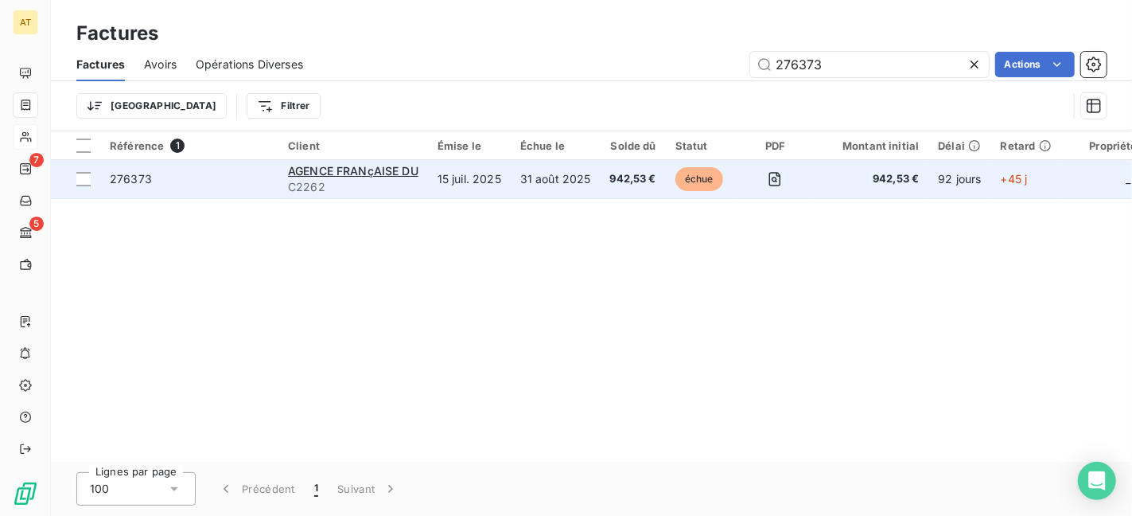
click at [138, 180] on span "276373" at bounding box center [131, 179] width 42 height 14
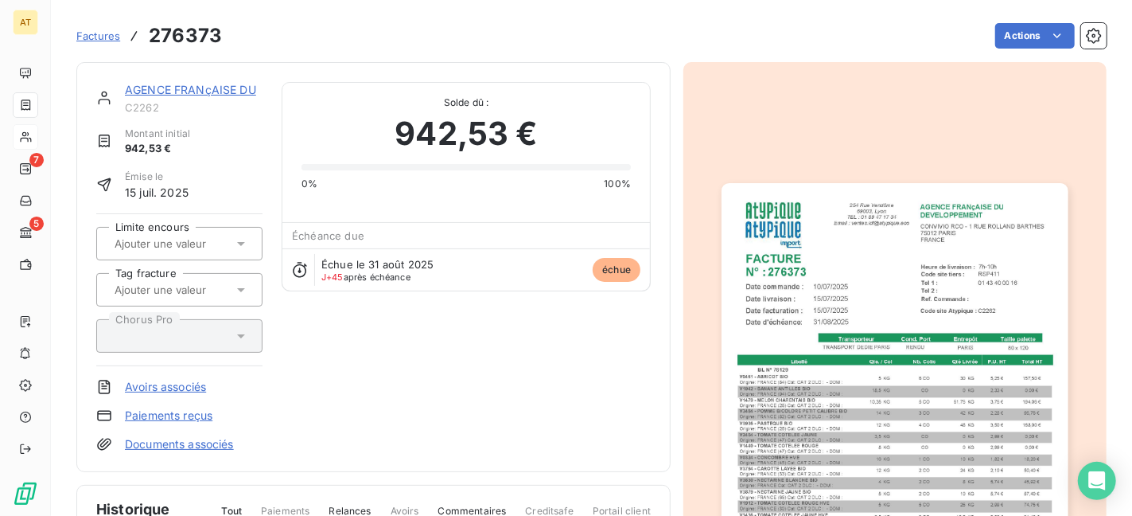
click at [866, 278] on img "button" at bounding box center [895, 427] width 346 height 489
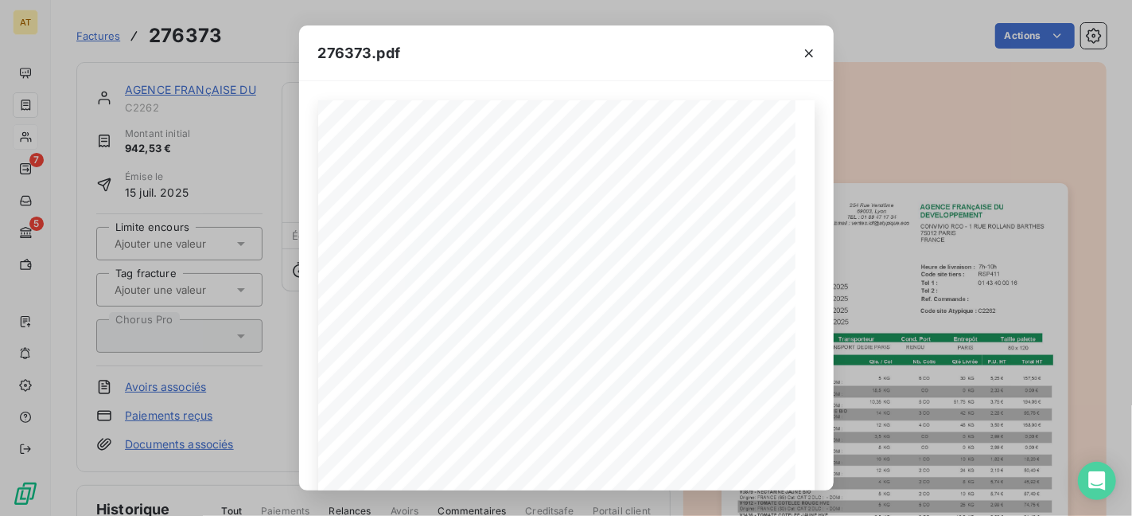
click at [228, 113] on div "276373.pdf AGENCE FRANçAISE DU DEVELOPPEMENT CONVIVIO RCO - 1 RUE ROLLAND BARTH…" at bounding box center [566, 258] width 1132 height 516
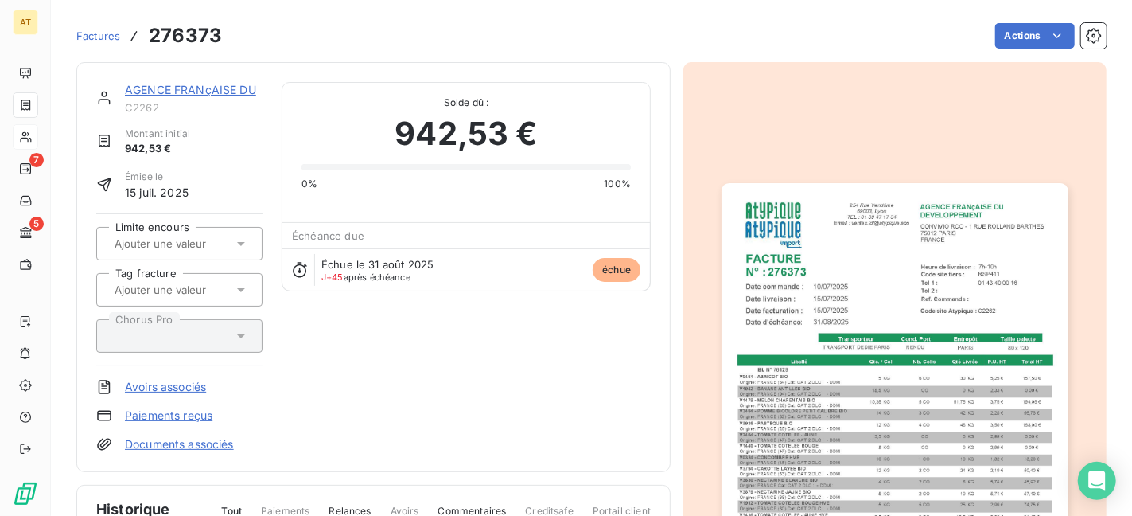
click at [882, 321] on img "button" at bounding box center [895, 427] width 346 height 489
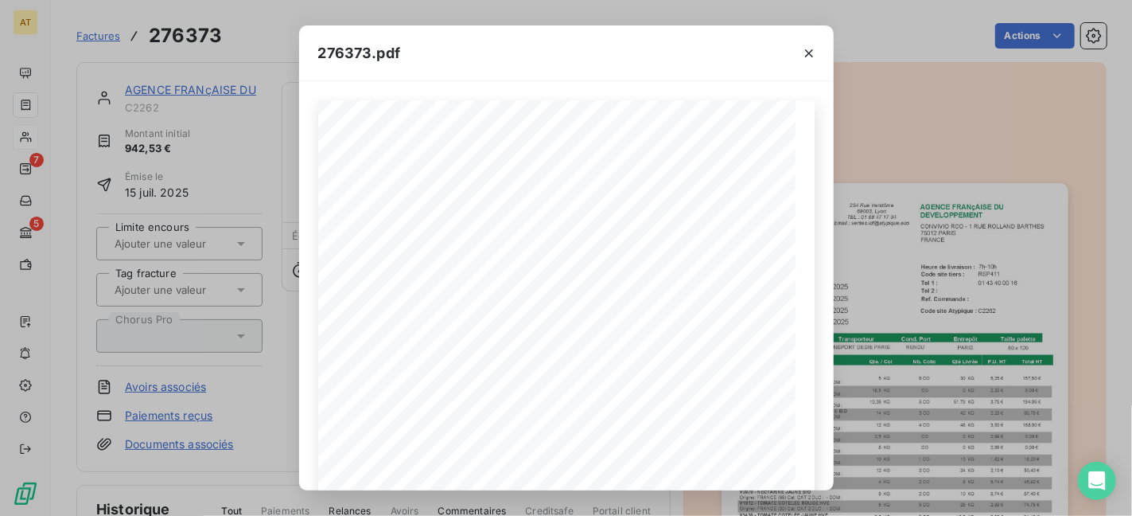
click at [887, 154] on div "276373.pdf AGENCE FRANçAISE DU DEVELOPPEMENT CONVIVIO RCO - 1 RUE ROLLAND BARTH…" at bounding box center [566, 258] width 1132 height 516
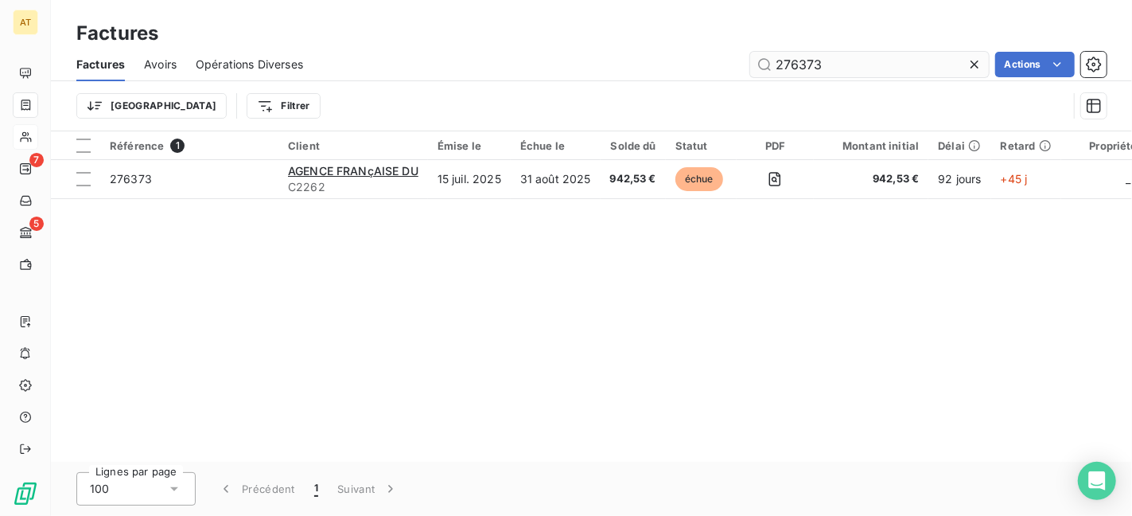
click at [873, 63] on input "276373" at bounding box center [869, 64] width 239 height 25
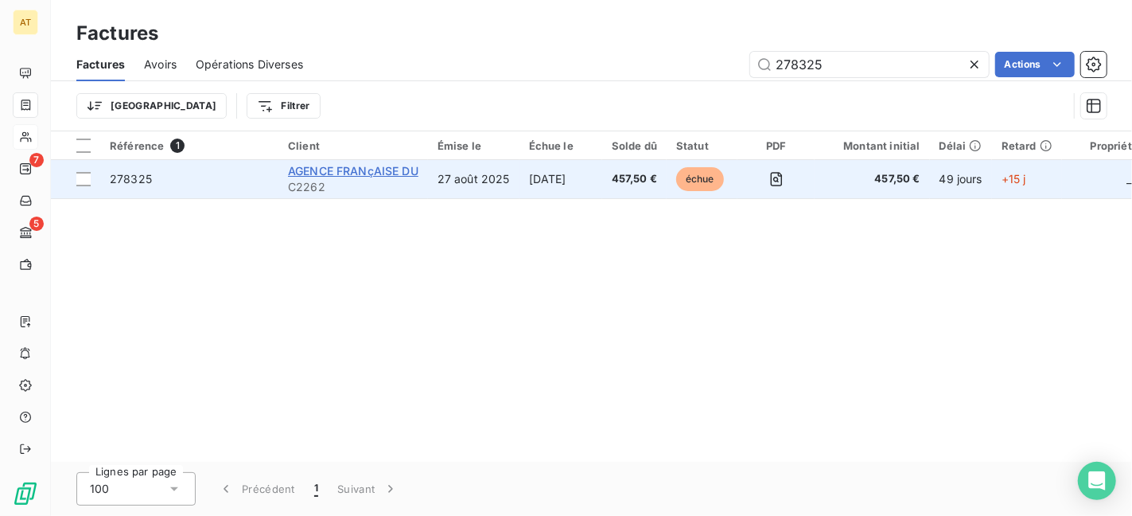
type input "278325"
click at [344, 173] on span "AGENCE FRANçAISE DU" at bounding box center [353, 171] width 130 height 14
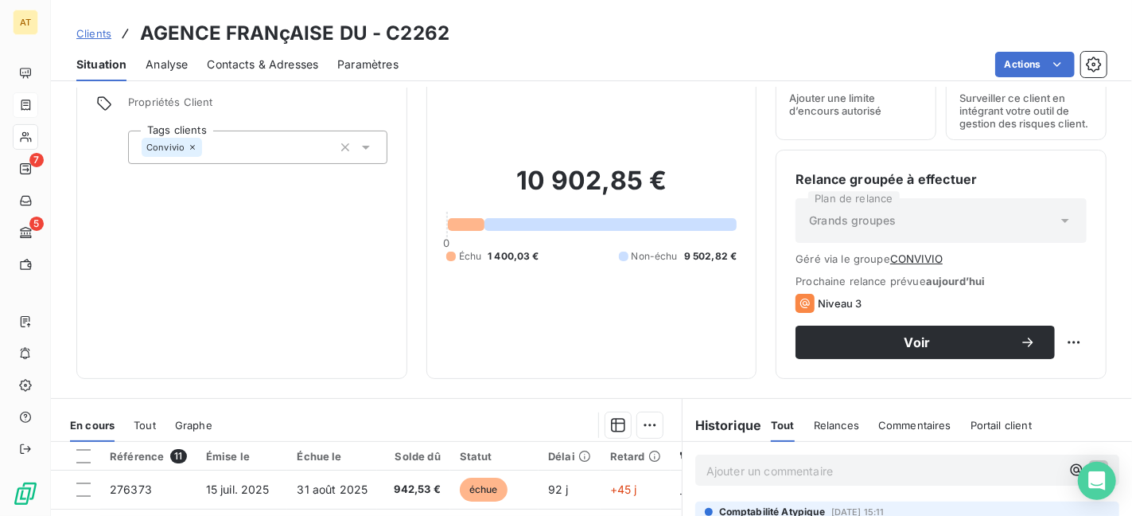
scroll to position [130, 0]
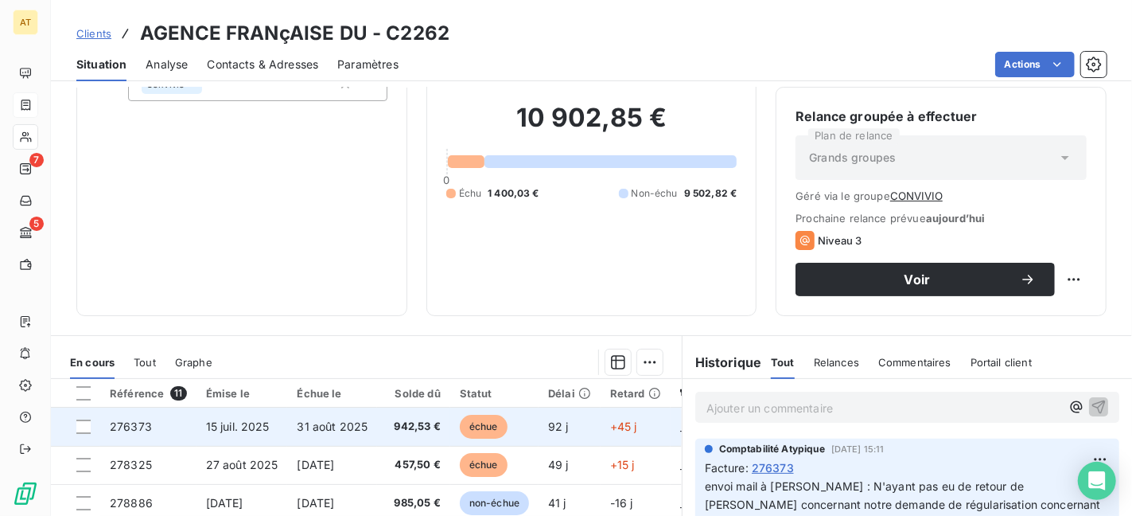
click at [301, 429] on span "31 août 2025" at bounding box center [332, 426] width 71 height 14
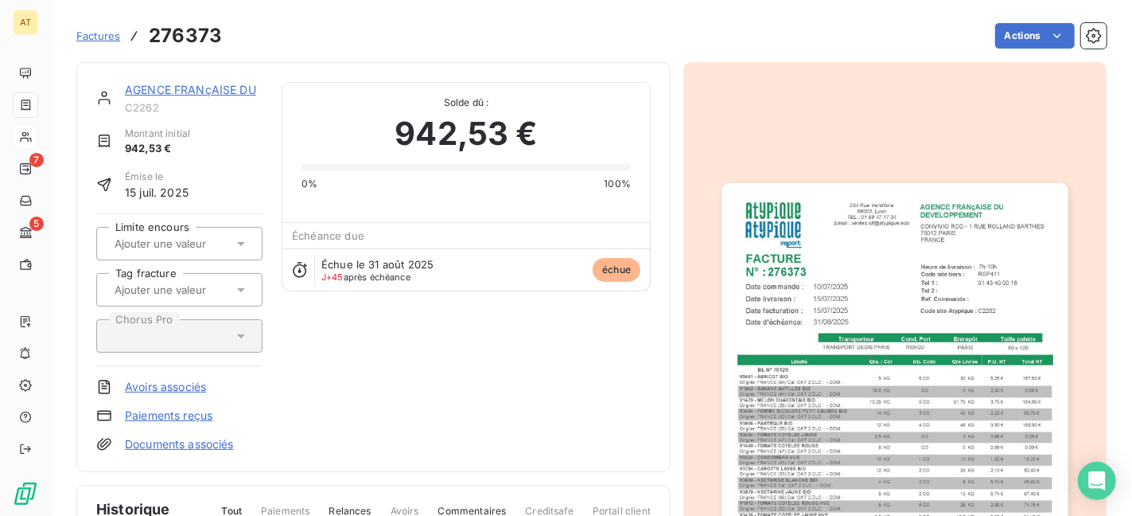
click at [913, 326] on img "button" at bounding box center [895, 427] width 346 height 489
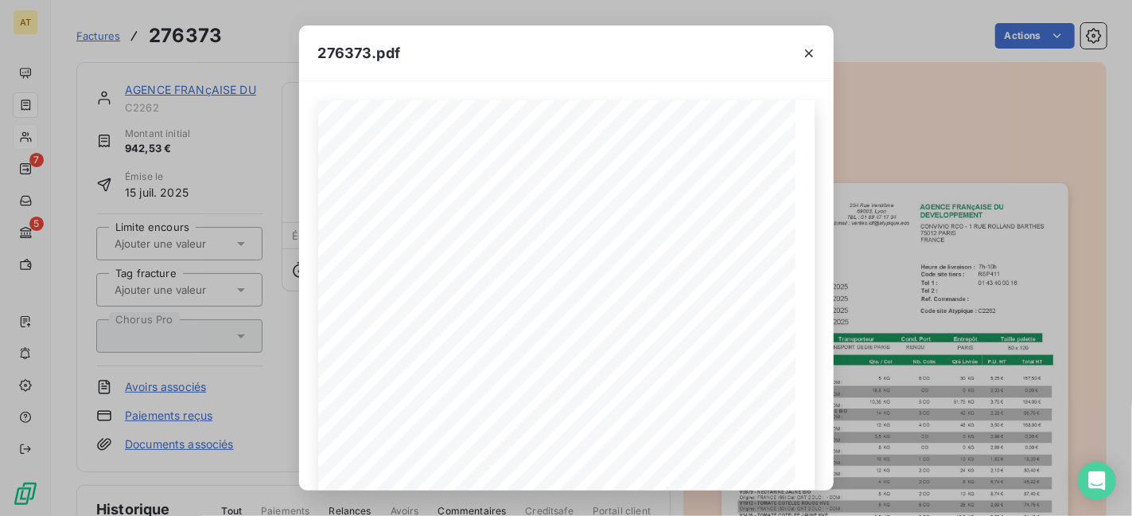
click at [1041, 262] on div "276373.pdf AGENCE FRANçAISE DU DEVELOPPEMENT CONVIVIO RCO - 1 RUE ROLLAND BARTH…" at bounding box center [566, 258] width 1132 height 516
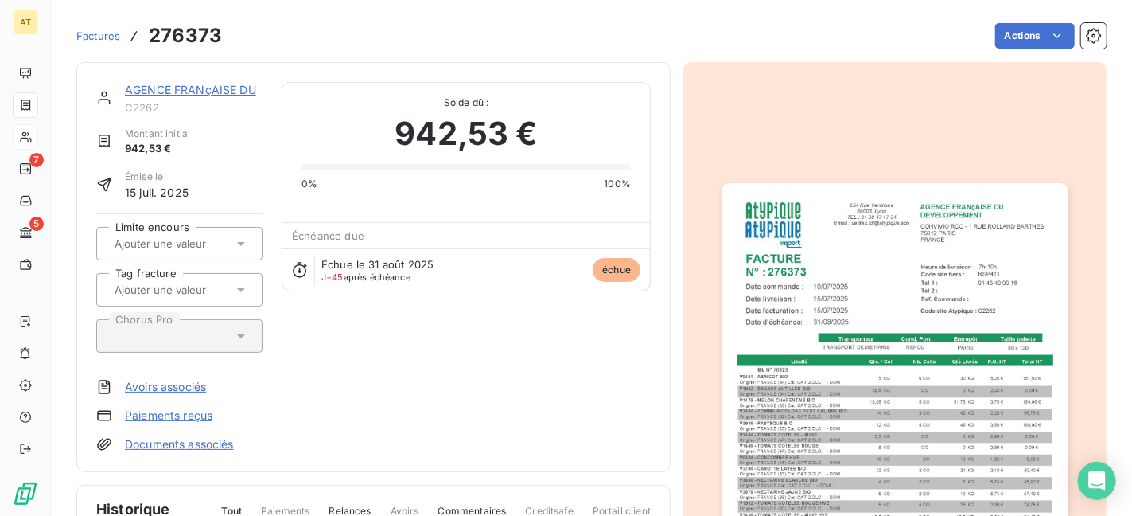
click at [554, 65] on div "AGENCE FRANçAISE DU C2262 Montant initial 942,53 € Émise le 15 juil. 2025 Limit…" at bounding box center [373, 267] width 594 height 410
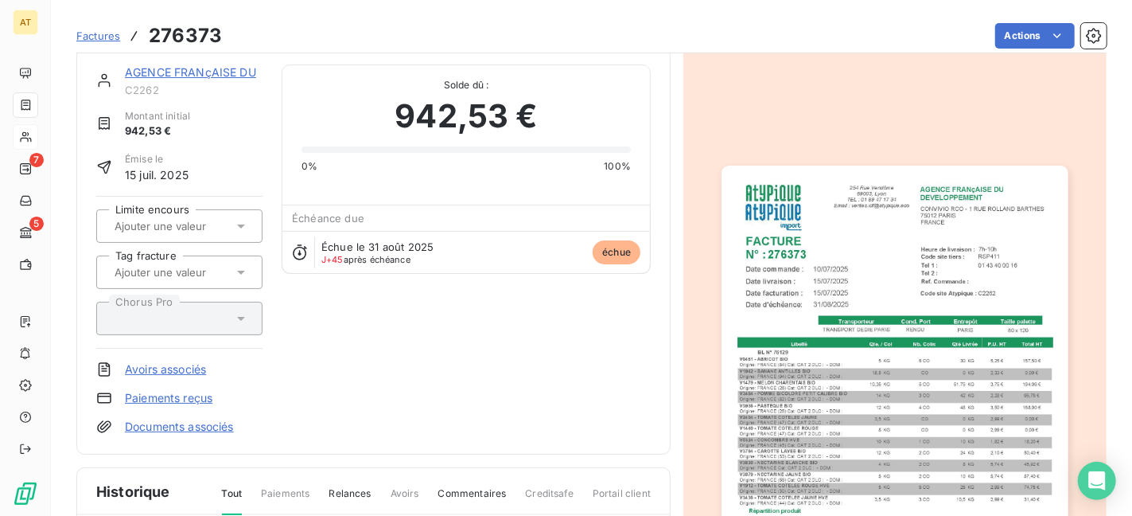
click at [601, 339] on div "AGENCE FRANçAISE DU C2262 Montant initial 942,53 € Émise le 15 juil. 2025 Limit…" at bounding box center [373, 249] width 555 height 370
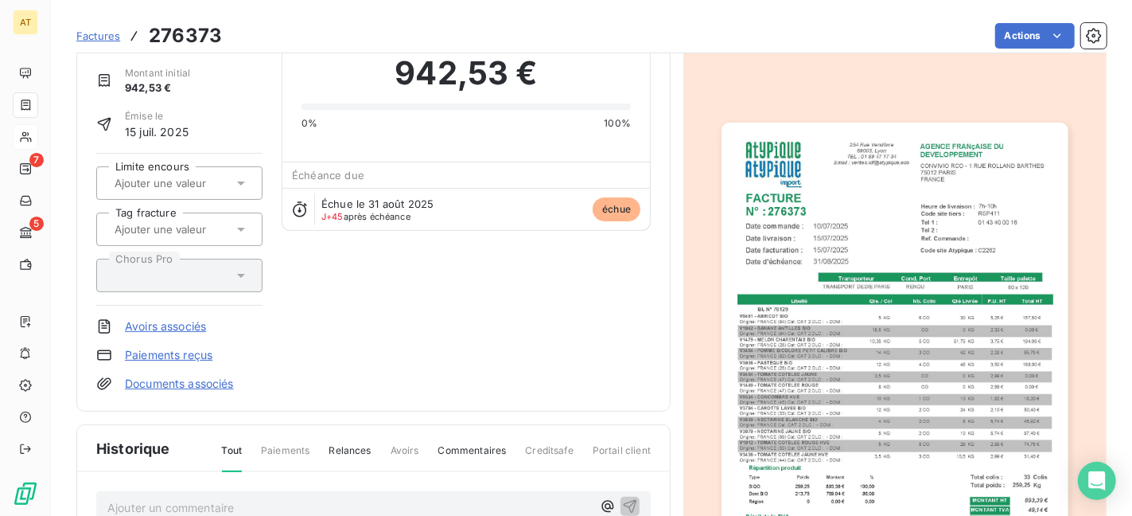
scroll to position [0, 0]
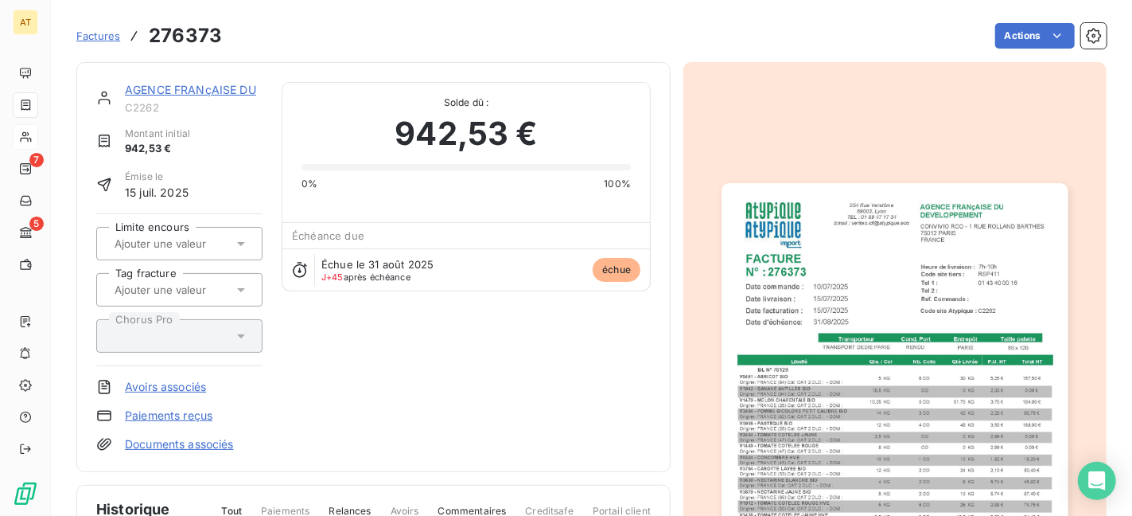
click at [748, 278] on img "button" at bounding box center [895, 427] width 346 height 489
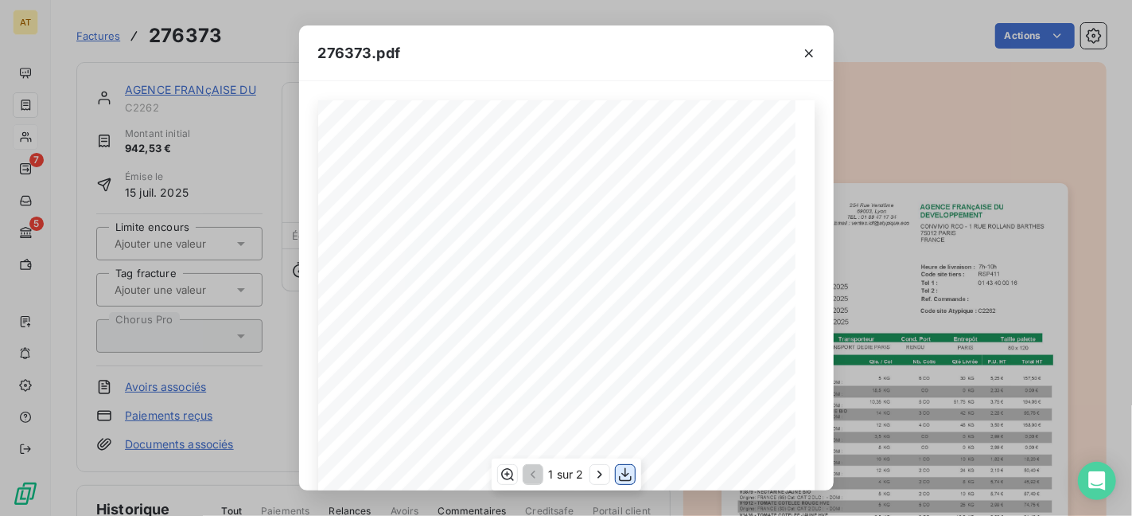
click at [628, 473] on icon "button" at bounding box center [625, 474] width 13 height 14
click at [902, 418] on div "276373.pdf AGENCE FRANçAISE DU DEVELOPPEMENT CONVIVIO RCO - 1 RUE ROLLAND BARTH…" at bounding box center [566, 258] width 1132 height 516
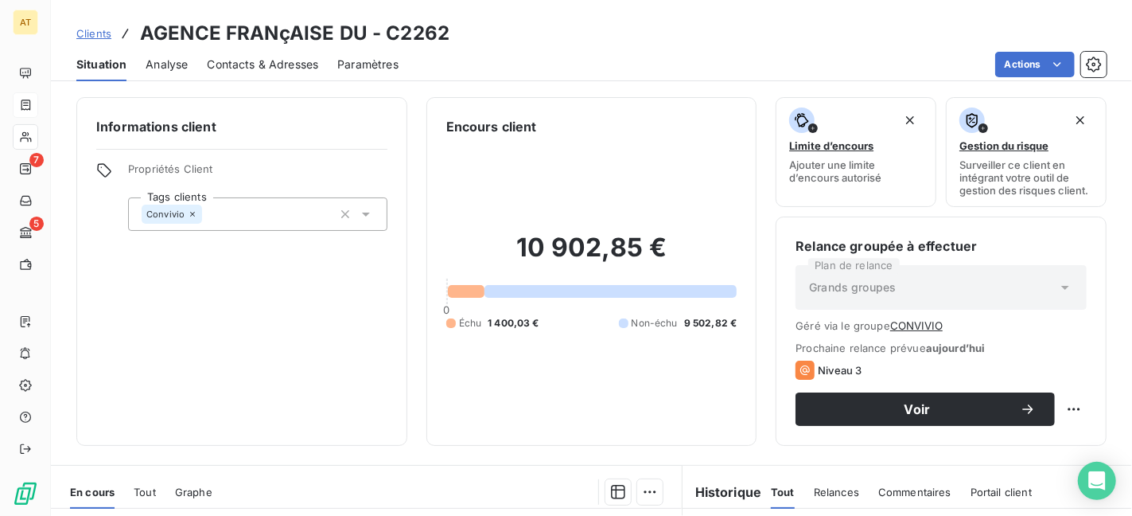
click at [308, 150] on div "Informations client Propriétés Client Tags clients Convivio" at bounding box center [241, 271] width 331 height 348
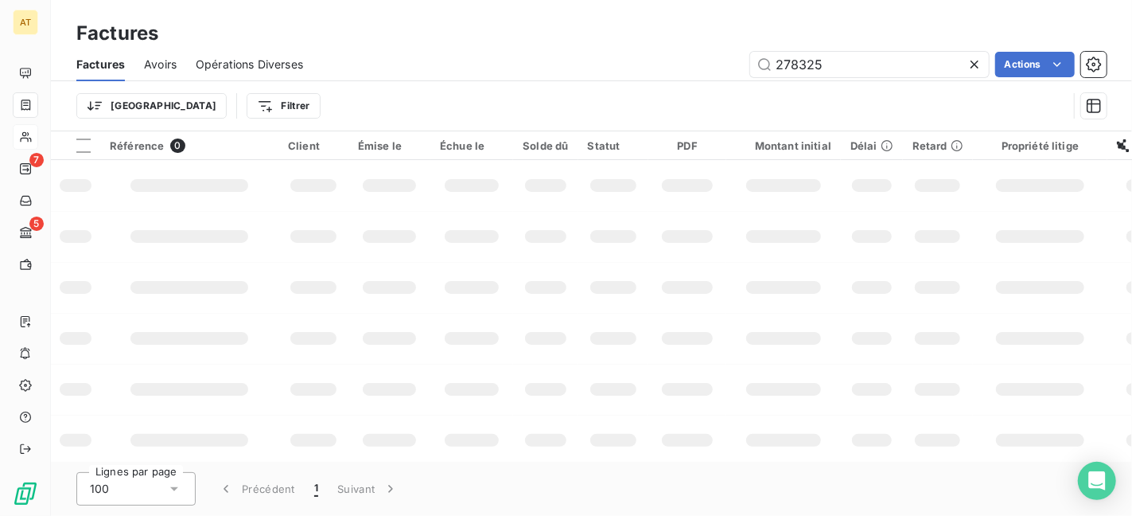
click at [690, 302] on td at bounding box center [686, 287] width 77 height 51
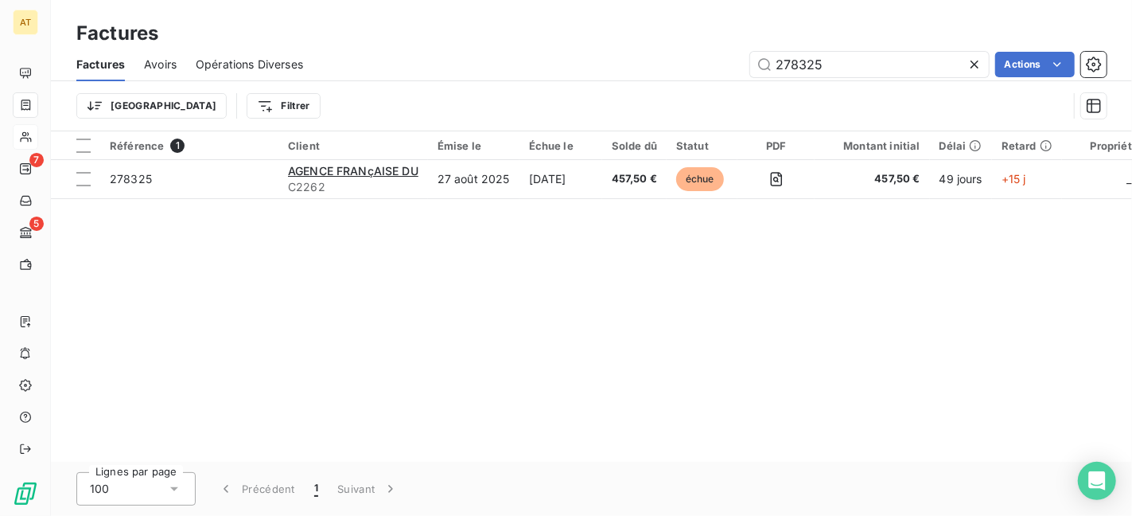
click at [453, 286] on div "Référence 1 Client Émise le Échue le Solde dû Statut PDF Montant initial Délai …" at bounding box center [591, 296] width 1081 height 330
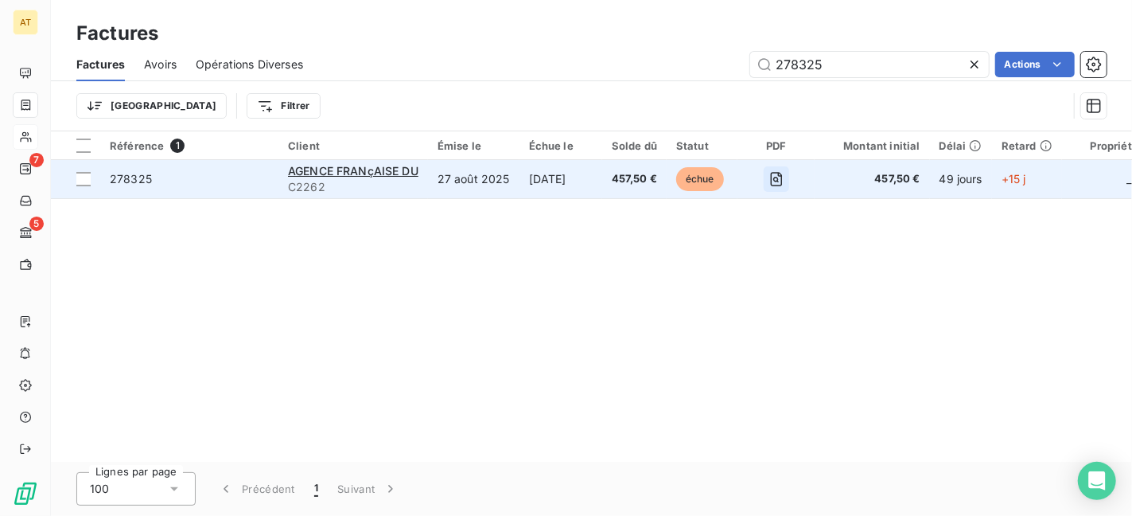
click at [784, 177] on icon "button" at bounding box center [777, 179] width 16 height 16
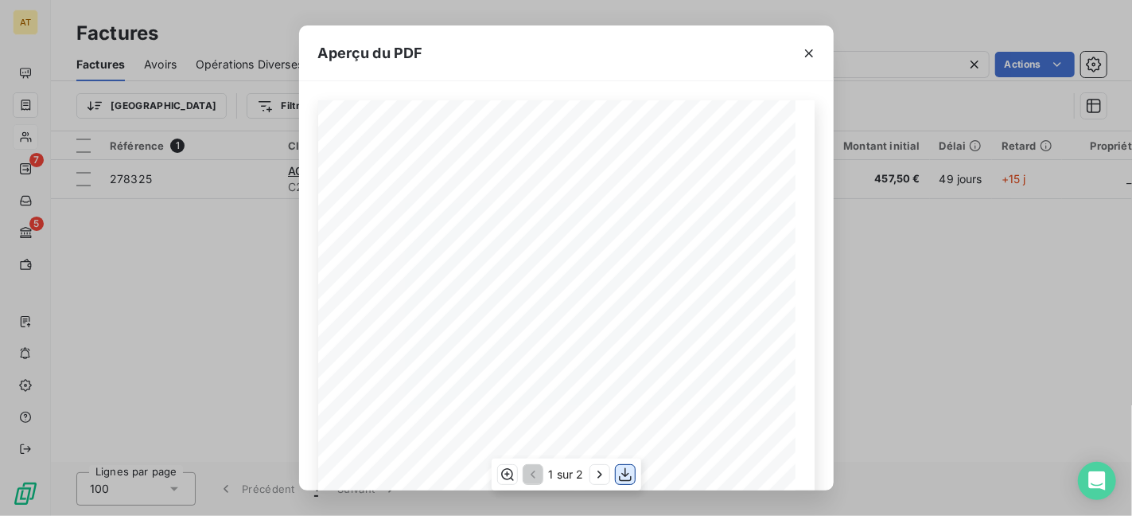
click at [631, 481] on icon "button" at bounding box center [625, 474] width 16 height 16
click at [995, 324] on div "Aperçu du PDF AGENCE FRANçAISE DU DEVELOPPEMENT CONVIVIO RCO - 1 RUE ROLLAND BA…" at bounding box center [566, 258] width 1132 height 516
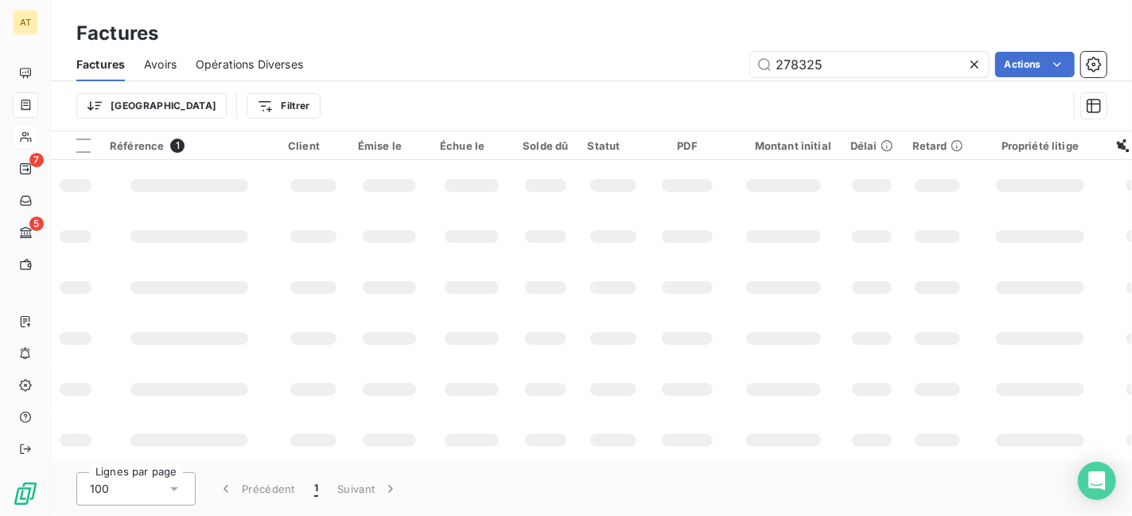
click at [496, 201] on td at bounding box center [471, 185] width 83 height 51
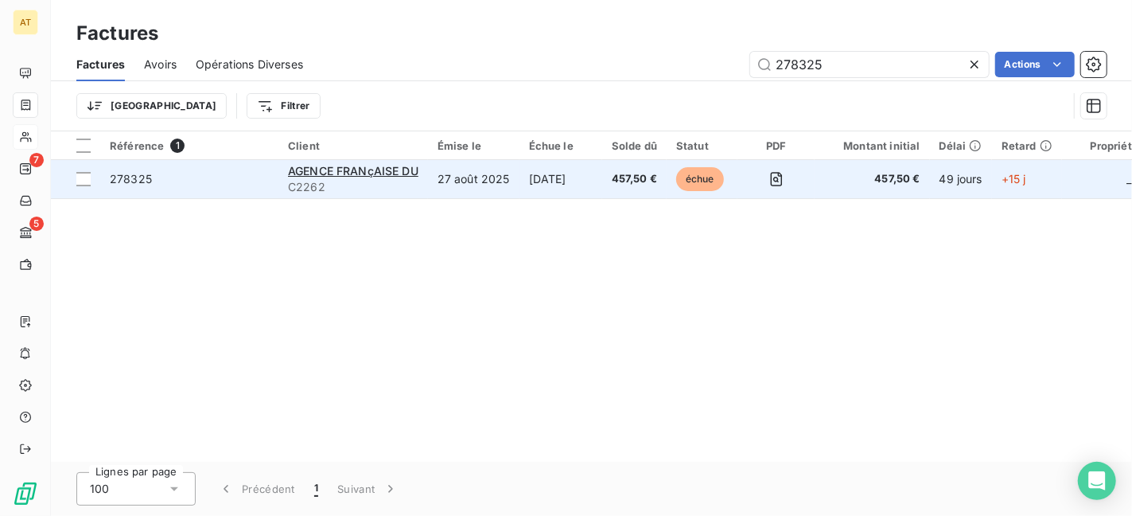
click at [151, 174] on span "278325" at bounding box center [189, 179] width 159 height 16
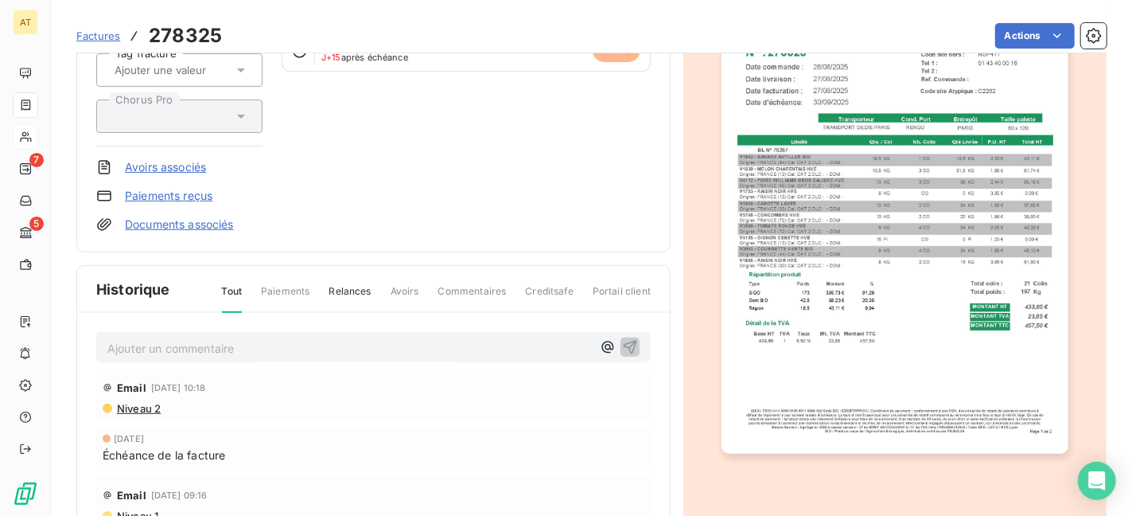
scroll to position [244, 0]
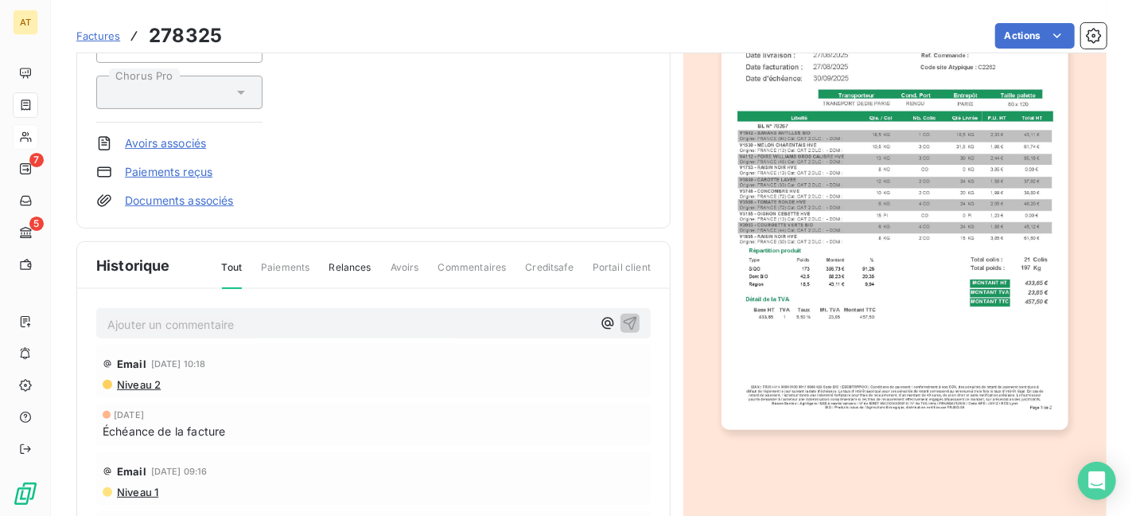
click at [377, 325] on p "Ajouter un commentaire ﻿" at bounding box center [349, 324] width 485 height 20
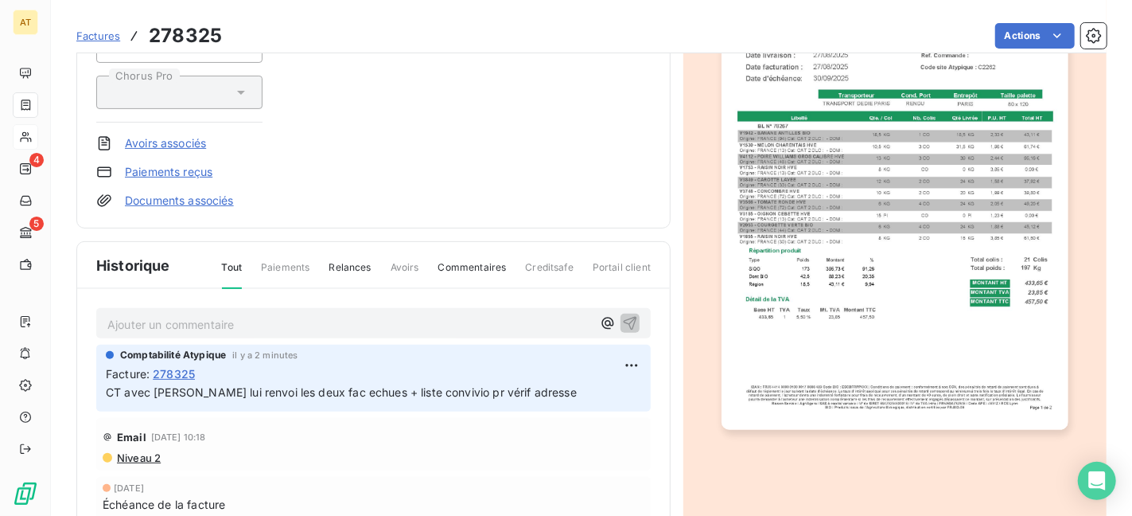
click at [221, 50] on div "Factures 278325 Actions" at bounding box center [591, 35] width 1030 height 33
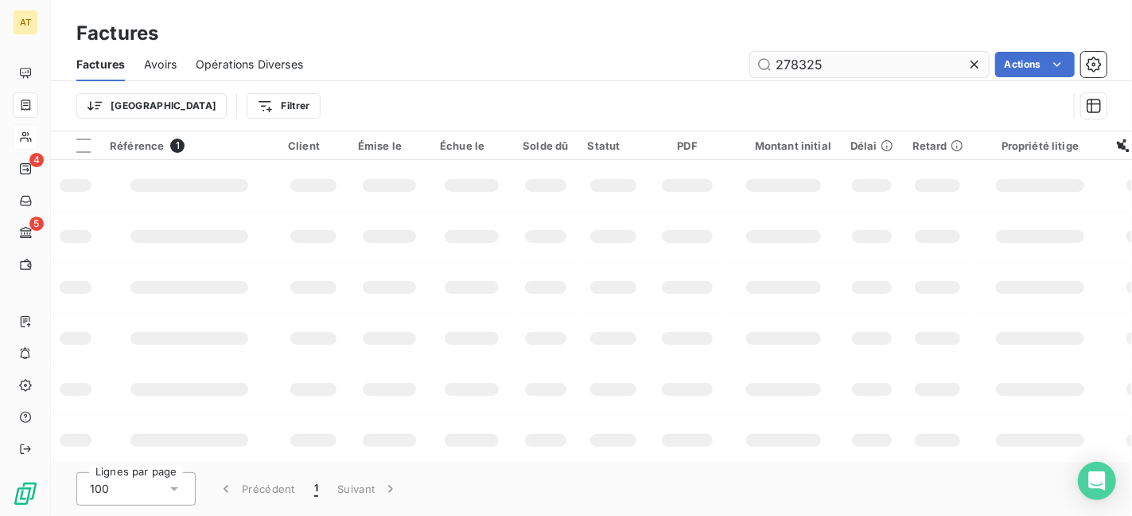
click at [866, 57] on input "278325" at bounding box center [869, 64] width 239 height 25
click at [609, 246] on td at bounding box center [613, 236] width 71 height 51
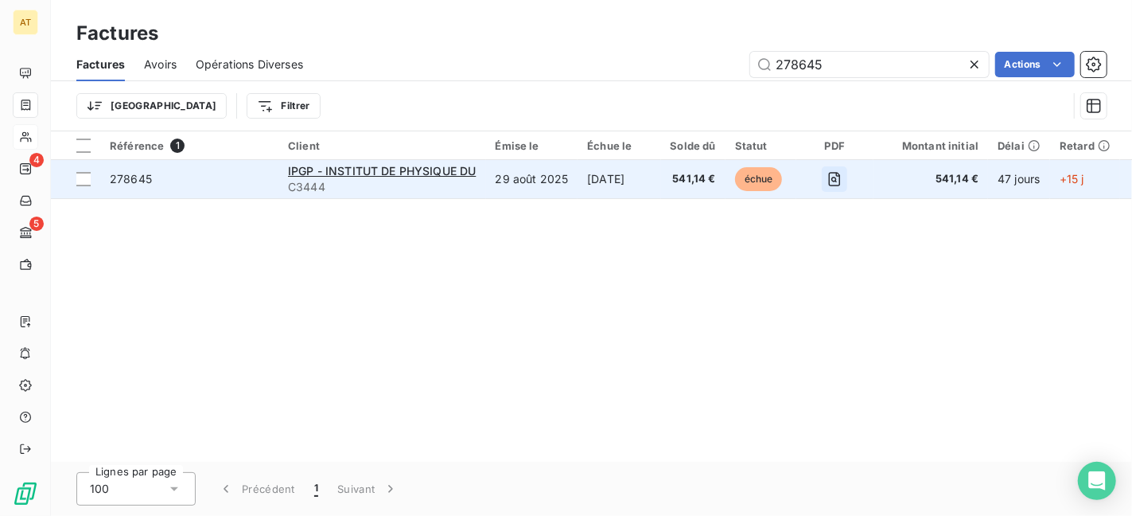
click at [843, 180] on icon "button" at bounding box center [835, 179] width 16 height 16
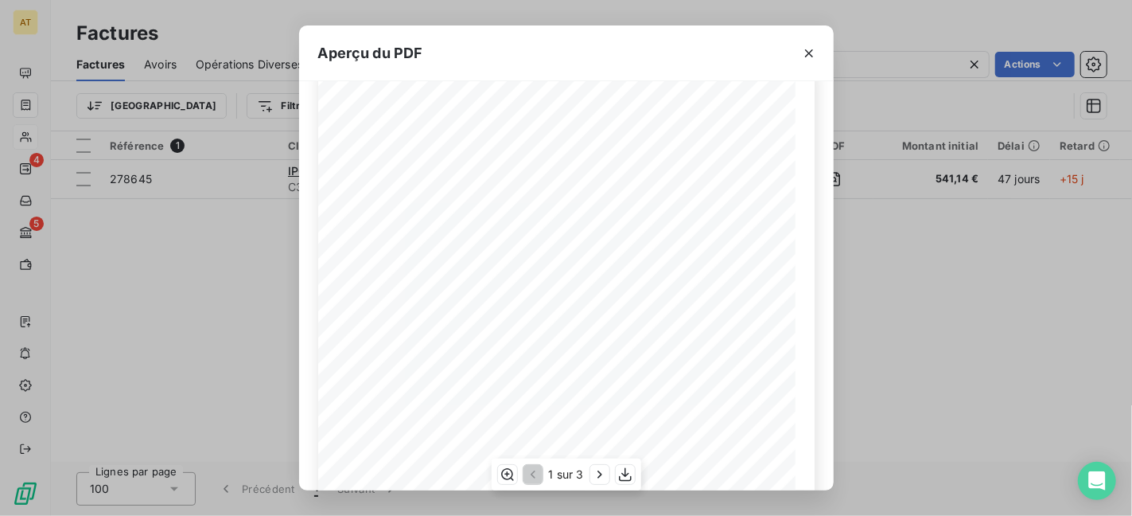
scroll to position [57, 0]
click at [627, 472] on icon "button" at bounding box center [625, 474] width 16 height 16
click at [967, 305] on div "Aperçu du PDF IPGP - INSTITUT DE PHYSIQUE DU GLOBE DE PARIS 1 RUE JUSSIEU 75005…" at bounding box center [566, 258] width 1132 height 516
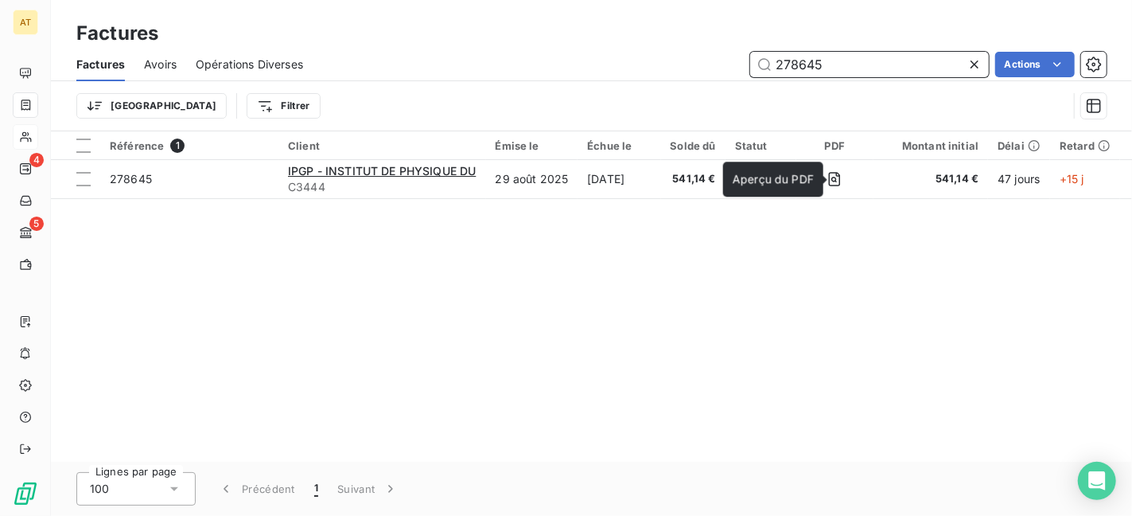
click at [882, 65] on input "278645" at bounding box center [869, 64] width 239 height 25
paste input "7850"
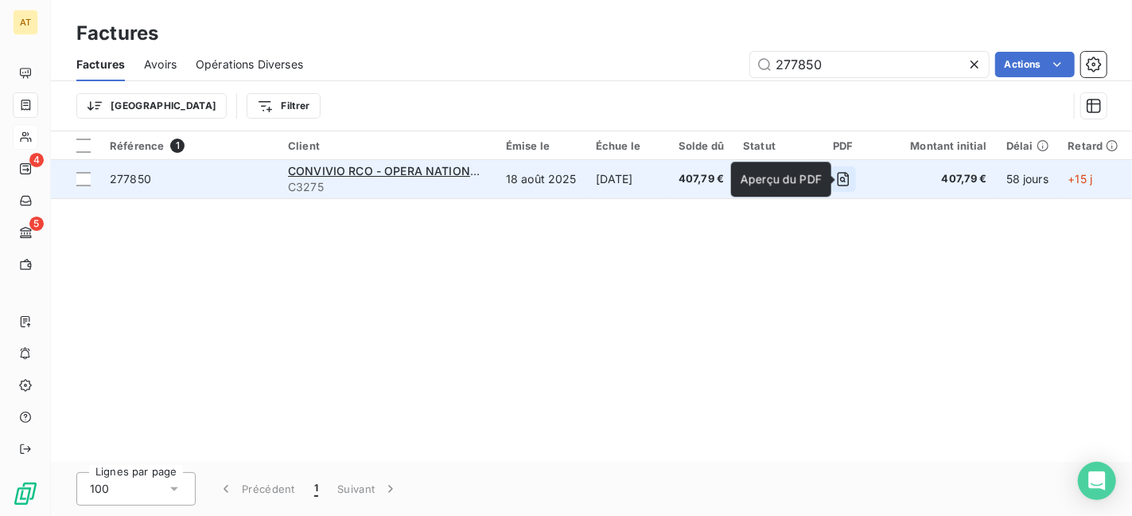
click at [851, 182] on icon "button" at bounding box center [843, 179] width 16 height 16
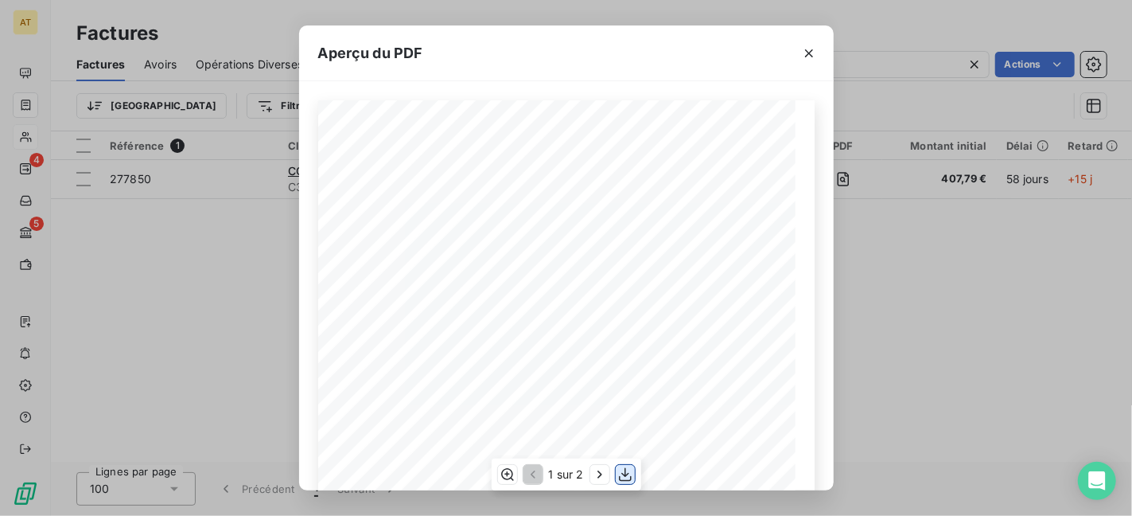
click at [629, 476] on icon "button" at bounding box center [625, 474] width 16 height 16
click at [882, 73] on div "Aperçu du PDF CONVIVIO RCO - OPERA NATIONAL DE PARIS GARNIER COURS GLUCK 75009 …" at bounding box center [566, 258] width 1132 height 516
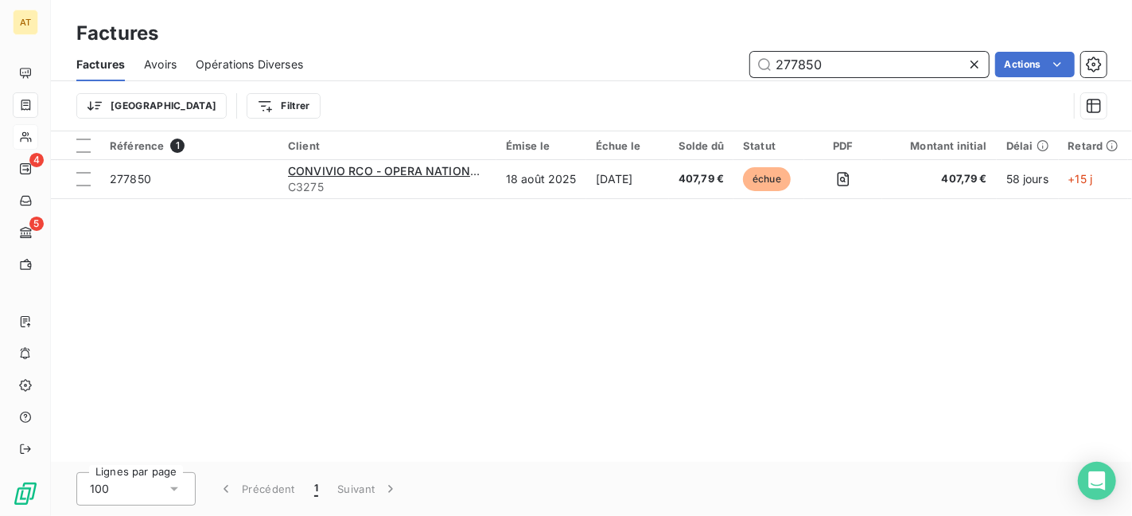
click at [882, 67] on input "277850" at bounding box center [869, 64] width 239 height 25
paste input "8352"
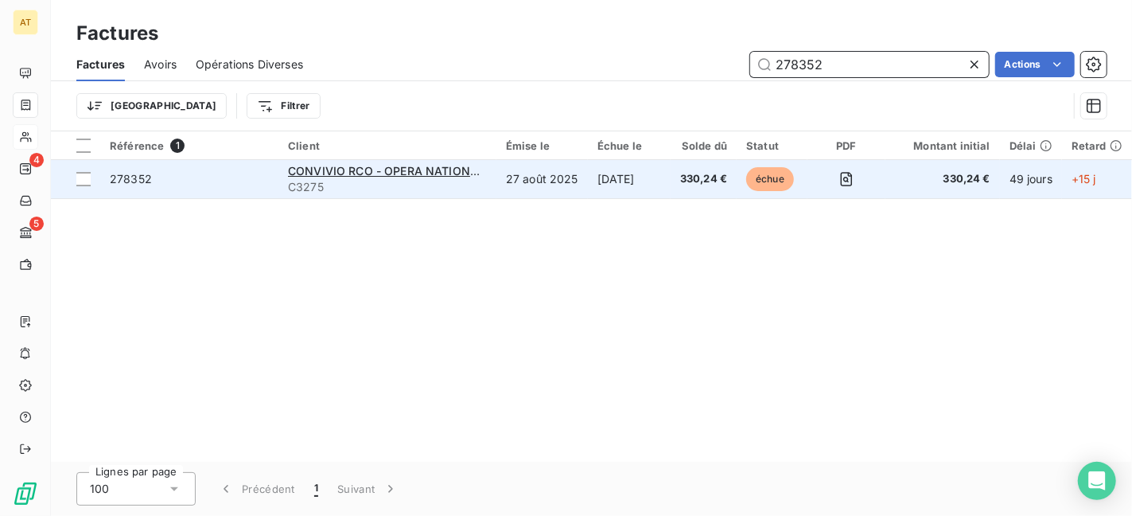
type input "278352"
click at [856, 192] on td at bounding box center [846, 179] width 77 height 38
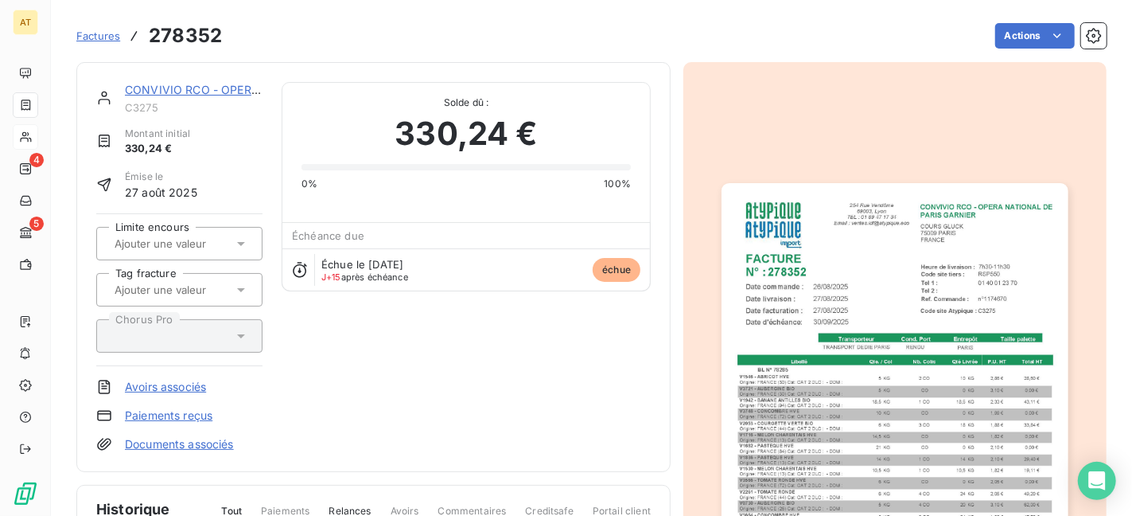
click at [847, 261] on img "button" at bounding box center [895, 427] width 346 height 489
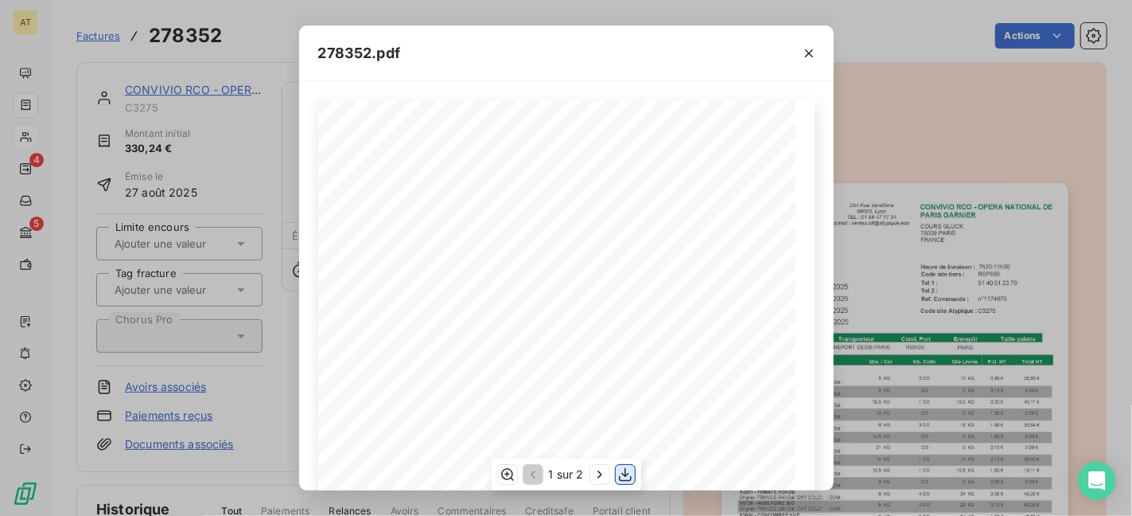
click at [629, 477] on icon "button" at bounding box center [625, 474] width 16 height 16
click at [918, 210] on div "278352.pdf CONVIVIO RCO - OPERA NATIONAL DE PARIS GARNIER COURS GLUCK 75009 PAR…" at bounding box center [566, 258] width 1132 height 516
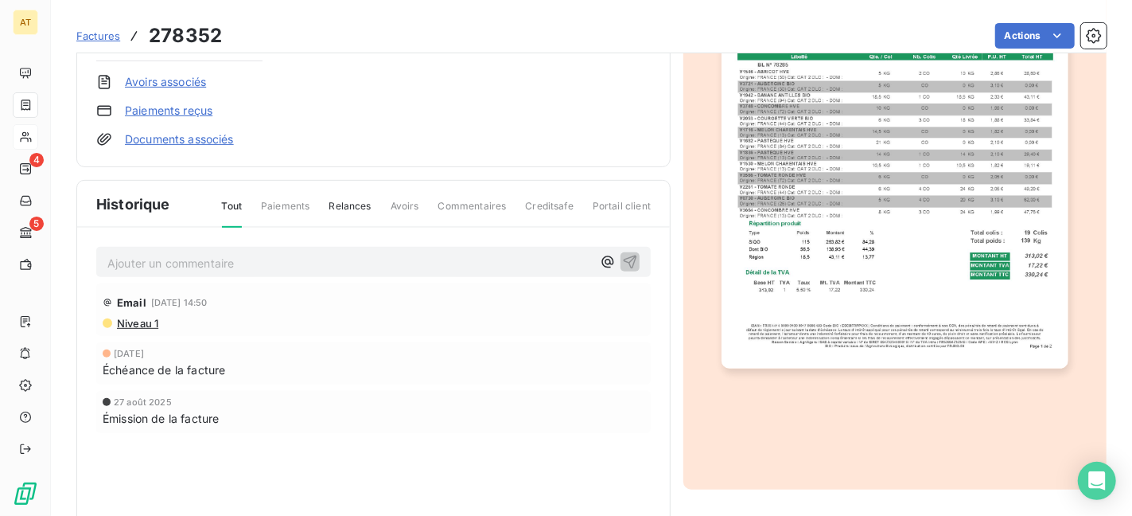
scroll to position [301, 0]
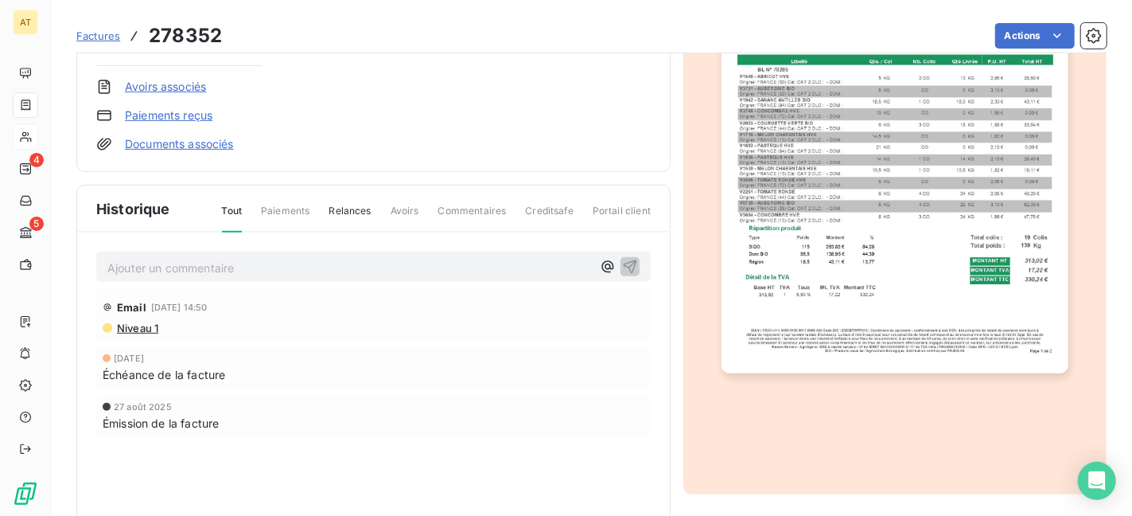
click at [319, 258] on p "Ajouter un commentaire ﻿" at bounding box center [349, 268] width 485 height 20
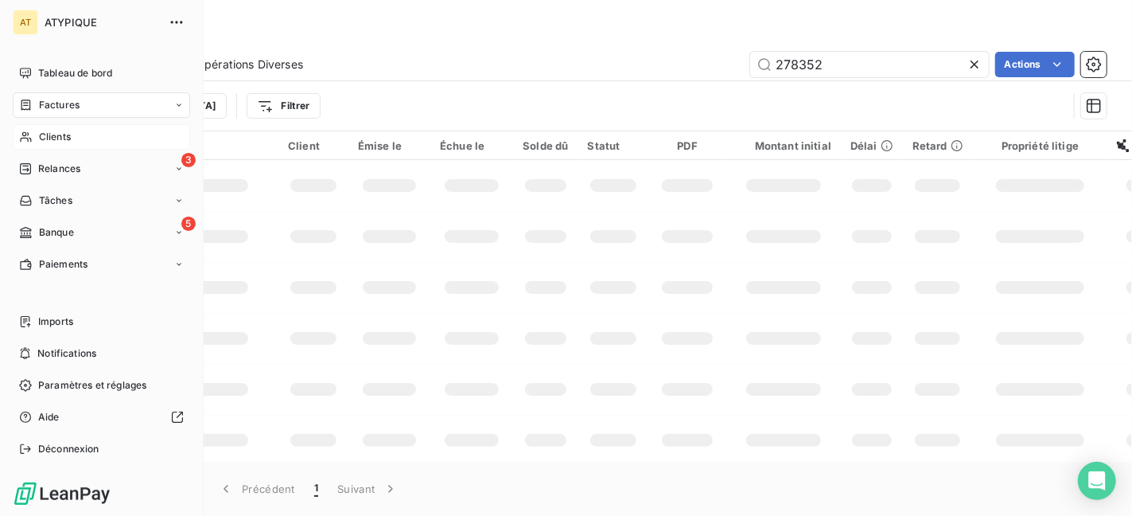
click at [48, 136] on span "Clients" at bounding box center [55, 137] width 32 height 14
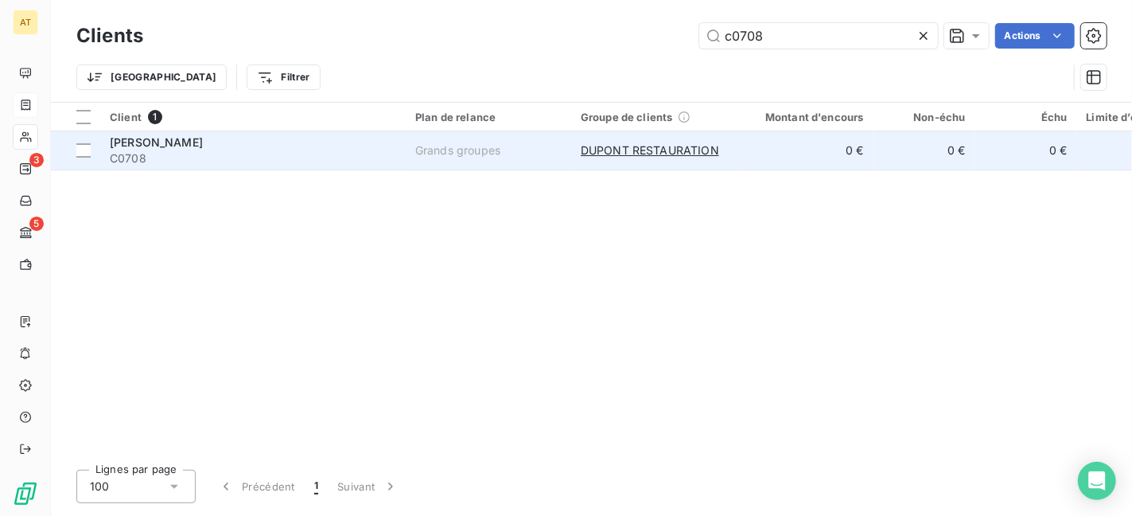
type input "c0708"
click at [198, 148] on div "[PERSON_NAME]" at bounding box center [253, 142] width 286 height 16
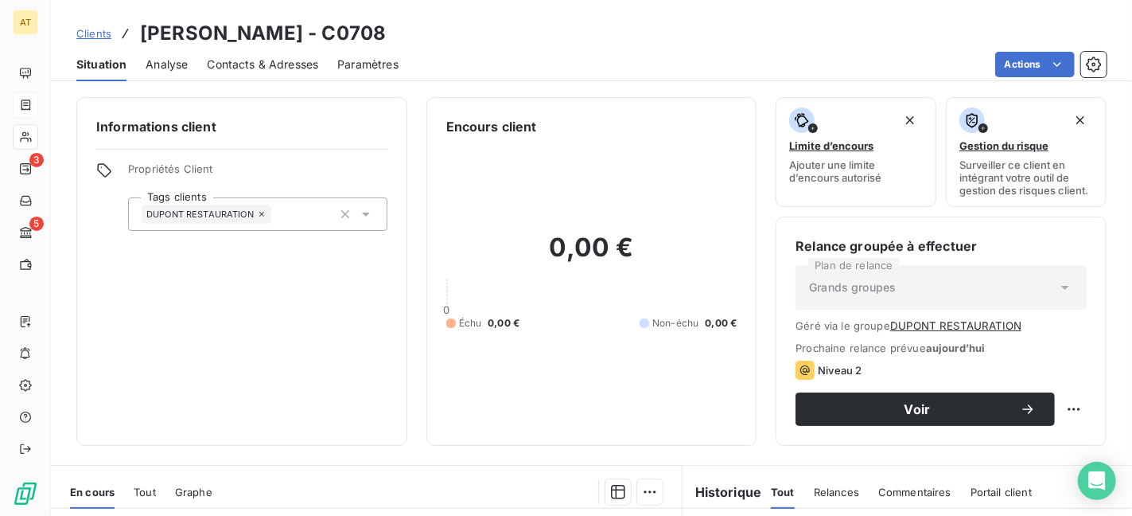
click at [236, 71] on span "Contacts & Adresses" at bounding box center [262, 64] width 111 height 16
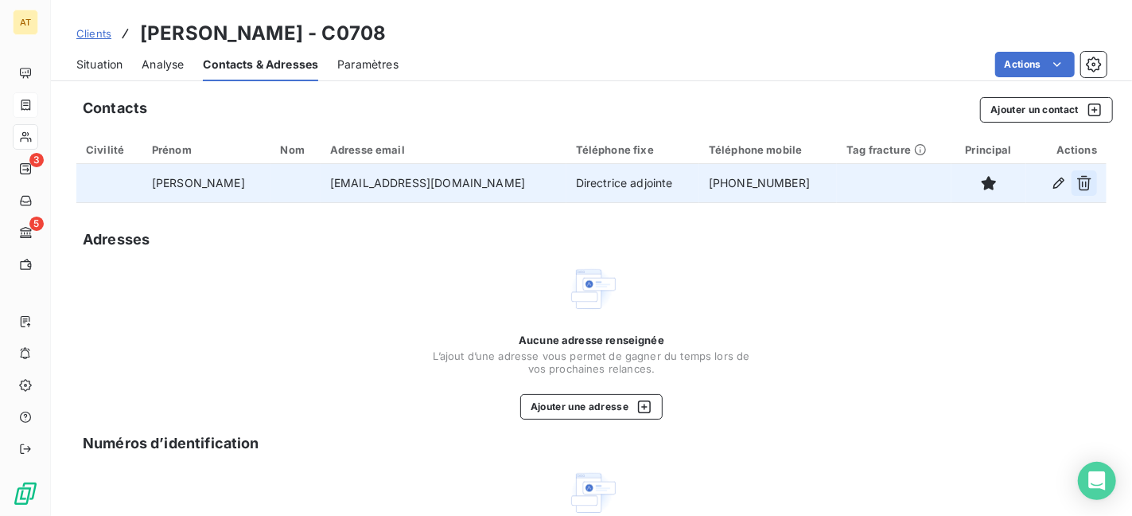
click at [1084, 180] on icon "button" at bounding box center [1084, 183] width 16 height 16
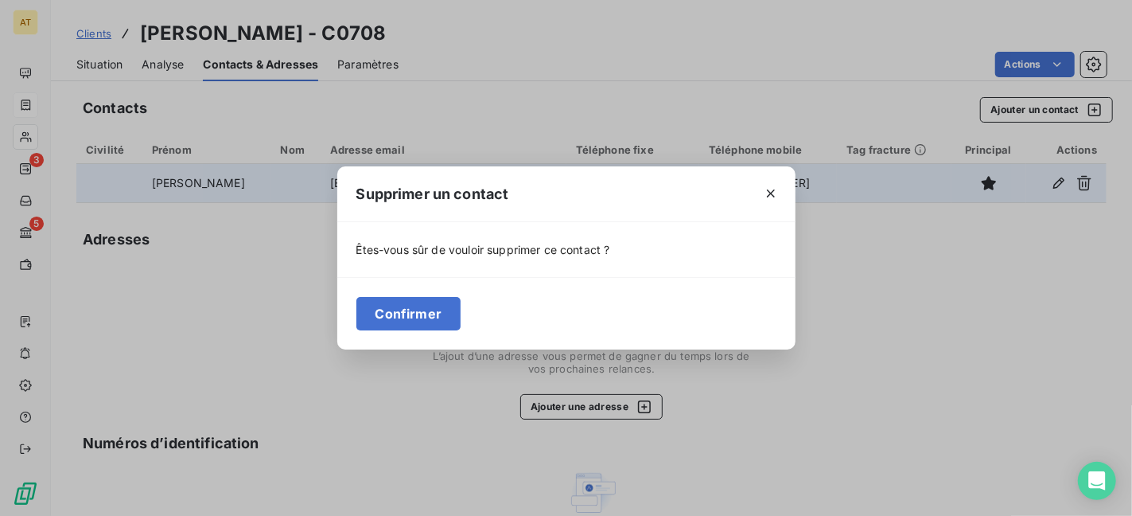
click at [451, 290] on div "Confirmer" at bounding box center [566, 313] width 458 height 72
click at [426, 323] on button "Confirmer" at bounding box center [408, 313] width 105 height 33
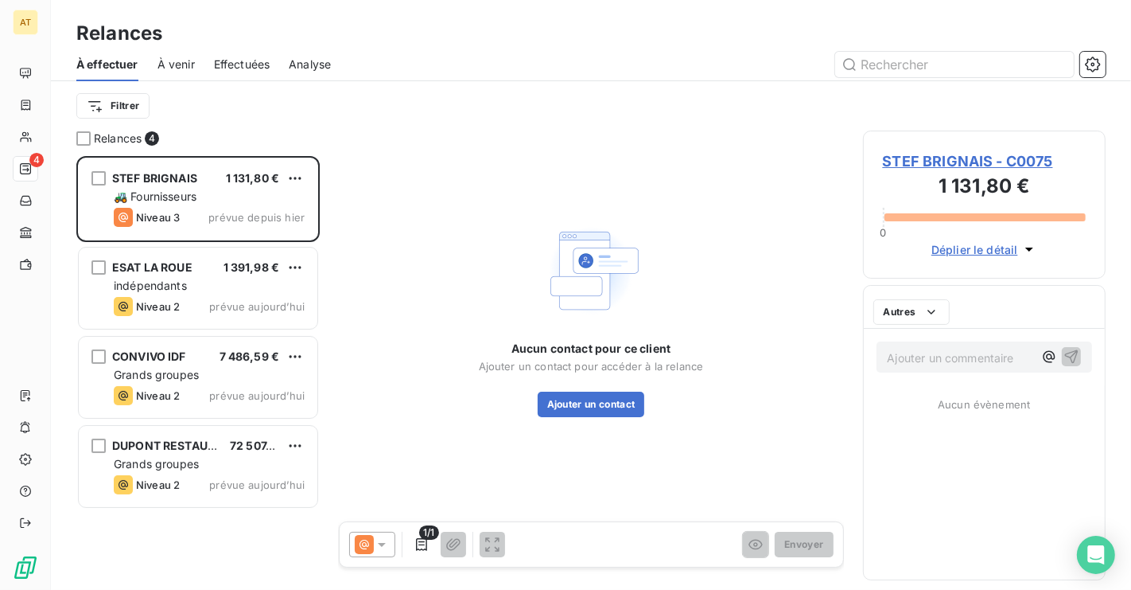
scroll to position [433, 243]
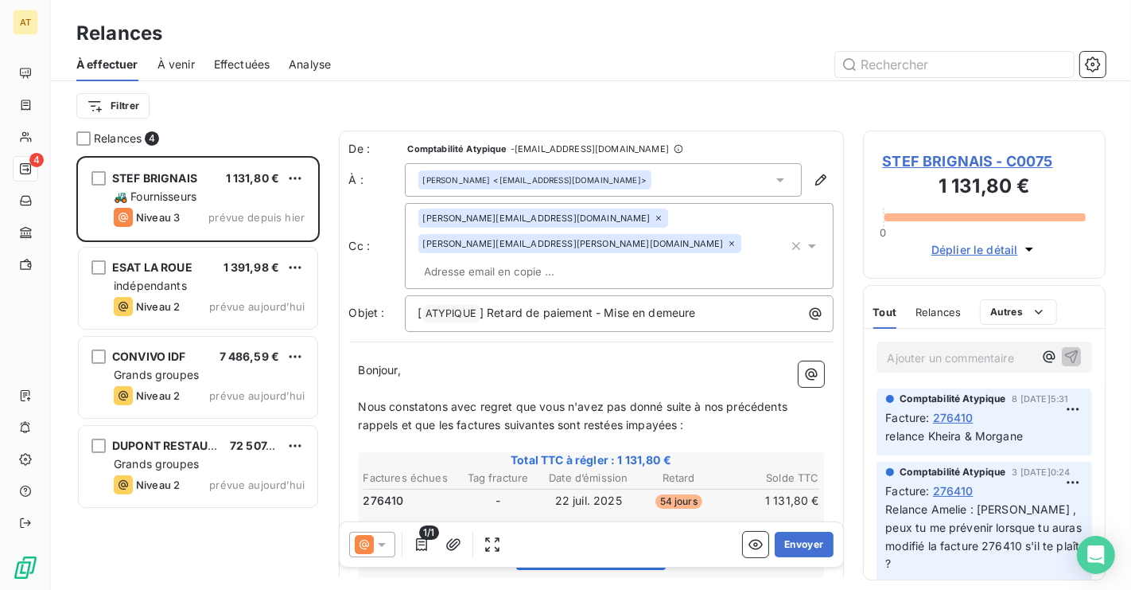
click at [241, 70] on span "Effectuées" at bounding box center [242, 64] width 56 height 16
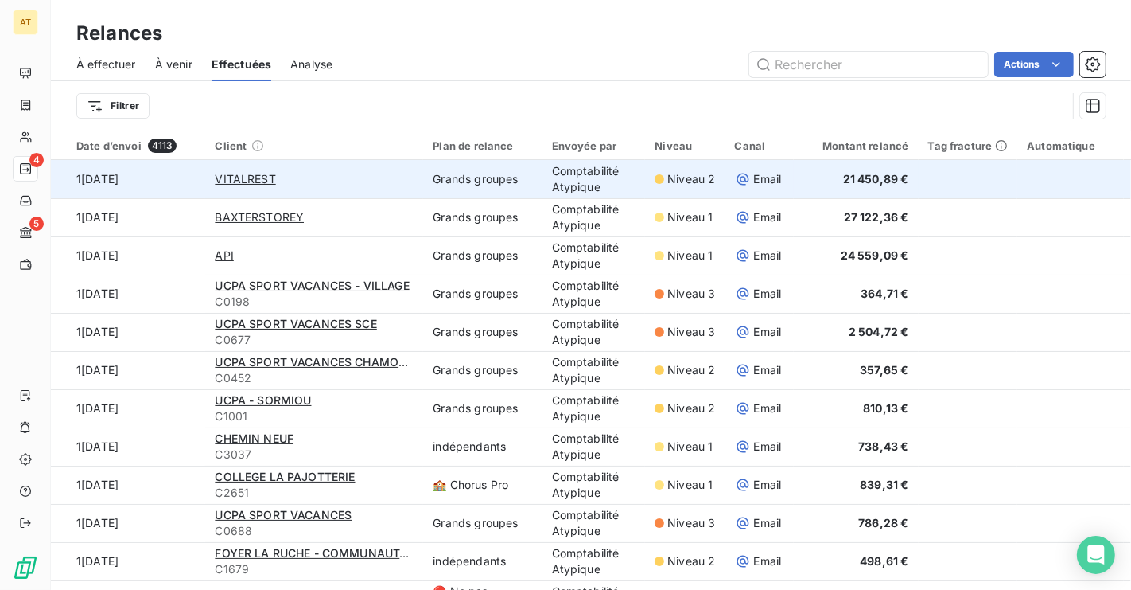
click at [622, 173] on td "Comptabilité Atypique" at bounding box center [594, 179] width 103 height 38
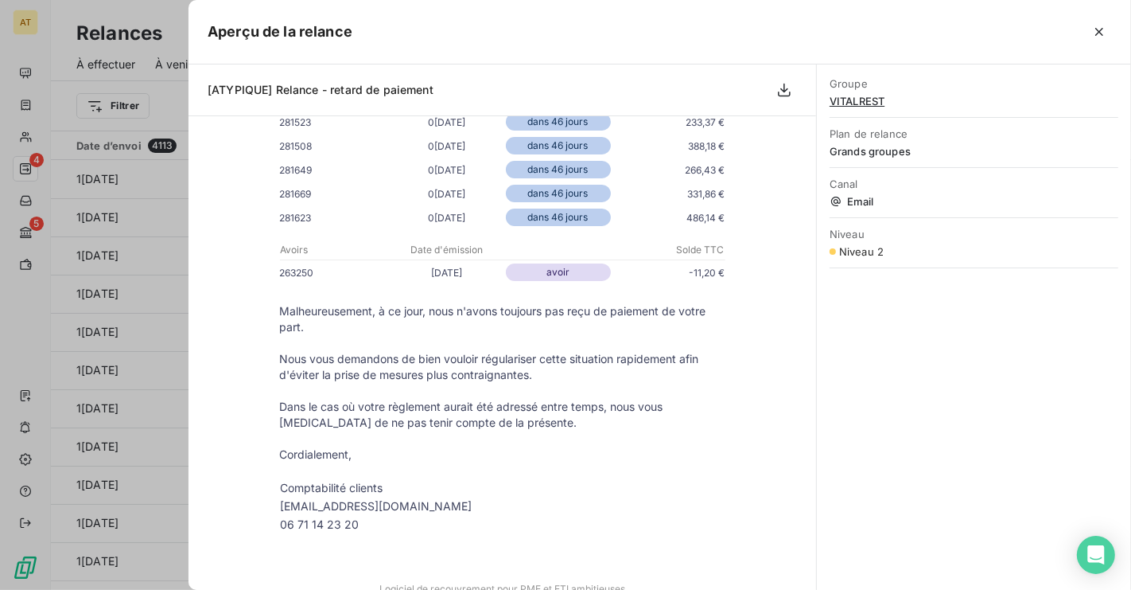
scroll to position [2299, 0]
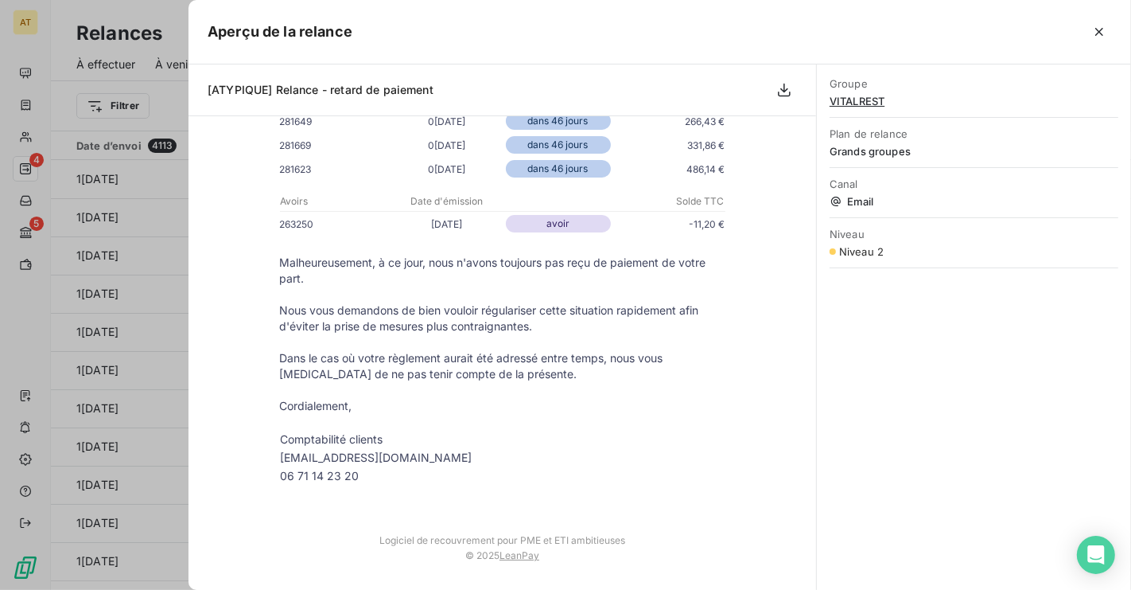
click at [126, 310] on div at bounding box center [565, 295] width 1131 height 590
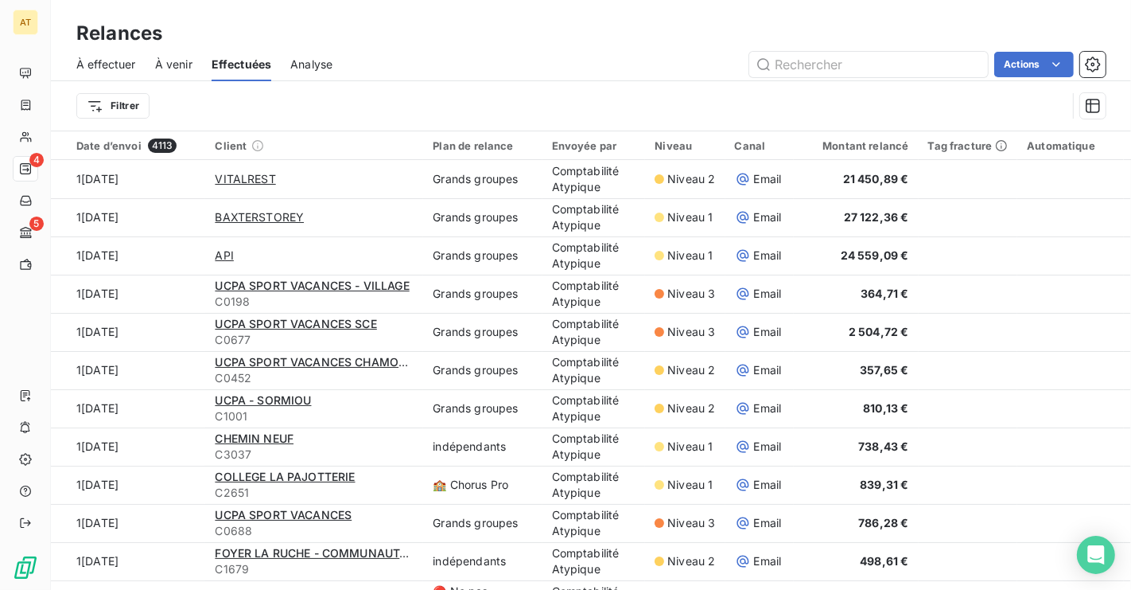
click at [122, 50] on div "À effectuer" at bounding box center [106, 64] width 60 height 33
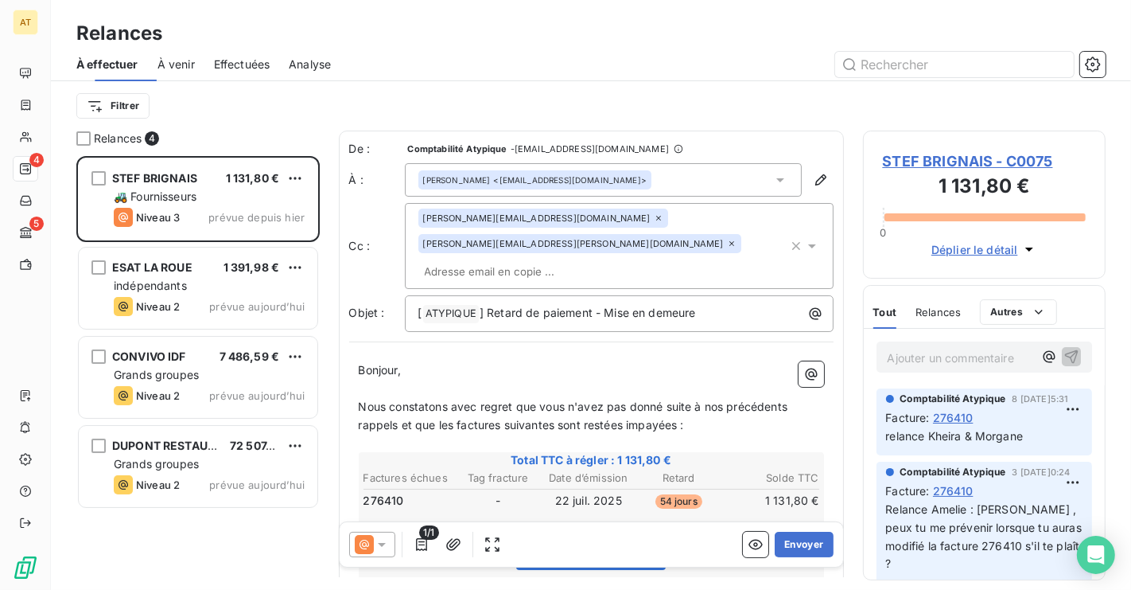
scroll to position [433, 243]
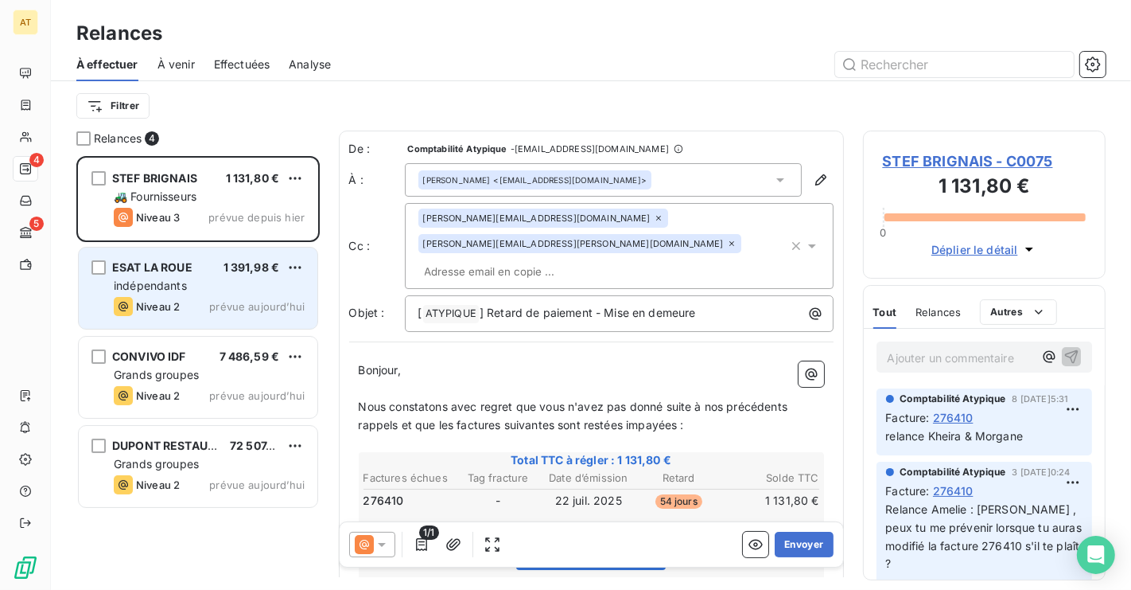
click at [244, 267] on span "1 391,98 €" at bounding box center [252, 267] width 56 height 14
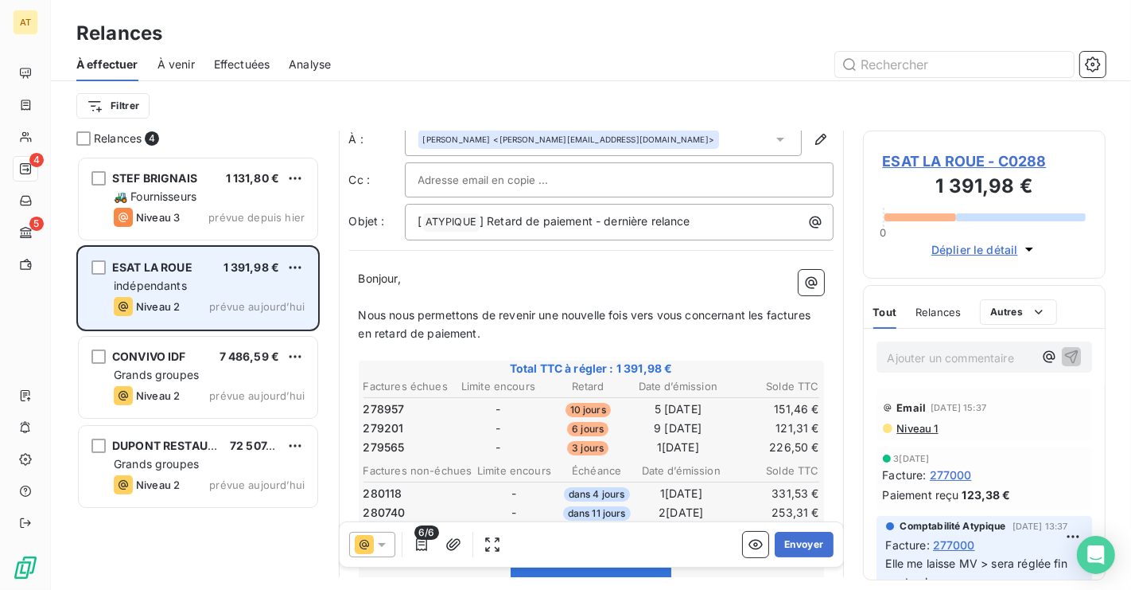
scroll to position [54, 0]
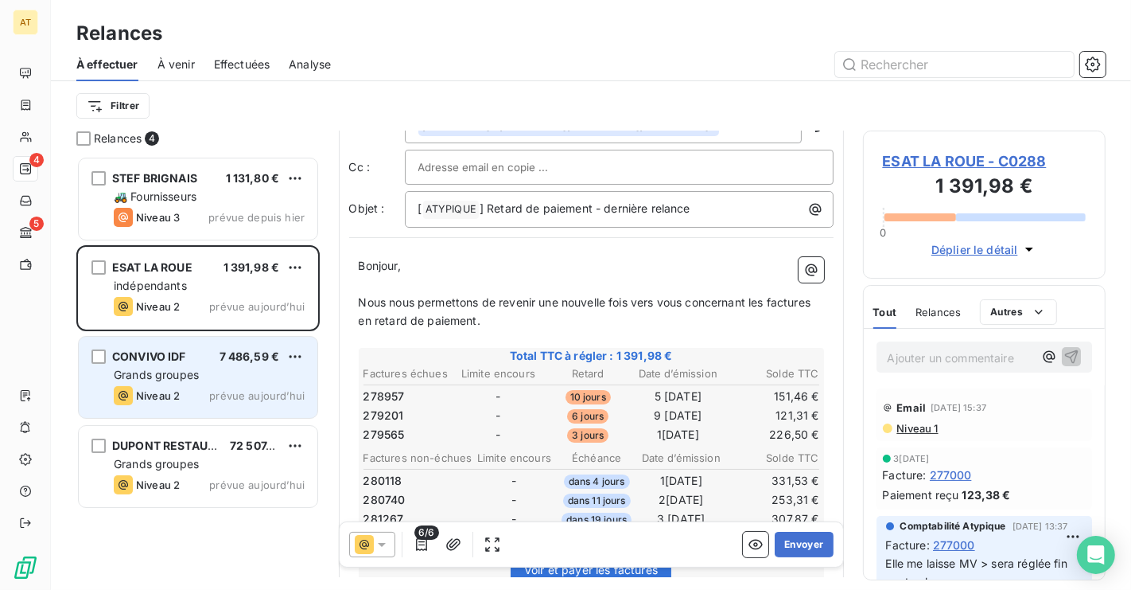
click at [210, 390] on span "prévue aujourd’hui" at bounding box center [256, 395] width 95 height 13
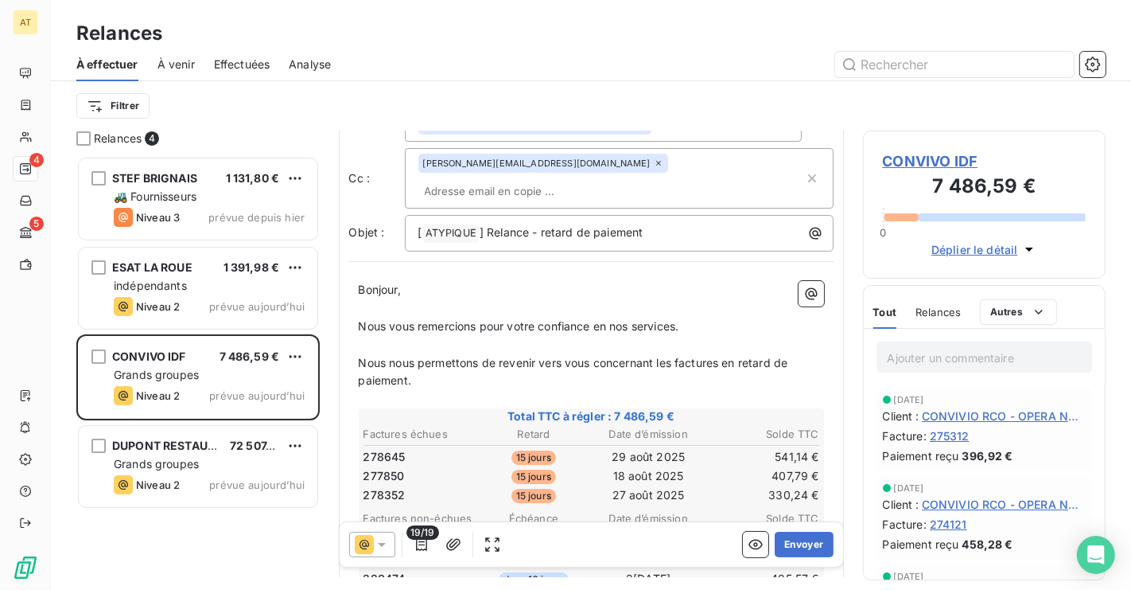
scroll to position [64, 0]
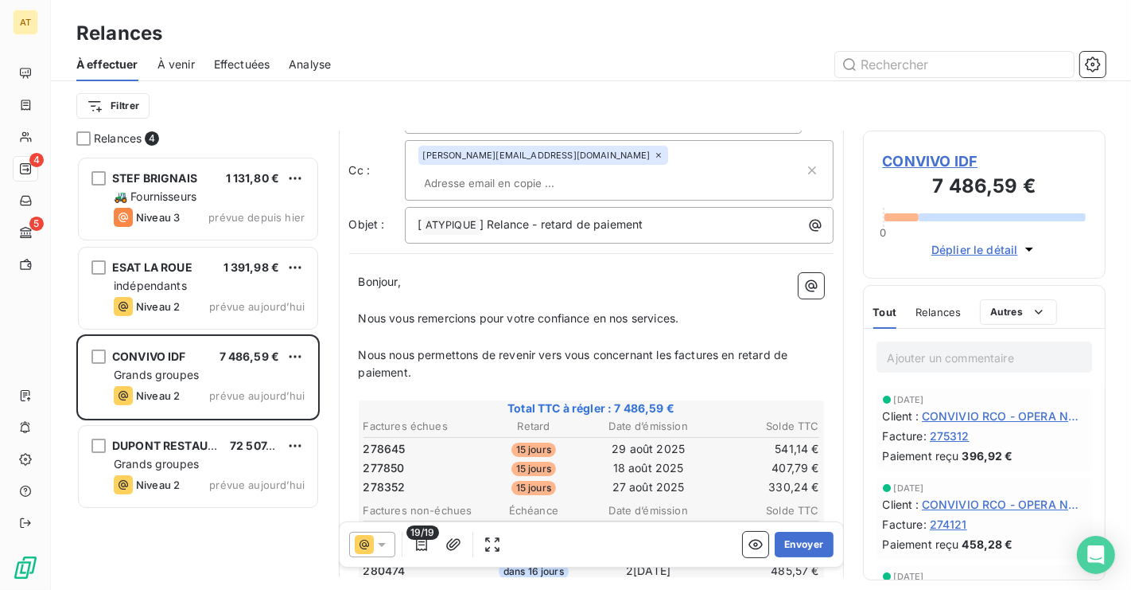
click at [927, 158] on span "CONVIVO IDF" at bounding box center [985, 160] width 204 height 21
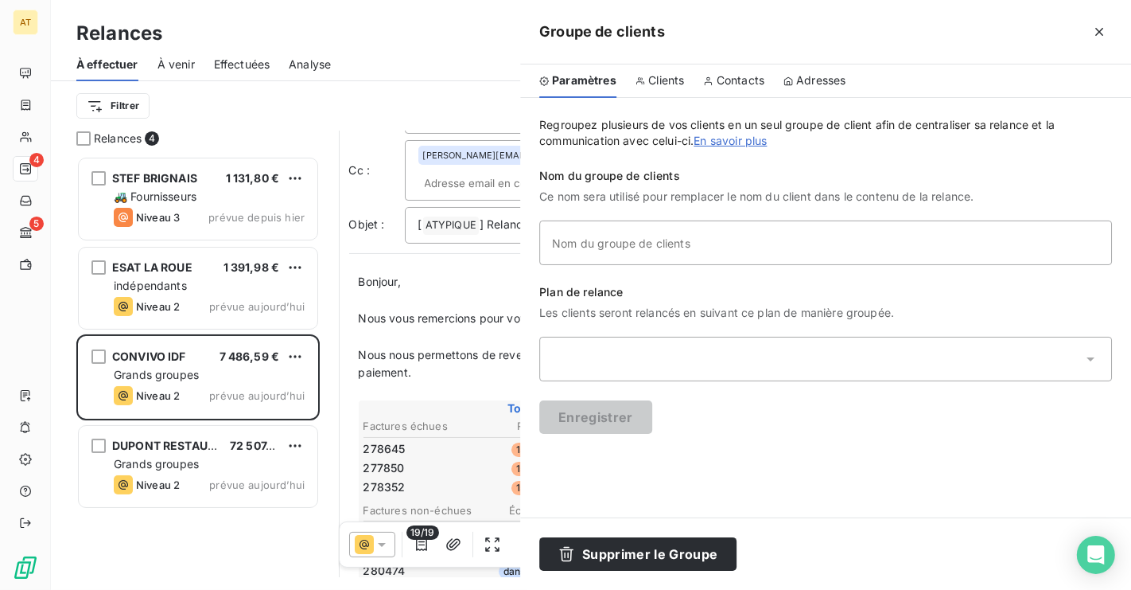
type input "CONVIVO IDF"
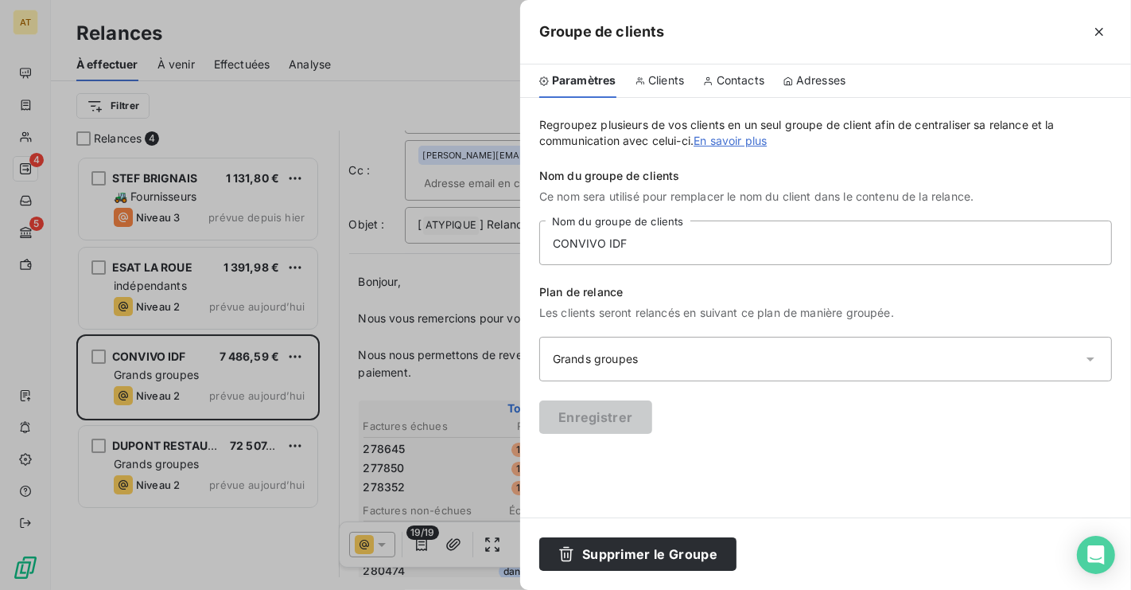
click at [679, 72] on span "Clients" at bounding box center [666, 80] width 36 height 16
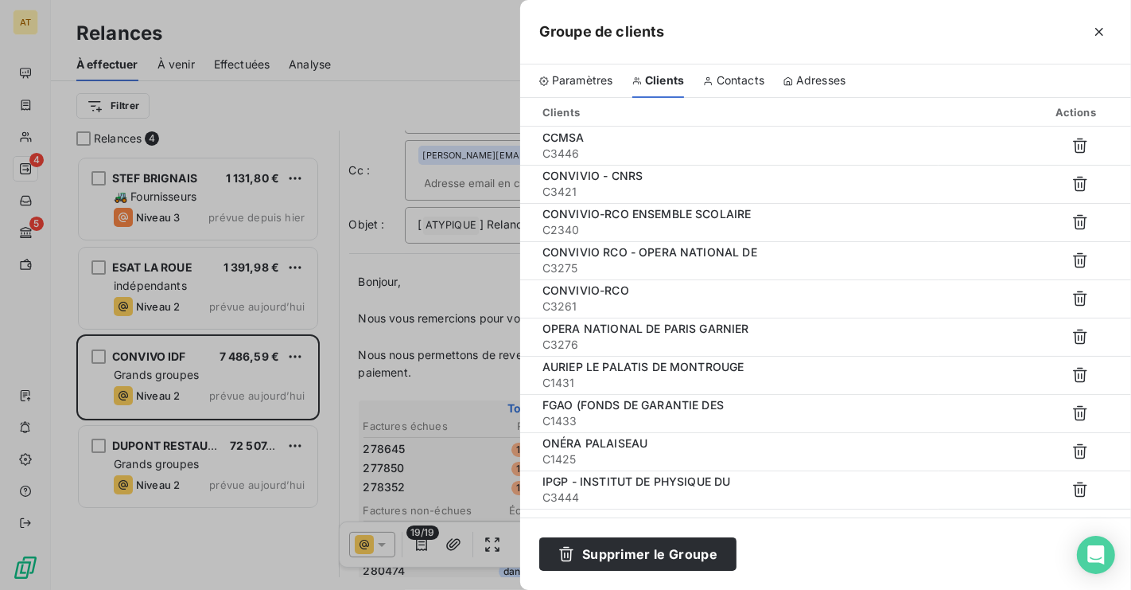
click at [741, 69] on div "Contacts" at bounding box center [733, 80] width 61 height 33
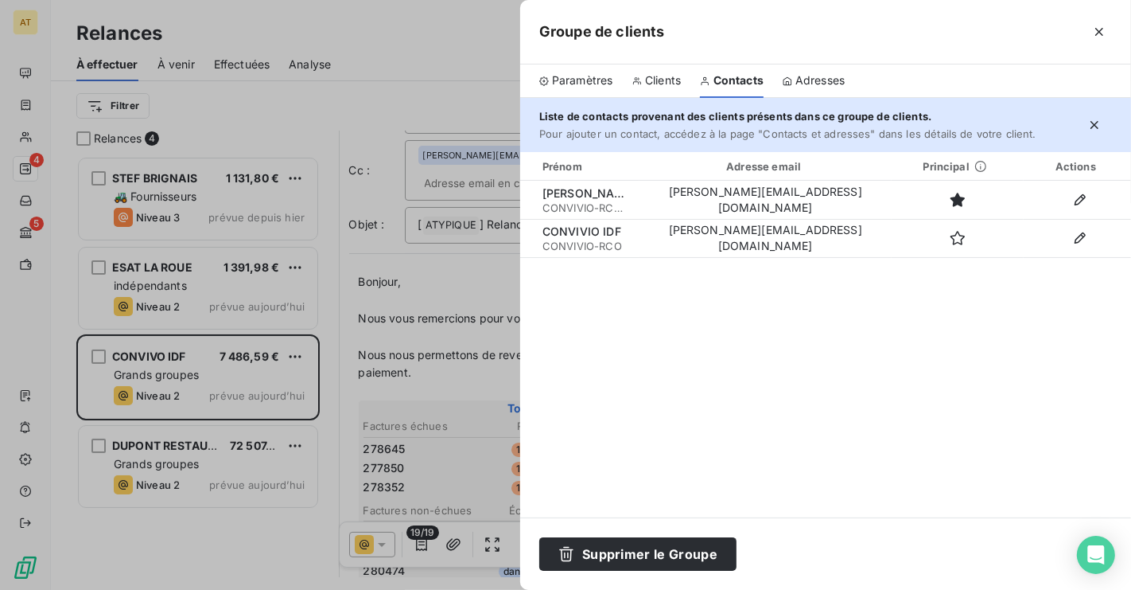
click at [815, 259] on div "Prénom Adresse email Principal Actions[PERSON_NAME] CONVIVIO-RCO ENSEMBLE SCOLA…" at bounding box center [825, 334] width 611 height 365
click at [1096, 32] on icon "button" at bounding box center [1100, 32] width 16 height 16
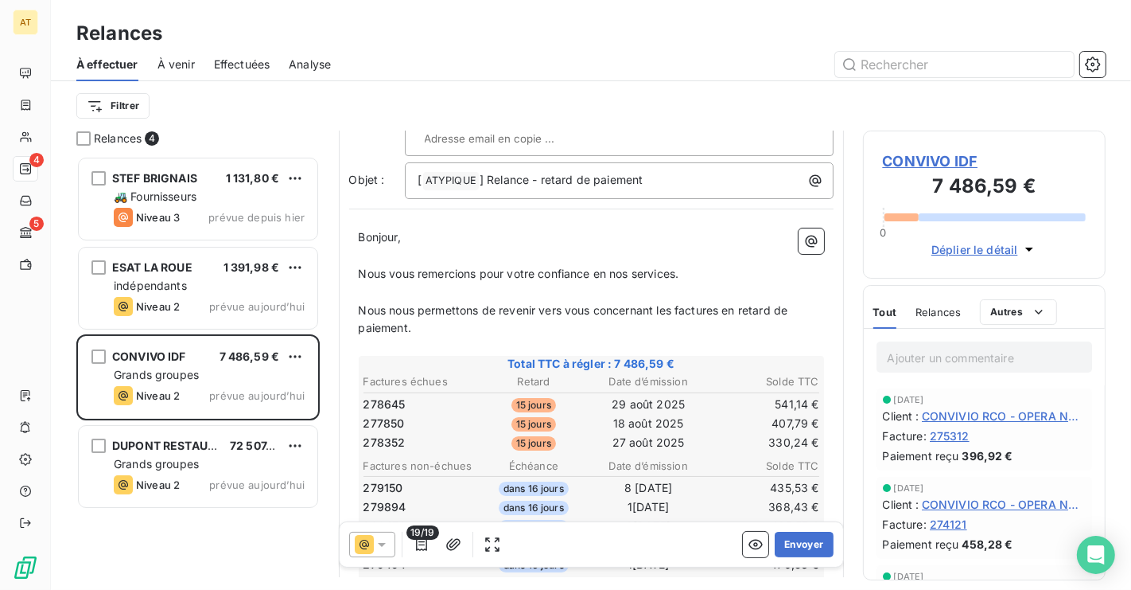
scroll to position [126, 0]
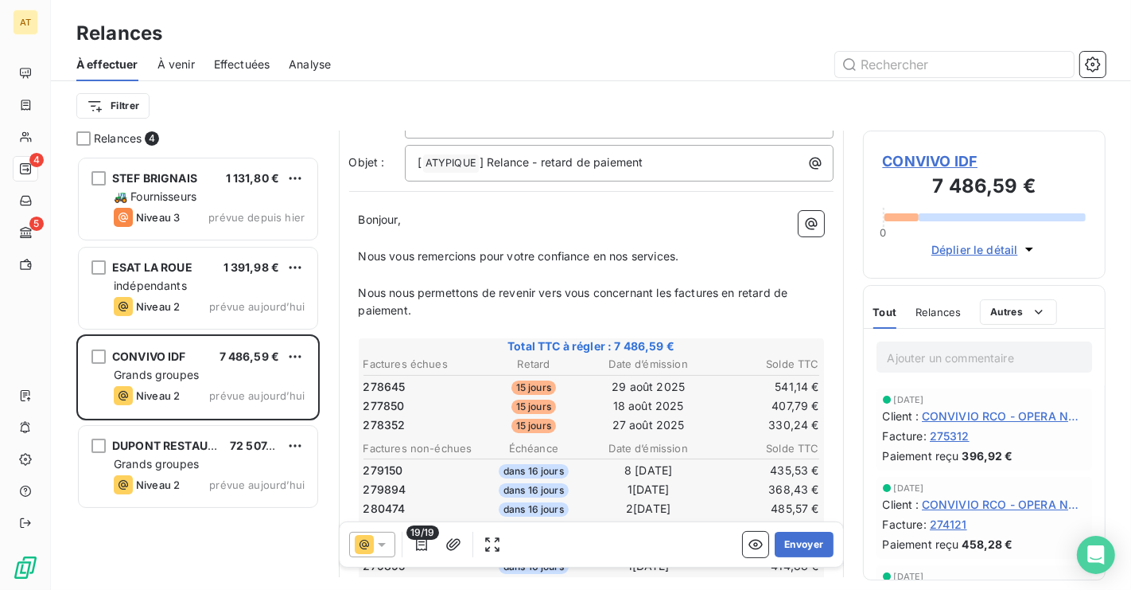
click at [393, 379] on span "278645" at bounding box center [385, 387] width 42 height 16
copy span "278645"
click at [393, 379] on span "278645" at bounding box center [385, 387] width 42 height 16
click at [391, 398] on span "277850" at bounding box center [384, 406] width 41 height 16
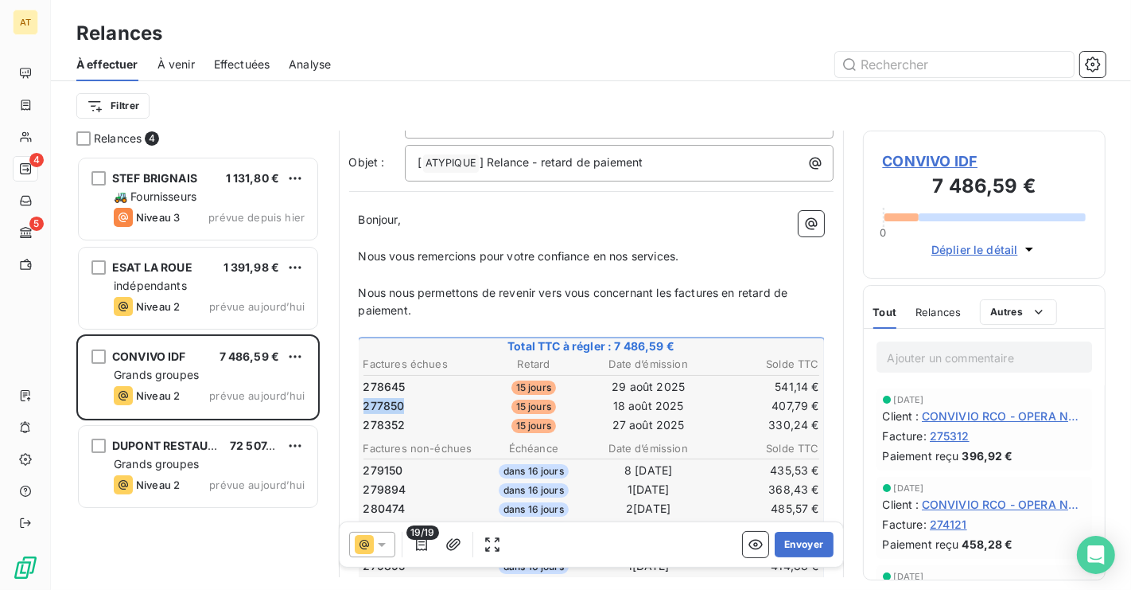
click at [391, 398] on span "277850" at bounding box center [384, 406] width 41 height 16
copy span "277850"
click at [391, 398] on span "277850" at bounding box center [384, 406] width 41 height 16
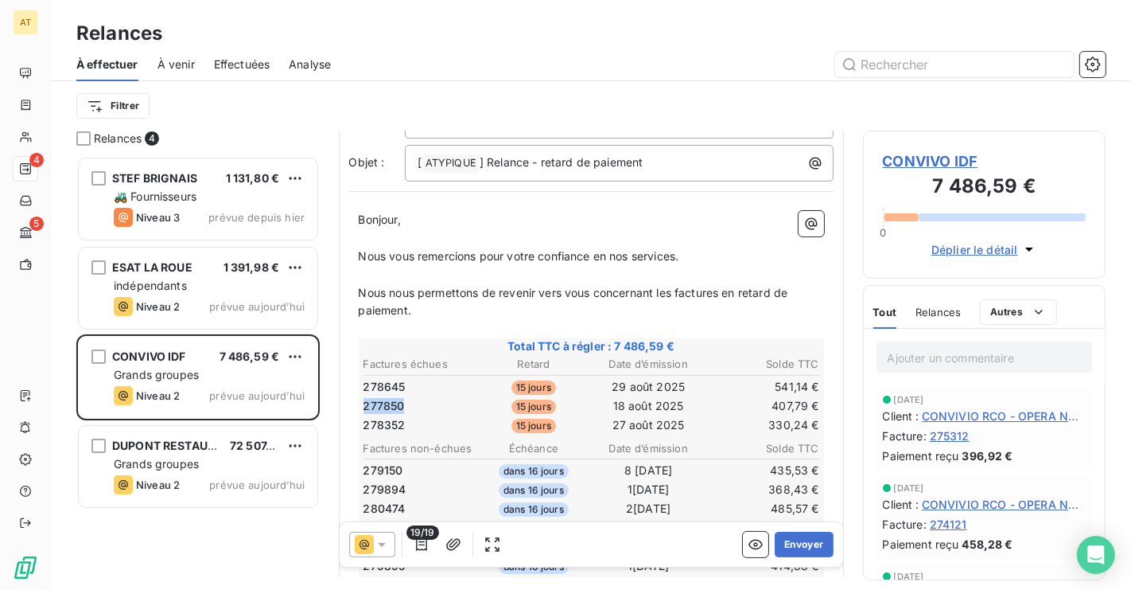
copy span "277850"
click at [391, 398] on span "277850" at bounding box center [384, 406] width 41 height 16
click at [393, 417] on span "278352" at bounding box center [385, 425] width 42 height 16
copy span "278352"
click at [393, 417] on span "278352" at bounding box center [385, 425] width 42 height 16
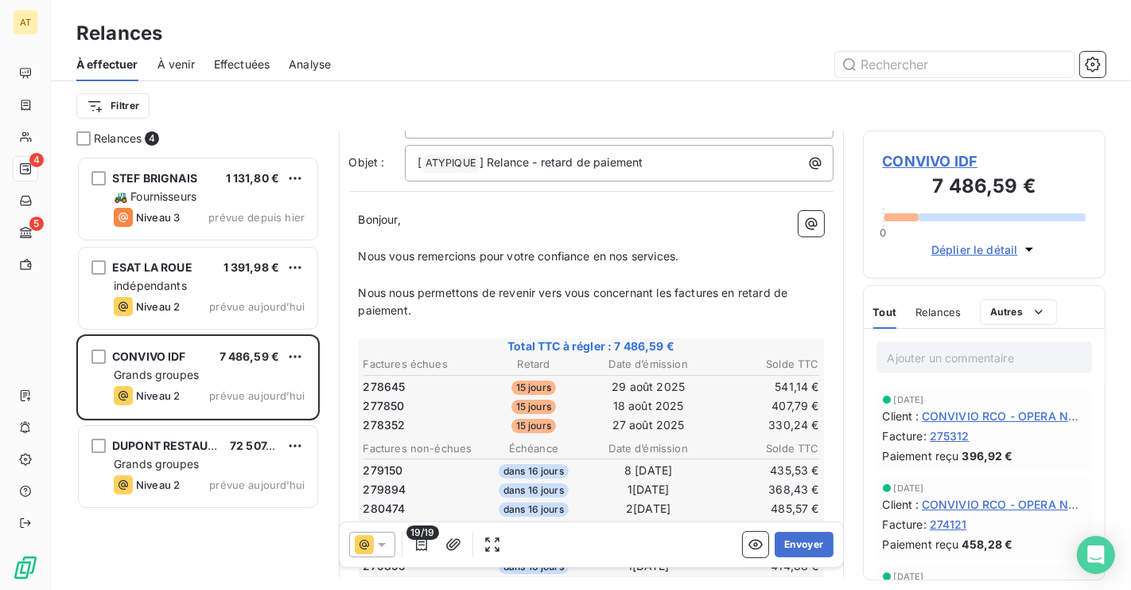
click at [952, 161] on span "CONVIVO IDF" at bounding box center [985, 160] width 204 height 21
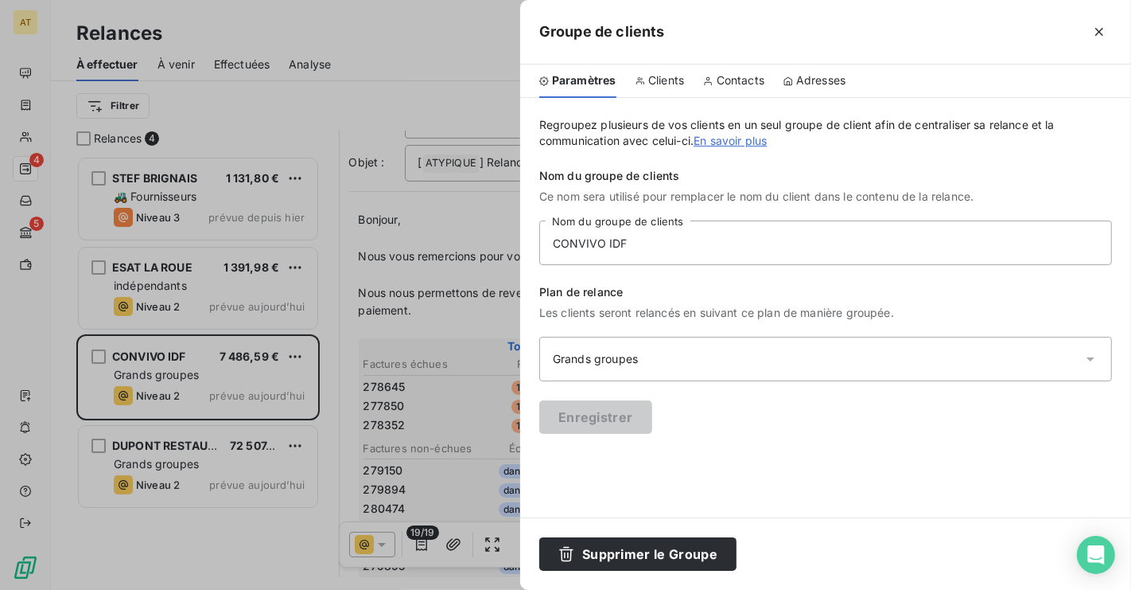
click at [444, 317] on div at bounding box center [565, 295] width 1131 height 590
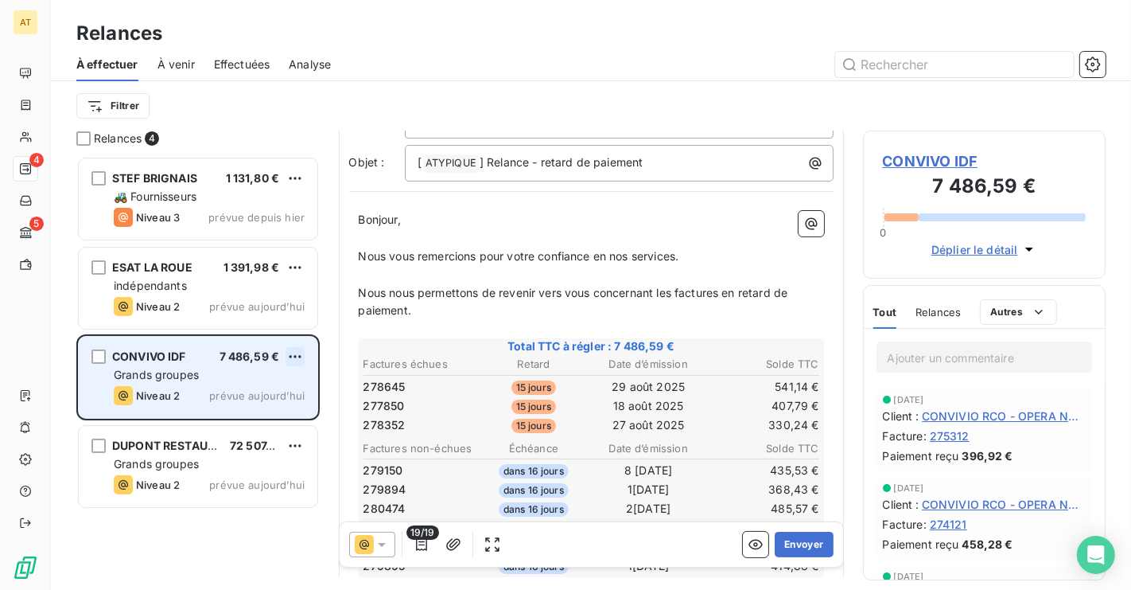
click at [295, 354] on html "AT 4 5 Relances À effectuer À venir Effectuées Analyse Filtrer Relances 4 STEF …" at bounding box center [565, 295] width 1131 height 590
click at [274, 376] on div "Replanifier cette action" at bounding box center [226, 388] width 142 height 25
select select "9"
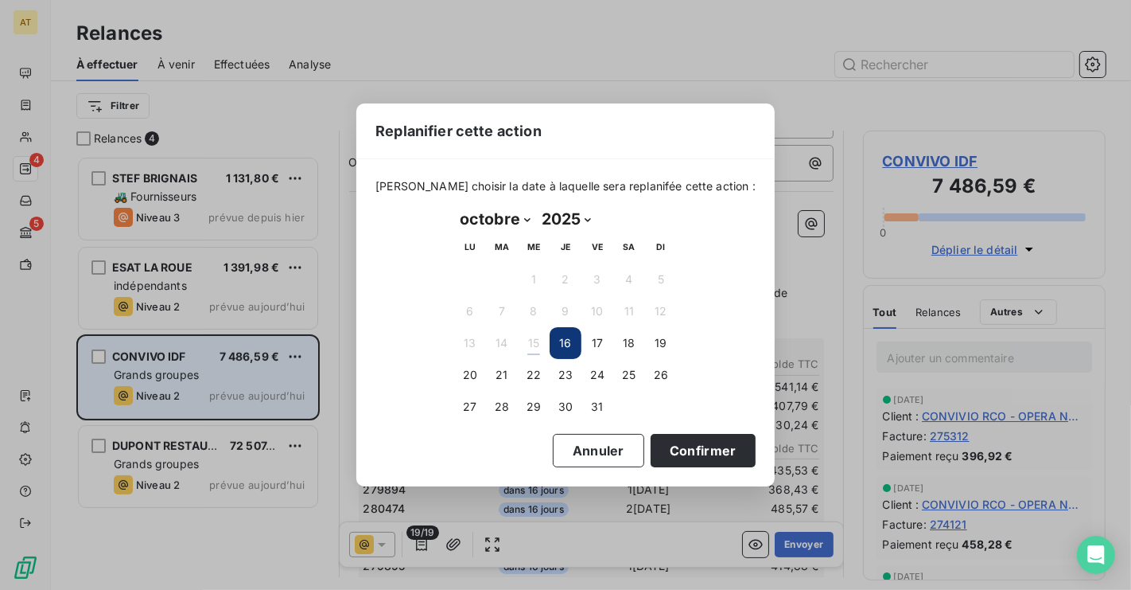
click at [487, 362] on td "21" at bounding box center [502, 375] width 32 height 32
click at [483, 365] on button "20" at bounding box center [470, 375] width 32 height 32
click at [704, 452] on button "Confirmer" at bounding box center [703, 450] width 105 height 33
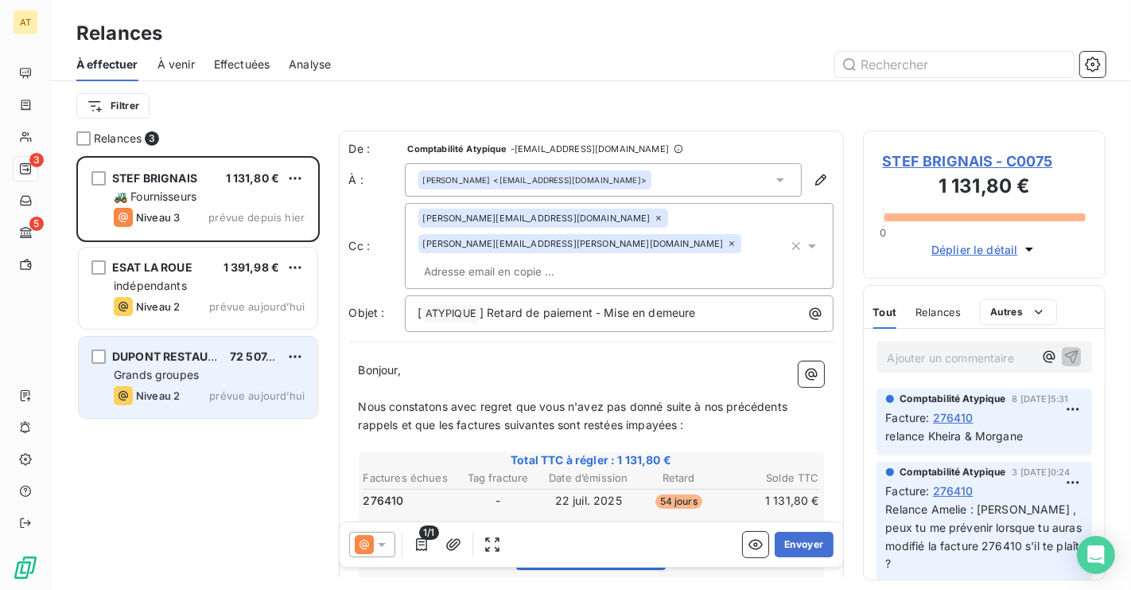
click at [170, 72] on div "À venir" at bounding box center [176, 64] width 37 height 33
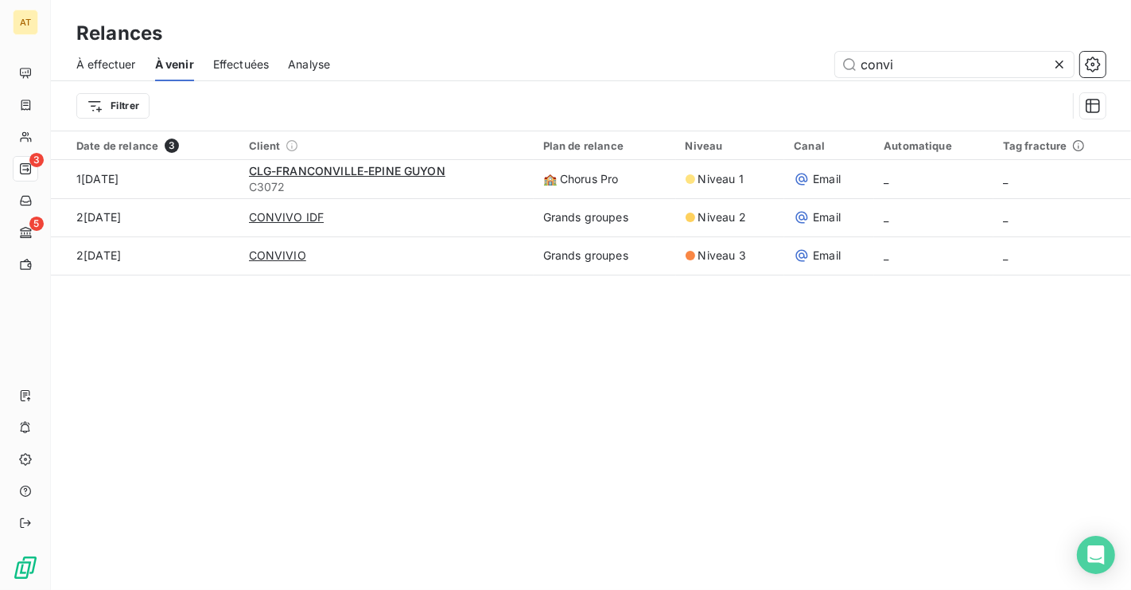
click at [107, 63] on span "À effectuer" at bounding box center [106, 64] width 60 height 16
type input "convi"
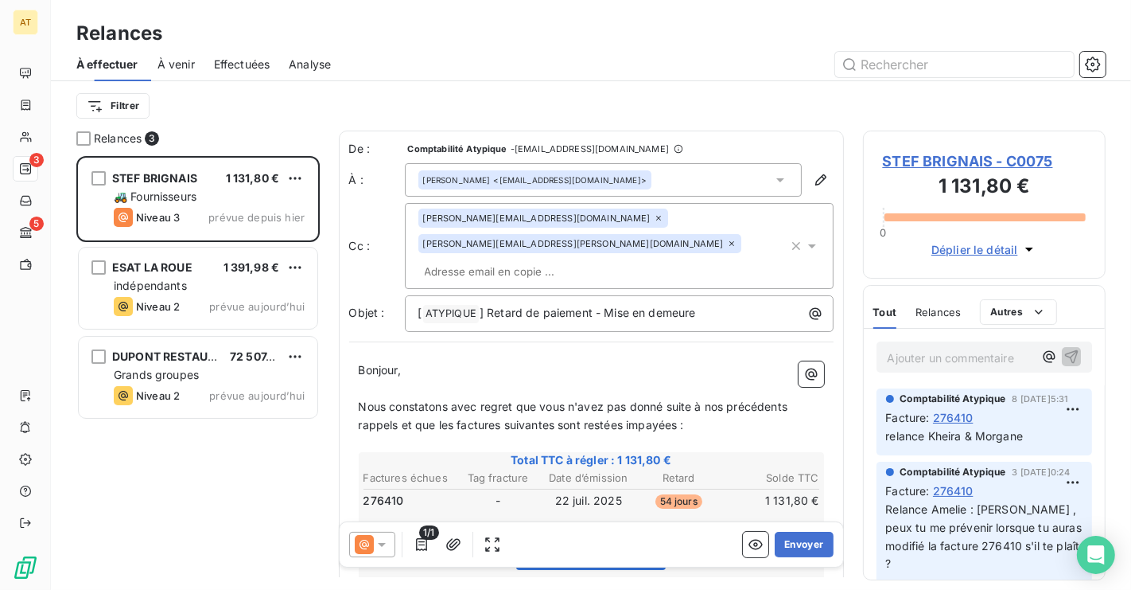
scroll to position [433, 243]
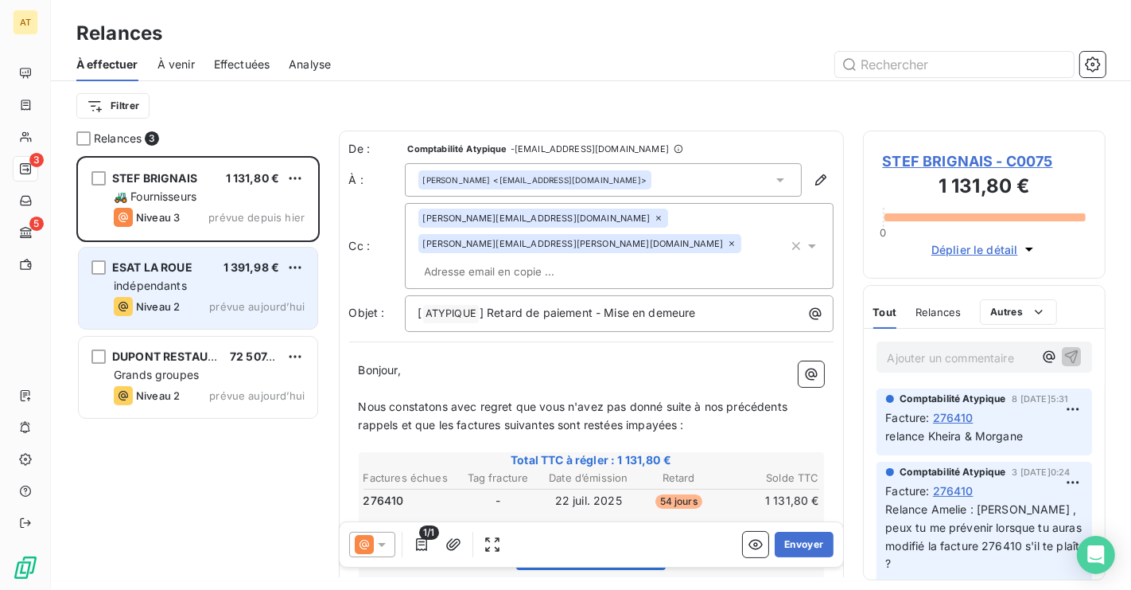
click at [192, 290] on div "indépendants" at bounding box center [209, 286] width 191 height 16
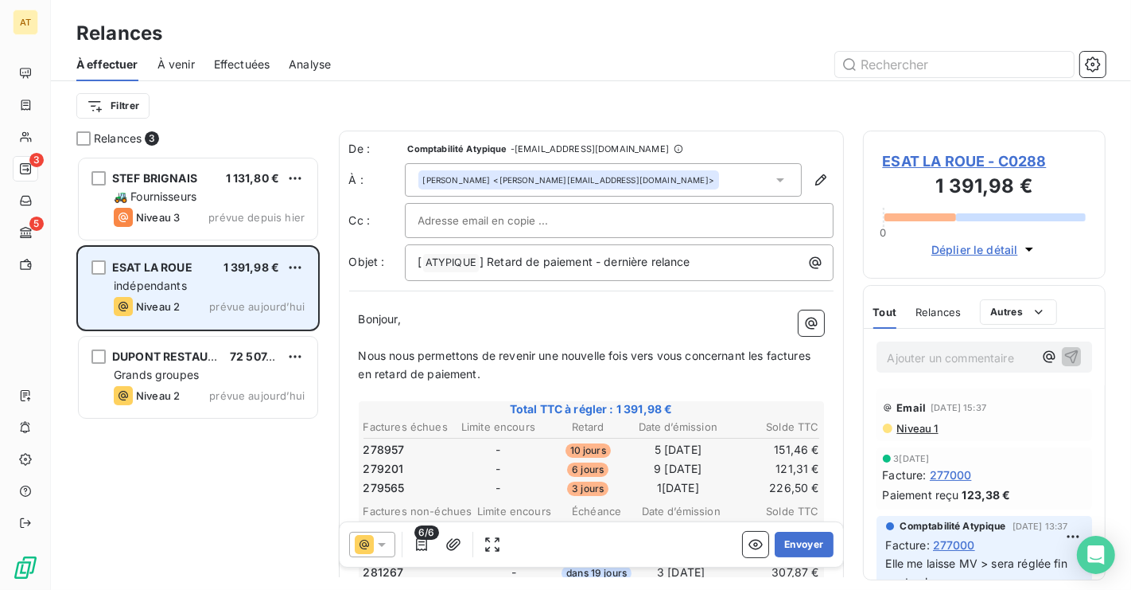
click at [215, 298] on div "Niveau 2 prévue a[DATE]" at bounding box center [209, 306] width 191 height 19
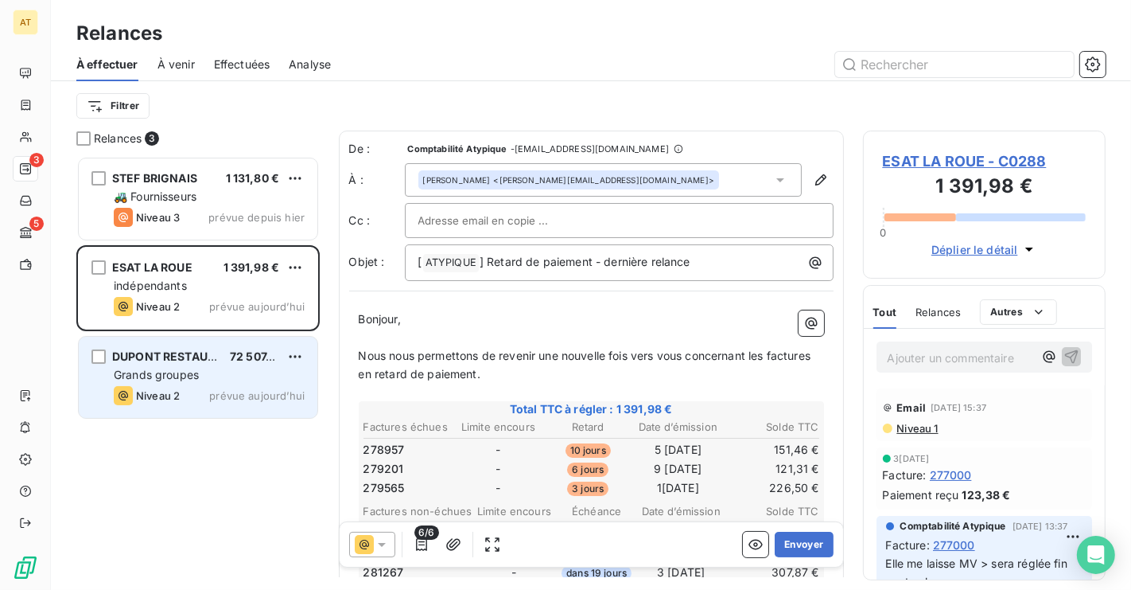
click at [185, 402] on div "Niveau 2 prévue a[DATE]" at bounding box center [209, 395] width 191 height 19
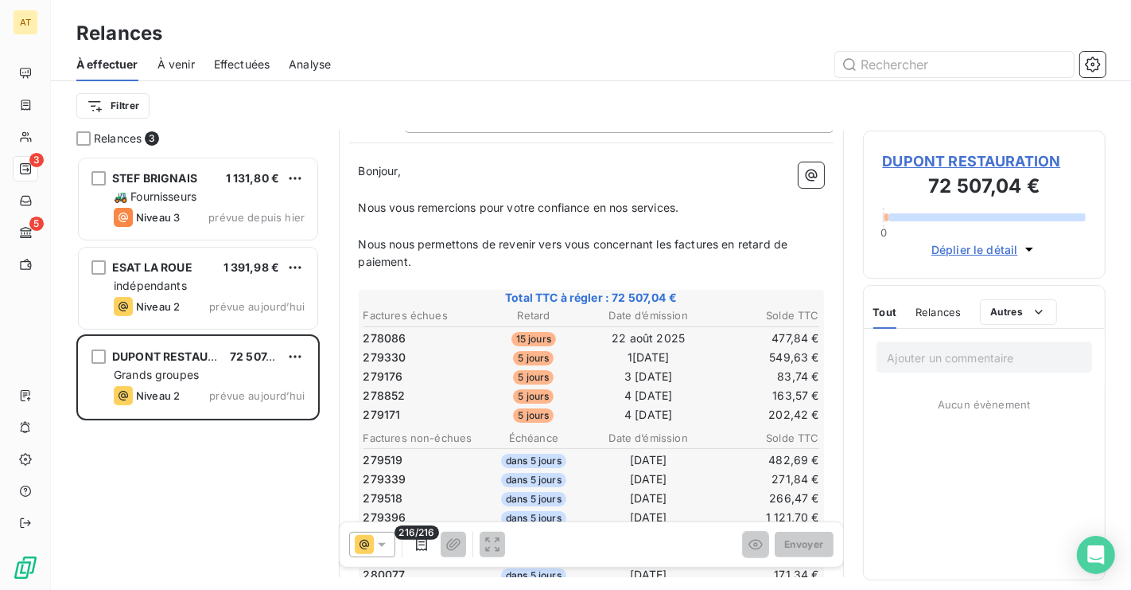
scroll to position [266, 0]
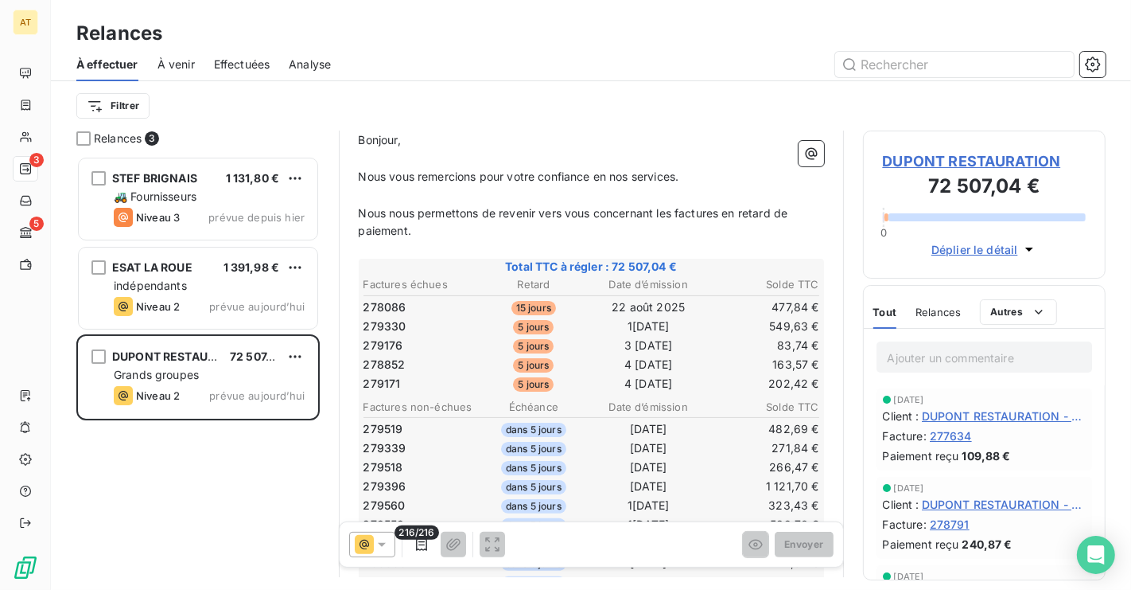
click at [395, 305] on span "278086" at bounding box center [385, 307] width 43 height 16
copy span "278086"
click at [395, 305] on span "278086" at bounding box center [385, 307] width 43 height 16
click at [940, 161] on span "DUPONT RESTAURATION" at bounding box center [985, 160] width 204 height 21
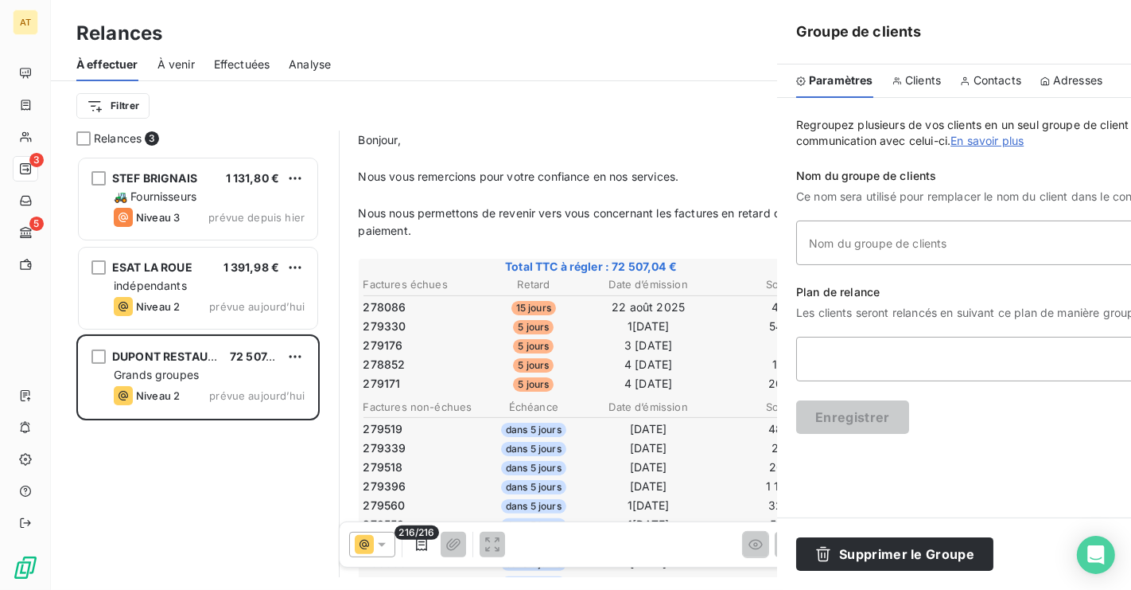
type input "DUPONT RESTAURATION"
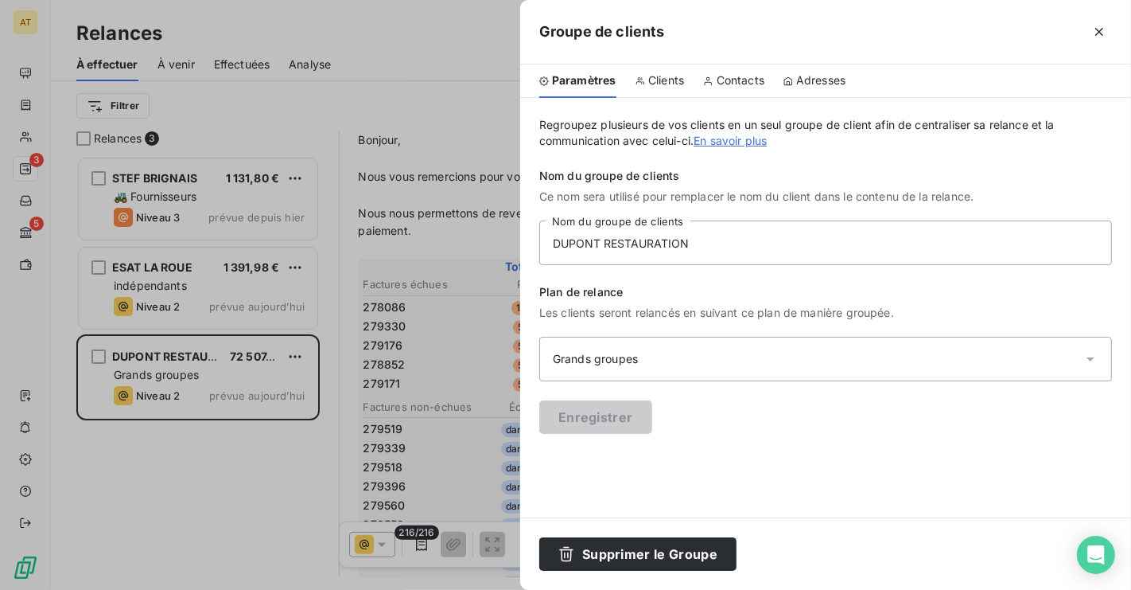
click at [367, 327] on div at bounding box center [565, 295] width 1131 height 590
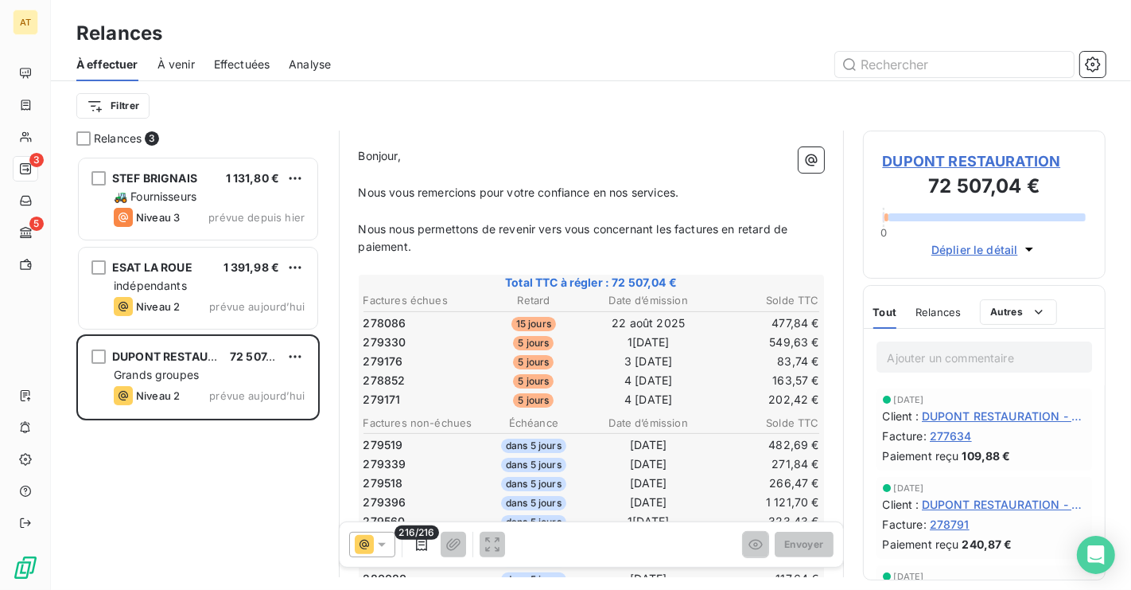
scroll to position [240, 0]
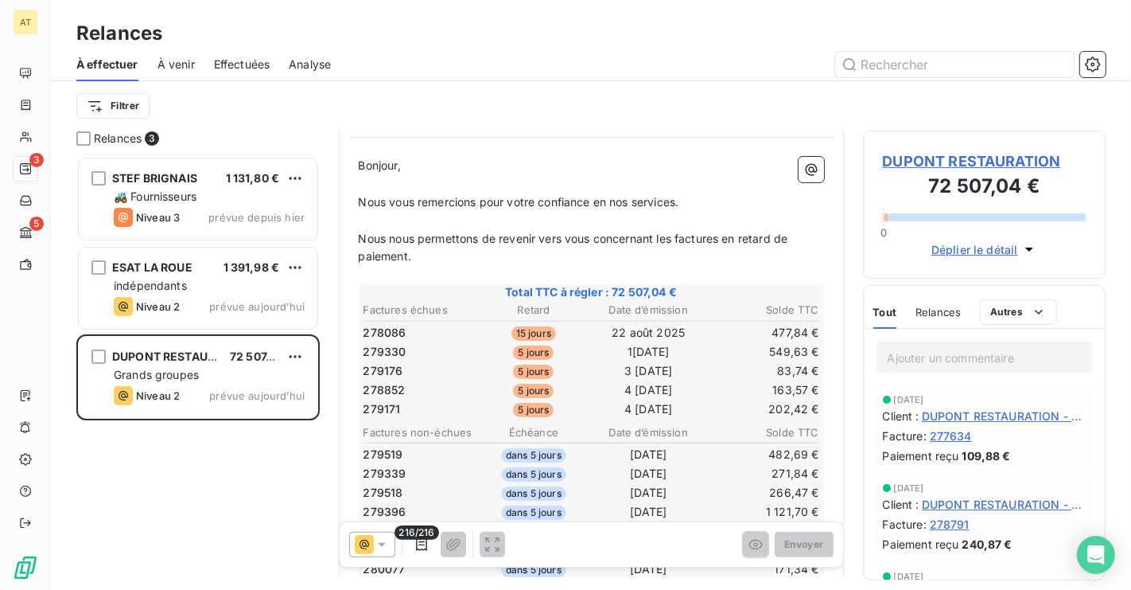
click at [948, 308] on span "Relances" at bounding box center [938, 312] width 45 height 13
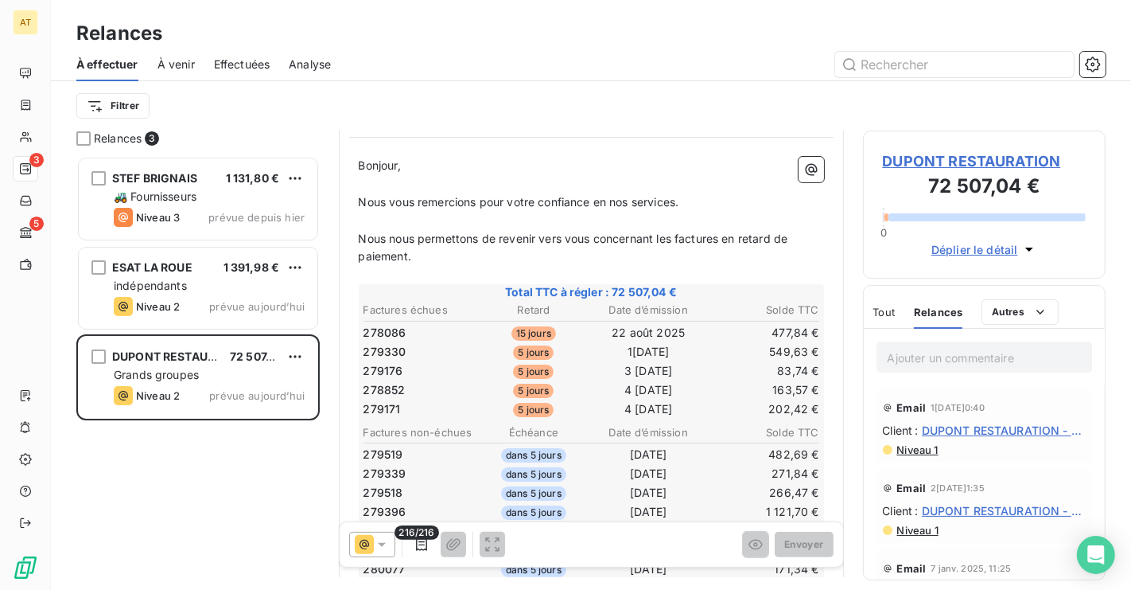
click at [371, 543] on icon at bounding box center [364, 544] width 19 height 19
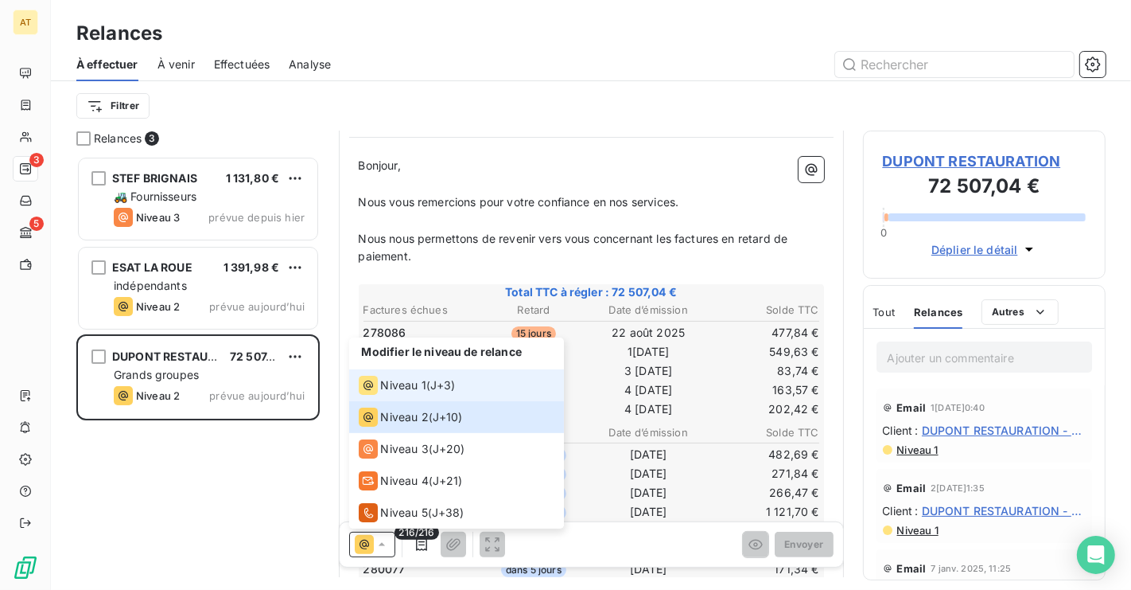
click at [403, 388] on span "Niveau 1" at bounding box center [403, 385] width 45 height 16
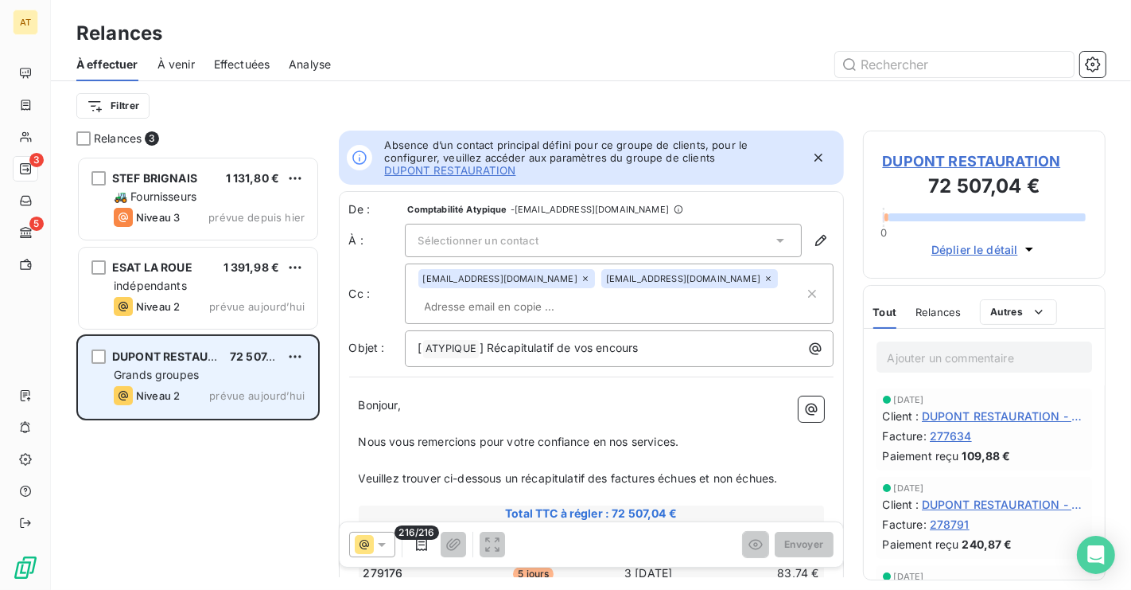
click at [209, 391] on div "Niveau 2 prévue a[DATE]" at bounding box center [209, 395] width 191 height 19
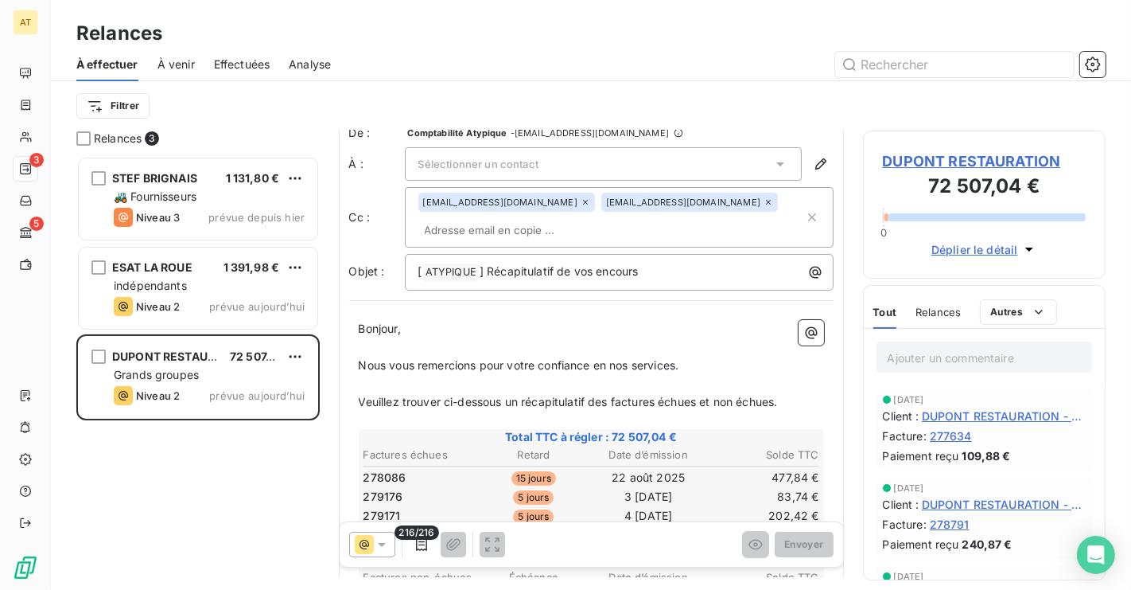
scroll to position [0, 0]
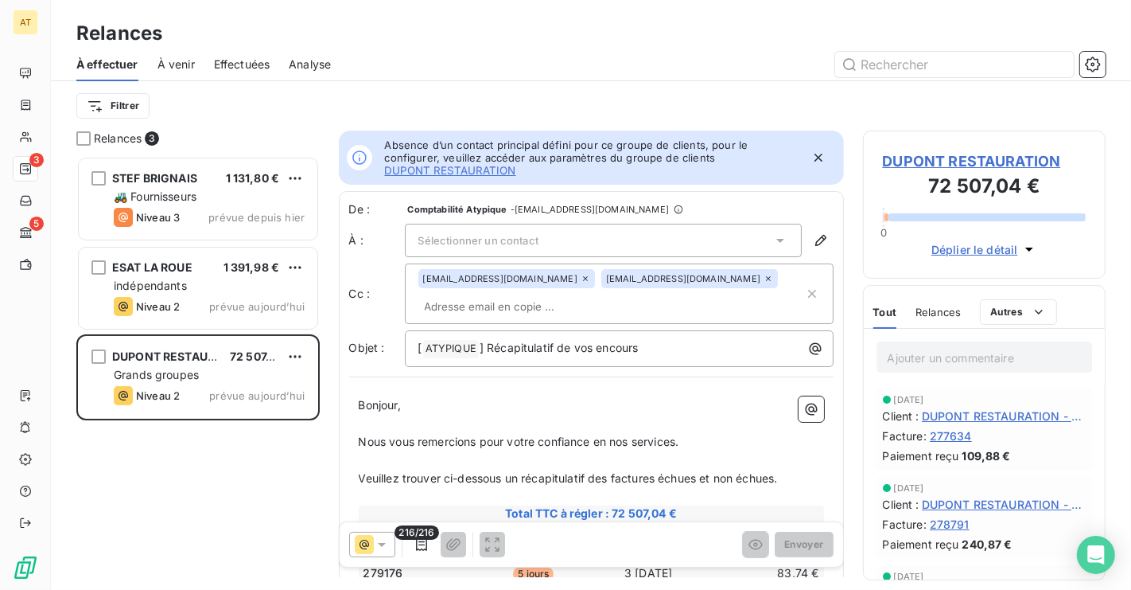
click at [1020, 161] on span "DUPONT RESTAURATION" at bounding box center [985, 160] width 204 height 21
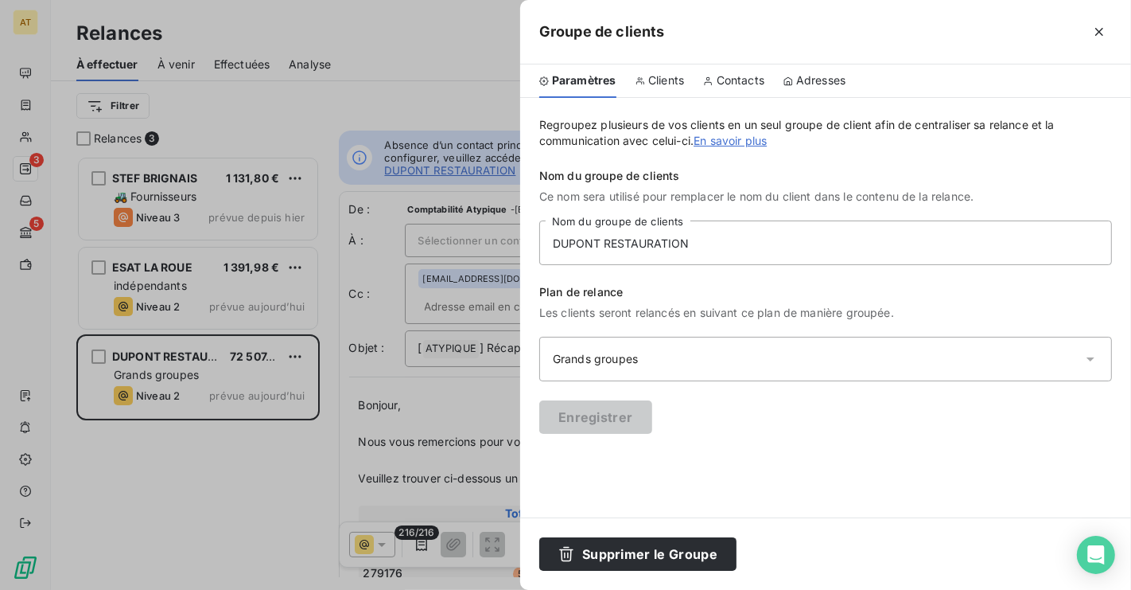
click at [675, 80] on span "Clients" at bounding box center [666, 80] width 36 height 16
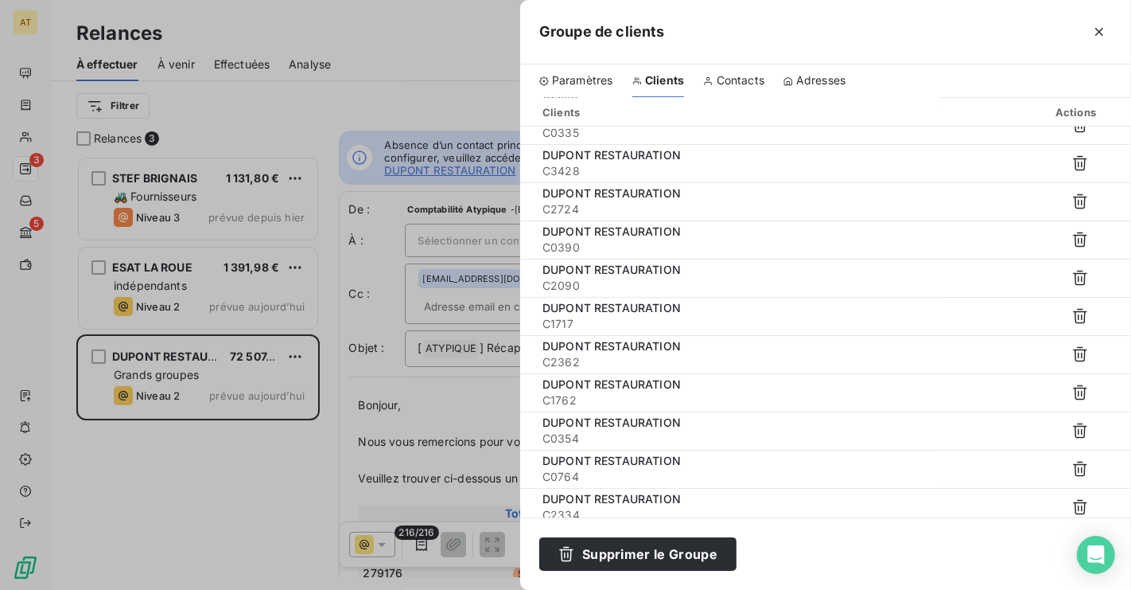
scroll to position [1025, 0]
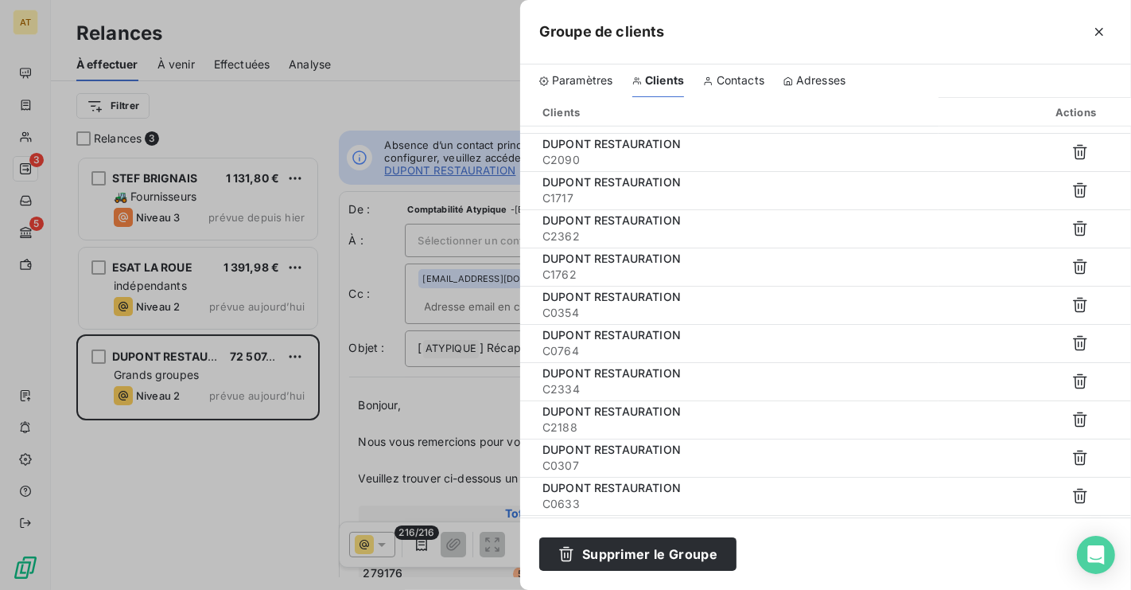
click at [739, 80] on span "Contacts" at bounding box center [741, 80] width 48 height 16
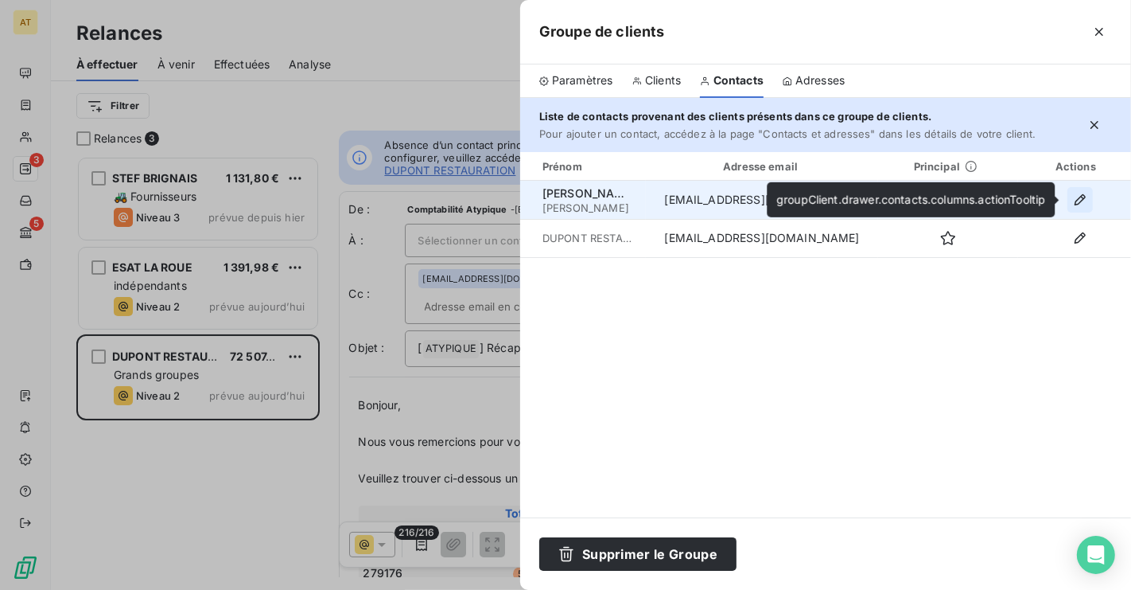
click at [1082, 205] on icon "button" at bounding box center [1080, 200] width 16 height 16
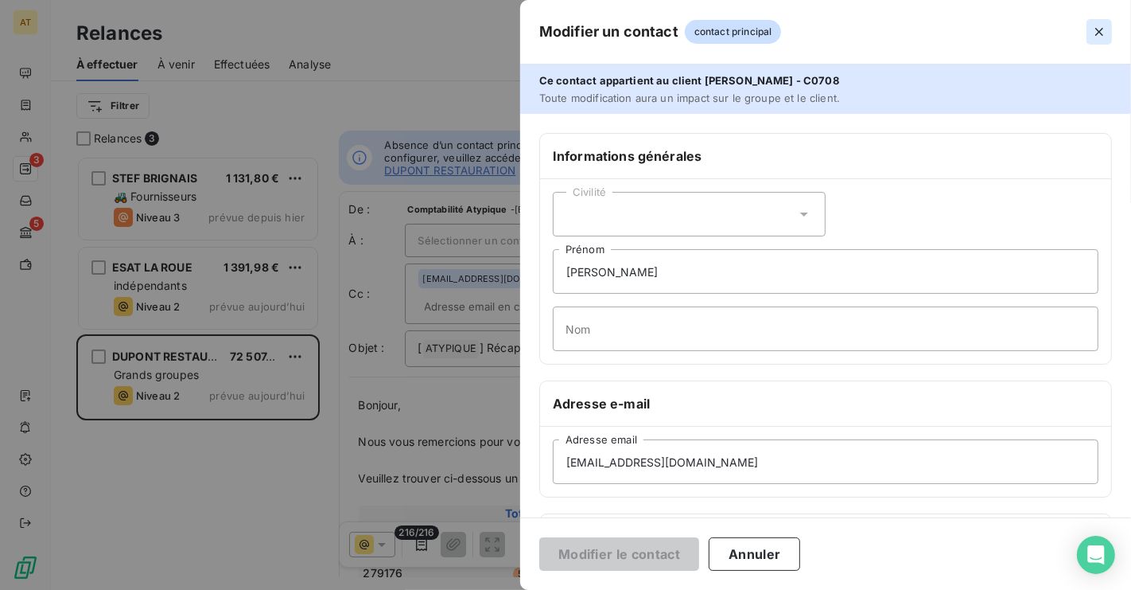
click at [1103, 37] on icon "button" at bounding box center [1100, 32] width 16 height 16
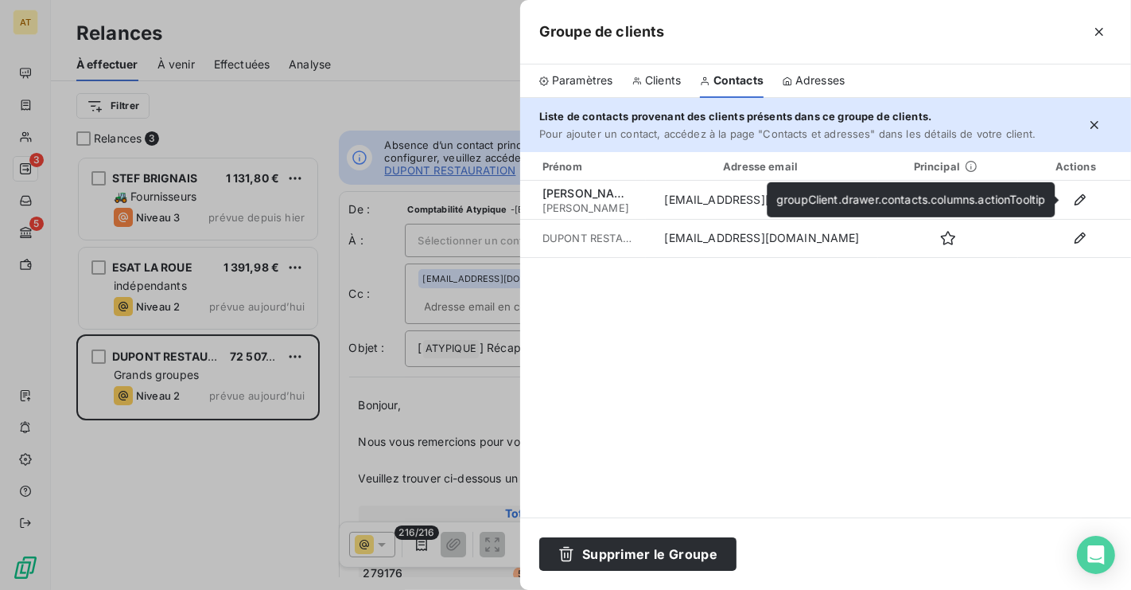
click at [656, 81] on span "Clients" at bounding box center [663, 80] width 36 height 16
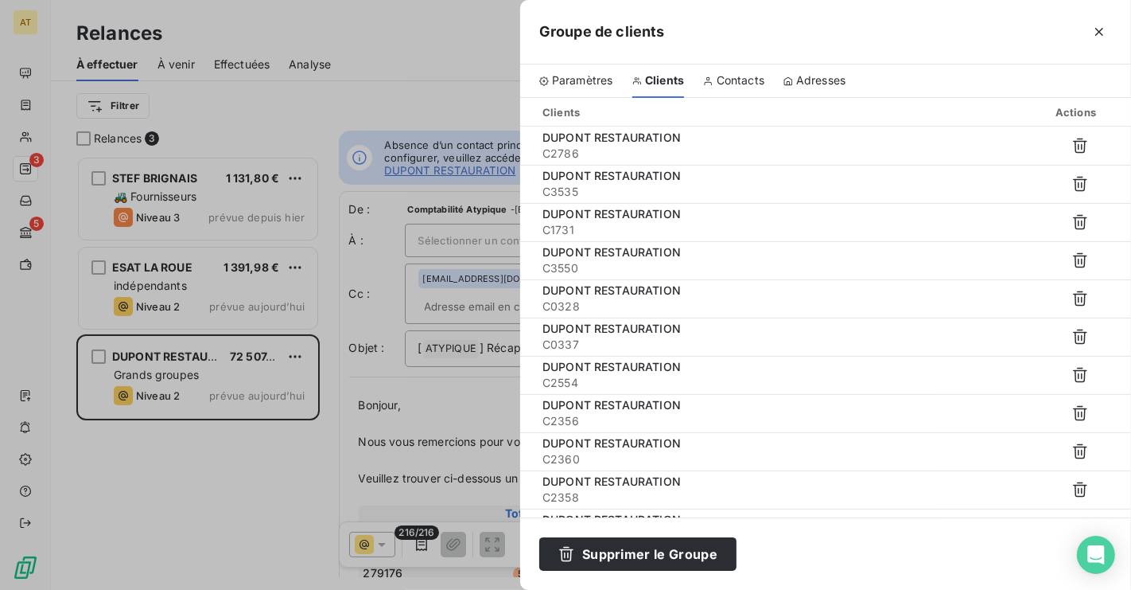
click at [734, 74] on span "Contacts" at bounding box center [741, 80] width 48 height 16
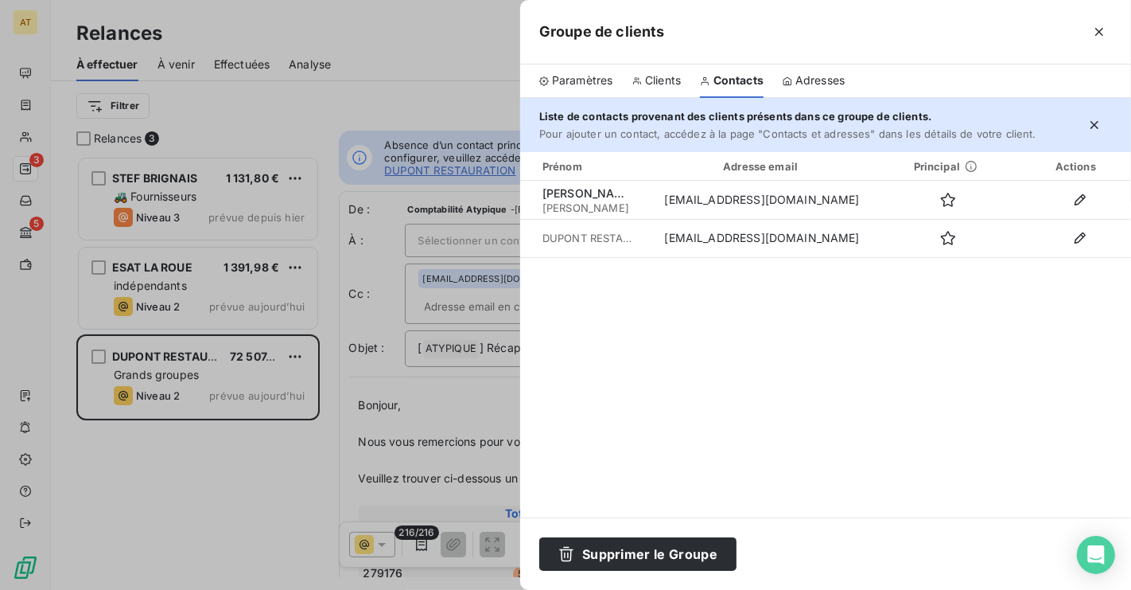
click at [662, 83] on span "Clients" at bounding box center [663, 80] width 36 height 16
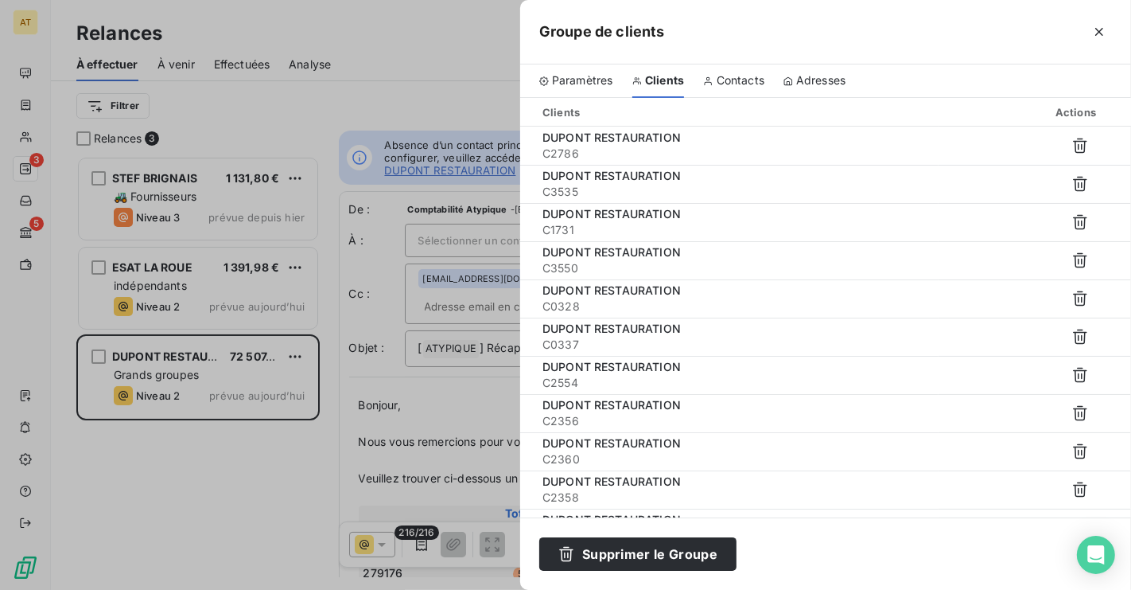
click at [727, 85] on span "Contacts" at bounding box center [741, 80] width 48 height 16
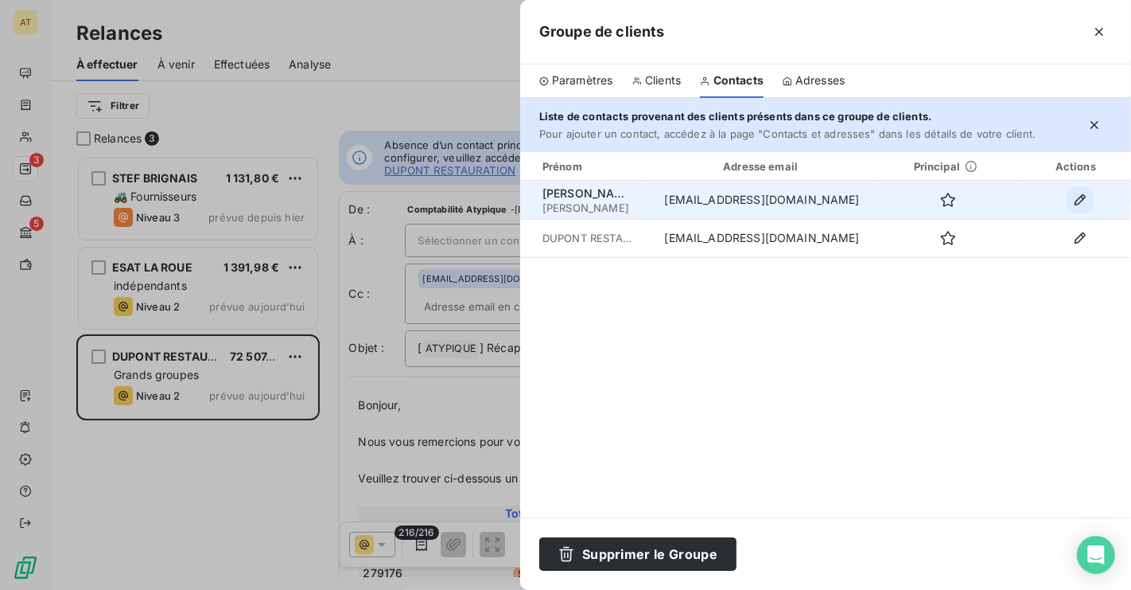
click at [1079, 193] on icon "button" at bounding box center [1080, 200] width 16 height 16
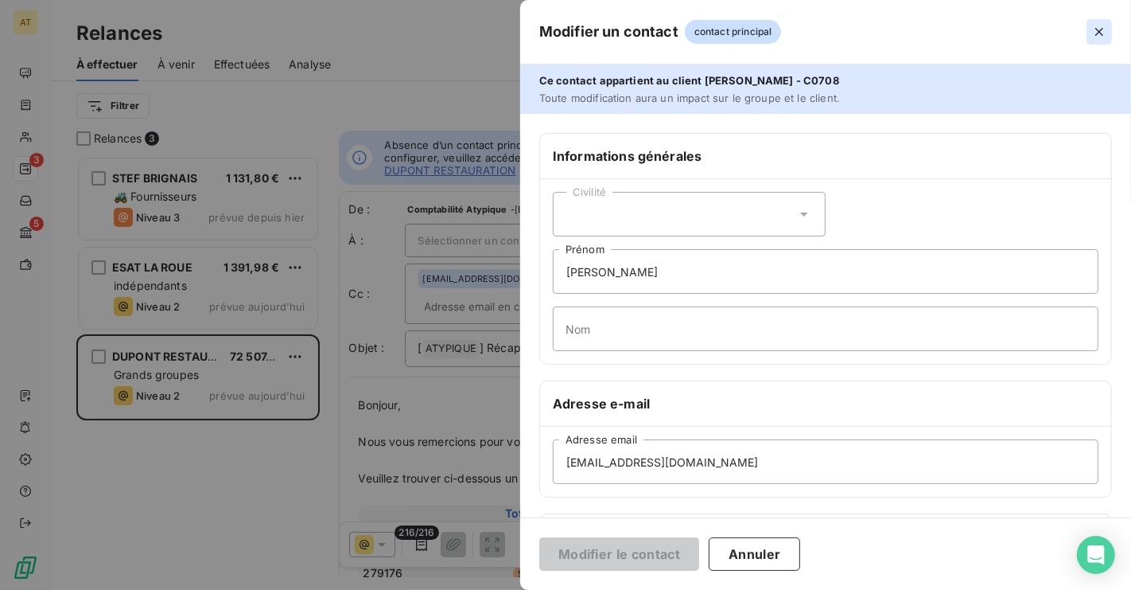
click at [1102, 39] on icon "button" at bounding box center [1100, 32] width 16 height 16
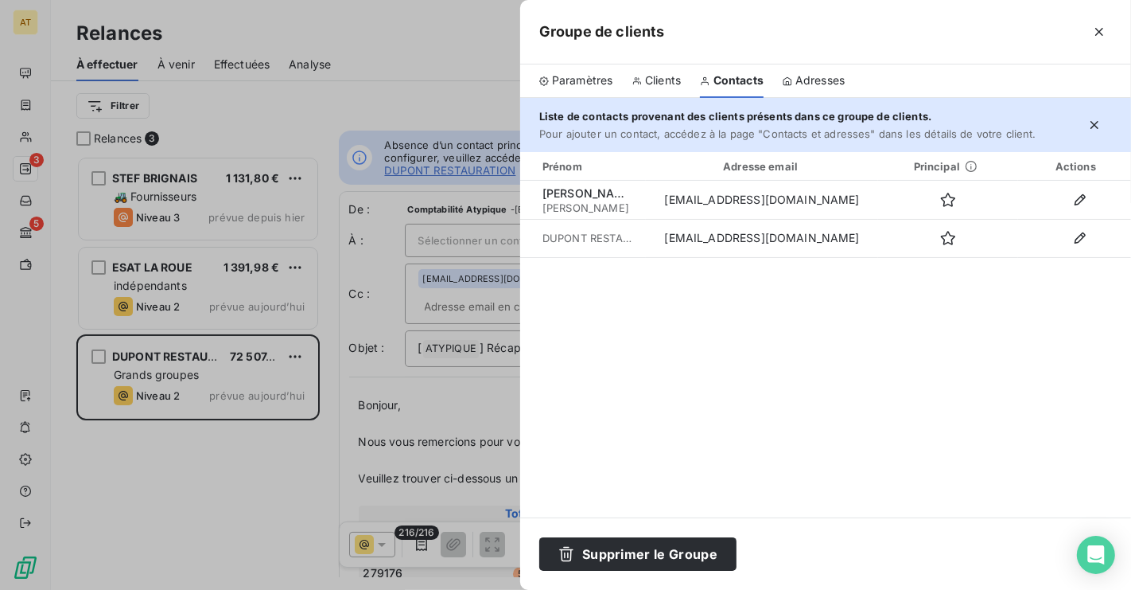
click at [663, 79] on span "Clients" at bounding box center [663, 80] width 36 height 16
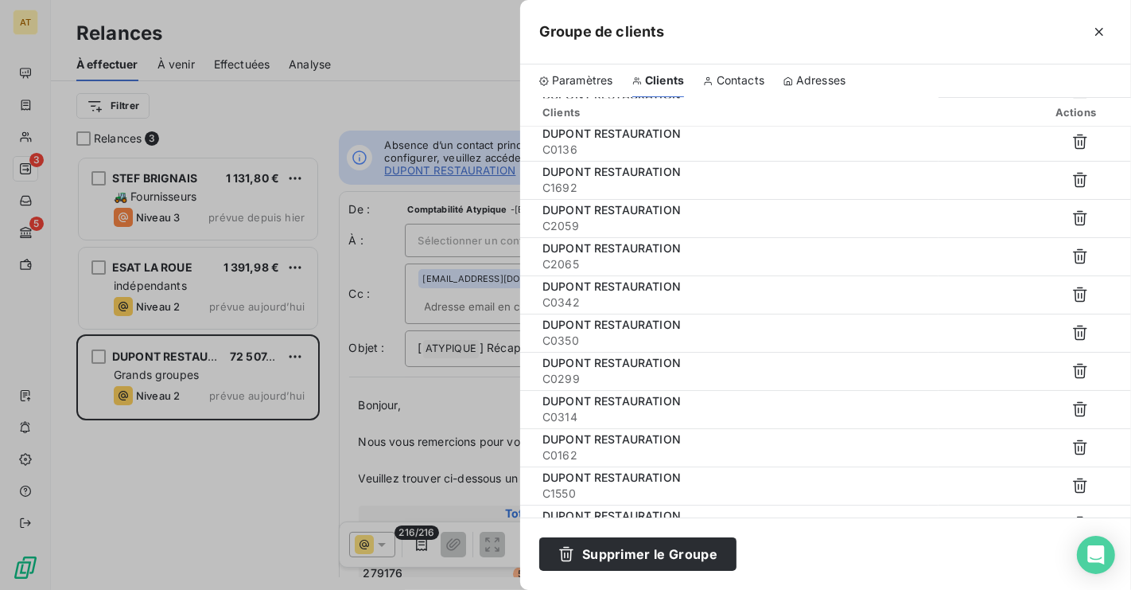
scroll to position [3438, 0]
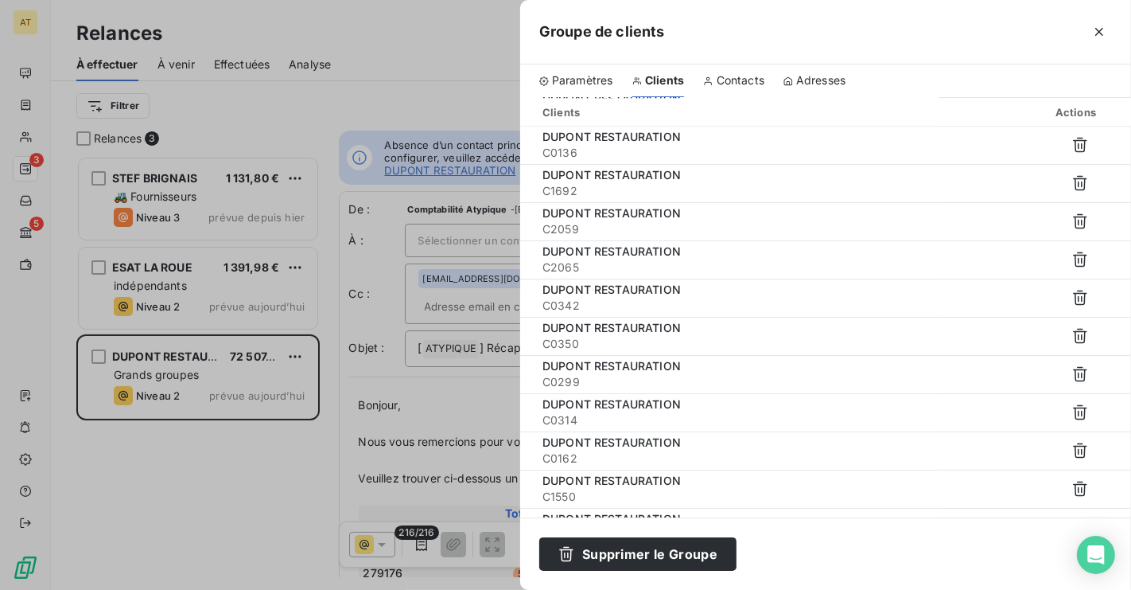
click at [743, 81] on span "Contacts" at bounding box center [741, 80] width 48 height 16
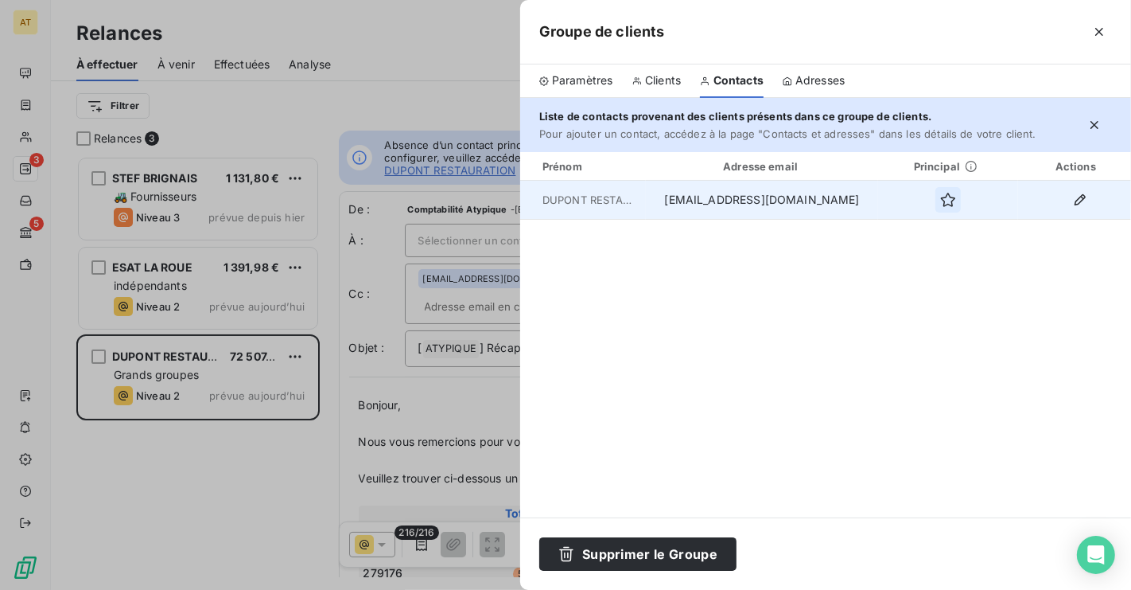
click at [940, 201] on icon "button" at bounding box center [948, 200] width 16 height 16
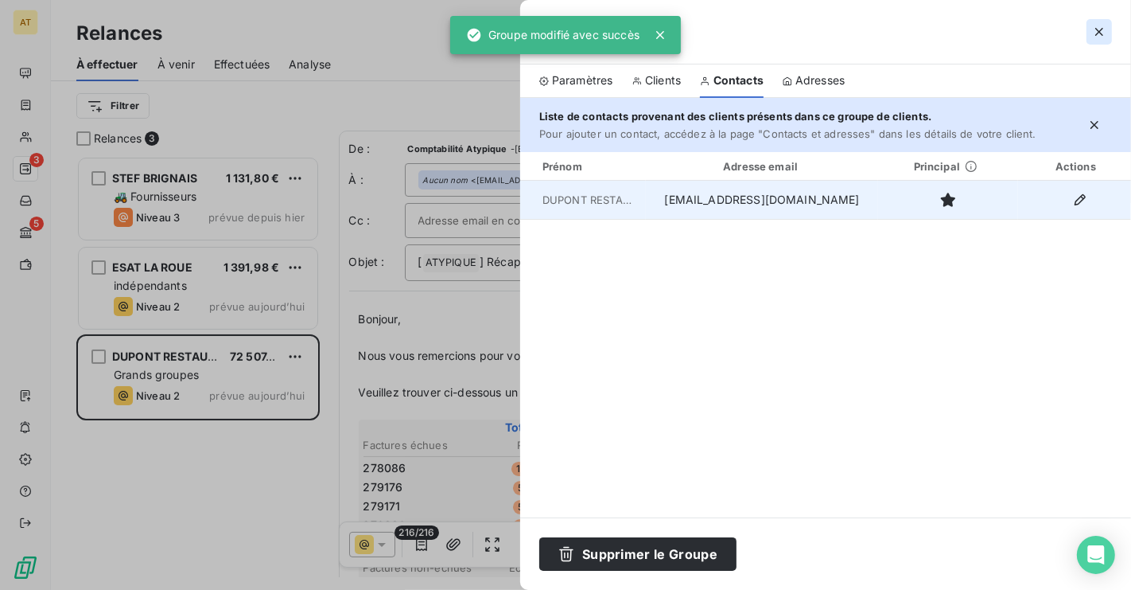
click at [1095, 29] on icon "button" at bounding box center [1100, 32] width 16 height 16
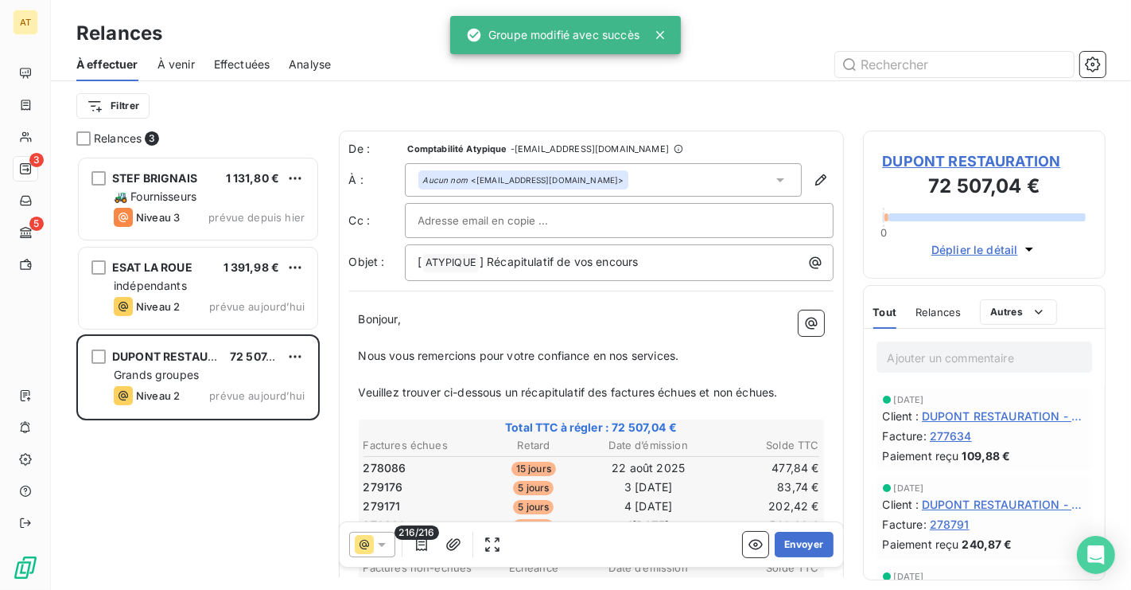
click at [375, 549] on icon at bounding box center [382, 544] width 16 height 16
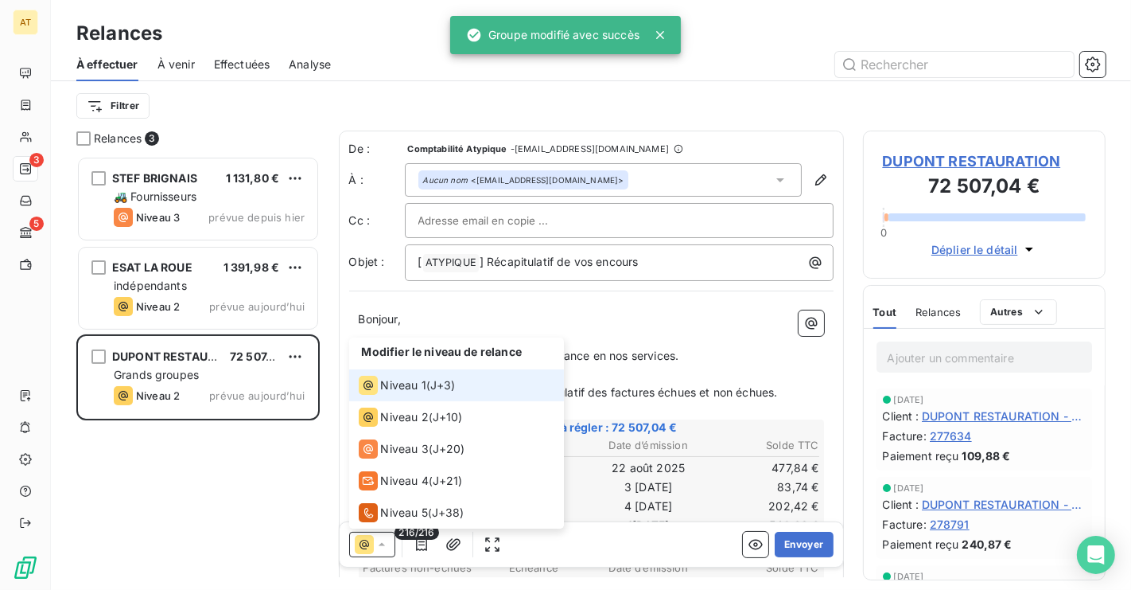
click at [444, 382] on span "J+3 )" at bounding box center [442, 385] width 25 height 16
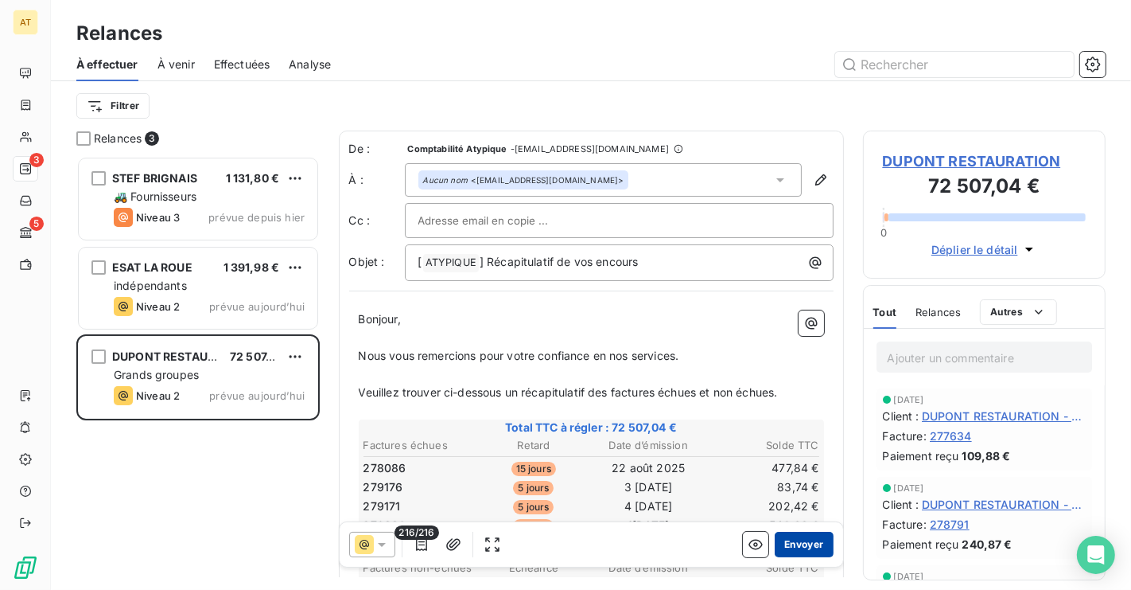
click at [821, 539] on button "Envoyer" at bounding box center [804, 543] width 58 height 25
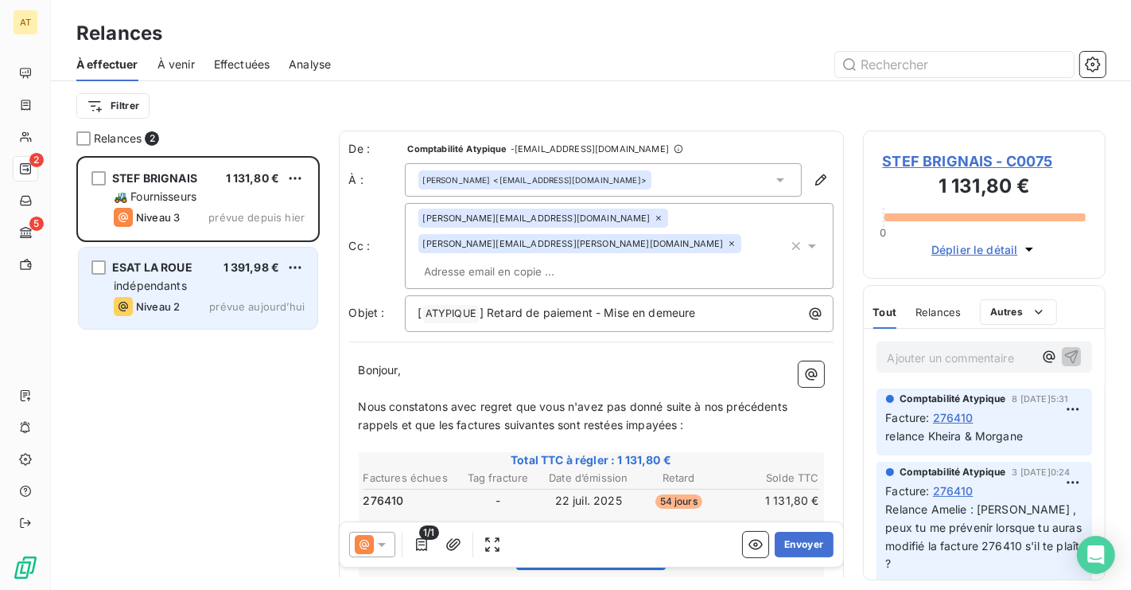
click at [192, 280] on div "indépendants" at bounding box center [209, 286] width 191 height 16
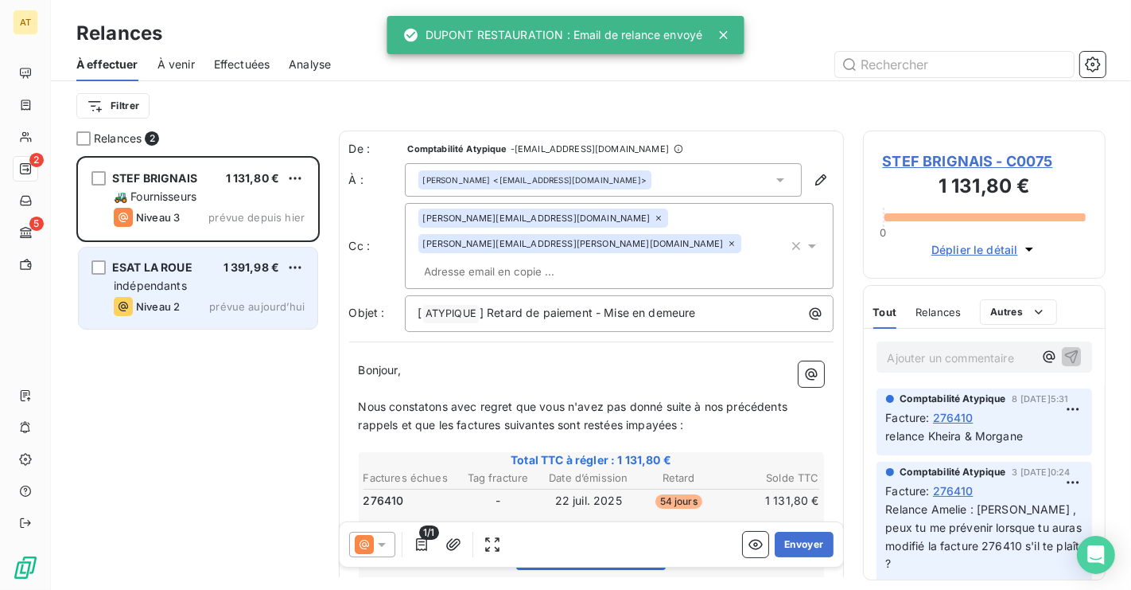
click at [219, 290] on div "indépendants" at bounding box center [209, 286] width 191 height 16
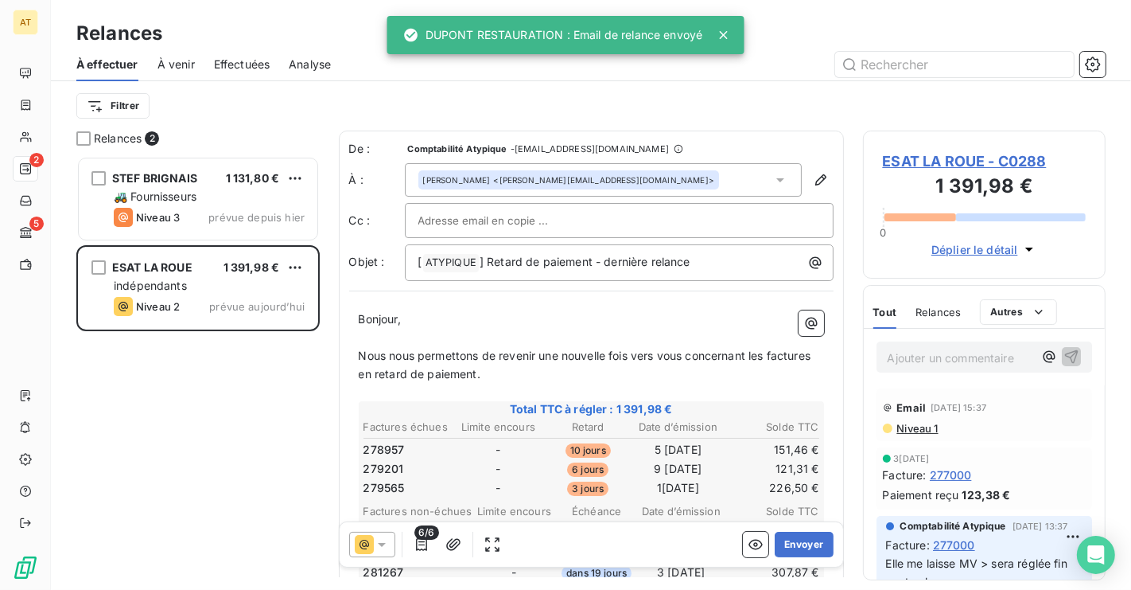
click at [950, 152] on span "ESAT LA ROUE - C0288" at bounding box center [985, 160] width 204 height 21
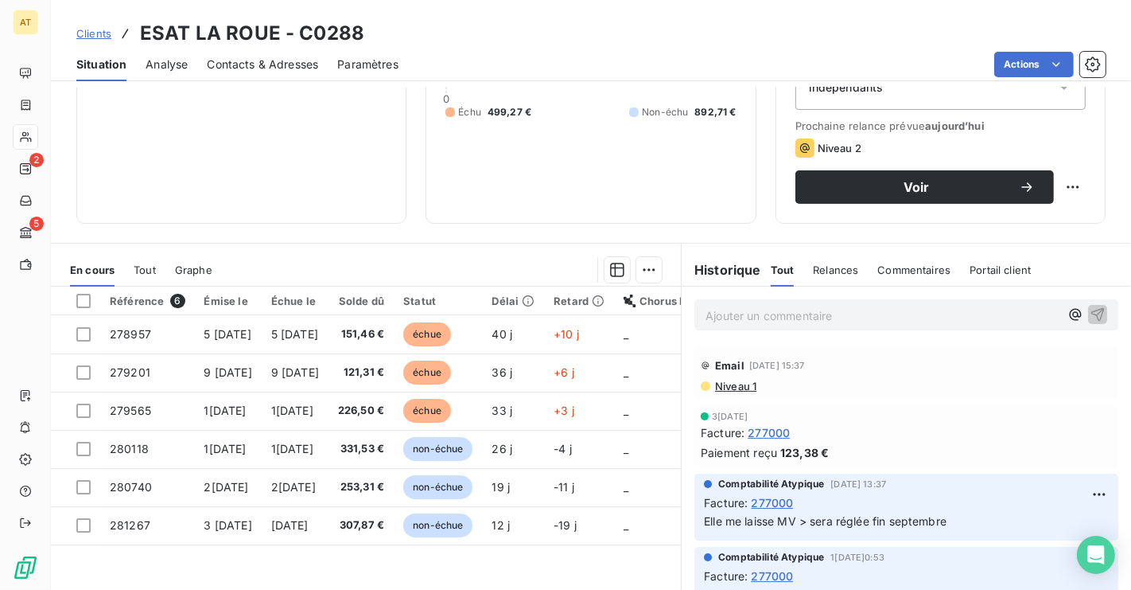
scroll to position [200, 0]
click at [237, 72] on span "Contacts & Adresses" at bounding box center [262, 64] width 111 height 16
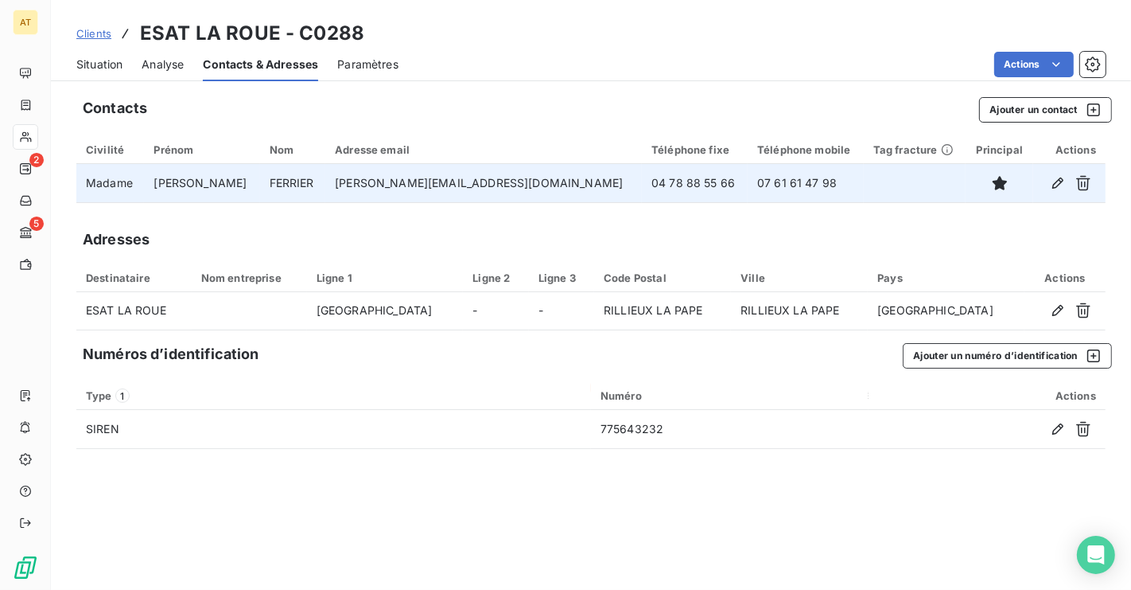
click at [642, 181] on td "04 78 88 55 66" at bounding box center [695, 183] width 106 height 38
copy td "04 78 88 55 66"
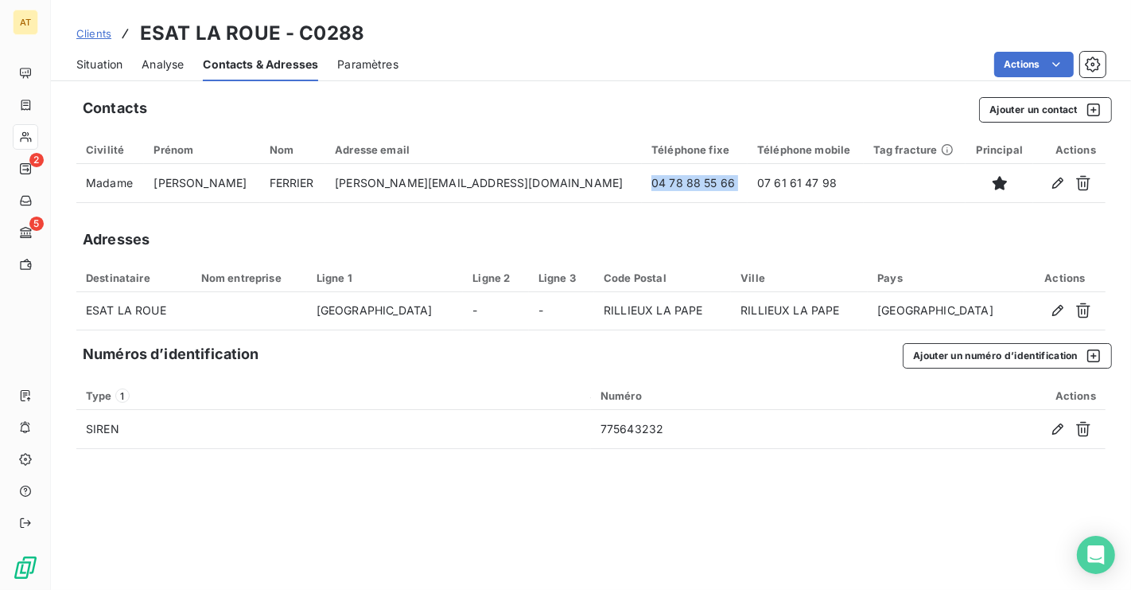
click at [88, 64] on span "Situation" at bounding box center [99, 64] width 46 height 16
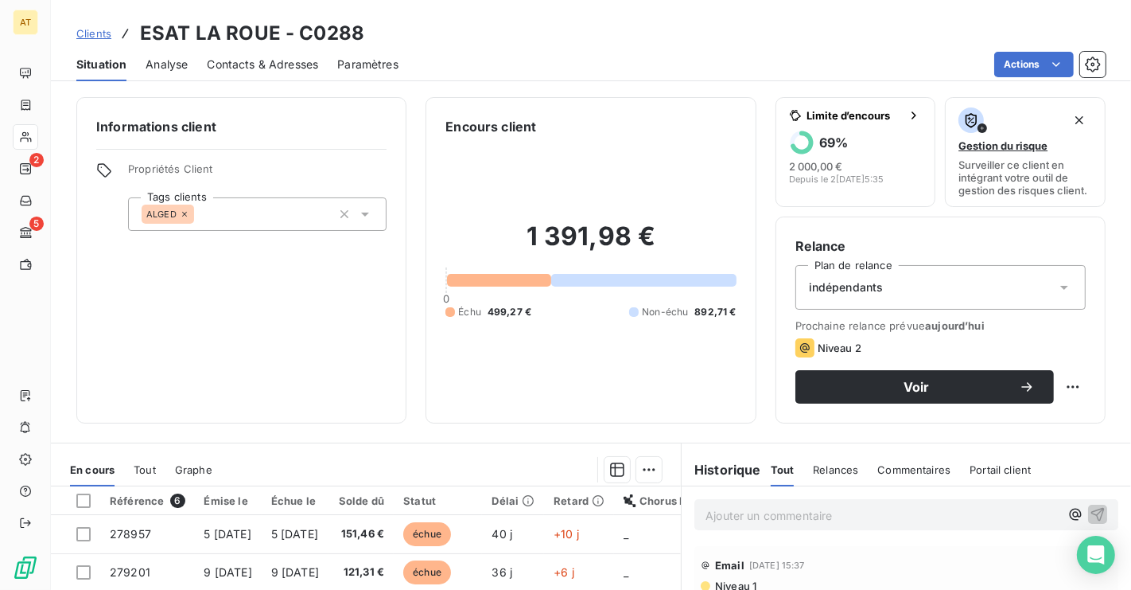
click at [247, 59] on span "Contacts & Adresses" at bounding box center [262, 64] width 111 height 16
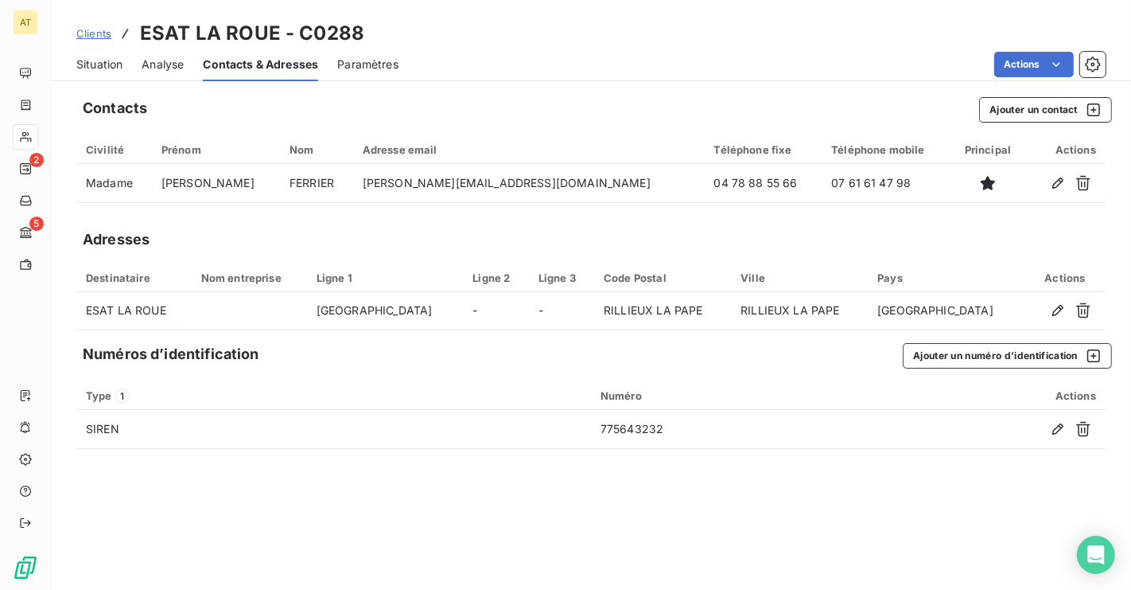
click at [92, 65] on span "Situation" at bounding box center [99, 64] width 46 height 16
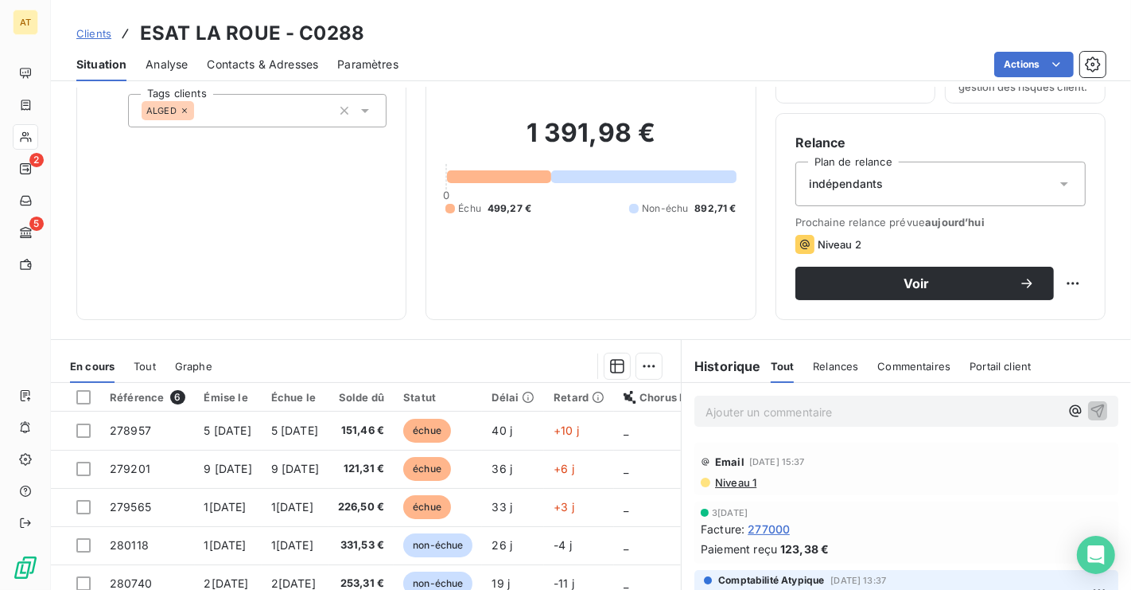
scroll to position [0, 0]
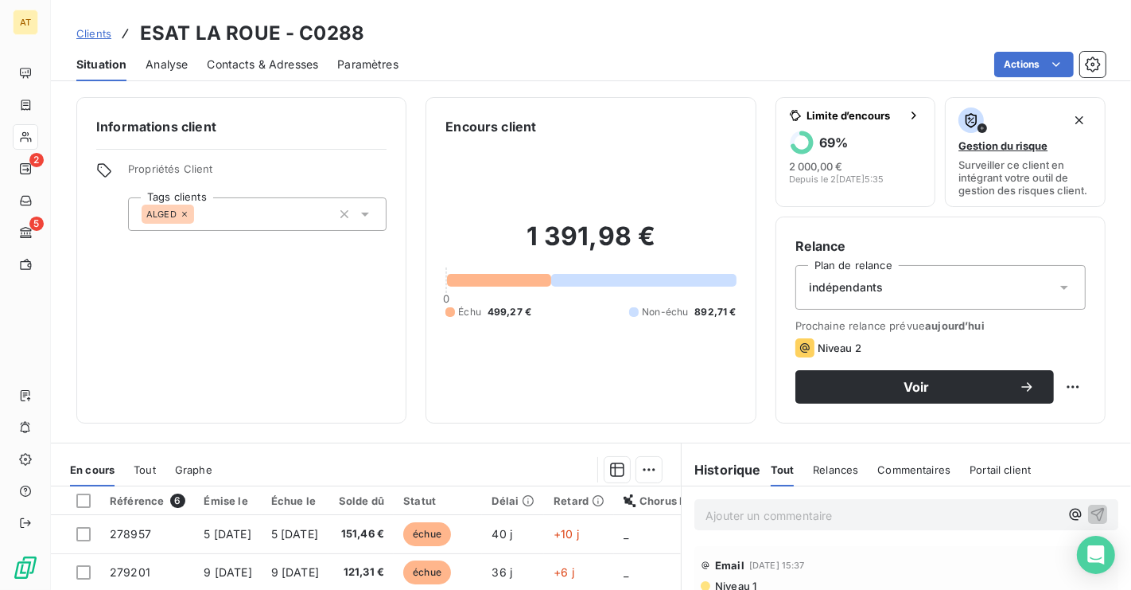
click at [278, 70] on span "Contacts & Adresses" at bounding box center [262, 64] width 111 height 16
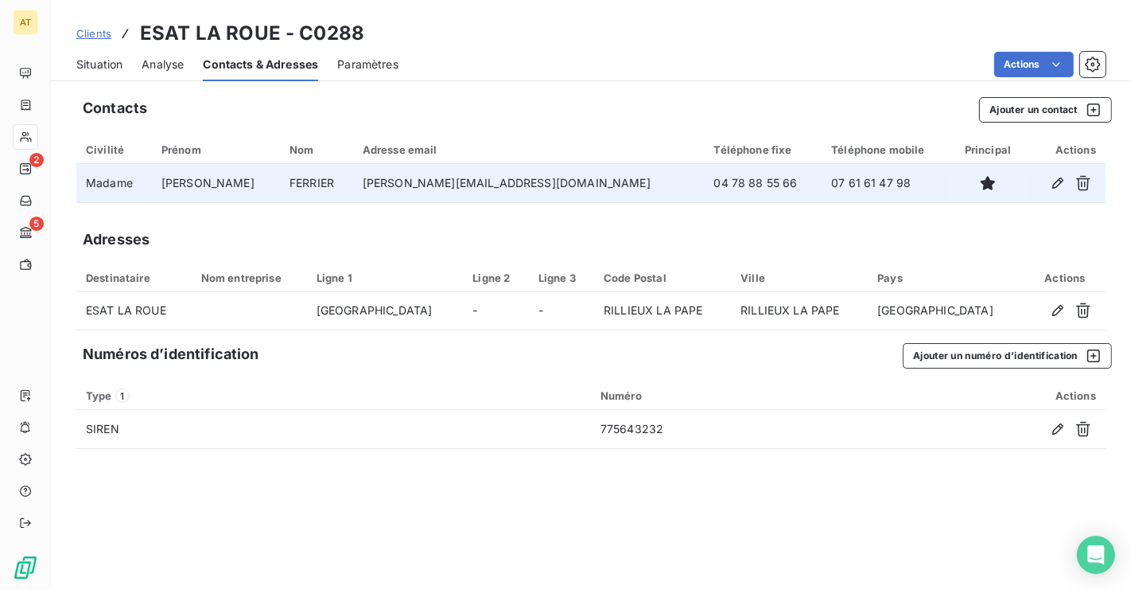
click at [822, 182] on td "07 61 61 47 98" at bounding box center [886, 183] width 129 height 38
copy tr "07 61 61 47 98"
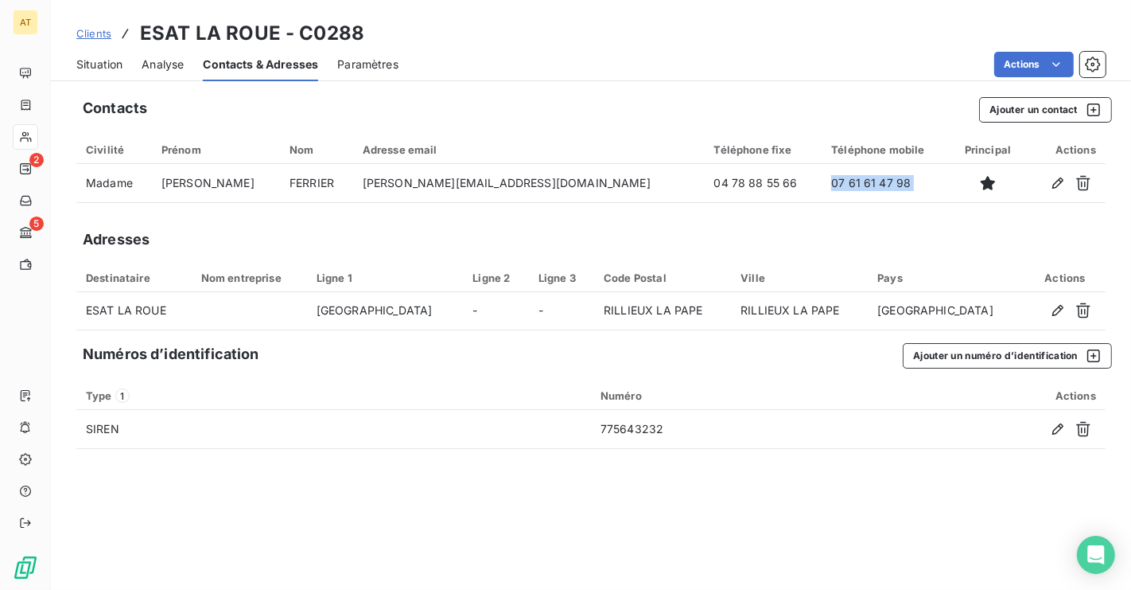
click at [108, 58] on span "Situation" at bounding box center [99, 64] width 46 height 16
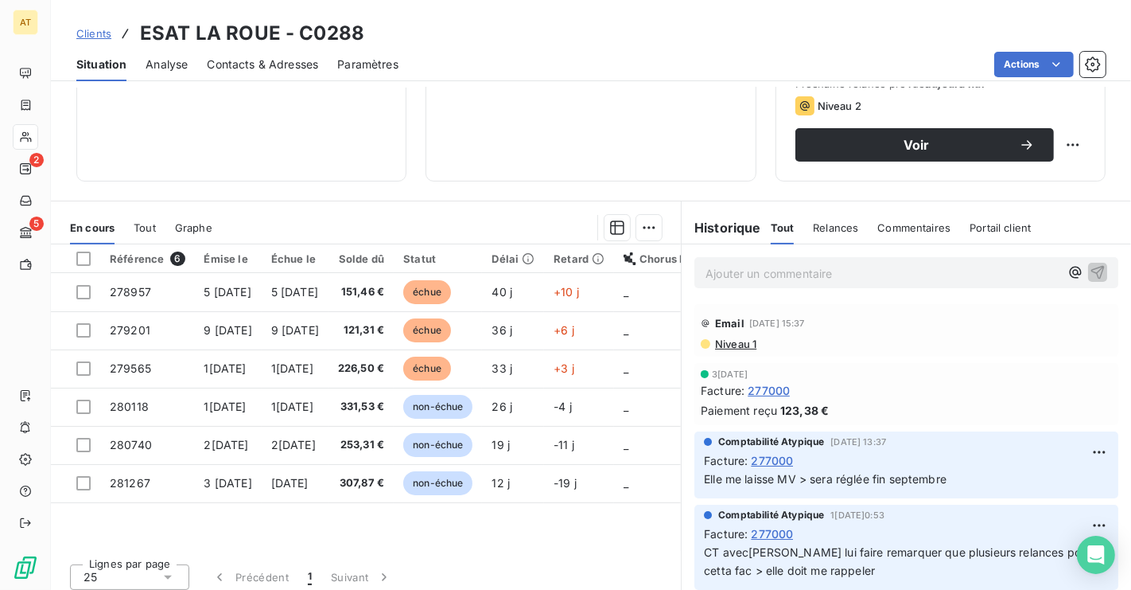
scroll to position [251, 0]
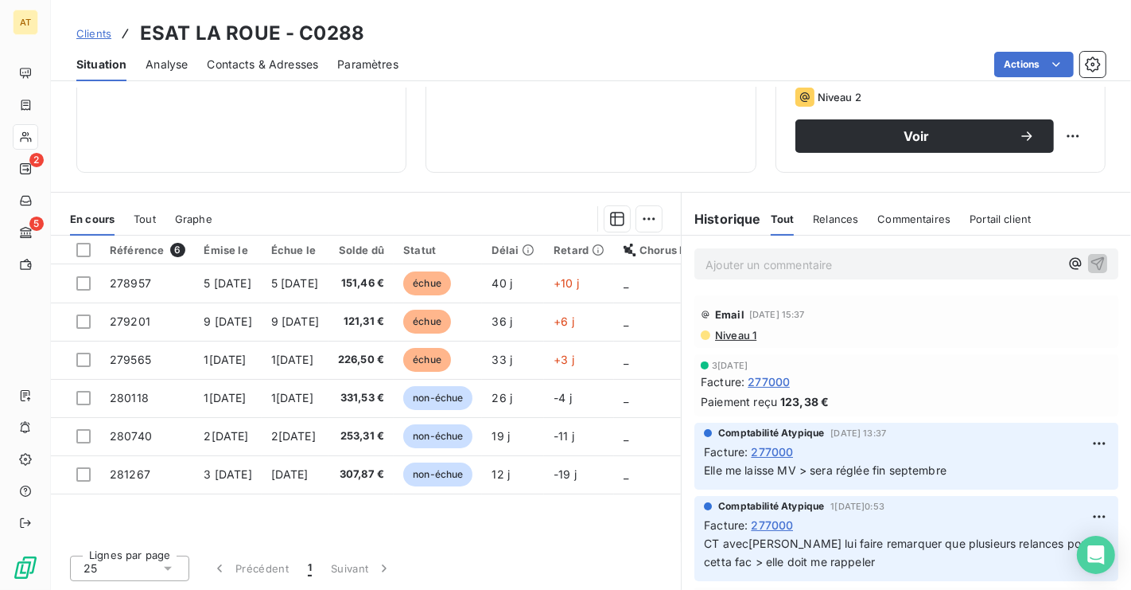
click at [286, 61] on span "Contacts & Adresses" at bounding box center [262, 64] width 111 height 16
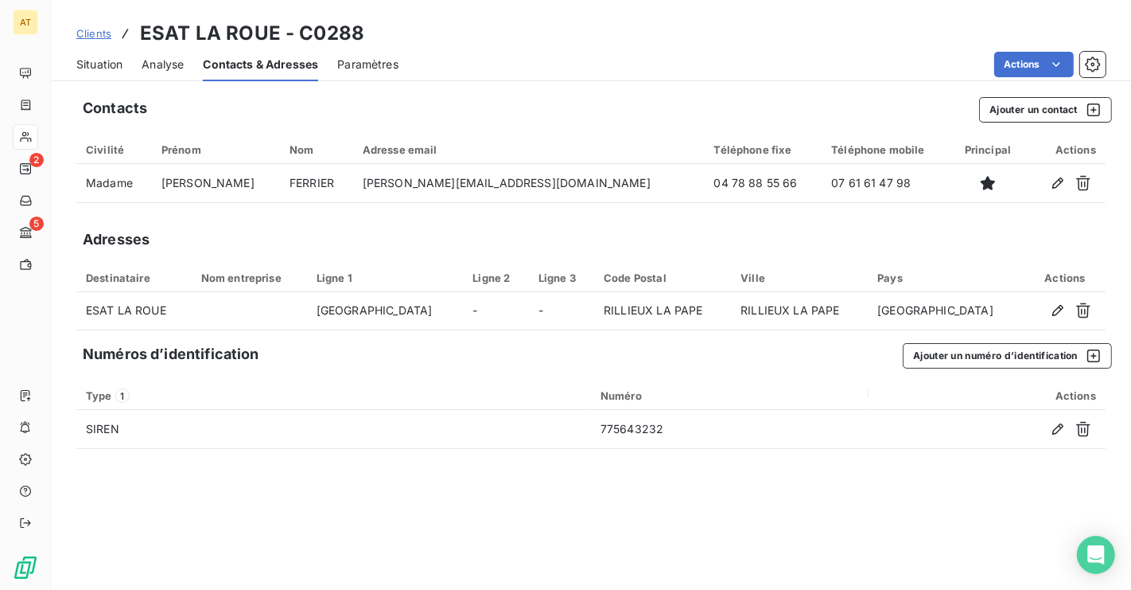
click at [108, 68] on span "Situation" at bounding box center [99, 64] width 46 height 16
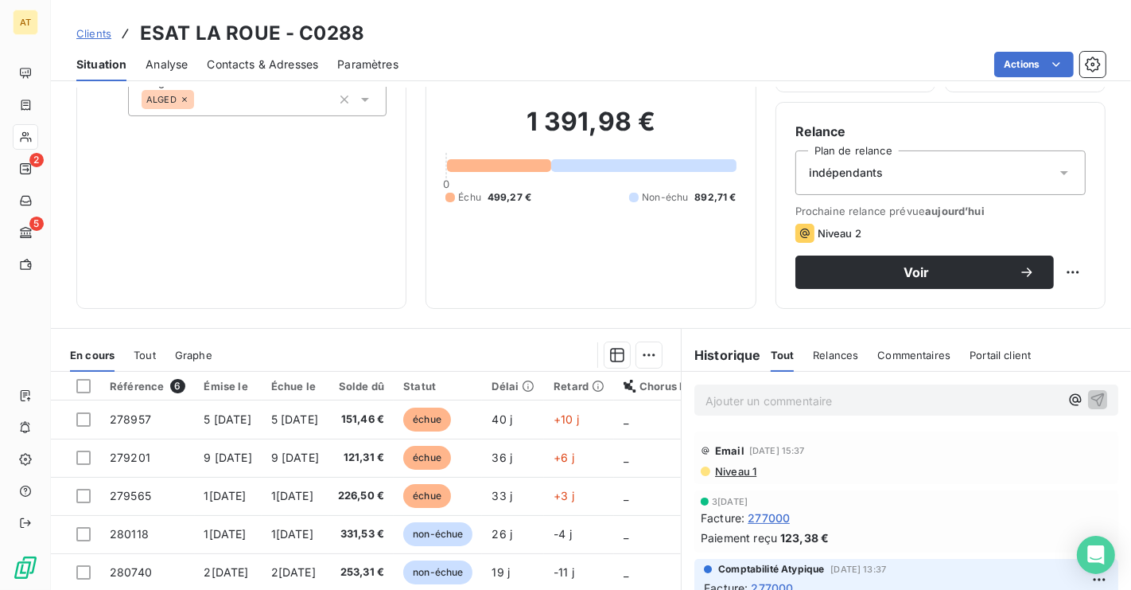
scroll to position [0, 0]
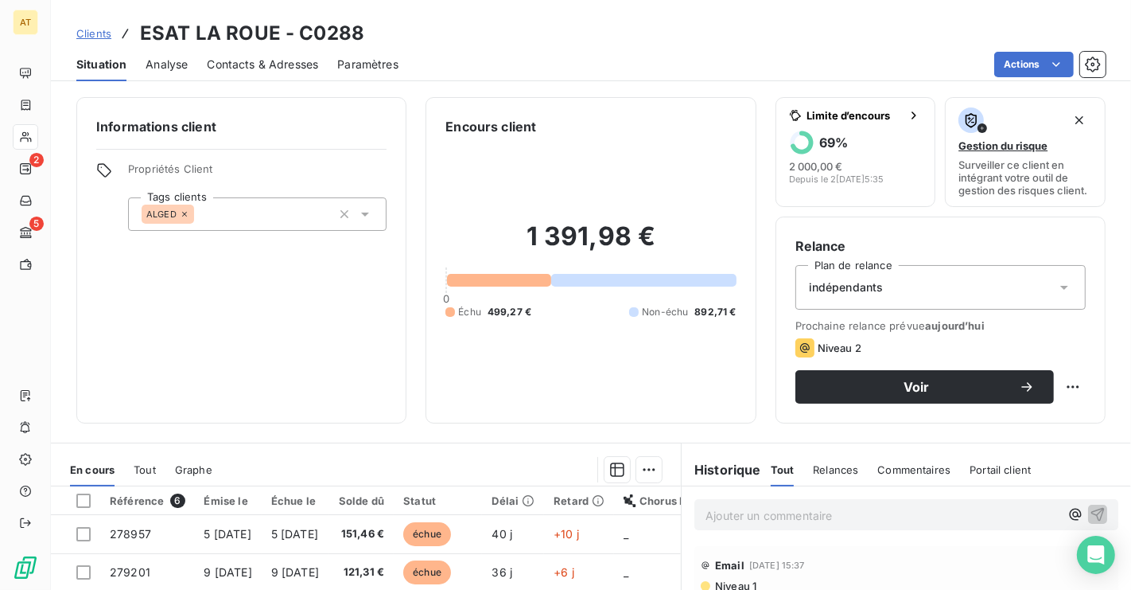
click at [278, 72] on div "Contacts & Adresses" at bounding box center [262, 64] width 111 height 33
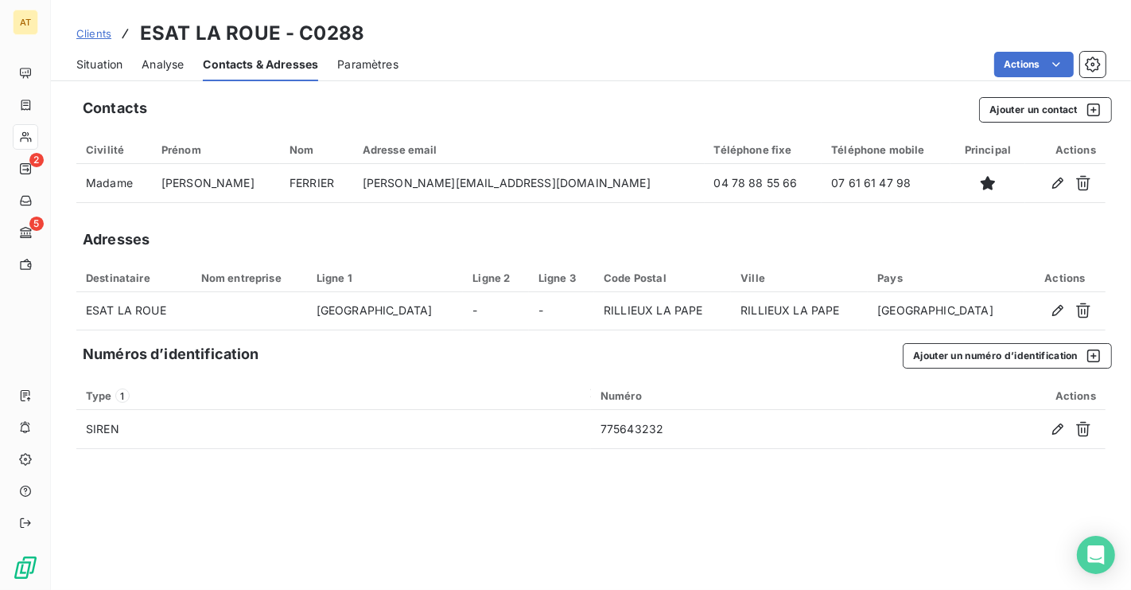
click at [103, 68] on span "Situation" at bounding box center [99, 64] width 46 height 16
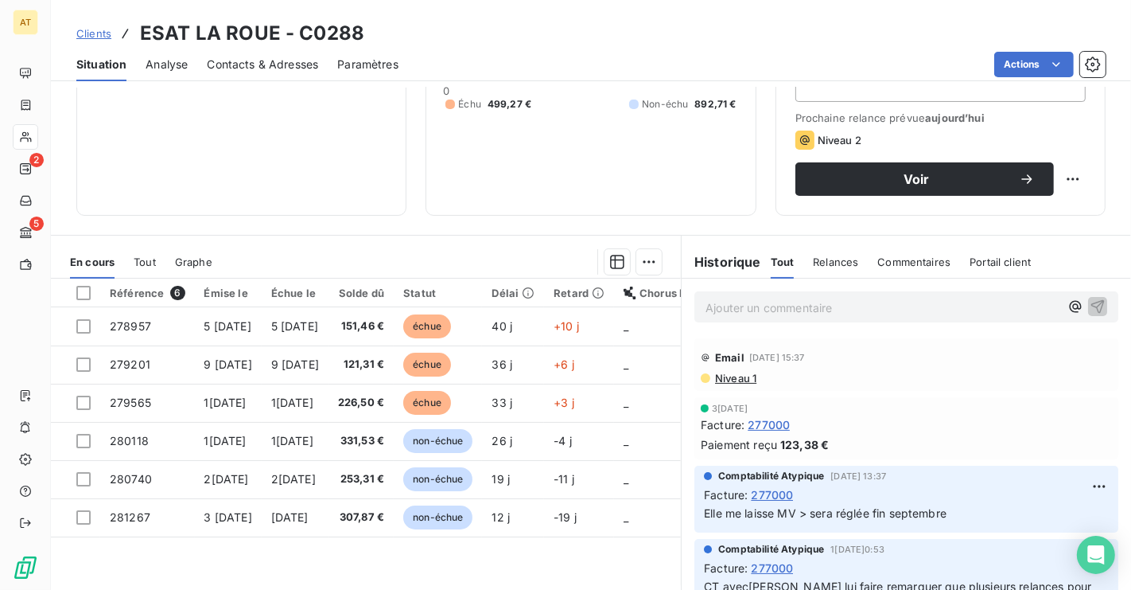
scroll to position [251, 0]
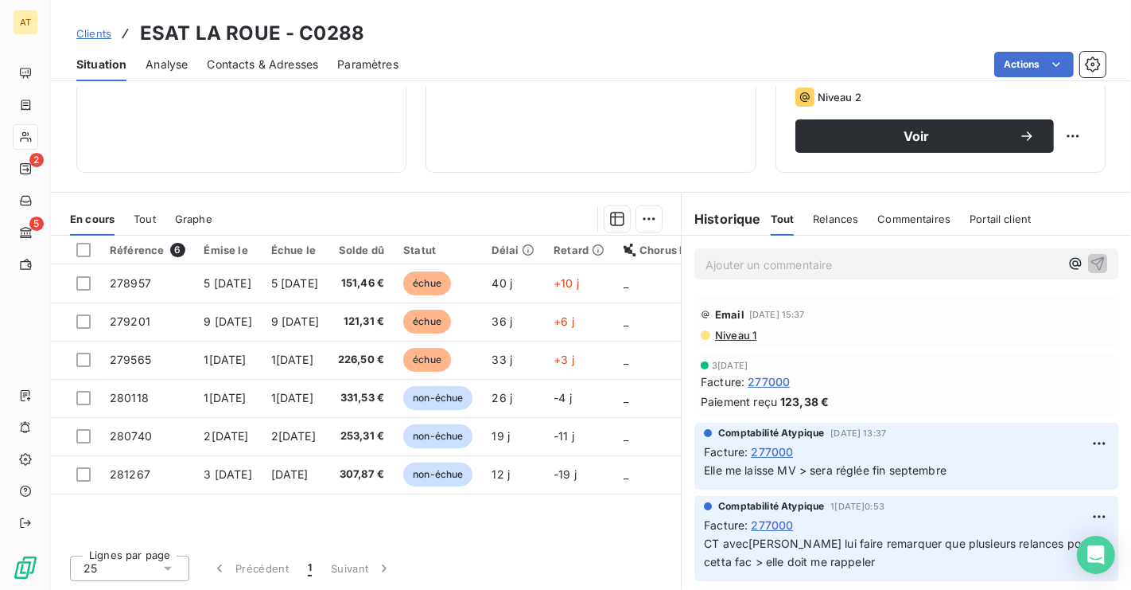
click at [786, 276] on div "Ajouter un commentaire ﻿" at bounding box center [907, 263] width 424 height 31
click at [813, 274] on div "Ajouter un commentaire ﻿" at bounding box center [907, 263] width 424 height 31
click at [823, 263] on p "Ajouter un commentaire ﻿" at bounding box center [883, 265] width 354 height 20
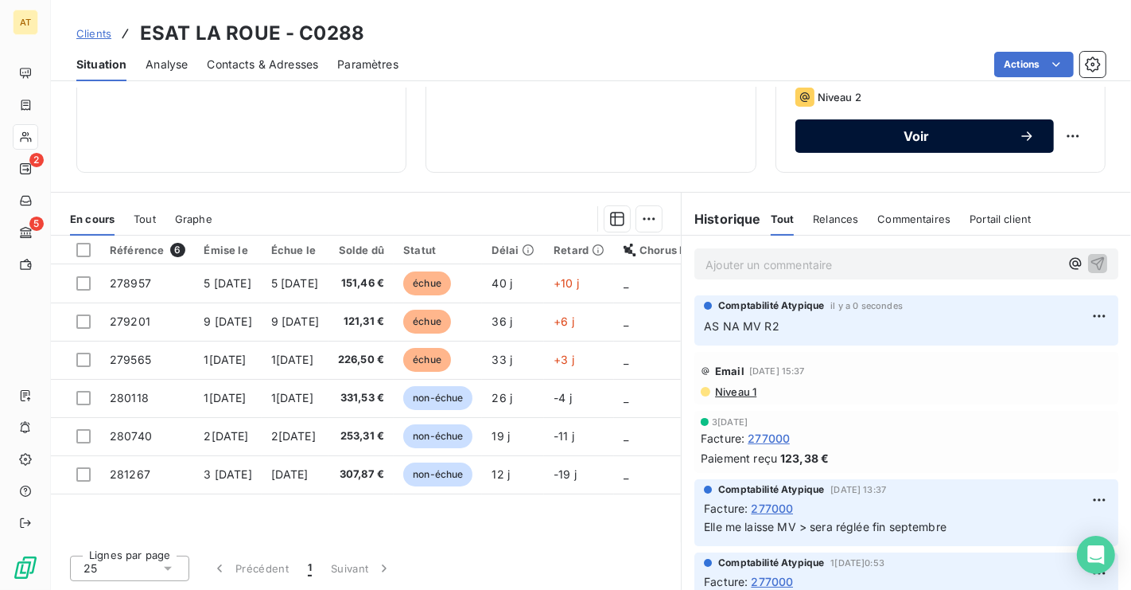
click at [939, 130] on span "Voir" at bounding box center [917, 136] width 204 height 13
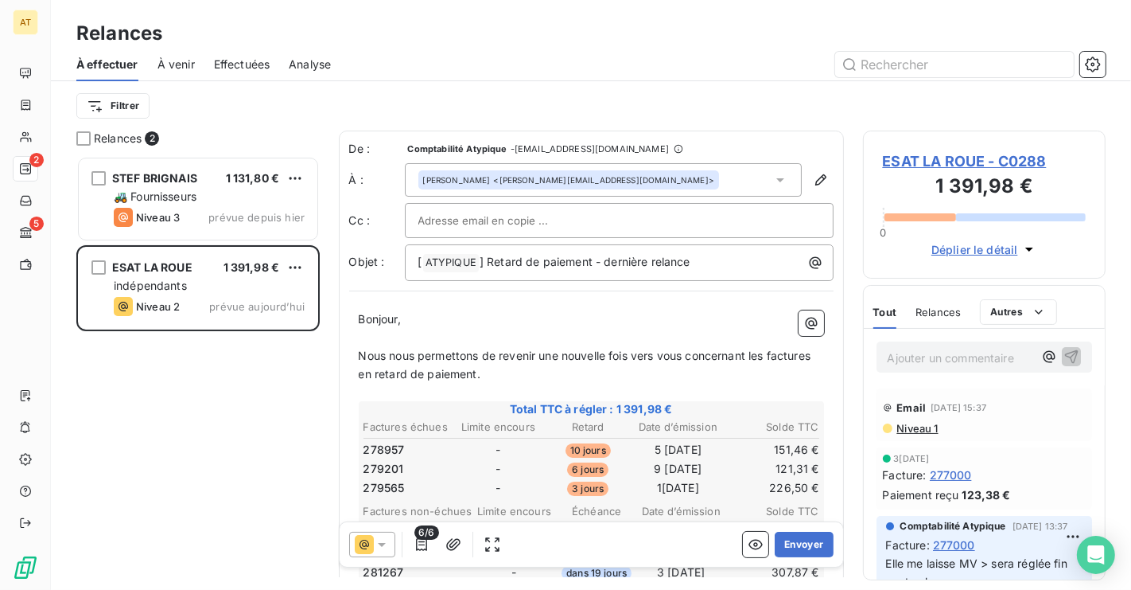
scroll to position [433, 243]
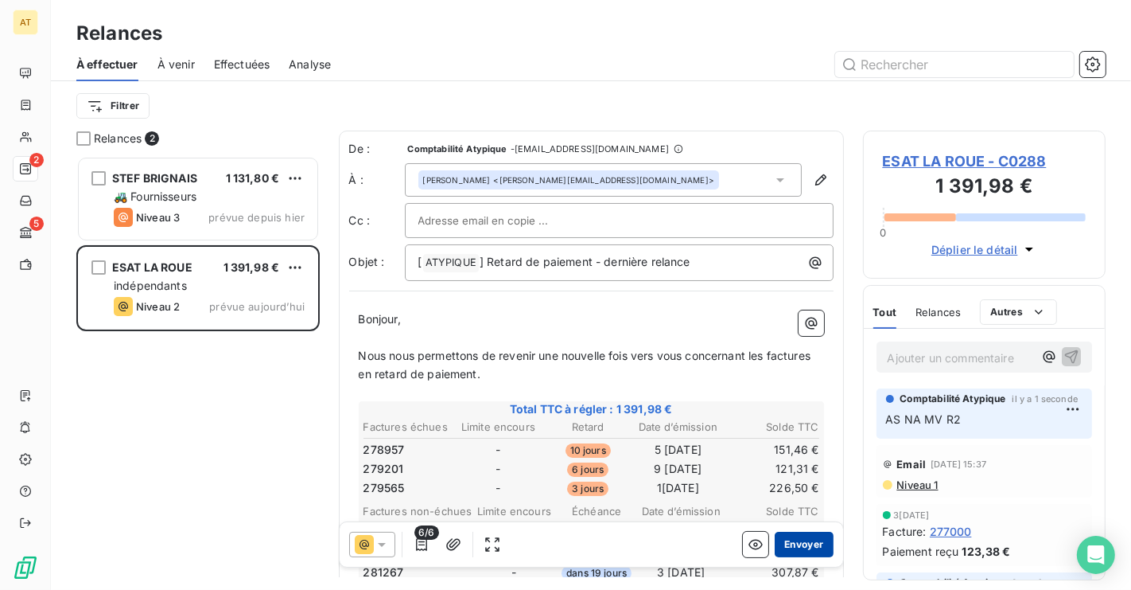
click at [800, 536] on button "Envoyer" at bounding box center [804, 543] width 58 height 25
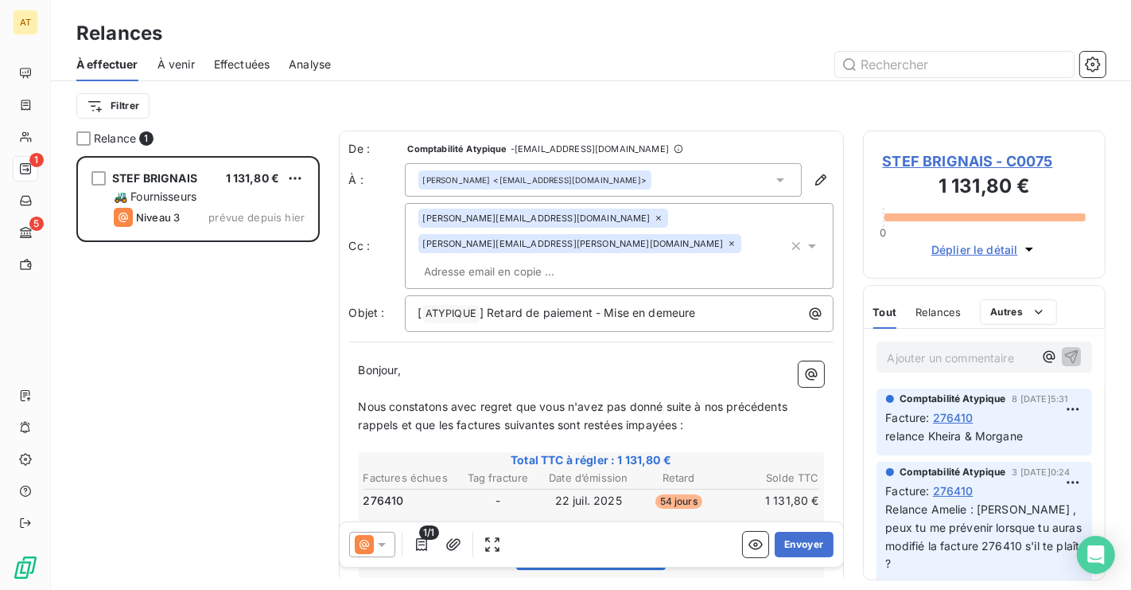
click at [966, 352] on p "Ajouter un commentaire ﻿" at bounding box center [961, 358] width 146 height 20
click at [951, 417] on span "276410" at bounding box center [953, 417] width 41 height 17
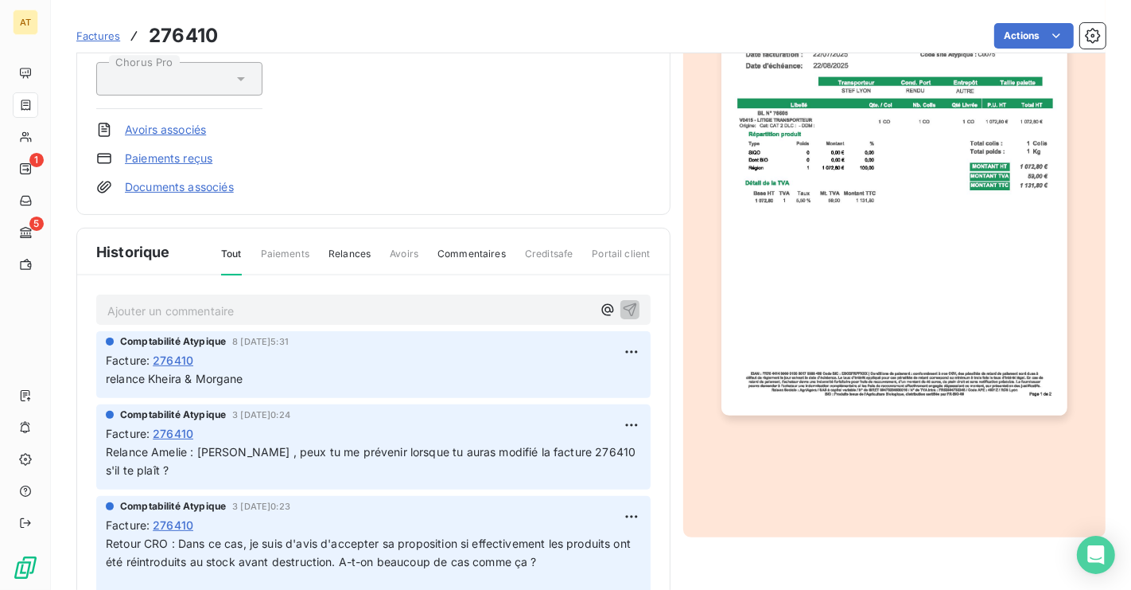
scroll to position [276, 0]
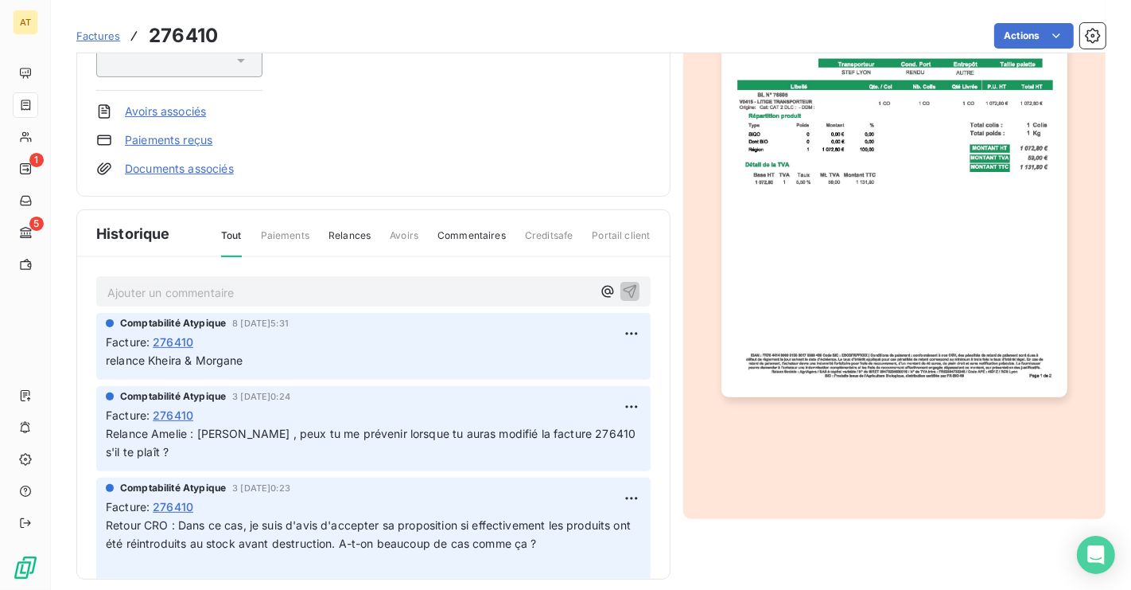
click at [323, 278] on div "Ajouter un commentaire ﻿" at bounding box center [373, 291] width 555 height 31
click at [313, 288] on p "Ajouter un commentaire ﻿" at bounding box center [349, 292] width 485 height 20
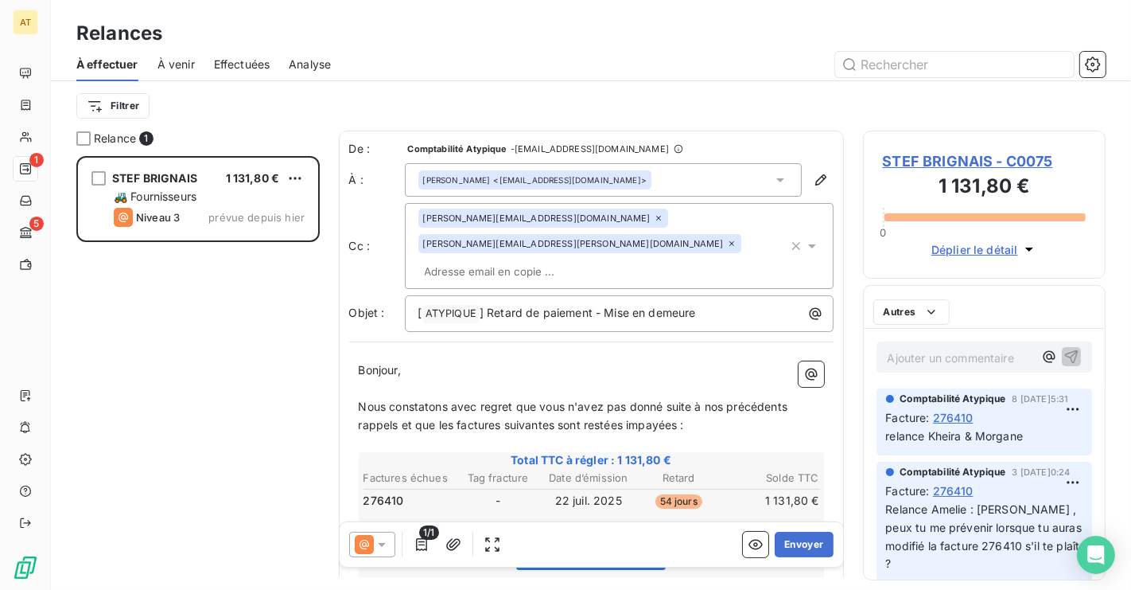
scroll to position [433, 243]
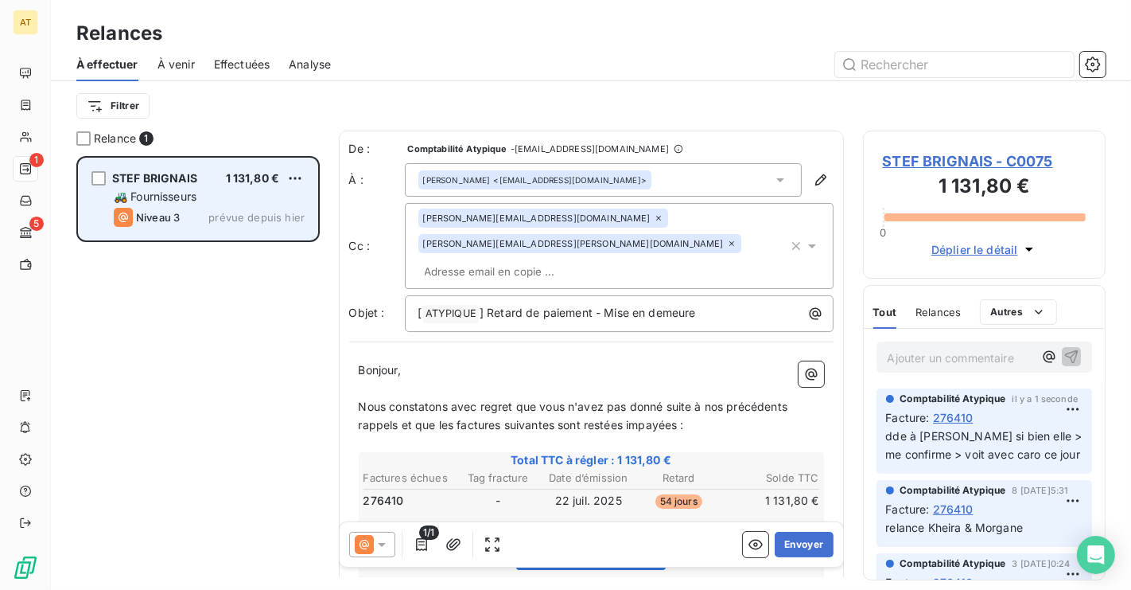
click at [306, 174] on div "STEF BRIGNAIS 1 131,80 € 🚜 Fournisseurs Niveau 3 prévue depuis h[DATE]" at bounding box center [198, 198] width 239 height 81
click at [298, 180] on html "AT 1 5 Relances À effectuer À venir Effectuées Analyse Filtrer Relance 1 STEF B…" at bounding box center [565, 295] width 1131 height 590
click at [282, 214] on div "Replanifier cette action" at bounding box center [226, 209] width 142 height 25
select select "9"
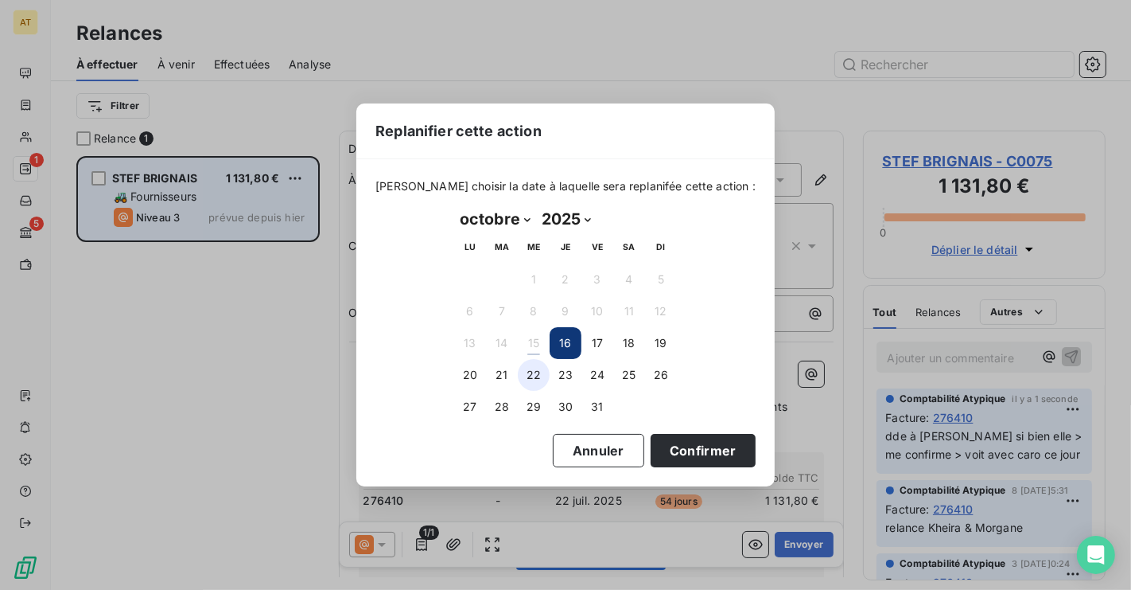
click at [524, 380] on button "22" at bounding box center [534, 375] width 32 height 32
click at [705, 456] on button "Confirmer" at bounding box center [703, 450] width 105 height 33
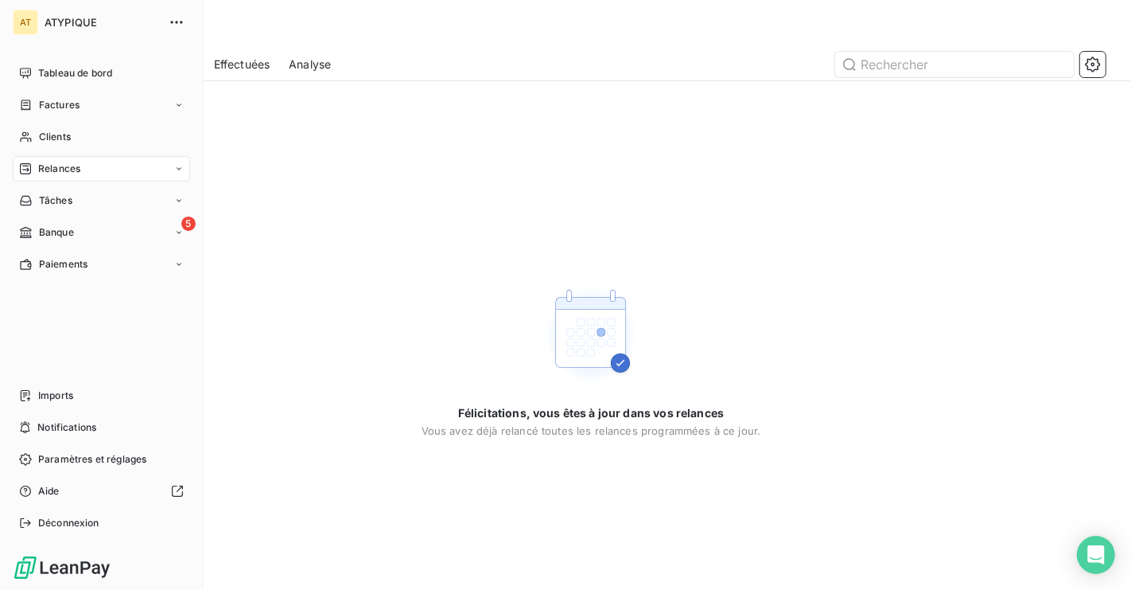
click at [38, 156] on div "Relances" at bounding box center [101, 168] width 177 height 25
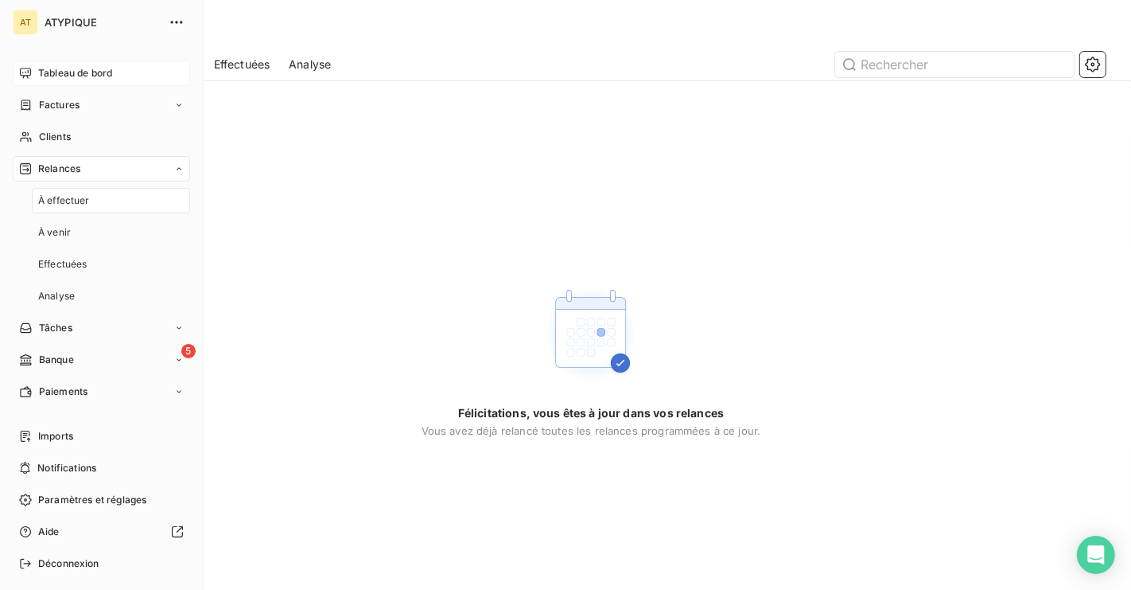
click at [78, 70] on span "Tableau de bord" at bounding box center [75, 73] width 74 height 14
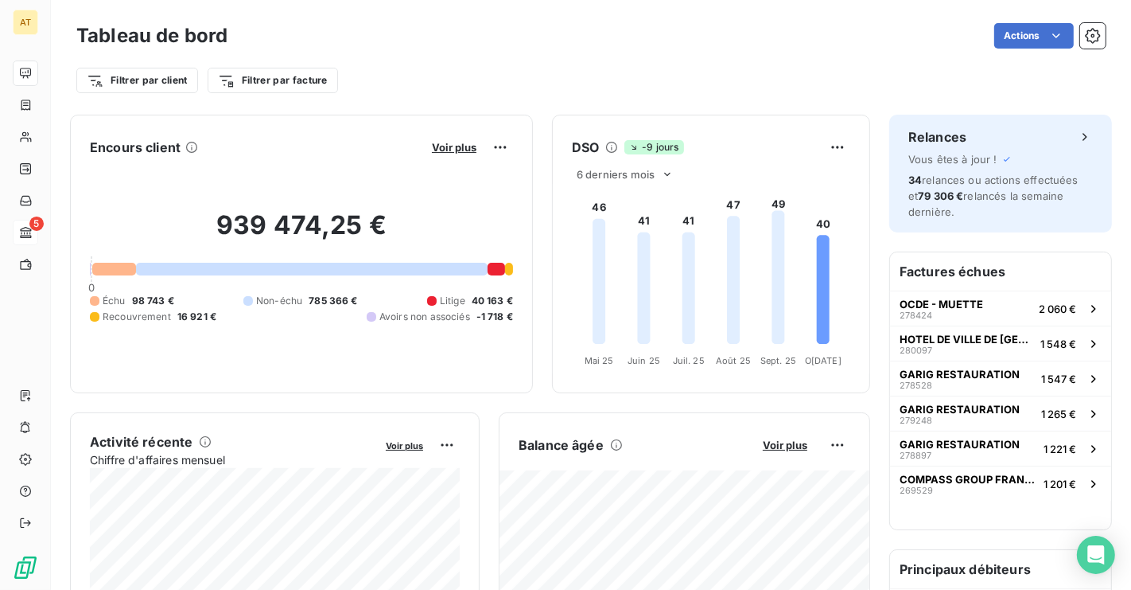
click at [39, 226] on span "5" at bounding box center [36, 223] width 14 height 14
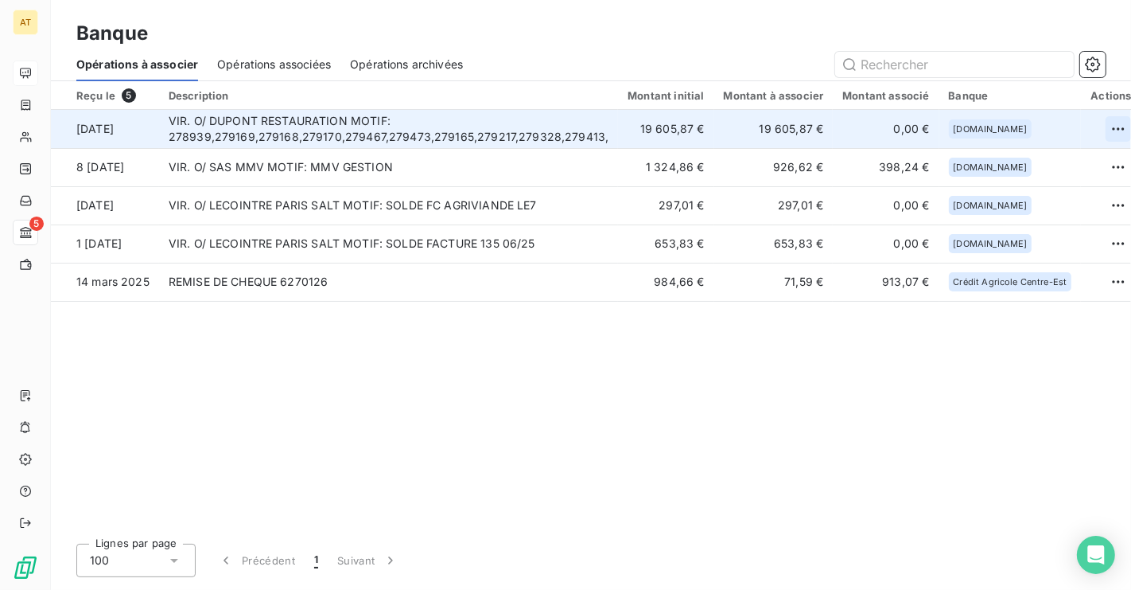
click at [1103, 130] on html "AT 5 Banque Opérations à associer Opérations associées Opérations archivées Reç…" at bounding box center [565, 295] width 1131 height 590
click at [994, 163] on div "Archiver l’opération" at bounding box center [1039, 163] width 123 height 25
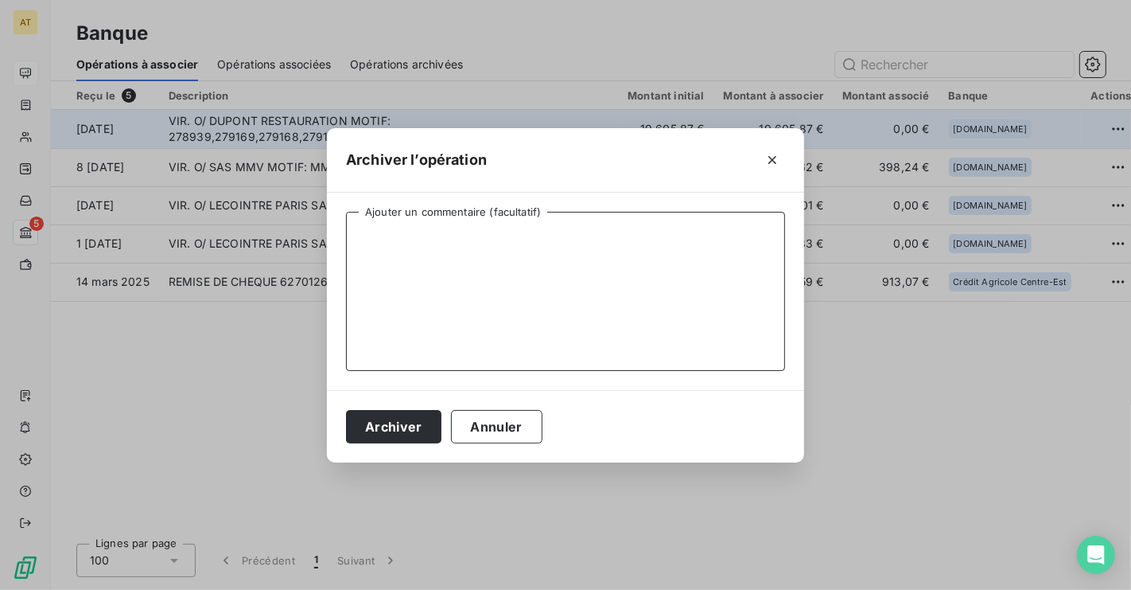
click at [547, 267] on textarea "Ajouter un commentaire (facultatif)" at bounding box center [565, 291] width 439 height 159
type textarea "E"
type textarea "PEM"
click at [371, 426] on button "Archiver" at bounding box center [393, 426] width 95 height 33
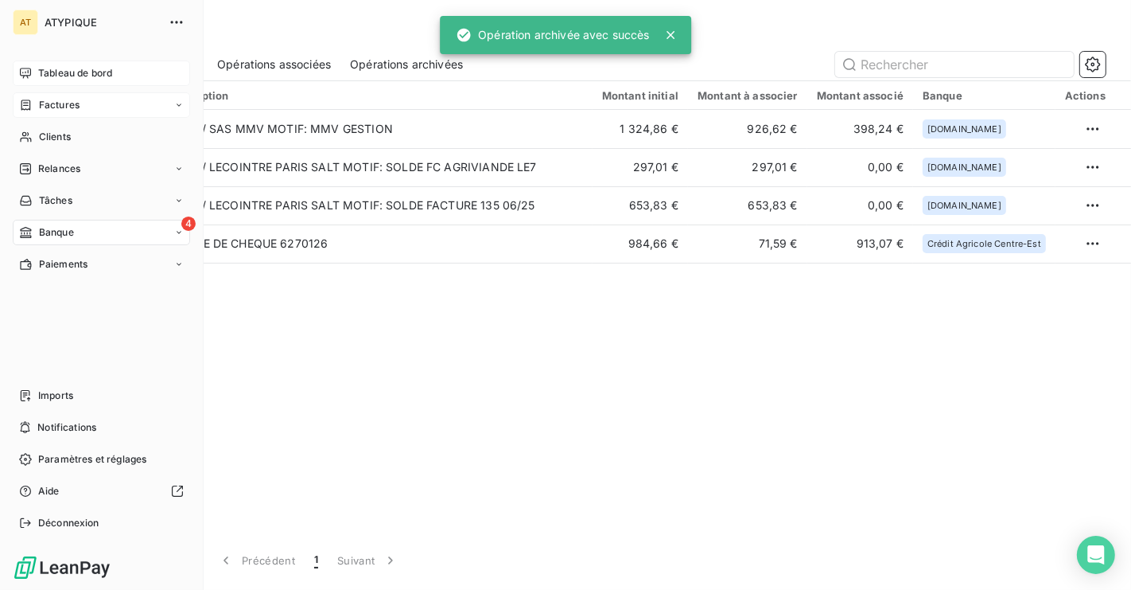
click at [25, 107] on icon at bounding box center [26, 105] width 14 height 13
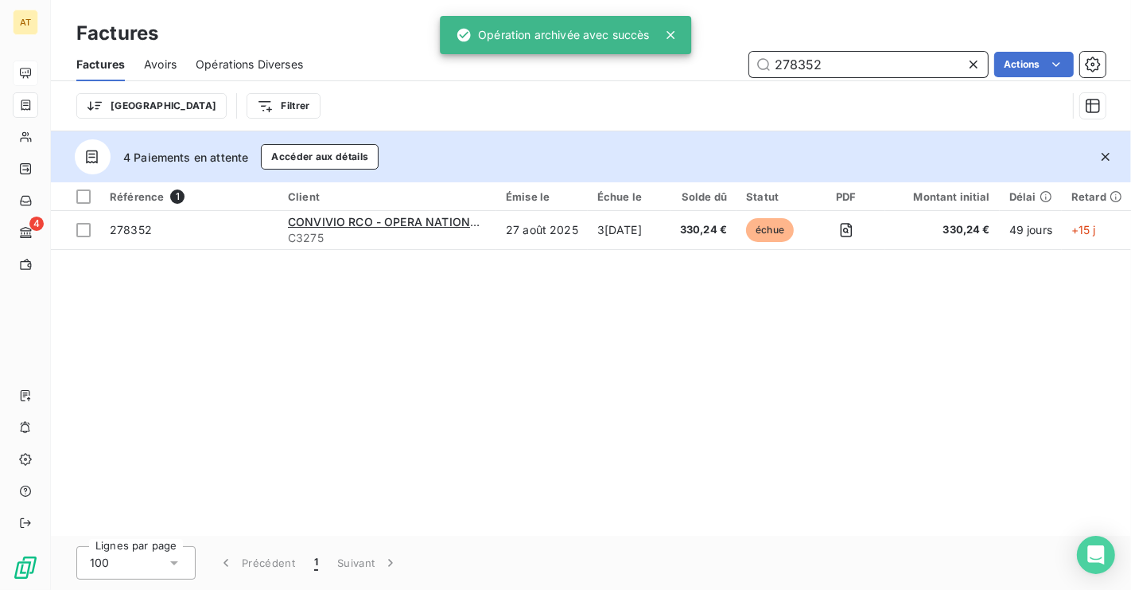
paste input "# Déposer factures COURBEVOIE > X -1 + recyclage en orange > réposer telquel + …"
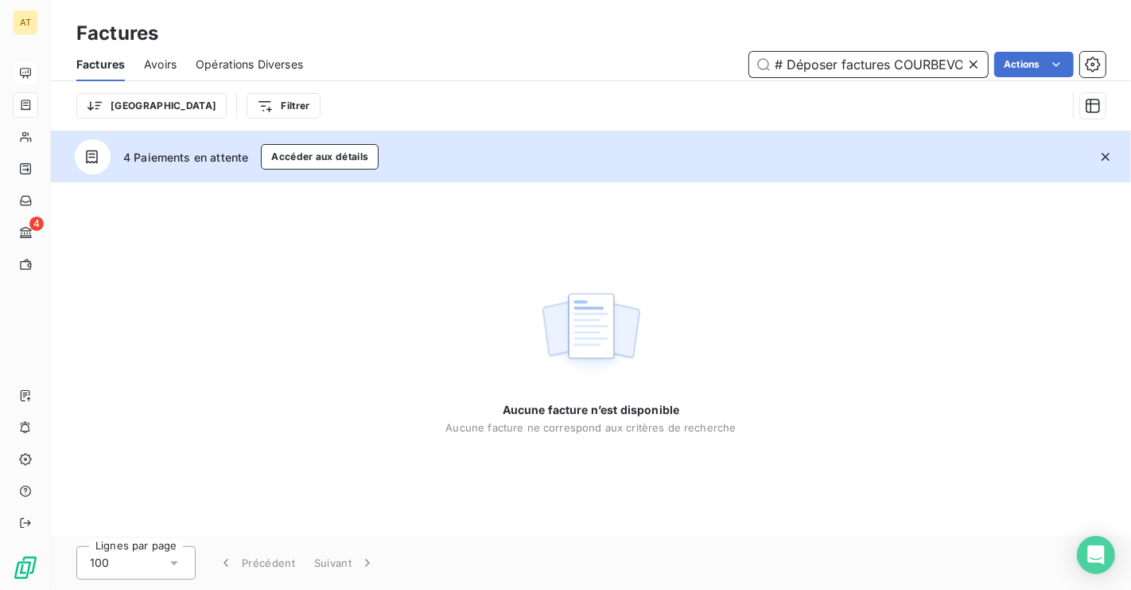
click at [893, 58] on input "# Déposer factures COURBEVOIE > X -1 + recyclage en orange > réposer telquel + …" at bounding box center [868, 64] width 239 height 25
paste input "272126-1"
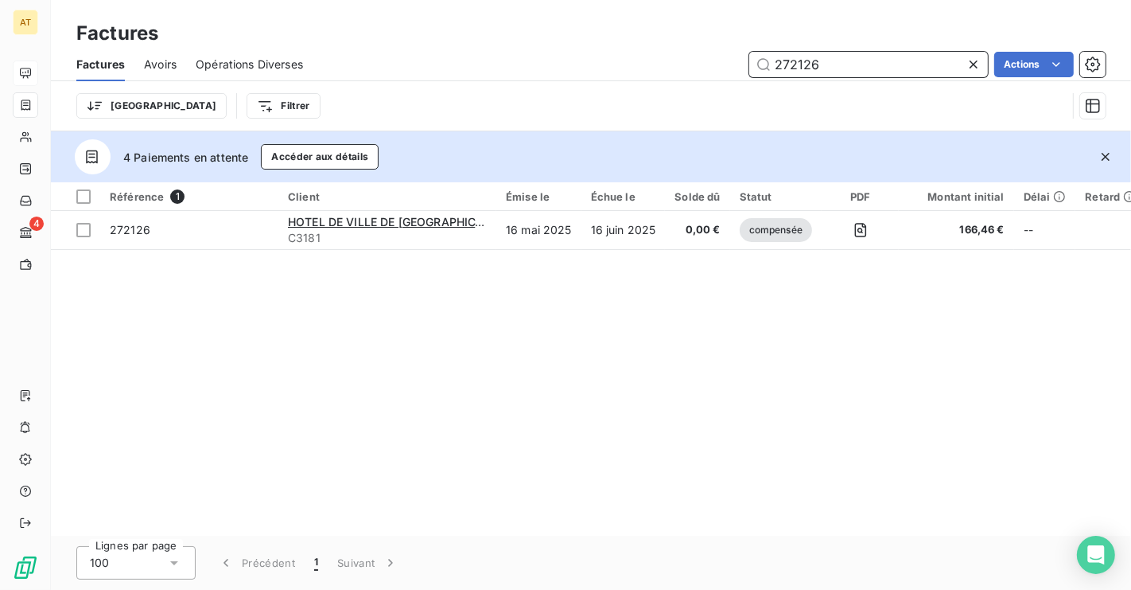
type input "272126"
click at [1105, 160] on icon "button" at bounding box center [1106, 157] width 16 height 16
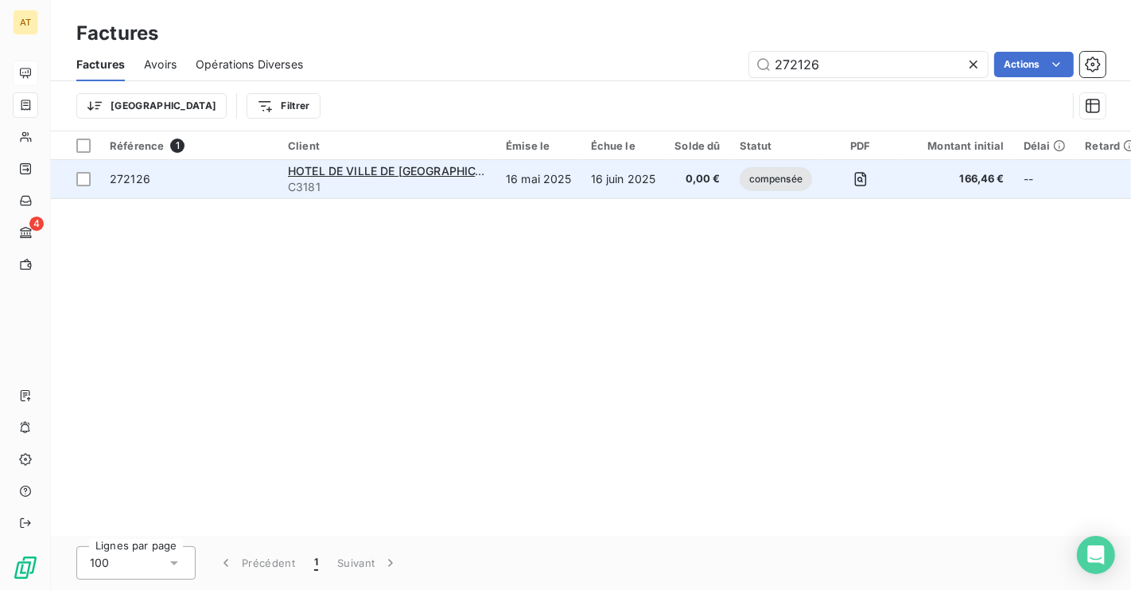
click at [142, 184] on span "272126" at bounding box center [130, 179] width 41 height 14
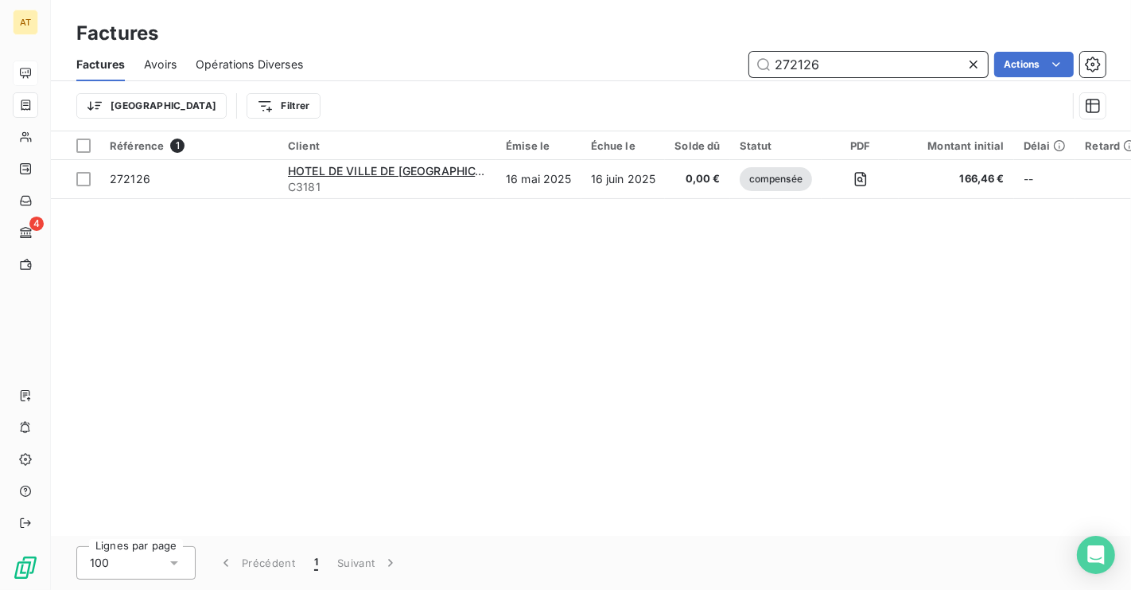
paste input "4130-1"
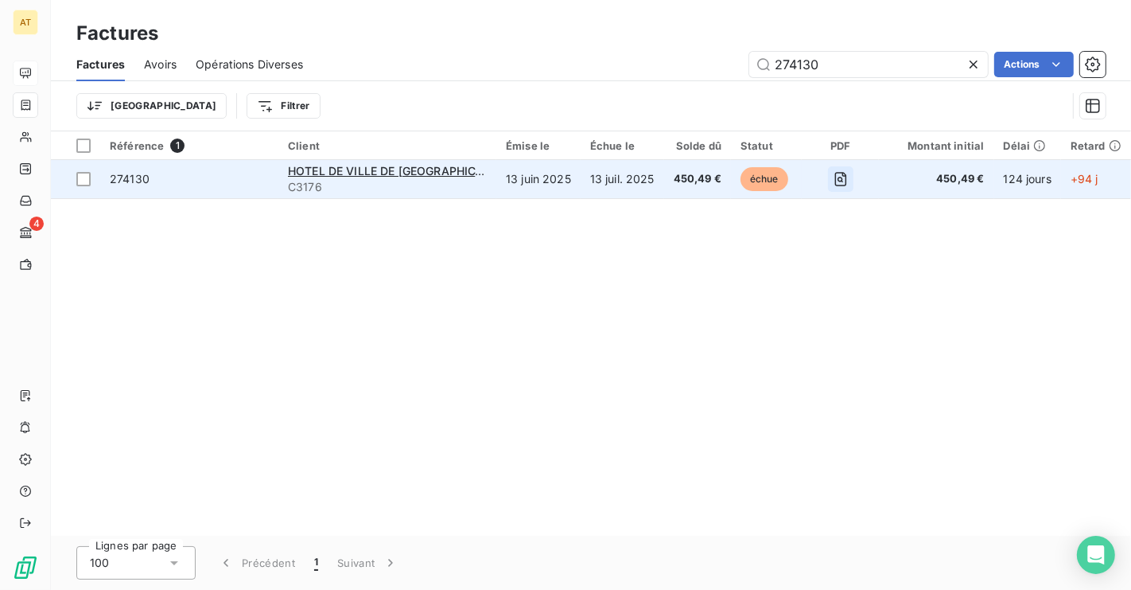
click at [834, 183] on button "button" at bounding box center [840, 178] width 25 height 25
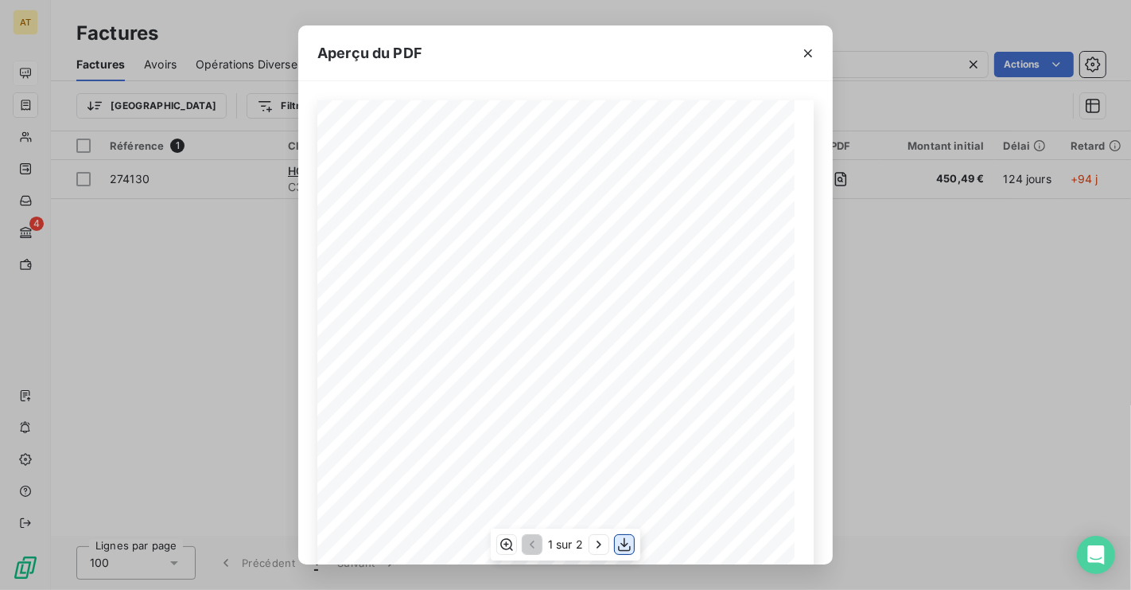
click at [622, 541] on icon "button" at bounding box center [625, 544] width 16 height 16
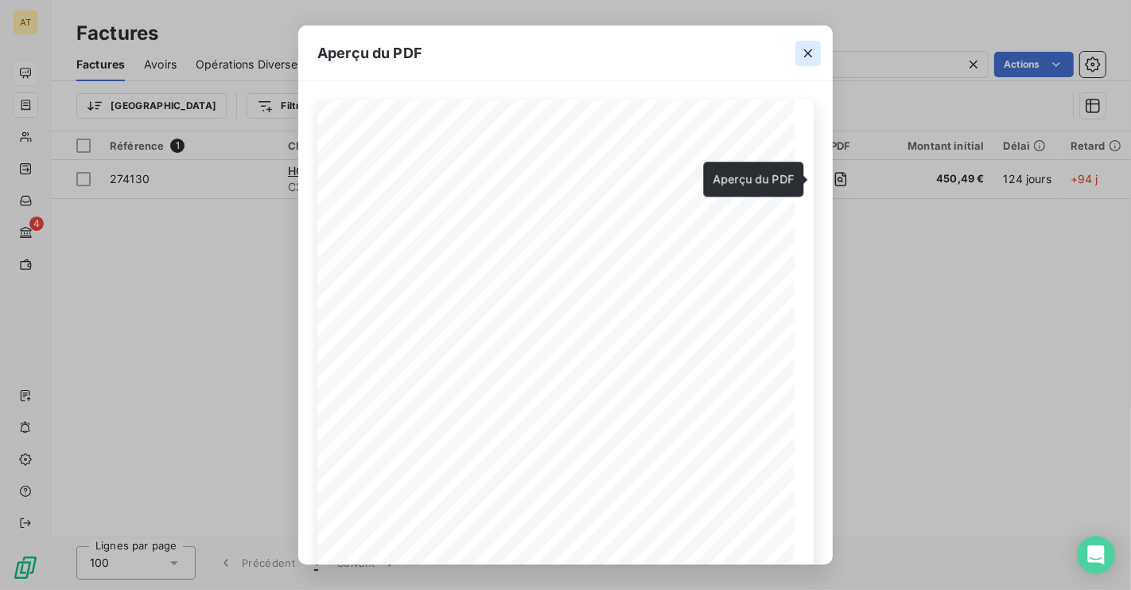
click at [810, 56] on icon "button" at bounding box center [808, 53] width 16 height 16
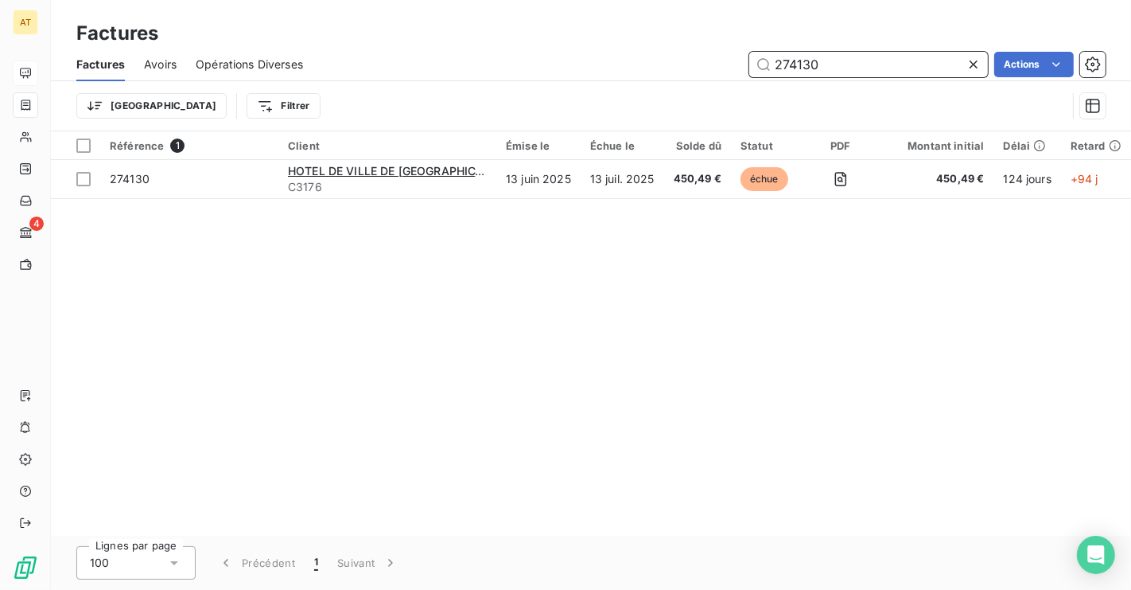
click at [822, 65] on input "274130" at bounding box center [868, 64] width 239 height 25
paste input "539-1"
click at [483, 350] on div "Référence 1 Client Émise le Échue le Solde dû Statut PDF Montant initial Délai …" at bounding box center [591, 333] width 1080 height 404
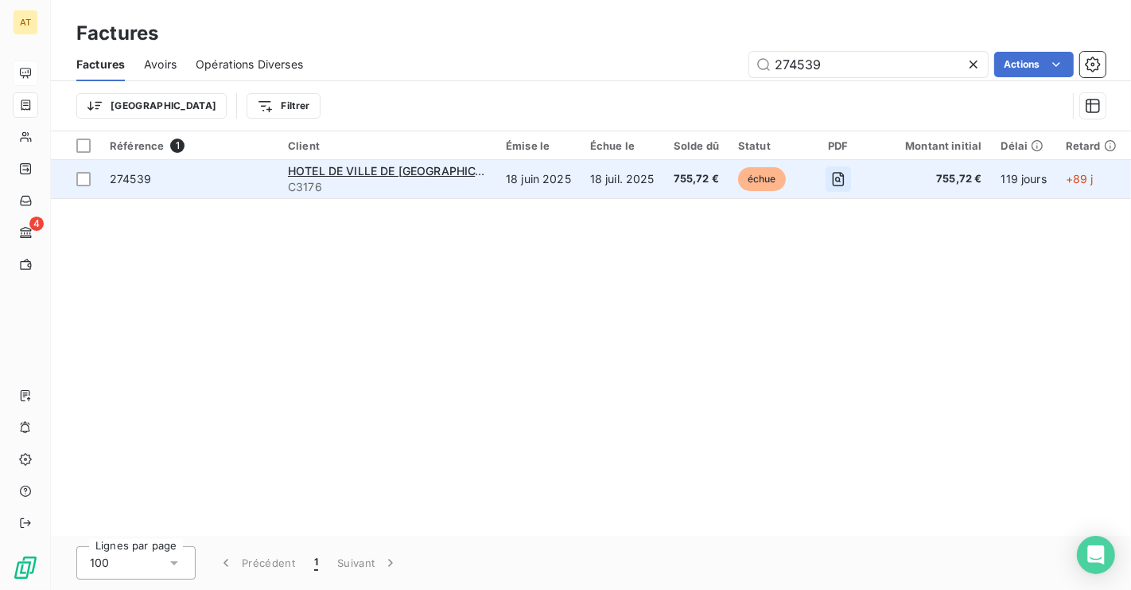
click at [831, 182] on button "button" at bounding box center [838, 178] width 25 height 25
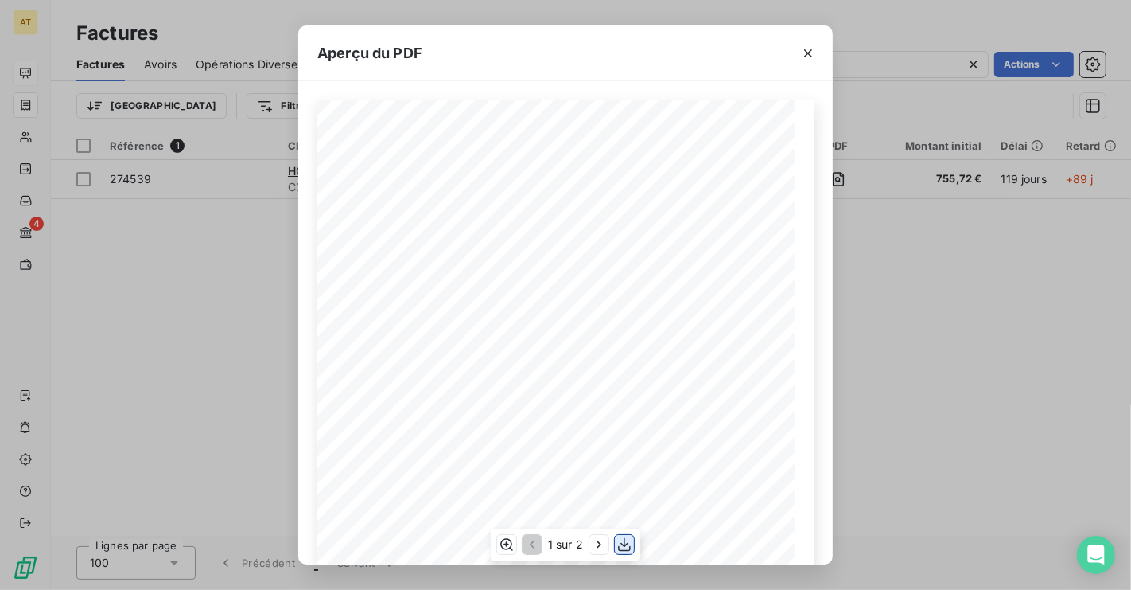
click at [630, 549] on icon "button" at bounding box center [625, 544] width 16 height 16
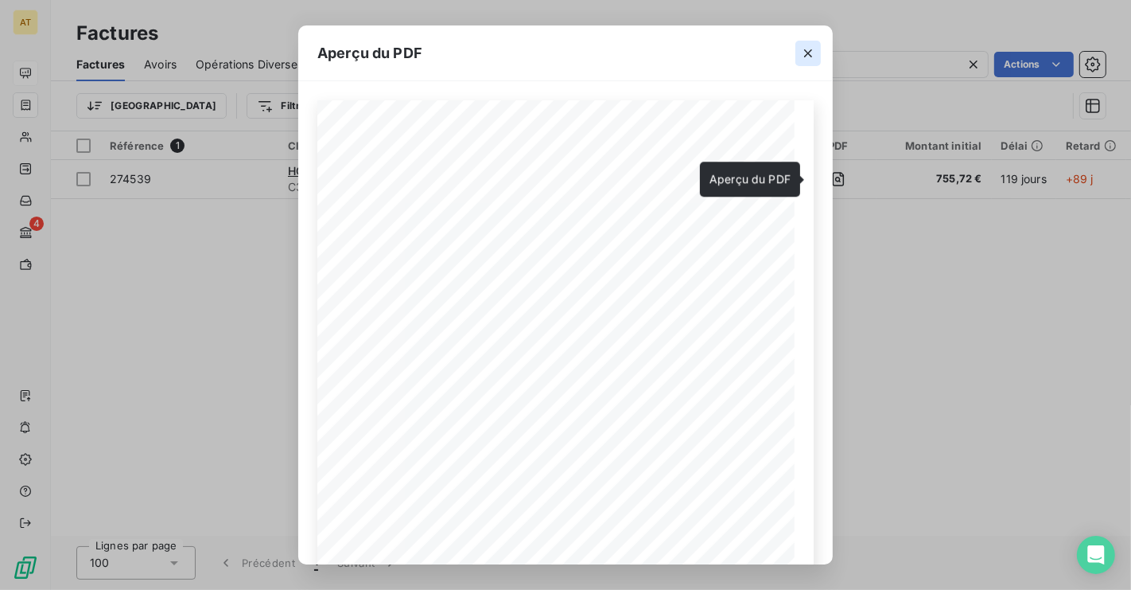
click at [804, 47] on icon "button" at bounding box center [808, 53] width 16 height 16
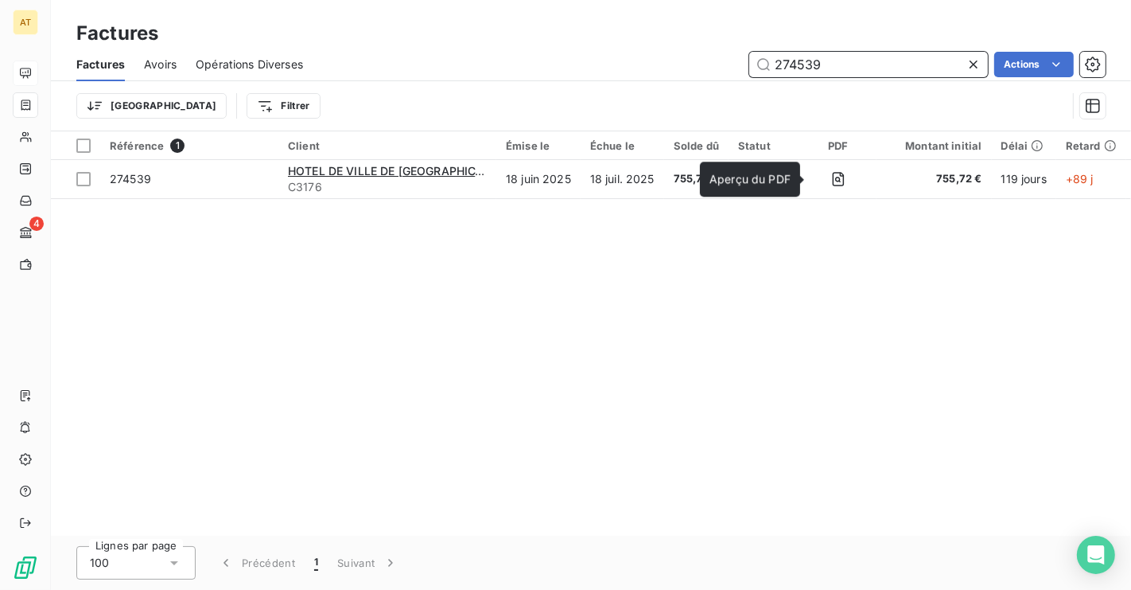
click at [830, 63] on input "274539" at bounding box center [868, 64] width 239 height 25
paste input "721-1"
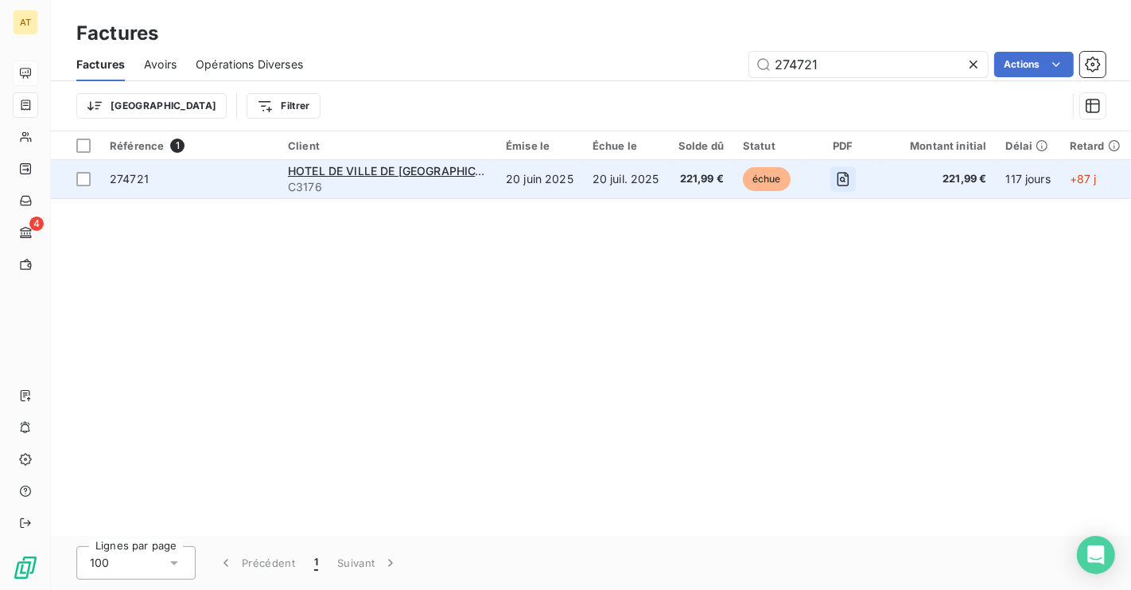
click at [840, 177] on icon "button" at bounding box center [843, 180] width 6 height 6
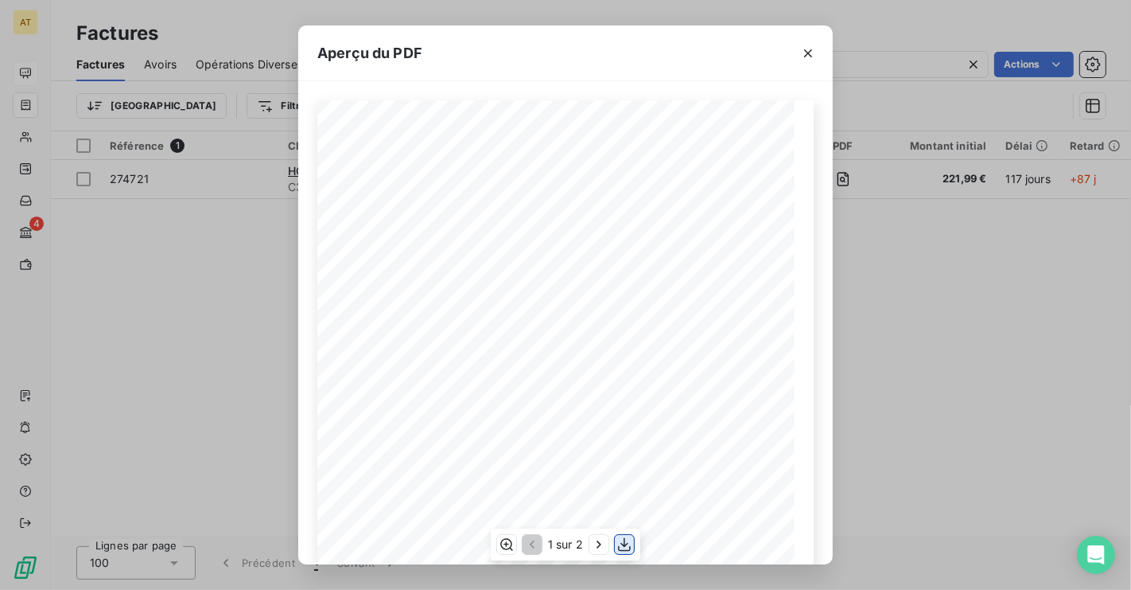
click at [627, 551] on icon "button" at bounding box center [625, 544] width 16 height 16
click at [944, 76] on div "Aperçu du PDF HOTEL DE VILLE DE [GEOGRAPHIC_DATA] DIRECTION DES FINANCES [GEOGR…" at bounding box center [565, 295] width 1131 height 590
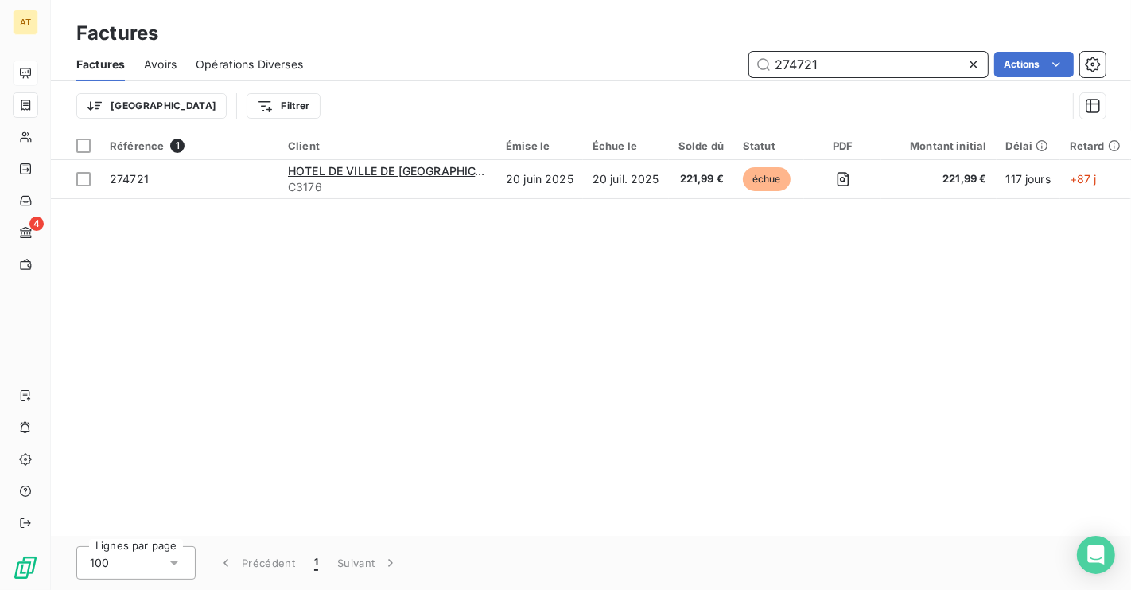
click at [911, 53] on input "274721" at bounding box center [868, 64] width 239 height 25
paste input "5366-"
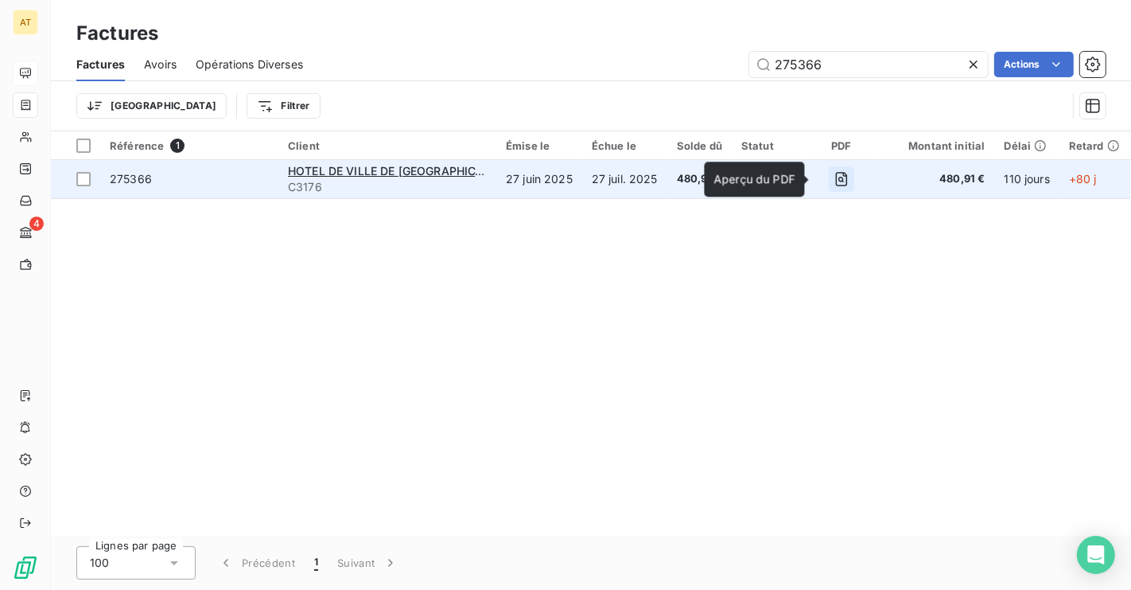
click at [839, 177] on icon "button" at bounding box center [842, 180] width 6 height 6
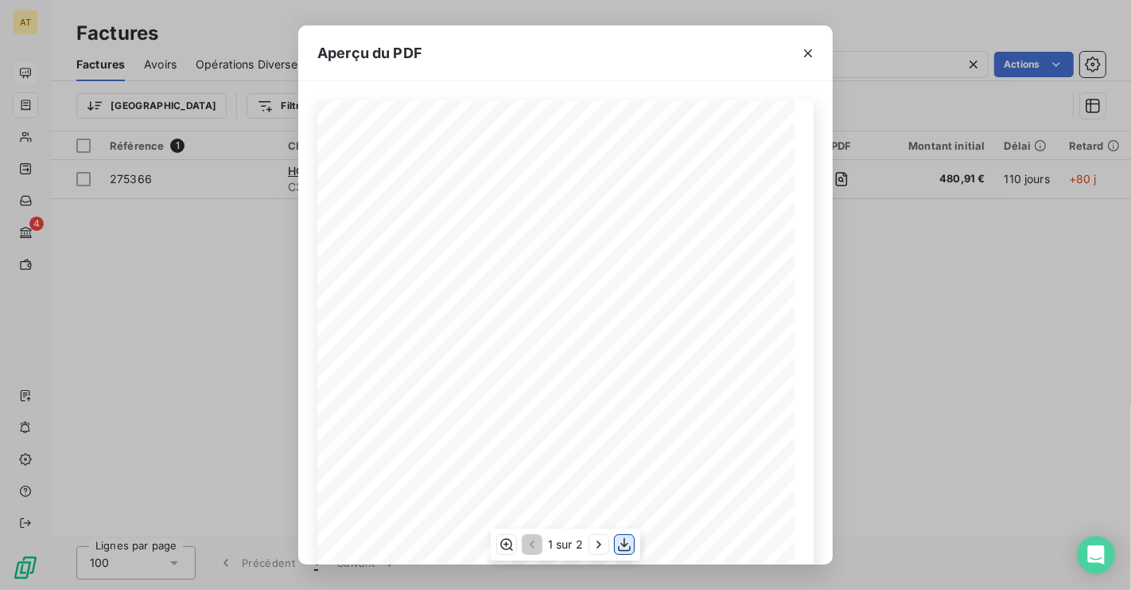
click at [623, 545] on icon "button" at bounding box center [624, 545] width 13 height 14
click at [812, 53] on icon "button" at bounding box center [808, 53] width 16 height 16
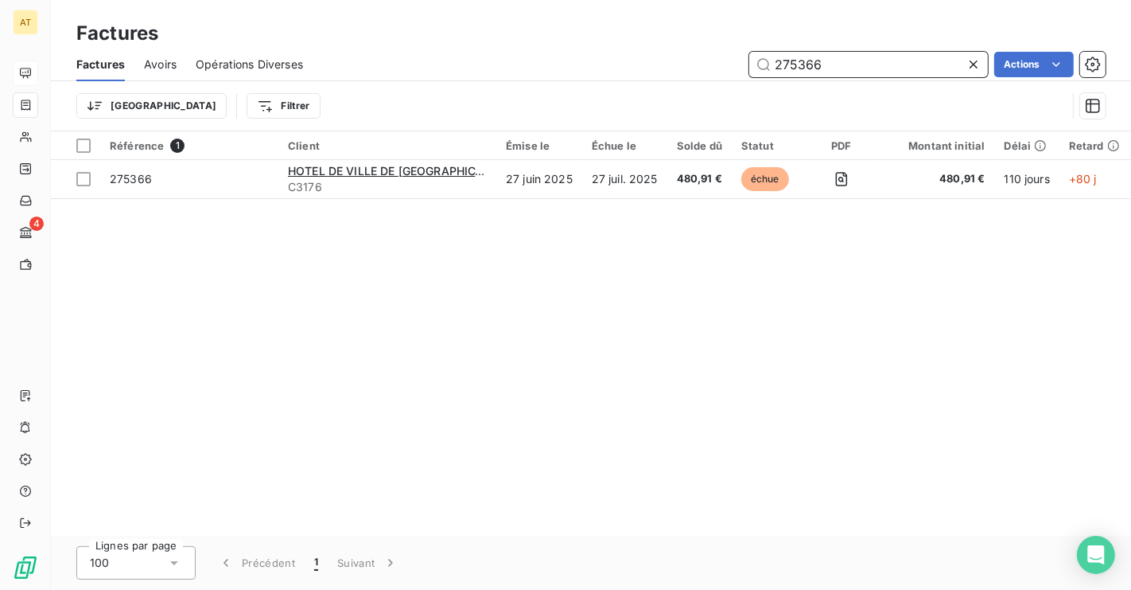
click at [823, 68] on input "275366" at bounding box center [868, 64] width 239 height 25
paste input "6414-1"
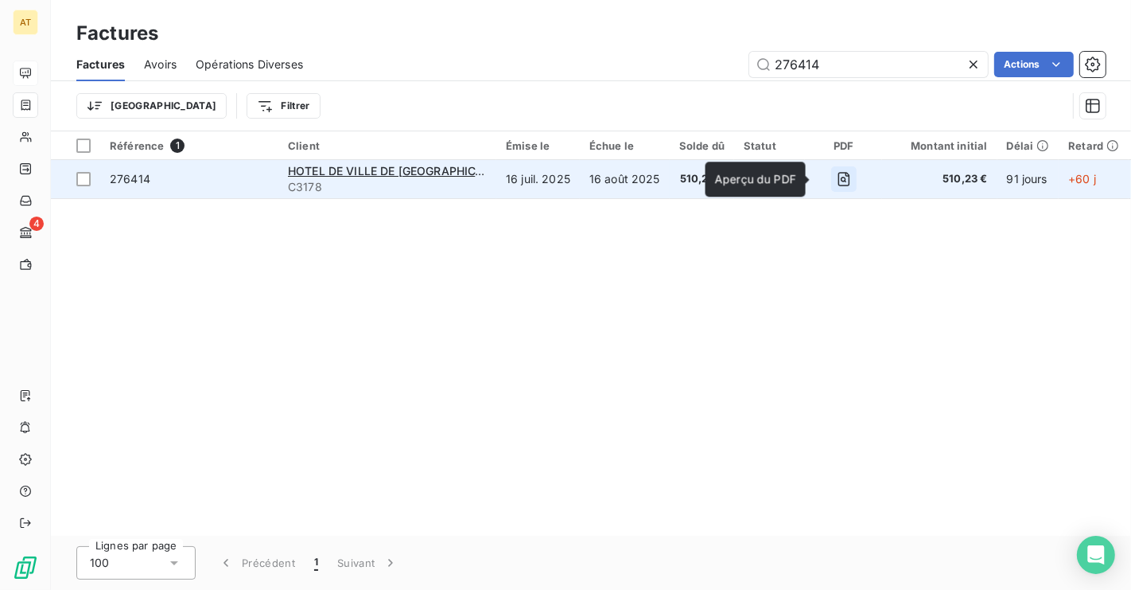
click at [836, 176] on icon "button" at bounding box center [844, 179] width 16 height 16
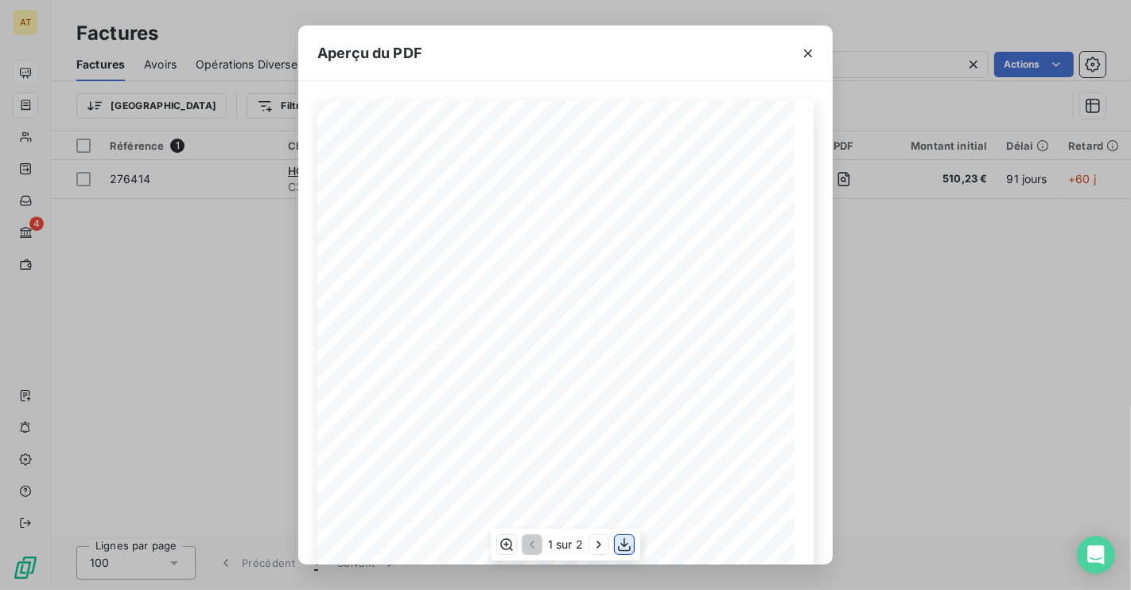
click at [622, 550] on icon "button" at bounding box center [624, 545] width 13 height 14
click at [983, 313] on div "Aperçu du PDF HOTEL DE VILLE DE [GEOGRAPHIC_DATA] DIRECTION DES FINANCES [GEOGR…" at bounding box center [565, 295] width 1131 height 590
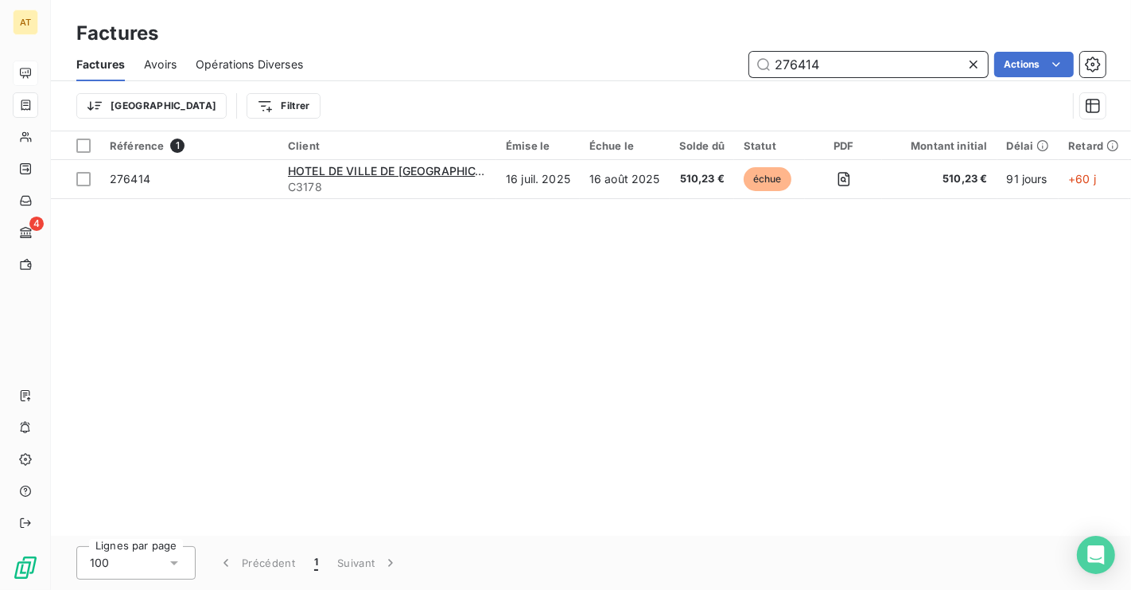
click at [849, 67] on input "276414" at bounding box center [868, 64] width 239 height 25
paste input "7403-1"
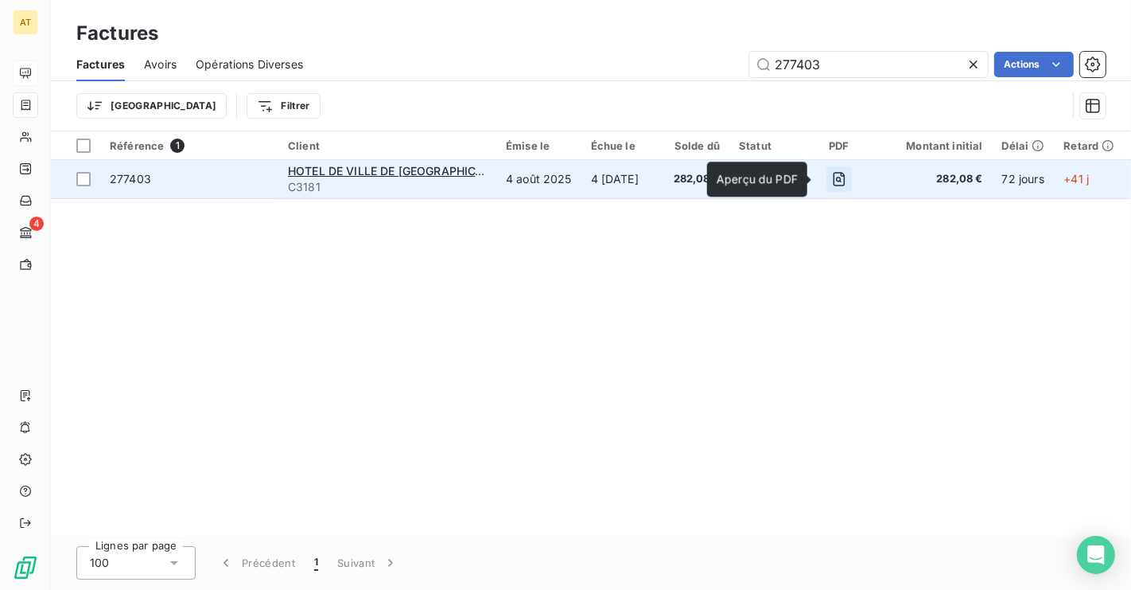
click at [831, 181] on icon "button" at bounding box center [839, 179] width 16 height 16
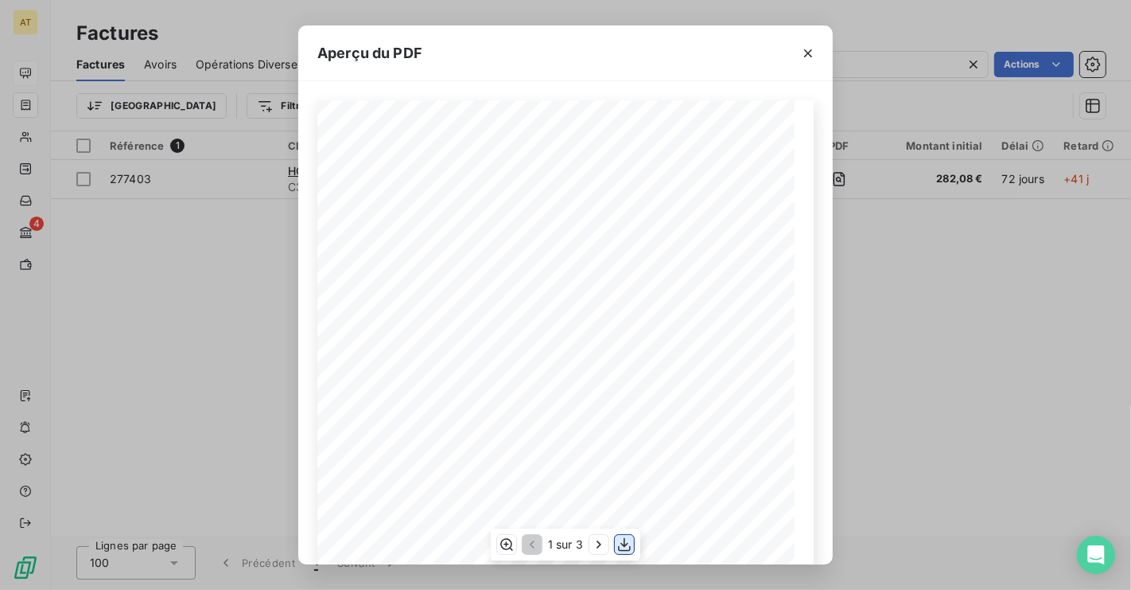
click at [629, 549] on icon "button" at bounding box center [624, 545] width 13 height 14
click at [812, 56] on icon "button" at bounding box center [808, 53] width 16 height 16
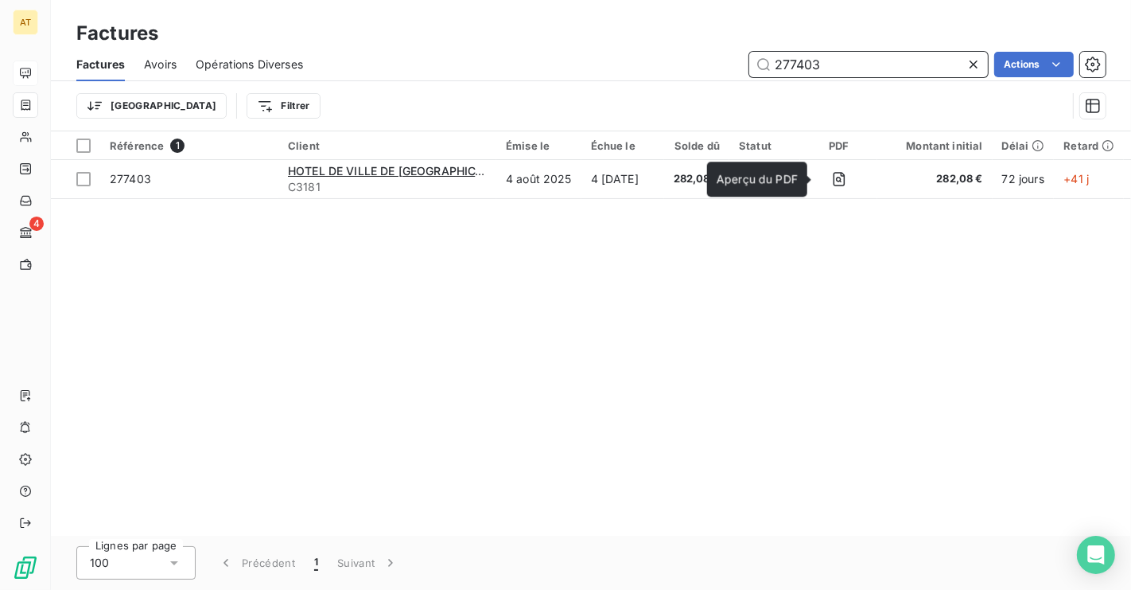
click at [826, 65] on input "277403" at bounding box center [868, 64] width 239 height 25
paste input "5-1"
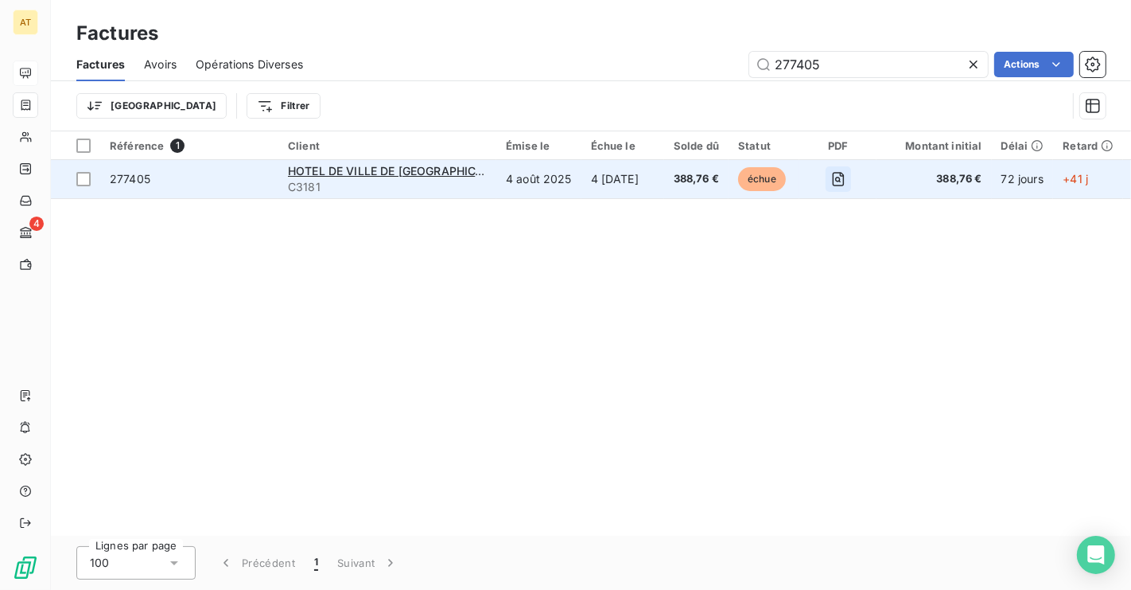
click at [831, 182] on icon "button" at bounding box center [839, 179] width 16 height 16
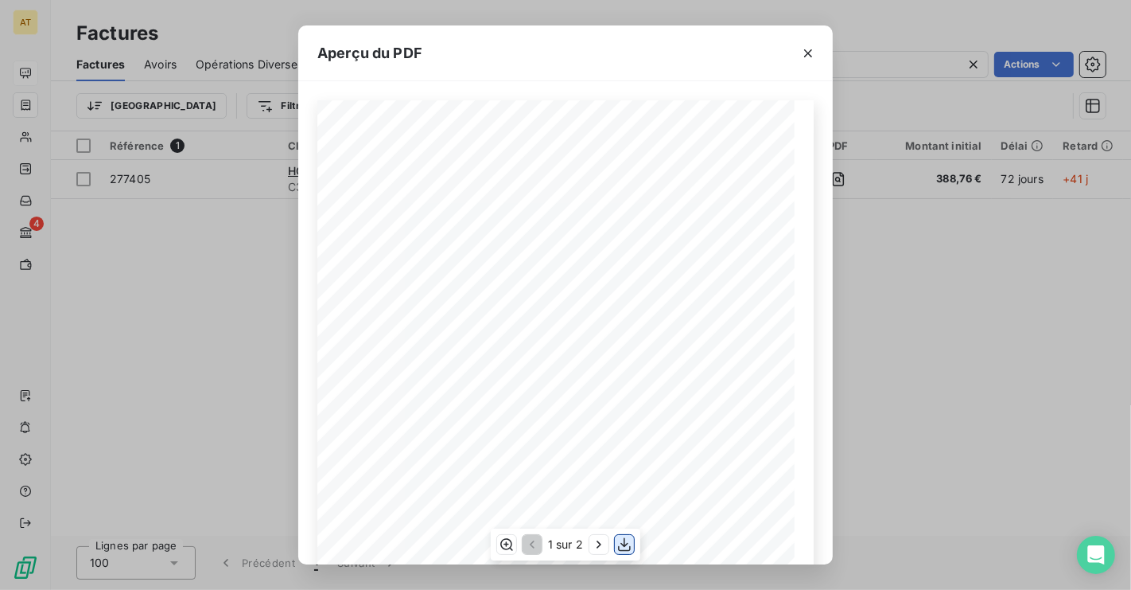
click at [628, 547] on icon "button" at bounding box center [625, 544] width 16 height 16
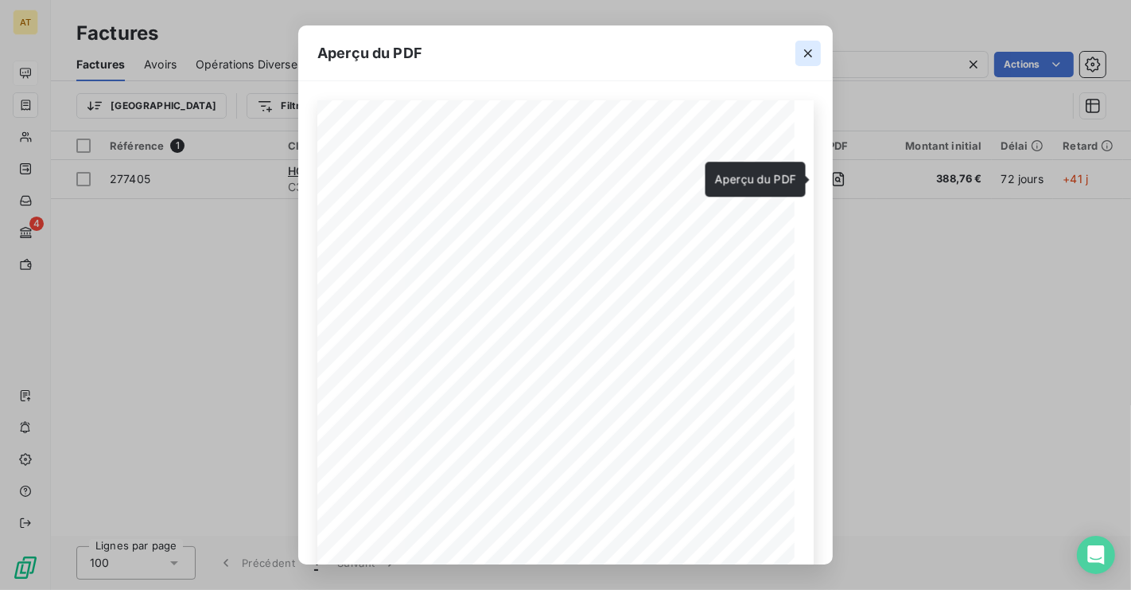
click at [809, 55] on icon "button" at bounding box center [808, 53] width 16 height 16
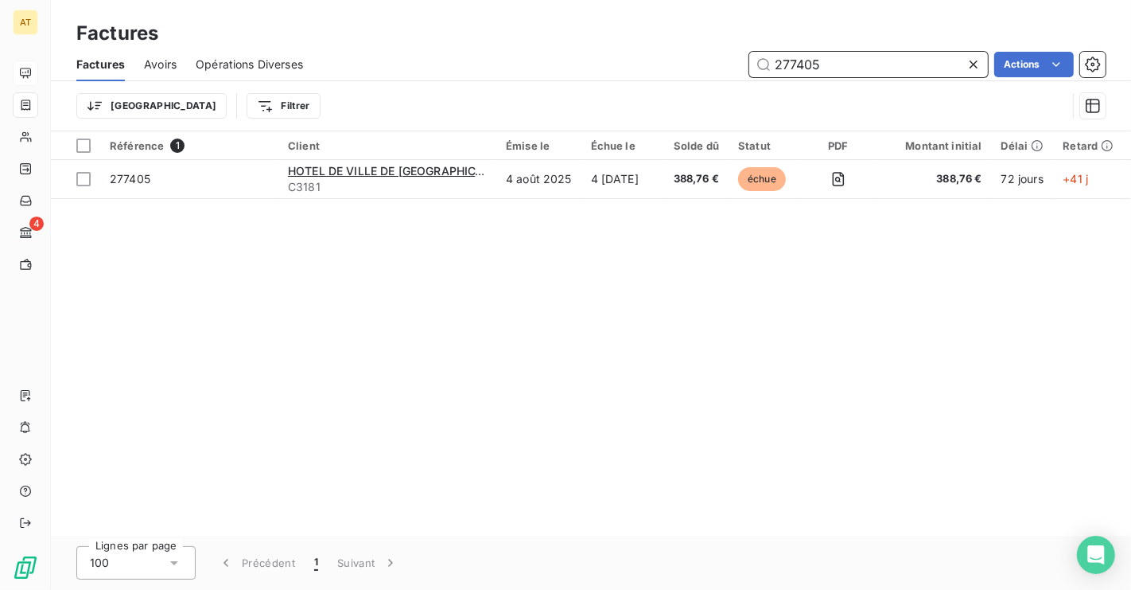
click at [845, 63] on input "277405" at bounding box center [868, 64] width 239 height 25
paste input "7-1"
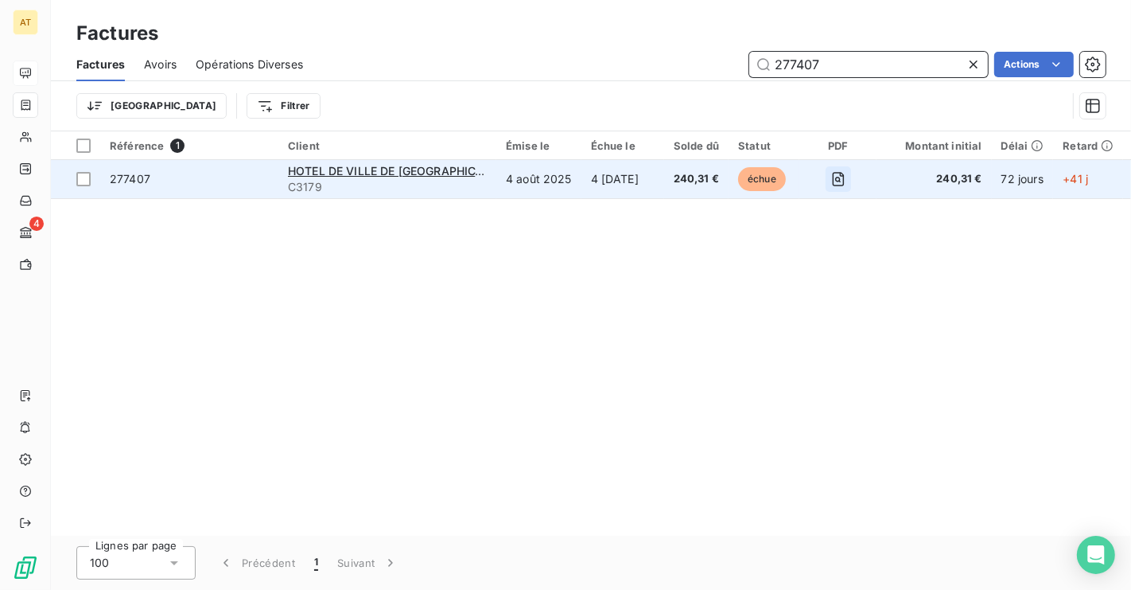
type input "277407"
click at [831, 179] on icon "button" at bounding box center [839, 179] width 16 height 16
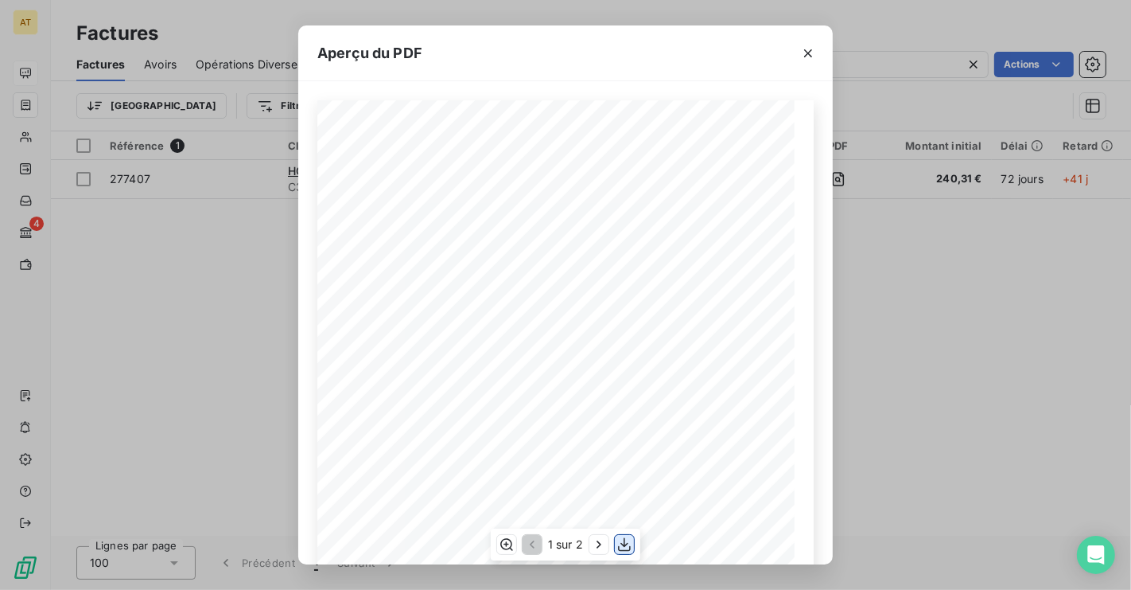
click at [623, 538] on icon "button" at bounding box center [625, 544] width 16 height 16
click at [940, 282] on div "Aperçu du PDF HOTEL DE VILLE DE [GEOGRAPHIC_DATA] DIRECTION DES FINANCES [GEOGR…" at bounding box center [565, 295] width 1131 height 590
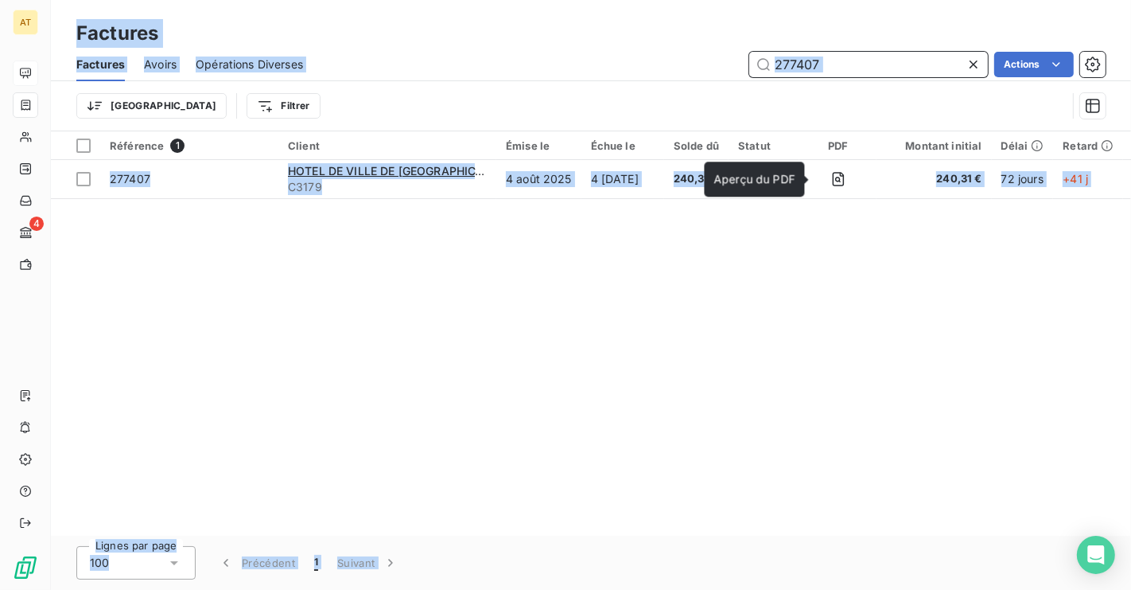
click at [849, 64] on input "277407" at bounding box center [868, 64] width 239 height 25
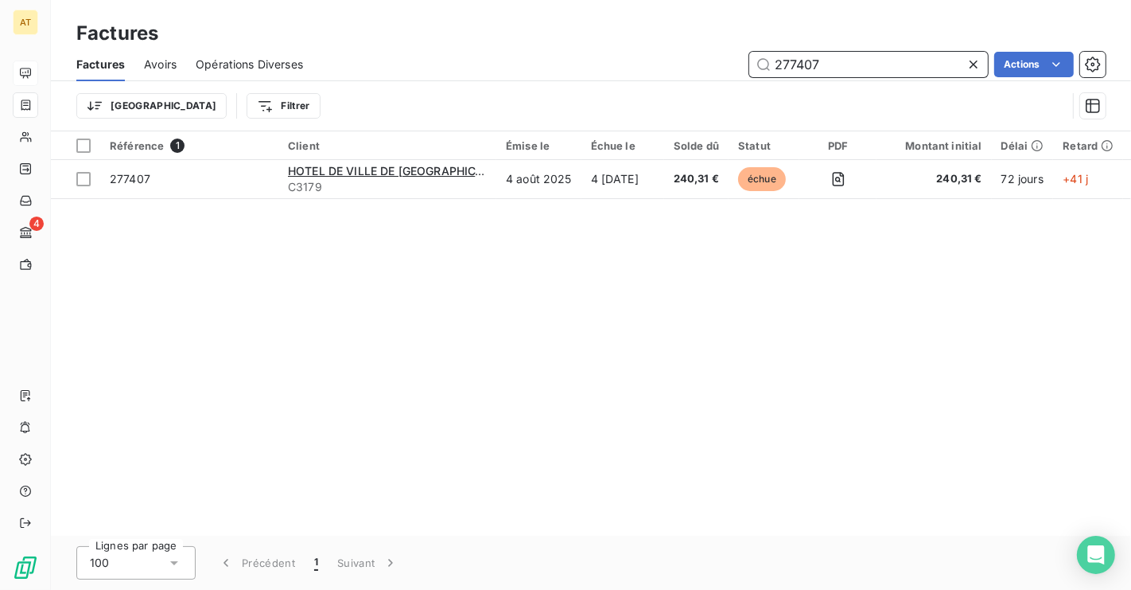
paste input "11-1"
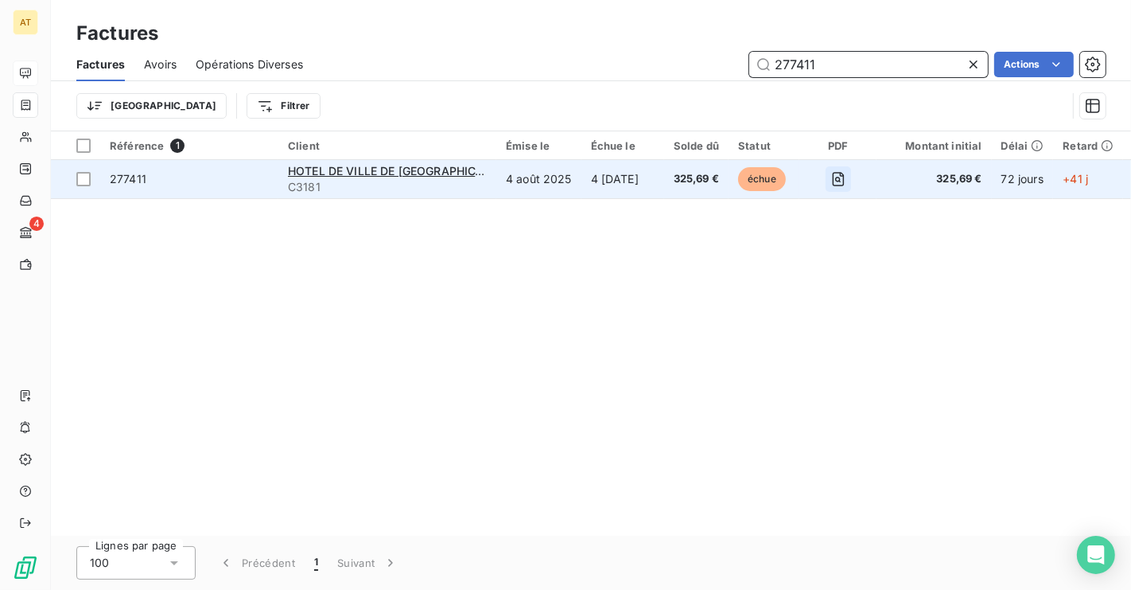
type input "277411"
click at [832, 185] on icon "button" at bounding box center [838, 179] width 12 height 14
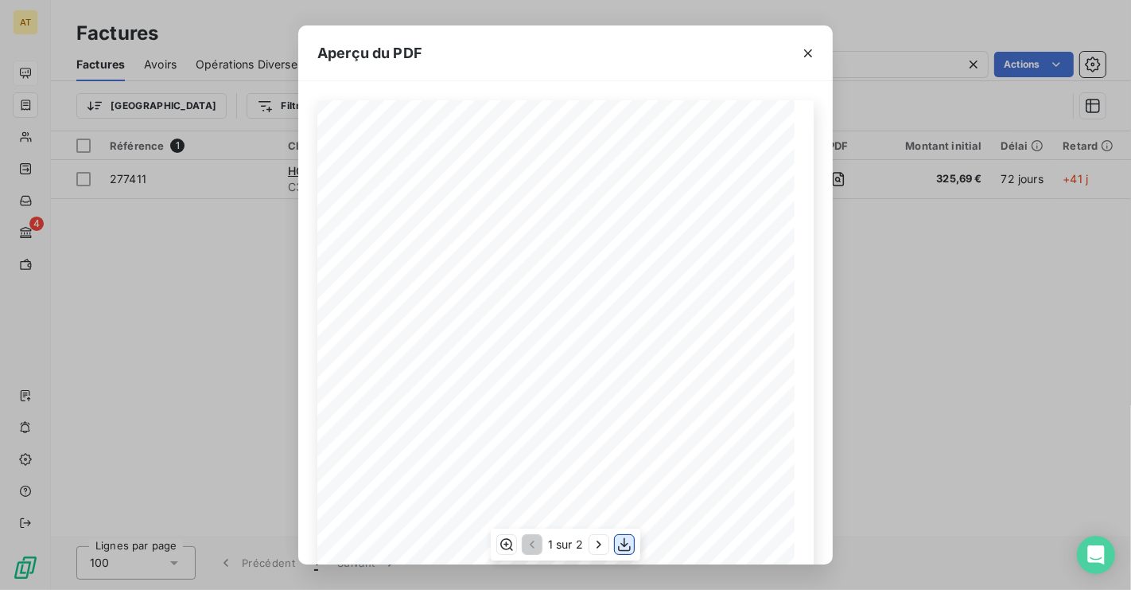
click at [629, 545] on icon "button" at bounding box center [625, 544] width 16 height 16
click at [905, 329] on div "Aperçu du PDF HOTEL DE VILLE DE [GEOGRAPHIC_DATA] DIRECTION DES FINANCES [GEOGR…" at bounding box center [565, 295] width 1131 height 590
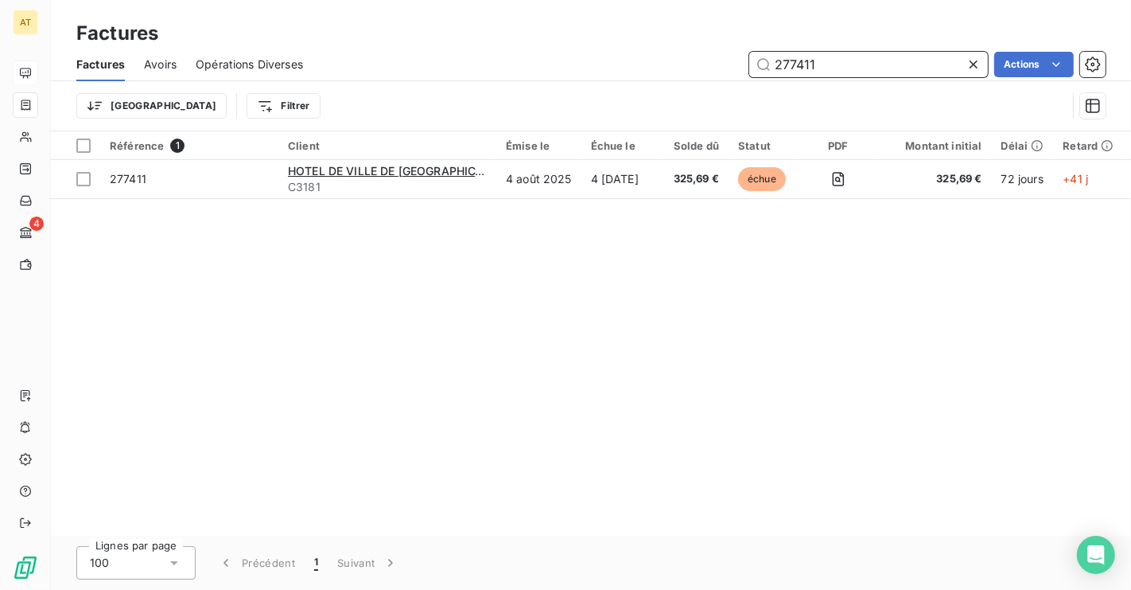
click at [839, 64] on input "277411" at bounding box center [868, 64] width 239 height 25
paste input "2-"
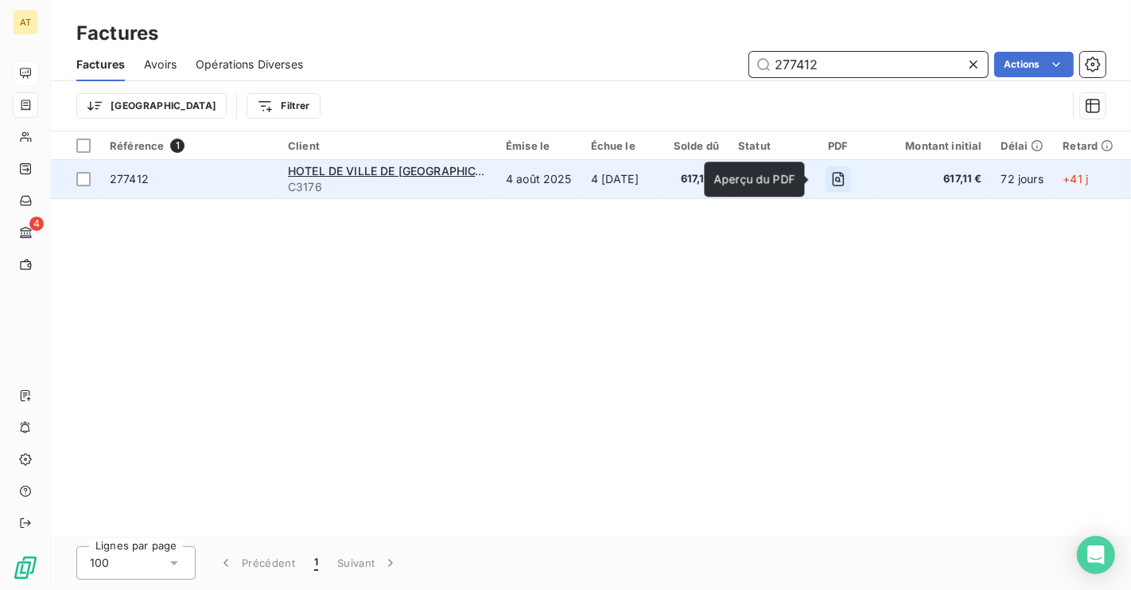
type input "277412"
click at [831, 182] on icon "button" at bounding box center [839, 179] width 16 height 16
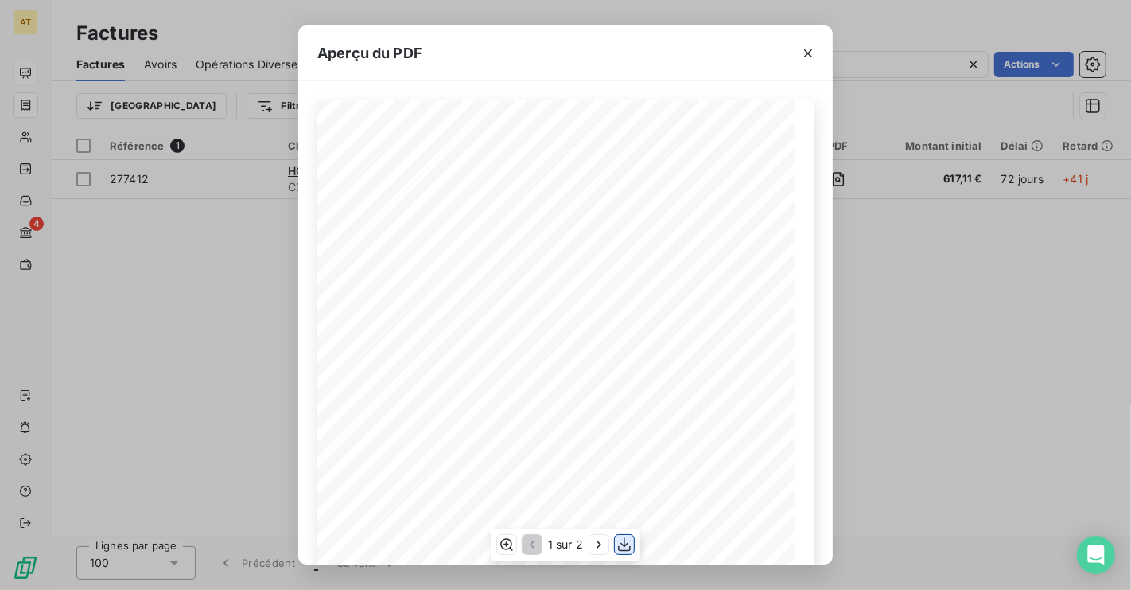
click at [623, 544] on icon "button" at bounding box center [624, 545] width 13 height 14
click at [150, 305] on div "Aperçu du PDF HOTEL DE VILLE DE [GEOGRAPHIC_DATA] DIRECTION DES FINANCES [GEOGR…" at bounding box center [565, 295] width 1131 height 590
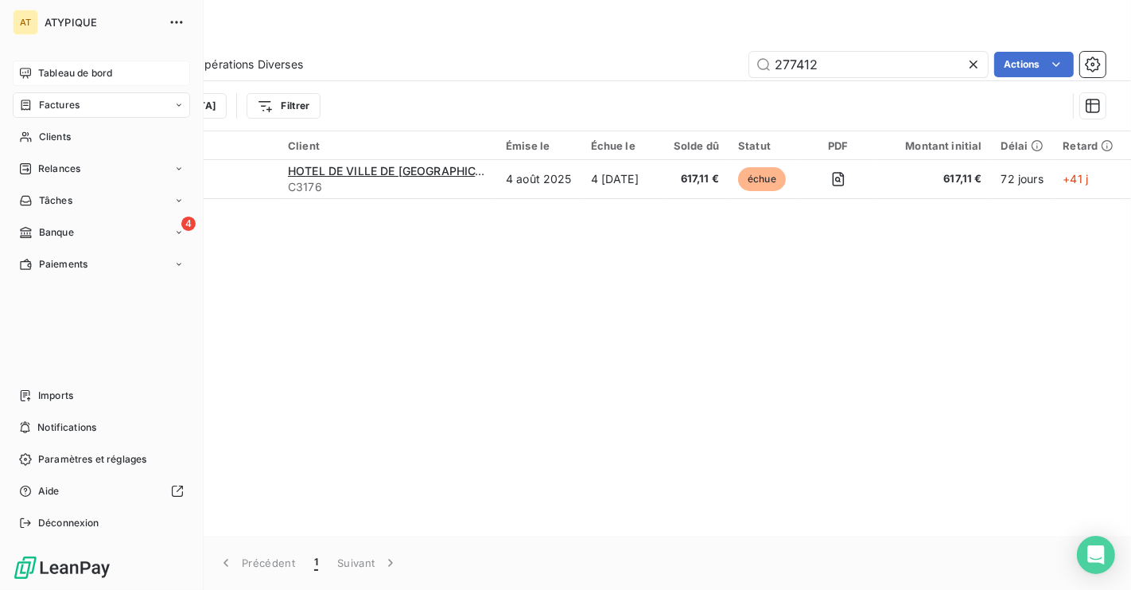
click at [39, 107] on span "Factures" at bounding box center [59, 105] width 41 height 14
click at [60, 112] on div "Factures" at bounding box center [101, 104] width 177 height 25
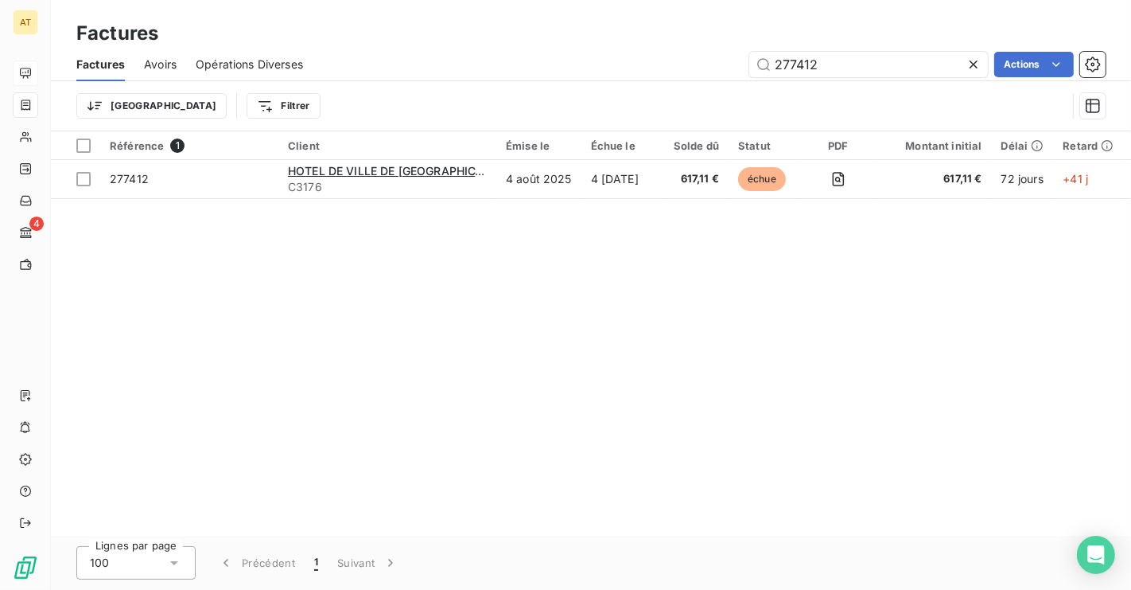
click at [983, 64] on div at bounding box center [977, 64] width 22 height 25
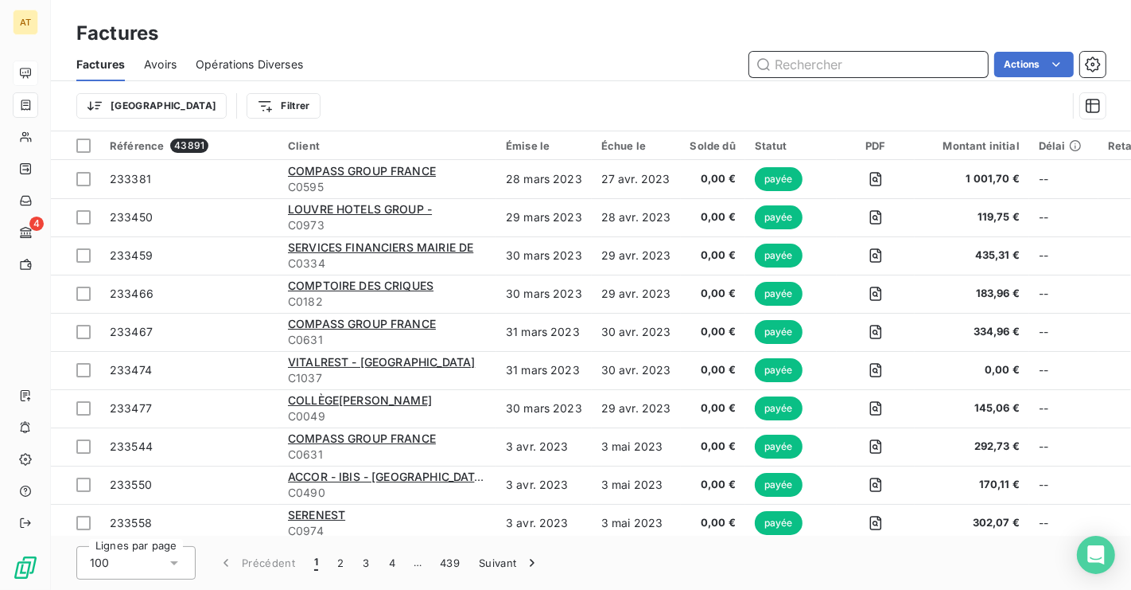
click at [858, 54] on input "text" at bounding box center [868, 64] width 239 height 25
paste input "279770"
type input "279770"
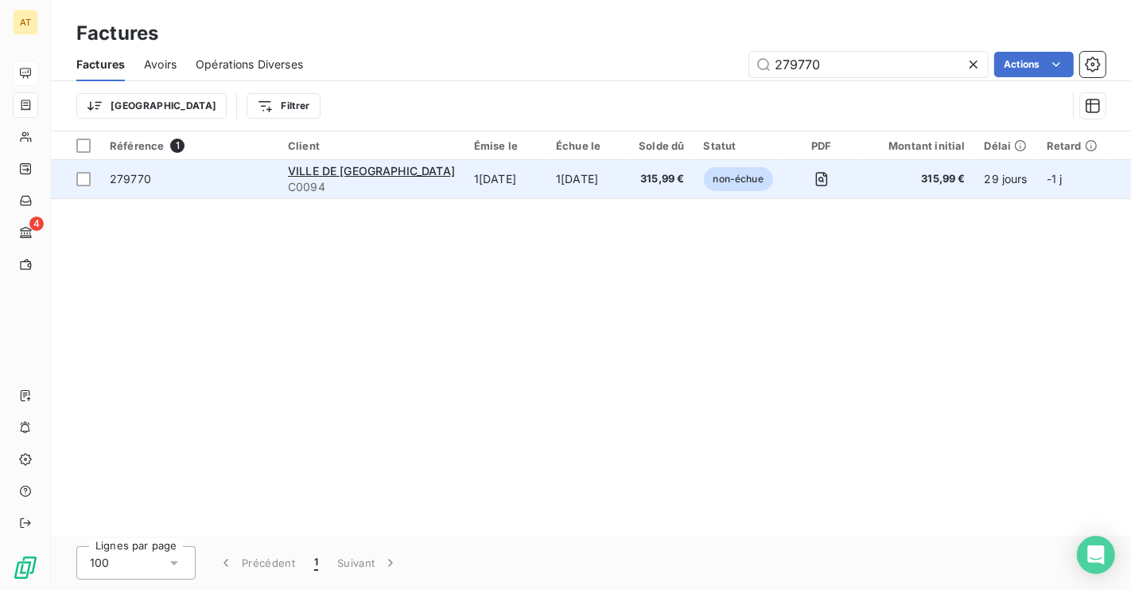
click at [145, 185] on span "279770" at bounding box center [130, 179] width 41 height 14
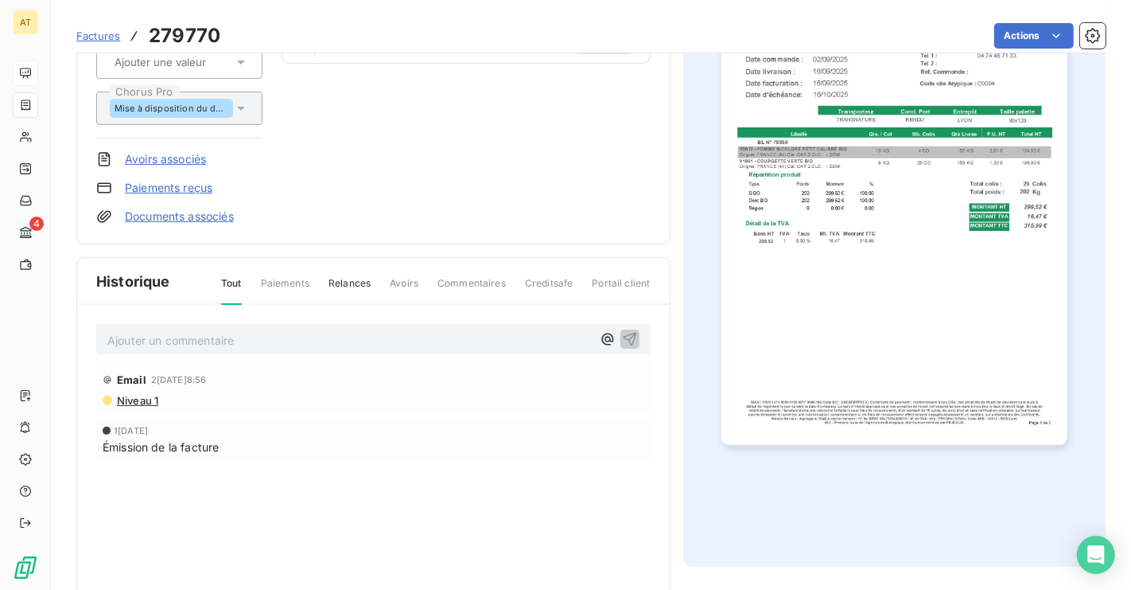
scroll to position [247, 0]
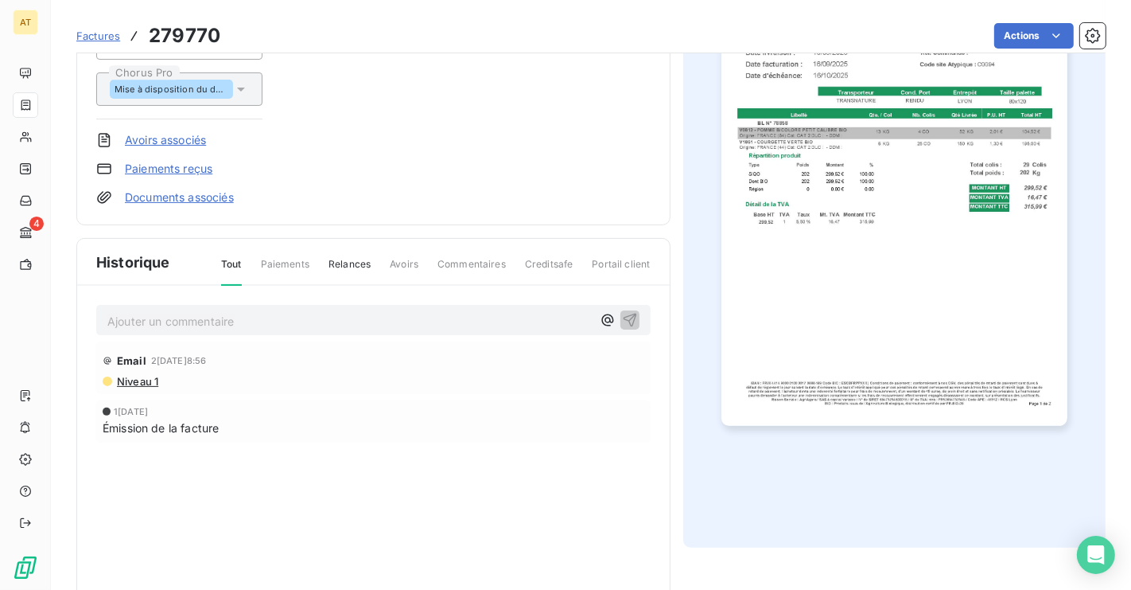
click at [152, 318] on p "Ajouter un commentaire ﻿" at bounding box center [349, 321] width 485 height 20
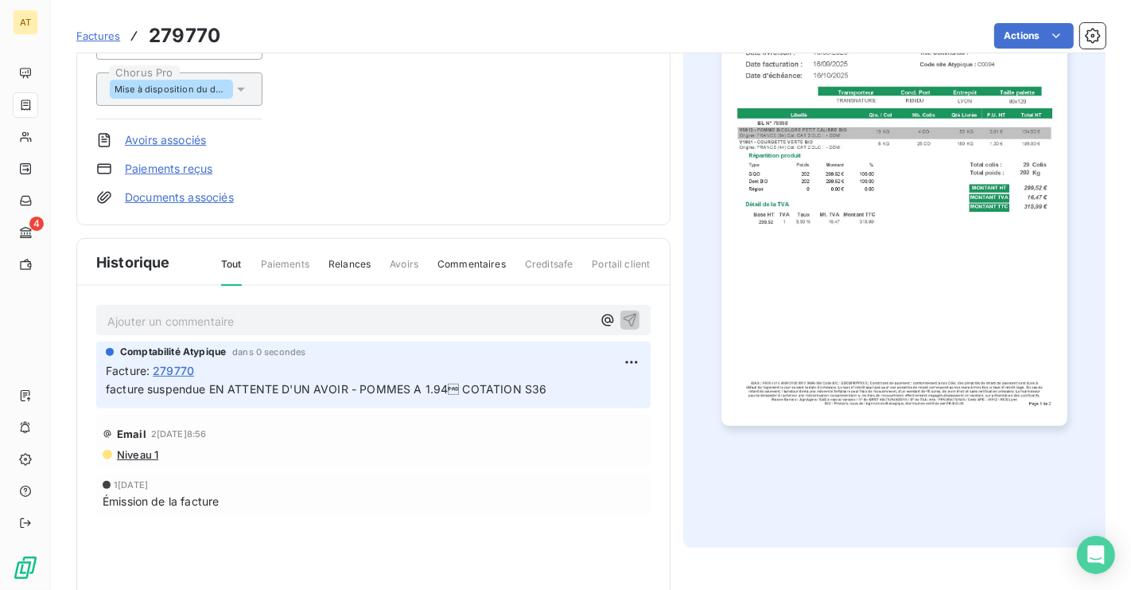
click at [897, 316] on img "button" at bounding box center [895, 181] width 346 height 489
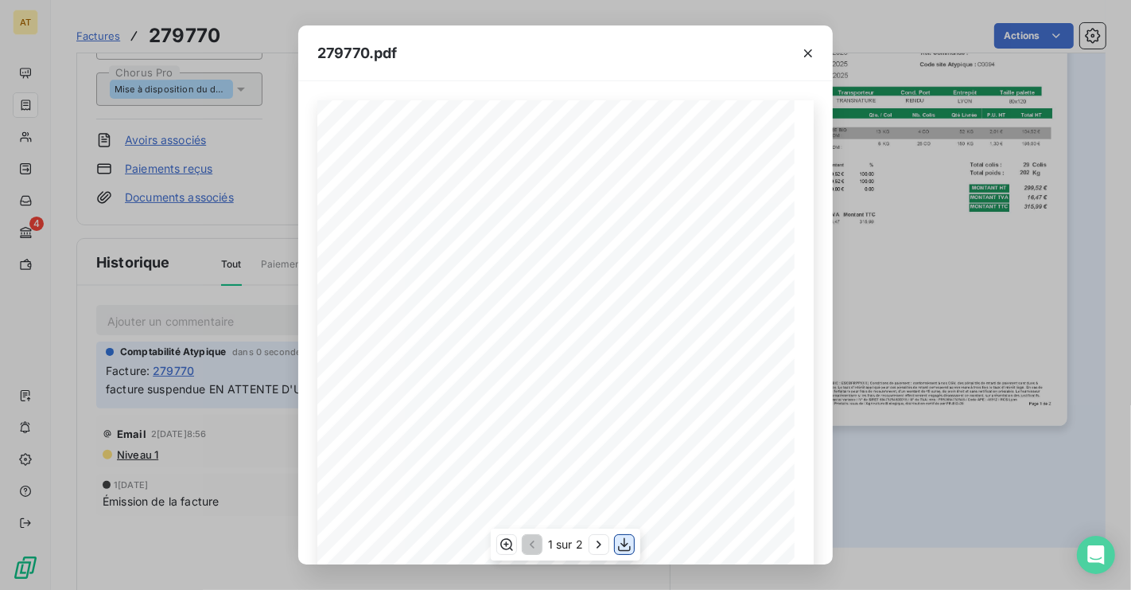
click at [630, 551] on icon "button" at bounding box center [625, 544] width 16 height 16
click at [815, 62] on button "button" at bounding box center [808, 53] width 25 height 25
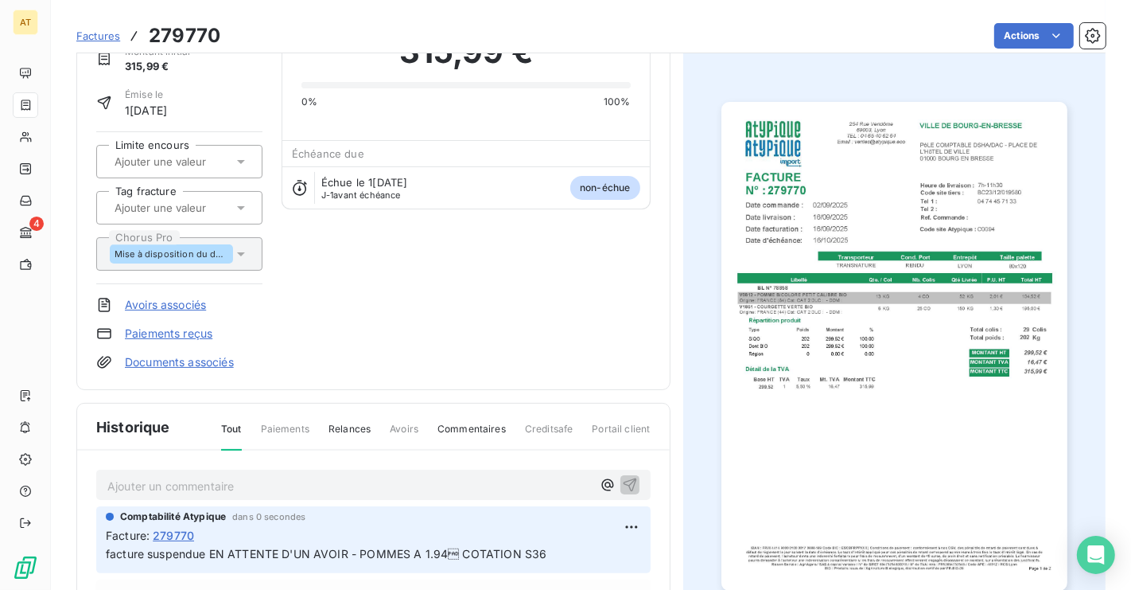
scroll to position [0, 0]
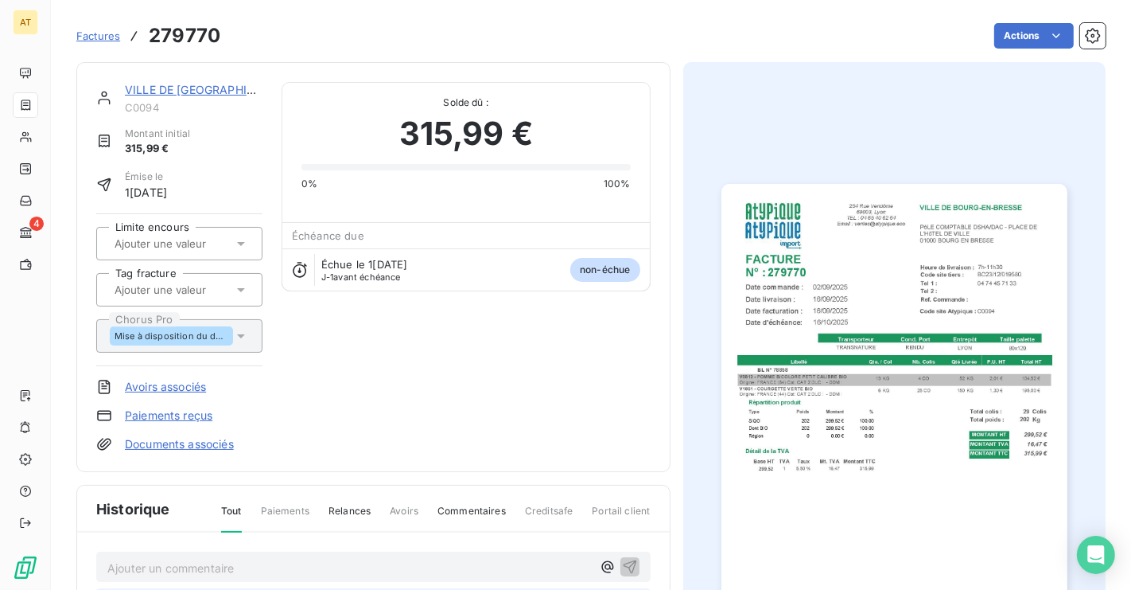
click at [200, 45] on h3 "279770" at bounding box center [185, 35] width 72 height 29
copy h3 "279770"
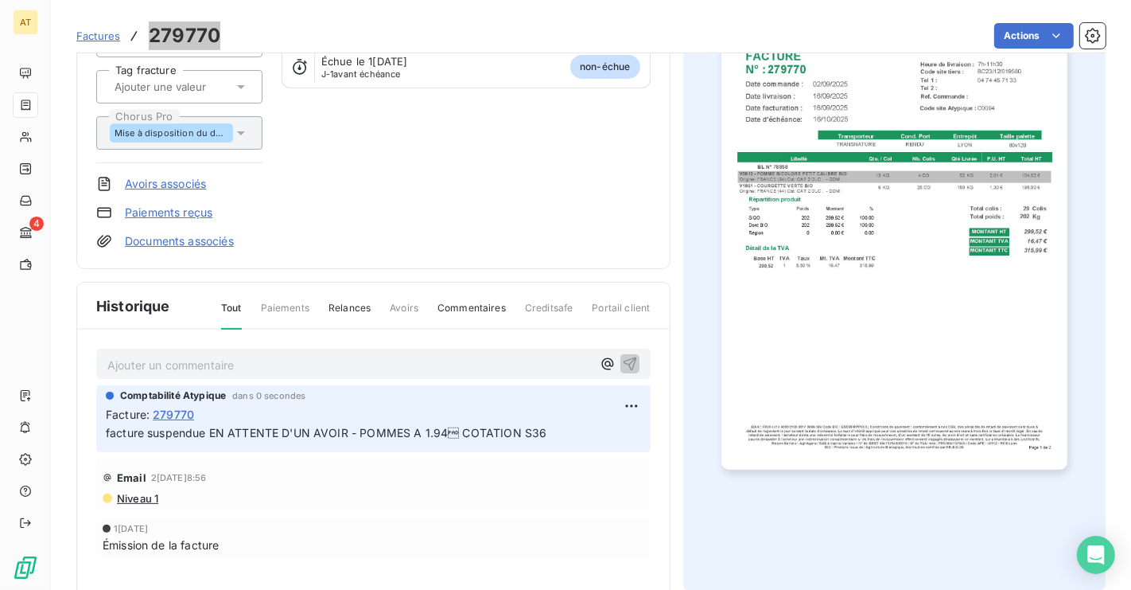
scroll to position [221, 0]
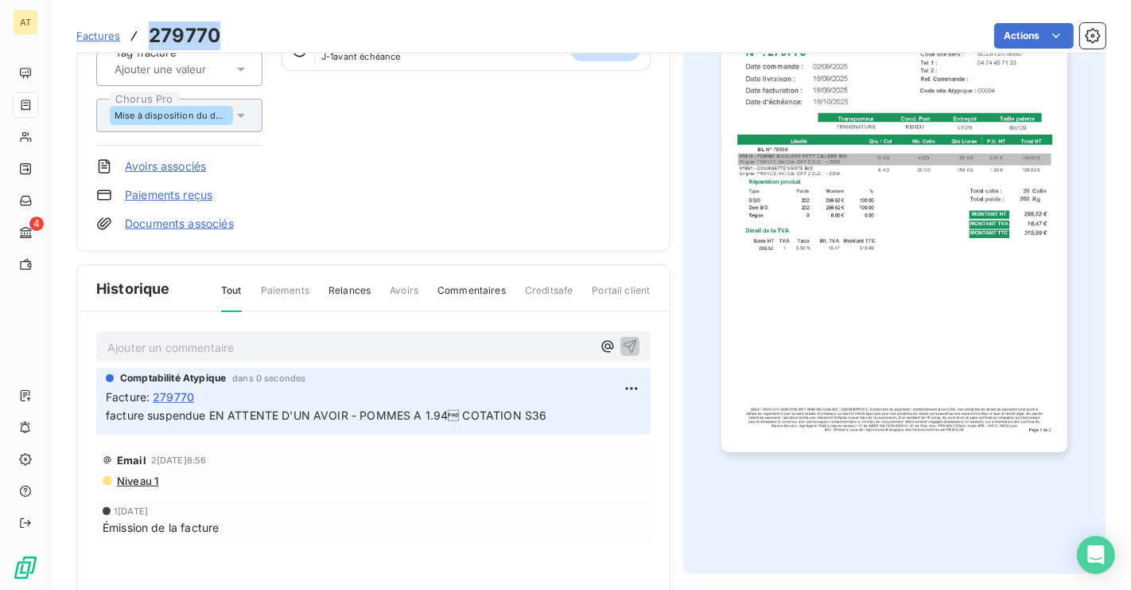
click at [260, 415] on span "facture suspendue EN ATTENTE D'UN AVOIR - POMMES A 1.94 COTATION S36" at bounding box center [326, 415] width 441 height 14
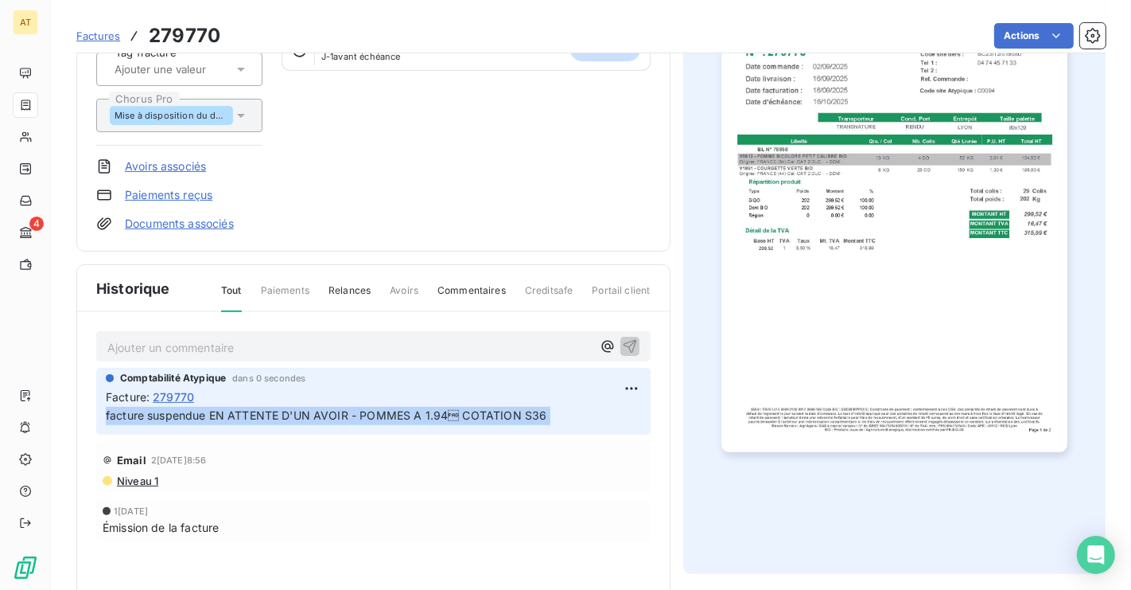
click at [260, 415] on span "facture suspendue EN ATTENTE D'UN AVOIR - POMMES A 1.94 COTATION S36" at bounding box center [326, 415] width 441 height 14
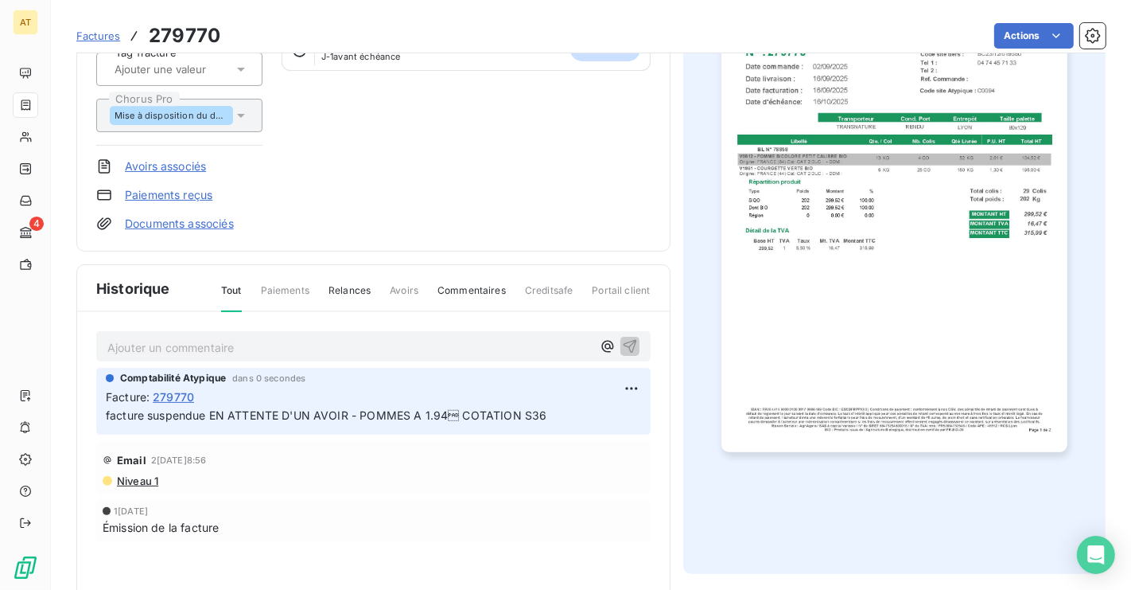
click at [494, 422] on p "facture suspendue EN ATTENTE D'UN AVOIR - POMMES A 1.94 COTATION S36" at bounding box center [373, 416] width 535 height 18
drag, startPoint x: 544, startPoint y: 412, endPoint x: 211, endPoint y: 415, distance: 333.4
click at [211, 415] on p "facture suspendue EN ATTENTE D'UN AVOIR - POMMES A 1.94 COTATION S36" at bounding box center [373, 416] width 535 height 18
copy span "EN ATTENTE D'UN AVOIR - POMMES A 1.94 COTATION S36"
click at [508, 182] on div "VILLE DE [GEOGRAPHIC_DATA] C0094 Montant initial 315,99 € Émise le 1[DATE] Limi…" at bounding box center [373, 47] width 555 height 370
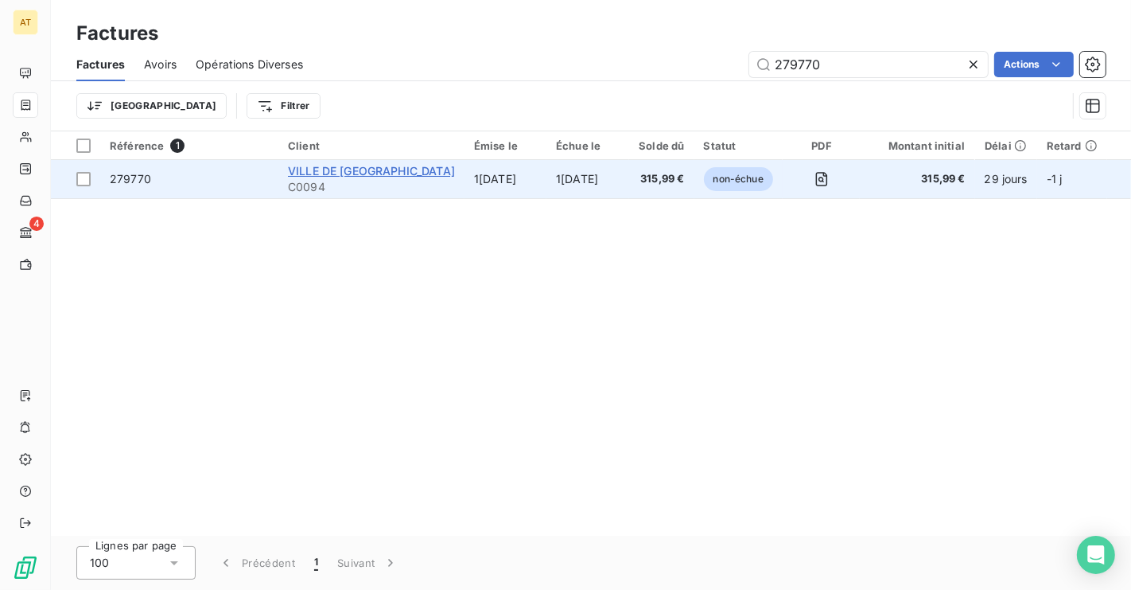
click at [379, 176] on span "VILLE DE [GEOGRAPHIC_DATA]" at bounding box center [371, 171] width 167 height 14
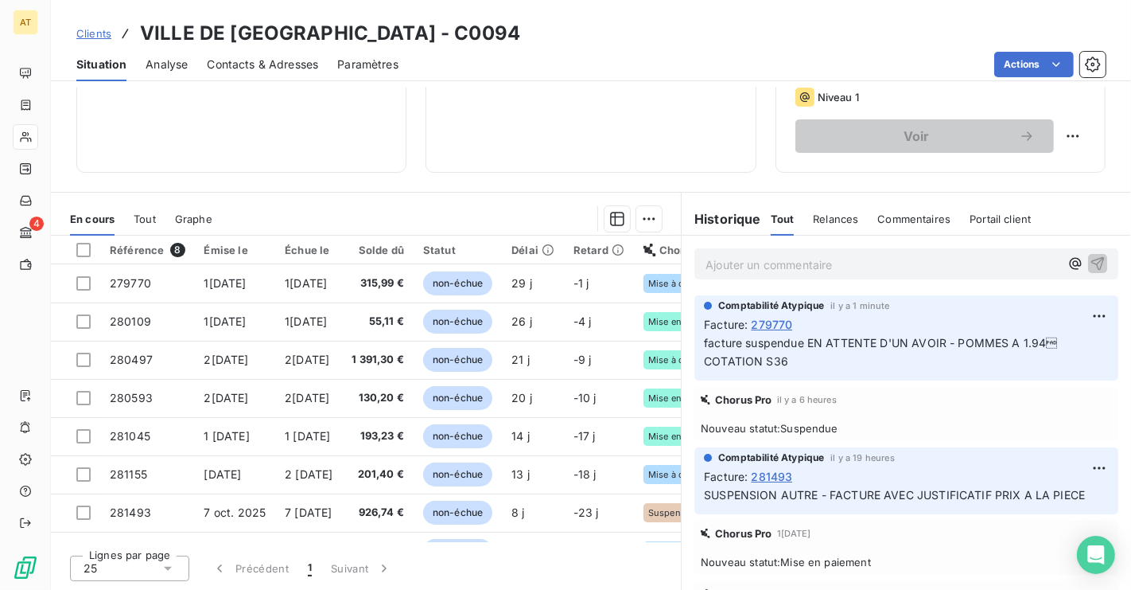
click at [262, 71] on span "Contacts & Adresses" at bounding box center [262, 64] width 111 height 16
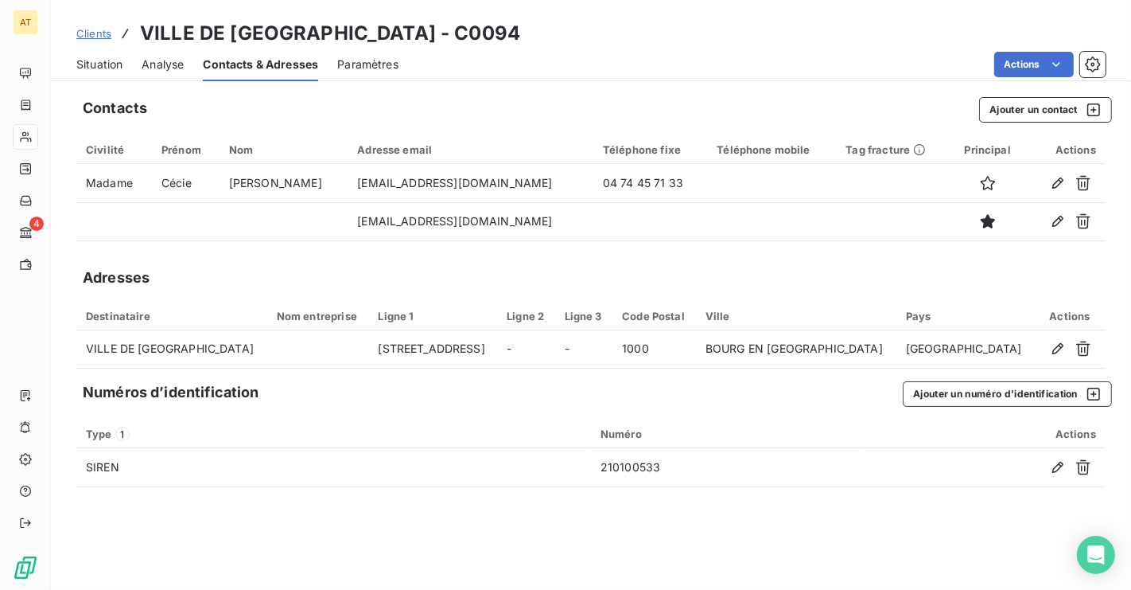
click at [154, 68] on span "Analyse" at bounding box center [163, 64] width 42 height 16
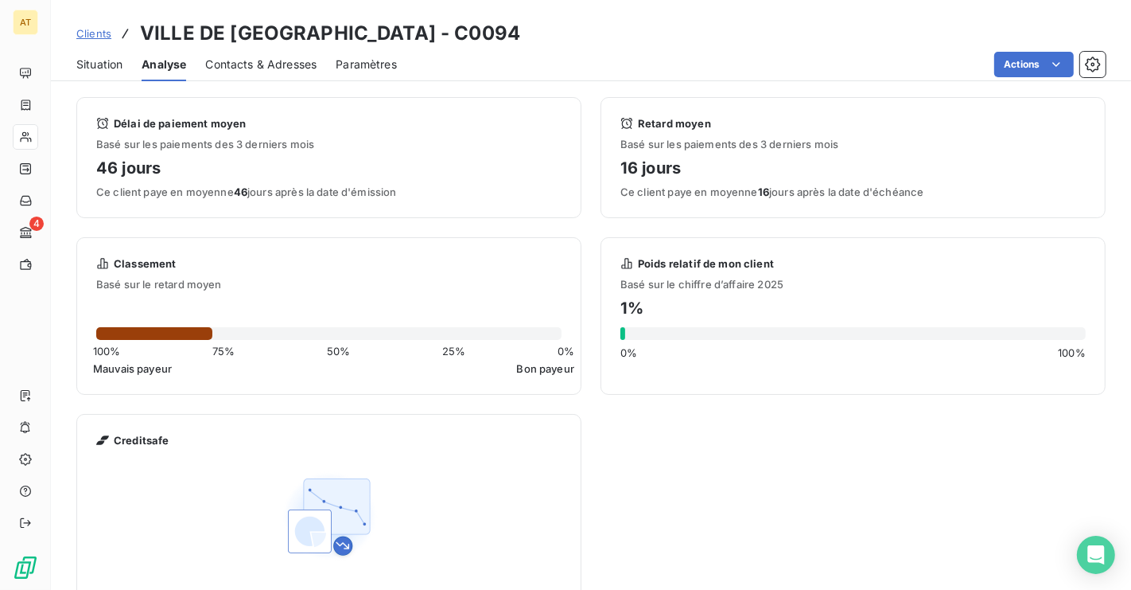
click at [79, 68] on span "Situation" at bounding box center [99, 64] width 46 height 16
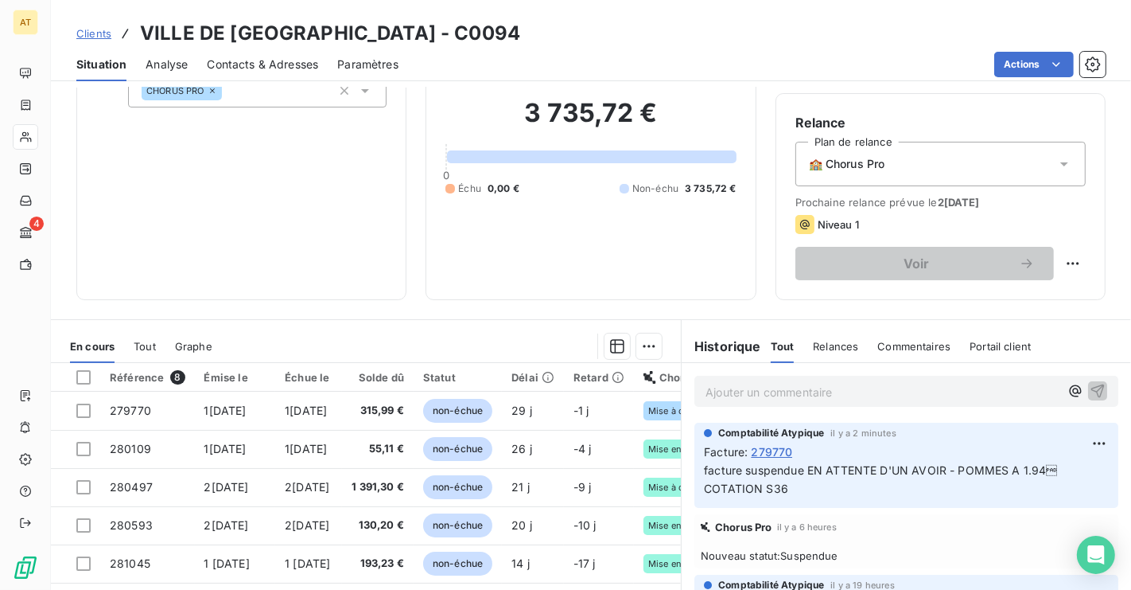
scroll to position [122, 0]
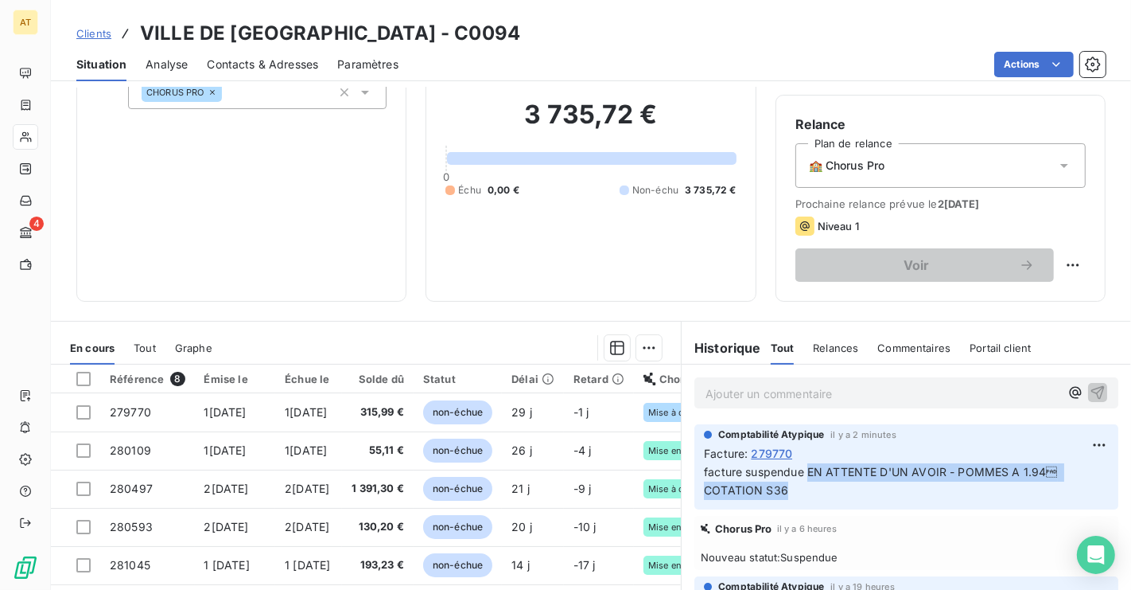
copy span "EN ATTENTE D'UN AVOIR - POMMES A 1.94 COTATION S36"
drag, startPoint x: 811, startPoint y: 473, endPoint x: 811, endPoint y: 492, distance: 19.9
click at [811, 492] on p "facture suspendue EN ATTENTE D'UN AVOIR - POMMES A 1.94 COTATION S36" at bounding box center [906, 481] width 405 height 37
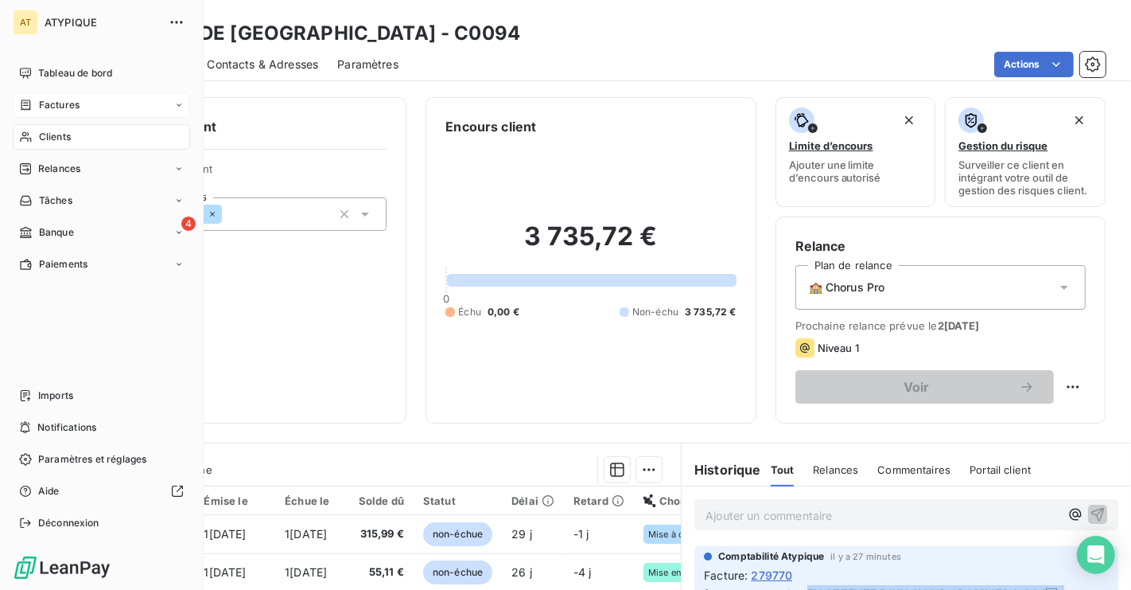
click at [44, 107] on span "Factures" at bounding box center [59, 105] width 41 height 14
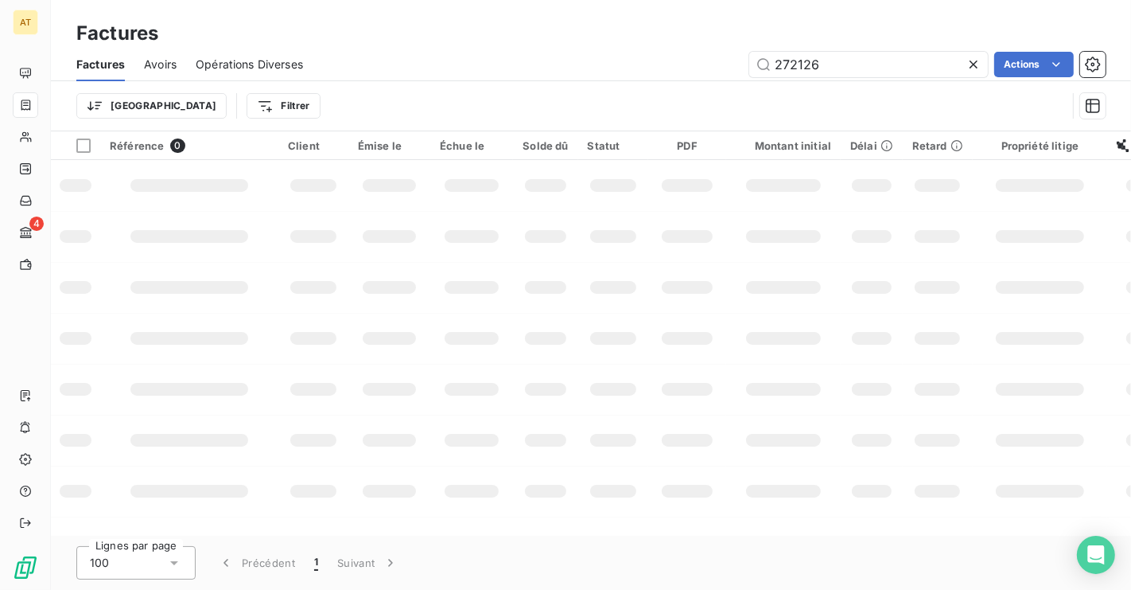
type input "272126"
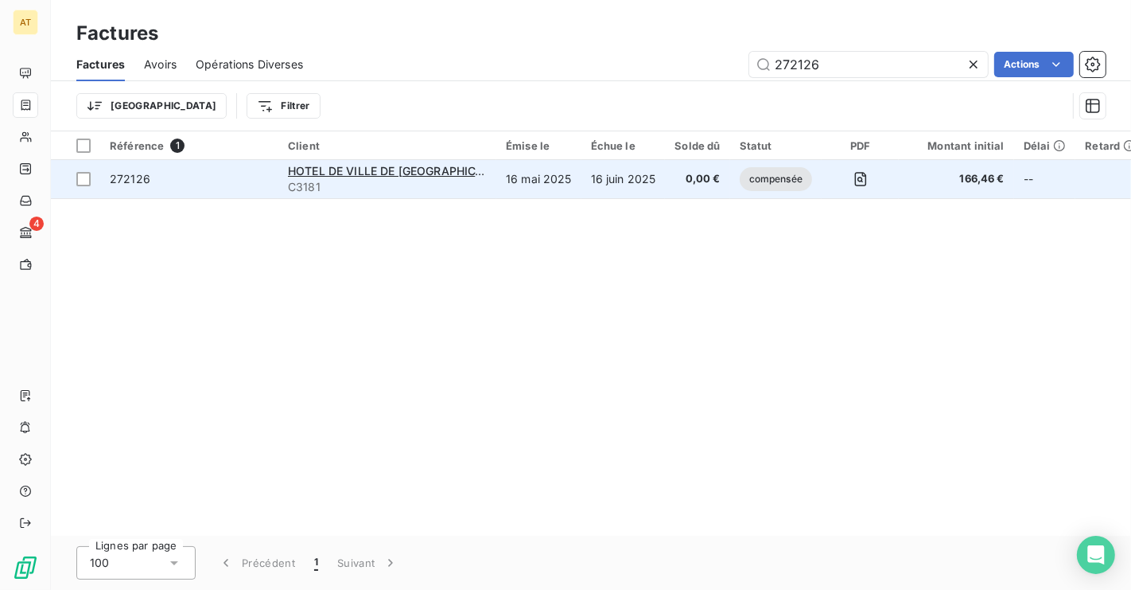
click at [128, 181] on span "272126" at bounding box center [130, 179] width 41 height 14
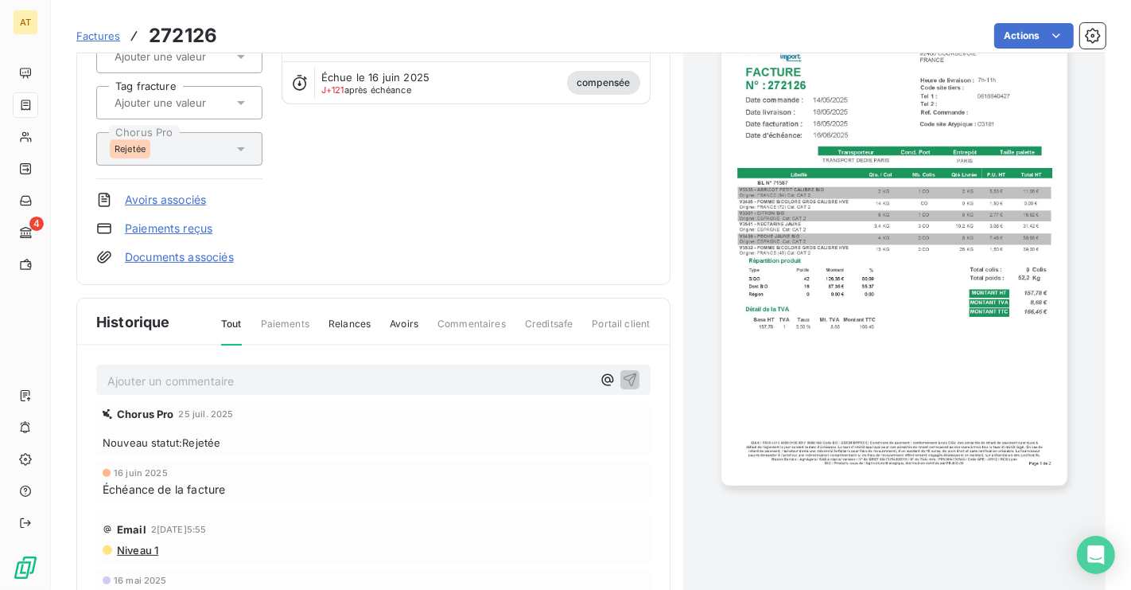
scroll to position [116, 0]
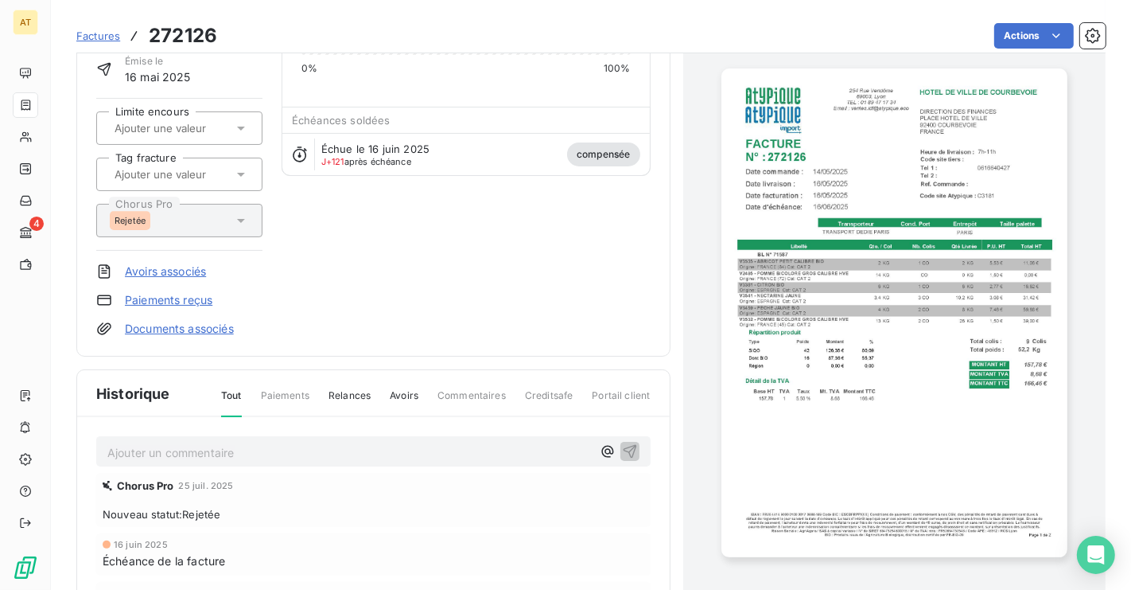
click at [182, 270] on link "Avoirs associés" at bounding box center [165, 271] width 81 height 16
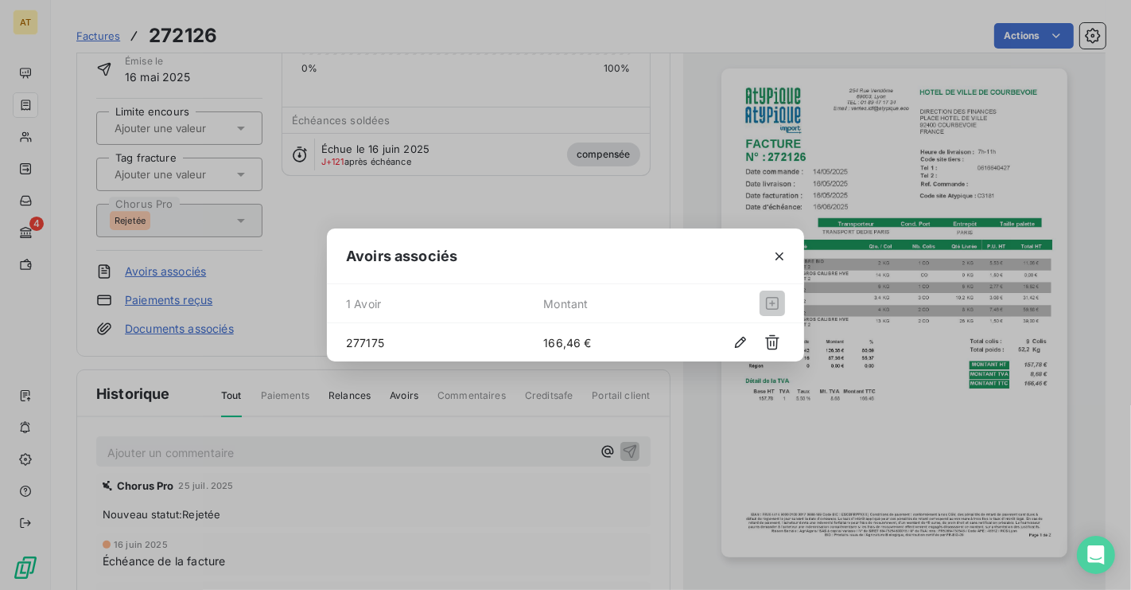
click at [372, 340] on span "277175" at bounding box center [444, 342] width 197 height 17
click at [779, 259] on icon "button" at bounding box center [780, 256] width 16 height 16
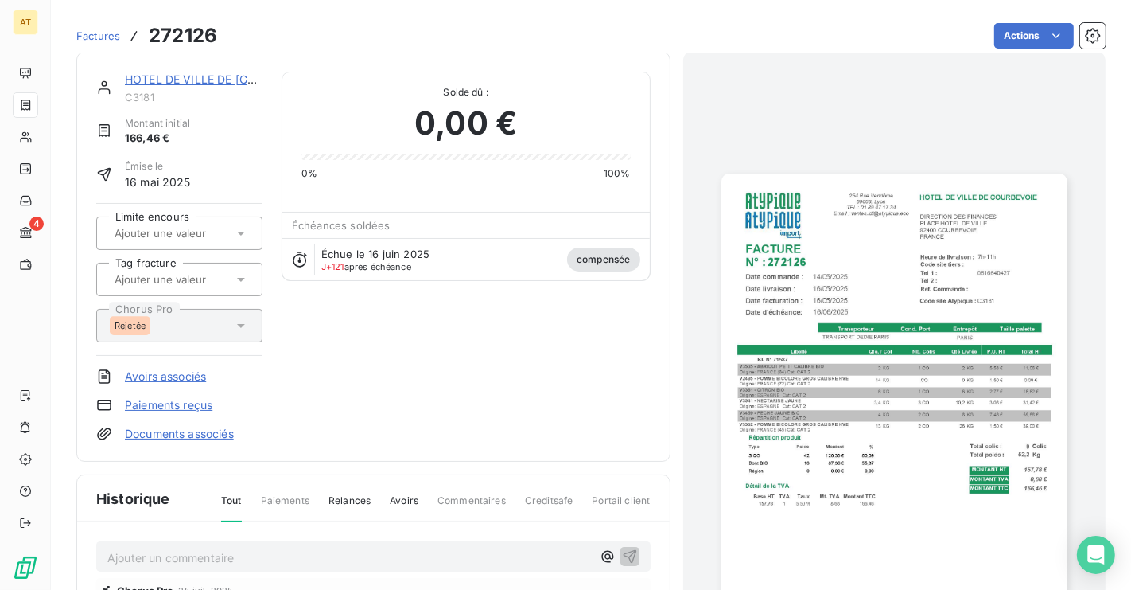
scroll to position [0, 0]
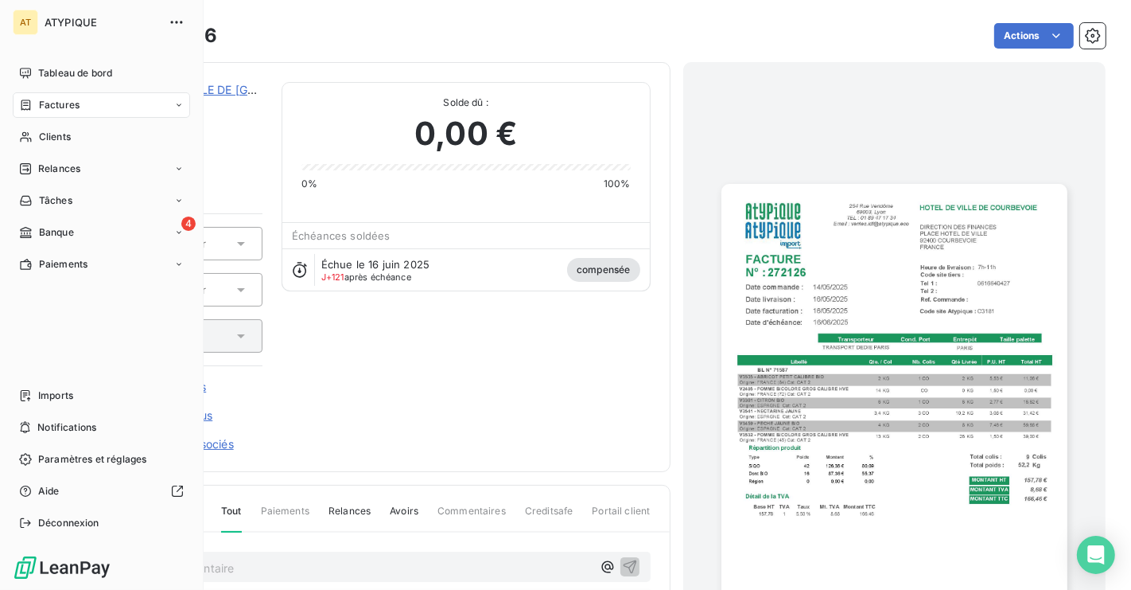
click at [34, 112] on div "Factures" at bounding box center [101, 104] width 177 height 25
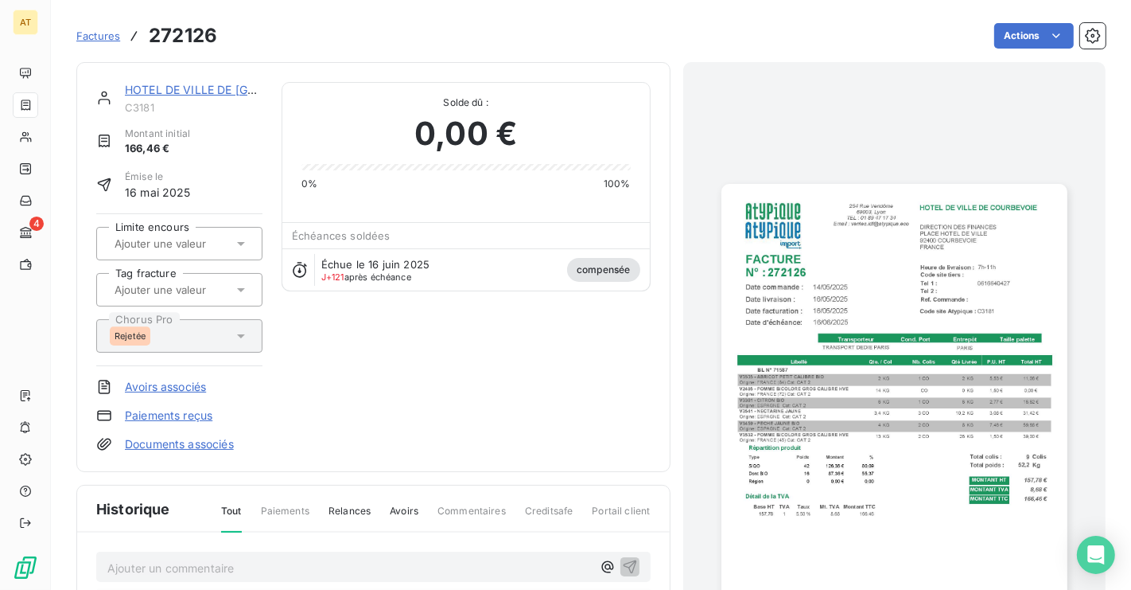
click at [96, 40] on span "Factures" at bounding box center [98, 35] width 44 height 13
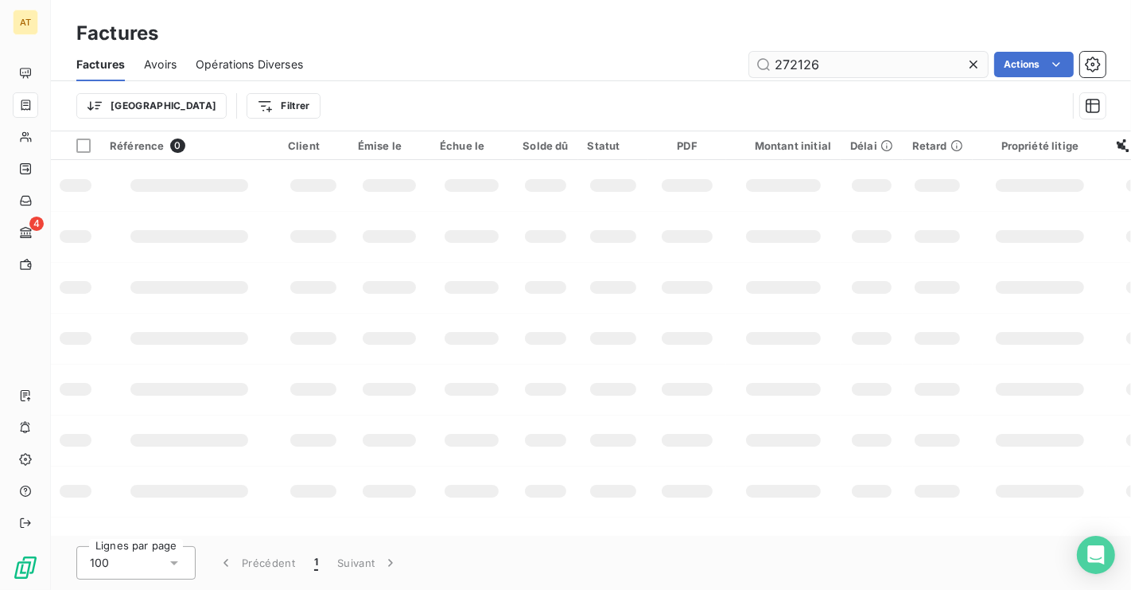
click at [816, 70] on input "272126" at bounding box center [868, 64] width 239 height 25
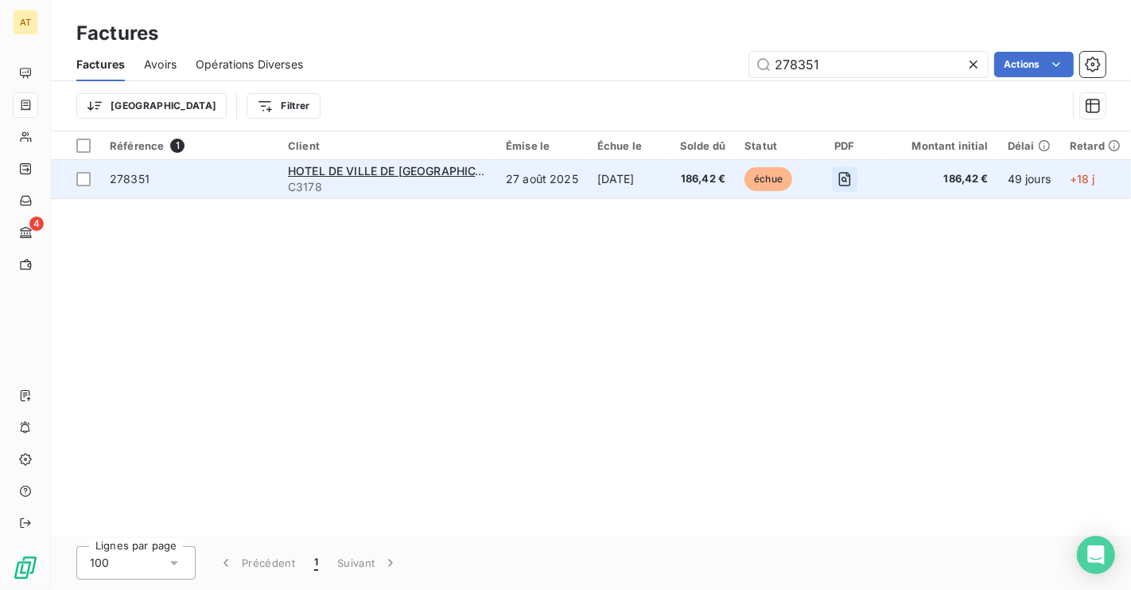
click at [838, 176] on icon "button" at bounding box center [845, 179] width 16 height 16
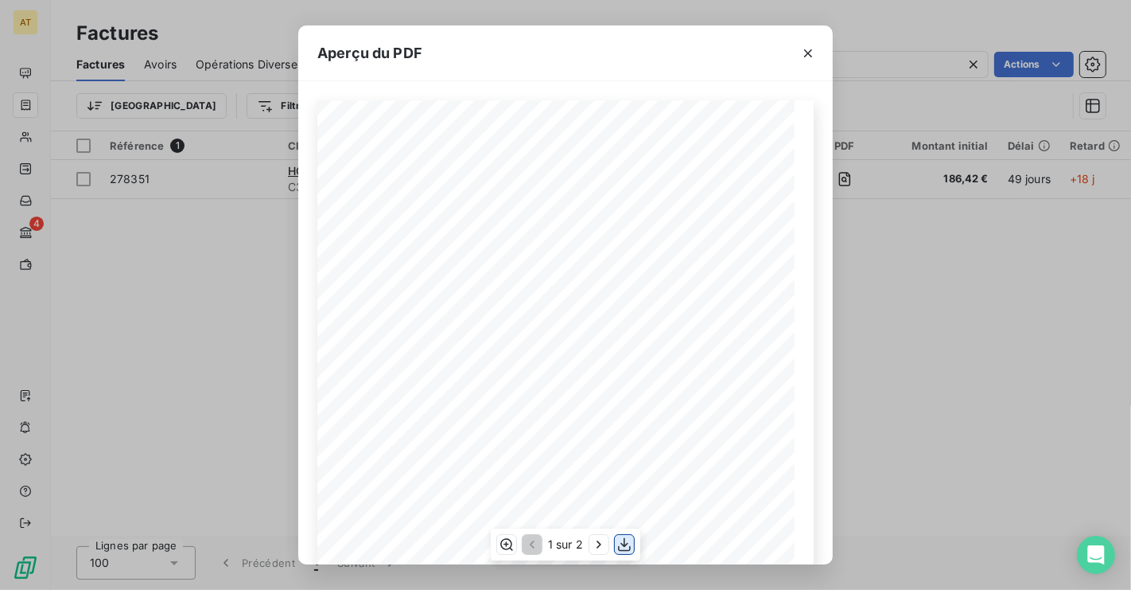
click at [631, 549] on icon "button" at bounding box center [625, 544] width 16 height 16
click at [928, 71] on div "Aperçu du PDF HOTEL DE VILLE DE [GEOGRAPHIC_DATA] DIRECTION DES FINANCES [GEOGR…" at bounding box center [565, 295] width 1131 height 590
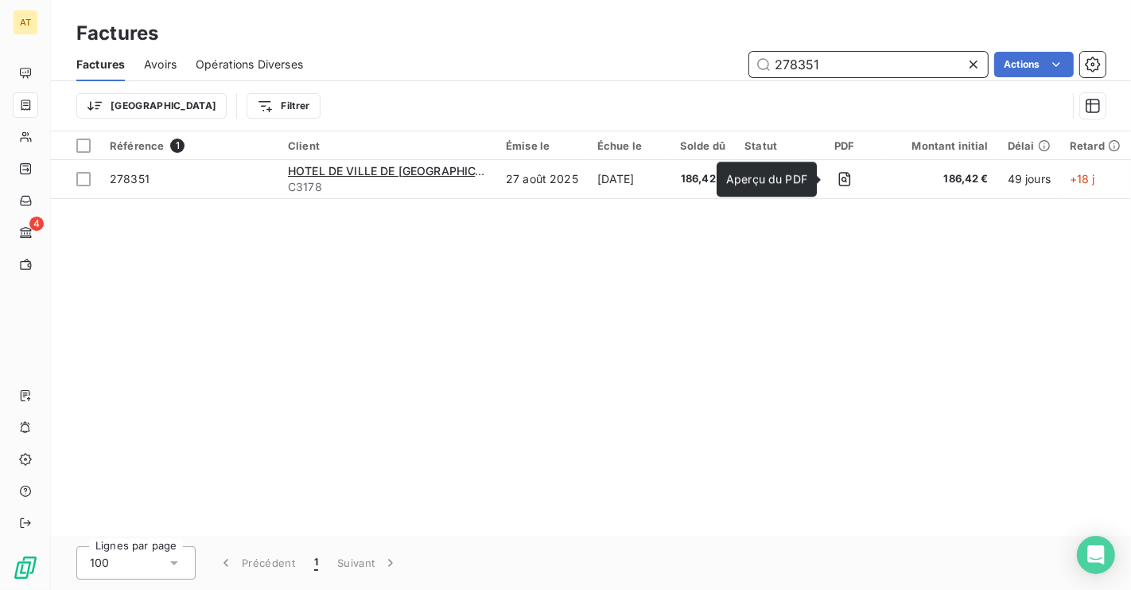
click at [882, 58] on input "278351" at bounding box center [868, 64] width 239 height 25
paste input "9052"
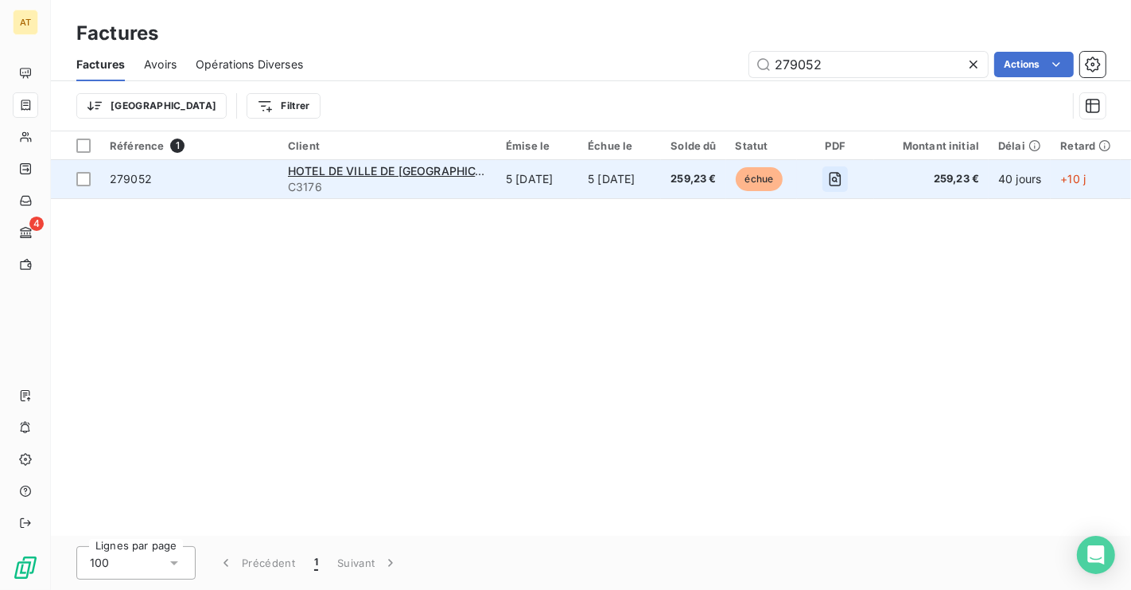
click at [827, 179] on icon "button" at bounding box center [835, 179] width 16 height 16
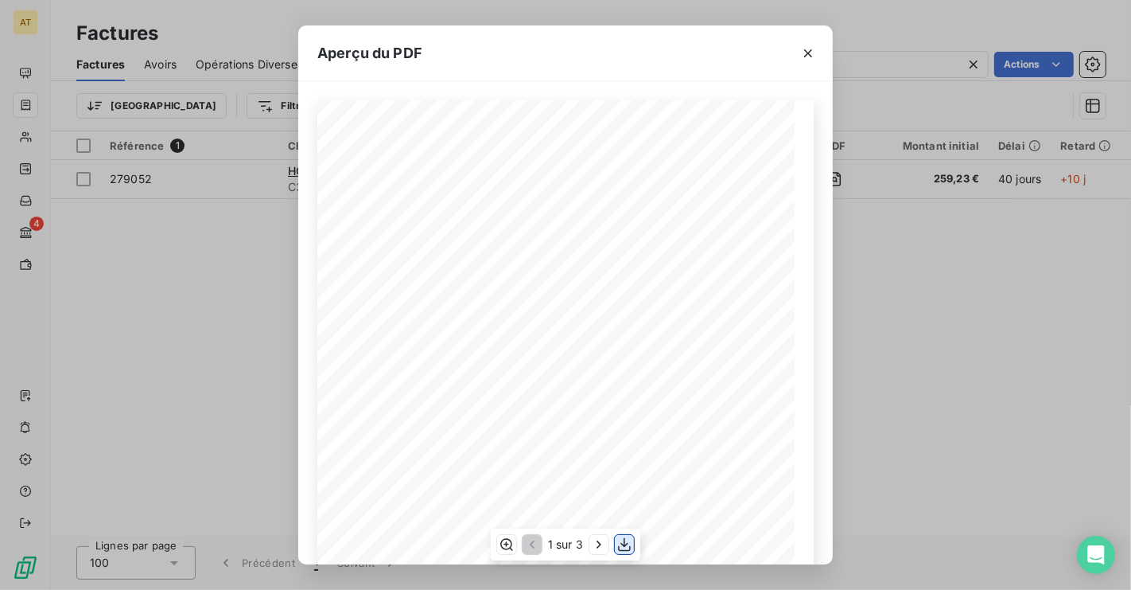
click at [627, 546] on icon "button" at bounding box center [625, 544] width 16 height 16
click at [909, 77] on div "Aperçu du PDF HOTEL DE VILLE DE [GEOGRAPHIC_DATA] DIRECTION DES FINANCES [GEOGR…" at bounding box center [565, 295] width 1131 height 590
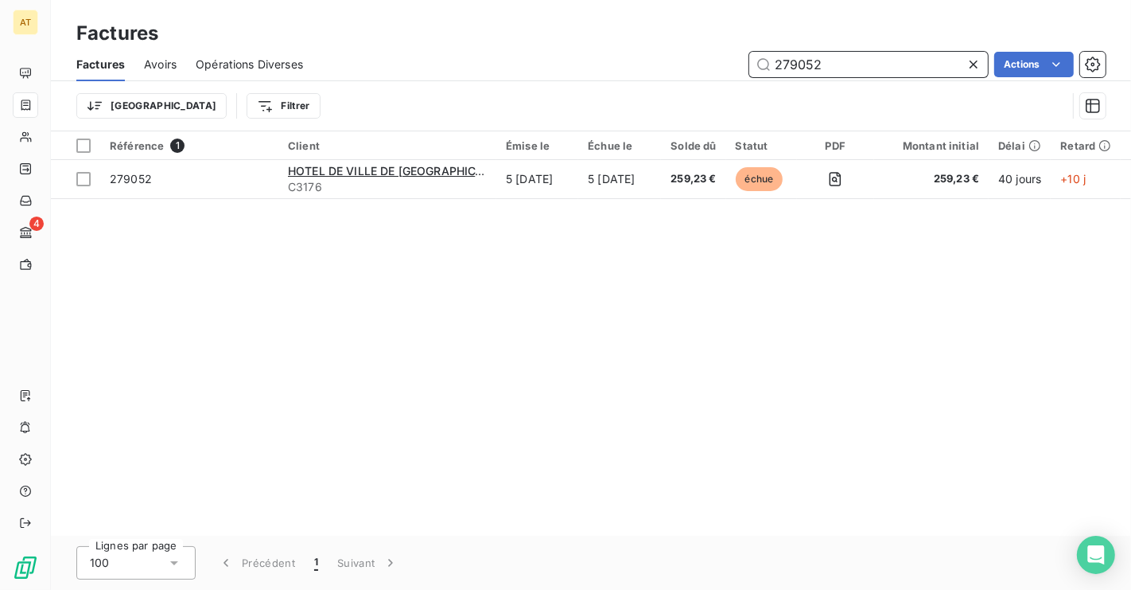
click at [909, 66] on input "279052" at bounding box center [868, 64] width 239 height 25
paste input "656"
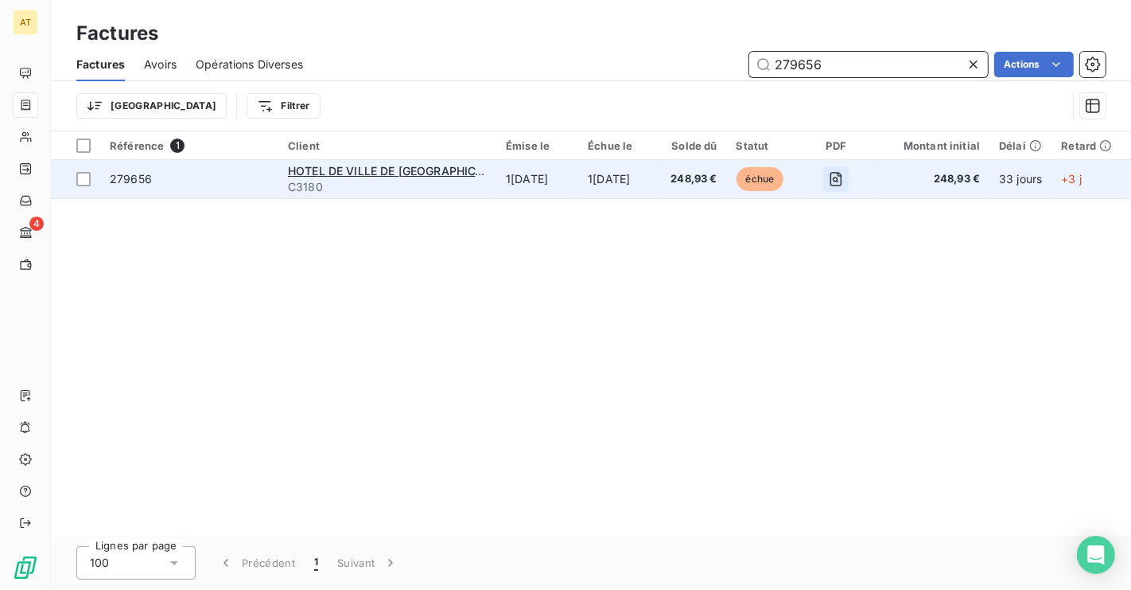
type input "279656"
click at [832, 182] on icon "button" at bounding box center [836, 179] width 16 height 16
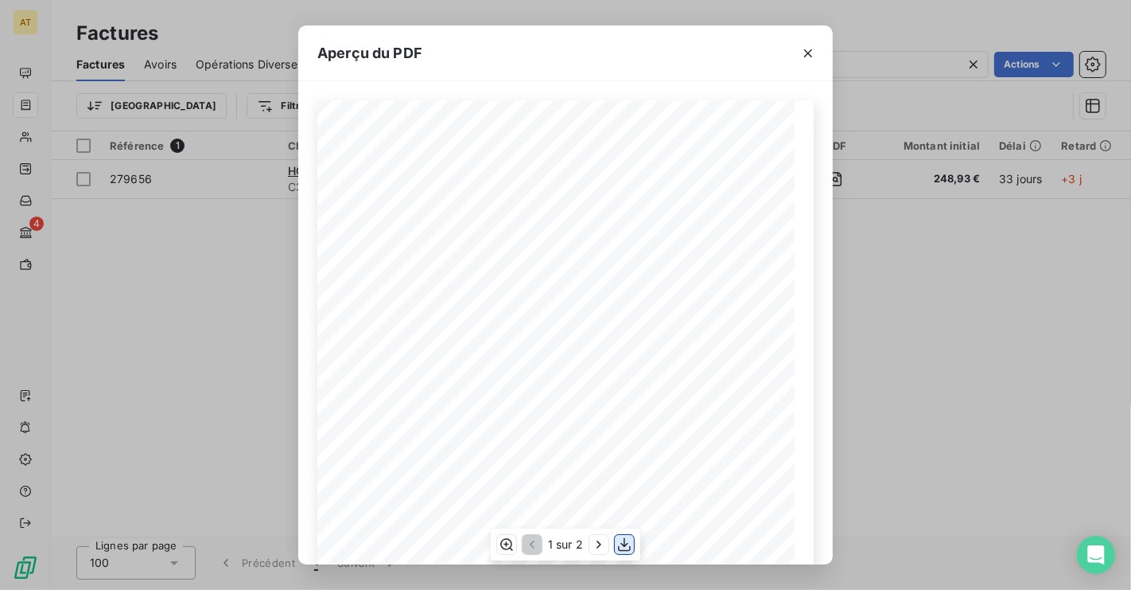
click at [626, 547] on icon "button" at bounding box center [625, 544] width 16 height 16
click at [917, 310] on div "Aperçu du PDF HOTEL DE VILLE DE [GEOGRAPHIC_DATA] DIRECTION DES FINANCES [GEOGR…" at bounding box center [565, 295] width 1131 height 590
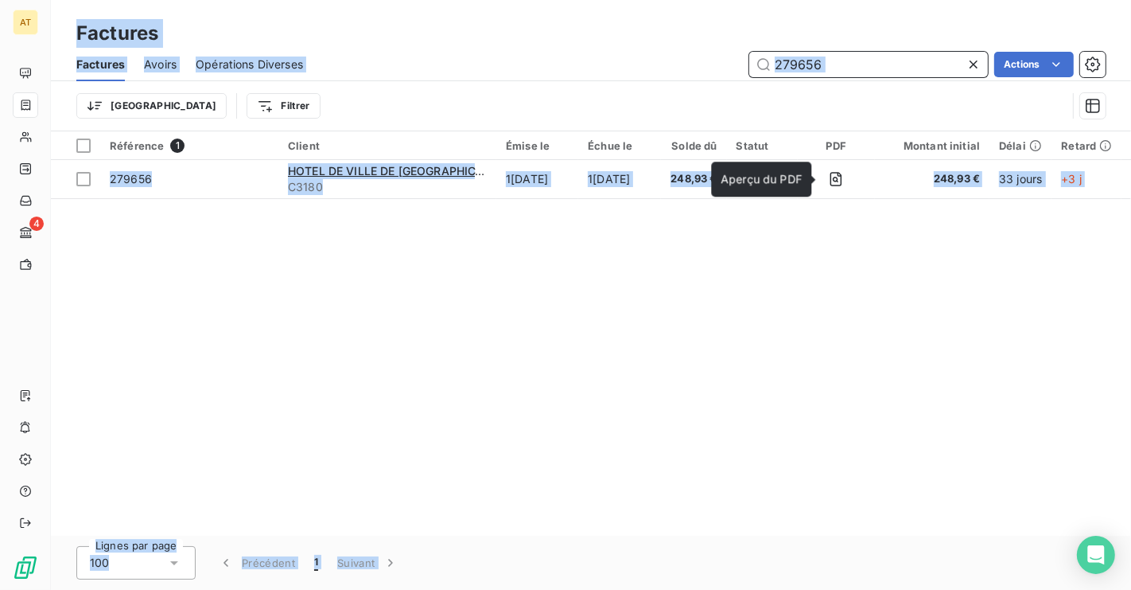
click at [829, 58] on input "279656" at bounding box center [868, 64] width 239 height 25
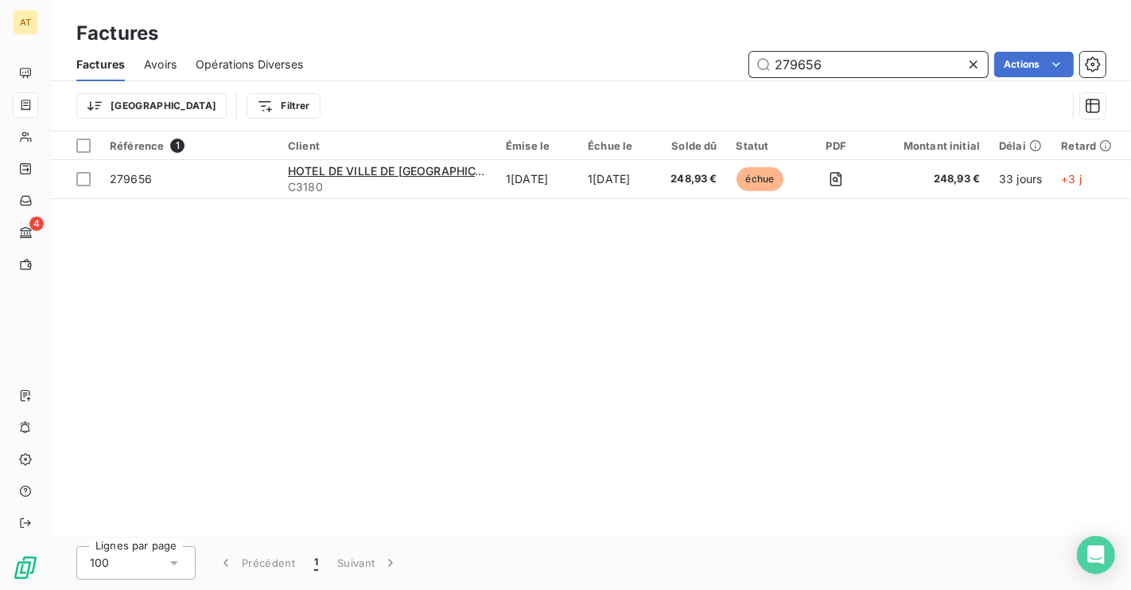
paste input "5"
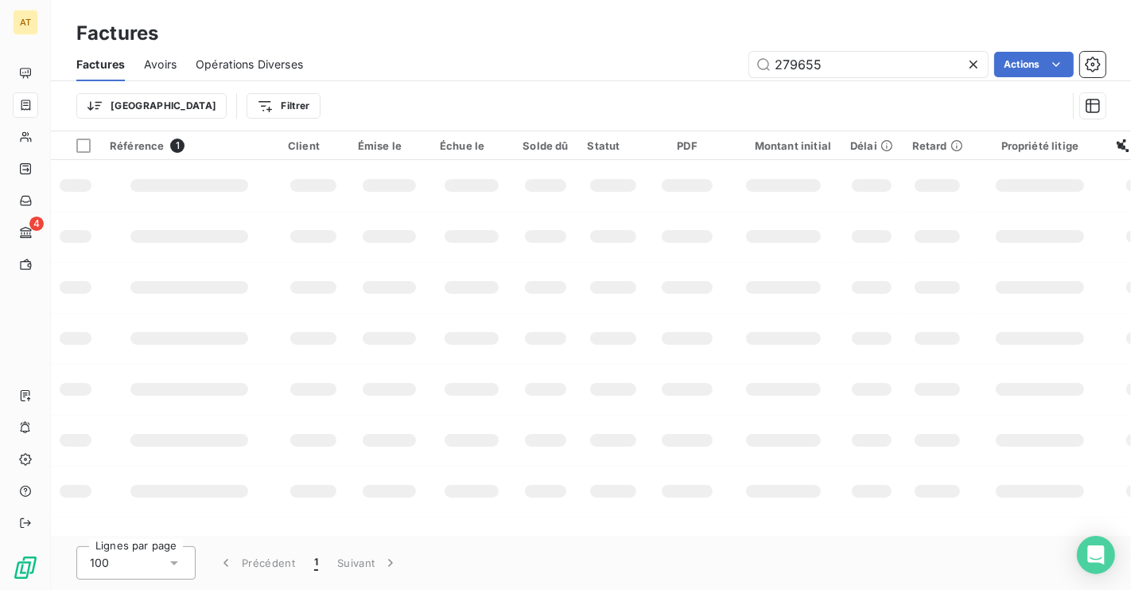
click at [677, 270] on td at bounding box center [686, 287] width 77 height 51
click at [858, 84] on div "Trier Filtrer" at bounding box center [590, 105] width 1029 height 49
click at [880, 64] on input "279655" at bounding box center [868, 64] width 239 height 25
click at [821, 252] on td at bounding box center [783, 236] width 115 height 51
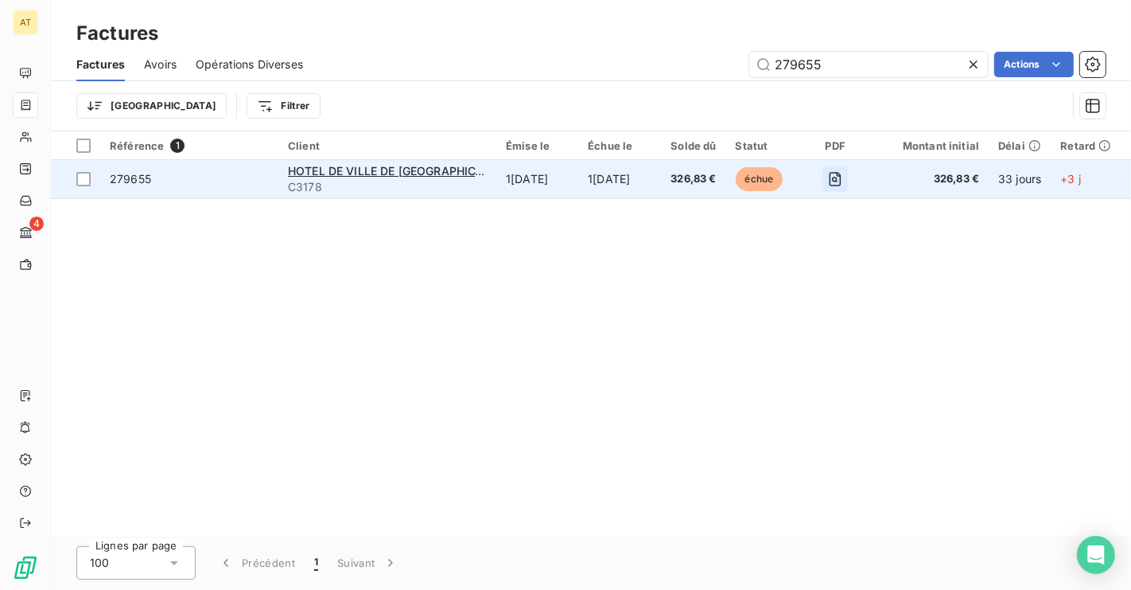
click at [835, 179] on icon "button" at bounding box center [835, 179] width 16 height 16
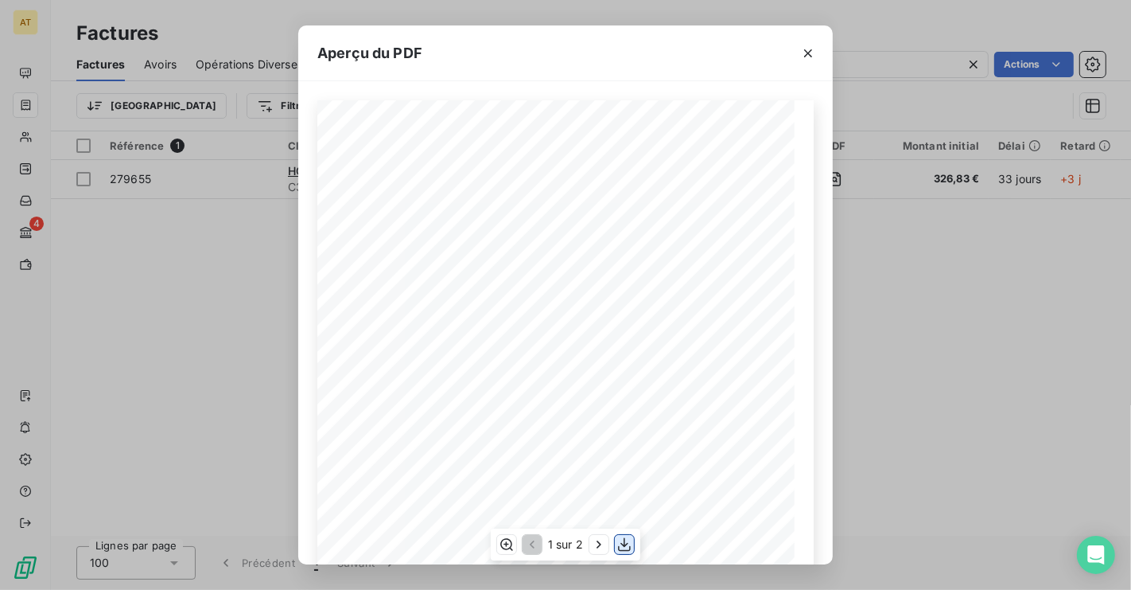
click at [625, 547] on icon "button" at bounding box center [625, 544] width 16 height 16
click at [278, 301] on div "Aperçu du PDF HOTEL DE VILLE DE [GEOGRAPHIC_DATA] DIRECTION DES FINANCES [GEOGR…" at bounding box center [565, 295] width 1131 height 590
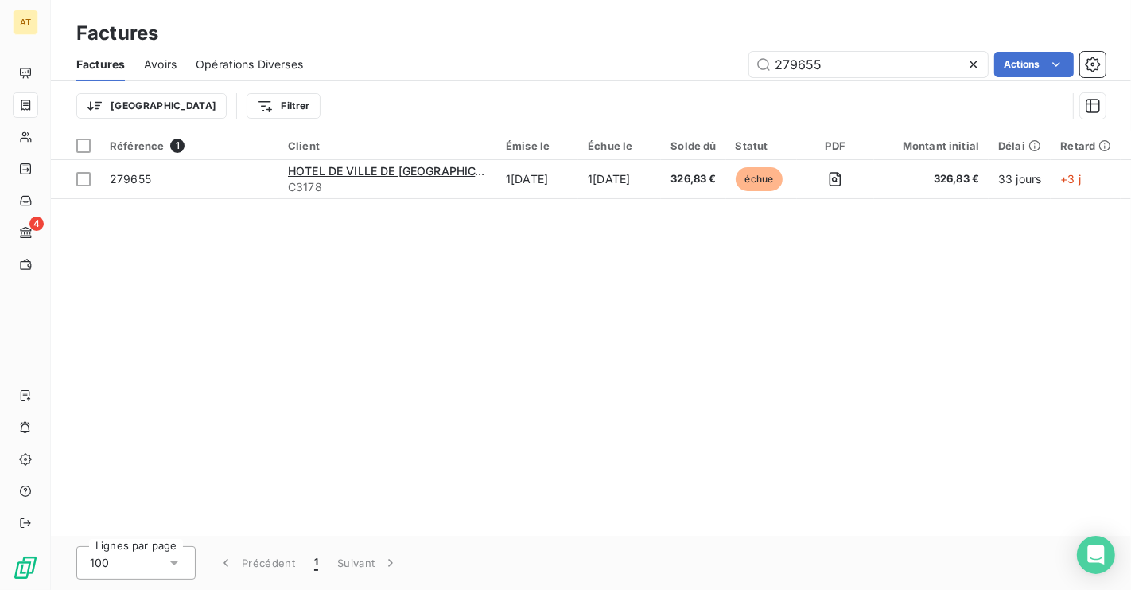
click at [749, 306] on div "Référence 1 Client Émise le Échue le Solde dû Statut PDF Montant initial Délai …" at bounding box center [591, 333] width 1080 height 404
click at [847, 63] on input "279655" at bounding box center [868, 64] width 239 height 25
paste input "81674"
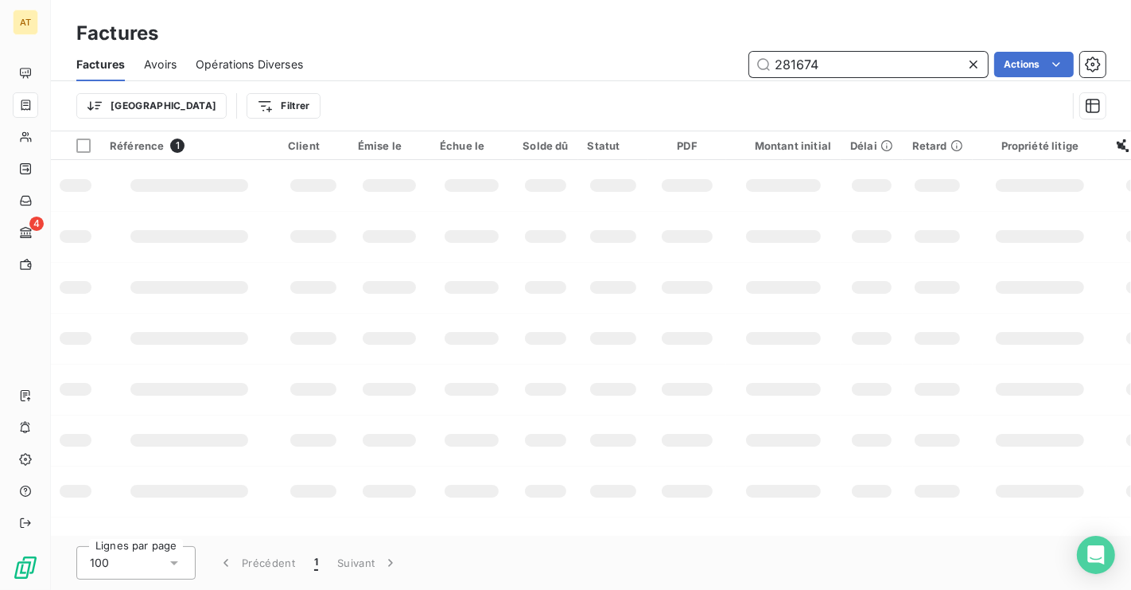
type input "281674"
click at [485, 309] on td at bounding box center [471, 287] width 83 height 51
click at [884, 70] on input "281674" at bounding box center [868, 64] width 239 height 25
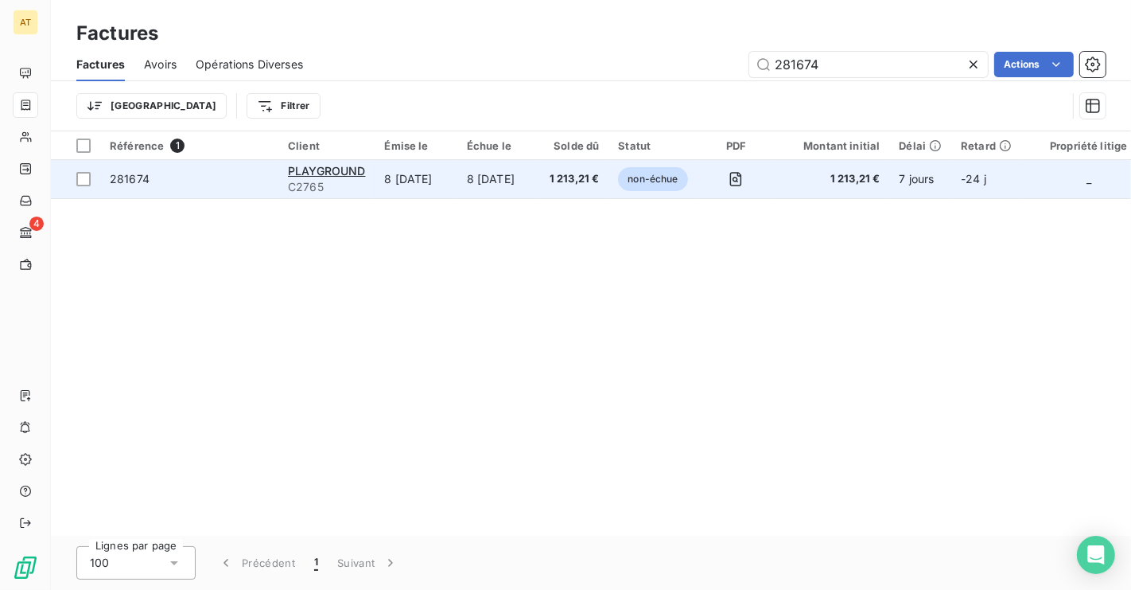
click at [137, 185] on div "281674" at bounding box center [130, 179] width 40 height 16
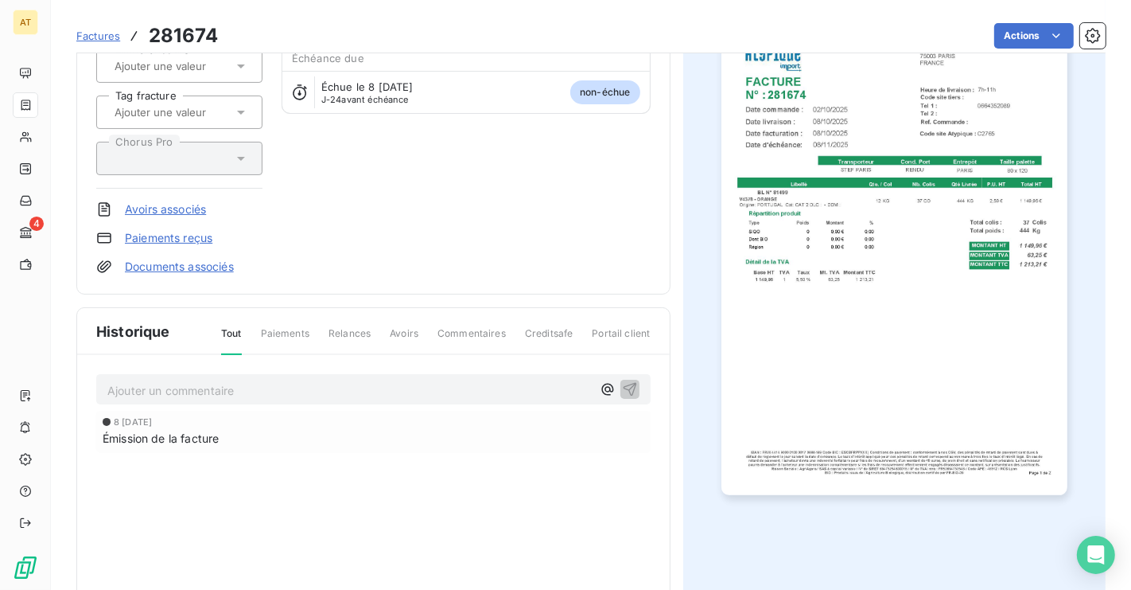
scroll to position [218, 0]
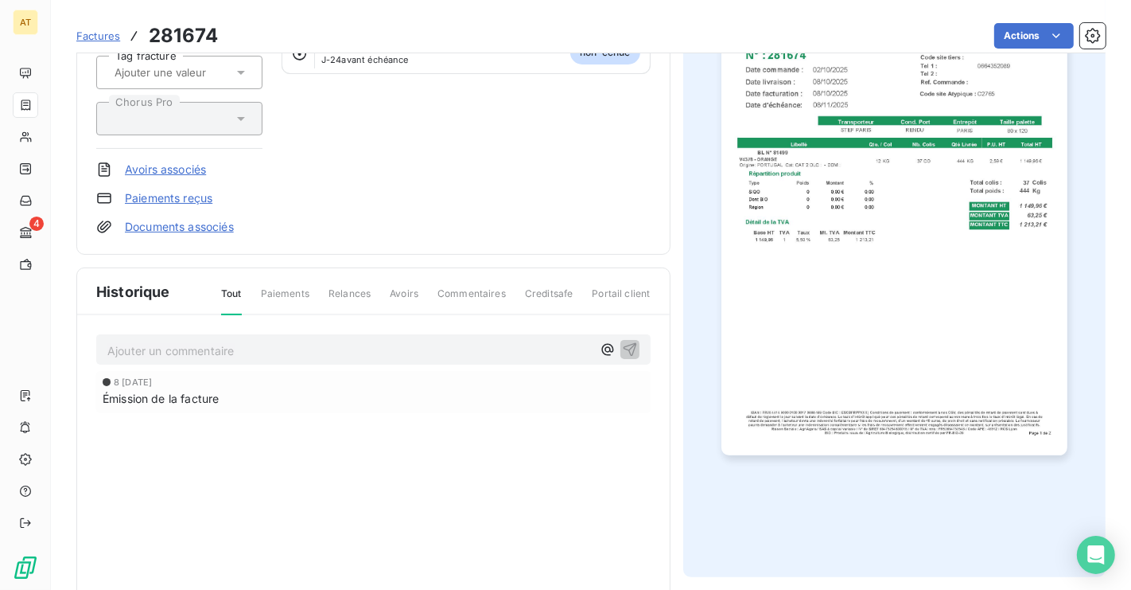
click at [383, 354] on p "Ajouter un commentaire ﻿" at bounding box center [349, 351] width 485 height 20
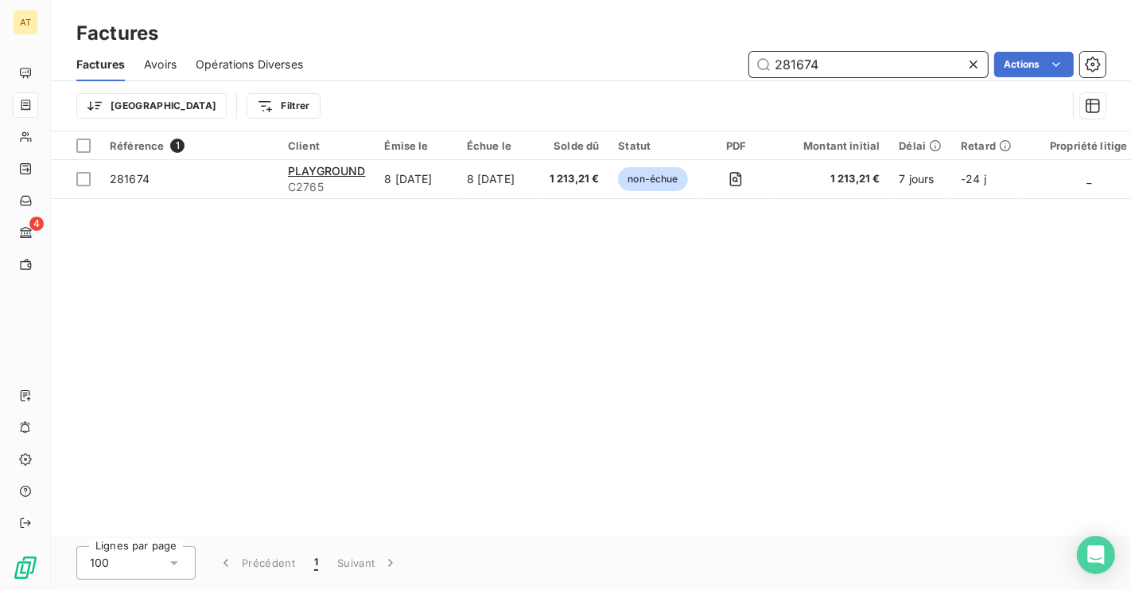
paste input "75103"
type input "275103"
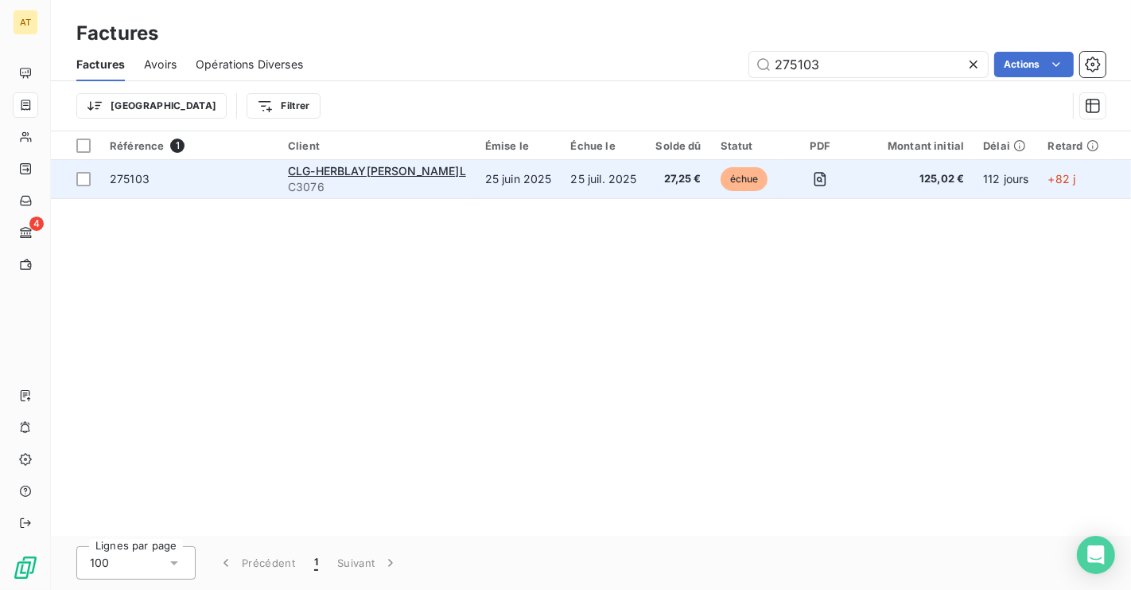
click at [153, 185] on span "275103" at bounding box center [189, 179] width 159 height 16
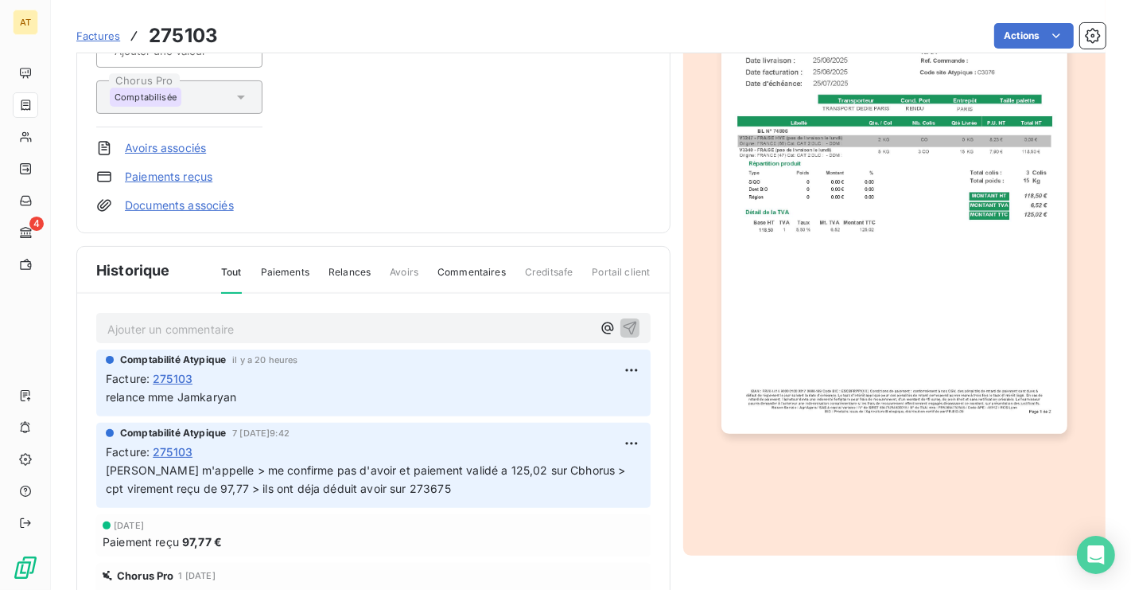
scroll to position [290, 0]
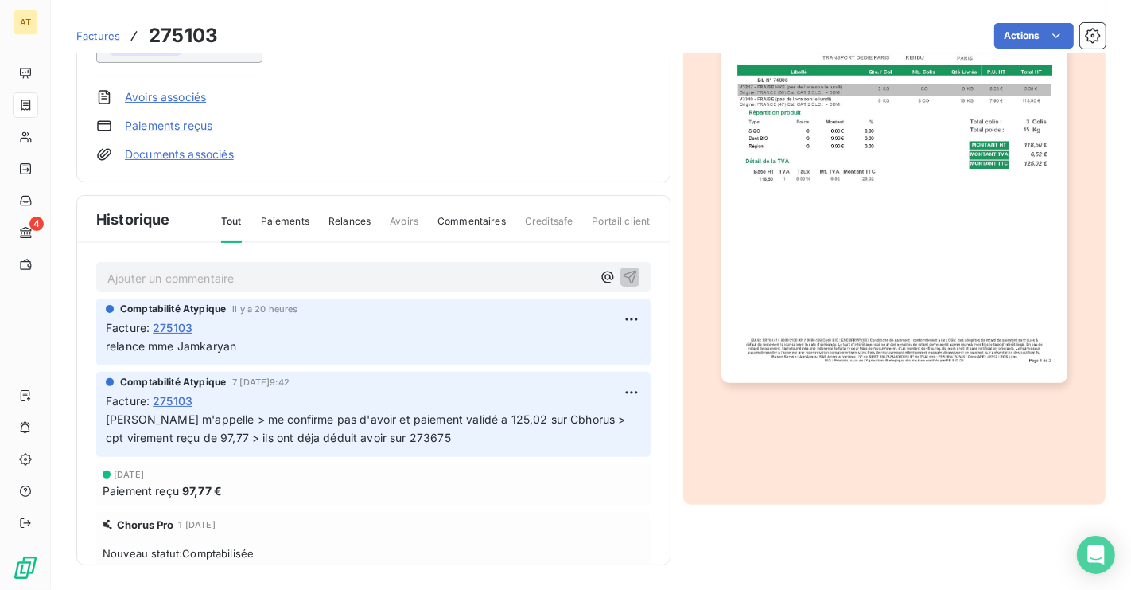
click at [305, 277] on p "Ajouter un commentaire ﻿" at bounding box center [349, 278] width 485 height 20
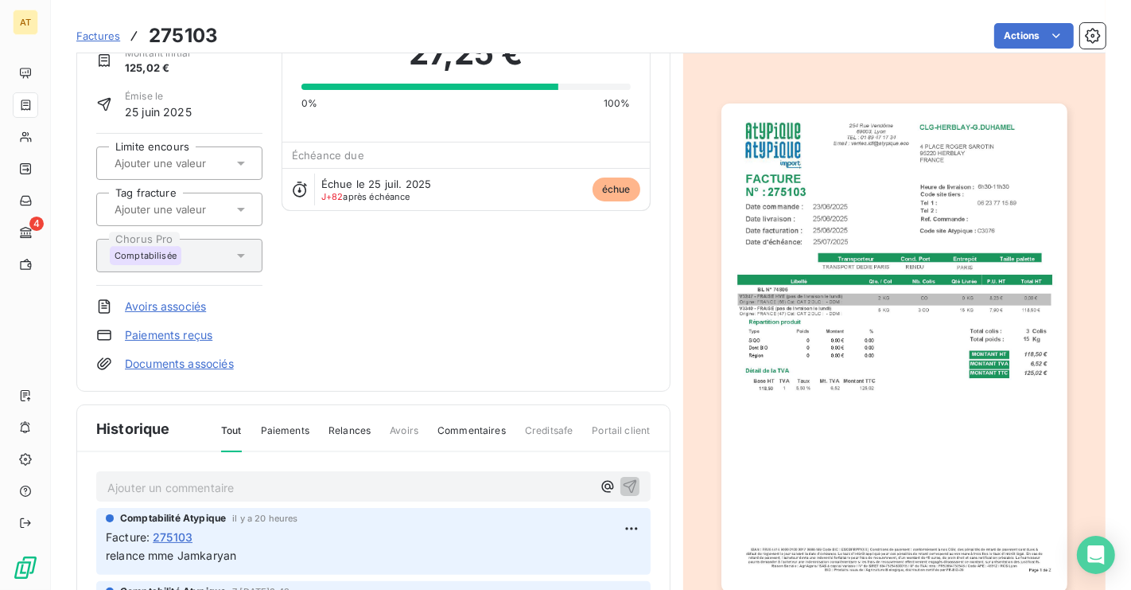
scroll to position [0, 0]
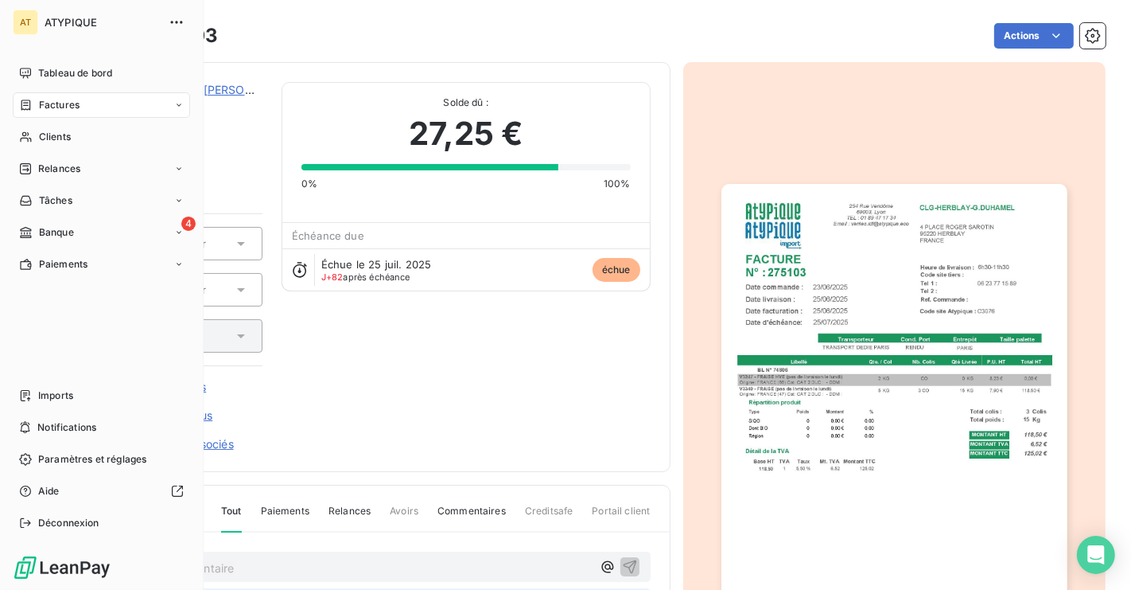
click at [45, 112] on div "Factures" at bounding box center [101, 104] width 177 height 25
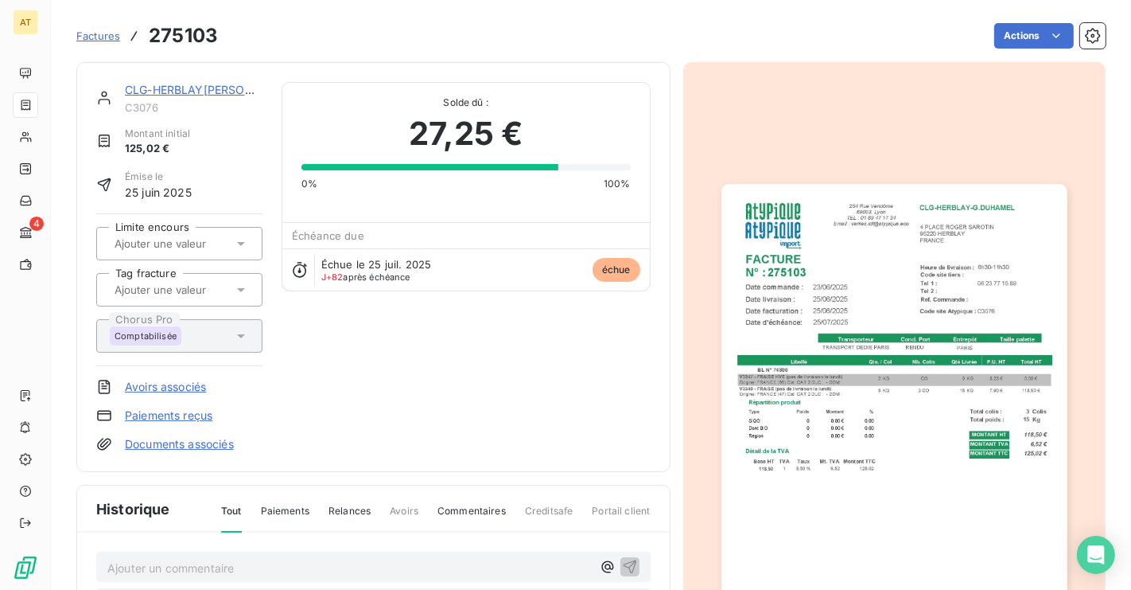
click at [92, 37] on span "Factures" at bounding box center [98, 35] width 44 height 13
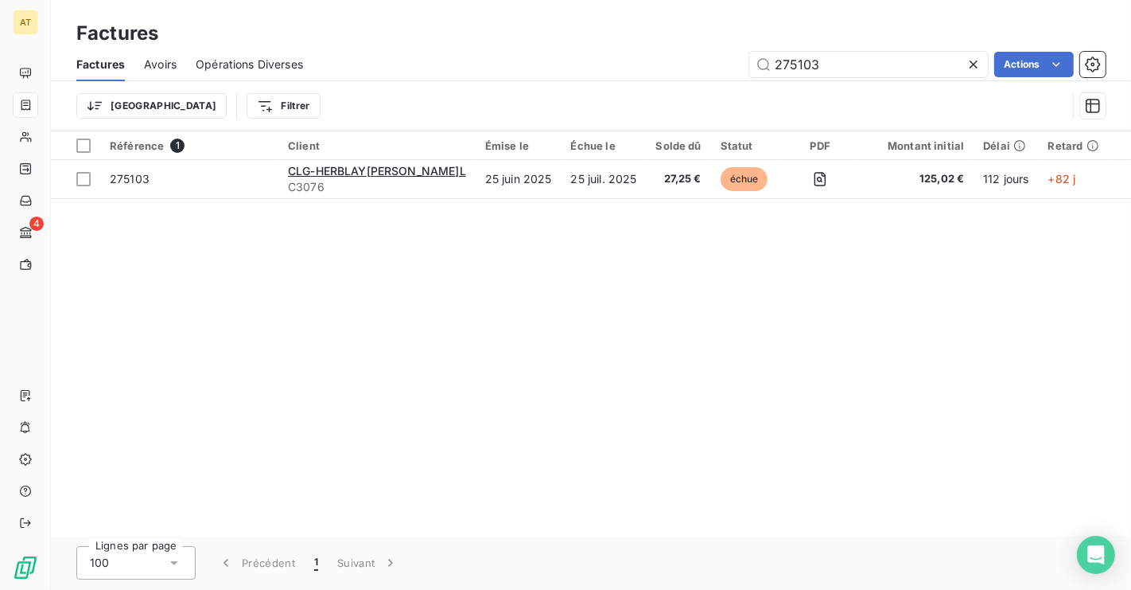
type input "281493"
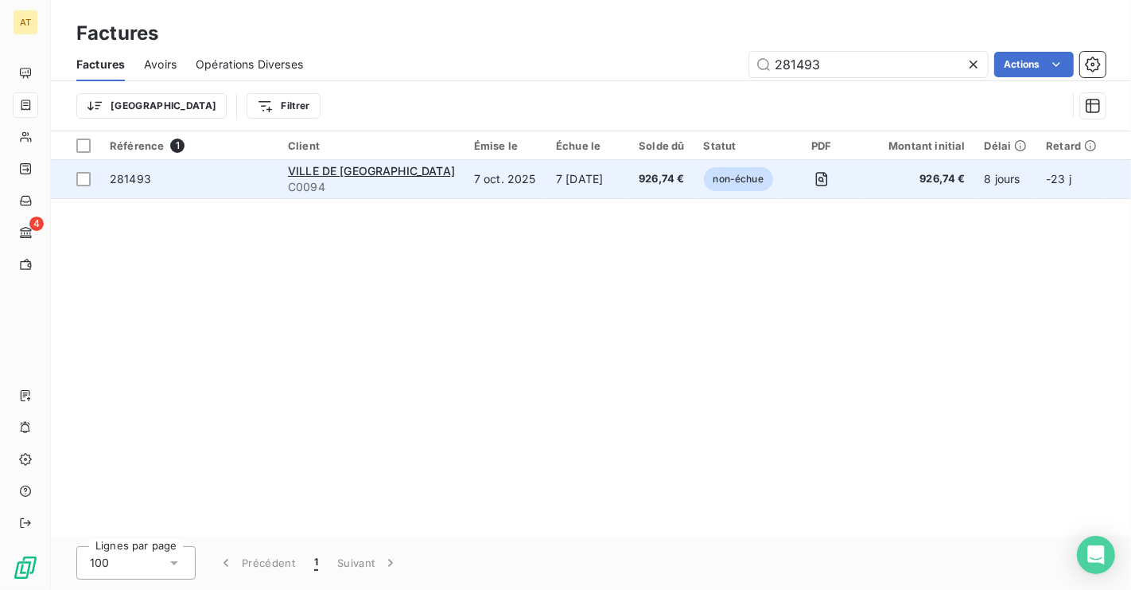
click at [133, 175] on span "281493" at bounding box center [130, 179] width 41 height 14
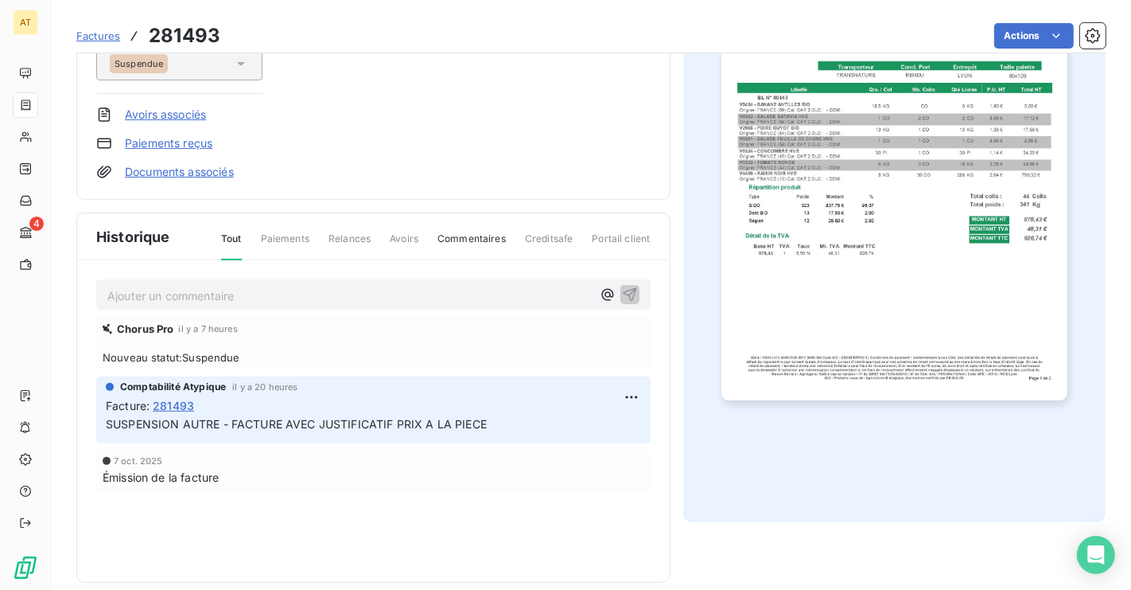
scroll to position [271, 0]
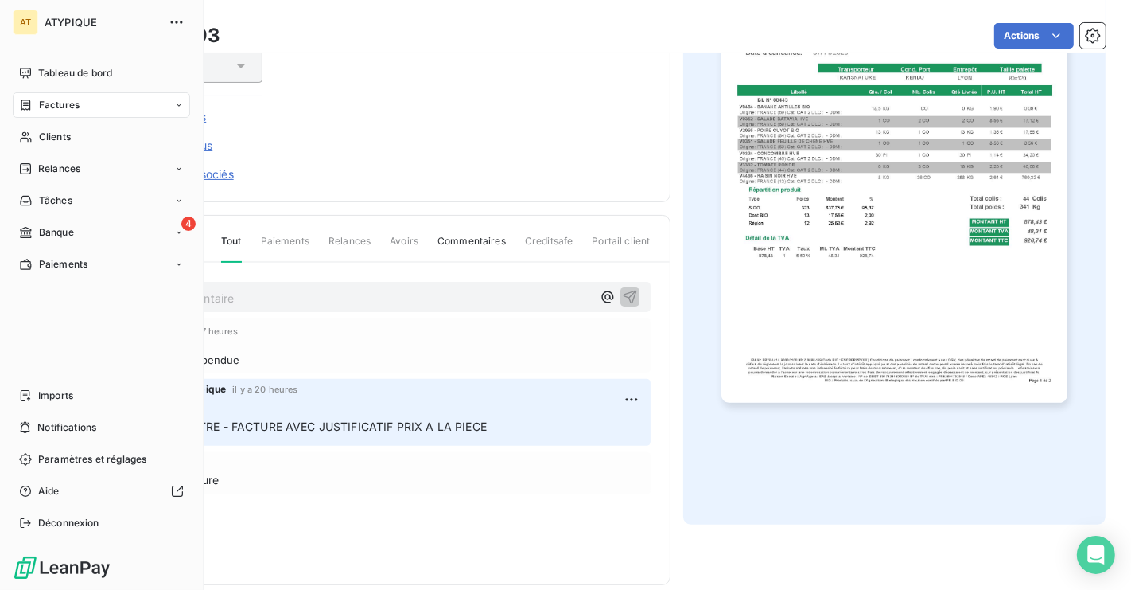
click at [56, 100] on span "Factures" at bounding box center [59, 105] width 41 height 14
click at [58, 68] on span "Tableau de bord" at bounding box center [75, 73] width 74 height 14
